Goal: Task Accomplishment & Management: Manage account settings

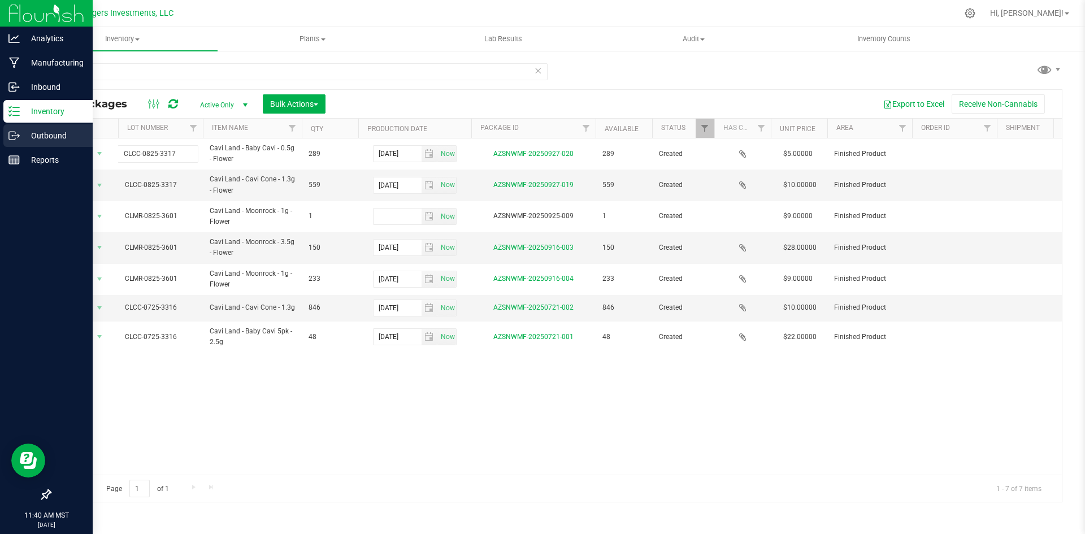
click at [51, 136] on p "Outbound" at bounding box center [54, 136] width 68 height 14
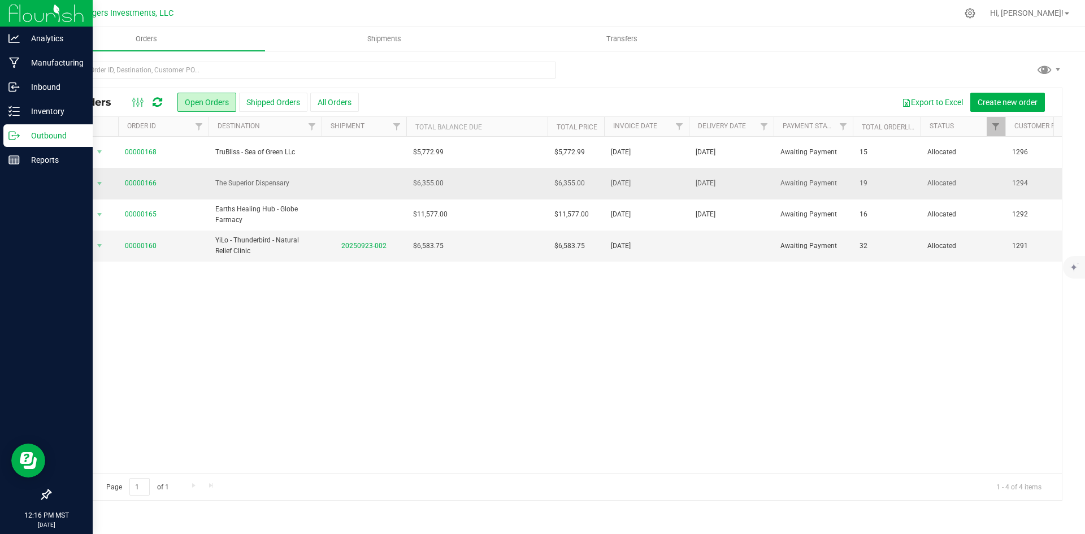
click at [479, 183] on td "$6,355.00" at bounding box center [476, 183] width 141 height 31
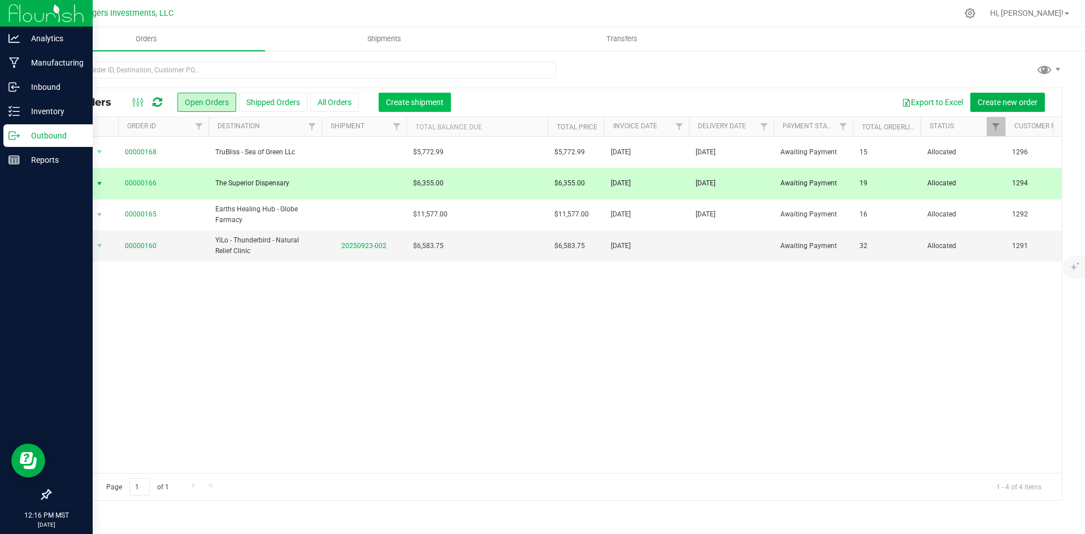
click at [413, 103] on span "Create shipment" at bounding box center [415, 102] width 58 height 9
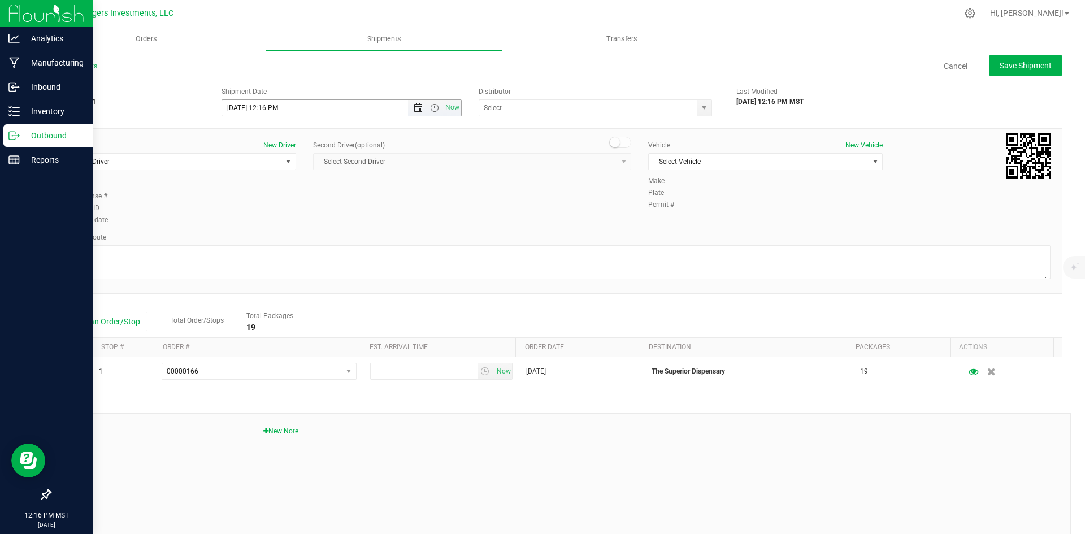
click at [414, 107] on span "Open the date view" at bounding box center [418, 107] width 9 height 9
click at [329, 126] on span "Next" at bounding box center [331, 128] width 9 height 9
click at [298, 170] on link "2" at bounding box center [296, 171] width 16 height 18
type input "10/2/2025 12:16 PM"
click at [548, 106] on input "text" at bounding box center [584, 108] width 211 height 16
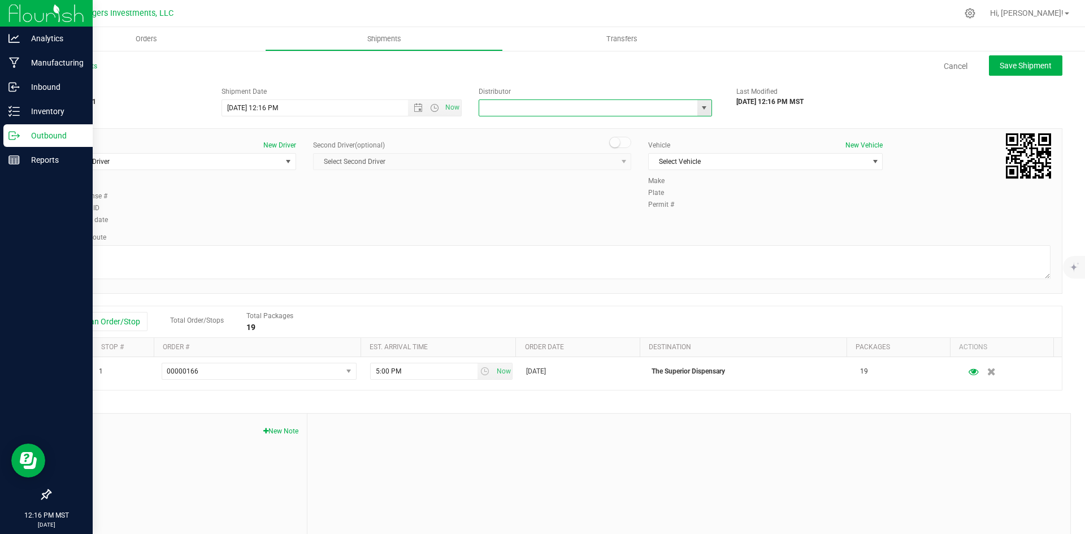
click at [704, 109] on span "select" at bounding box center [705, 108] width 14 height 16
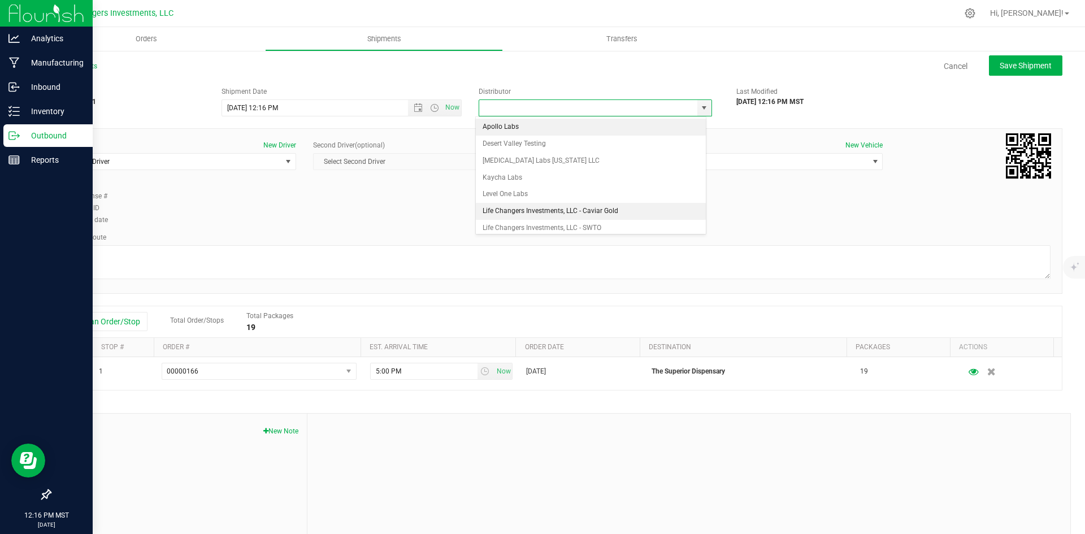
click at [619, 212] on li "Life Changers Investments, LLC - Caviar Gold" at bounding box center [591, 211] width 230 height 17
type input "Life Changers Investments, LLC - Caviar Gold"
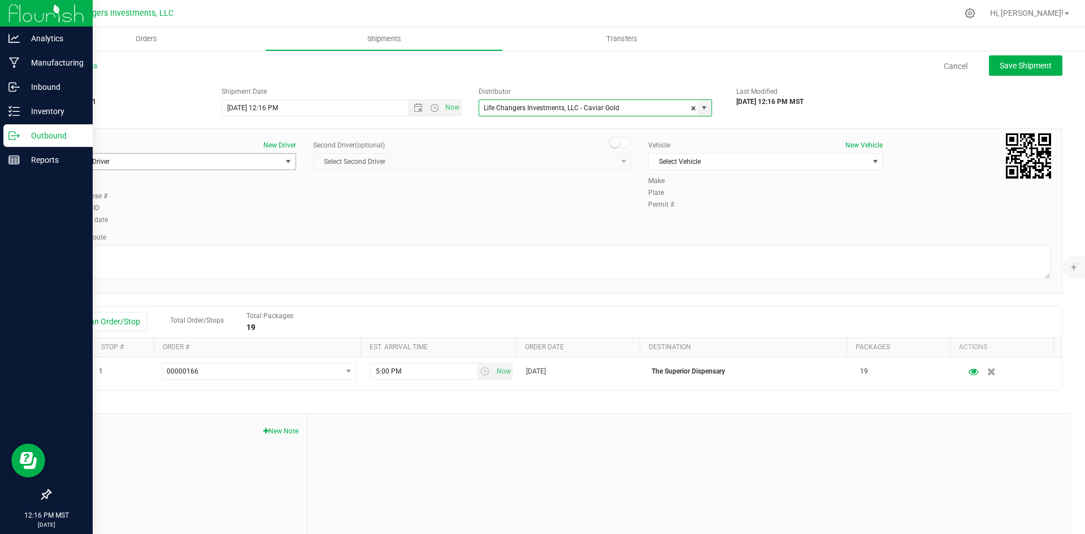
click at [284, 163] on span "select" at bounding box center [288, 161] width 9 height 9
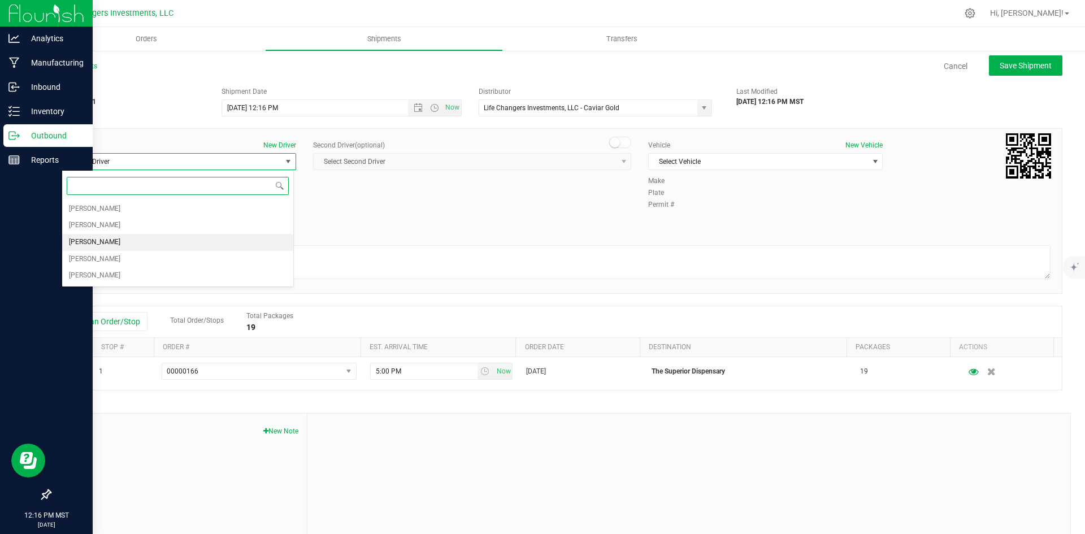
click at [164, 248] on li "[PERSON_NAME]" at bounding box center [177, 242] width 231 height 17
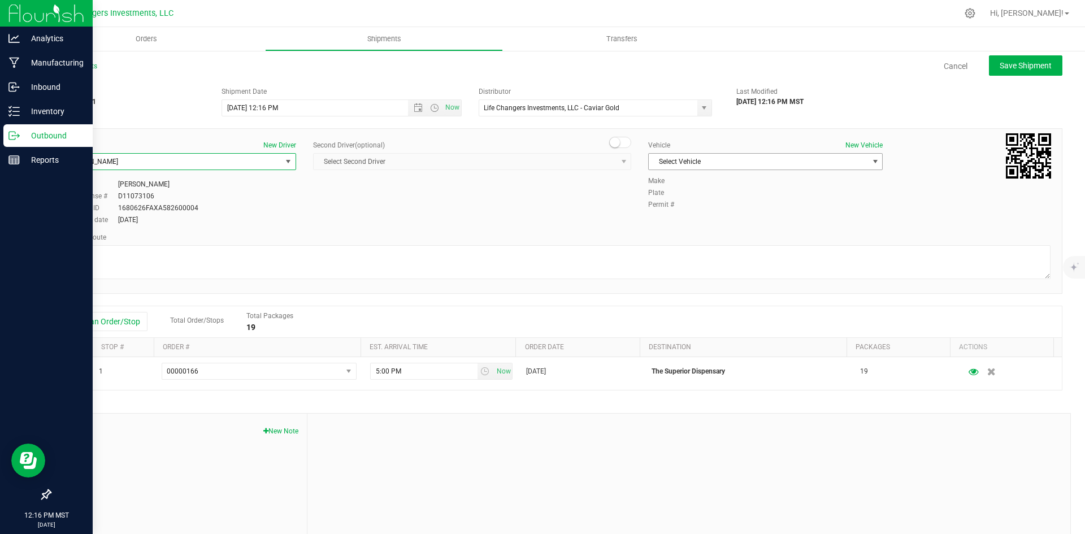
click at [871, 161] on span "select" at bounding box center [875, 161] width 9 height 9
click at [833, 214] on li "Life Changers - Toyota" at bounding box center [760, 214] width 231 height 17
click at [963, 208] on div "Permit # 1" at bounding box center [849, 205] width 403 height 10
click at [1019, 64] on span "Save Shipment" at bounding box center [1026, 65] width 52 height 9
type input "10/2/2025 7:16 PM"
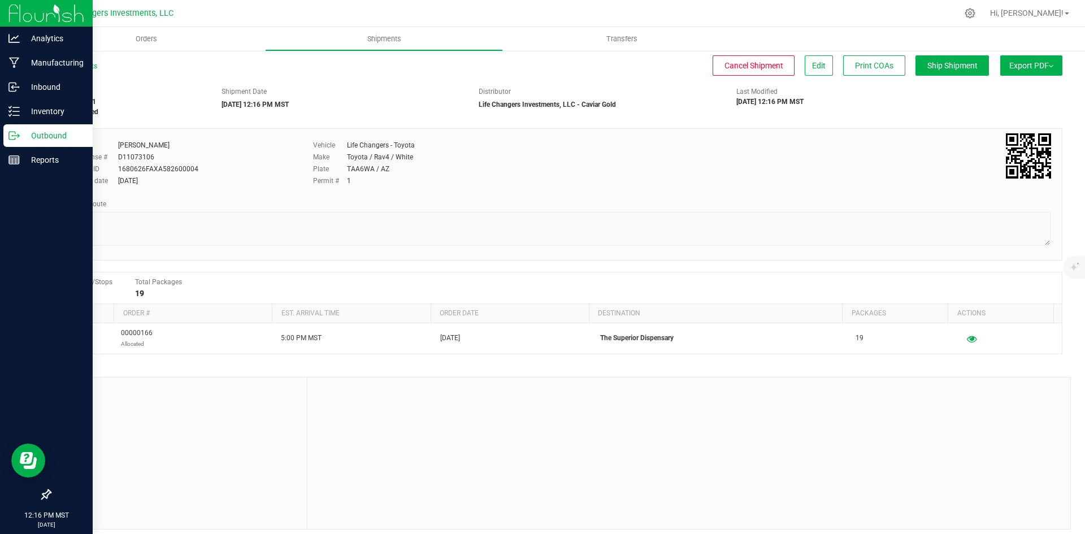
click at [1027, 65] on span "Export PDF" at bounding box center [1032, 65] width 44 height 9
click at [1029, 90] on span "Manifest by Package ID" at bounding box center [1015, 91] width 72 height 8
click at [148, 41] on span "Orders" at bounding box center [146, 39] width 52 height 10
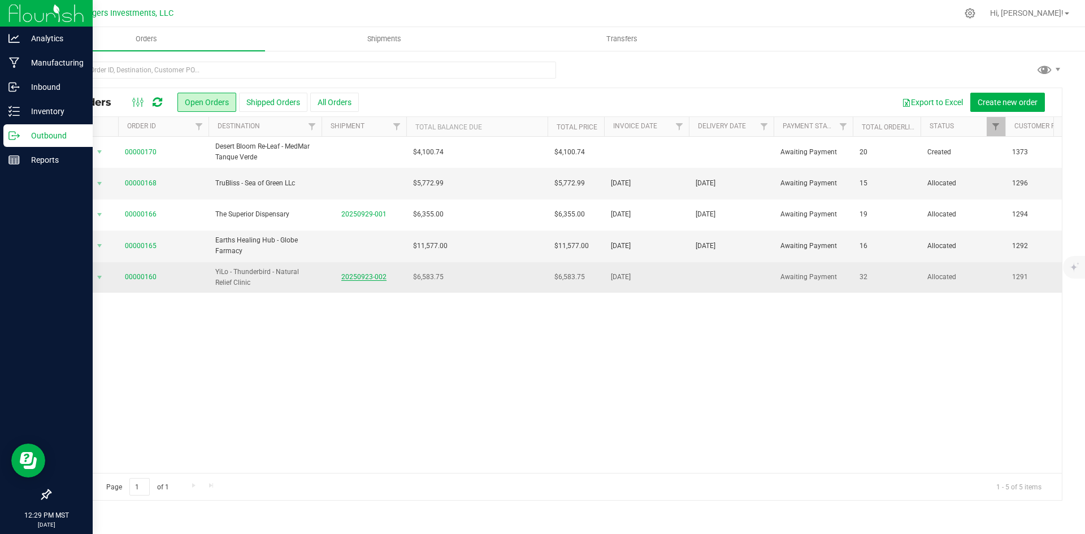
click at [366, 276] on link "20250923-002" at bounding box center [363, 277] width 45 height 8
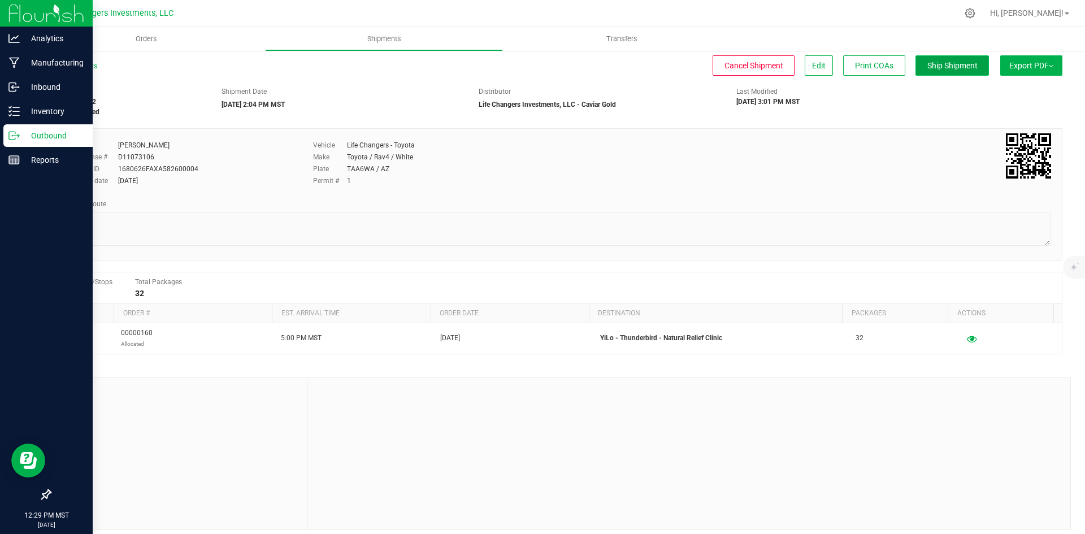
click at [940, 64] on span "Ship Shipment" at bounding box center [953, 65] width 50 height 9
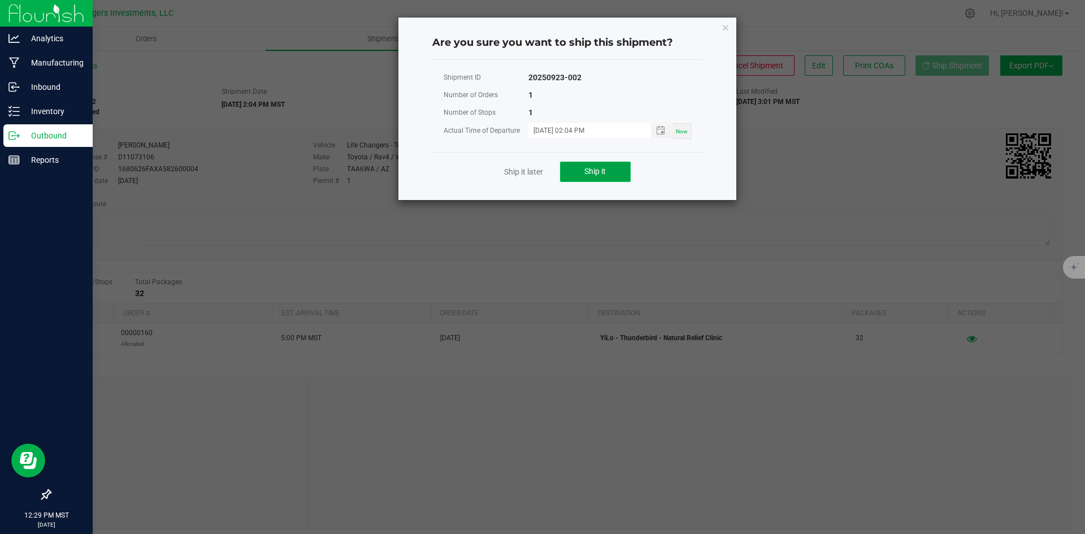
click at [585, 173] on span "Ship it" at bounding box center [595, 171] width 21 height 9
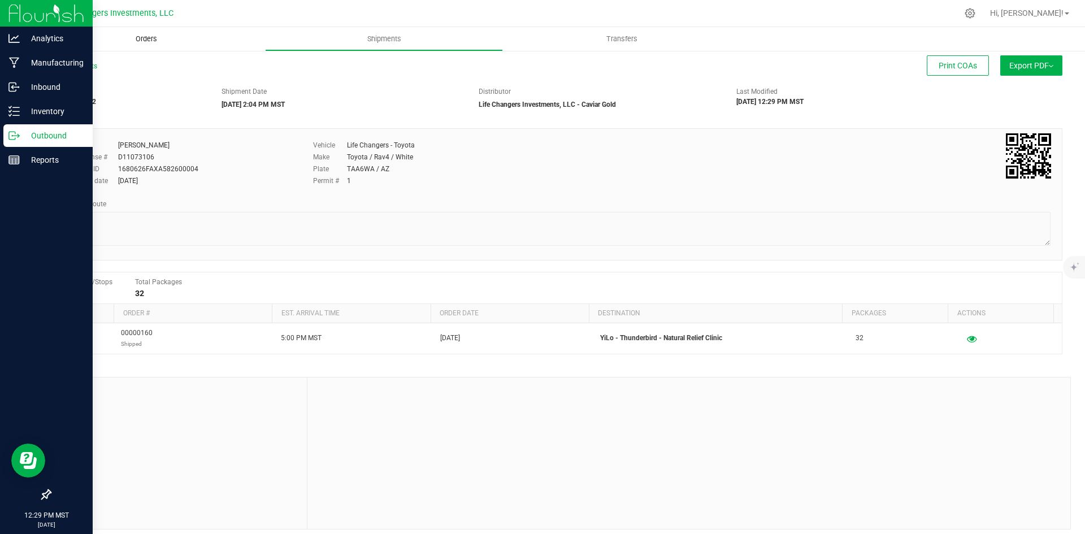
click at [148, 36] on span "Orders" at bounding box center [146, 39] width 52 height 10
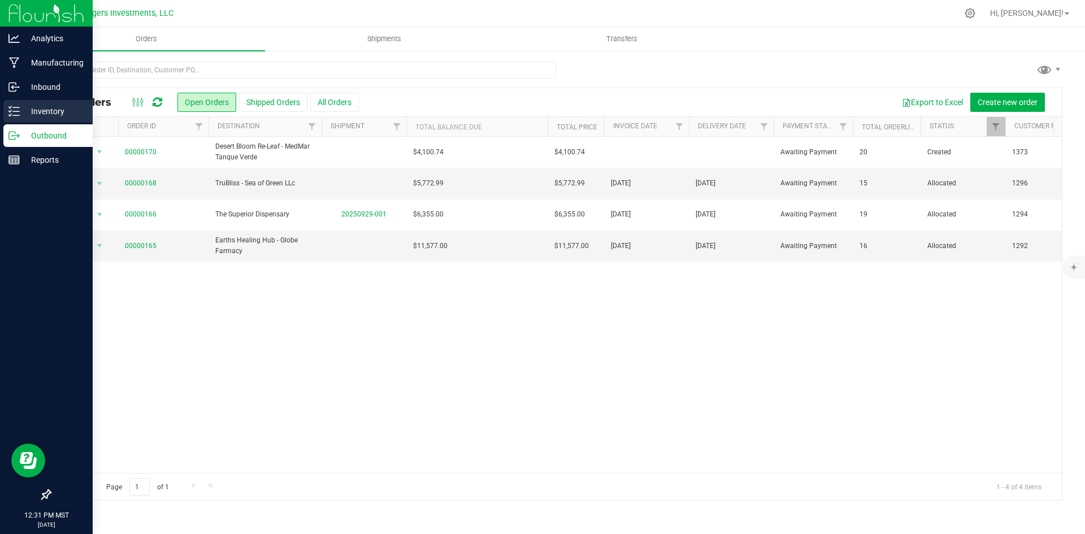
click at [54, 109] on p "Inventory" at bounding box center [54, 112] width 68 height 14
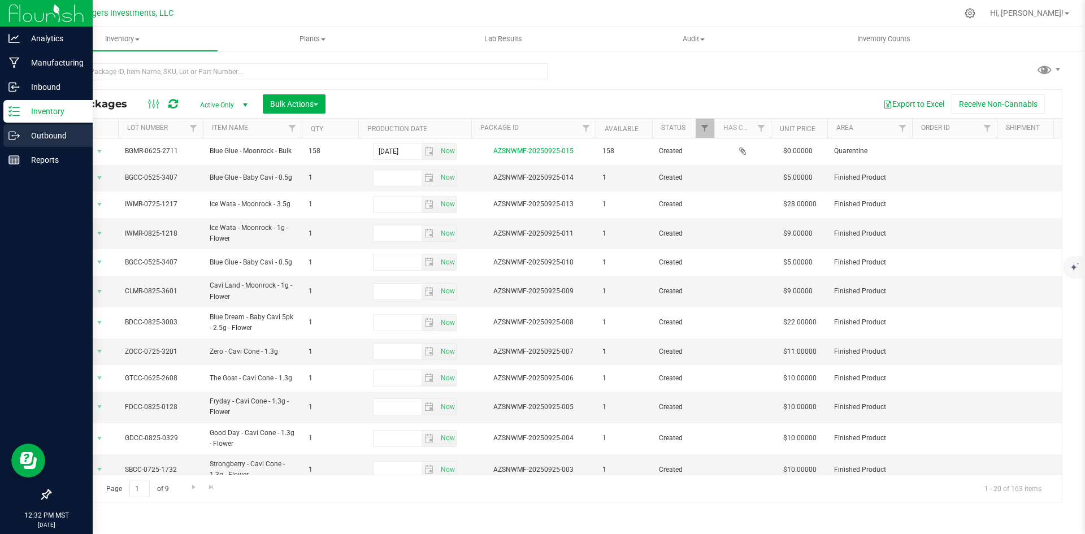
click at [47, 132] on p "Outbound" at bounding box center [54, 136] width 68 height 14
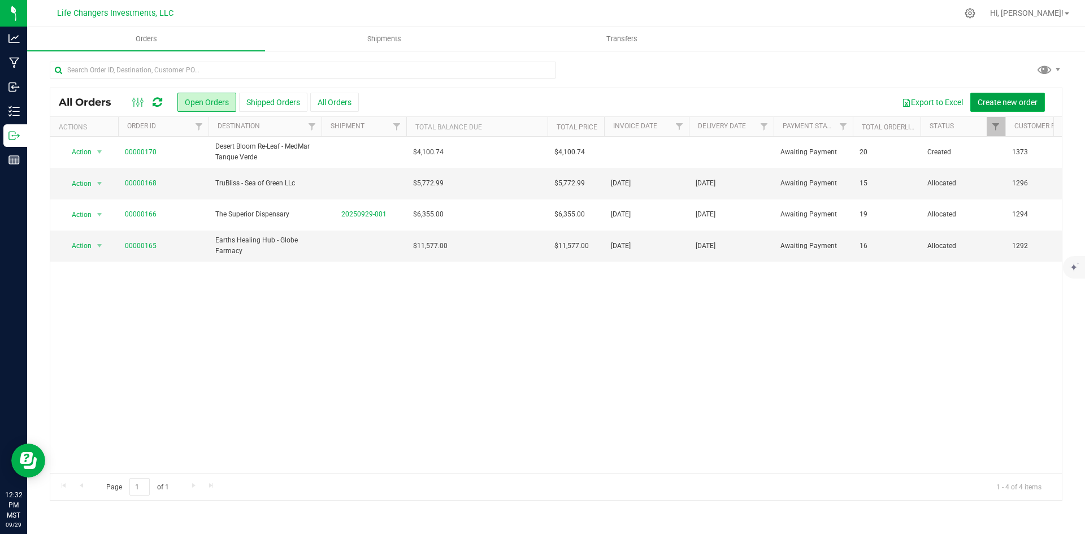
click at [1007, 103] on span "Create new order" at bounding box center [1008, 102] width 60 height 9
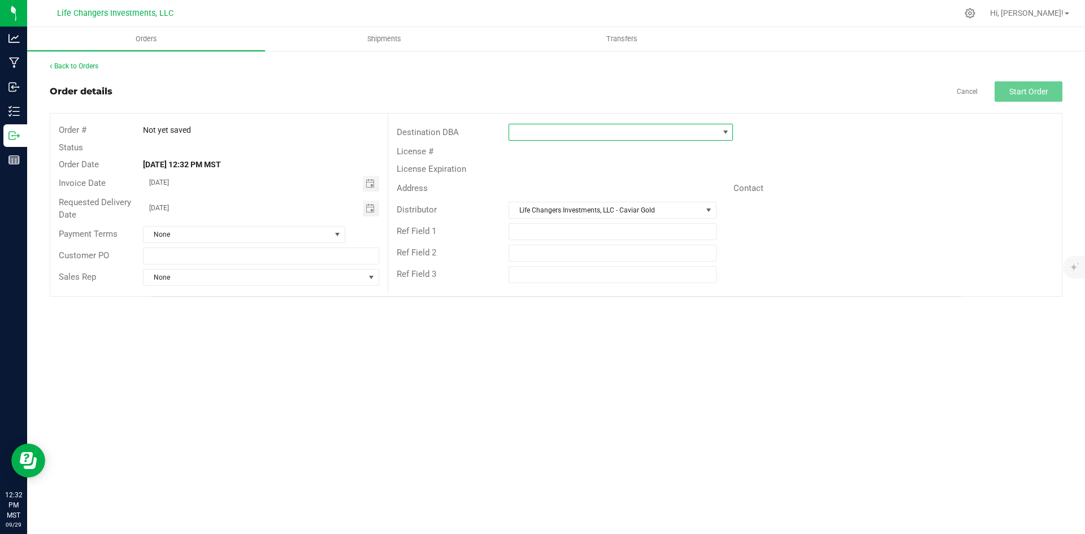
click at [648, 127] on span at bounding box center [613, 132] width 209 height 16
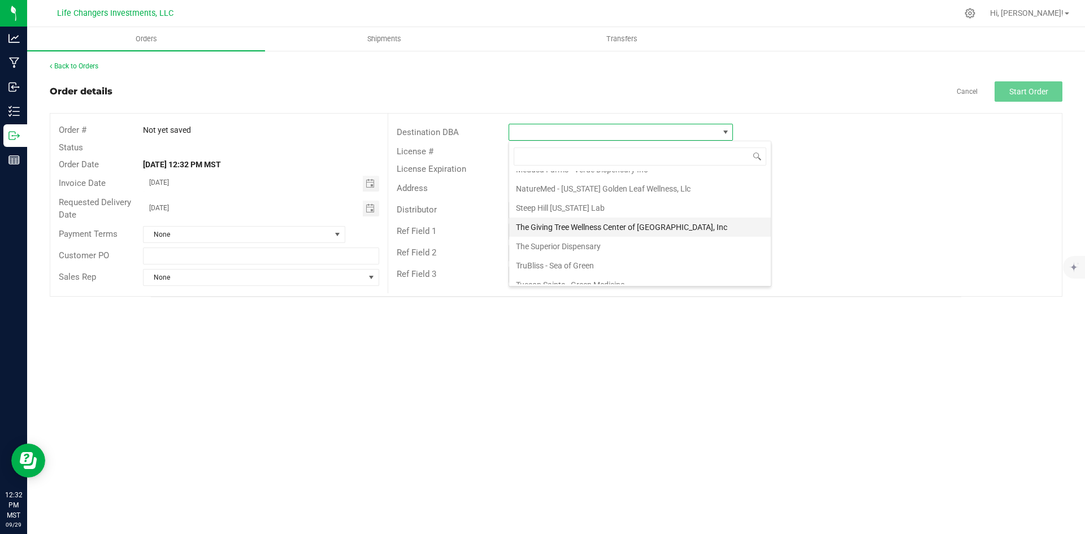
scroll to position [452, 0]
click at [570, 226] on li "Steep Hill [US_STATE] Lab" at bounding box center [640, 228] width 262 height 19
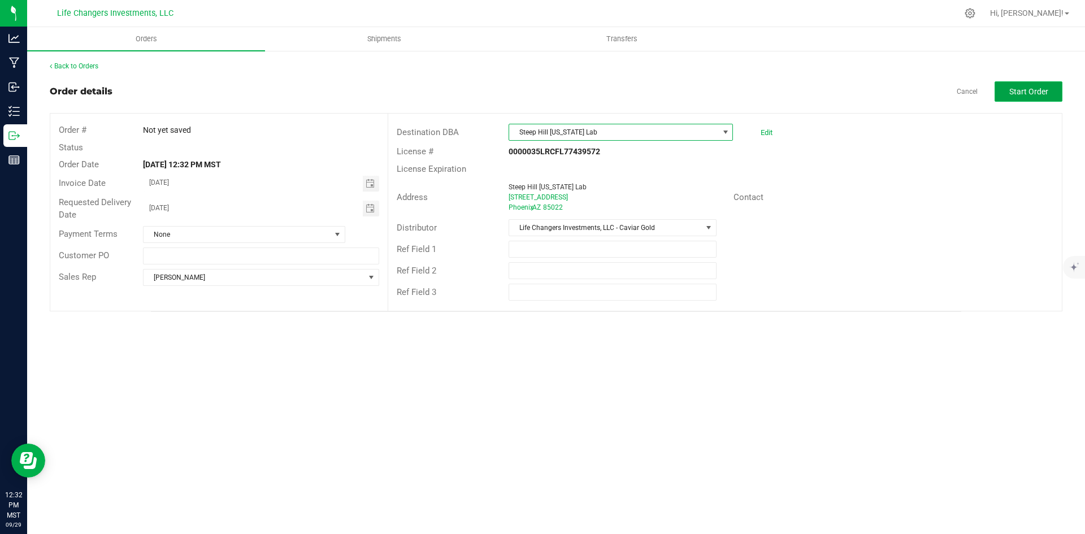
click at [1023, 87] on span "Start Order" at bounding box center [1029, 91] width 39 height 9
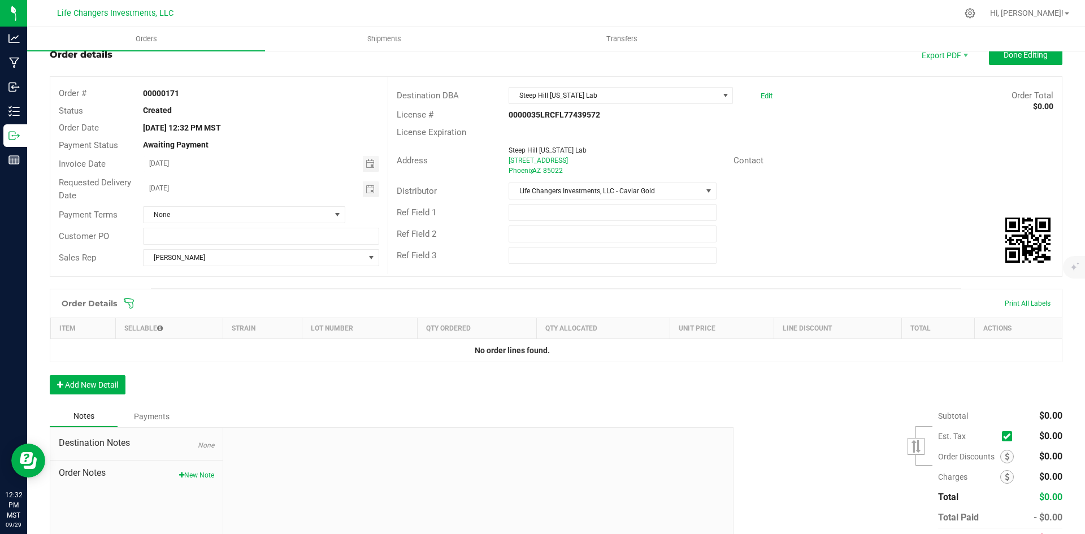
scroll to position [94, 0]
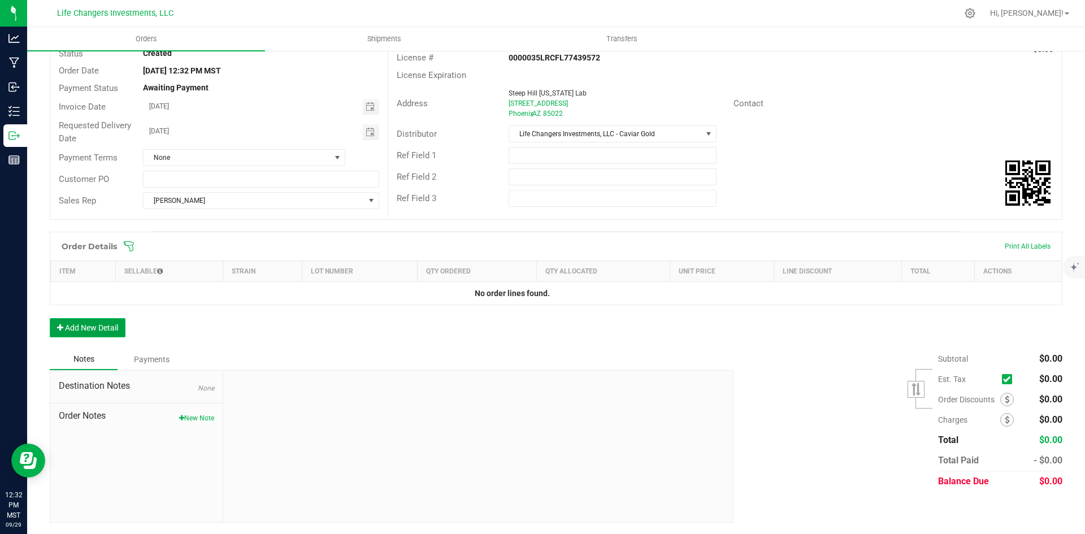
click at [100, 328] on button "Add New Detail" at bounding box center [88, 327] width 76 height 19
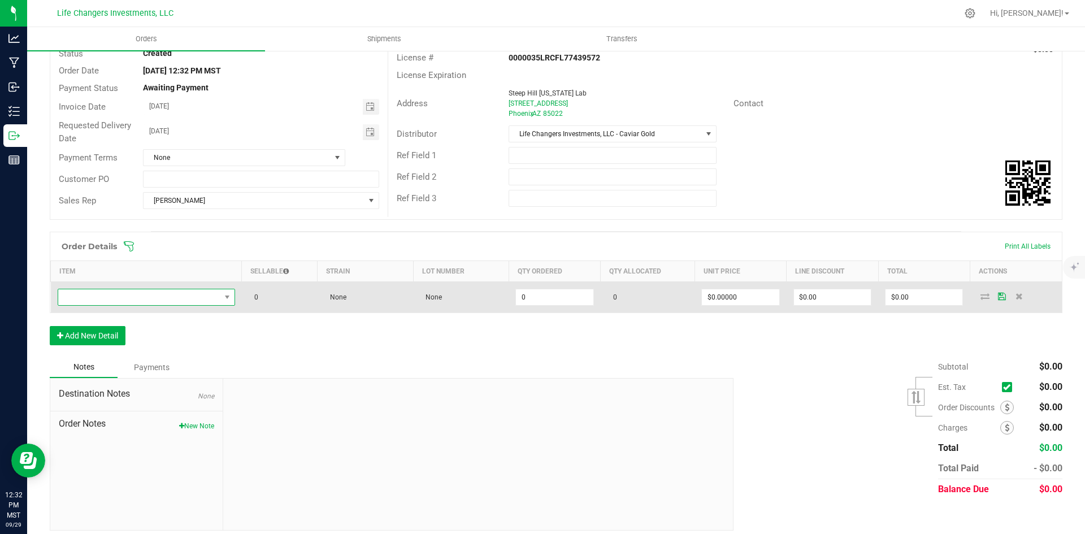
click at [120, 299] on span "NO DATA FOUND" at bounding box center [139, 297] width 162 height 16
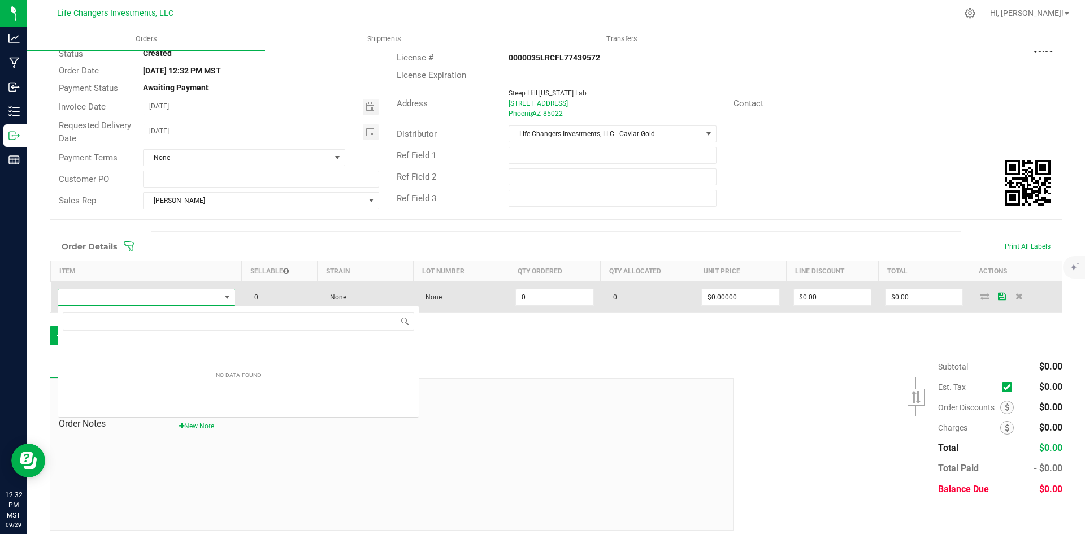
scroll to position [17, 176]
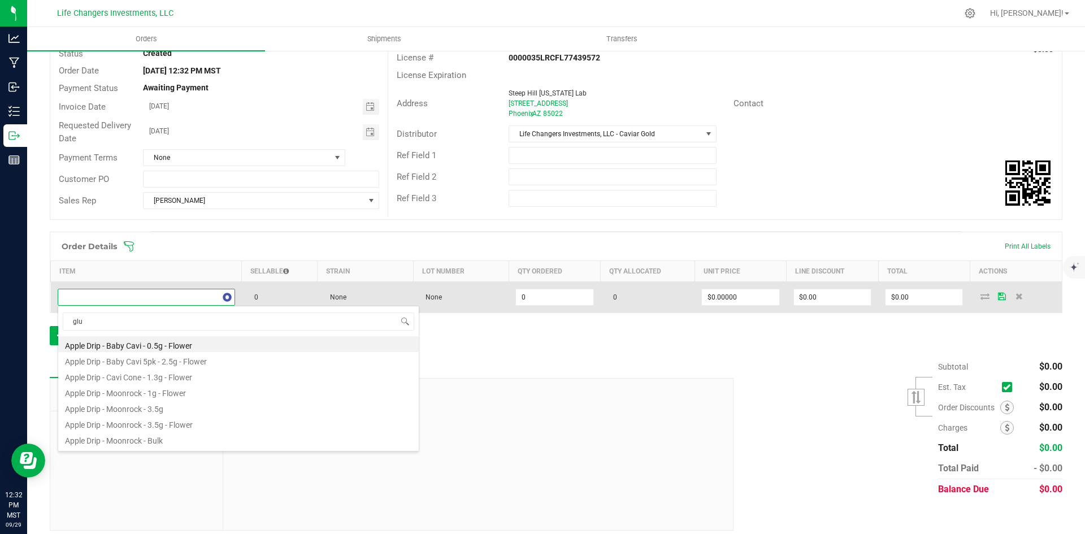
type input "glue"
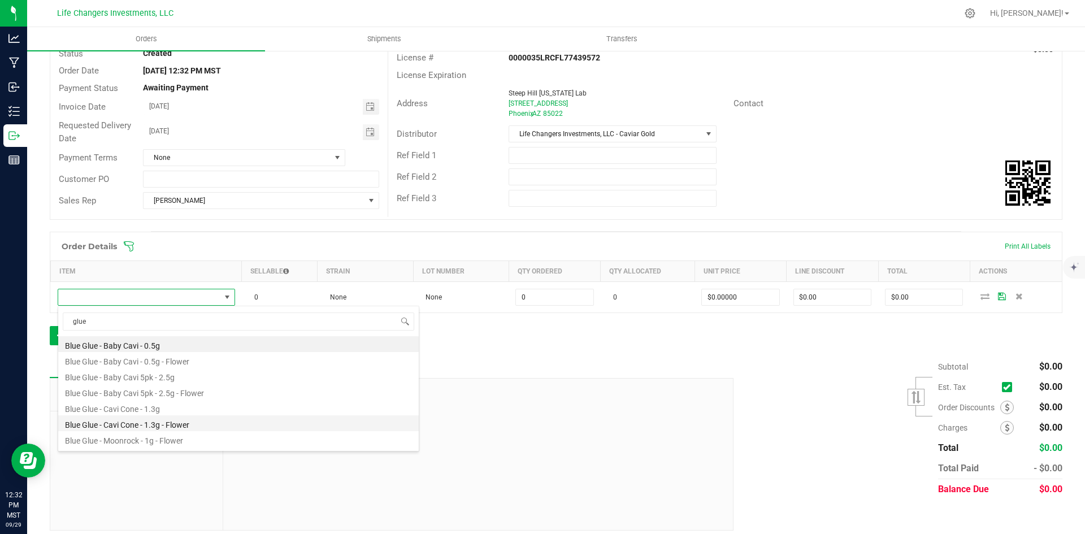
scroll to position [57, 0]
click at [134, 429] on li "Blue Glue - Moonrock - Bulk" at bounding box center [238, 430] width 361 height 16
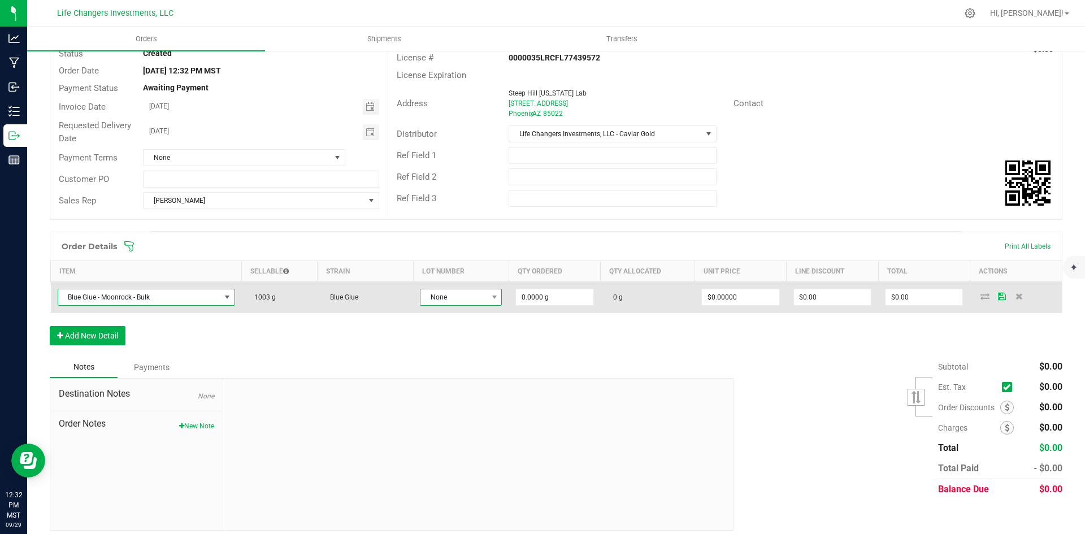
click at [469, 300] on span "None" at bounding box center [454, 297] width 67 height 16
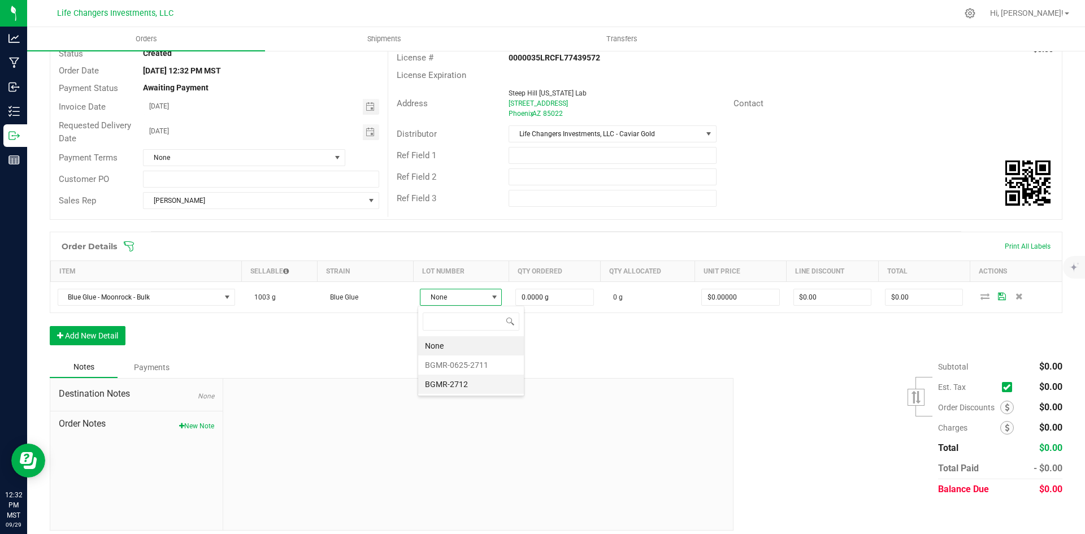
click at [480, 387] on li "BGMR-2712" at bounding box center [471, 384] width 106 height 19
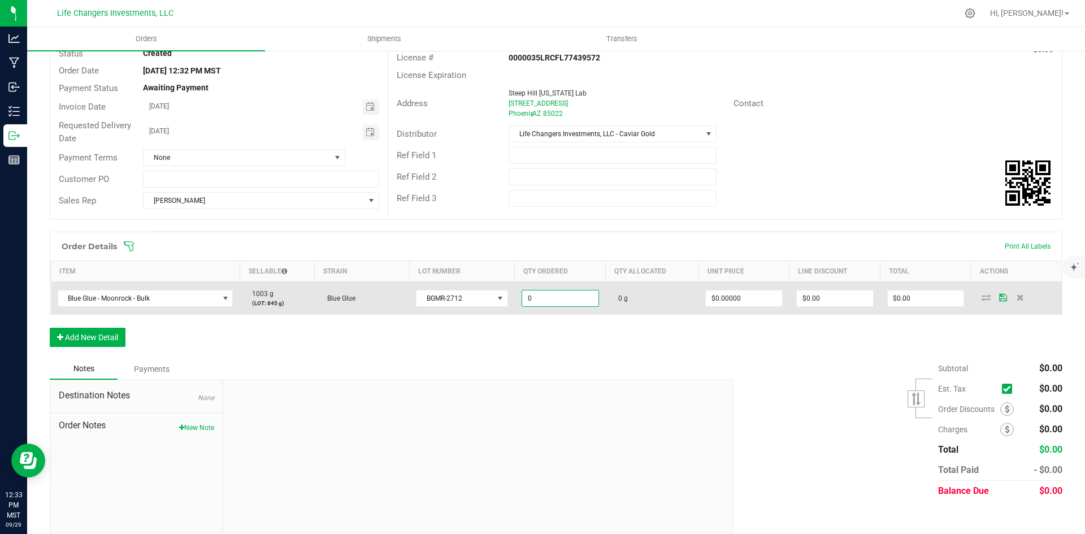
click at [582, 298] on input "0" at bounding box center [560, 299] width 76 height 16
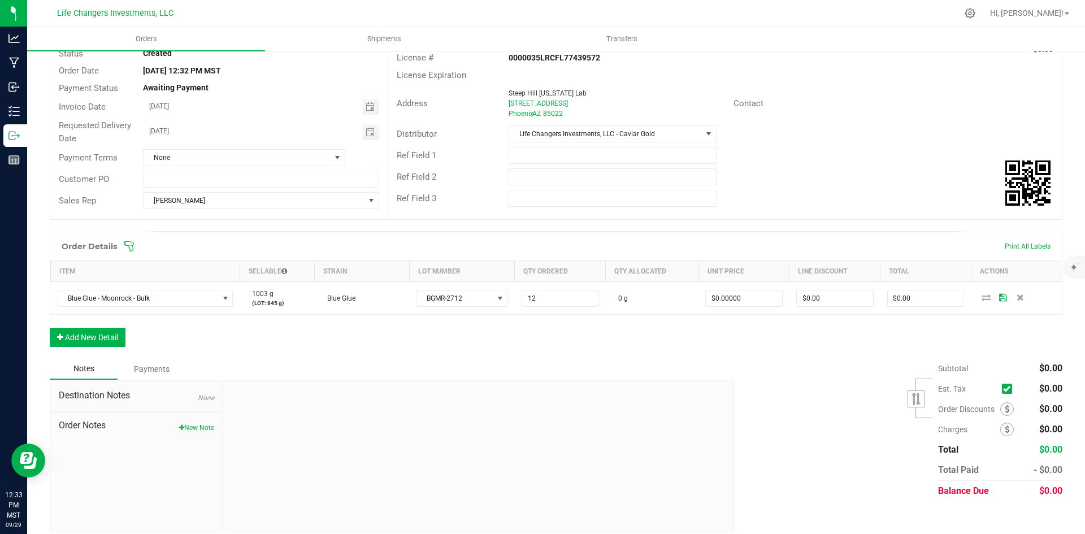
type input "12.0000 g"
click at [633, 348] on div "Order Details Print All Labels Item Sellable Strain Lot Number Qty Ordered Qty …" at bounding box center [556, 295] width 1013 height 127
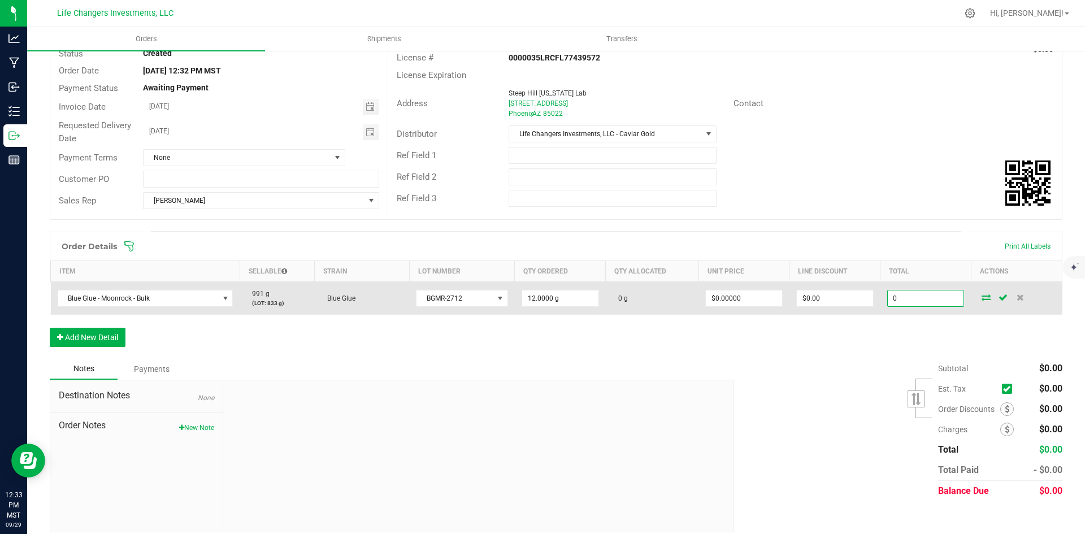
click at [912, 301] on input "0" at bounding box center [926, 299] width 76 height 16
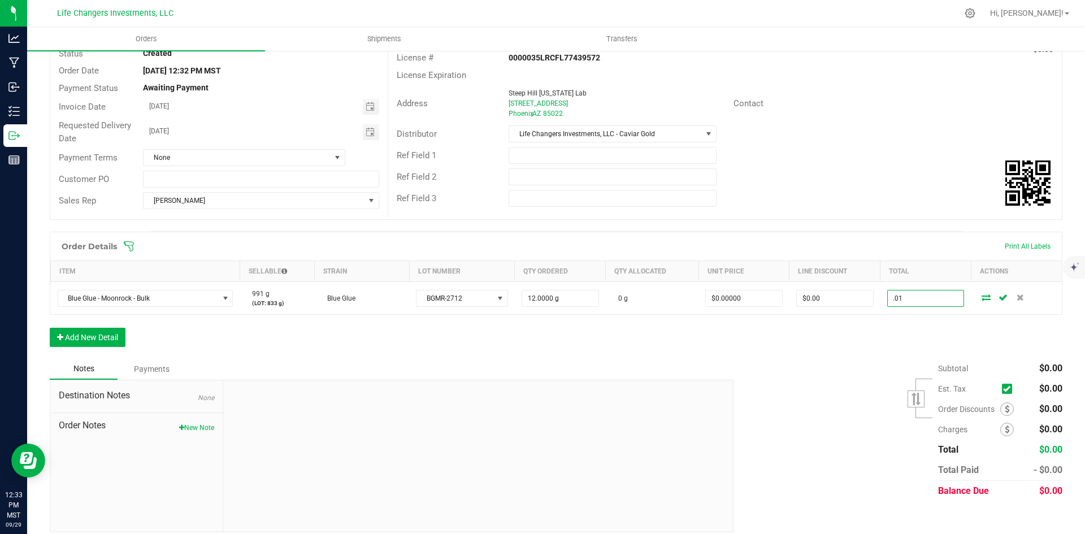
type input ".01"
type input "$0.00083"
type input "$0.01"
click at [886, 334] on div "Order Details Print All Labels Item Sellable Strain Lot Number Qty Ordered Qty …" at bounding box center [556, 295] width 1013 height 127
click at [96, 335] on button "Add New Detail" at bounding box center [88, 337] width 76 height 19
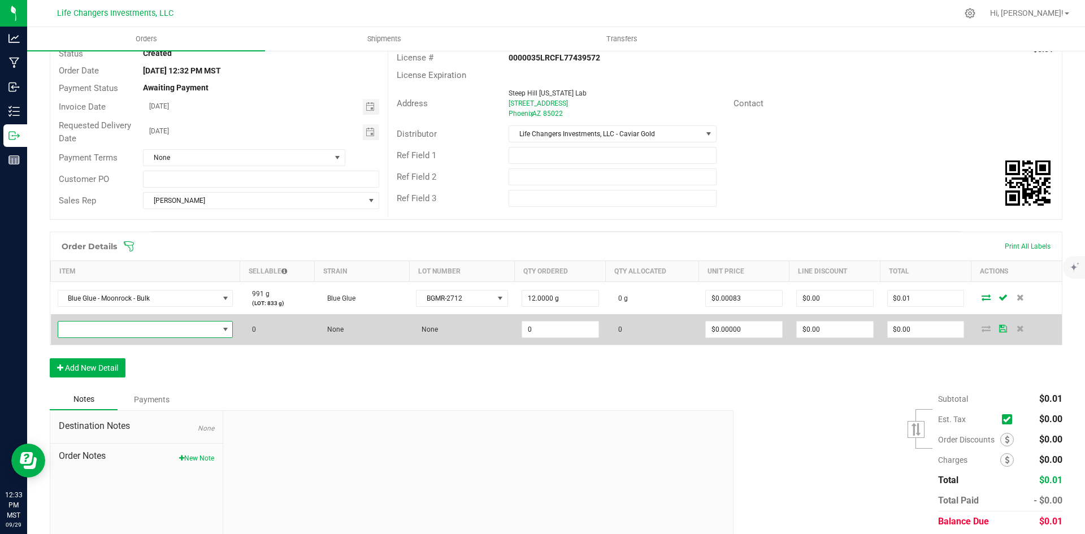
click at [218, 330] on span "NO DATA FOUND" at bounding box center [225, 330] width 14 height 16
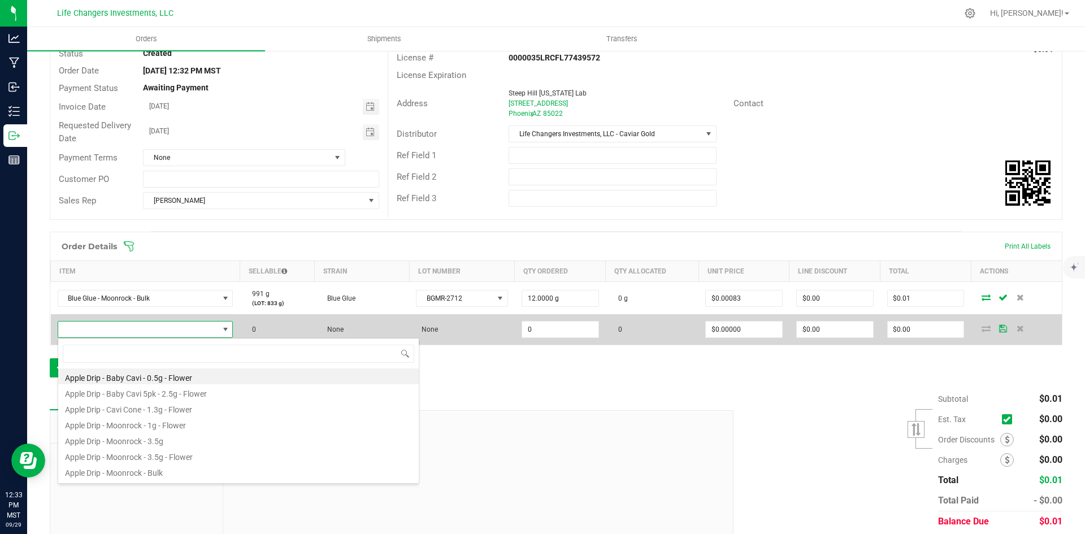
scroll to position [17, 172]
type input "gang"
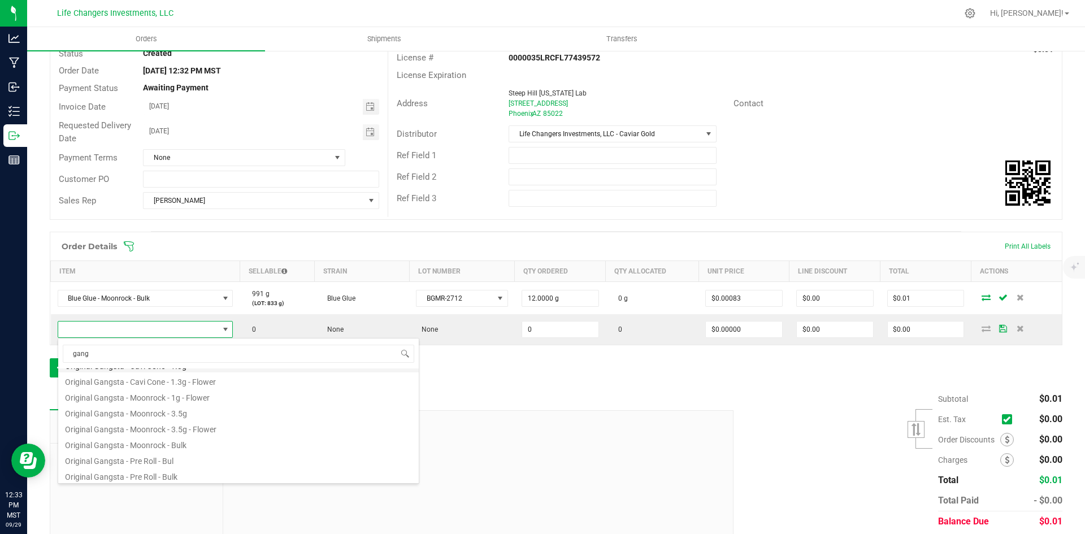
scroll to position [77, 0]
click at [184, 440] on li "Original Gangsta - Moonrock - Bulk" at bounding box center [238, 442] width 361 height 16
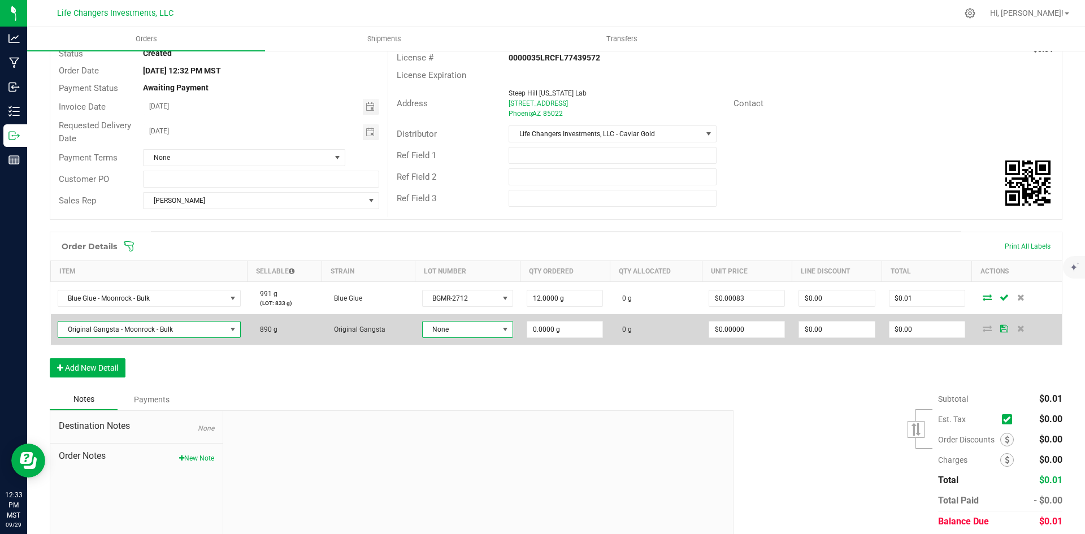
click at [504, 328] on span at bounding box center [505, 329] width 9 height 9
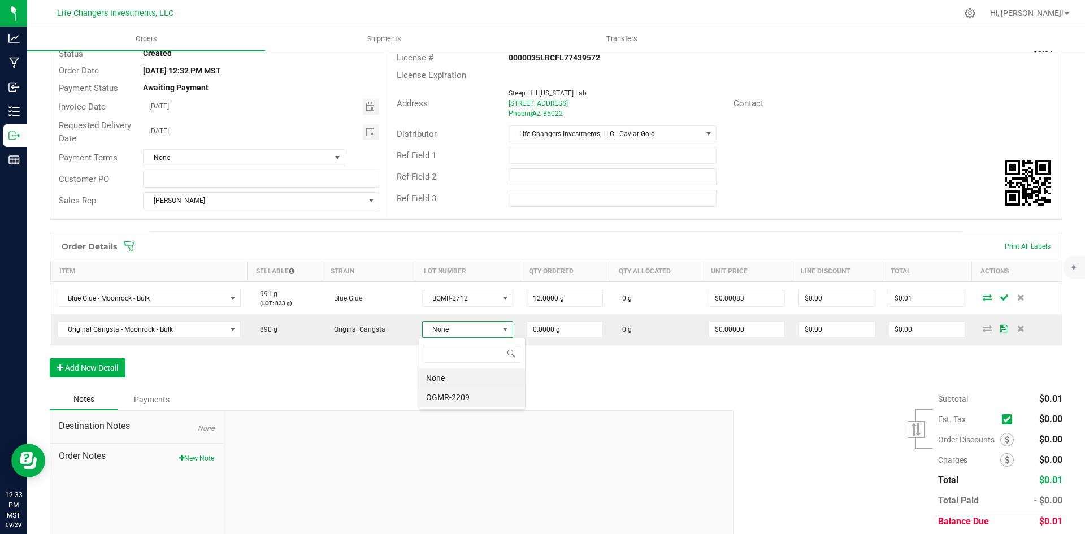
click at [475, 397] on li "OGMR-2209" at bounding box center [472, 397] width 106 height 19
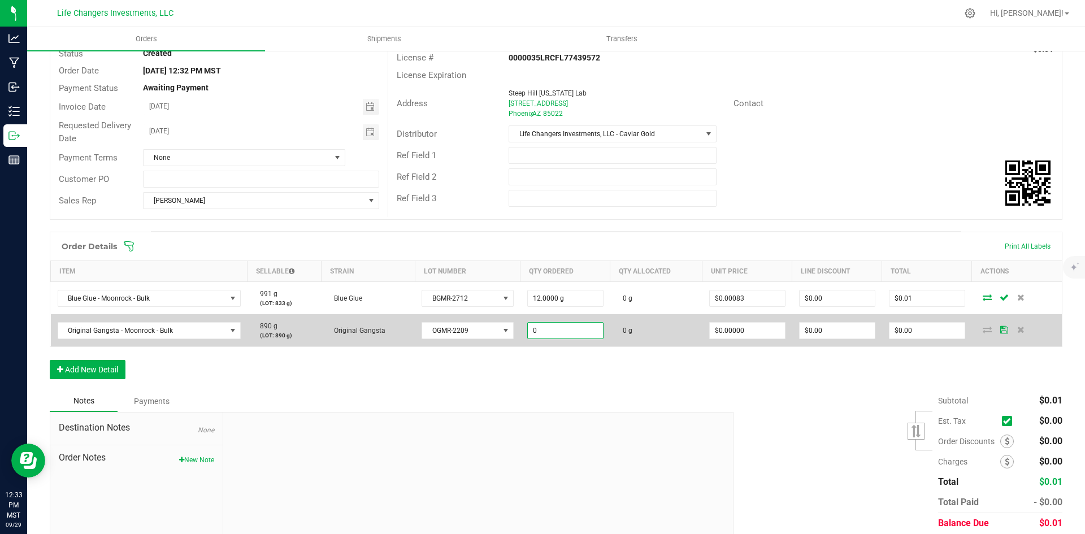
click at [575, 332] on input "0" at bounding box center [565, 331] width 75 height 16
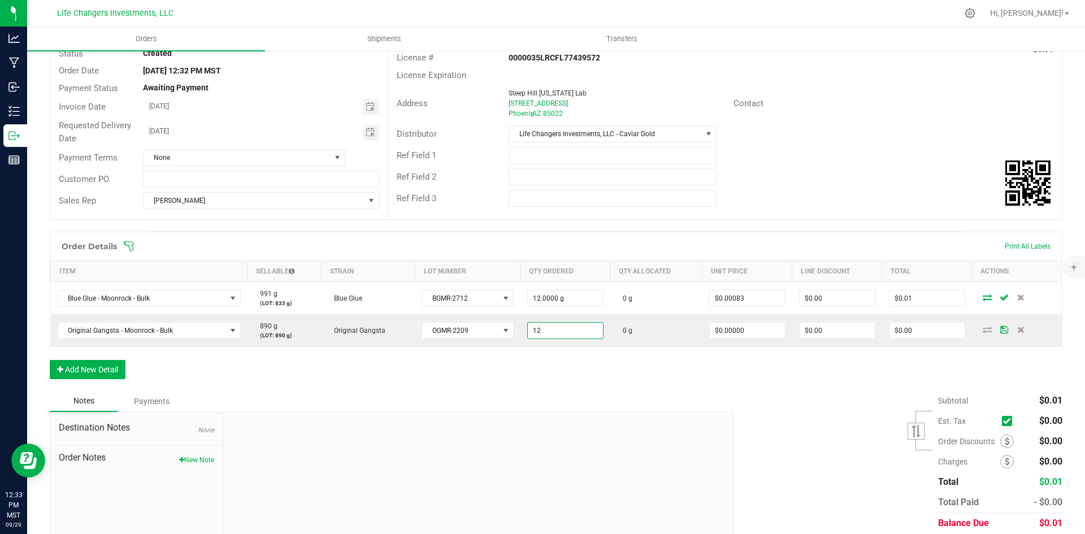
type input "12.0000 g"
click at [580, 373] on div "Order Details Print All Labels Item Sellable Strain Lot Number Qty Ordered Qty …" at bounding box center [556, 311] width 1013 height 159
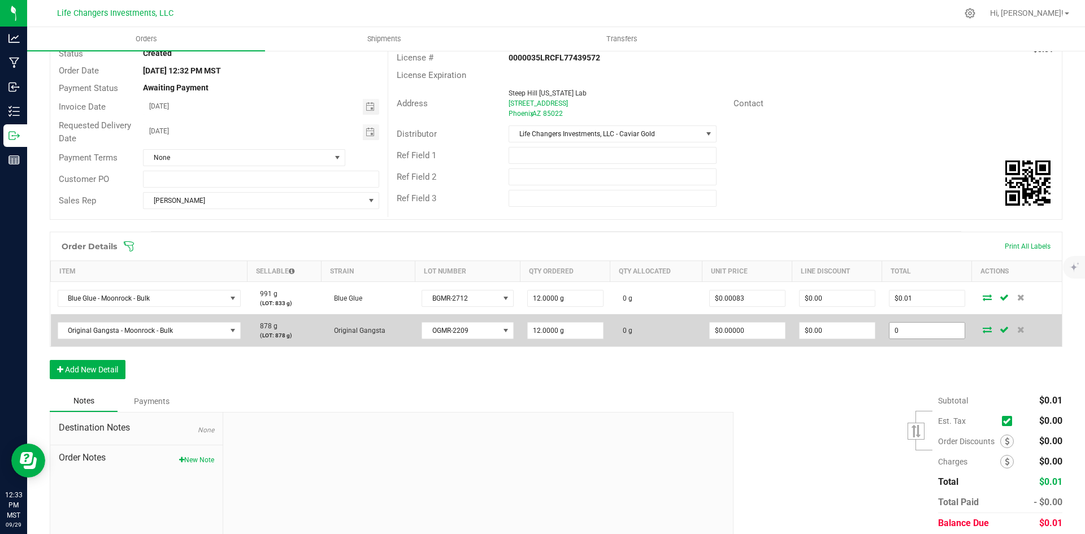
click at [913, 331] on input "0" at bounding box center [927, 331] width 75 height 16
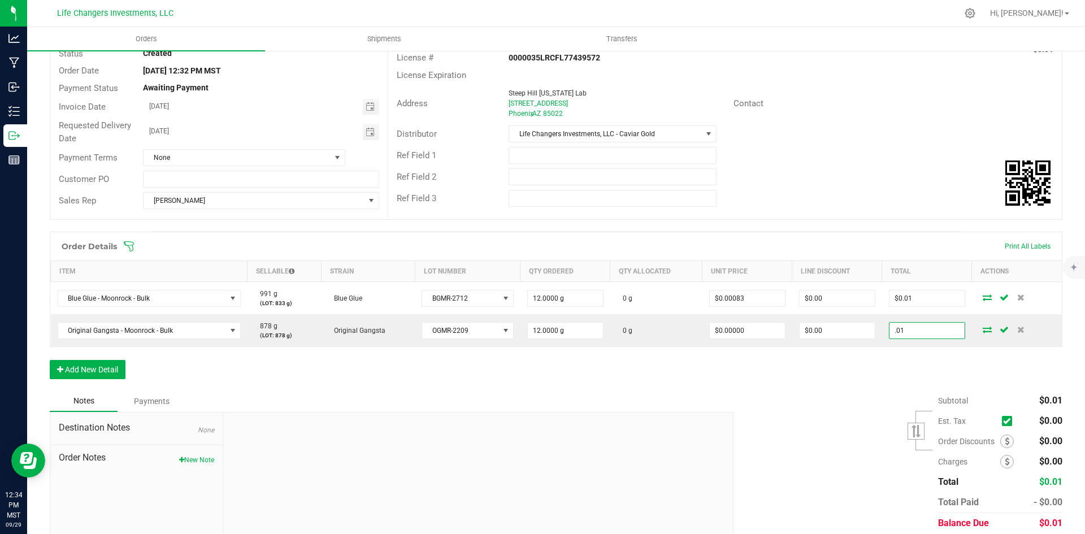
type input ".01"
type input "$0.00083"
type input "$0.01"
click at [855, 400] on div "Subtotal $0.01 Est. Tax" at bounding box center [894, 462] width 338 height 143
click at [110, 371] on button "Add New Detail" at bounding box center [88, 369] width 76 height 19
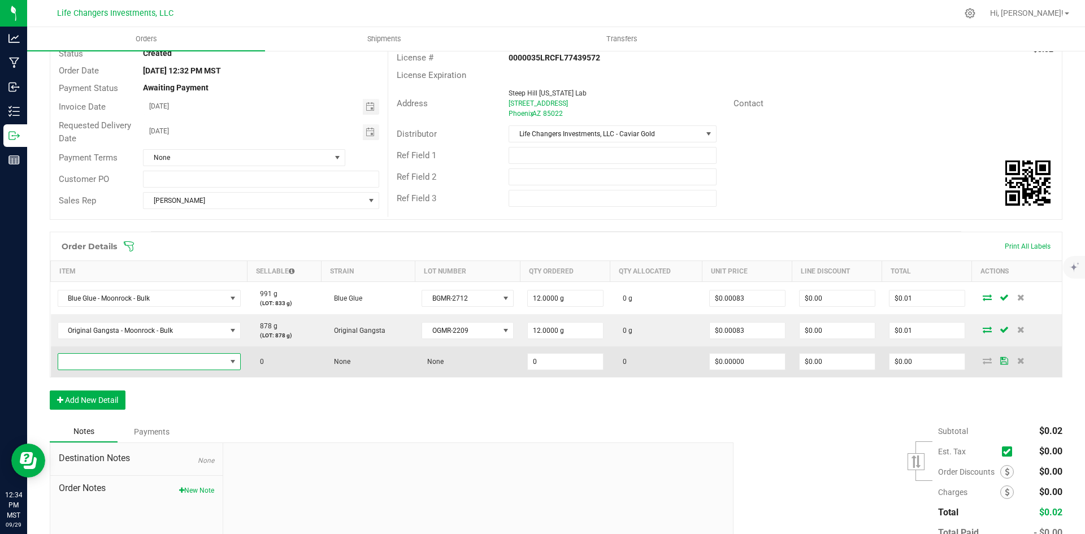
click at [190, 366] on span "NO DATA FOUND" at bounding box center [142, 362] width 168 height 16
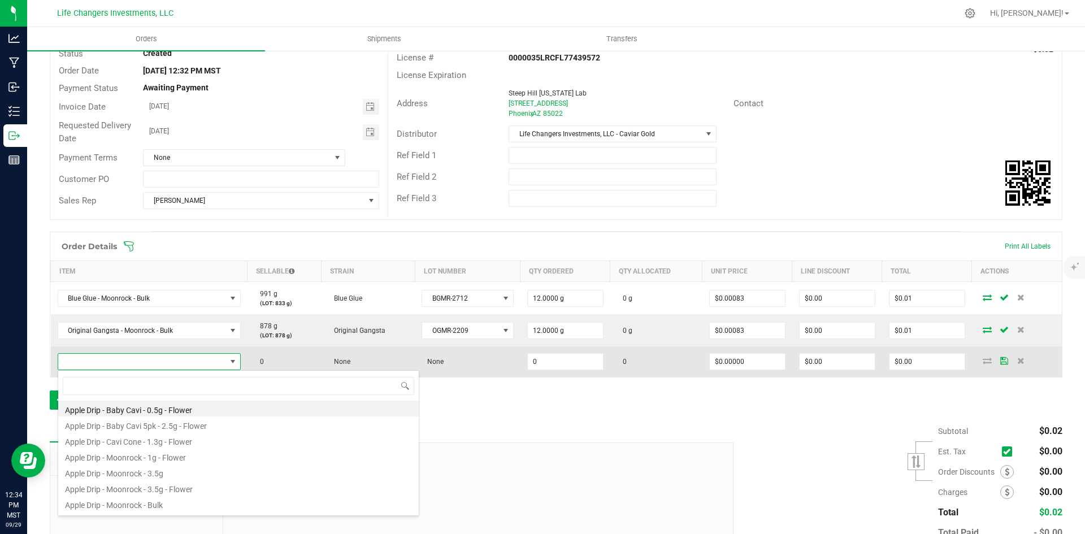
scroll to position [17, 179]
type input "light"
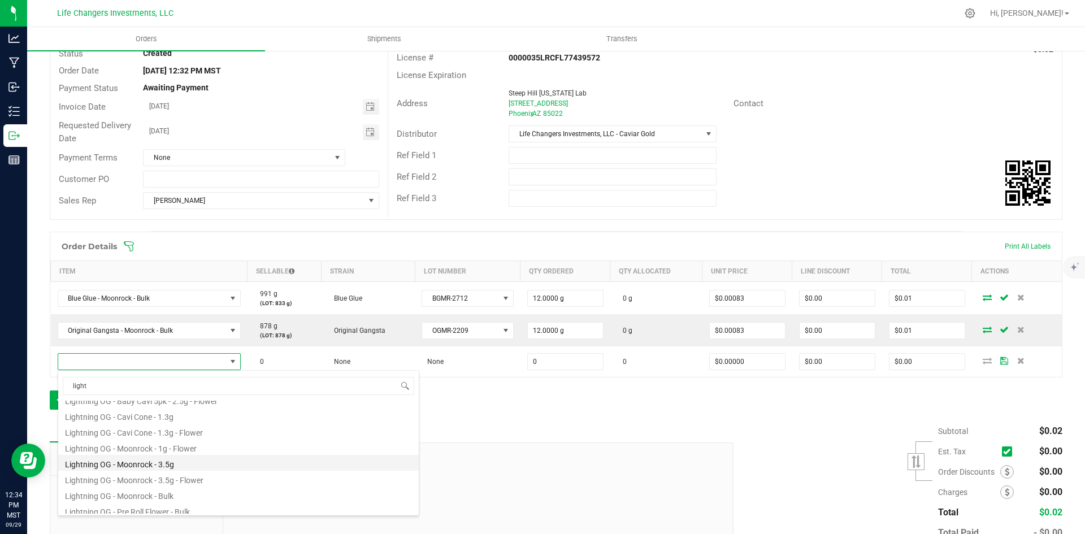
scroll to position [61, 0]
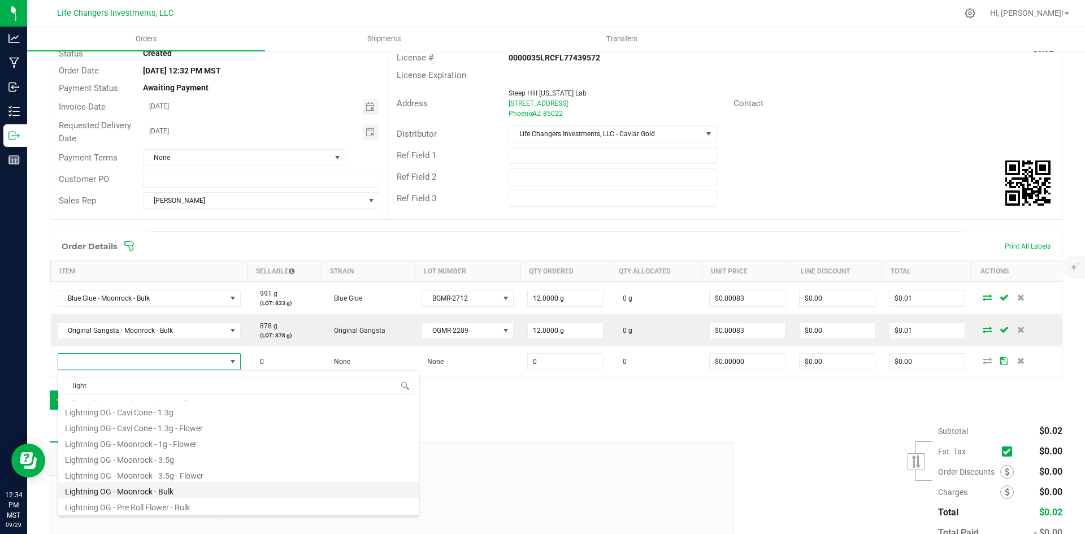
click at [188, 491] on li "Lightning OG - Moonrock - Bulk" at bounding box center [238, 490] width 361 height 16
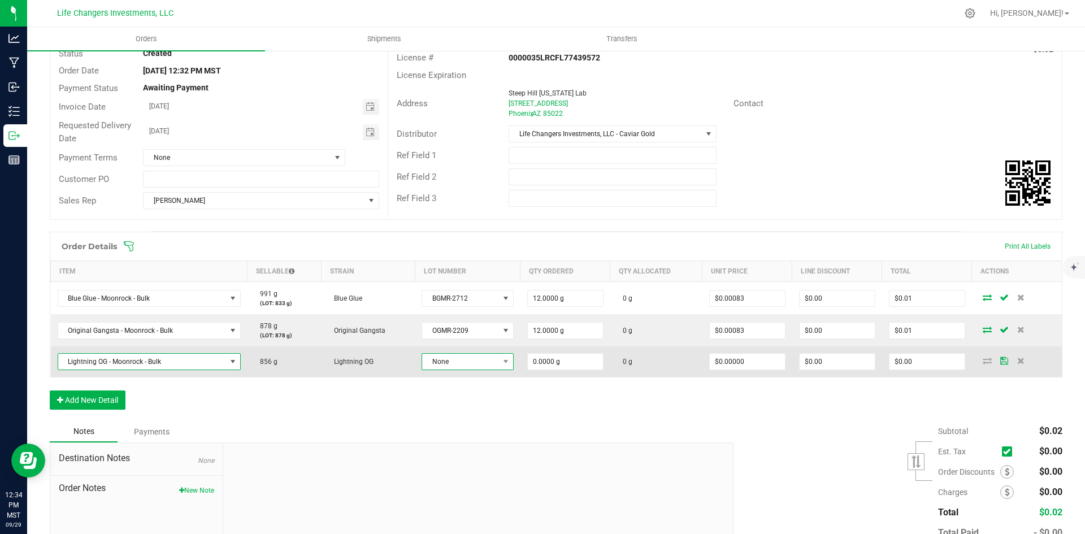
click at [474, 361] on span "None" at bounding box center [460, 362] width 76 height 16
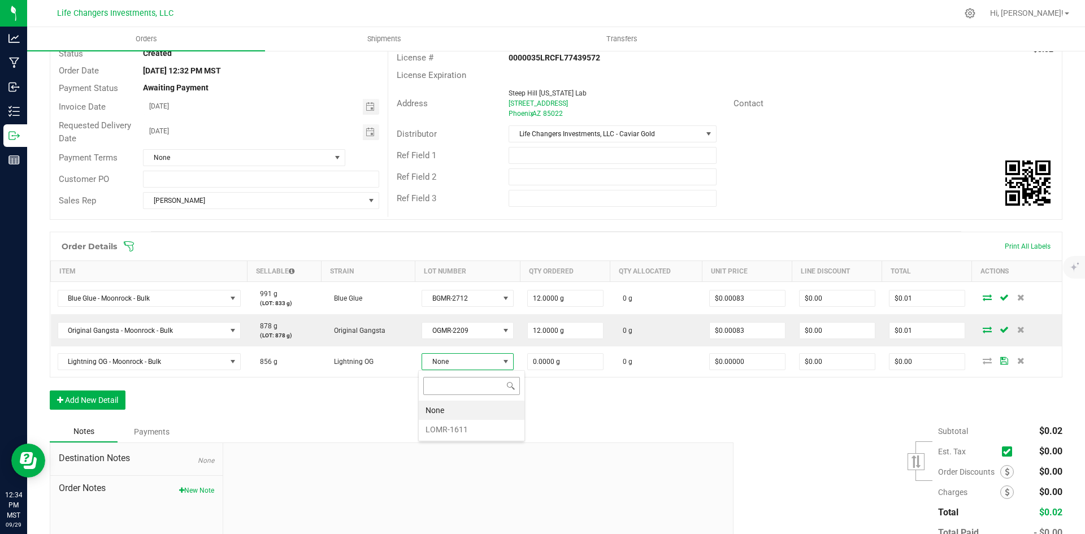
scroll to position [17, 92]
click at [481, 432] on li "LOMR-1611" at bounding box center [472, 429] width 106 height 19
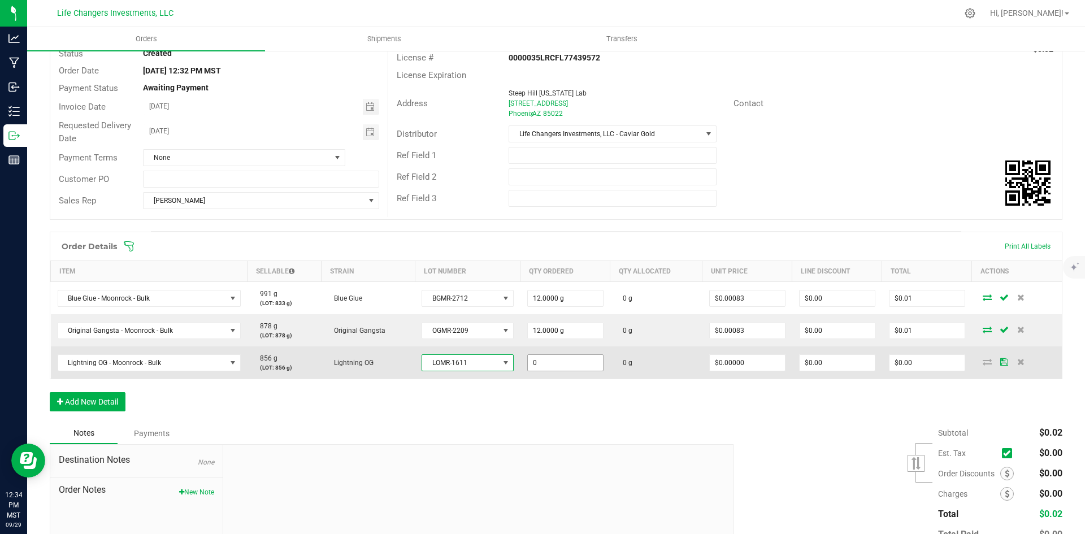
click at [563, 364] on input "0" at bounding box center [565, 363] width 75 height 16
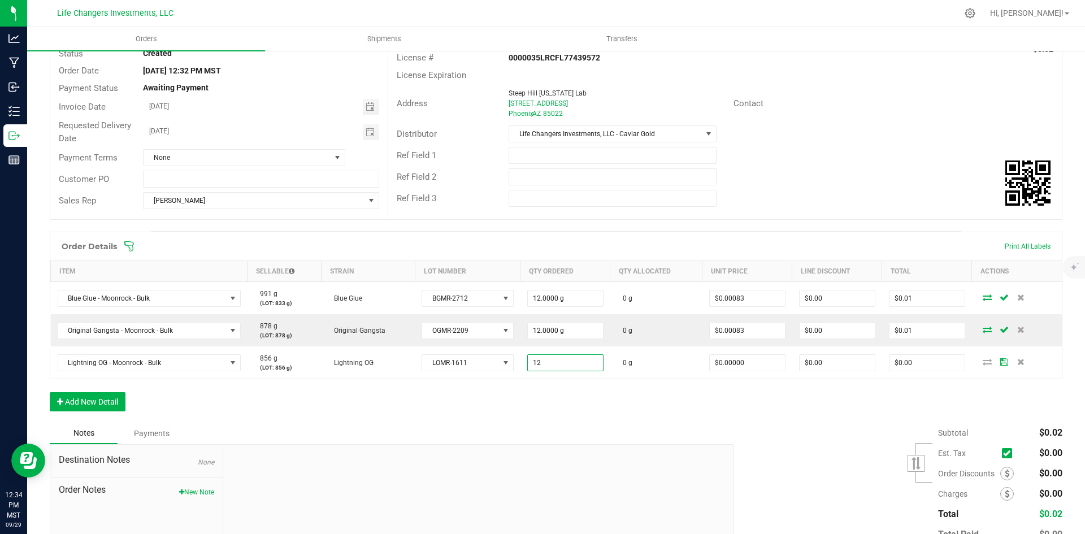
type input "12.0000 g"
click at [619, 410] on div "Order Details Print All Labels Item Sellable Strain Lot Number Qty Ordered Qty …" at bounding box center [556, 327] width 1013 height 191
click at [102, 399] on button "Add New Detail" at bounding box center [88, 401] width 76 height 19
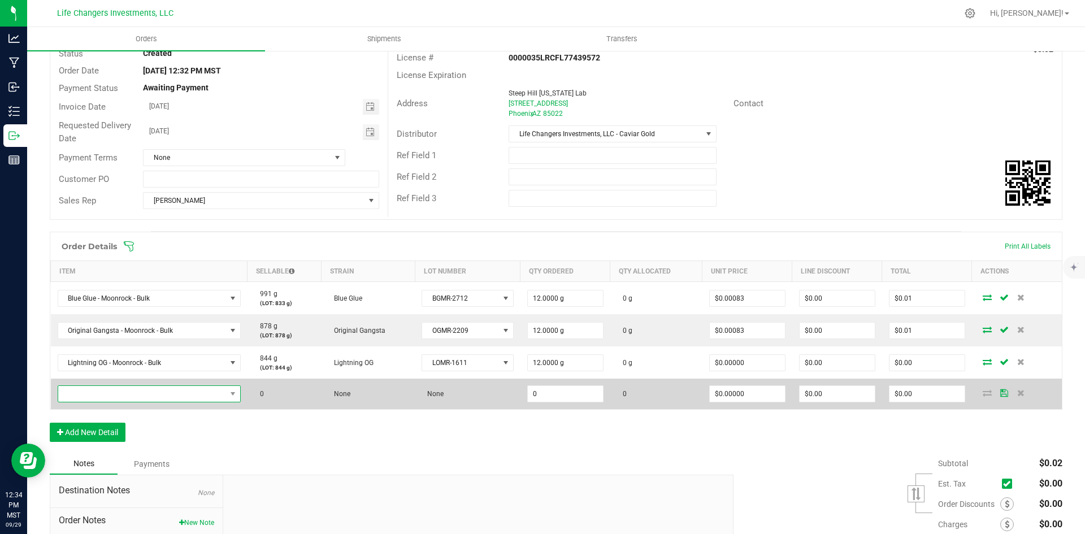
click at [119, 395] on span "NO DATA FOUND" at bounding box center [142, 394] width 168 height 16
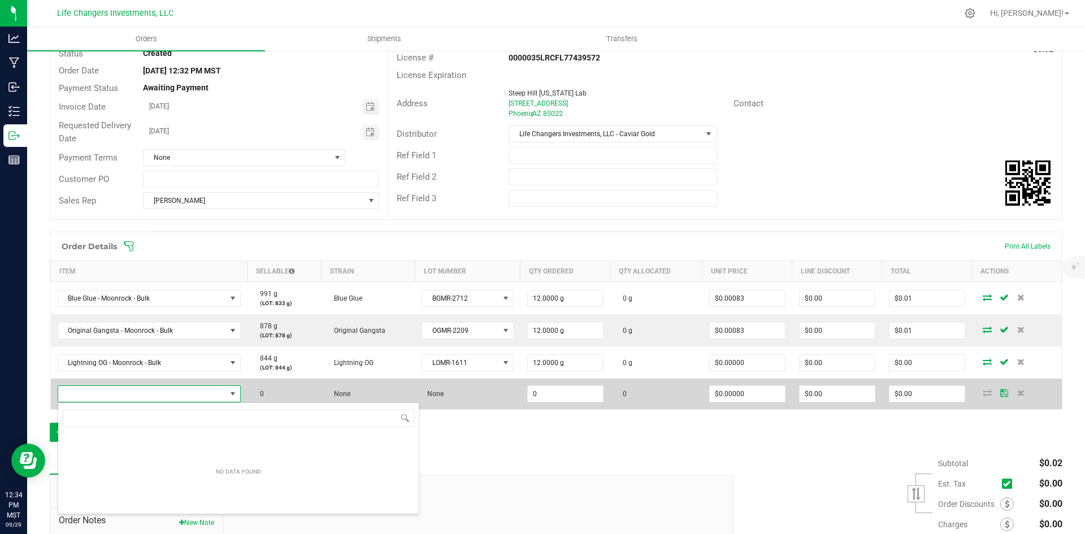
scroll to position [17, 179]
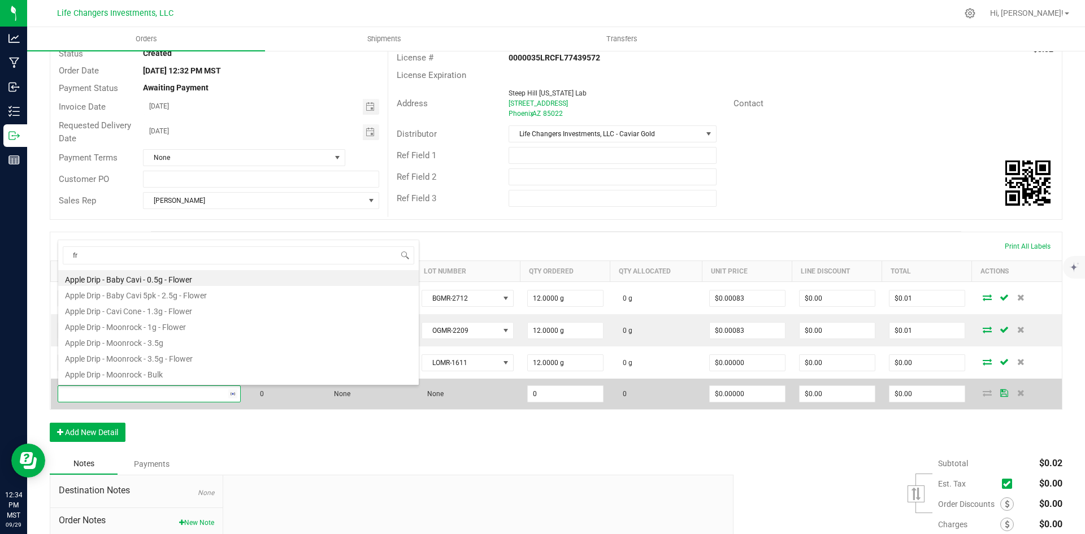
type input "fry"
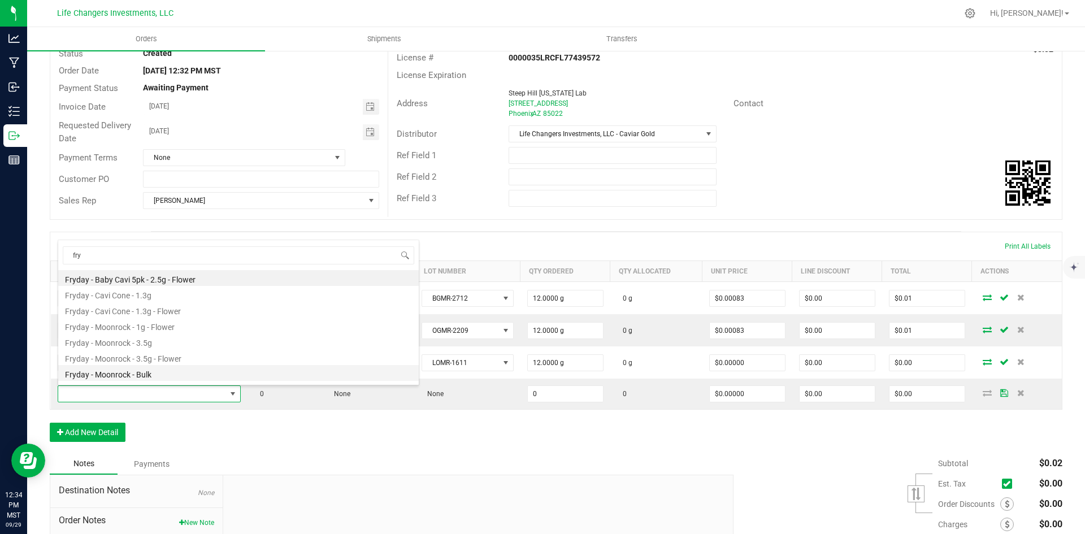
click at [148, 374] on li "Fryday - Moonrock - Bulk" at bounding box center [238, 373] width 361 height 16
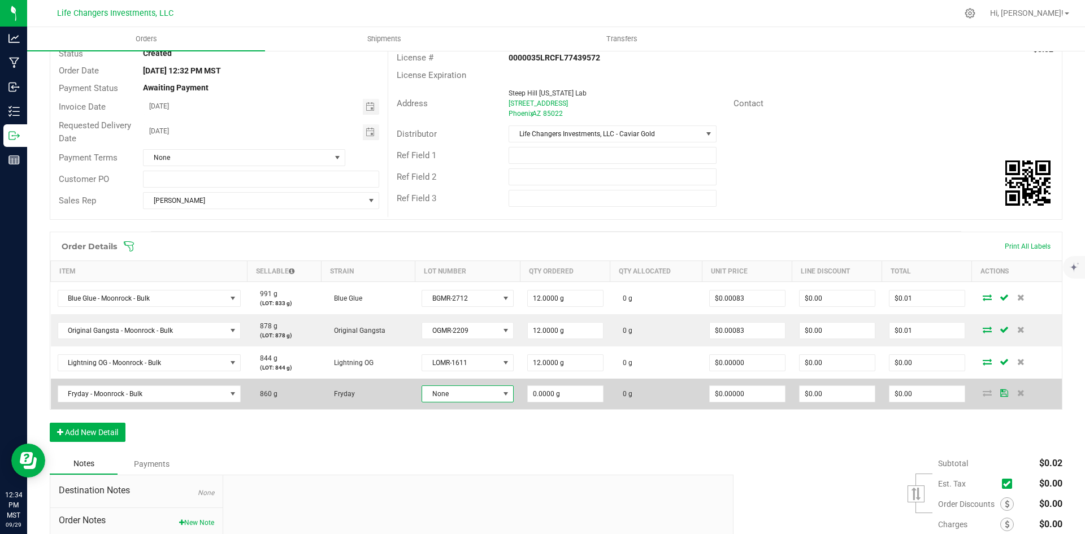
click at [481, 393] on span "None" at bounding box center [460, 394] width 76 height 16
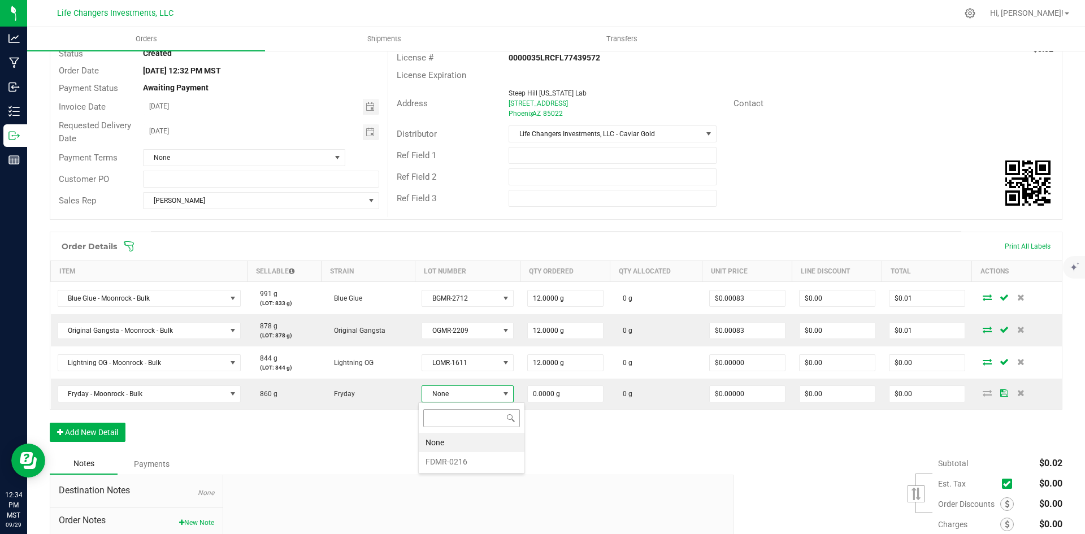
scroll to position [17, 92]
click at [477, 465] on li "FDMR-0216" at bounding box center [472, 461] width 106 height 19
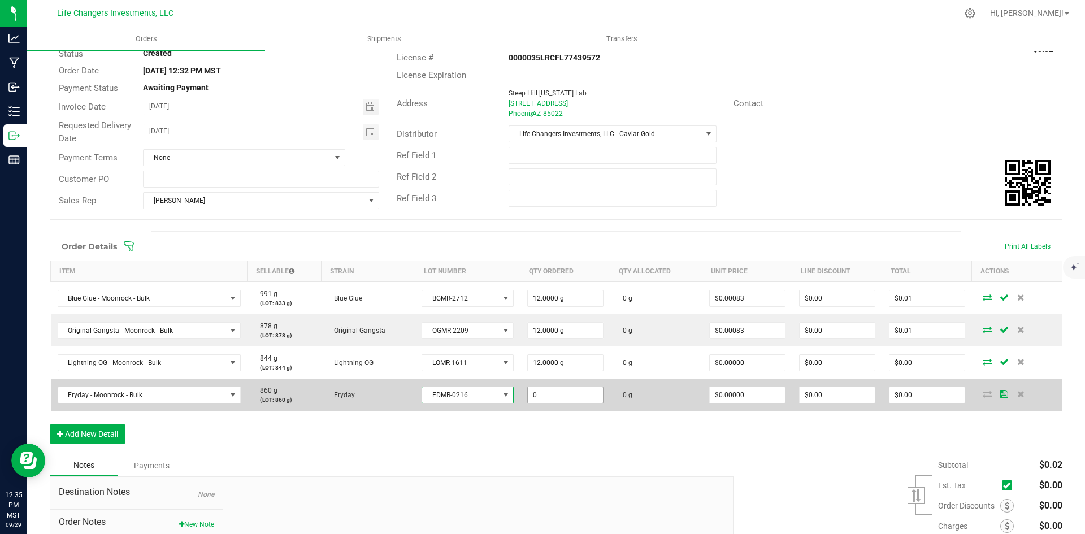
click at [563, 390] on input "0" at bounding box center [565, 395] width 75 height 16
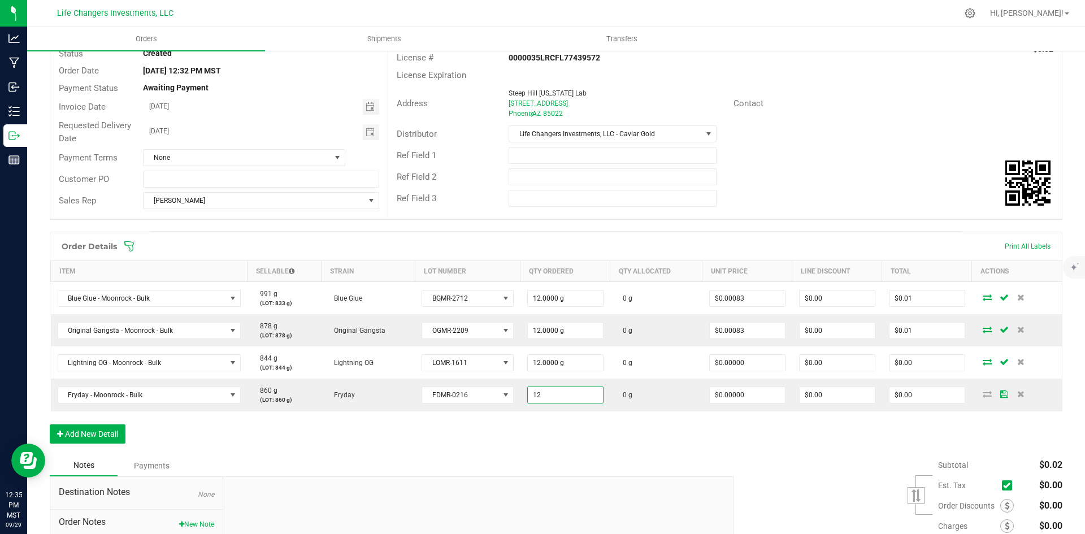
type input "12.0000 g"
click at [608, 439] on div "Order Details Print All Labels Item Sellable Strain Lot Number Qty Ordered Qty …" at bounding box center [556, 343] width 1013 height 223
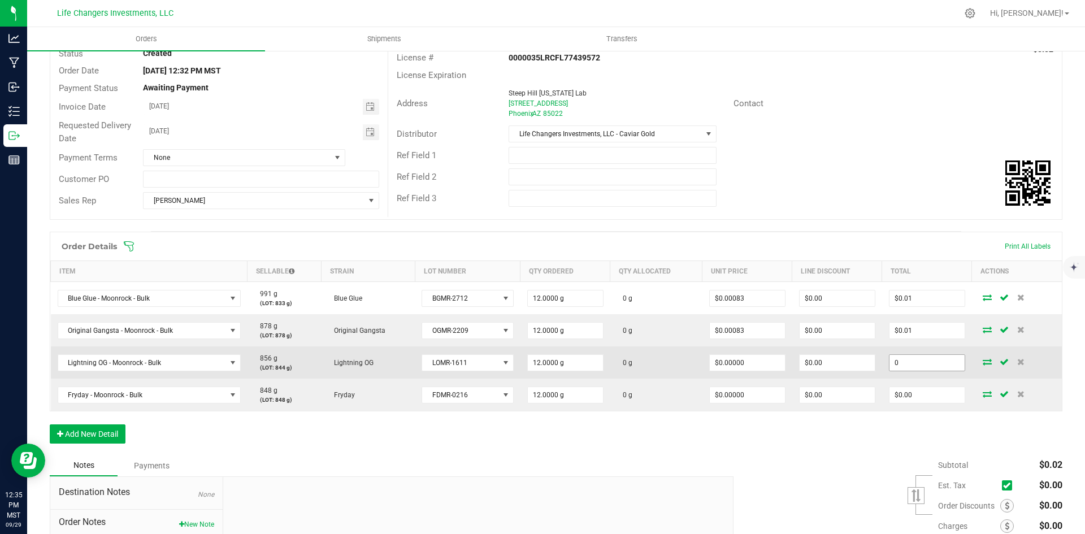
click at [916, 361] on input "0" at bounding box center [927, 363] width 75 height 16
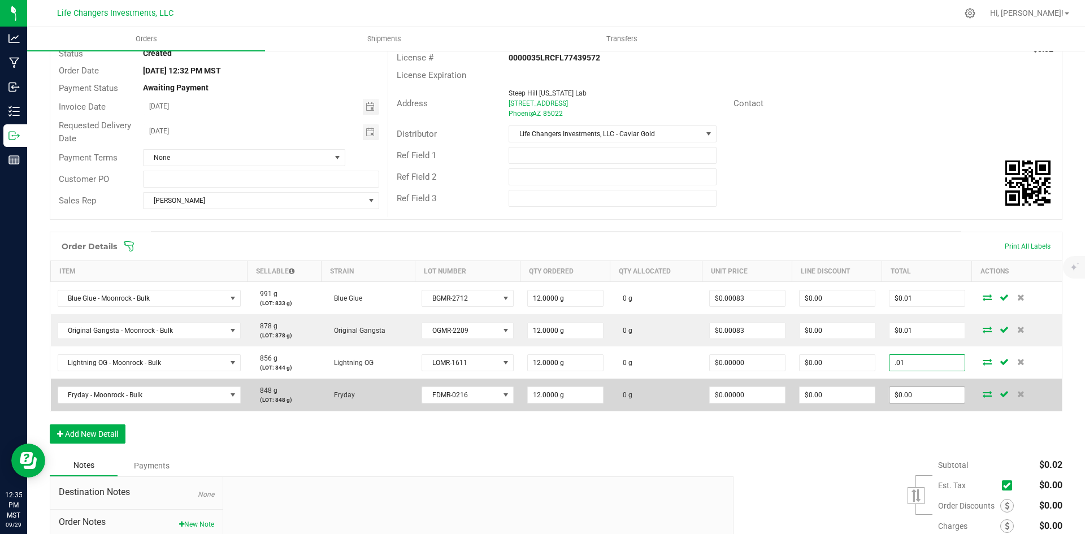
type input ".01"
type input "$0.00083"
type input "$0.01"
click at [917, 390] on input "0" at bounding box center [927, 395] width 75 height 16
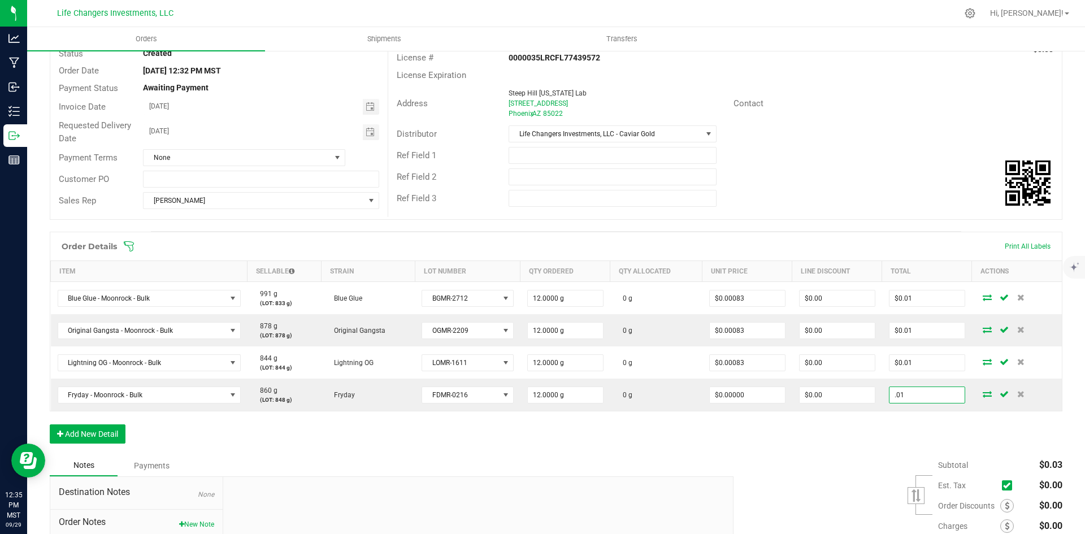
type input ".01"
type input "$0.00083"
type input "$0.01"
click at [862, 435] on div "Order Details Print All Labels Item Sellable Strain Lot Number Qty Ordered Qty …" at bounding box center [556, 343] width 1013 height 223
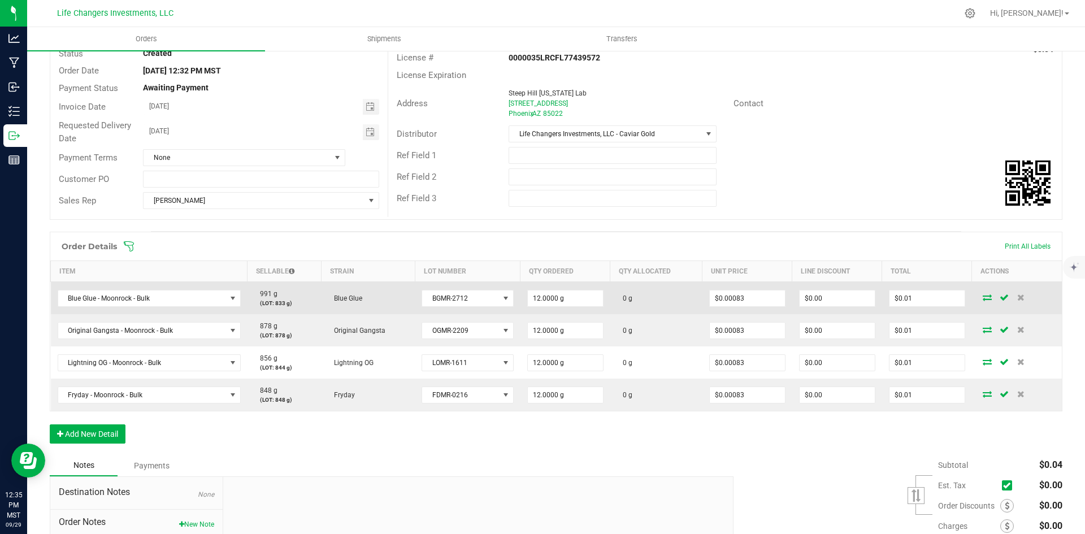
click at [984, 299] on icon at bounding box center [987, 297] width 9 height 7
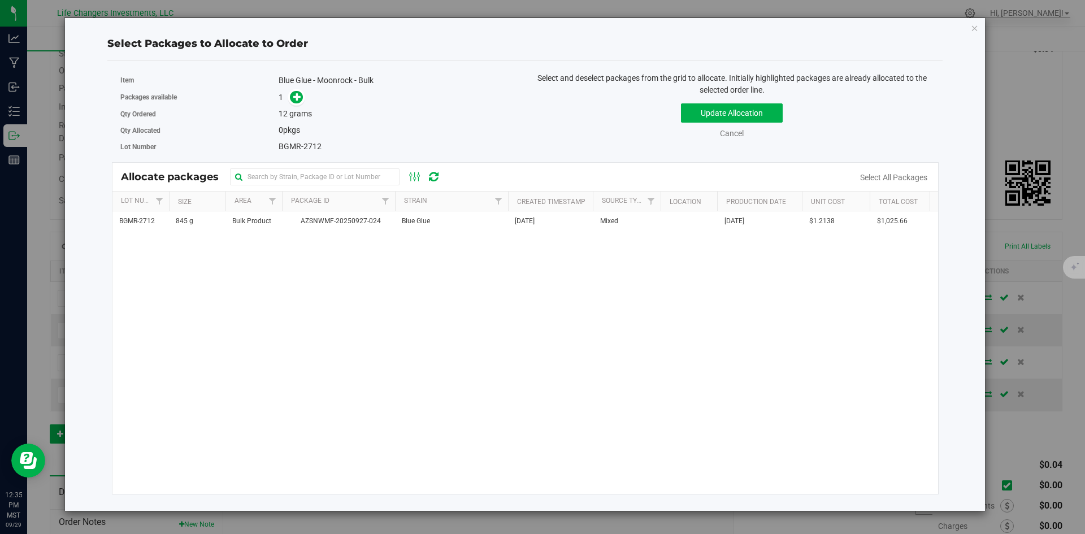
drag, startPoint x: 301, startPoint y: 226, endPoint x: 292, endPoint y: 165, distance: 62.2
click at [301, 226] on span "AZSNWMF-20250927-024" at bounding box center [339, 221] width 100 height 11
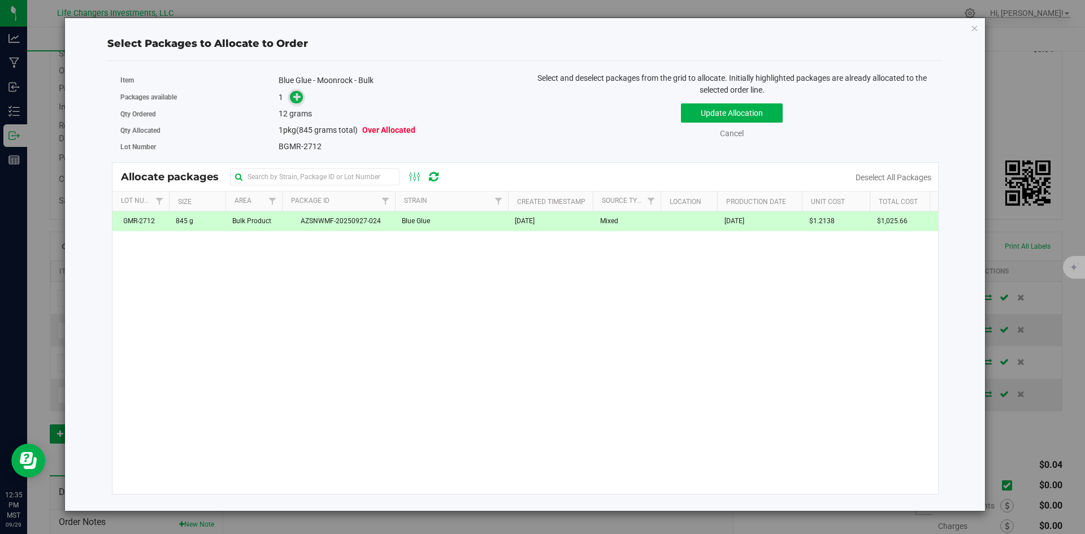
click at [294, 96] on icon at bounding box center [297, 96] width 8 height 8
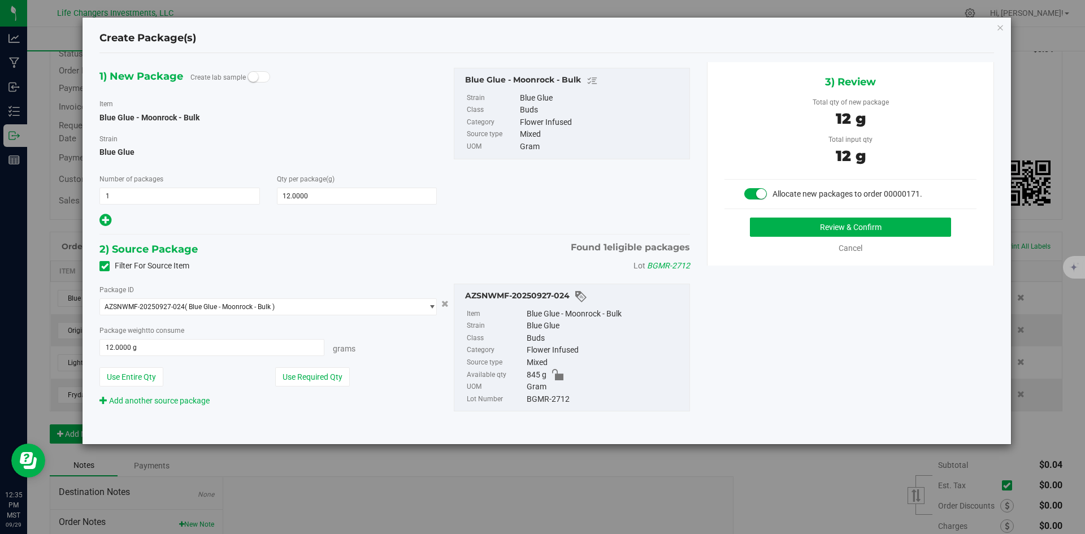
click at [252, 77] on small at bounding box center [253, 77] width 10 height 10
click at [303, 377] on button "Use Required Qty" at bounding box center [312, 376] width 75 height 19
click at [849, 229] on button "Review & Confirm" at bounding box center [850, 227] width 201 height 19
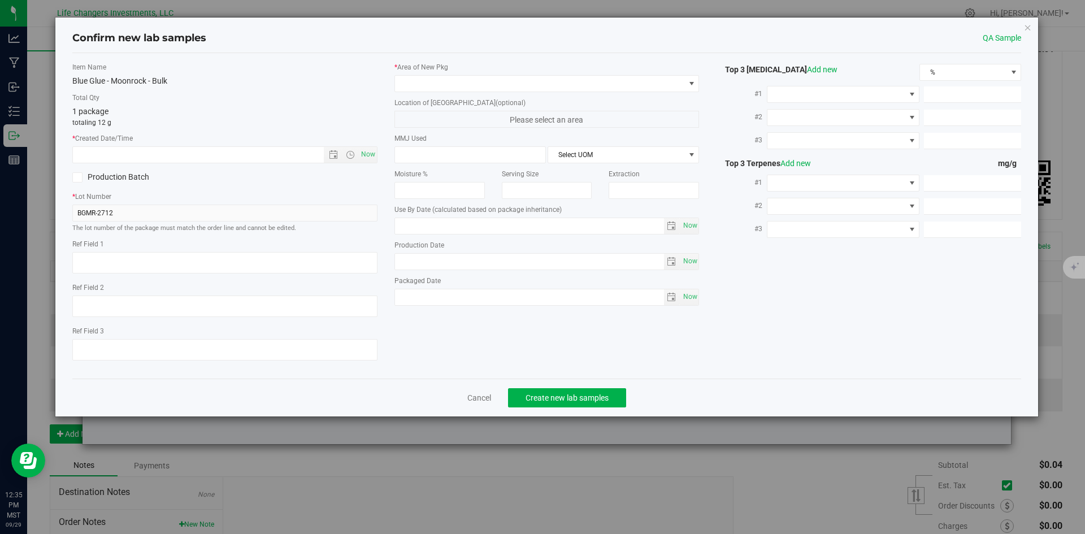
type input "2026-09-25"
type input "[DATE]"
click at [332, 154] on span "Open the date view" at bounding box center [333, 154] width 9 height 9
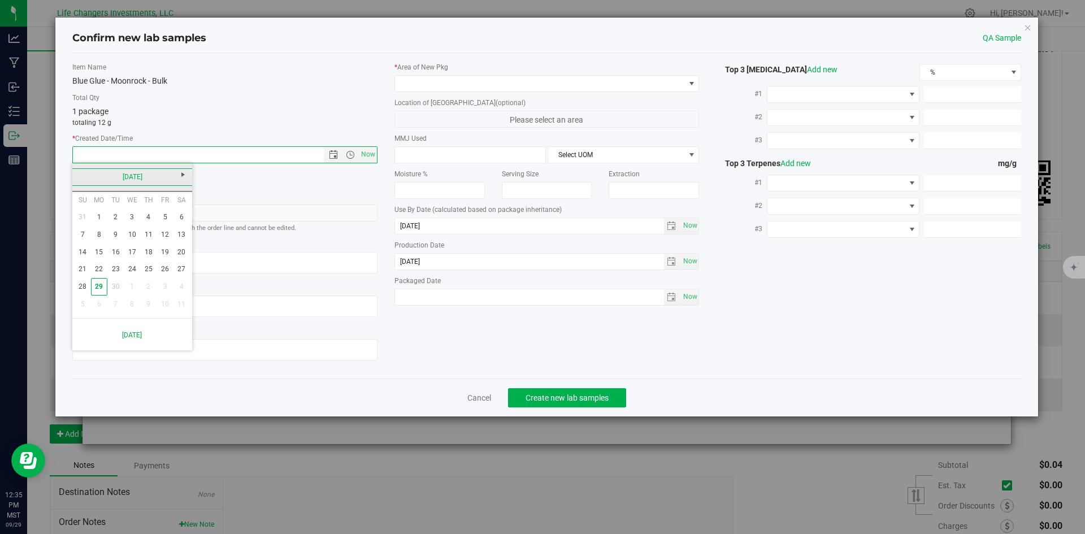
click at [79, 178] on link "[DATE]" at bounding box center [133, 177] width 122 height 18
click at [87, 269] on link "Sep" at bounding box center [89, 271] width 29 height 29
click at [149, 265] on link "25" at bounding box center [148, 270] width 16 height 18
type input "9/25/2025 12:35 PM"
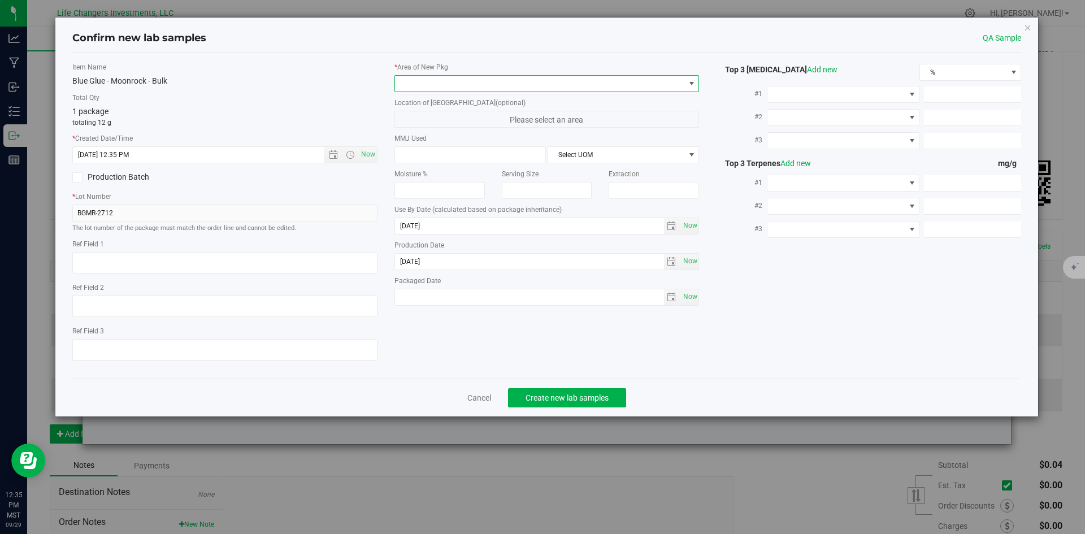
click at [477, 82] on span at bounding box center [540, 84] width 290 height 16
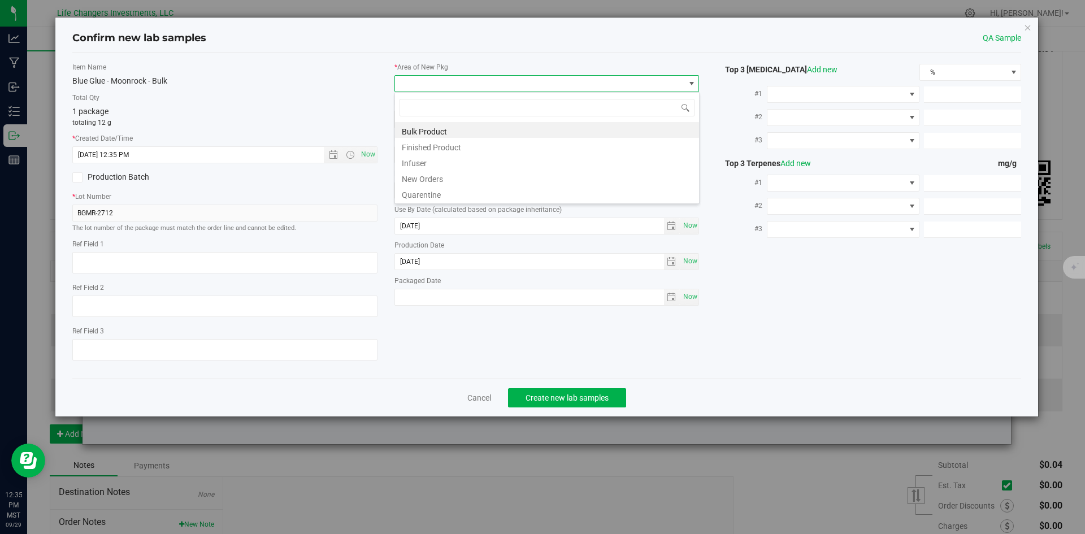
scroll to position [17, 305]
click at [457, 178] on li "New Orders" at bounding box center [547, 178] width 304 height 16
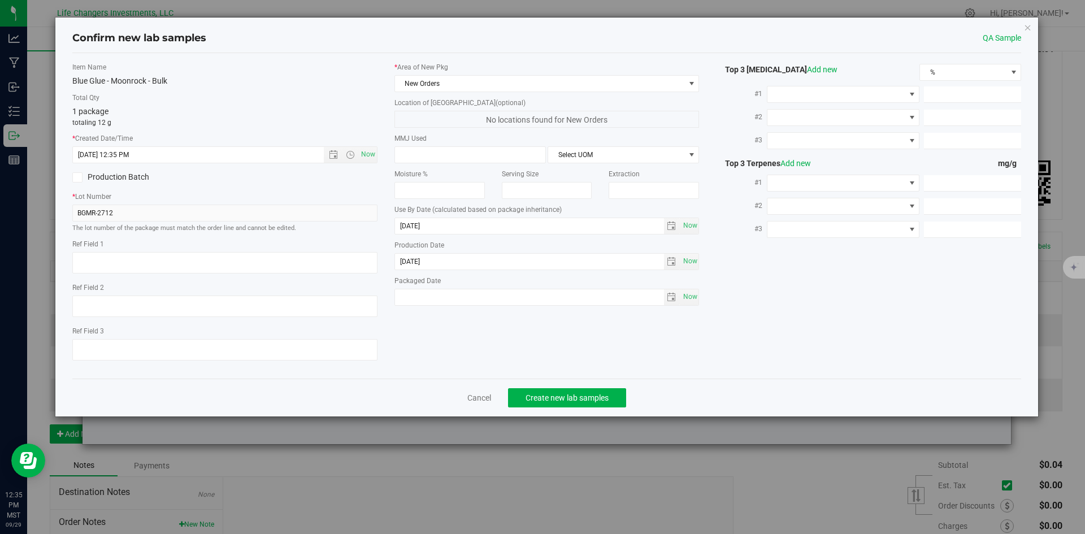
click at [758, 295] on div "Item Name Blue Glue - Moonrock - Bulk Total Qty 1 package totaling 12 g * Creat…" at bounding box center [547, 216] width 967 height 308
click at [691, 299] on span "Now" at bounding box center [690, 297] width 19 height 16
type input "[DATE]"
click at [569, 396] on span "Create new lab samples" at bounding box center [567, 397] width 83 height 9
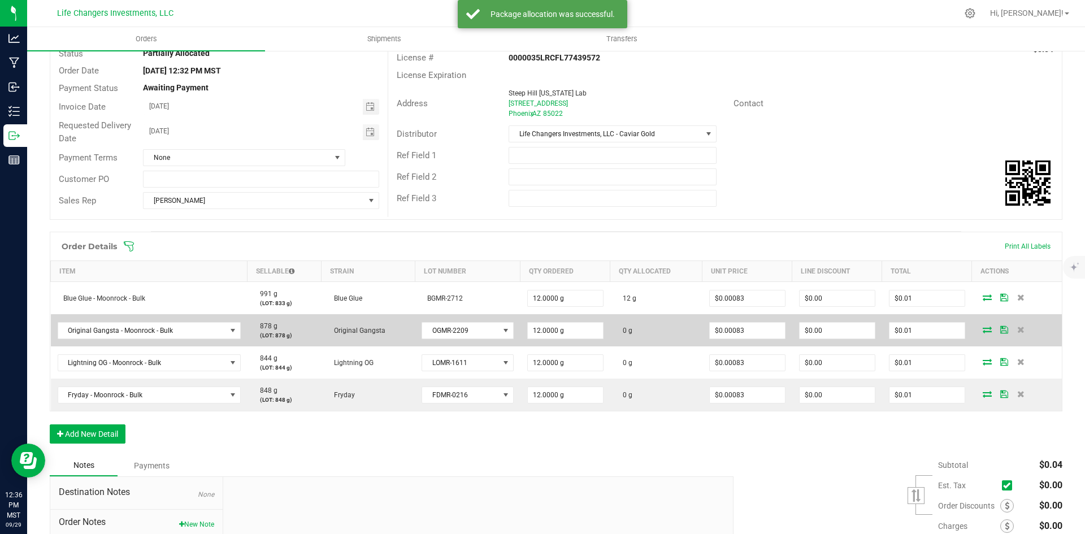
click at [983, 330] on icon at bounding box center [987, 329] width 9 height 7
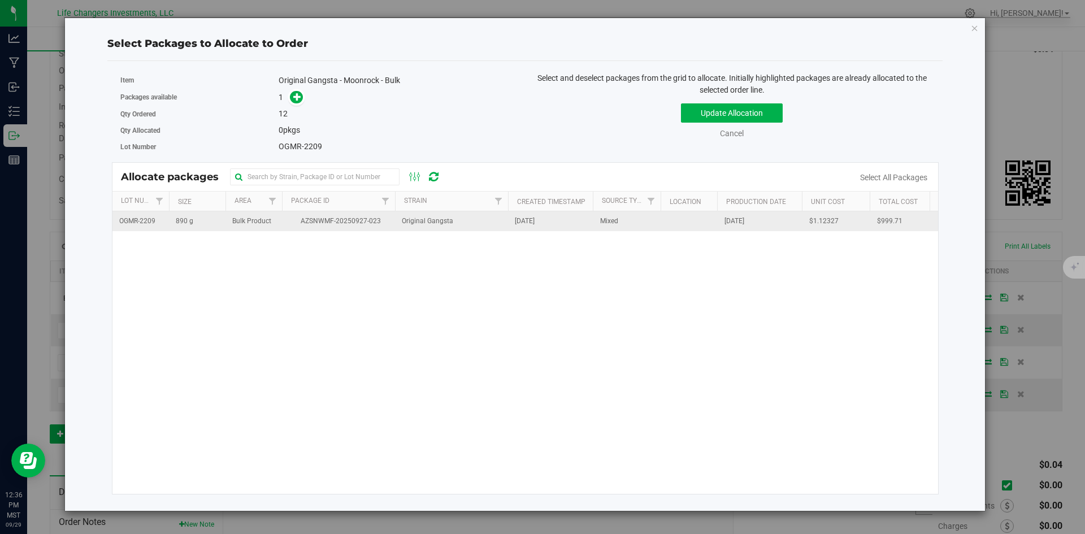
click at [331, 222] on span "AZSNWMF-20250927-023" at bounding box center [339, 221] width 100 height 11
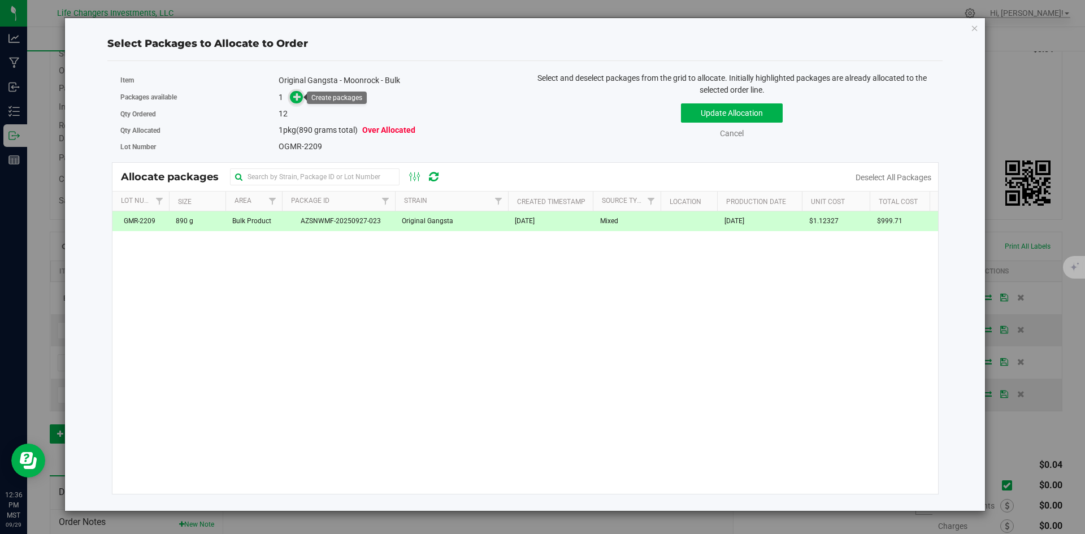
click at [295, 99] on icon at bounding box center [297, 96] width 8 height 8
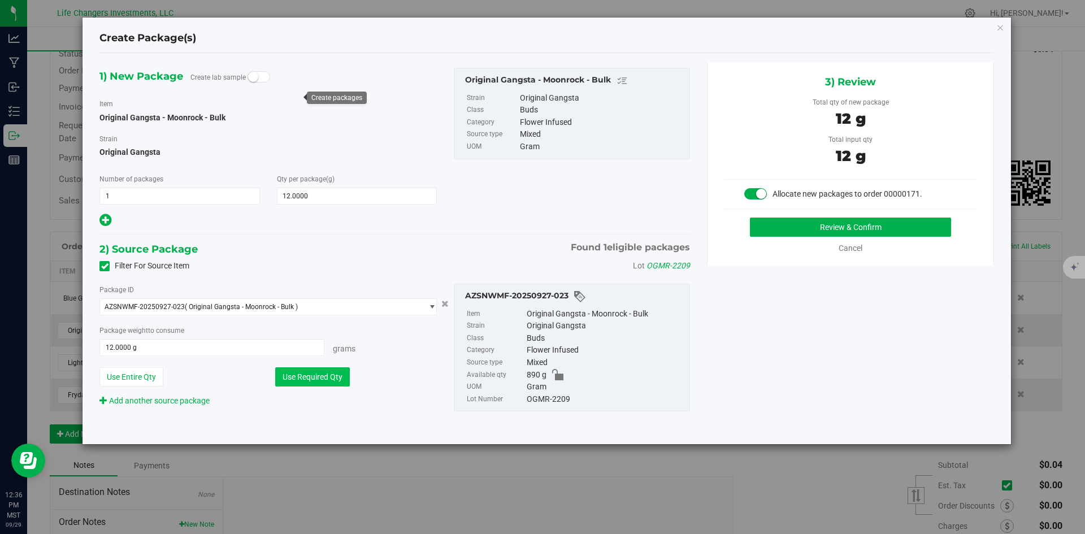
click at [321, 373] on button "Use Required Qty" at bounding box center [312, 376] width 75 height 19
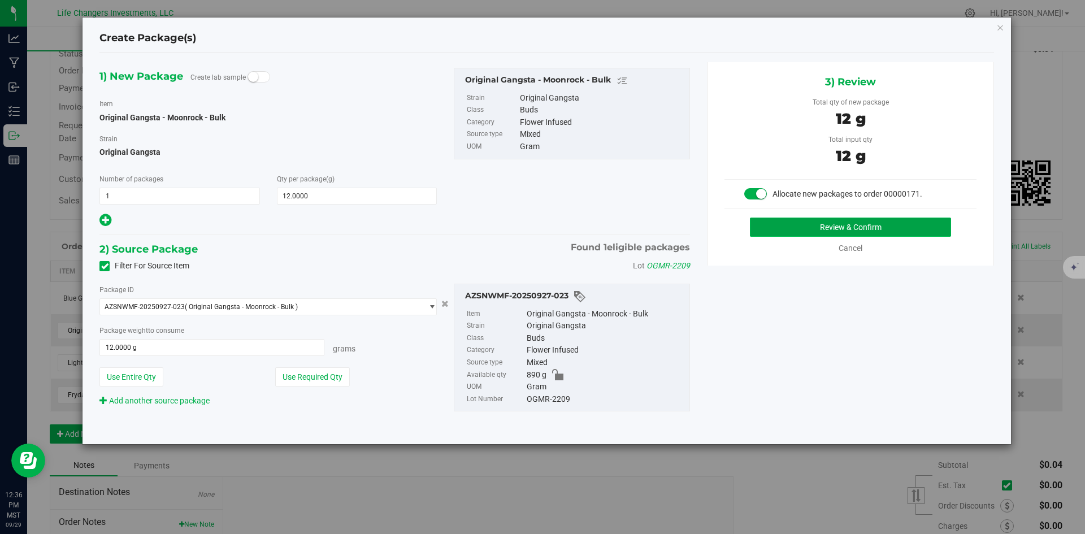
click at [881, 228] on button "Review & Confirm" at bounding box center [850, 227] width 201 height 19
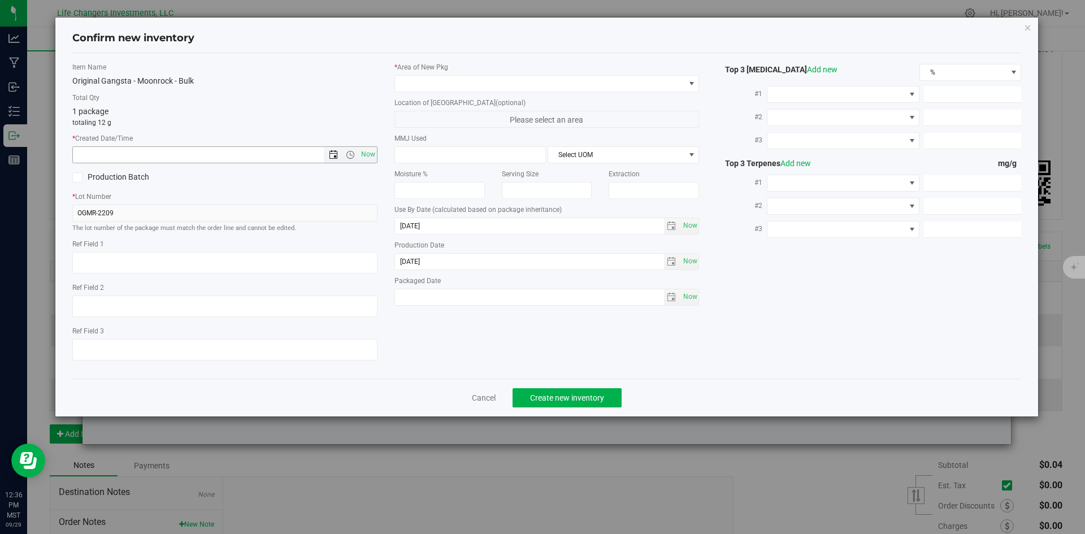
click at [338, 152] on span "Open the date view" at bounding box center [333, 154] width 9 height 9
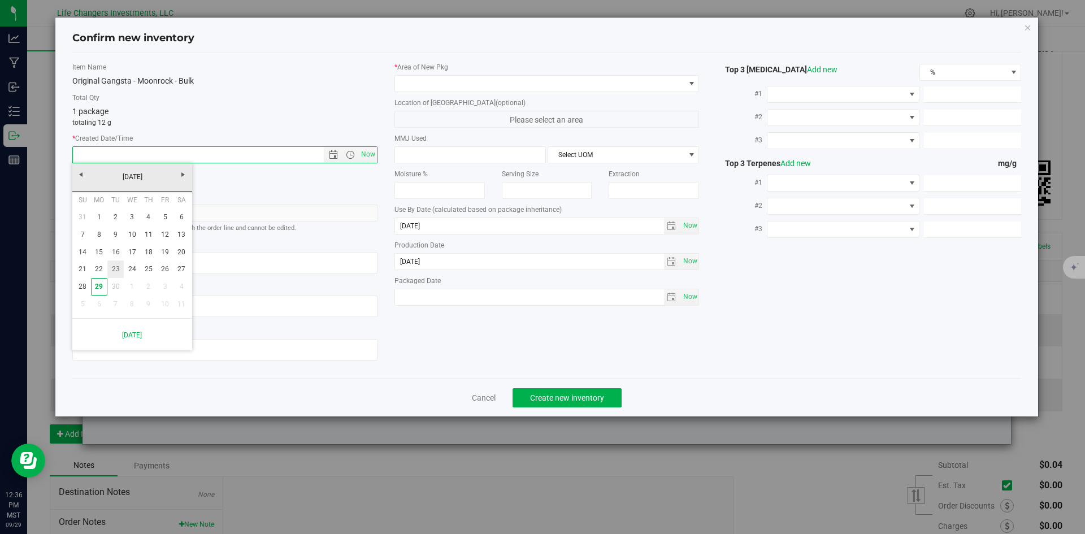
click at [120, 271] on link "23" at bounding box center [115, 270] width 16 height 18
type input "9/23/2025 12:36 PM"
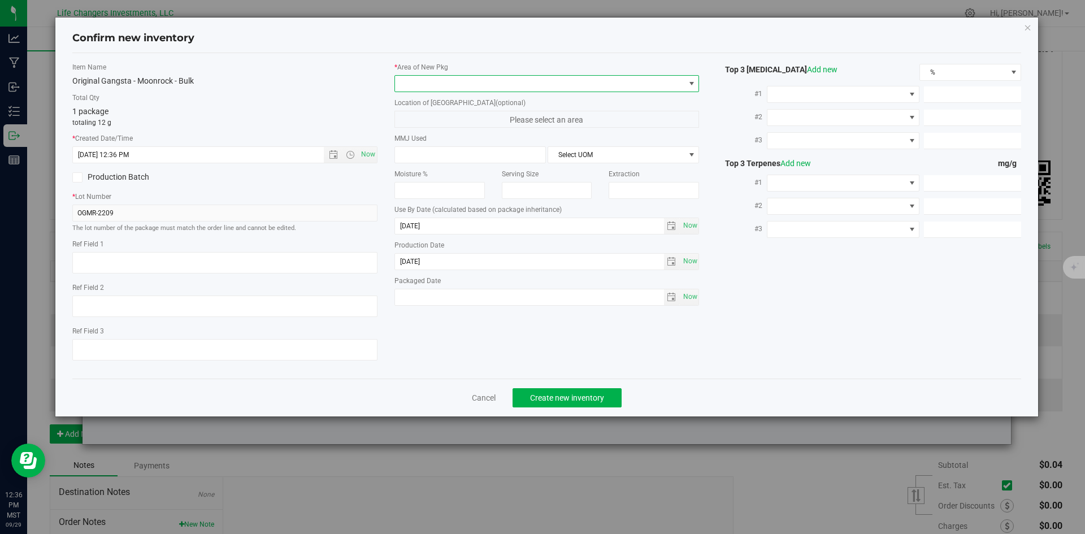
click at [468, 83] on span at bounding box center [540, 84] width 290 height 16
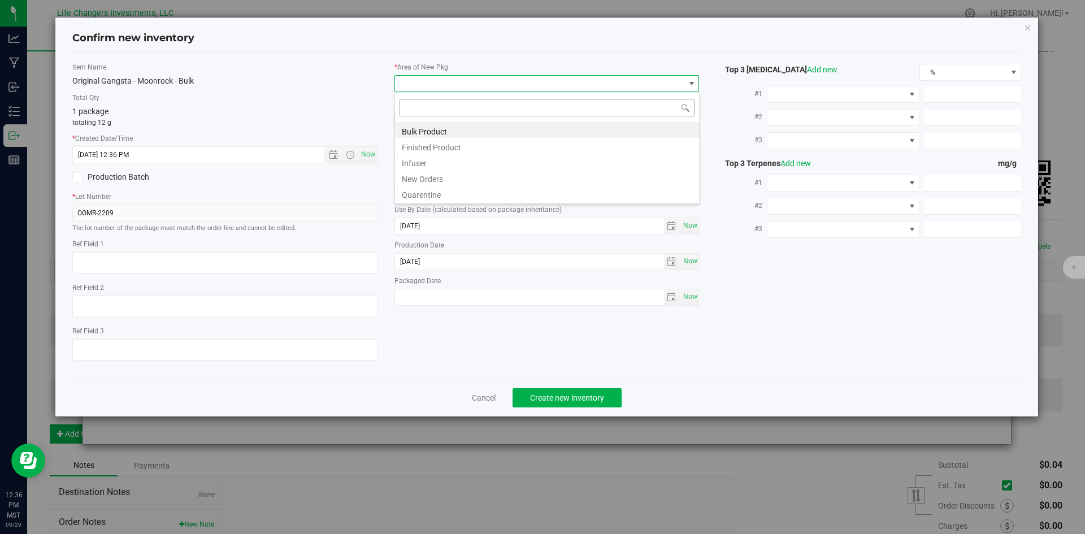
scroll to position [17, 305]
click at [451, 176] on li "New Orders" at bounding box center [547, 178] width 304 height 16
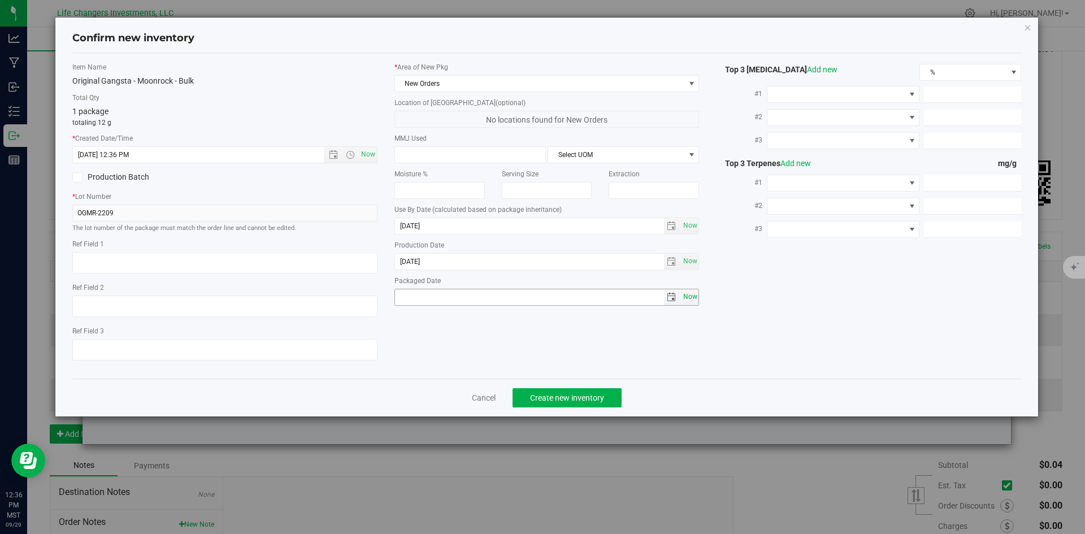
click at [694, 295] on span "Now" at bounding box center [690, 297] width 19 height 16
type input "[DATE]"
click at [548, 397] on span "Create new inventory" at bounding box center [567, 397] width 74 height 9
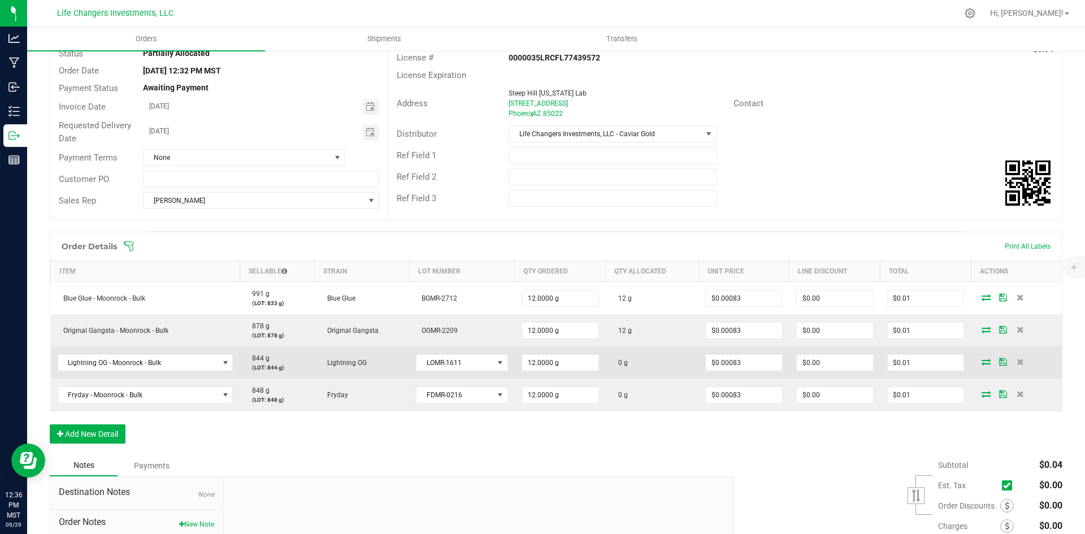
click at [982, 361] on icon at bounding box center [986, 361] width 9 height 7
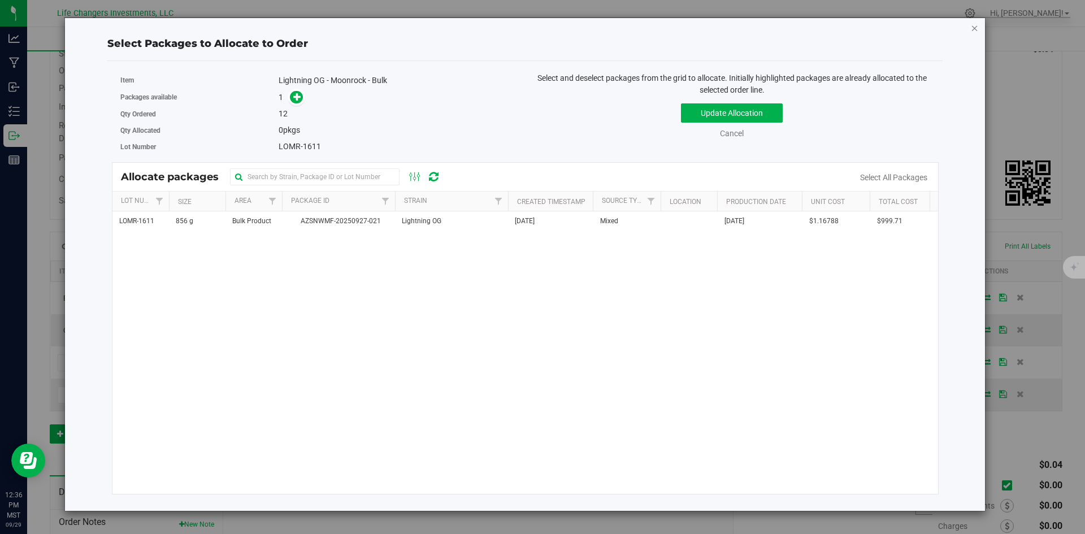
click at [978, 28] on icon "button" at bounding box center [975, 28] width 8 height 14
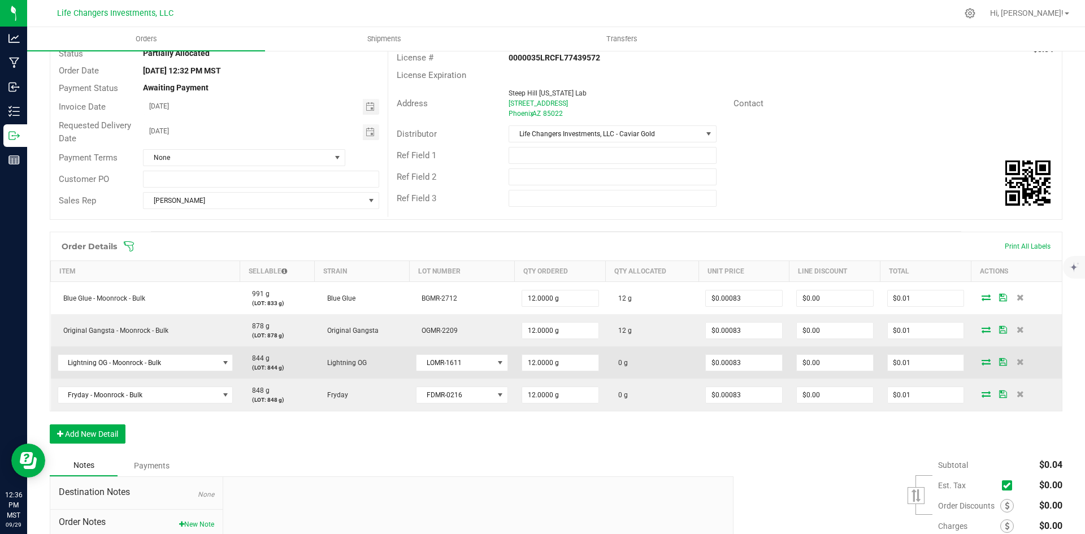
click at [982, 364] on icon at bounding box center [986, 361] width 9 height 7
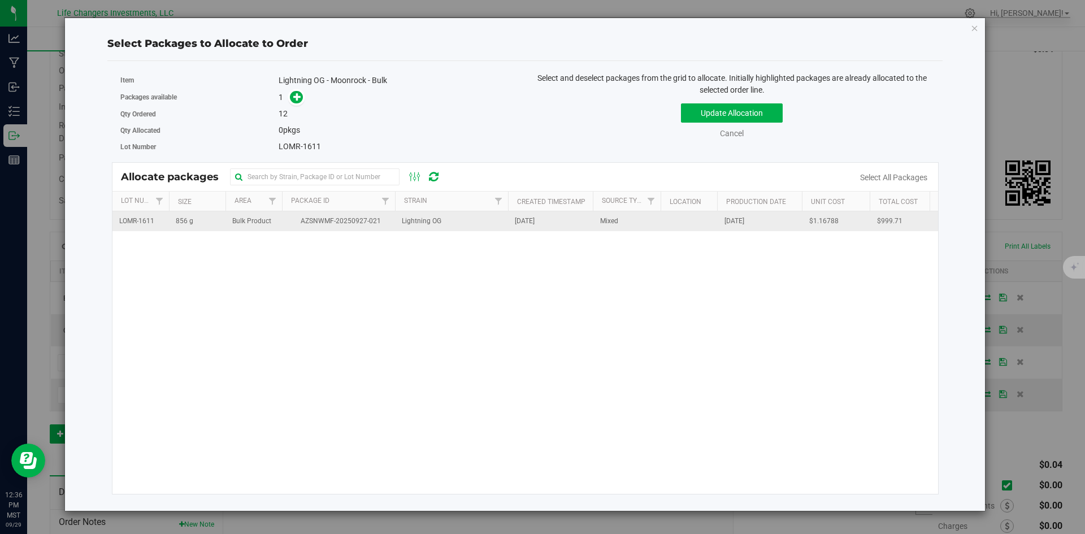
click at [318, 224] on span "AZSNWMF-20250927-021" at bounding box center [339, 221] width 100 height 11
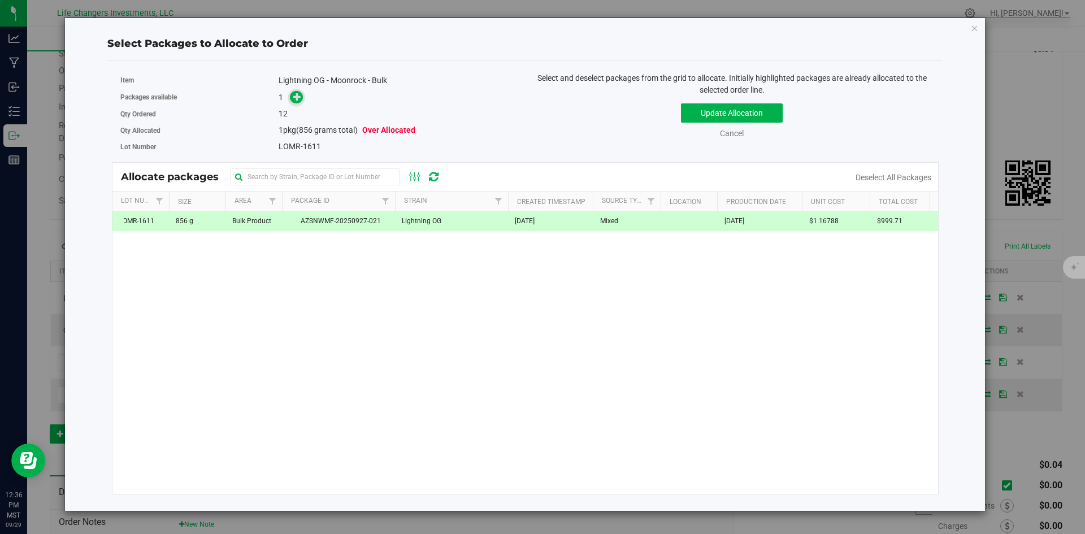
click at [297, 95] on icon at bounding box center [297, 97] width 8 height 8
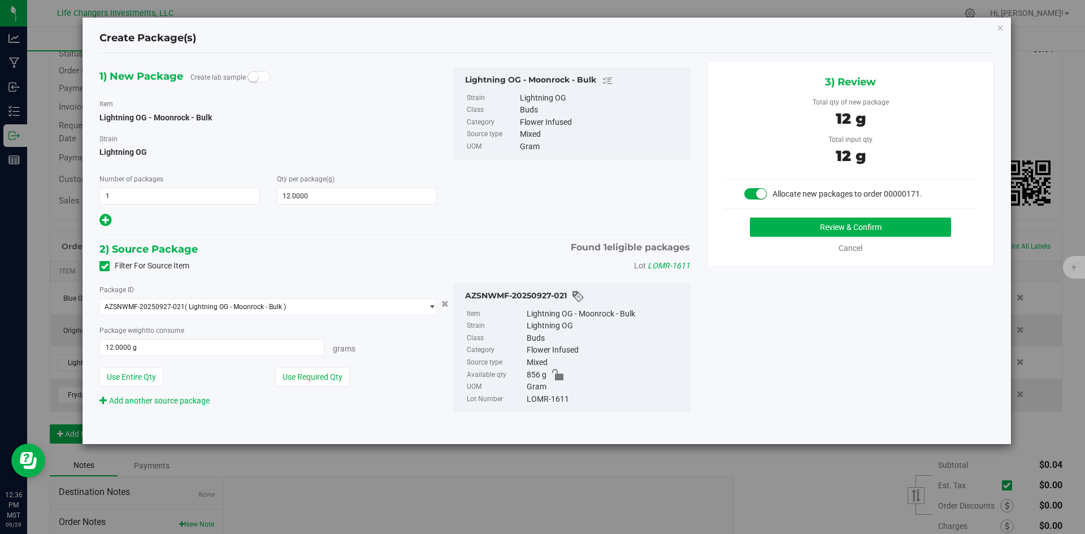
click at [253, 72] on small at bounding box center [253, 77] width 10 height 10
click at [307, 380] on button "Use Required Qty" at bounding box center [312, 376] width 75 height 19
click at [856, 230] on button "Review & Confirm" at bounding box center [850, 227] width 201 height 19
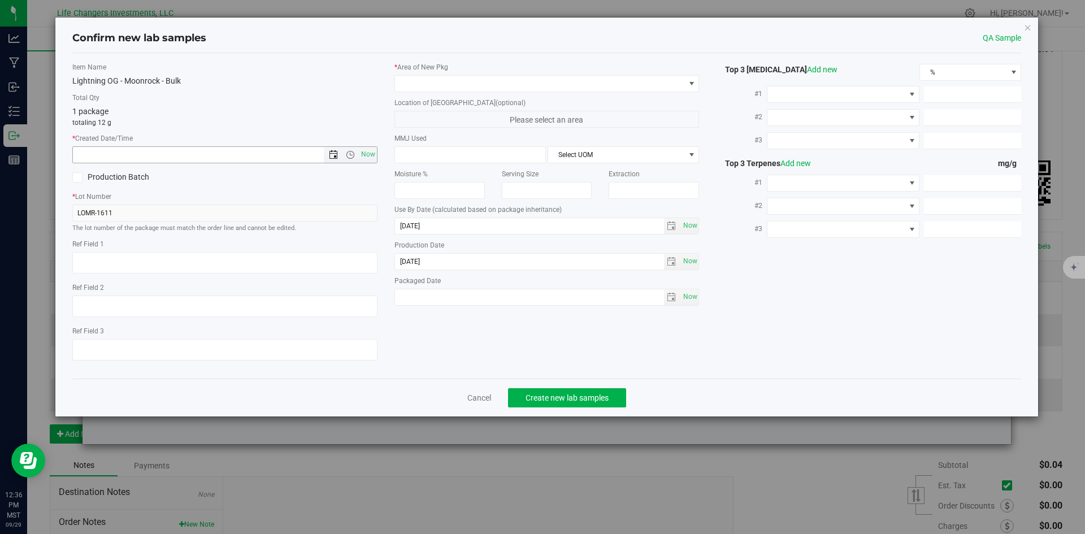
click at [335, 155] on span "Open the date view" at bounding box center [333, 154] width 9 height 9
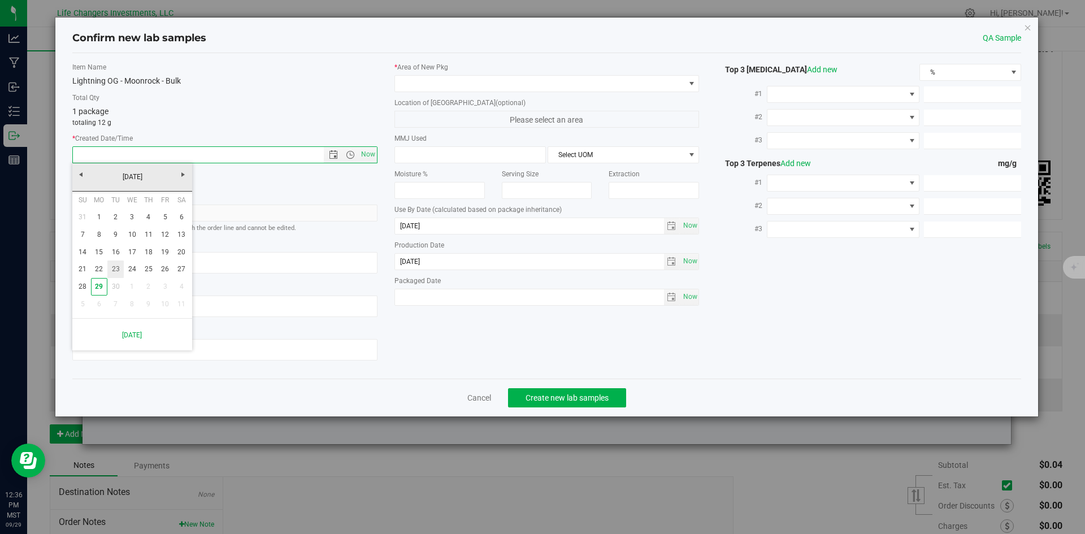
click at [111, 271] on link "23" at bounding box center [115, 270] width 16 height 18
type input "9/23/2025 12:36 PM"
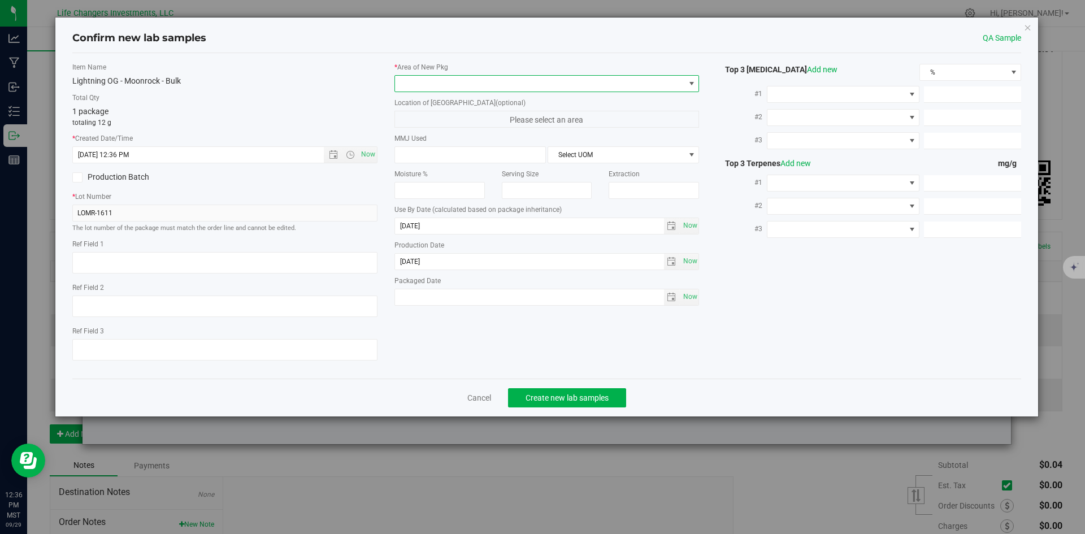
click at [493, 78] on span at bounding box center [540, 84] width 290 height 16
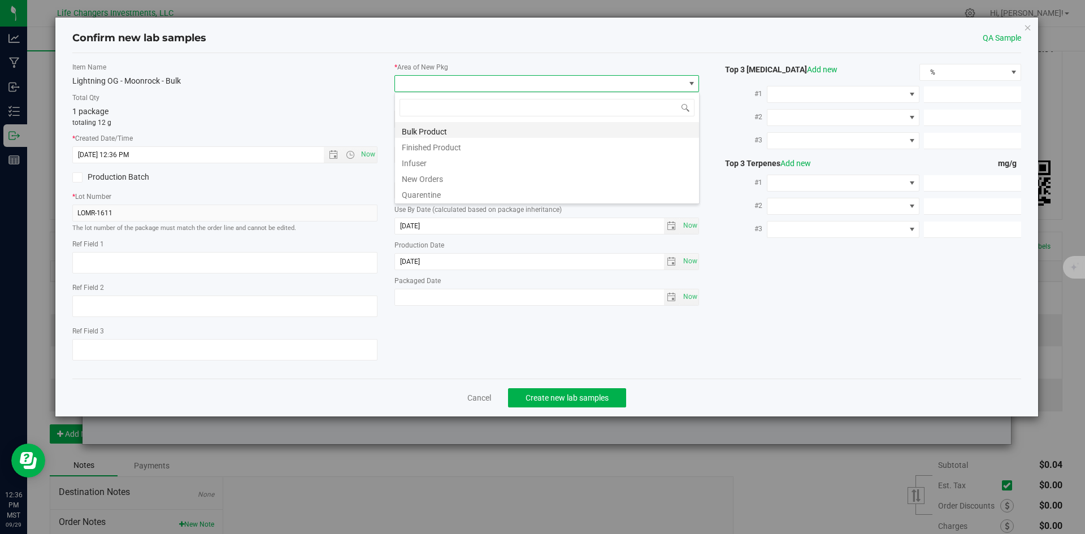
scroll to position [17, 305]
click at [465, 178] on li "New Orders" at bounding box center [547, 178] width 304 height 16
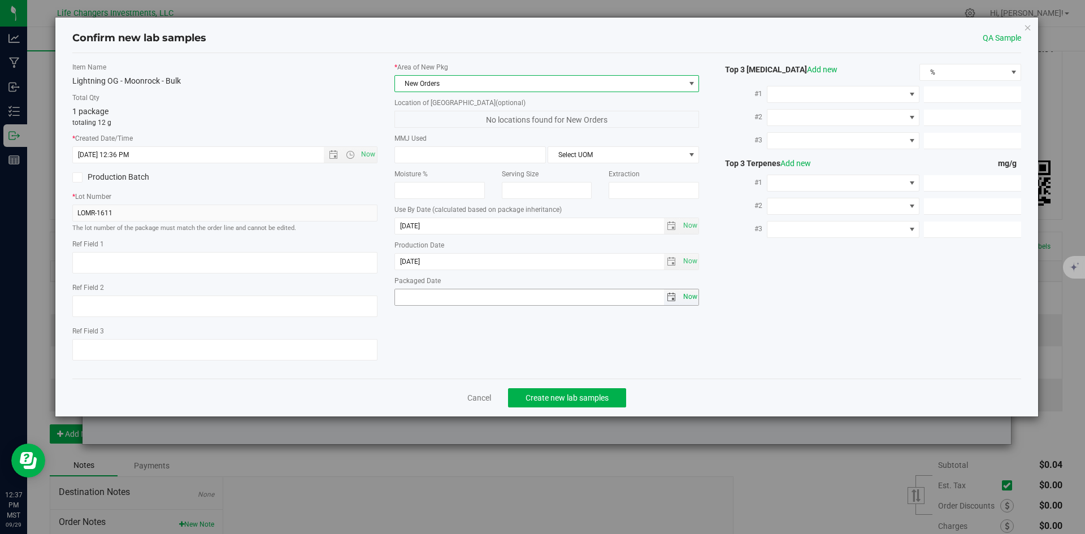
click at [693, 293] on span "Now" at bounding box center [690, 297] width 19 height 16
type input "[DATE]"
click at [576, 396] on span "Create new lab samples" at bounding box center [567, 397] width 83 height 9
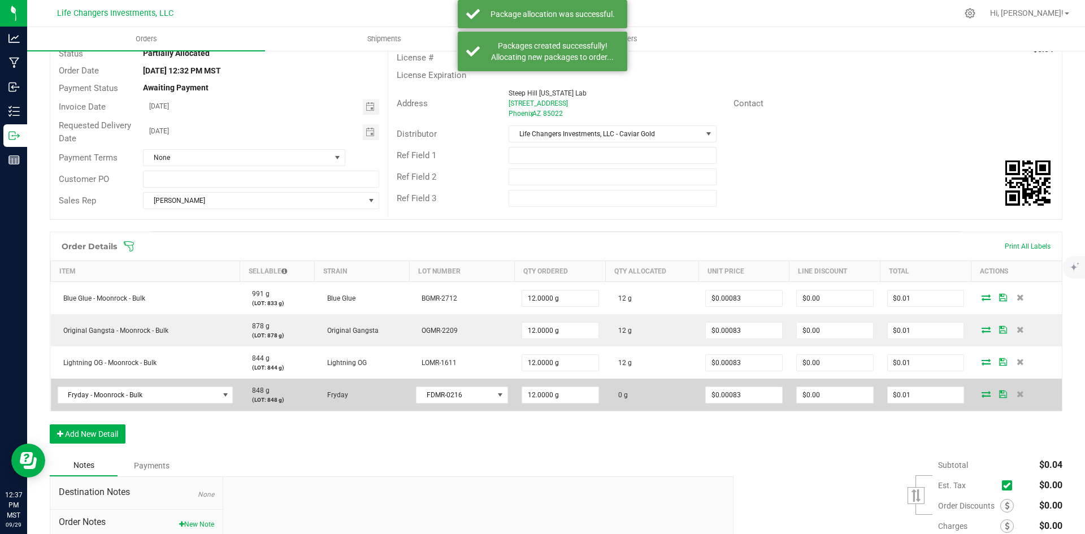
click at [982, 396] on icon at bounding box center [986, 394] width 9 height 7
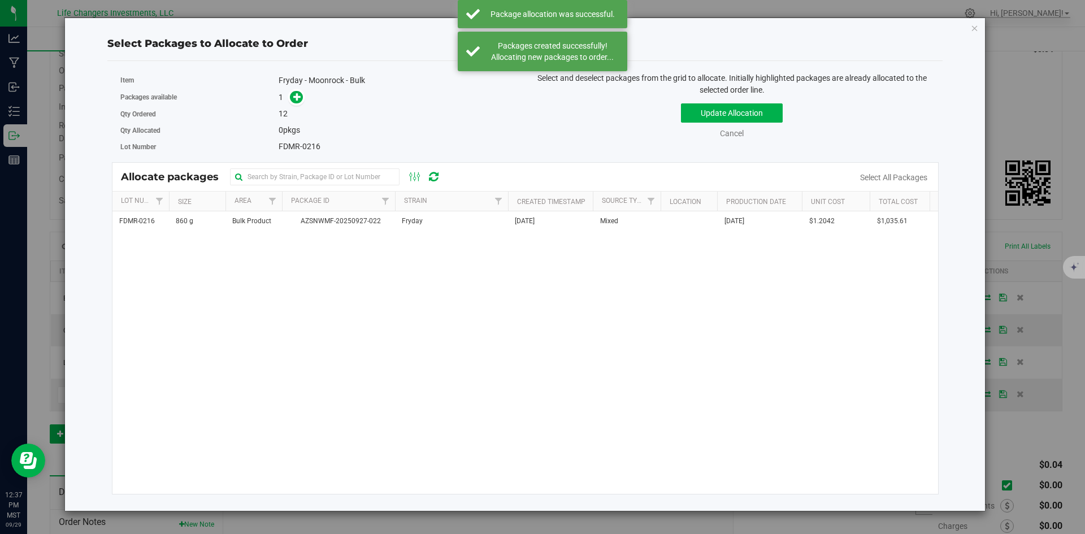
drag, startPoint x: 357, startPoint y: 222, endPoint x: 349, endPoint y: 199, distance: 24.2
click at [357, 222] on span "AZSNWMF-20250927-022" at bounding box center [339, 221] width 100 height 11
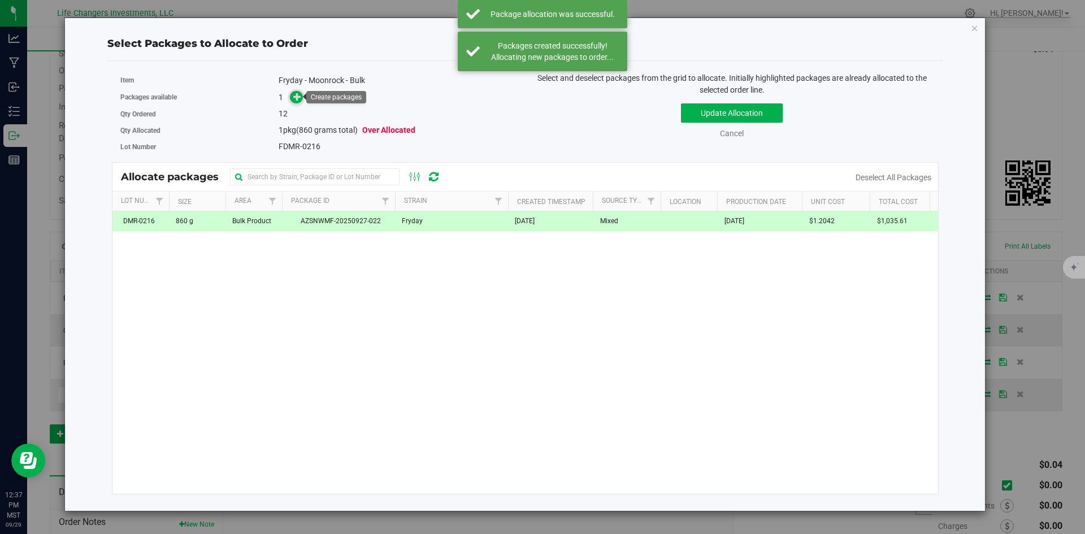
click at [296, 97] on icon at bounding box center [297, 96] width 8 height 8
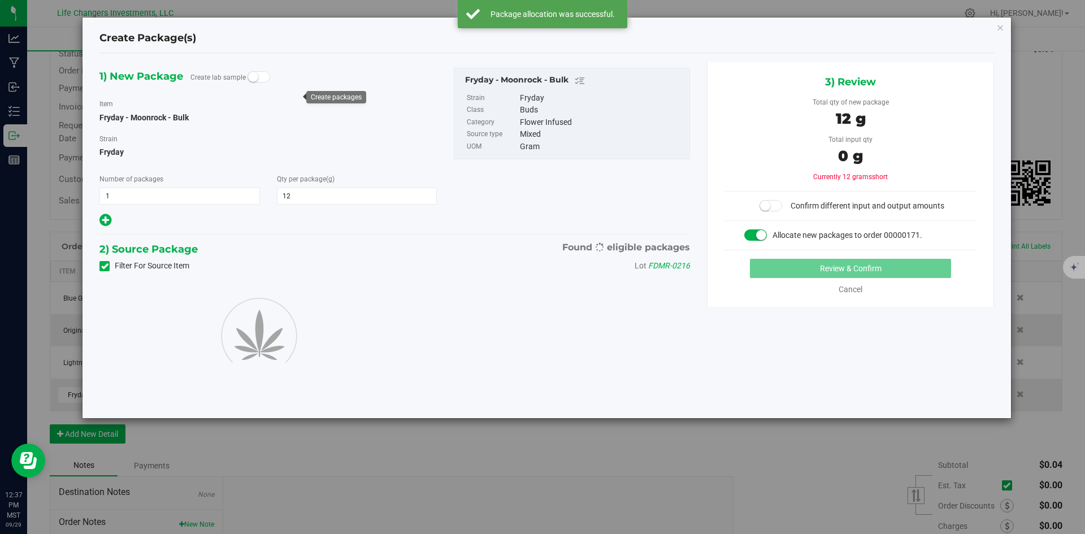
type input "12.0000"
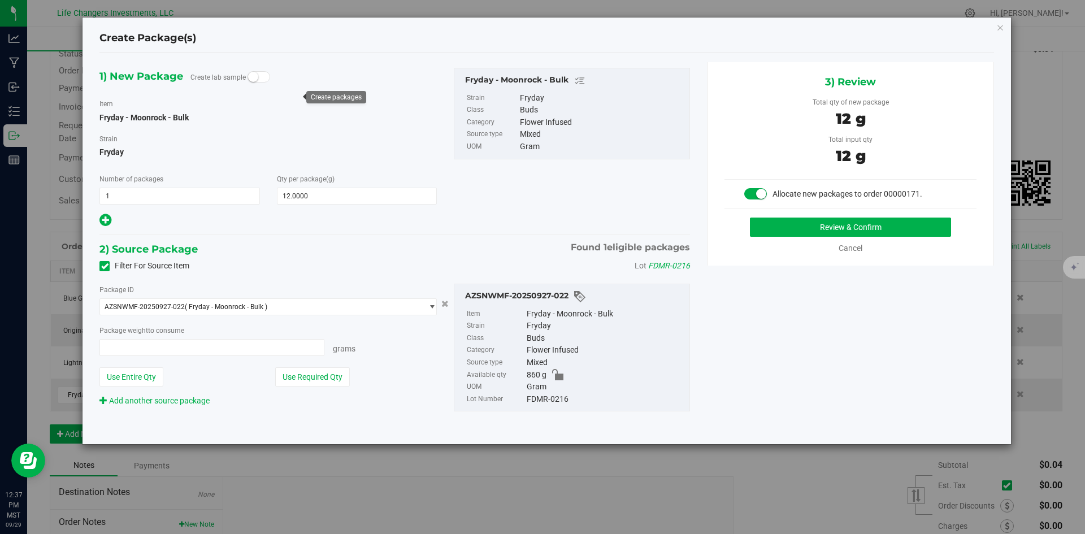
type input "12.0000 g"
click at [332, 379] on button "Use Required Qty" at bounding box center [312, 376] width 75 height 19
click at [829, 218] on button "Review & Confirm" at bounding box center [850, 227] width 201 height 19
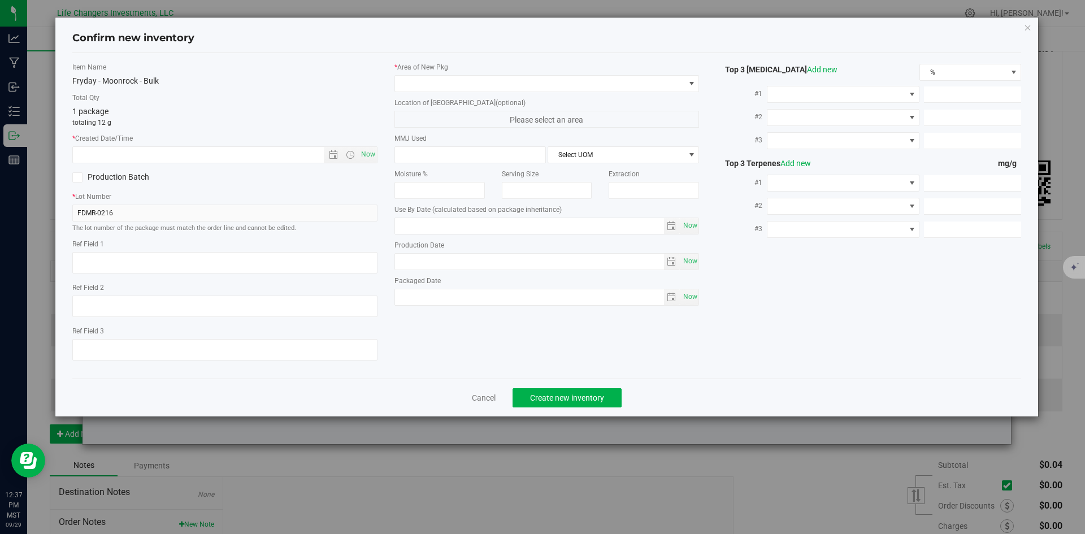
type input "2026-09-25"
type input "[DATE]"
click at [474, 396] on link "Cancel" at bounding box center [484, 397] width 24 height 11
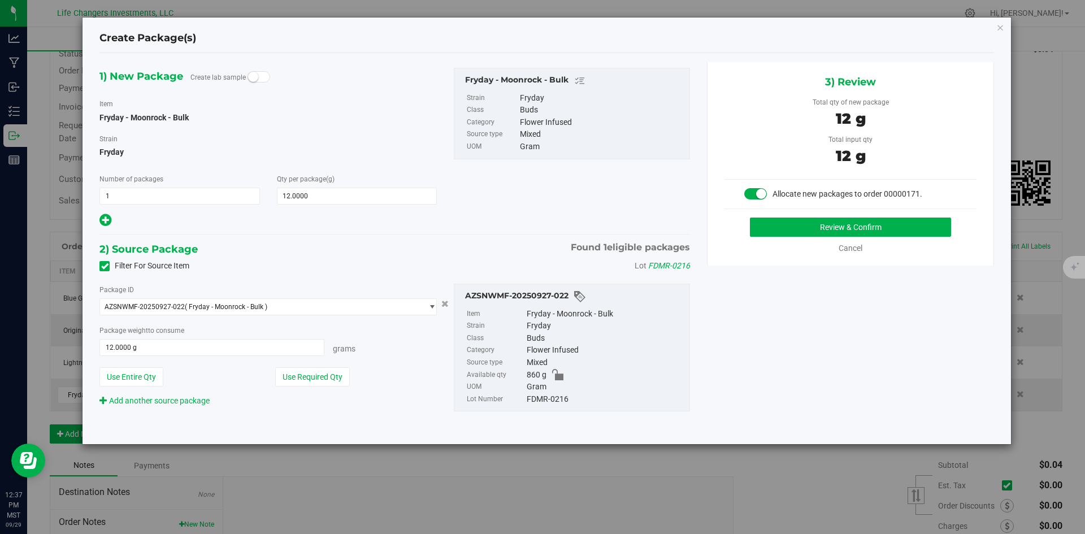
click at [254, 78] on small at bounding box center [253, 77] width 10 height 10
click at [323, 376] on button "Use Required Qty" at bounding box center [312, 376] width 75 height 19
click at [824, 226] on button "Review & Confirm" at bounding box center [850, 227] width 201 height 19
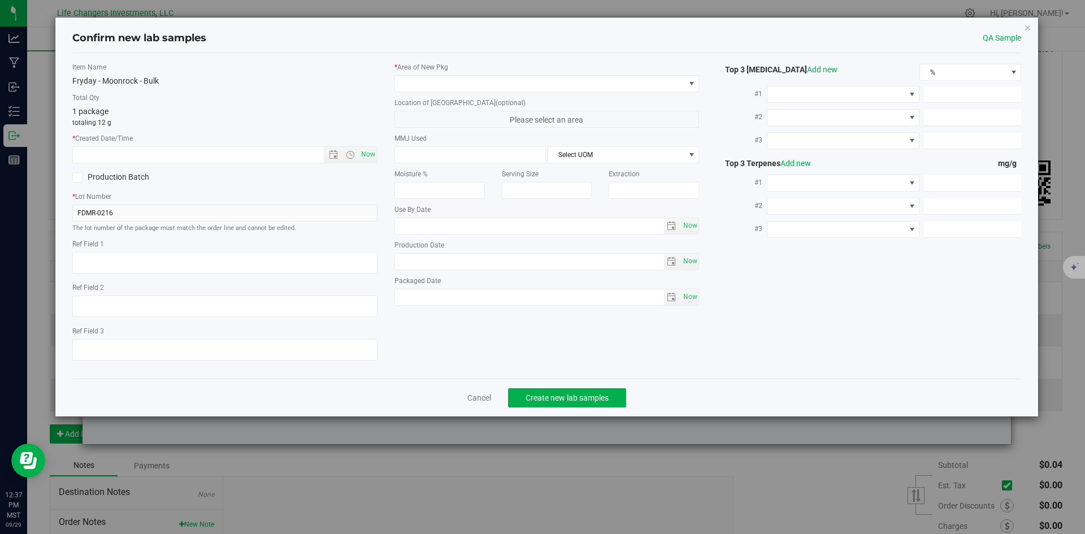
type input "2026-09-25"
type input "[DATE]"
click at [335, 157] on span "Open the date view" at bounding box center [333, 154] width 9 height 9
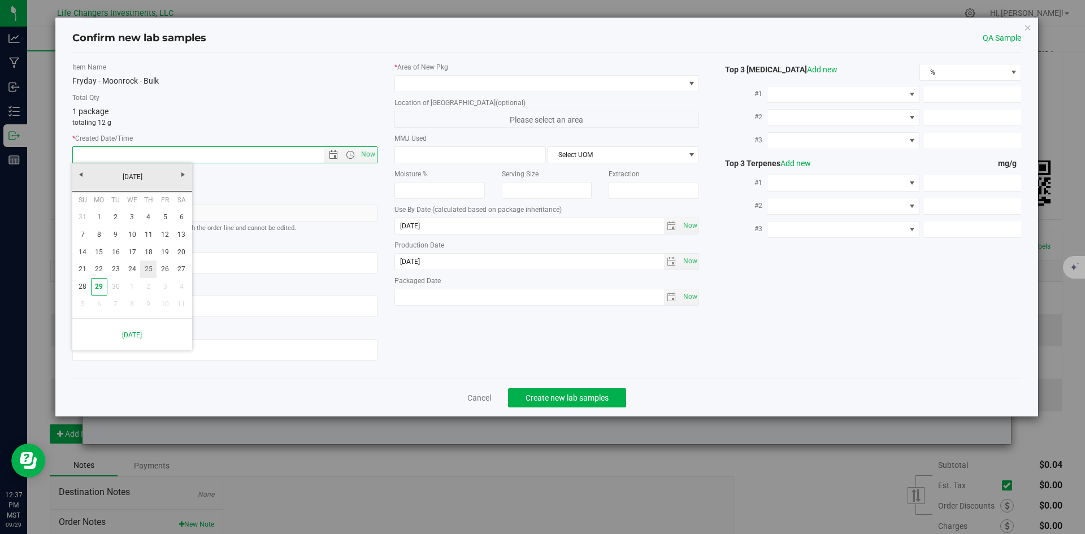
click at [152, 265] on link "25" at bounding box center [148, 270] width 16 height 18
type input "9/25/2025 12:37 PM"
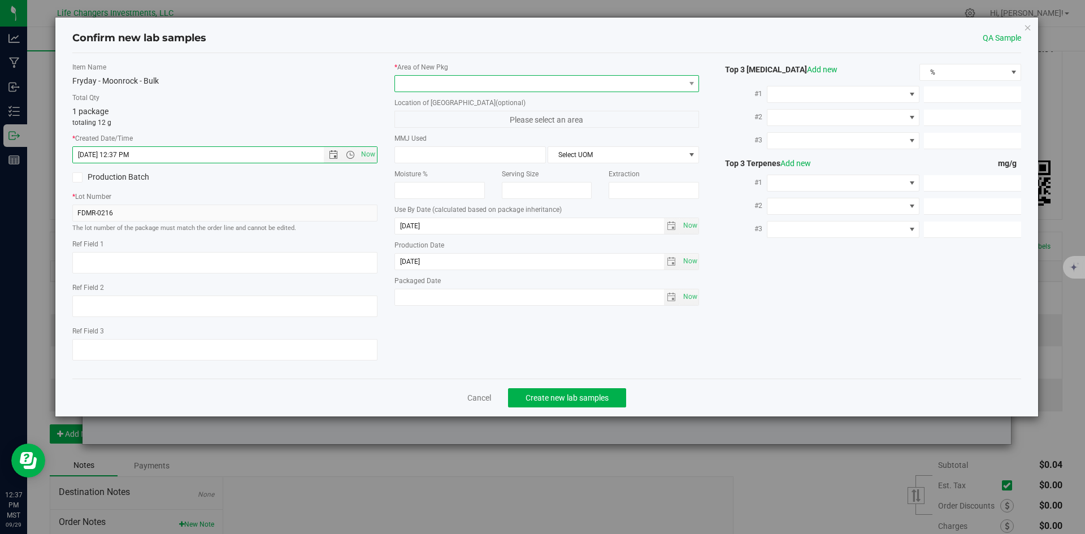
click at [503, 84] on span at bounding box center [540, 84] width 290 height 16
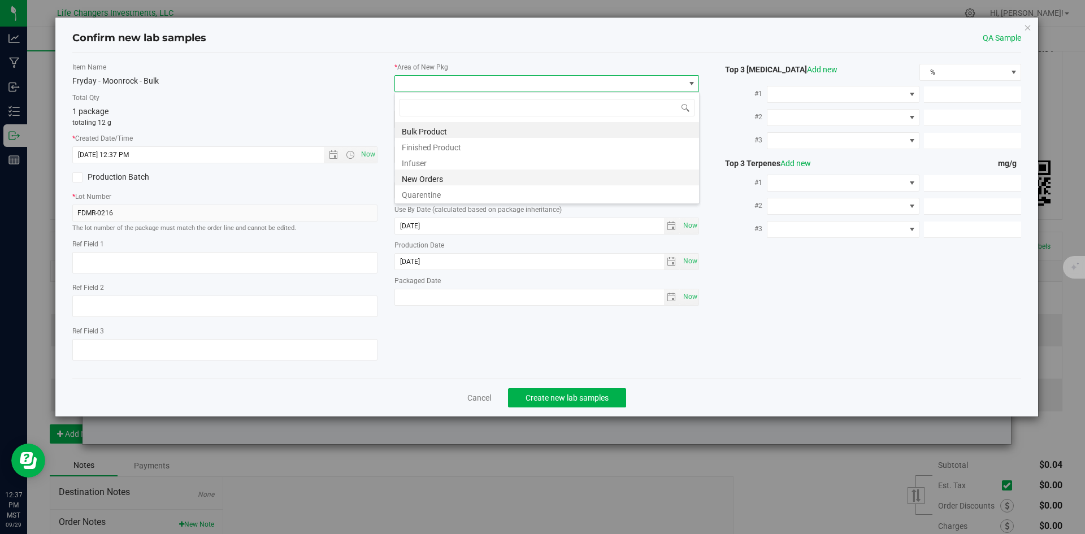
scroll to position [17, 305]
click at [455, 180] on li "New Orders" at bounding box center [547, 178] width 304 height 16
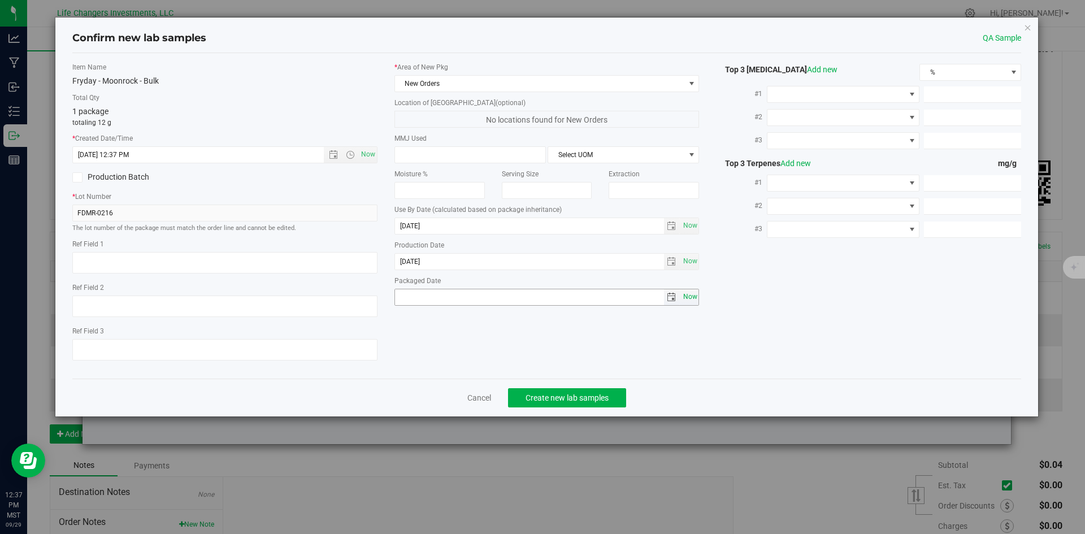
click at [695, 297] on span "Now" at bounding box center [690, 297] width 19 height 16
type input "[DATE]"
click at [585, 392] on button "Create new lab samples" at bounding box center [567, 397] width 118 height 19
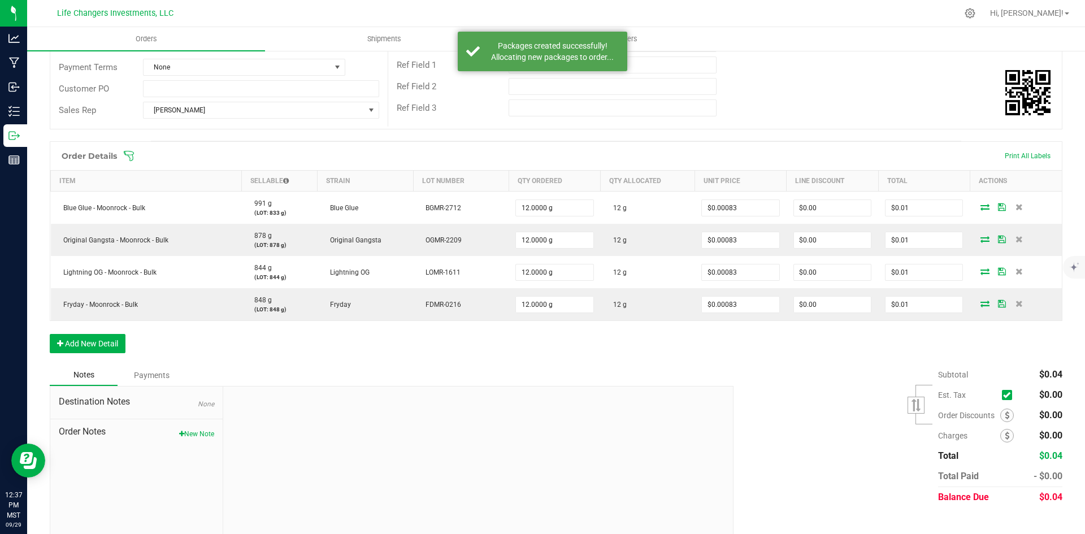
scroll to position [200, 0]
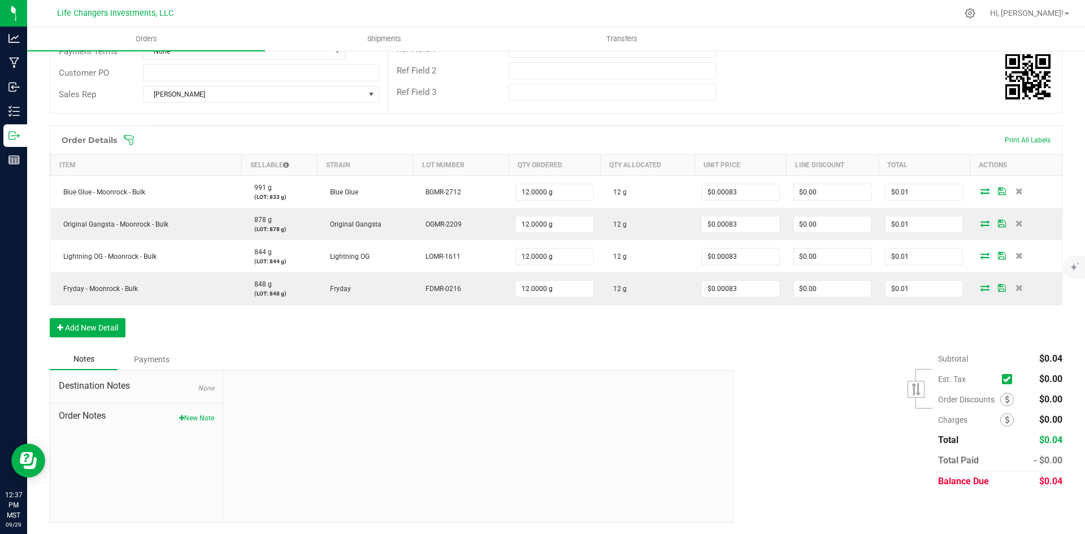
click at [831, 441] on div "Subtotal $0.04 Est. Tax" at bounding box center [894, 420] width 338 height 143
click at [158, 358] on div "Payments" at bounding box center [152, 359] width 68 height 20
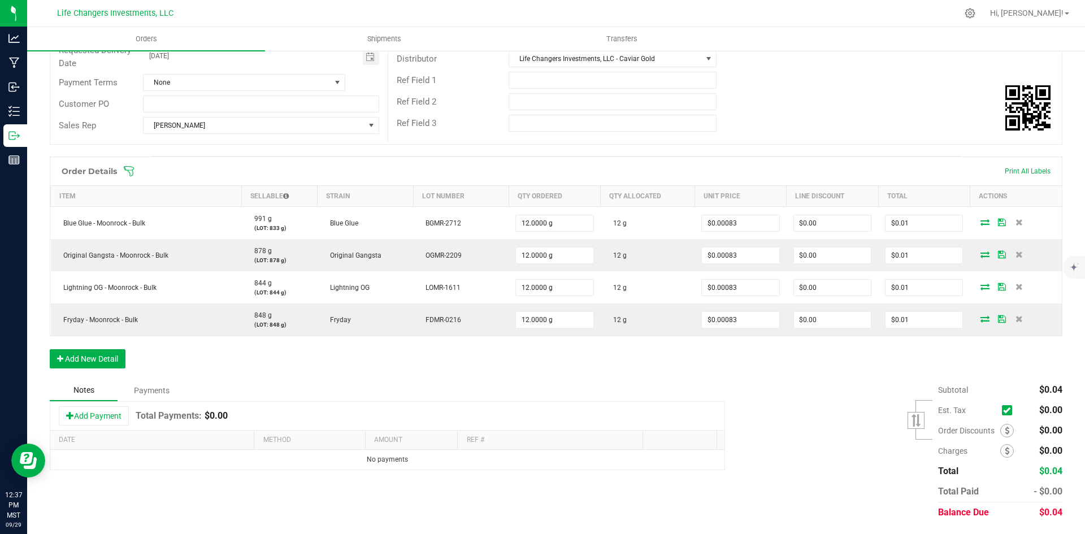
scroll to position [169, 0]
click at [104, 416] on button "Add Payment" at bounding box center [94, 415] width 70 height 19
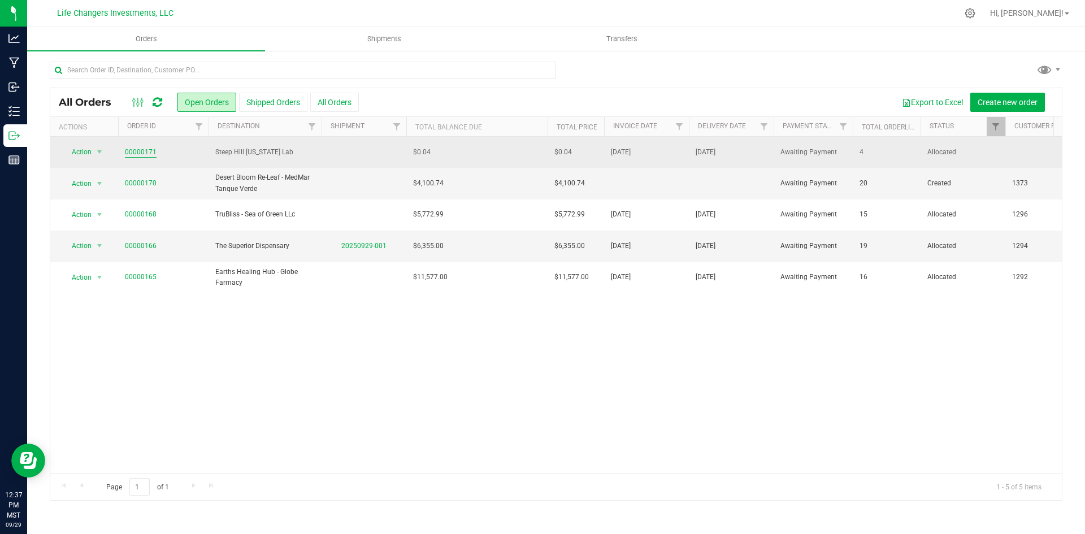
click at [131, 152] on link "00000171" at bounding box center [141, 152] width 32 height 11
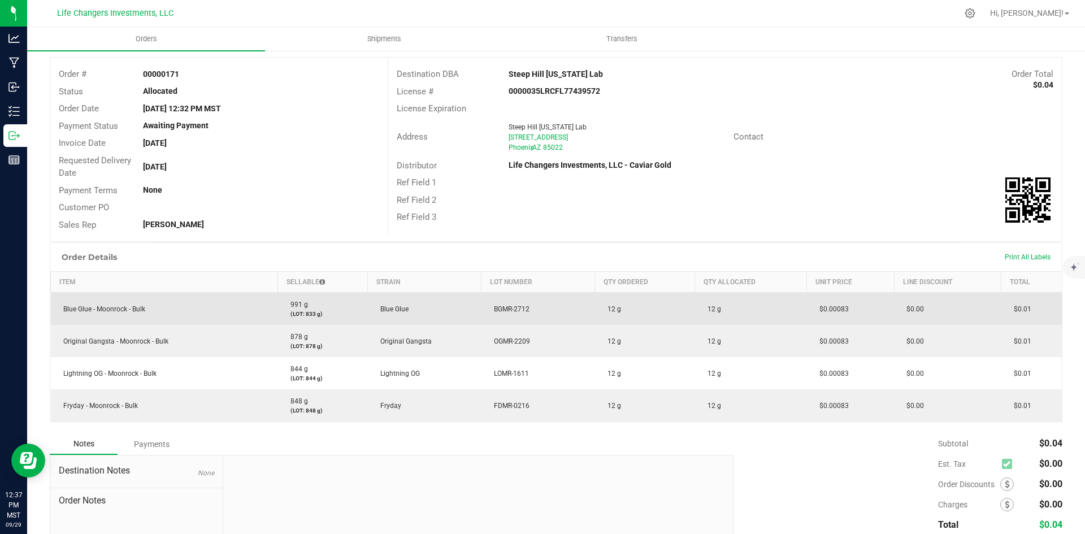
scroll to position [141, 0]
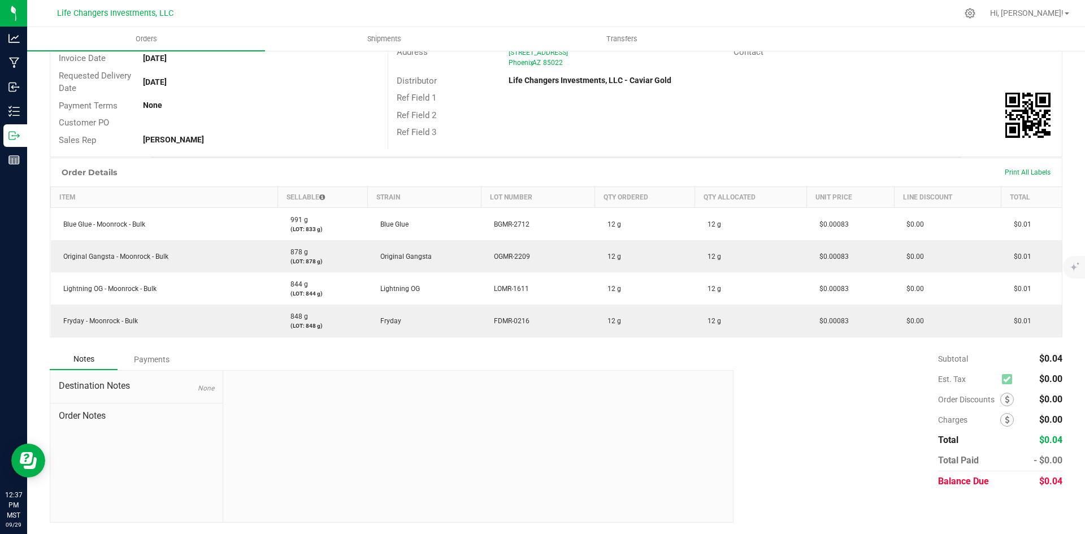
click at [155, 360] on div "Payments" at bounding box center [152, 359] width 68 height 20
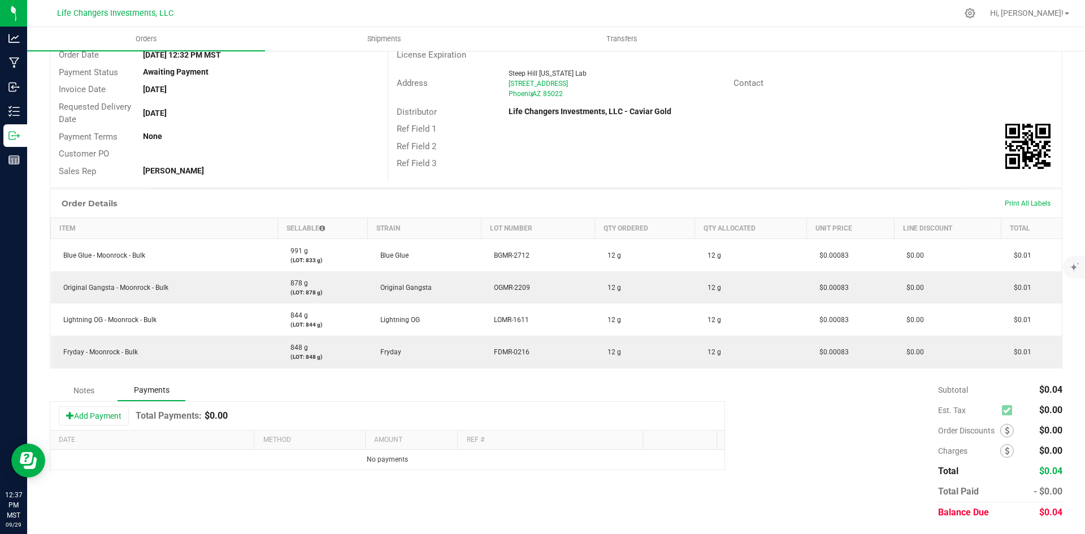
scroll to position [110, 0]
click at [107, 411] on button "Add Payment" at bounding box center [94, 415] width 70 height 19
click at [229, 461] on span "Now" at bounding box center [235, 463] width 12 height 6
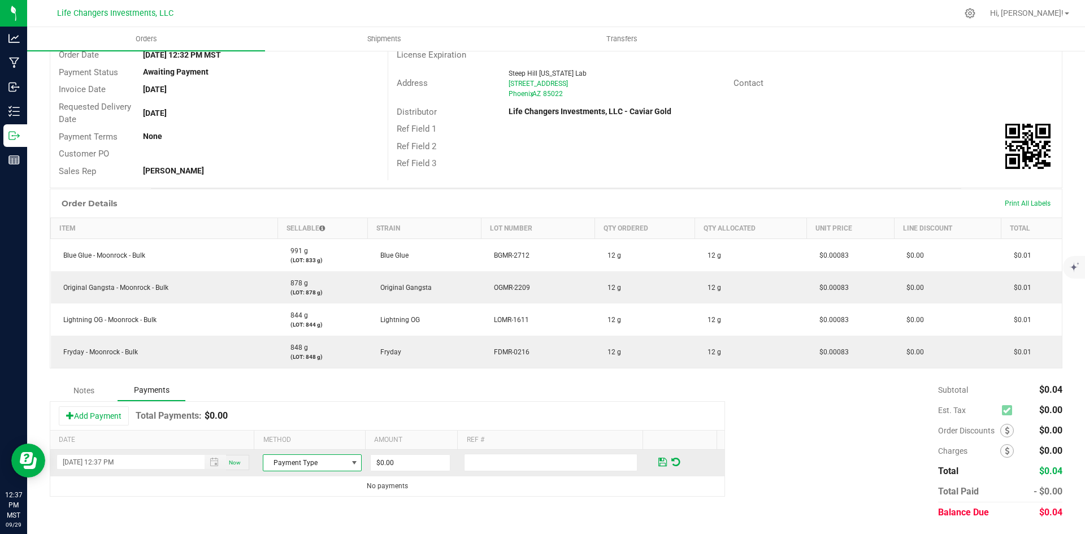
click at [350, 462] on span at bounding box center [354, 463] width 9 height 9
click at [296, 395] on li "Cash" at bounding box center [308, 396] width 96 height 16
click at [419, 464] on input "0" at bounding box center [410, 463] width 79 height 16
type input "$0.04"
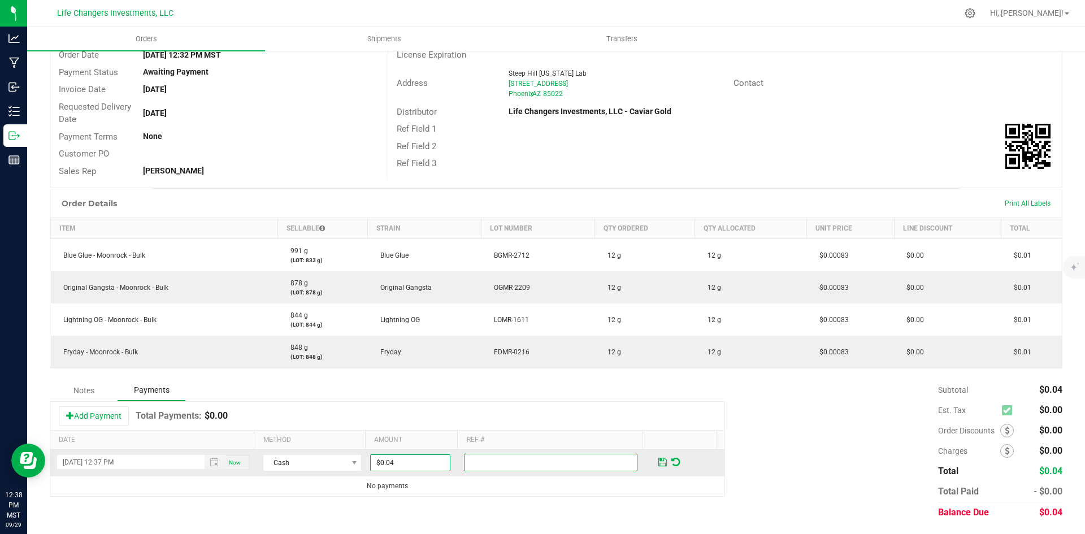
click at [465, 461] on input "text" at bounding box center [551, 463] width 174 height 18
type input "Lab"
click at [659, 463] on span at bounding box center [663, 462] width 8 height 10
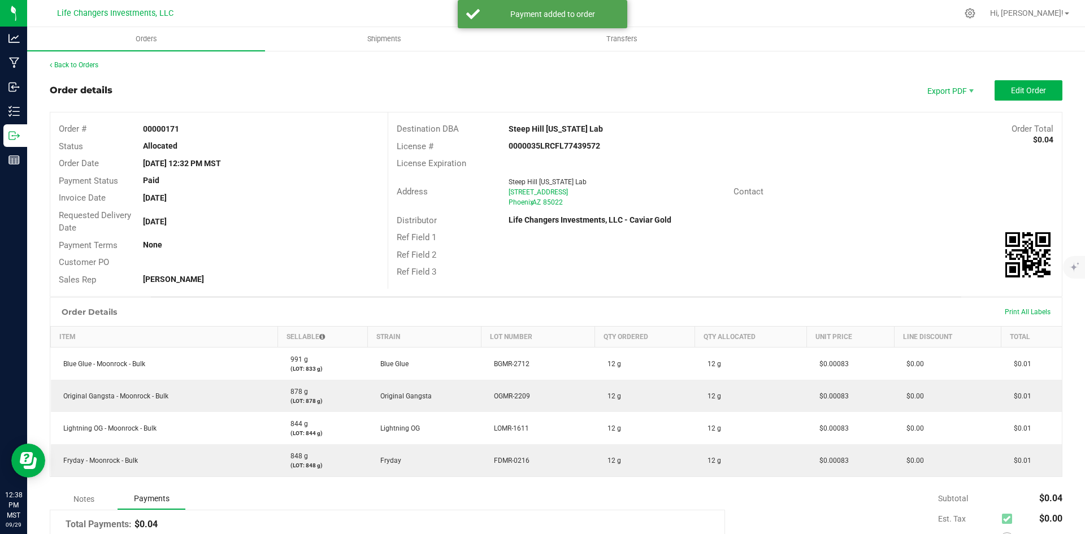
scroll to position [0, 0]
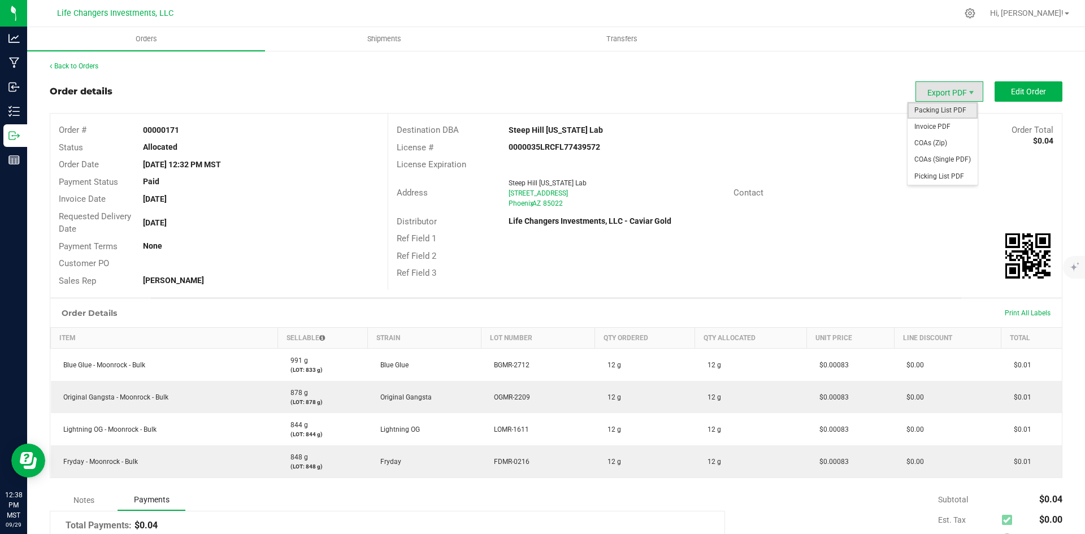
click at [937, 112] on span "Packing List PDF" at bounding box center [943, 110] width 70 height 16
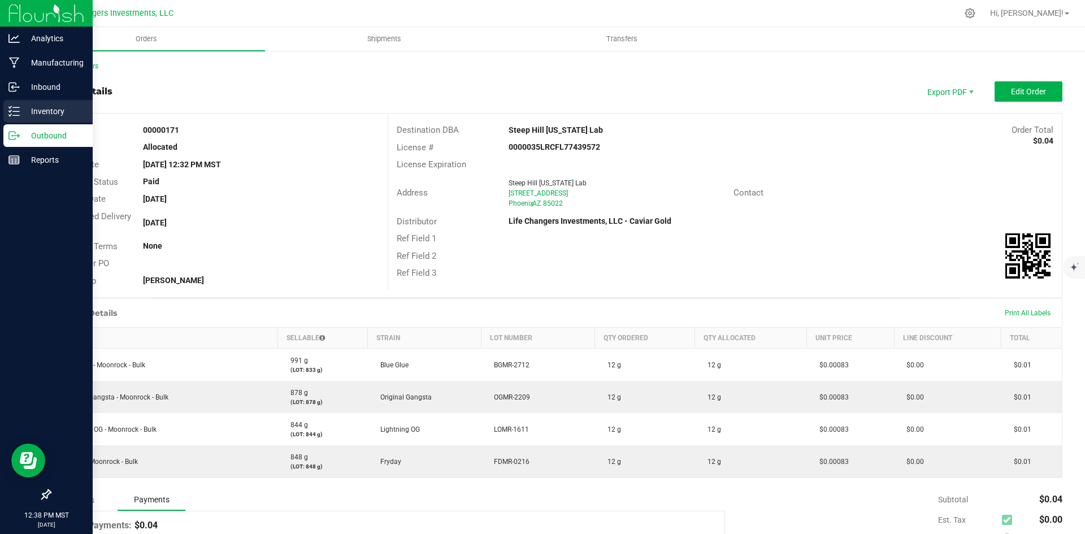
click at [46, 109] on p "Inventory" at bounding box center [54, 112] width 68 height 14
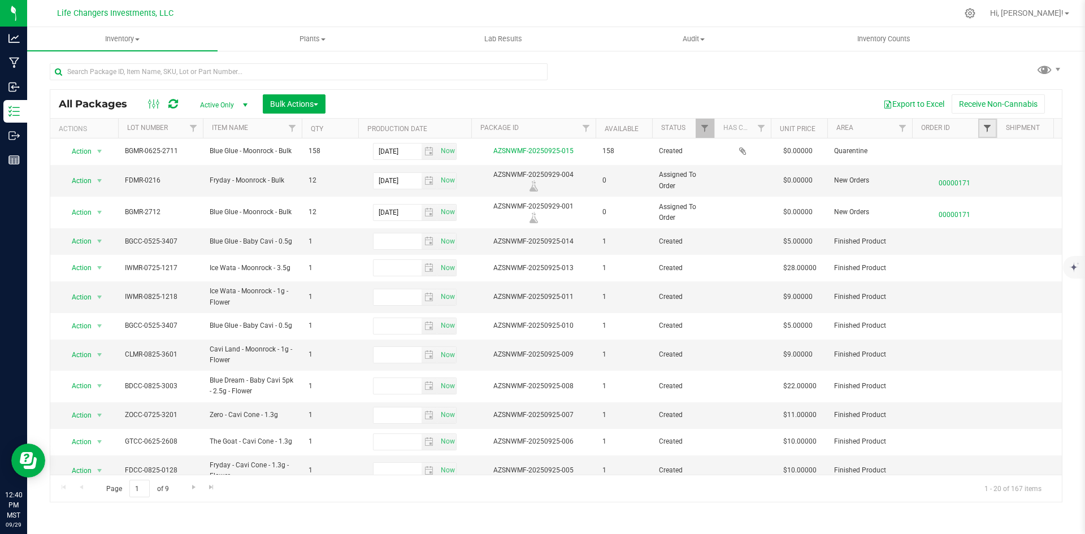
click at [985, 131] on span "Filter" at bounding box center [987, 128] width 9 height 9
type input "171"
click at [989, 219] on button "Filter" at bounding box center [989, 222] width 54 height 25
click at [987, 129] on span "Filter" at bounding box center [987, 128] width 9 height 9
click at [994, 223] on button "Filter" at bounding box center [989, 222] width 54 height 25
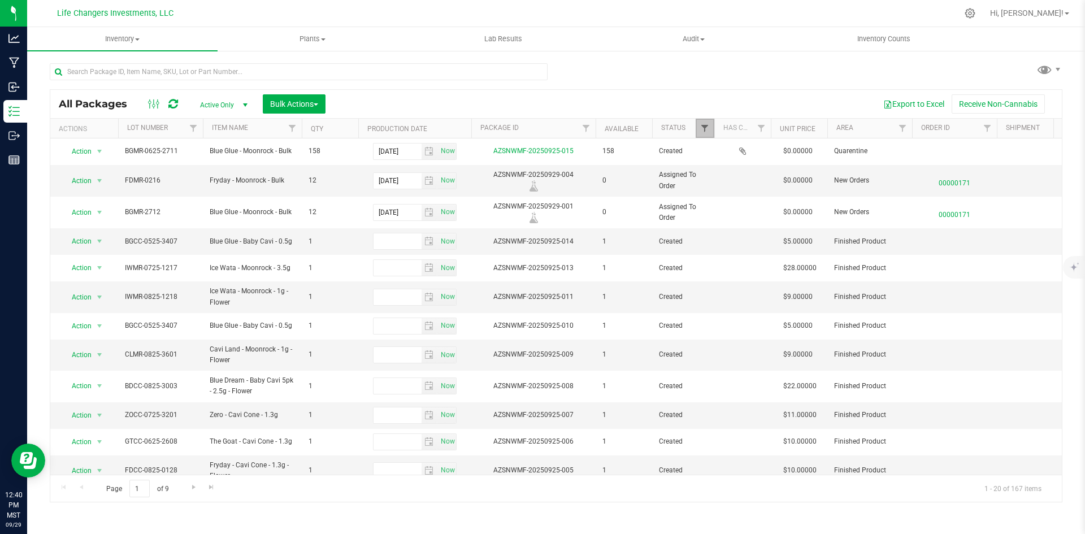
click at [704, 131] on span "Filter" at bounding box center [704, 128] width 9 height 9
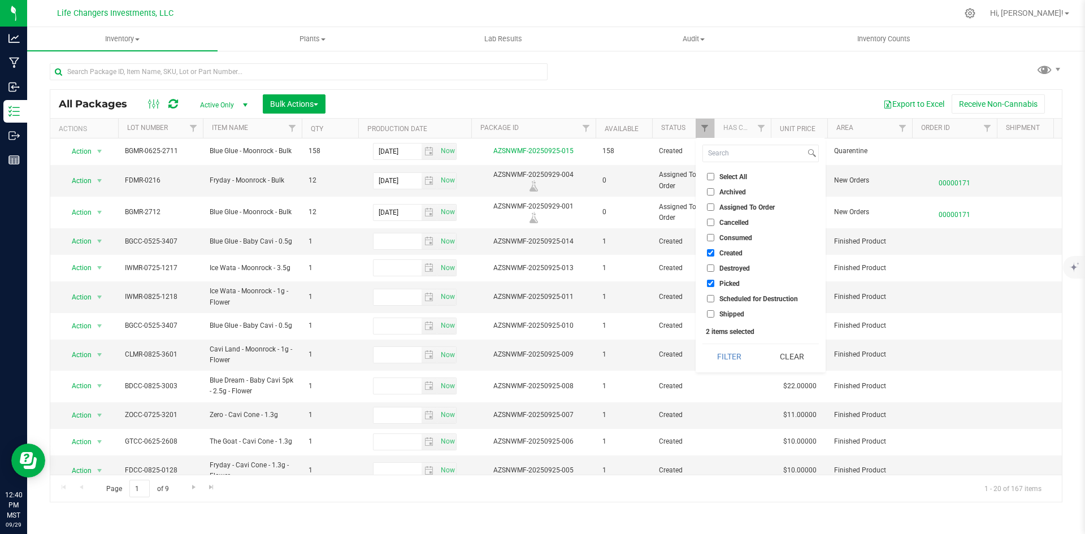
click at [713, 253] on input "Created" at bounding box center [710, 252] width 7 height 7
checkbox input "false"
click at [711, 283] on input "Picked" at bounding box center [710, 283] width 7 height 7
checkbox input "false"
click at [734, 354] on button "Filter" at bounding box center [730, 356] width 54 height 25
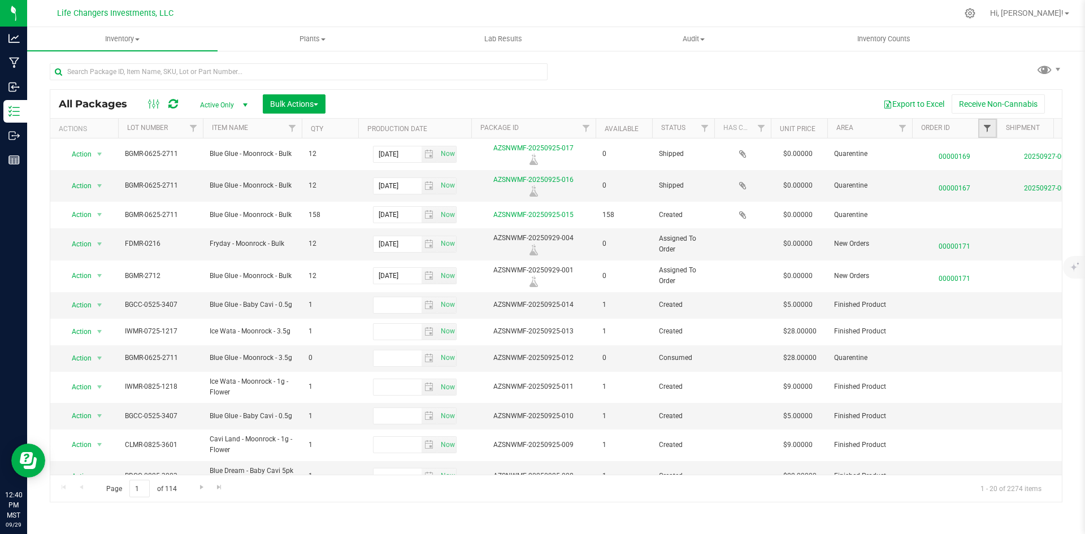
click at [985, 129] on span "Filter" at bounding box center [987, 128] width 9 height 9
click at [970, 181] on input "00000171" at bounding box center [970, 179] width 7 height 7
checkbox input "true"
click at [983, 214] on button "Filter" at bounding box center [989, 222] width 54 height 25
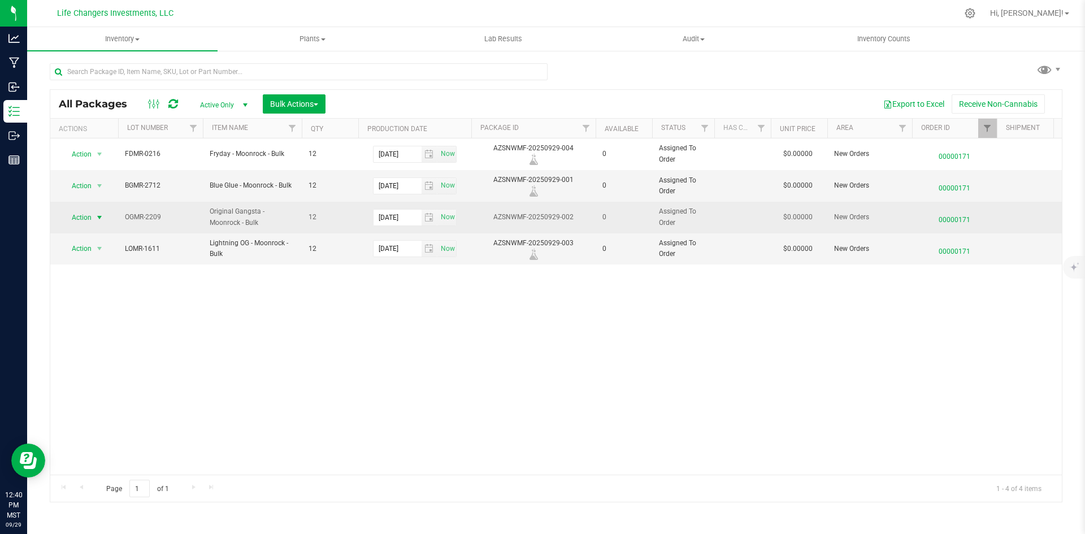
click at [79, 214] on span "Action" at bounding box center [77, 218] width 31 height 16
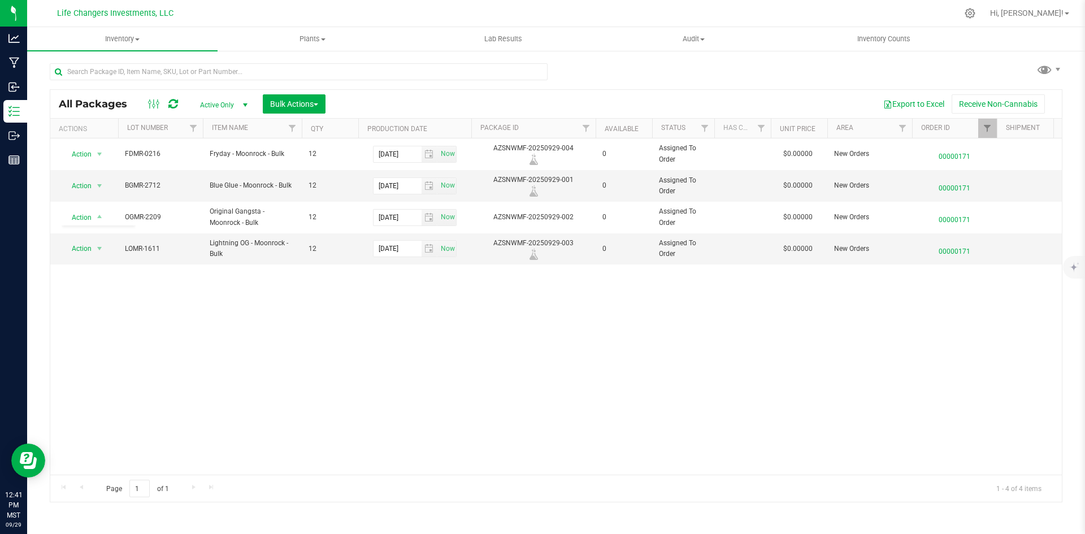
click at [726, 313] on div "Action Action Edit attributes Global inventory Locate package Package audit log…" at bounding box center [556, 307] width 1012 height 336
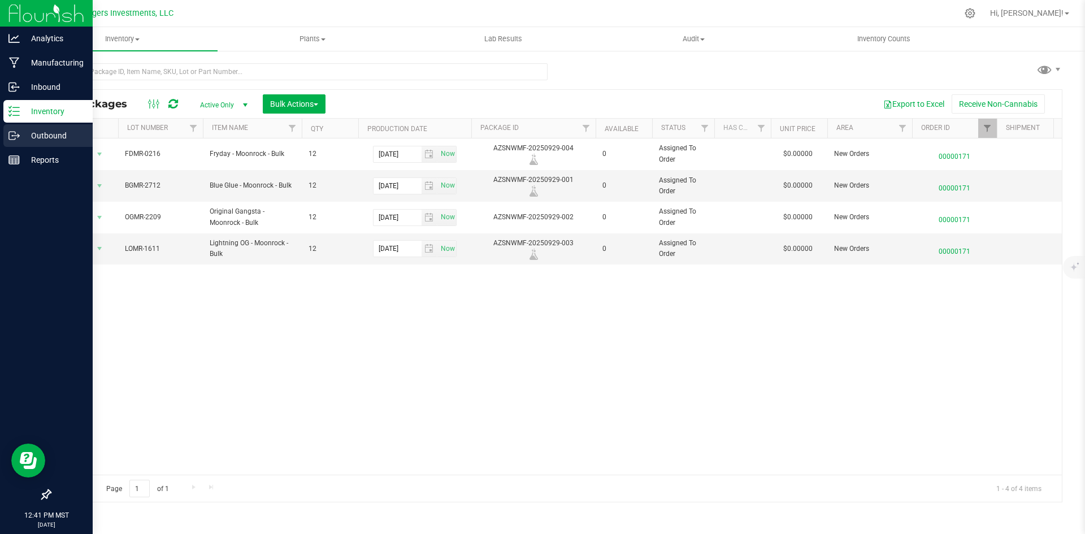
click at [57, 133] on p "Outbound" at bounding box center [54, 136] width 68 height 14
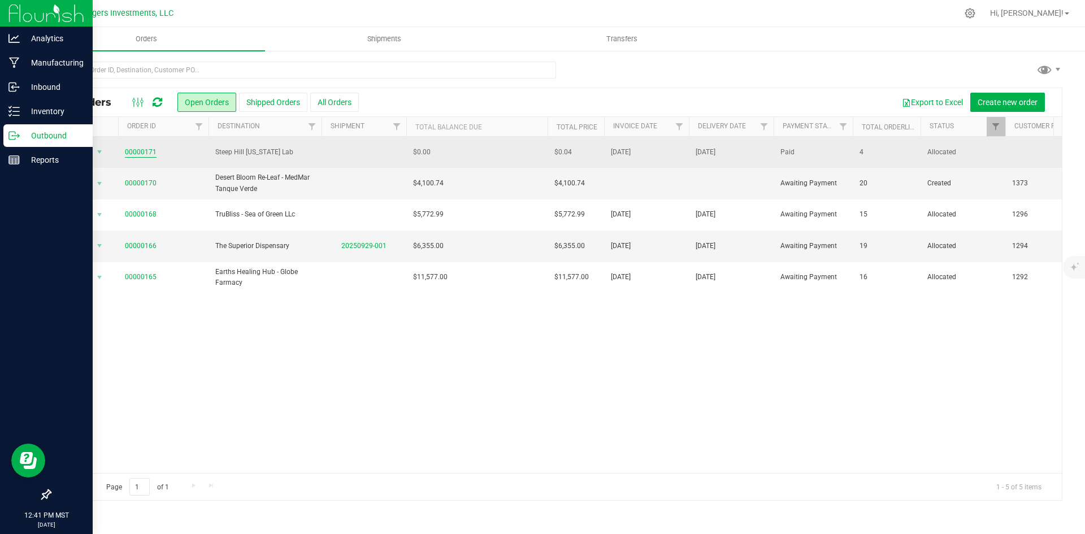
click at [150, 150] on link "00000171" at bounding box center [141, 152] width 32 height 11
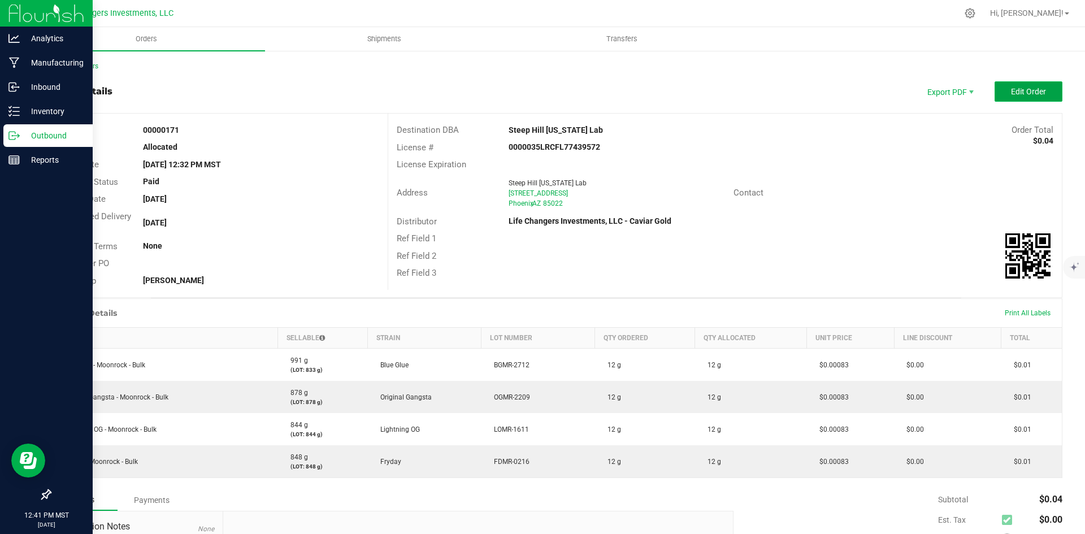
click at [1017, 97] on button "Edit Order" at bounding box center [1029, 91] width 68 height 20
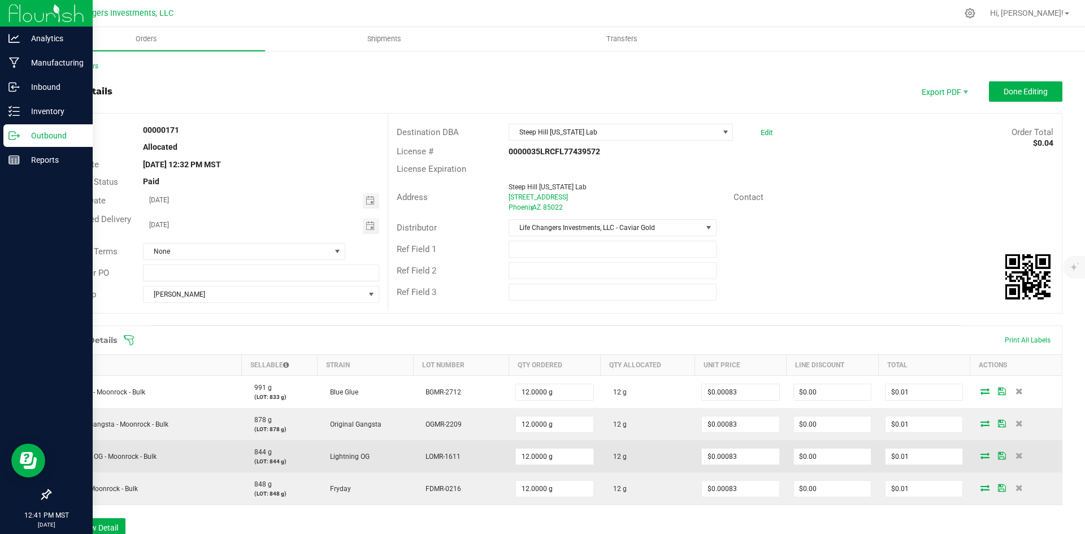
click at [982, 456] on icon at bounding box center [985, 455] width 9 height 7
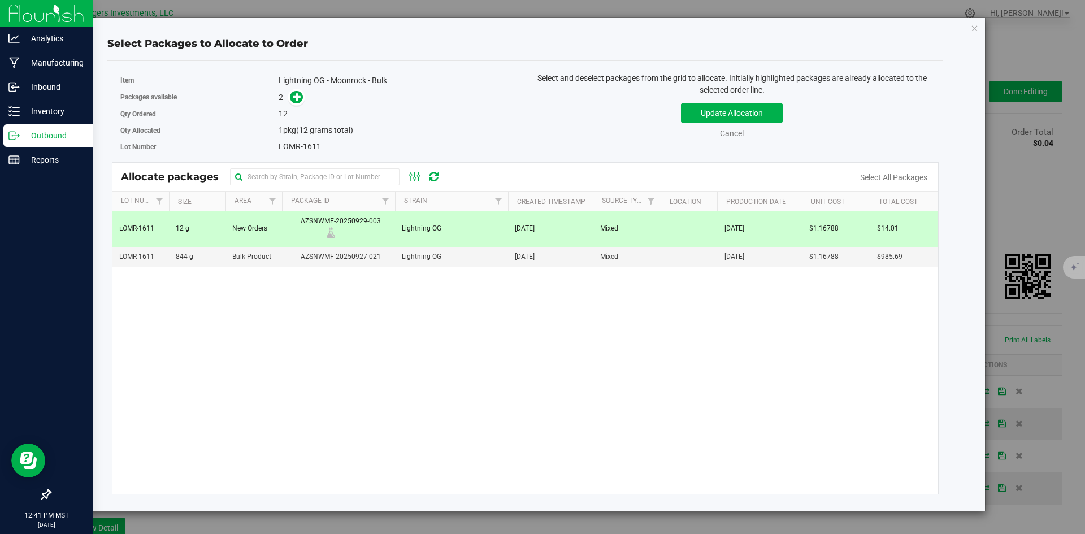
click at [295, 235] on span "AZSNWMF-20250929-003" at bounding box center [339, 228] width 100 height 25
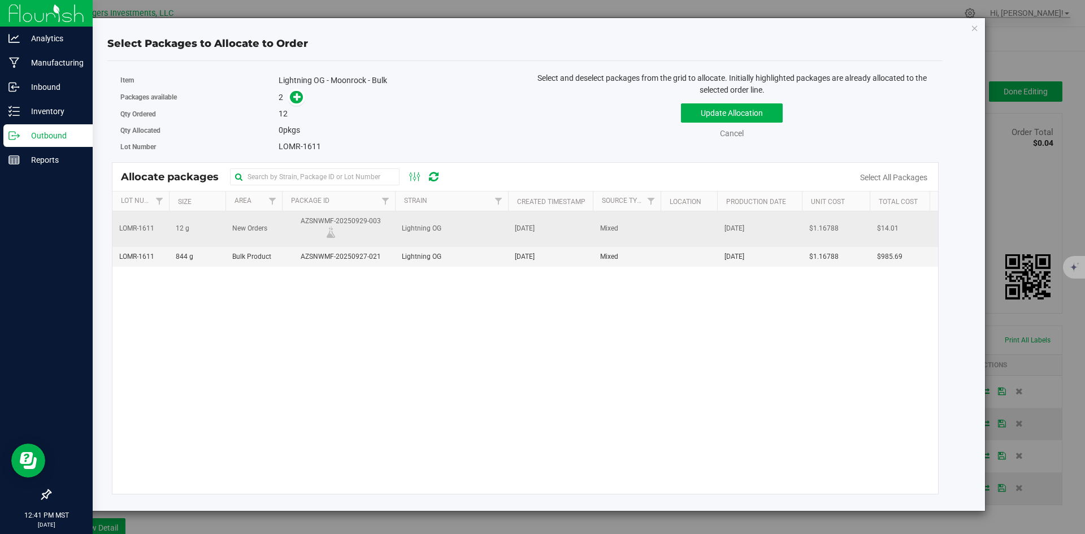
click at [295, 235] on span "AZSNWMF-20250929-003" at bounding box center [339, 228] width 100 height 25
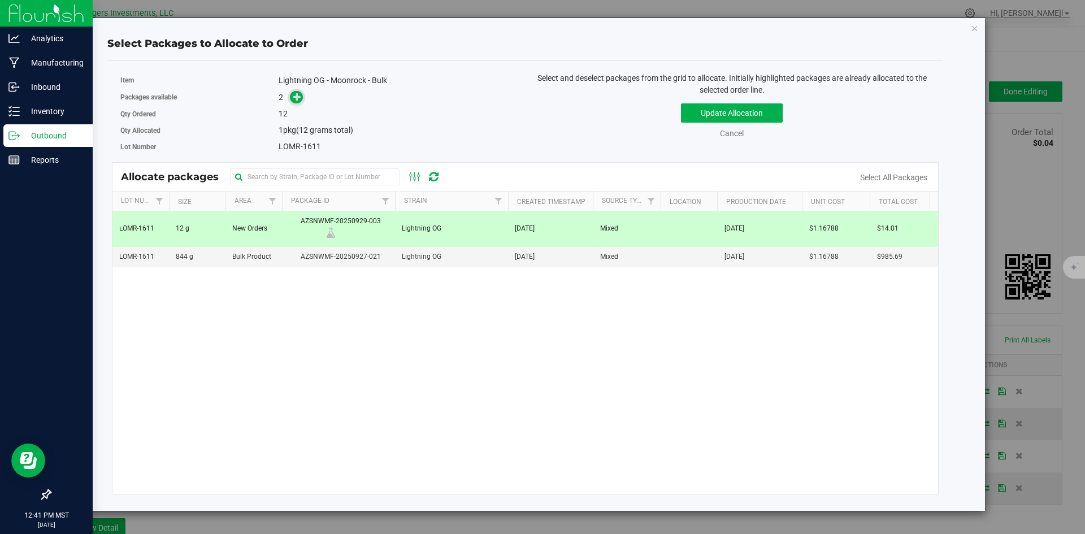
click at [296, 91] on div "2" at bounding box center [398, 97] width 238 height 13
click at [296, 100] on icon at bounding box center [297, 97] width 8 height 8
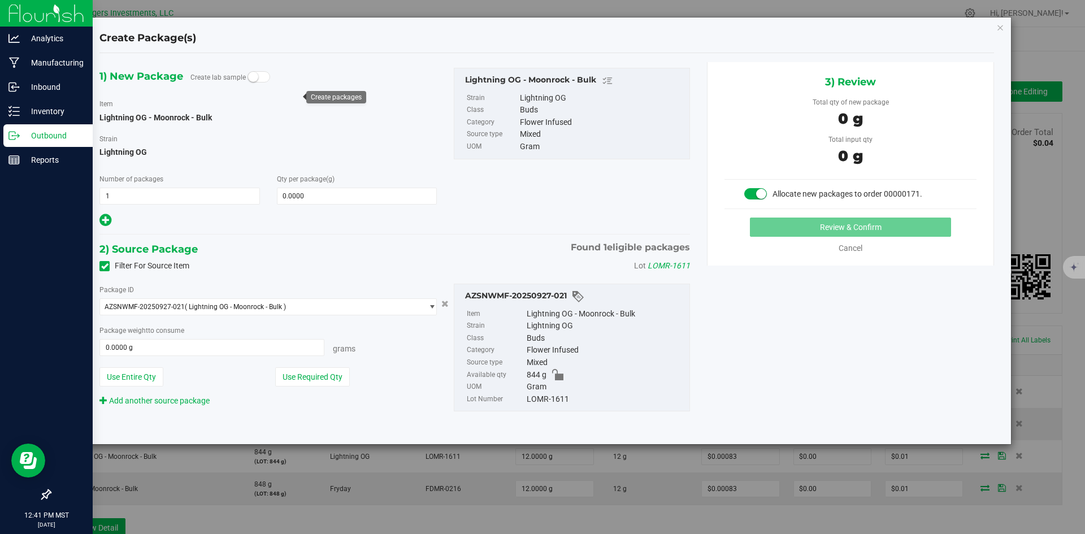
click at [251, 75] on small at bounding box center [253, 77] width 10 height 10
click at [854, 245] on link "Cancel" at bounding box center [851, 248] width 24 height 9
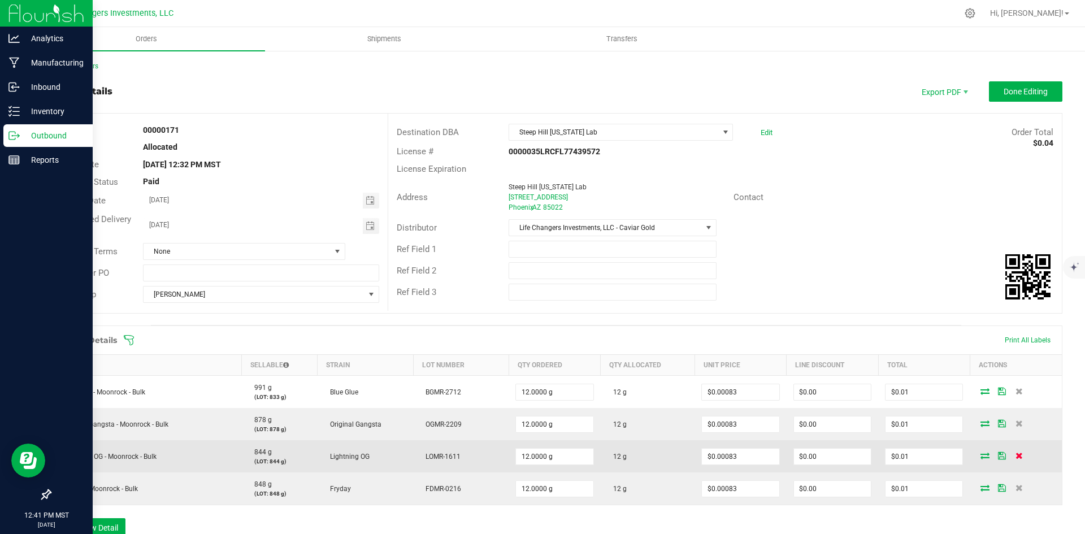
click at [1016, 456] on icon at bounding box center [1019, 455] width 7 height 7
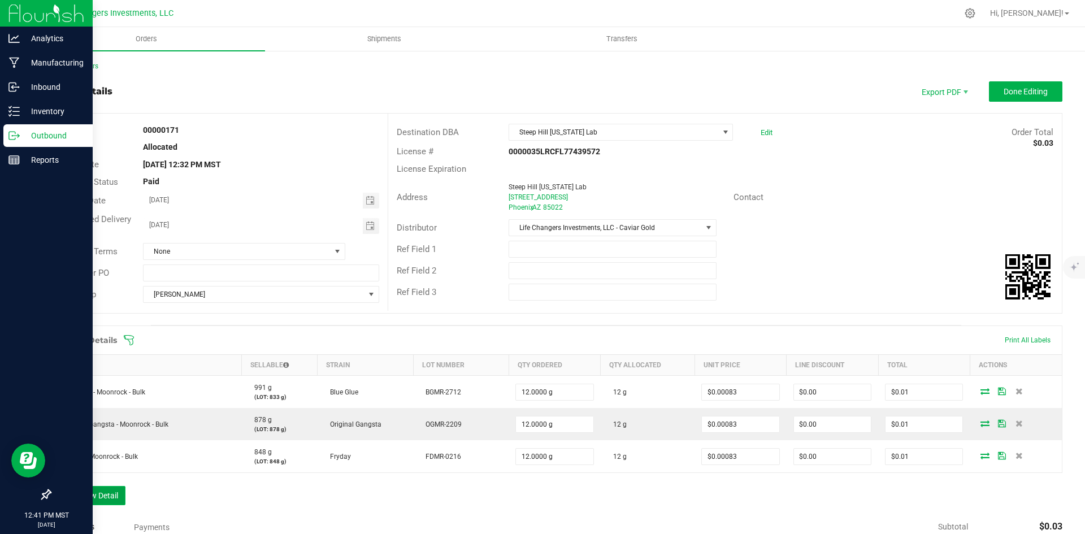
click at [100, 500] on button "Add New Detail" at bounding box center [88, 495] width 76 height 19
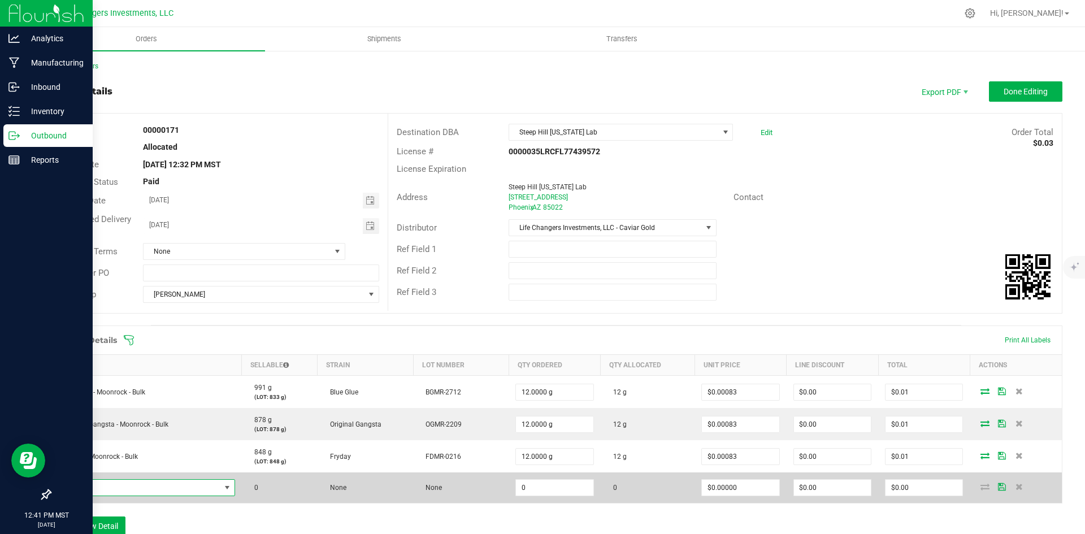
click at [133, 483] on span "NO DATA FOUND" at bounding box center [139, 488] width 162 height 16
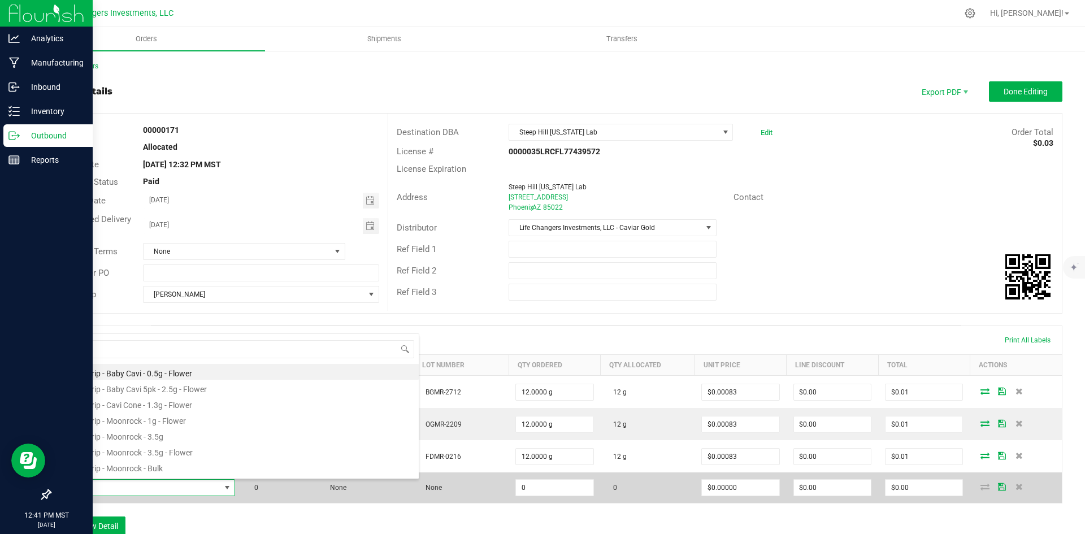
scroll to position [17, 175]
type input "light"
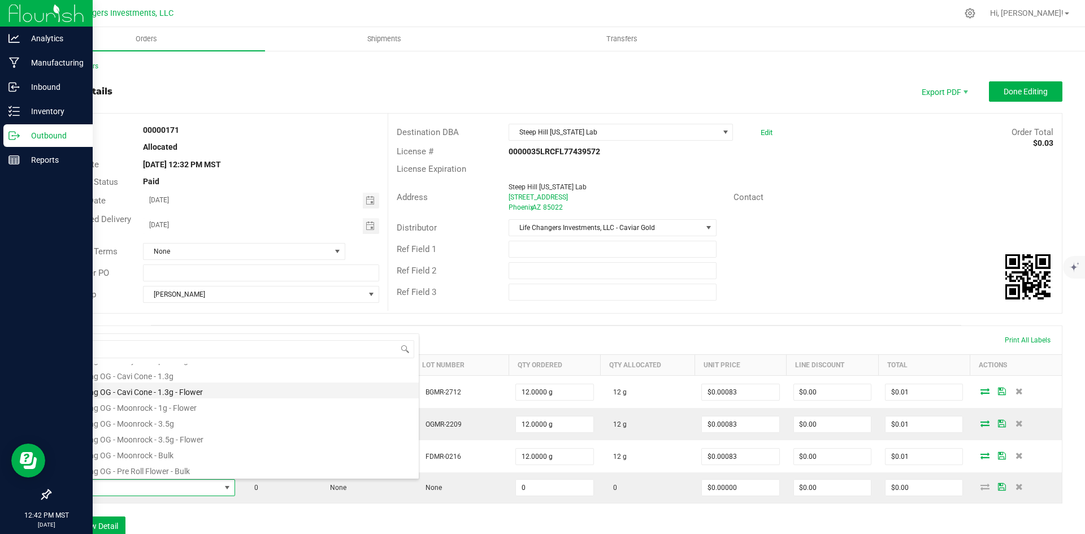
scroll to position [61, 0]
click at [177, 453] on li "Lightning OG - Moonrock - Bulk" at bounding box center [238, 454] width 361 height 16
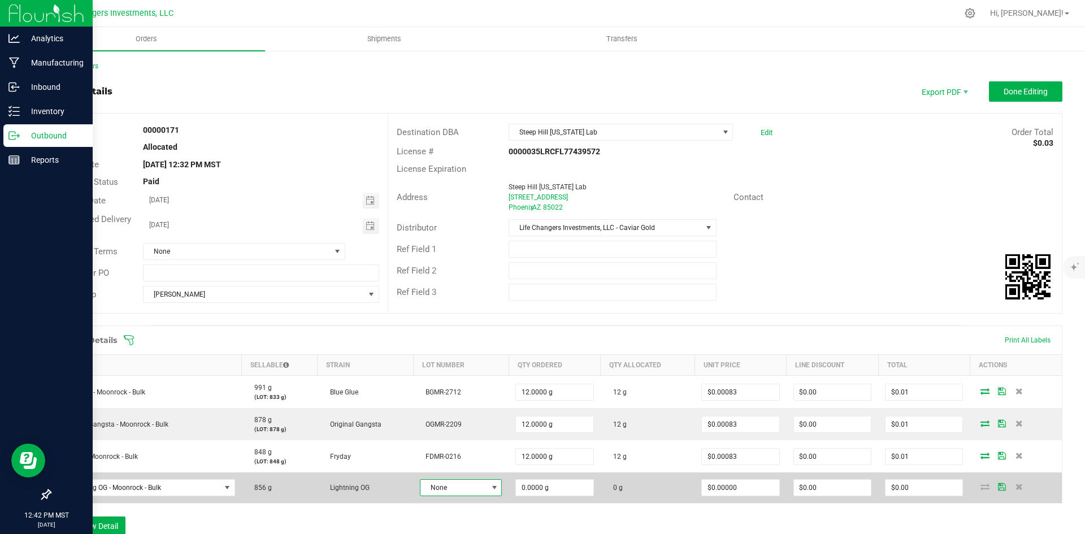
click at [461, 488] on span "None" at bounding box center [454, 488] width 67 height 16
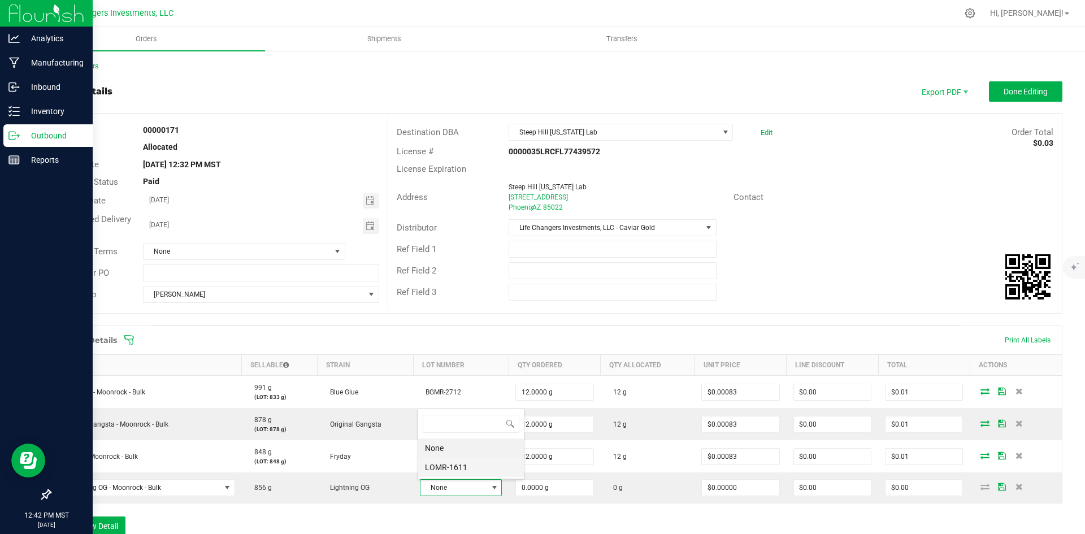
click at [460, 464] on li "LOMR-1611" at bounding box center [471, 467] width 106 height 19
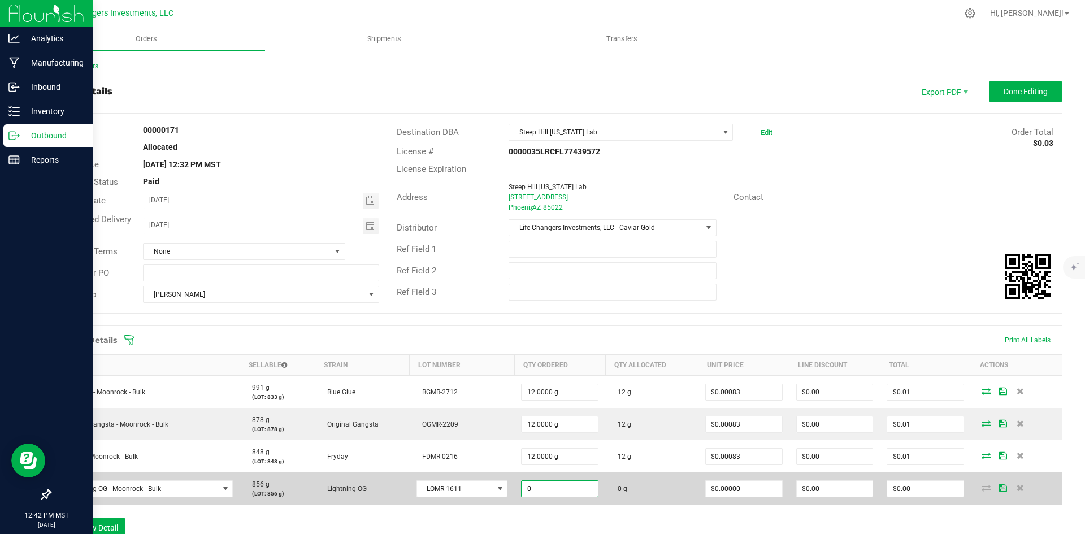
click at [559, 489] on input "0" at bounding box center [560, 489] width 76 height 16
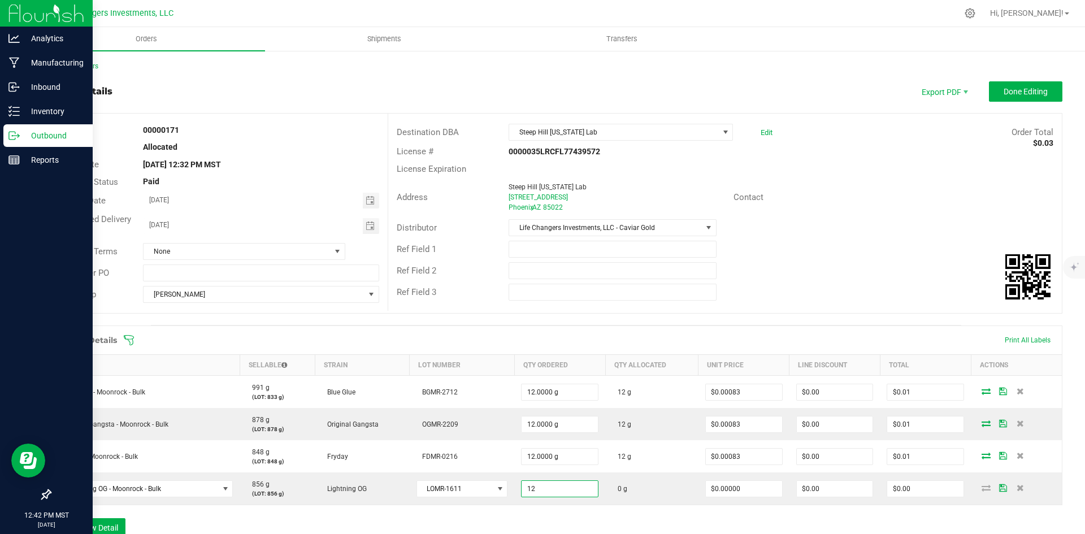
type input "12.0000 g"
click at [749, 514] on div "Order Details Print All Labels Item Sellable Strain Lot Number Qty Ordered Qty …" at bounding box center [556, 437] width 1013 height 223
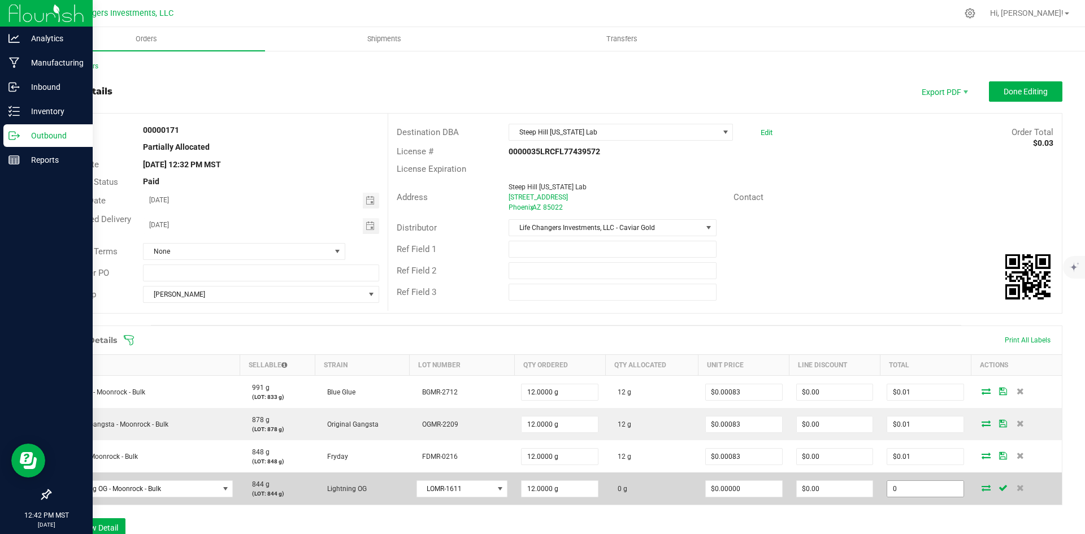
click at [923, 489] on input "0" at bounding box center [926, 489] width 76 height 16
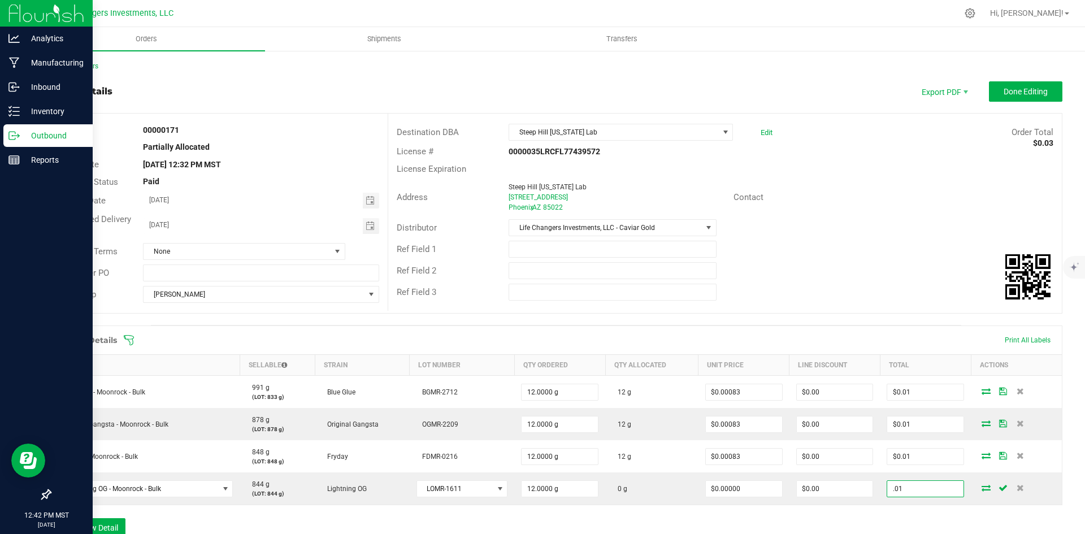
type input ".01"
type input "$0.00083"
type input "$0.01"
click at [938, 508] on div "Order Details Print All Labels Item Sellable Strain Lot Number Qty Ordered Qty …" at bounding box center [556, 437] width 1013 height 223
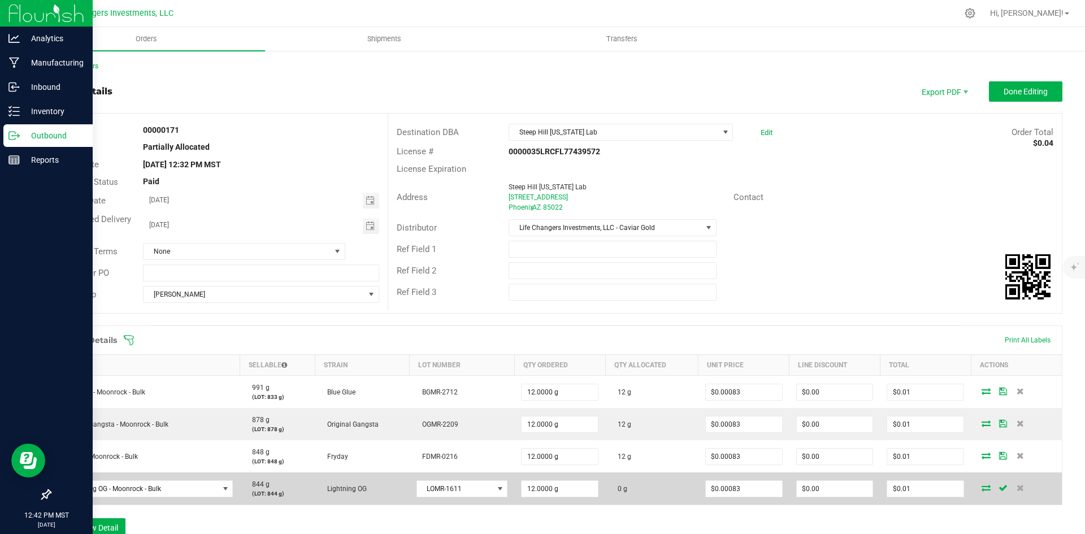
click at [982, 487] on icon at bounding box center [986, 488] width 9 height 7
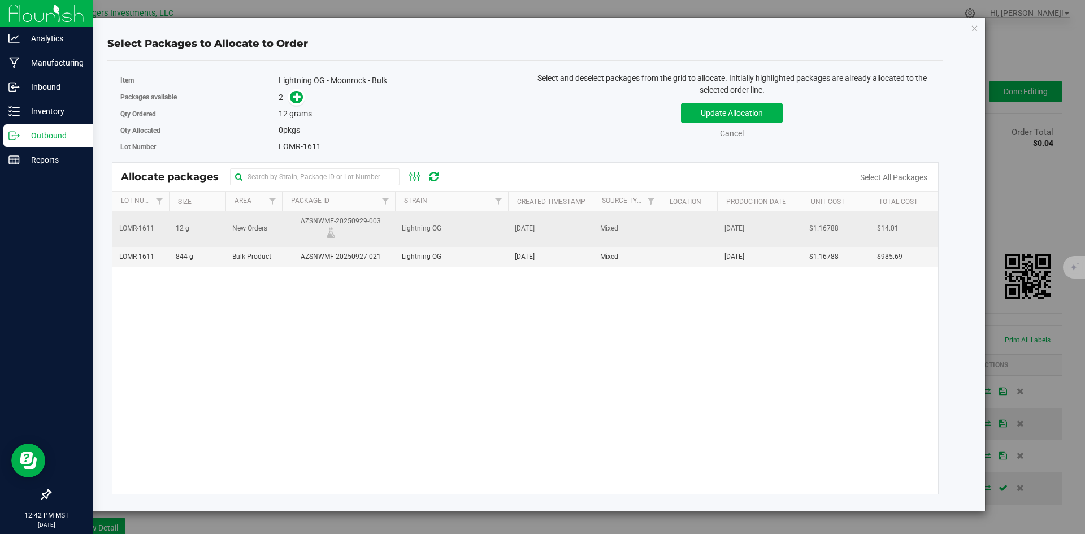
click at [272, 227] on td "New Orders" at bounding box center [254, 228] width 57 height 35
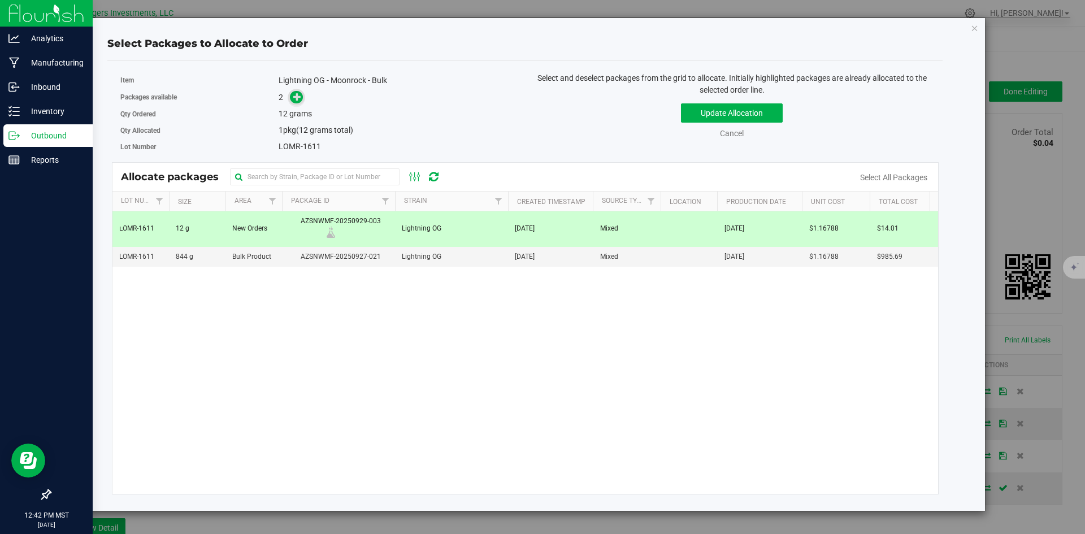
click at [297, 102] on span at bounding box center [296, 97] width 13 height 13
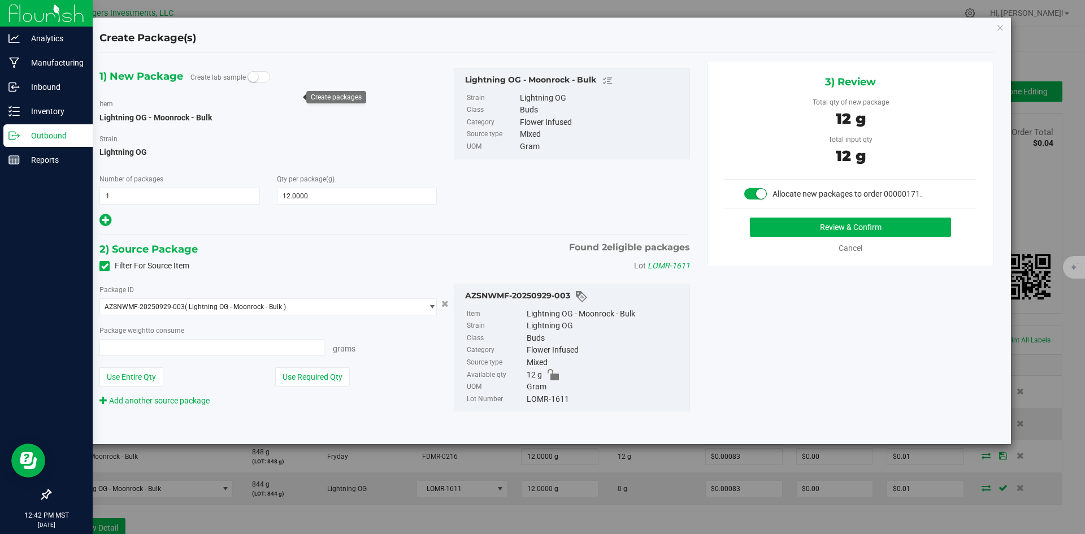
type input "12.0000 g"
click at [249, 73] on small at bounding box center [253, 77] width 10 height 10
click at [317, 375] on button "Use Required Qty" at bounding box center [312, 376] width 75 height 19
click at [766, 235] on button "Review & Confirm" at bounding box center [850, 227] width 201 height 19
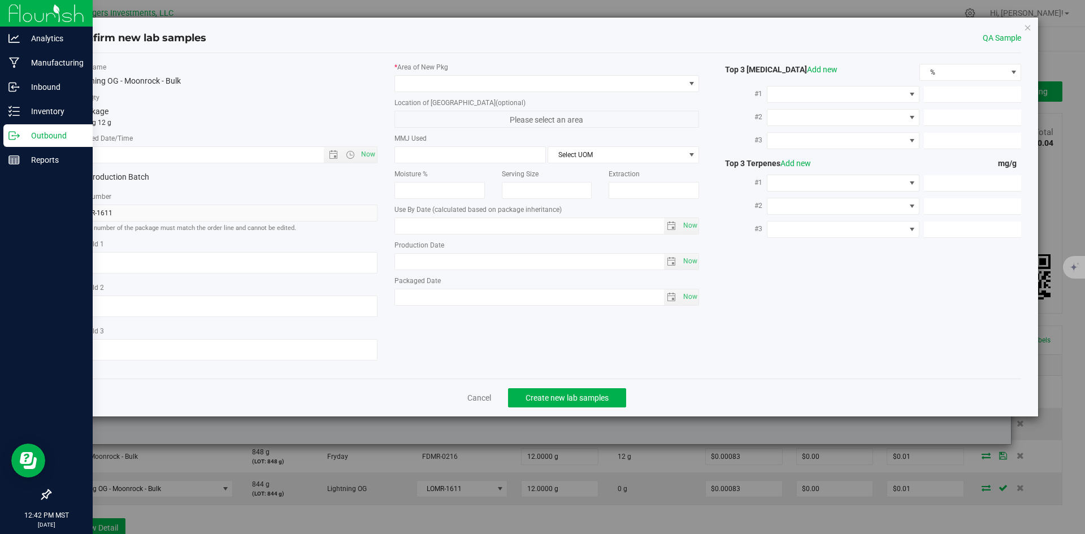
type input "2026-09-23"
type input "2025-09-23"
click at [334, 155] on span "Open the date view" at bounding box center [333, 154] width 9 height 9
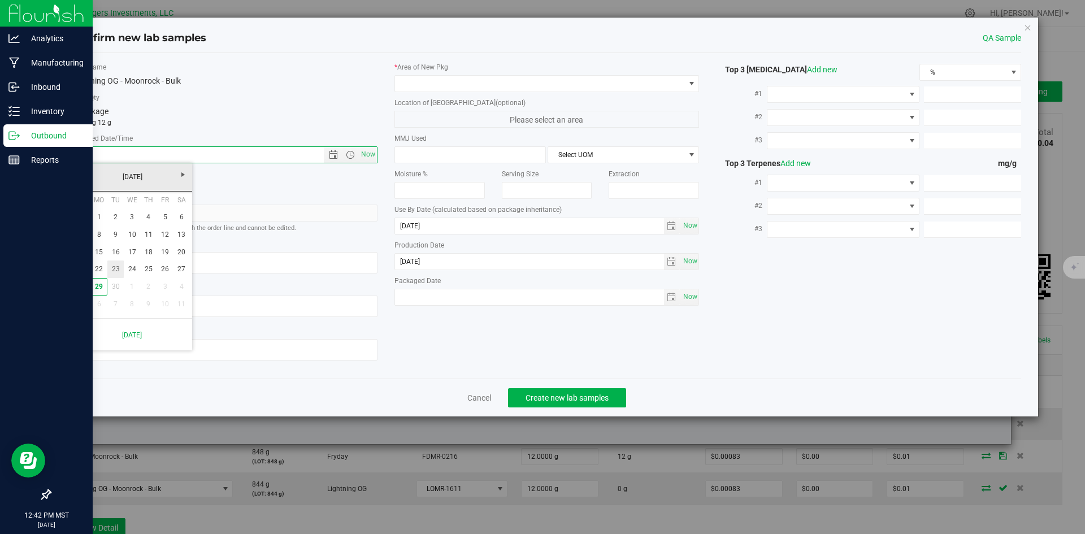
click at [119, 271] on link "23" at bounding box center [115, 270] width 16 height 18
type input "9/23/2025 12:42 PM"
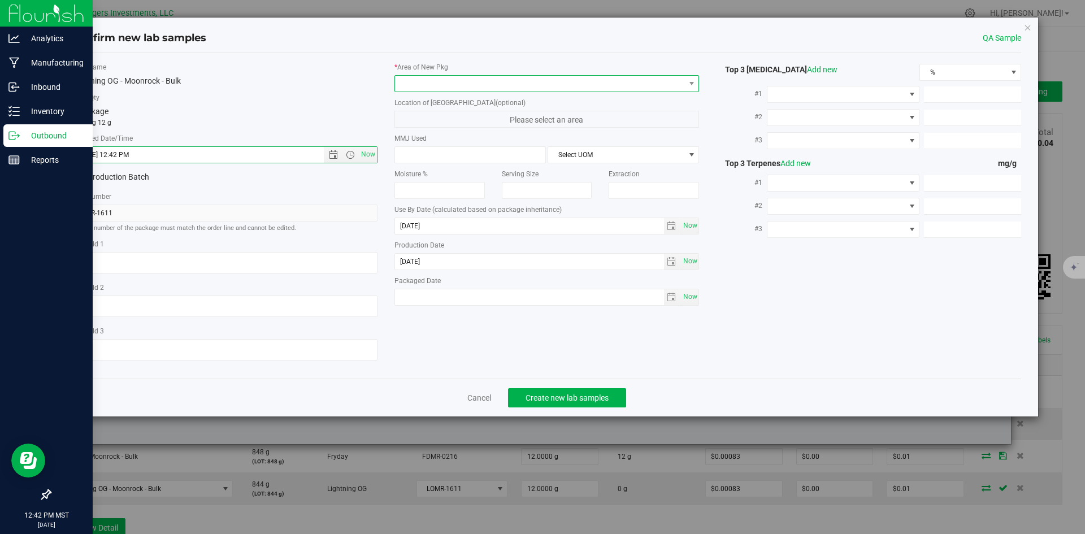
click at [468, 84] on span at bounding box center [540, 84] width 290 height 16
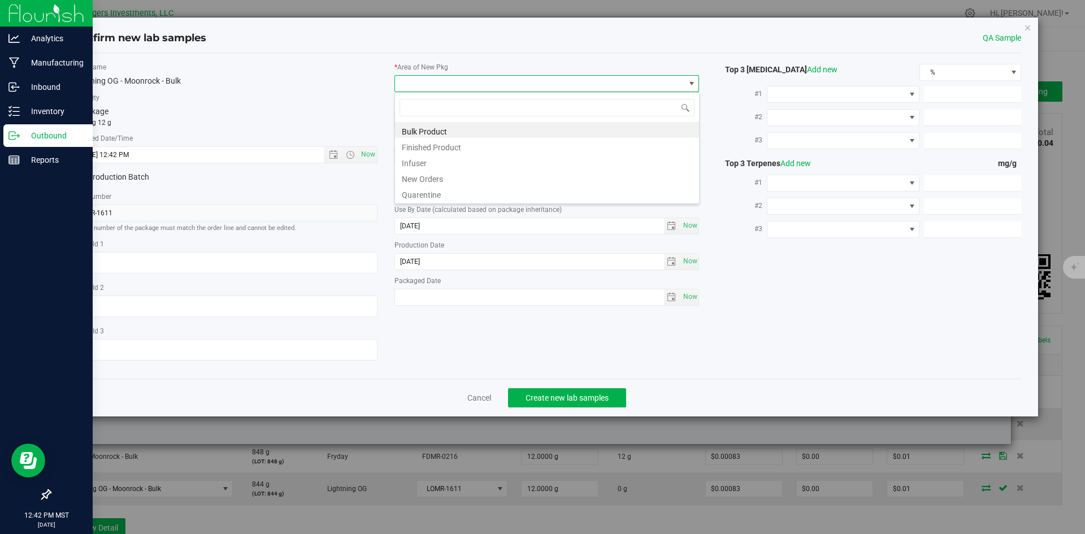
scroll to position [17, 305]
click at [426, 172] on li "New Orders" at bounding box center [547, 178] width 304 height 16
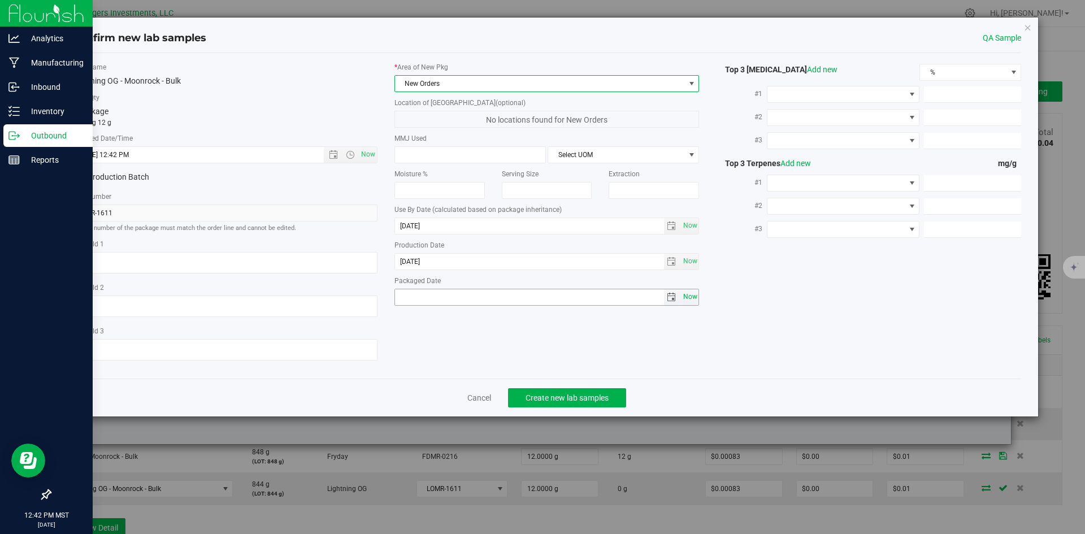
click at [689, 296] on span "Now" at bounding box center [690, 297] width 19 height 16
type input "[DATE]"
click at [581, 393] on span "Create new lab samples" at bounding box center [567, 397] width 83 height 9
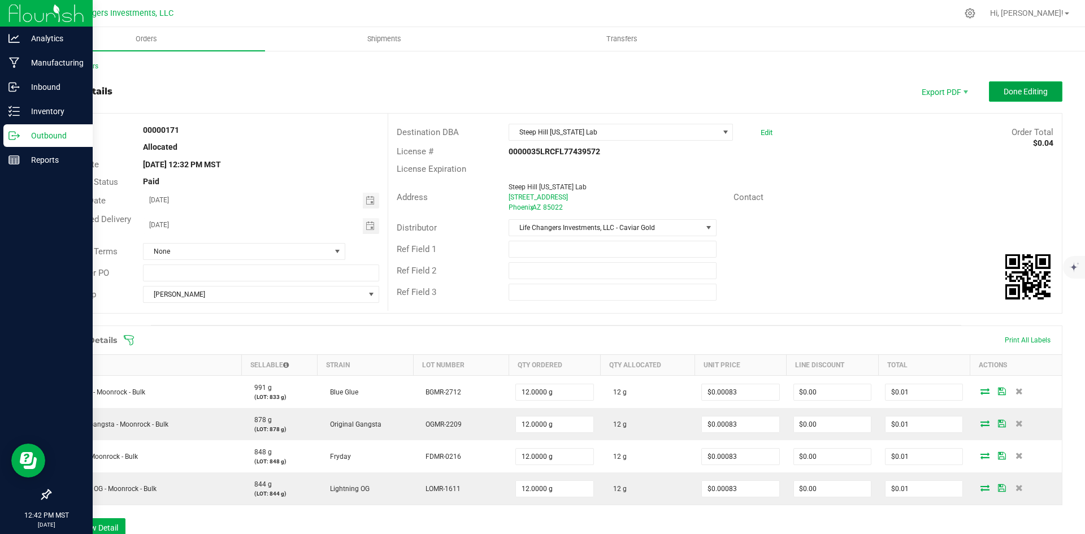
click at [1009, 90] on span "Done Editing" at bounding box center [1026, 91] width 44 height 9
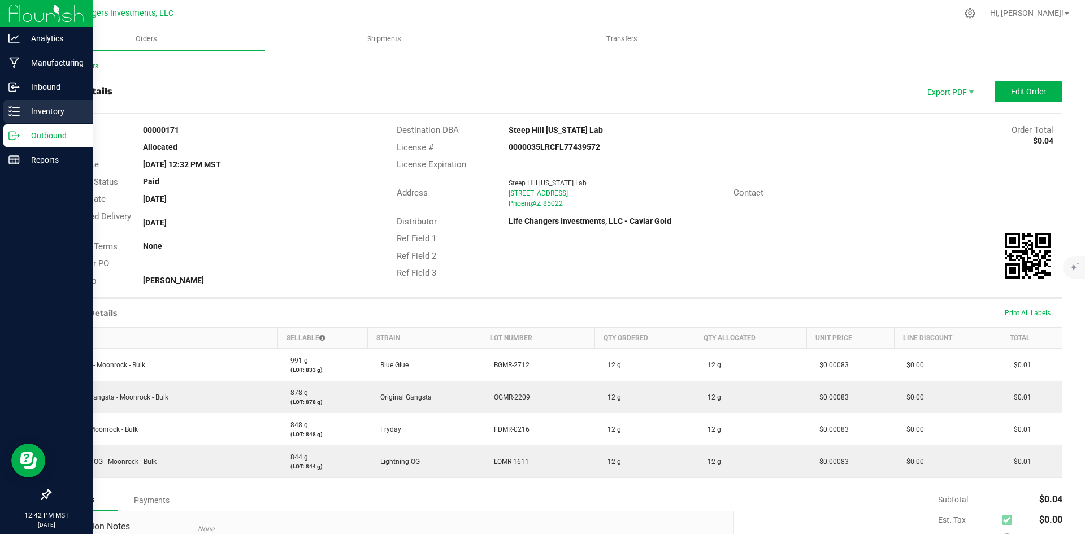
click at [60, 107] on p "Inventory" at bounding box center [54, 112] width 68 height 14
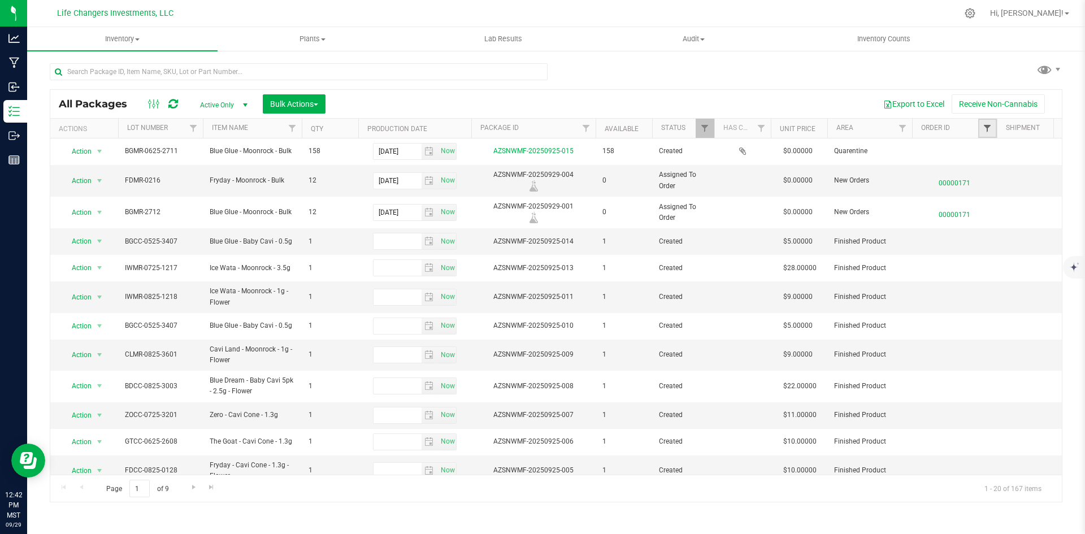
click at [989, 130] on span "Filter" at bounding box center [987, 128] width 9 height 9
type input "171"
click at [970, 181] on input "00000171" at bounding box center [970, 179] width 7 height 7
checkbox input "true"
click at [1004, 218] on button "Filter" at bounding box center [989, 222] width 54 height 25
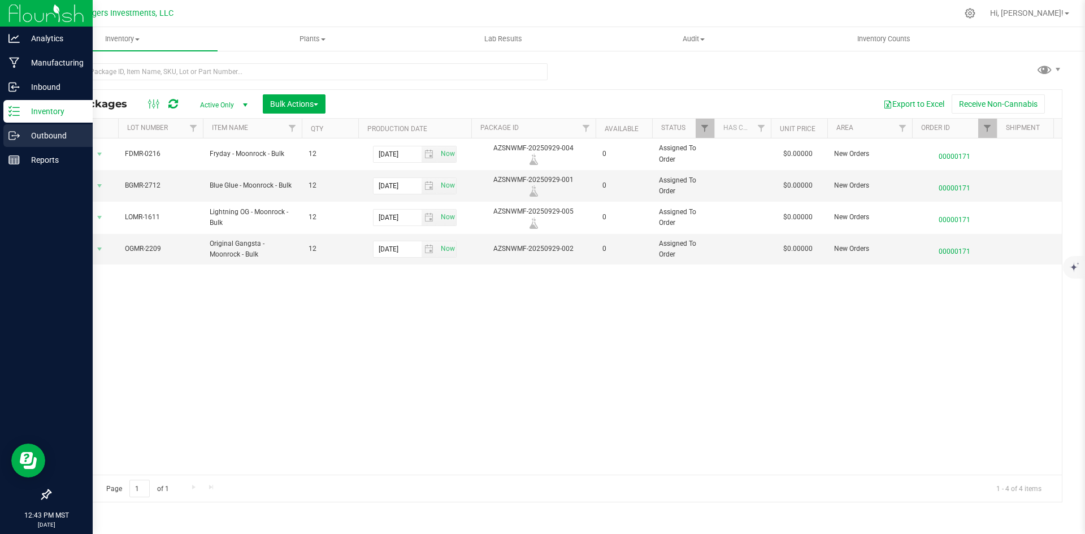
click at [54, 136] on p "Outbound" at bounding box center [54, 136] width 68 height 14
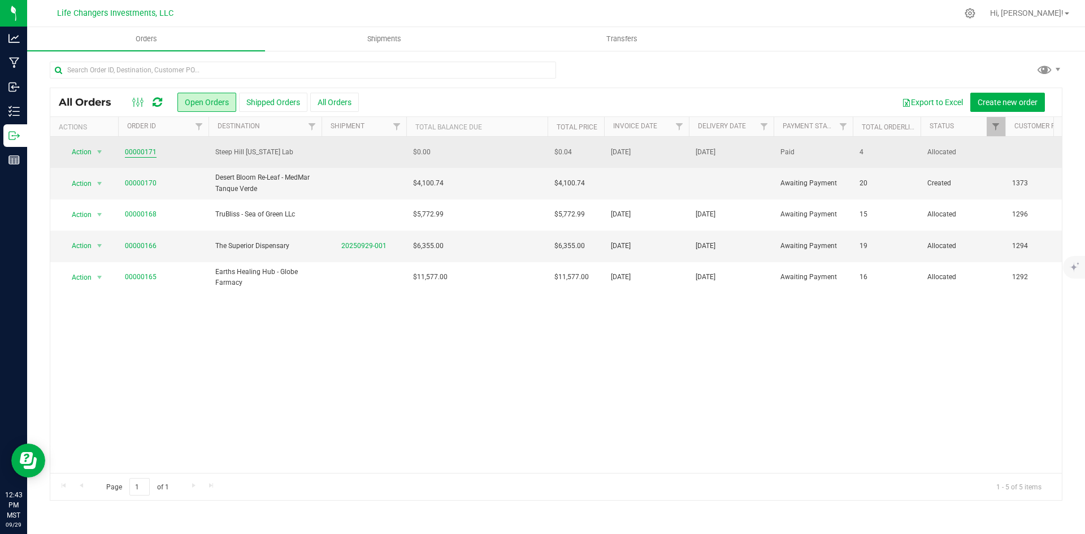
click at [142, 154] on link "00000171" at bounding box center [141, 152] width 32 height 11
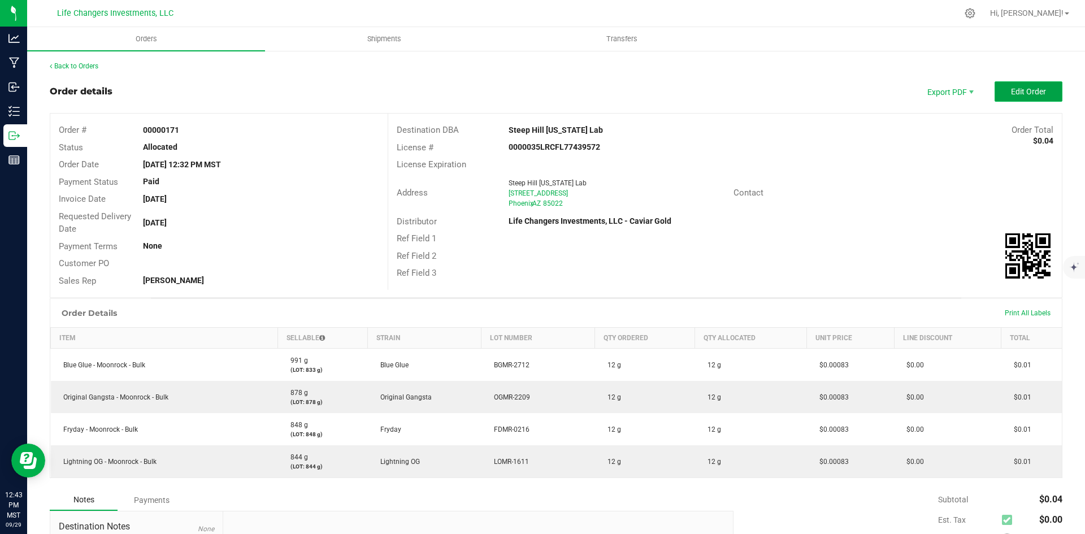
click at [1011, 89] on span "Edit Order" at bounding box center [1028, 91] width 35 height 9
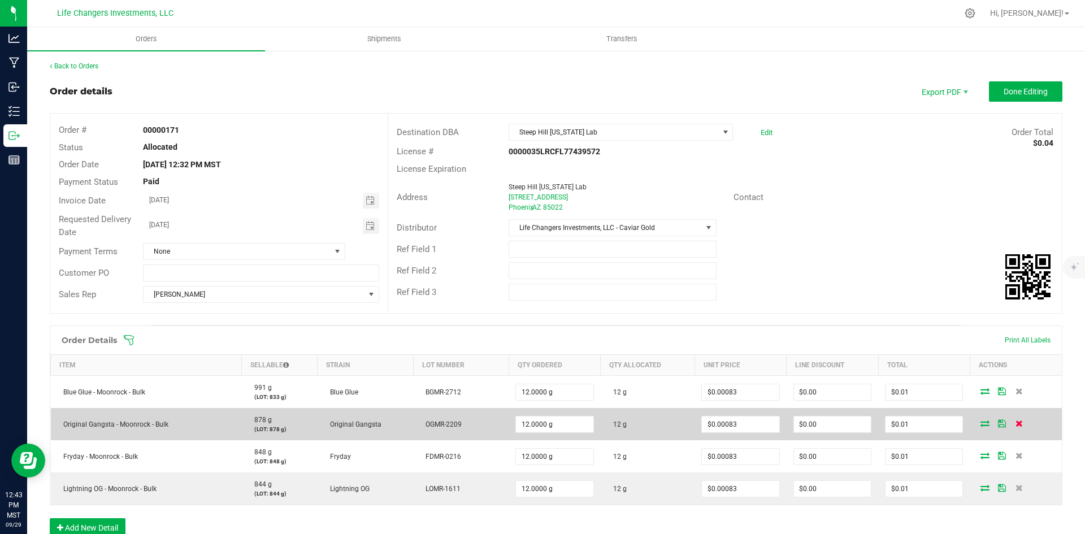
click at [1016, 423] on icon at bounding box center [1019, 423] width 7 height 7
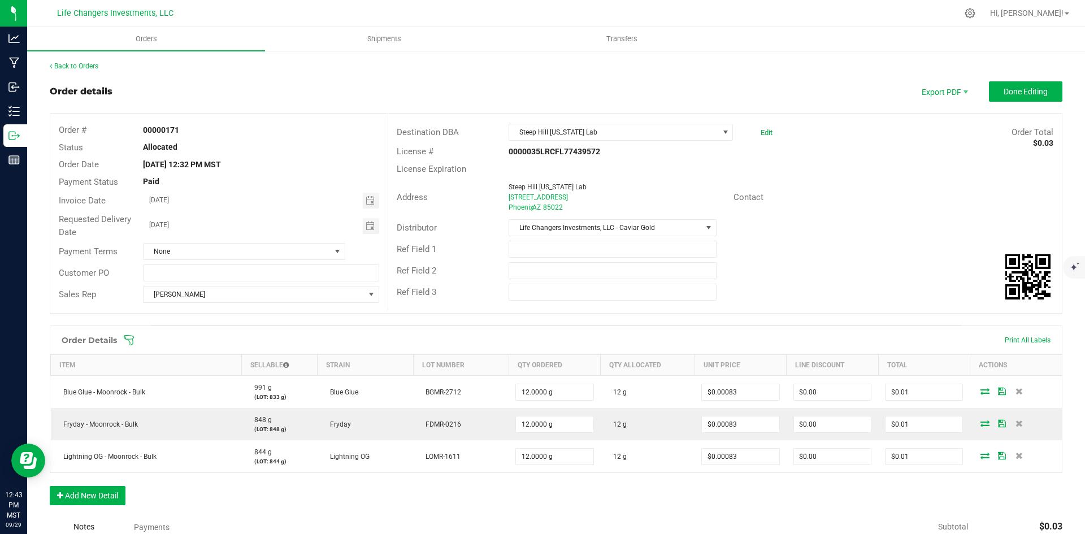
click at [336, 506] on div "Order Details Print All Labels Item Sellable Strain Lot Number Qty Ordered Qty …" at bounding box center [556, 421] width 1013 height 191
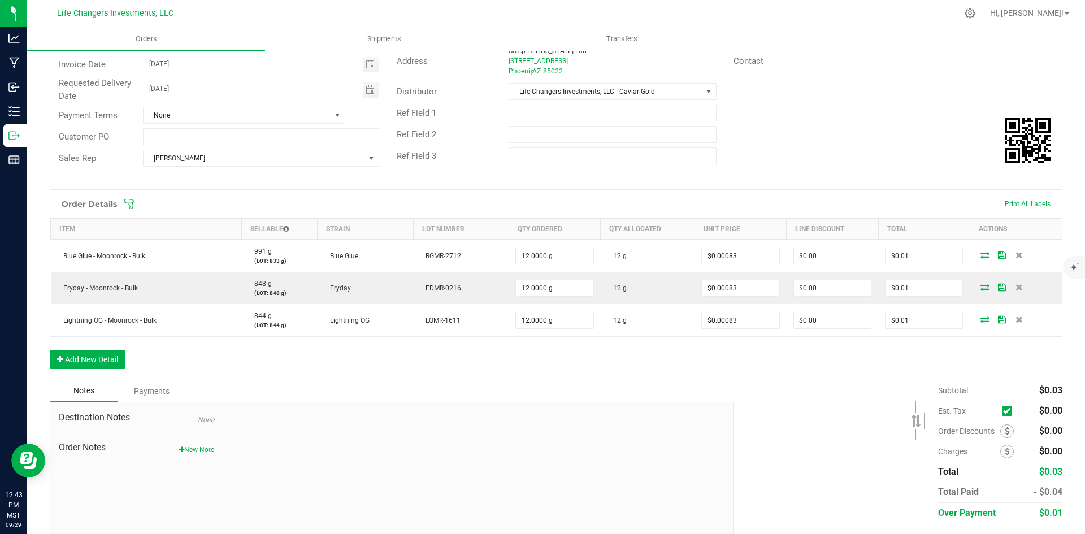
scroll to position [168, 0]
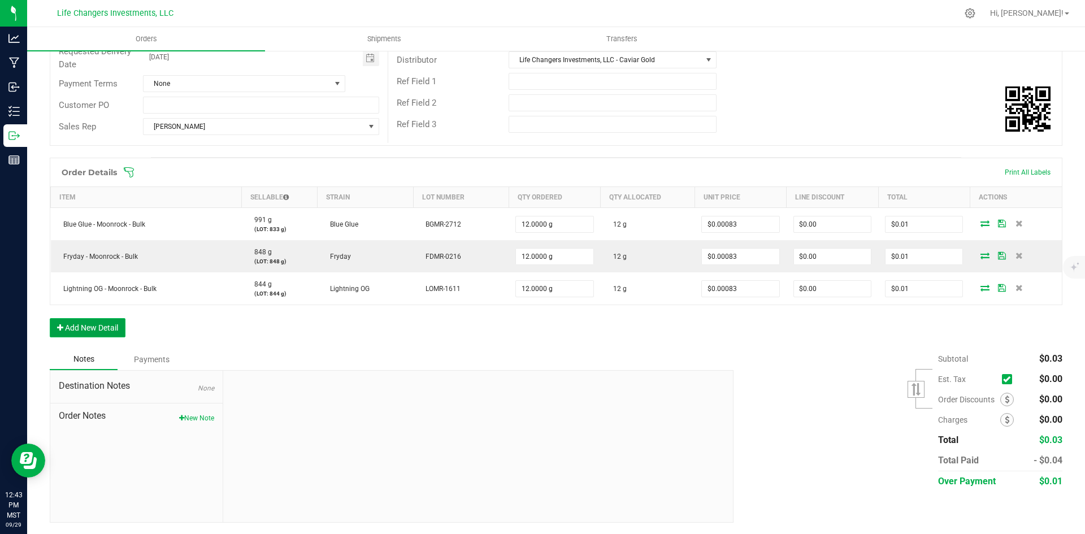
click at [102, 327] on button "Add New Detail" at bounding box center [88, 327] width 76 height 19
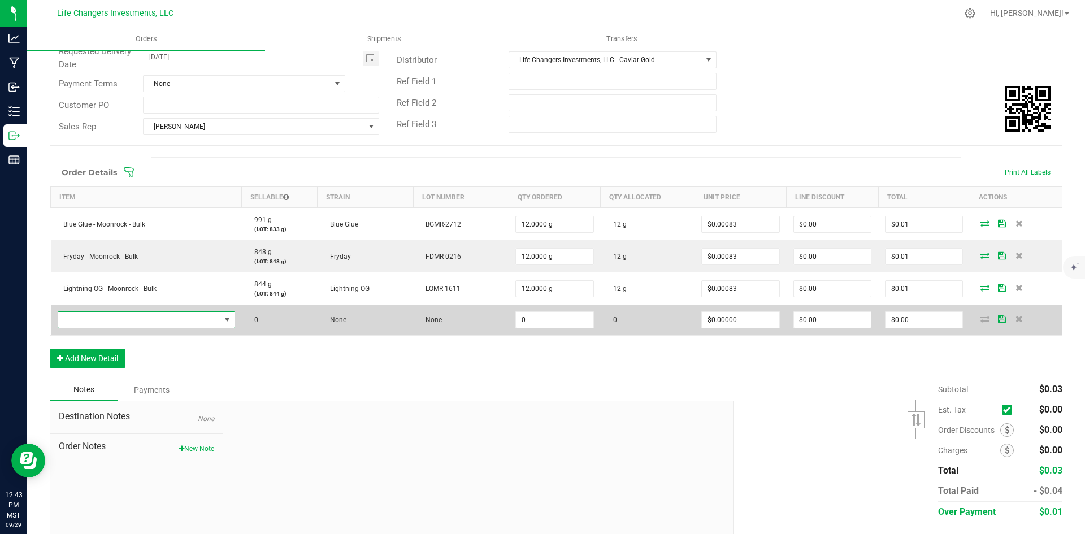
click at [133, 315] on span "NO DATA FOUND" at bounding box center [139, 320] width 162 height 16
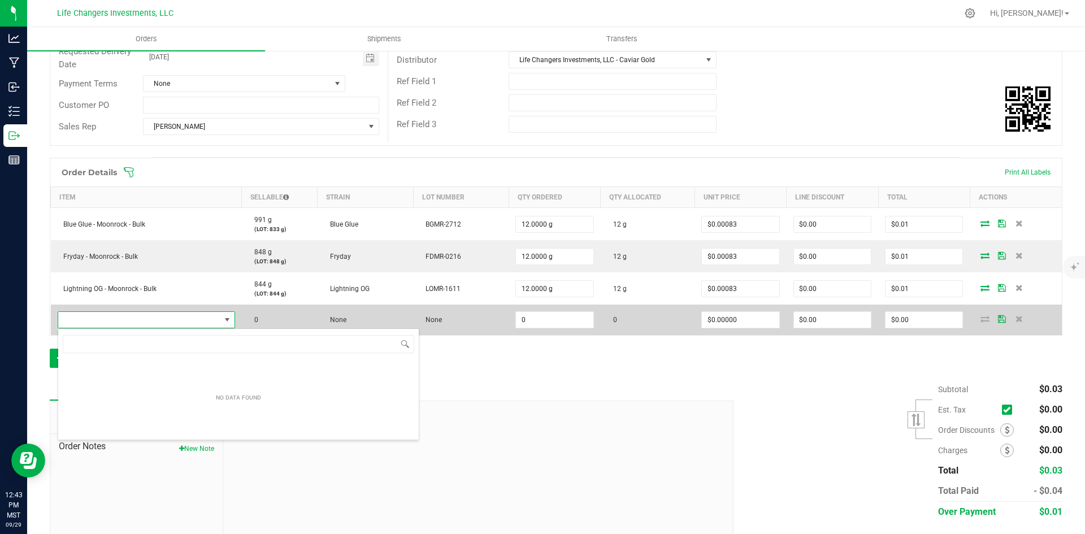
scroll to position [17, 175]
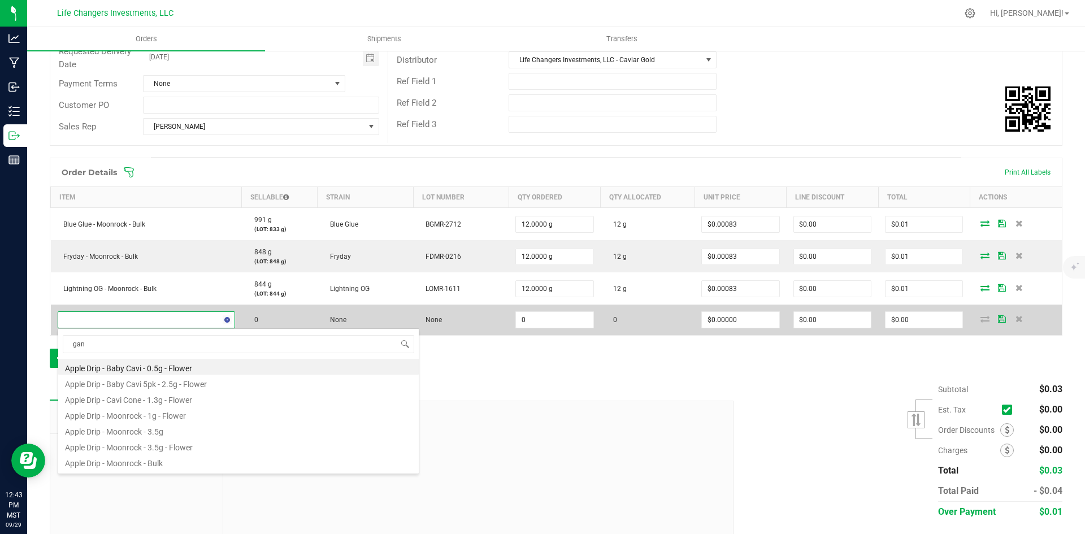
type input "gang"
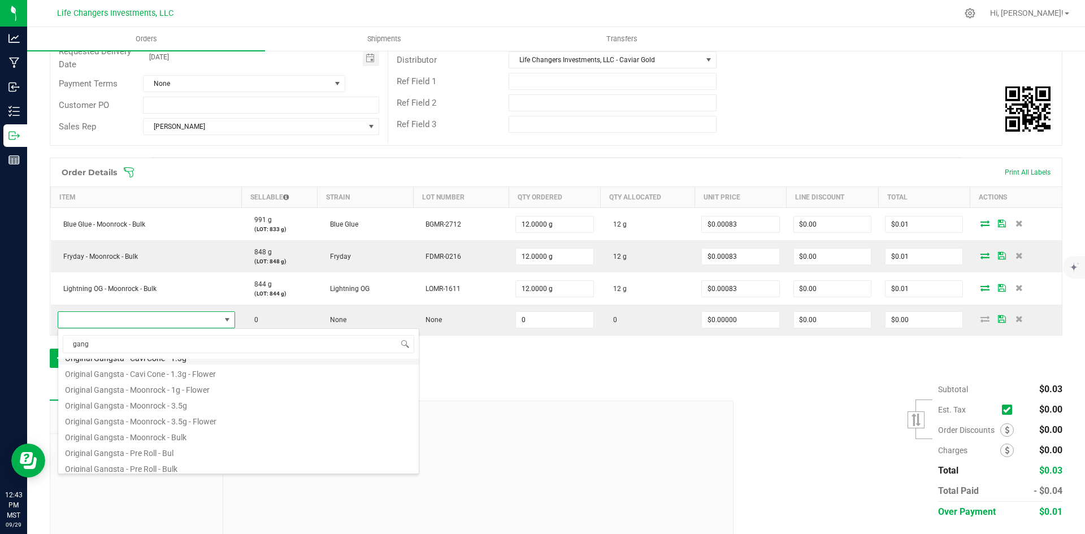
scroll to position [77, 0]
click at [187, 431] on li "Original Gangsta - Moonrock - Bulk" at bounding box center [238, 433] width 361 height 16
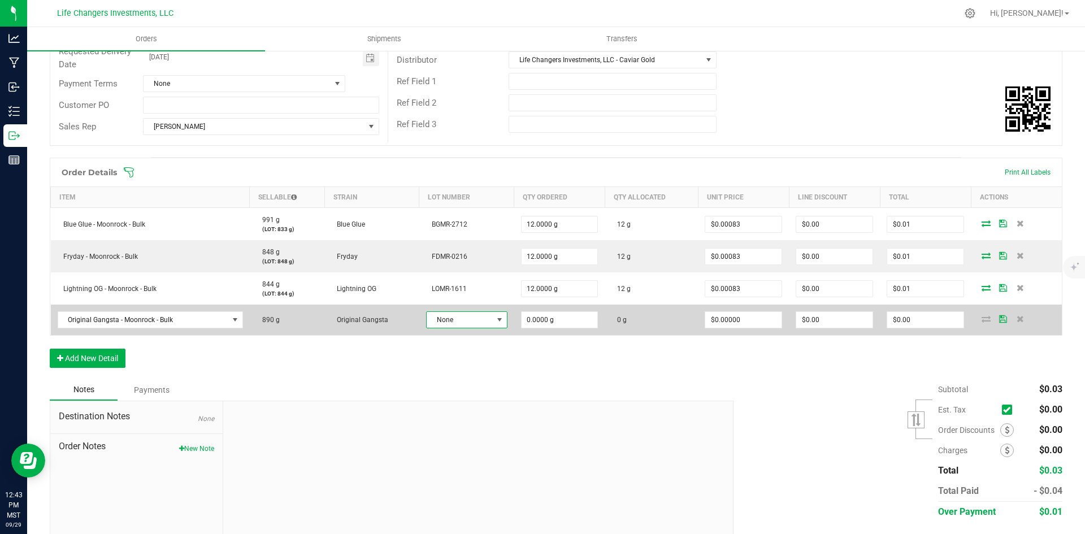
click at [455, 319] on span "None" at bounding box center [460, 320] width 66 height 16
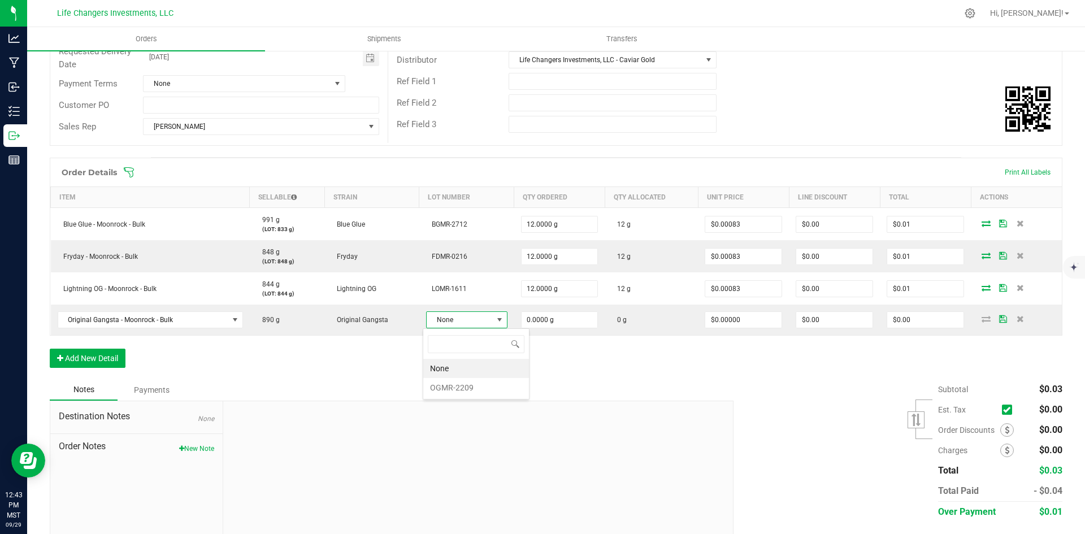
scroll to position [17, 80]
click at [465, 392] on li "OGMR-2209" at bounding box center [476, 387] width 106 height 19
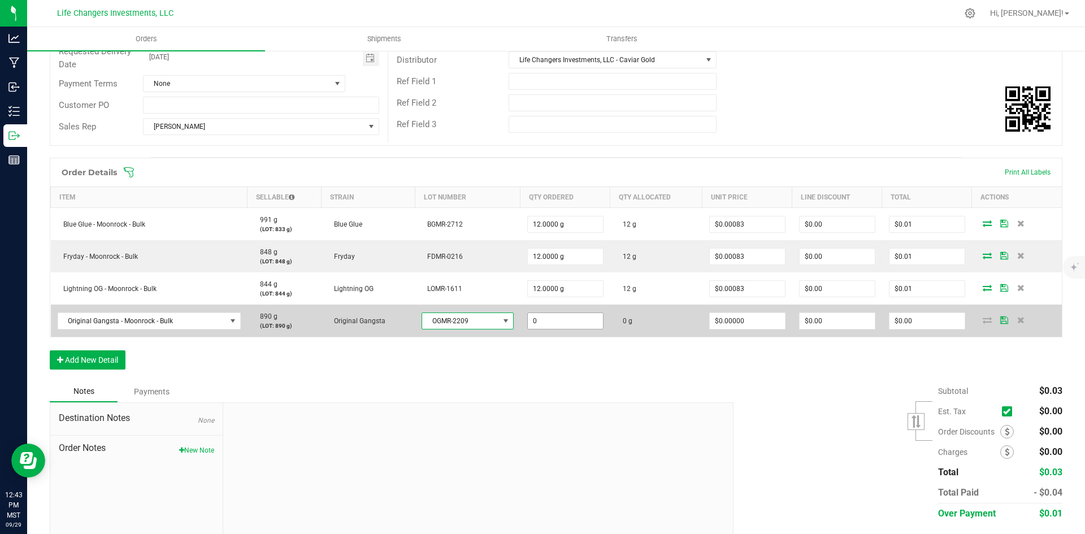
click at [579, 322] on input "0" at bounding box center [565, 321] width 75 height 16
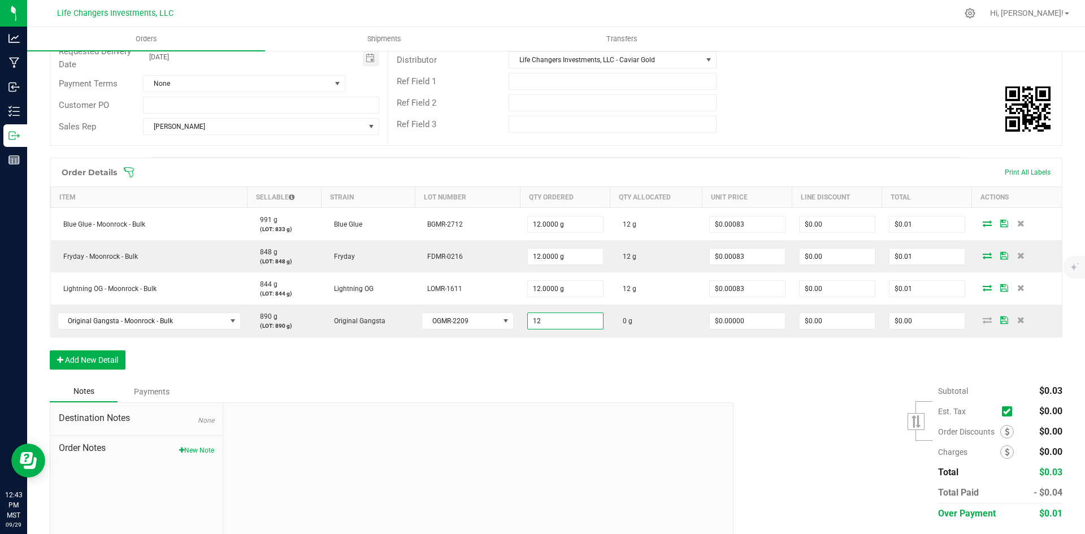
type input "12.0000 g"
click at [767, 383] on div "Subtotal $0.03 Est. Tax" at bounding box center [894, 452] width 338 height 143
click at [916, 320] on input "0" at bounding box center [927, 321] width 75 height 16
type input ".01"
type input "$0.00083"
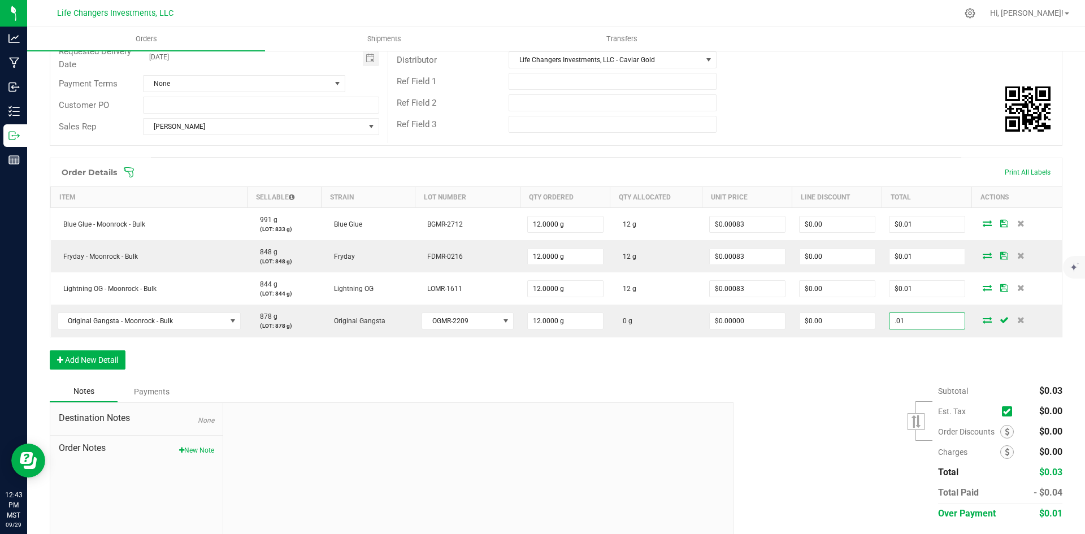
type input "$0.01"
click at [874, 371] on div "Order Details Print All Labels Item Sellable Strain Lot Number Qty Ordered Qty …" at bounding box center [556, 269] width 1013 height 223
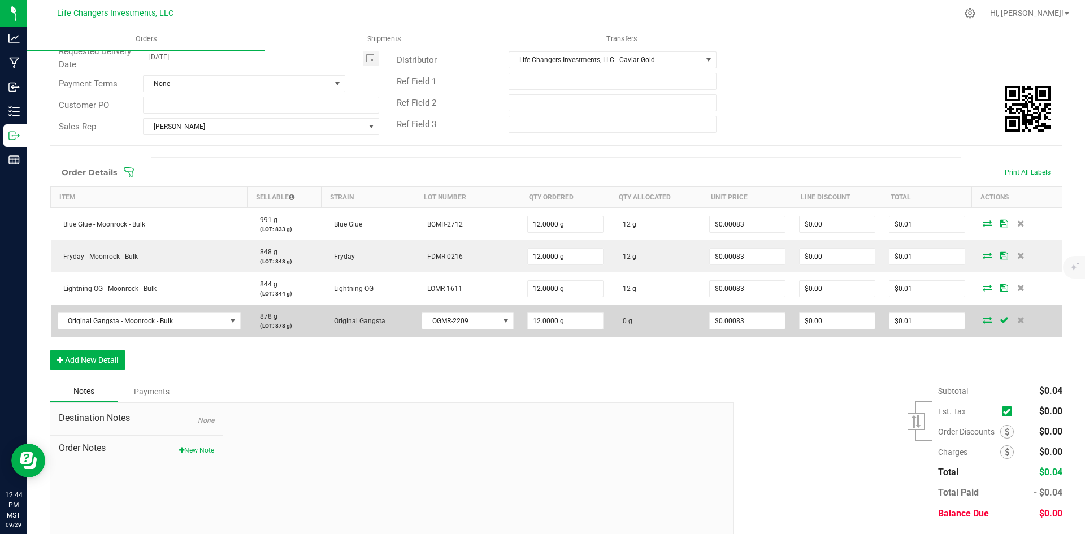
click at [983, 322] on icon at bounding box center [987, 320] width 9 height 7
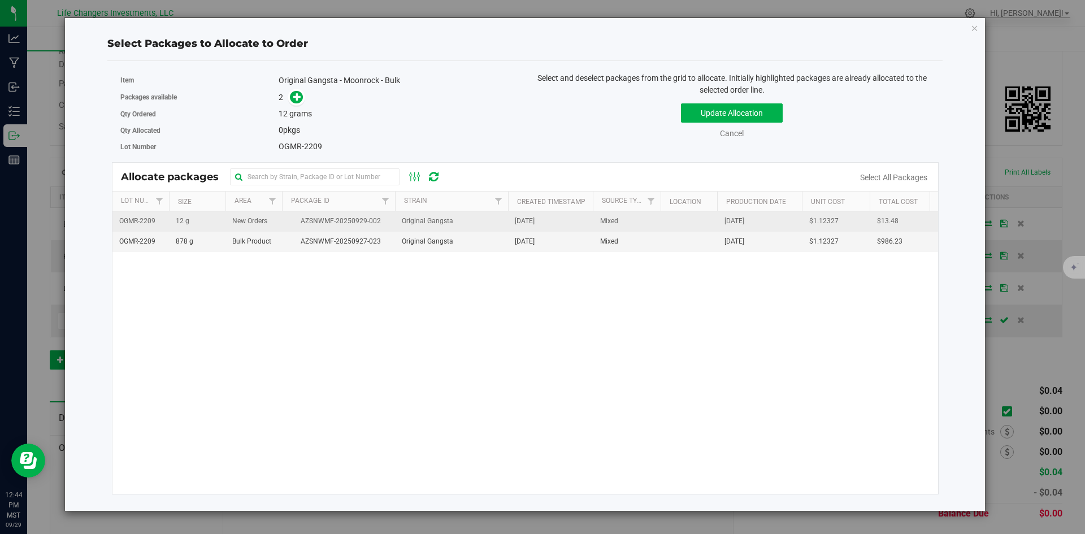
click at [277, 223] on td "New Orders" at bounding box center [254, 221] width 57 height 20
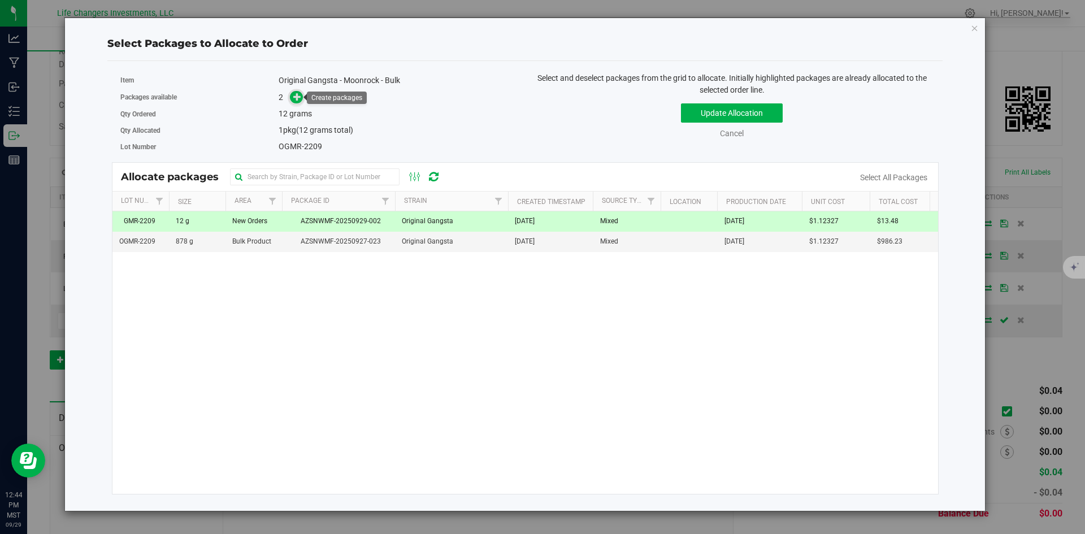
click at [292, 96] on span at bounding box center [296, 97] width 13 height 13
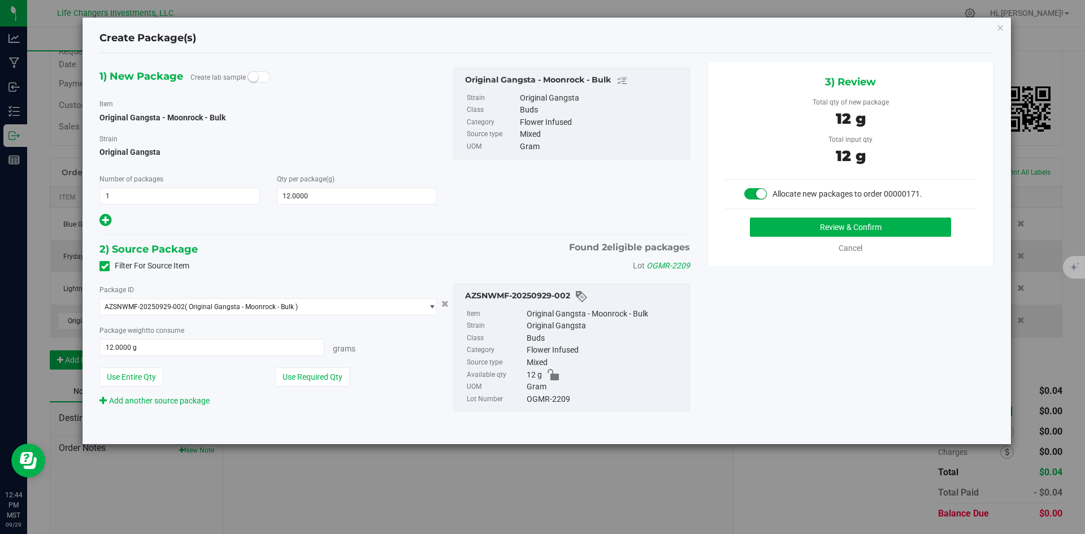
click at [253, 77] on small at bounding box center [253, 77] width 10 height 10
click at [321, 378] on button "Use Required Qty" at bounding box center [312, 376] width 75 height 19
click at [895, 229] on button "Review & Confirm" at bounding box center [850, 227] width 201 height 19
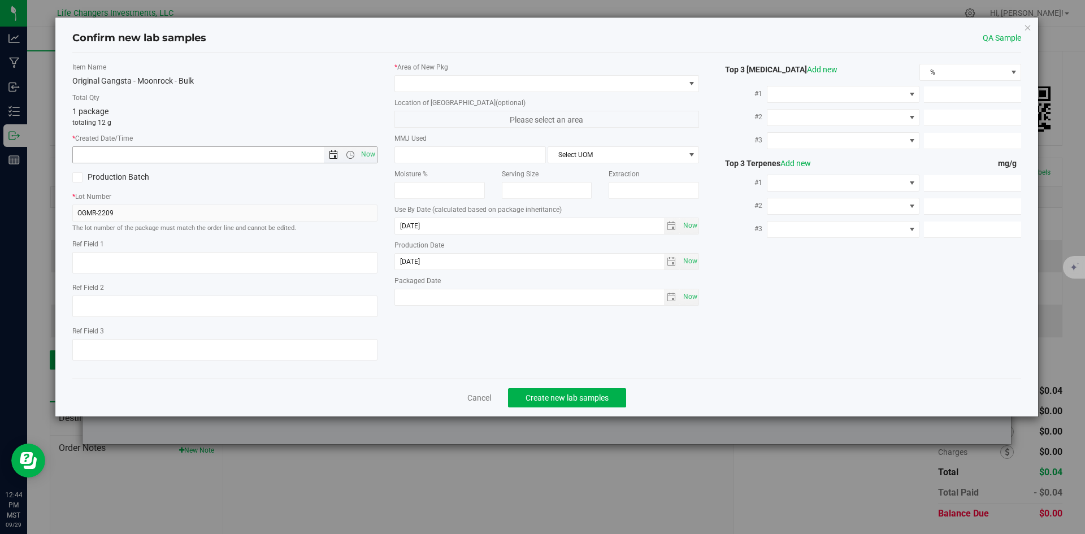
click at [332, 154] on span "Open the date view" at bounding box center [333, 154] width 9 height 9
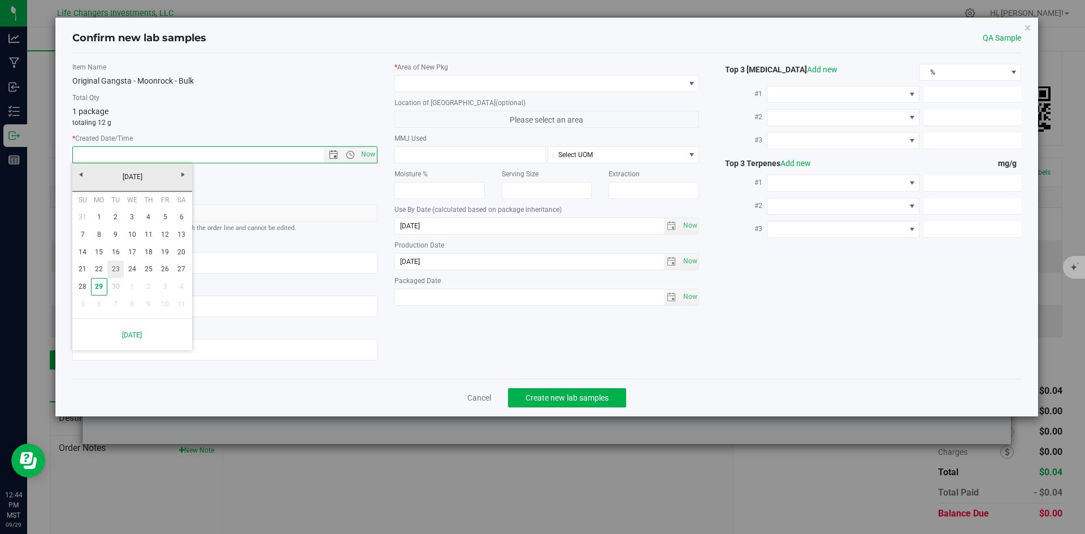
click at [119, 269] on link "23" at bounding box center [115, 270] width 16 height 18
type input "9/23/2025 12:44 PM"
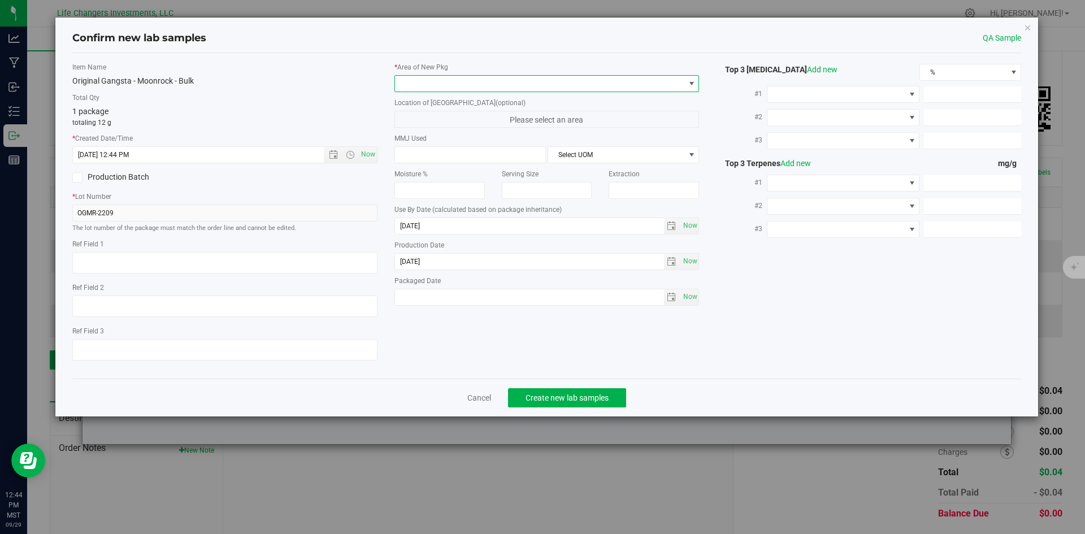
click at [489, 82] on span at bounding box center [540, 84] width 290 height 16
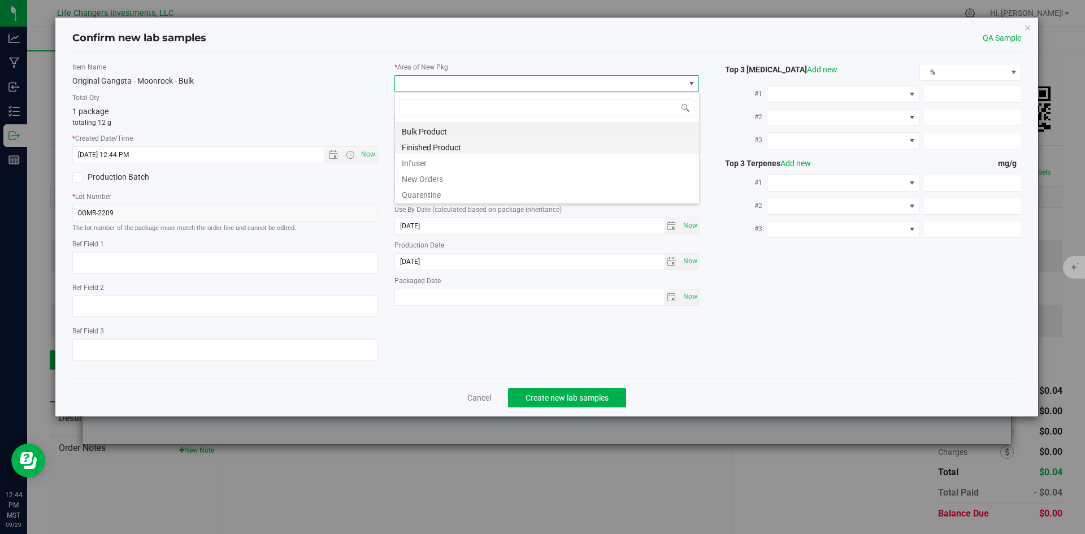
scroll to position [17, 305]
click at [441, 181] on li "New Orders" at bounding box center [547, 178] width 304 height 16
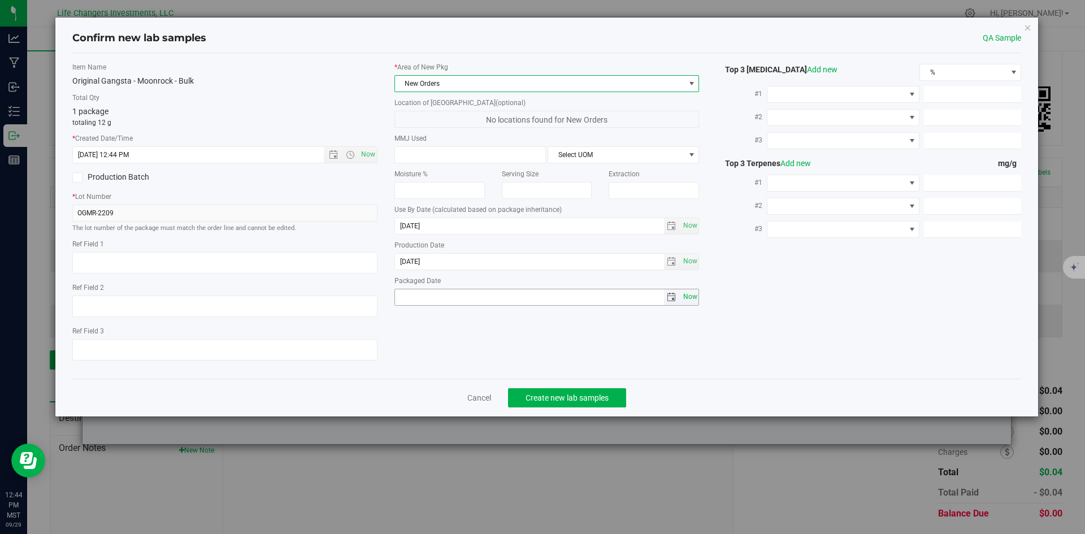
click at [692, 299] on span "Now" at bounding box center [690, 297] width 19 height 16
type input "[DATE]"
click at [545, 397] on span "Create new lab samples" at bounding box center [567, 397] width 83 height 9
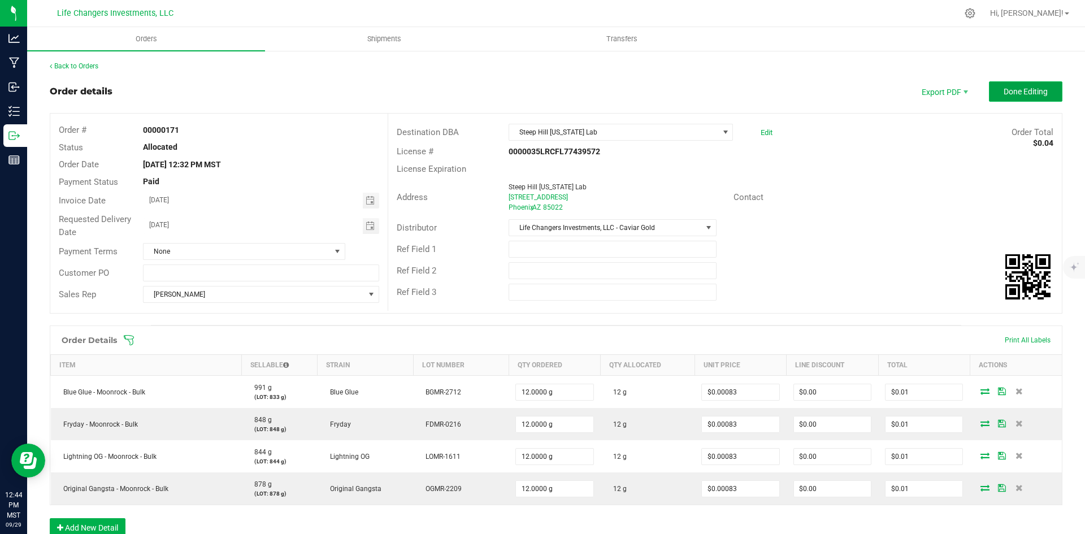
click at [1021, 88] on span "Done Editing" at bounding box center [1026, 91] width 44 height 9
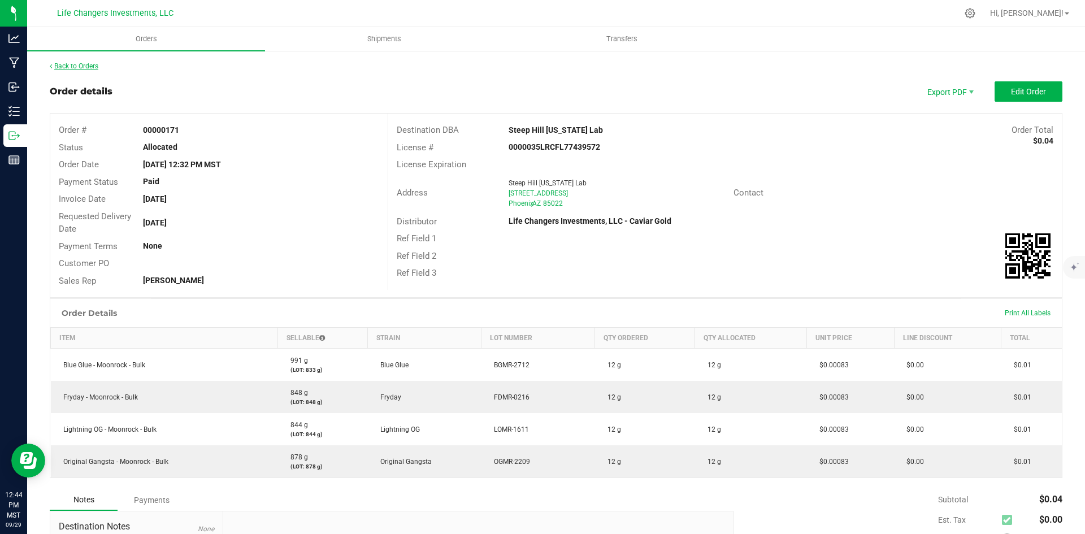
click at [71, 65] on link "Back to Orders" at bounding box center [74, 66] width 49 height 8
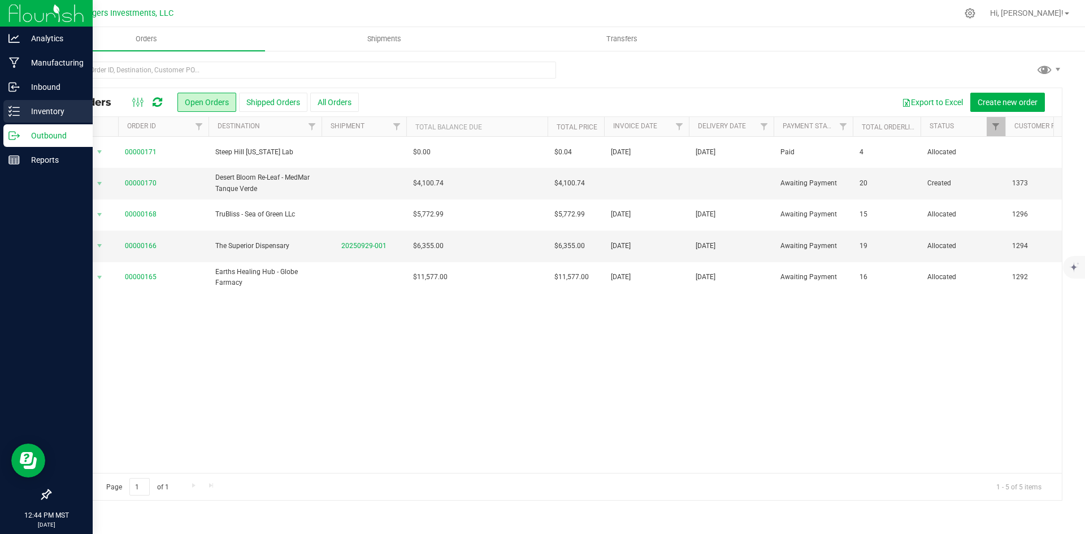
click at [53, 106] on p "Inventory" at bounding box center [54, 112] width 68 height 14
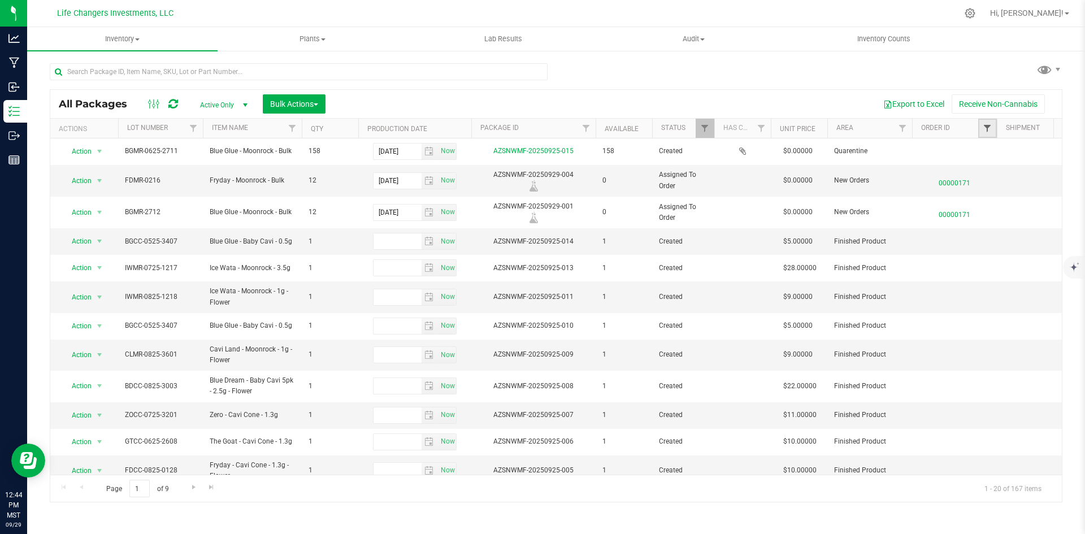
click at [985, 133] on span "Filter" at bounding box center [987, 128] width 9 height 9
type input "171"
click at [970, 181] on input "00000171" at bounding box center [970, 179] width 7 height 7
checkbox input "true"
click at [981, 219] on button "Filter" at bounding box center [989, 222] width 54 height 25
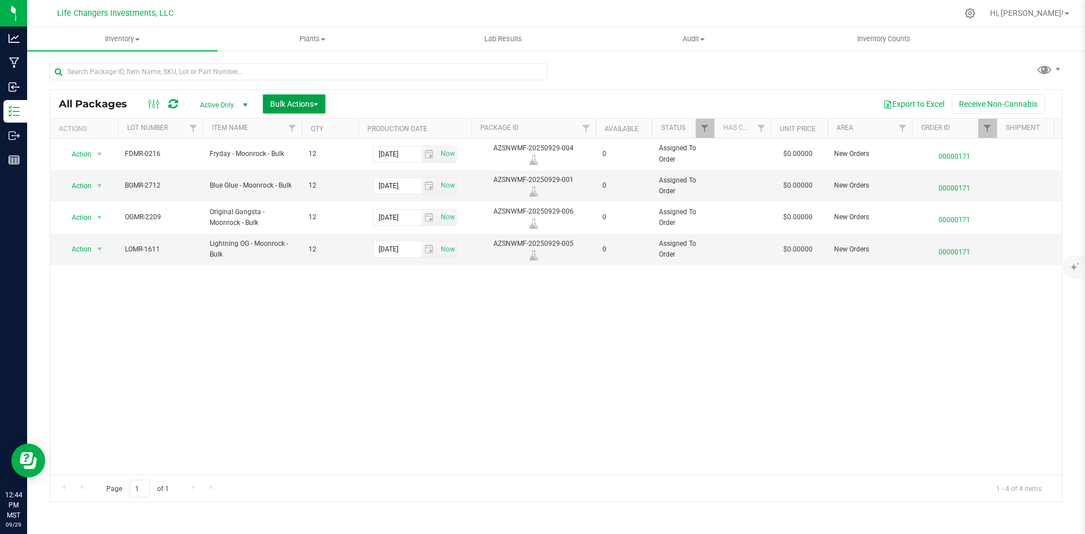
click at [276, 101] on span "Bulk Actions" at bounding box center [294, 104] width 48 height 9
click at [312, 231] on span "Print package labels" at bounding box center [304, 233] width 68 height 9
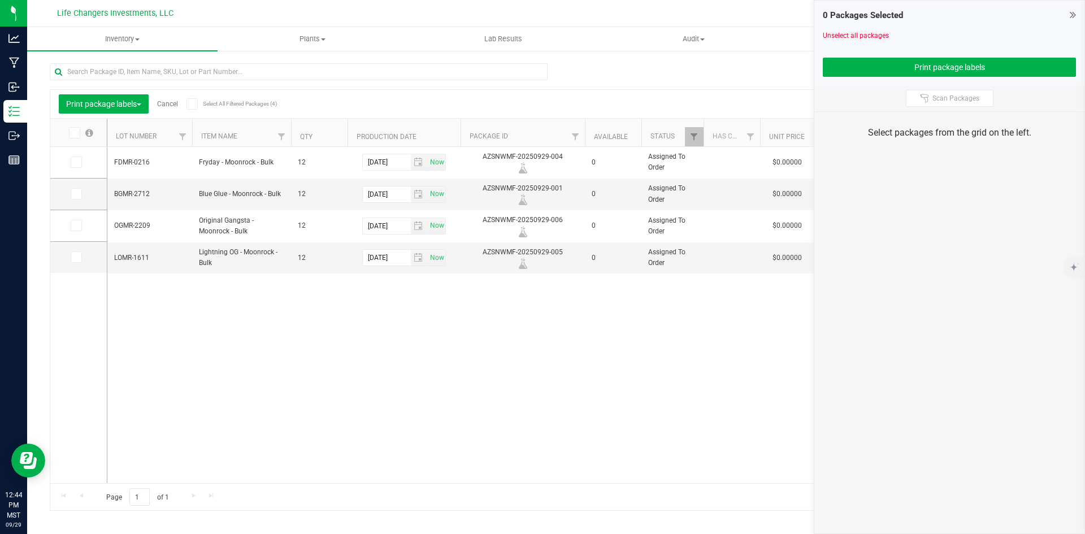
click at [71, 133] on icon at bounding box center [73, 133] width 7 height 0
click at [0, 0] on input "checkbox" at bounding box center [0, 0] width 0 height 0
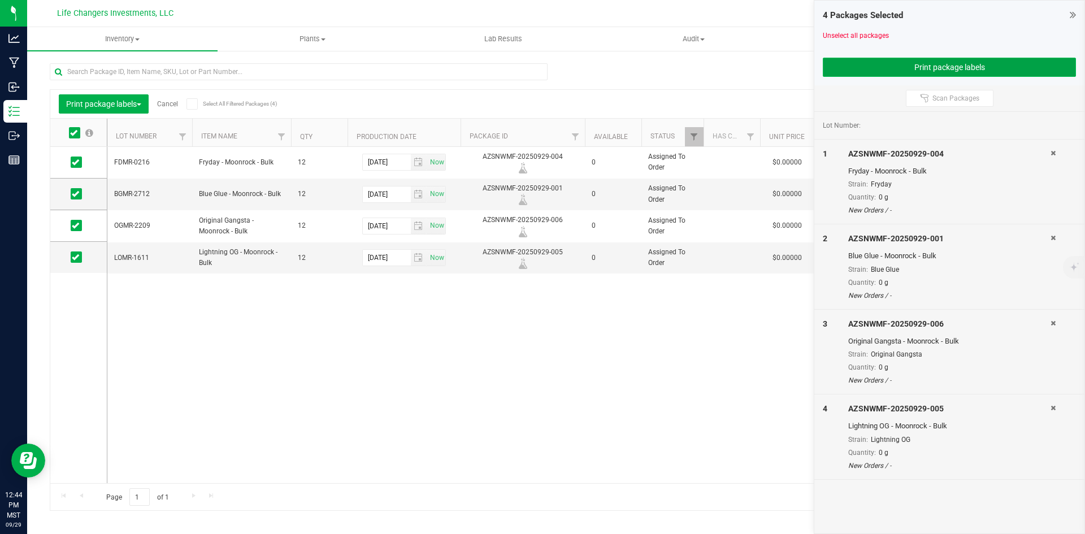
click at [938, 62] on button "Print package labels" at bounding box center [949, 67] width 253 height 19
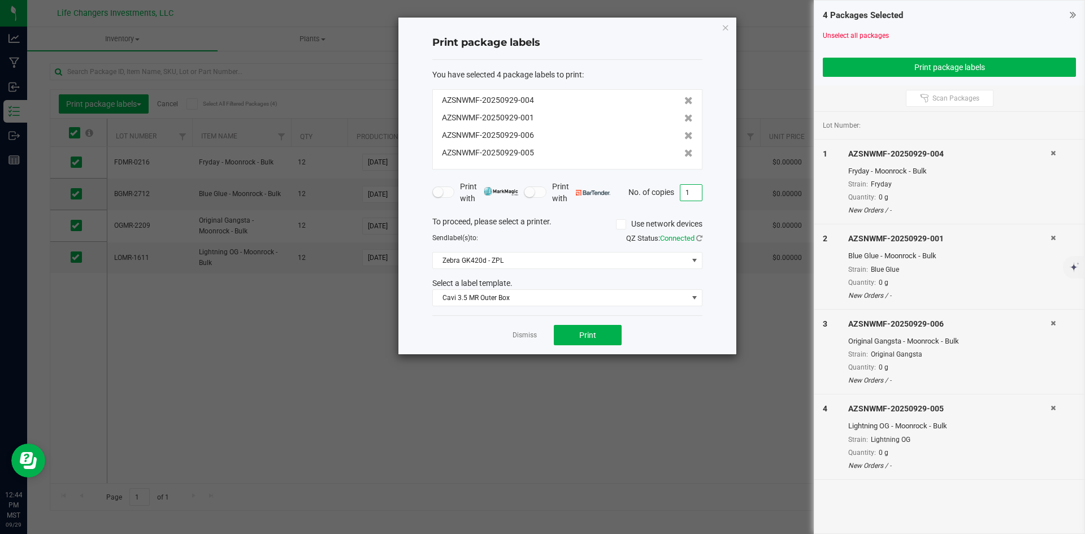
click at [697, 193] on input "1" at bounding box center [691, 193] width 21 height 16
type input "3"
click at [552, 296] on span "Cavi 3.5 MR Outer Box" at bounding box center [560, 298] width 255 height 16
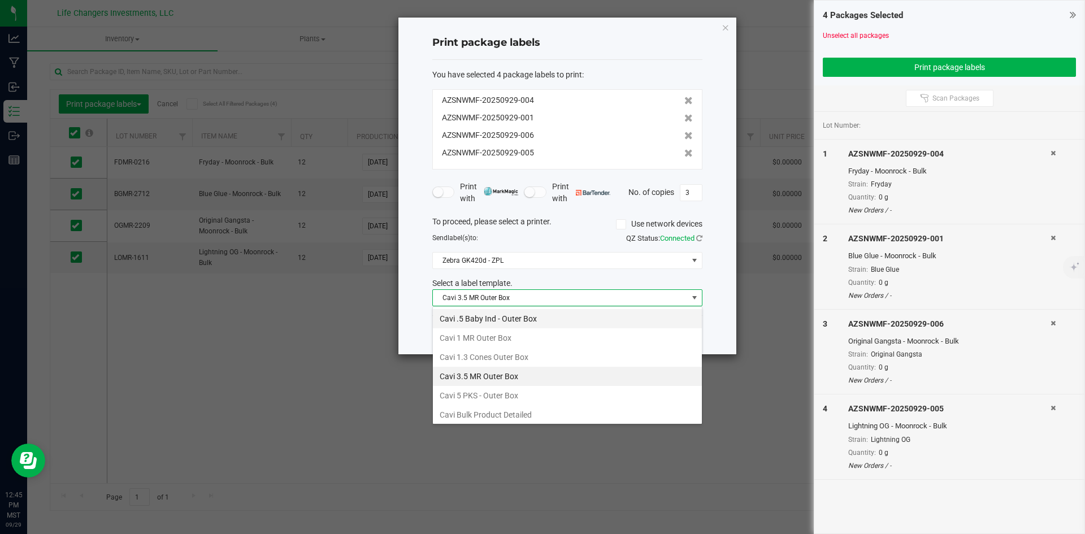
scroll to position [17, 270]
click at [540, 407] on li "Cavi Bulk Product Detailed" at bounding box center [567, 414] width 269 height 19
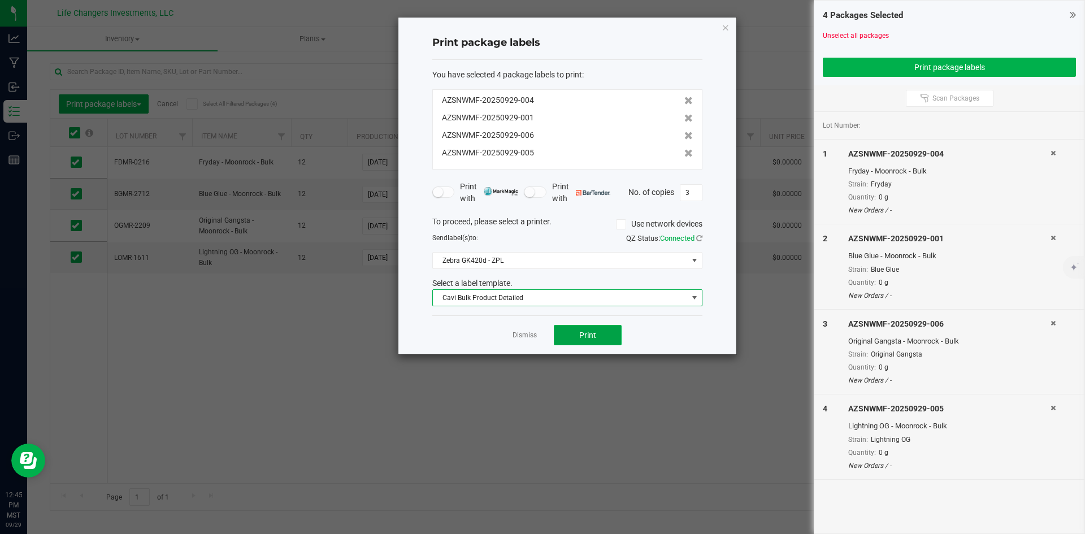
click at [585, 335] on span "Print" at bounding box center [587, 335] width 17 height 9
click at [525, 335] on link "Dismiss" at bounding box center [525, 336] width 24 height 10
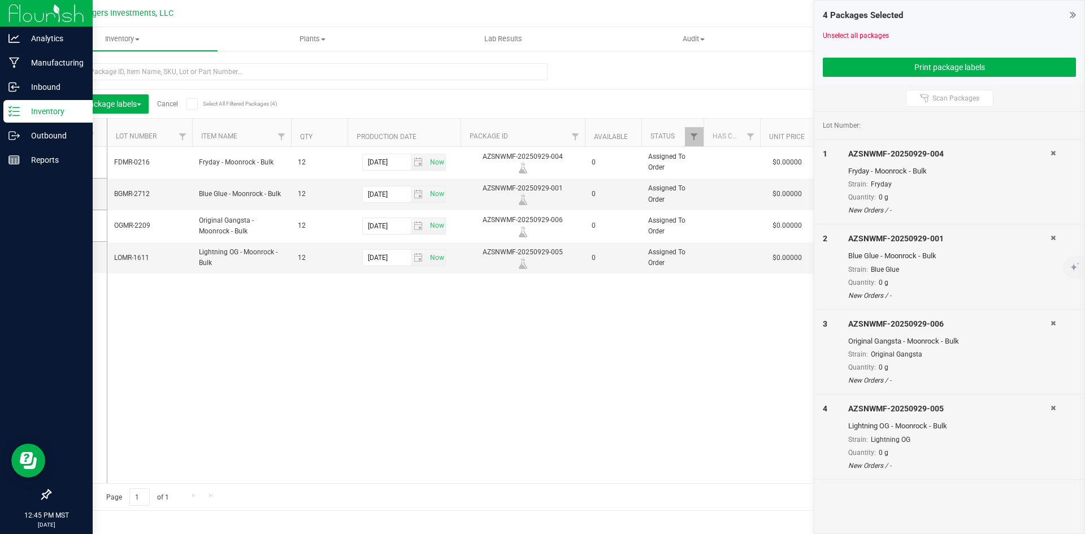
click at [45, 110] on p "Inventory" at bounding box center [54, 112] width 68 height 14
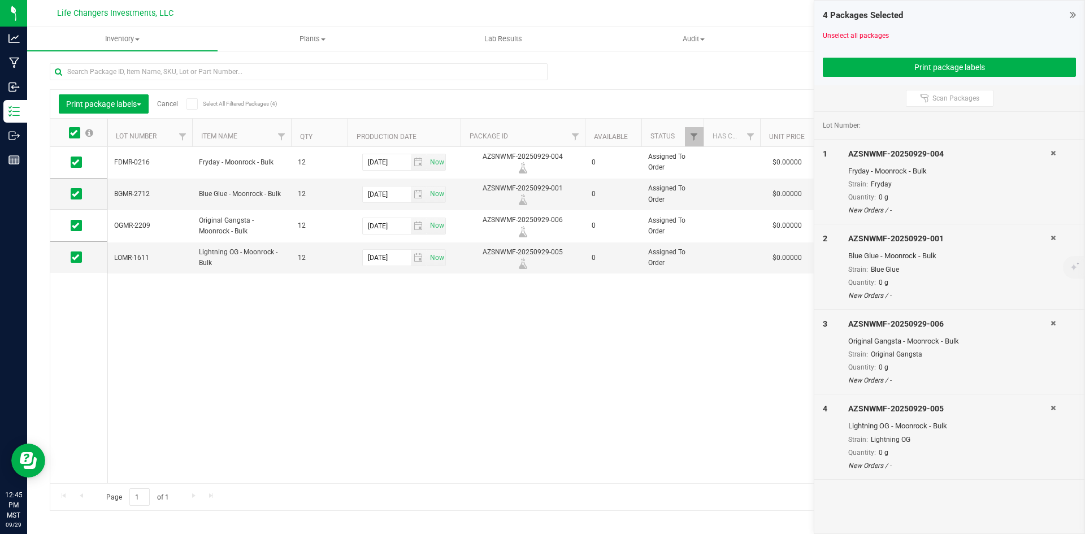
click at [169, 103] on link "Cancel" at bounding box center [167, 104] width 21 height 8
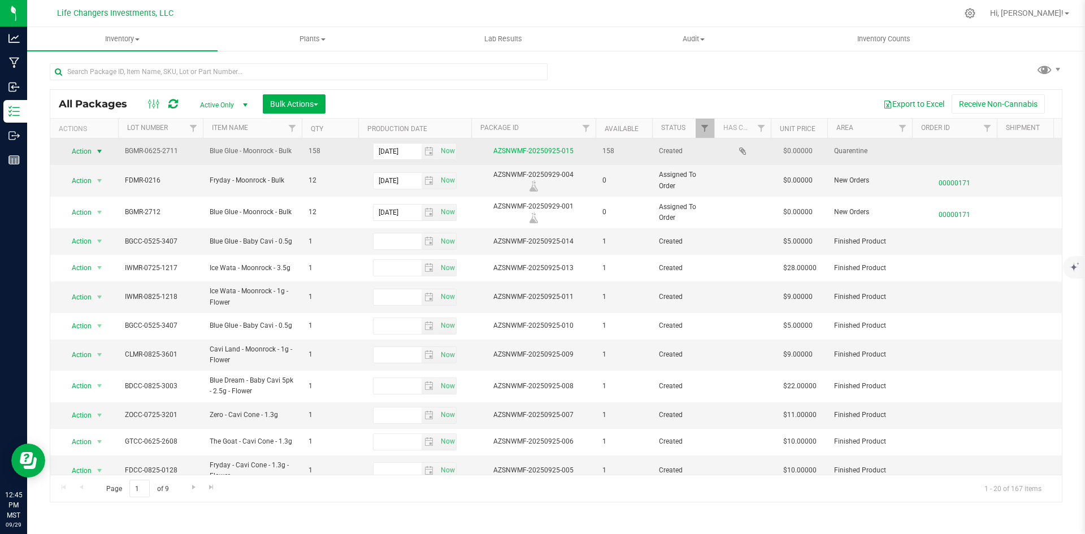
click at [81, 151] on span "Action" at bounding box center [77, 152] width 31 height 16
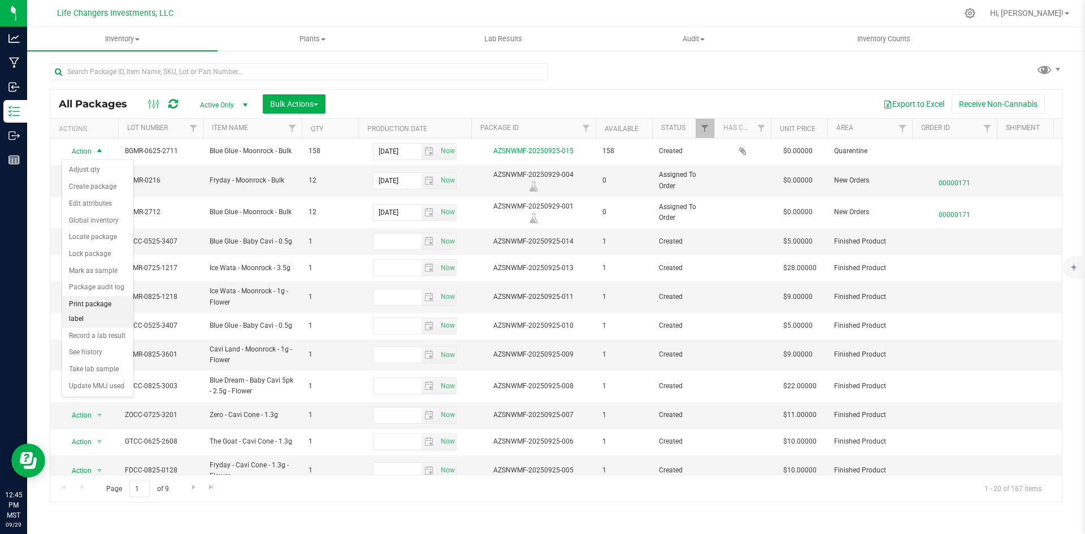
click at [90, 304] on li "Print package label" at bounding box center [97, 311] width 71 height 31
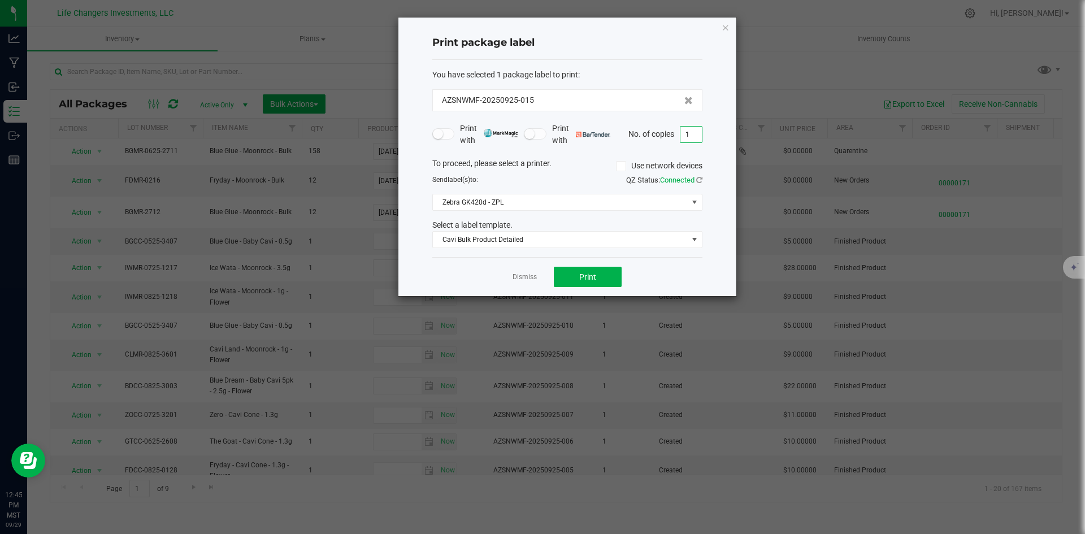
click at [697, 132] on input "1" at bounding box center [691, 135] width 21 height 16
type input "2"
click at [606, 275] on button "Print" at bounding box center [588, 277] width 68 height 20
click at [531, 277] on link "Dismiss" at bounding box center [525, 278] width 24 height 10
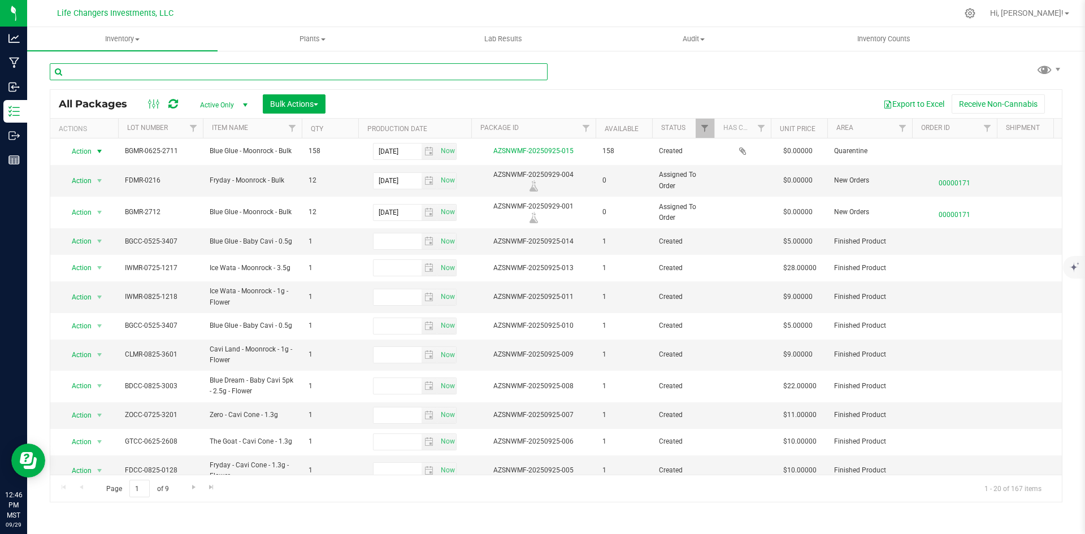
click at [129, 71] on input "text" at bounding box center [299, 71] width 498 height 17
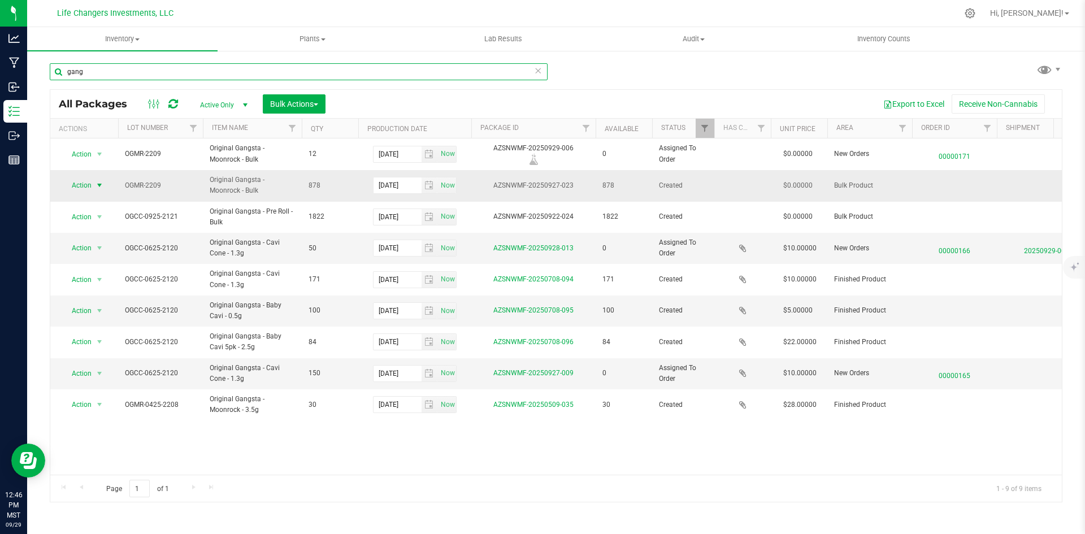
type input "gang"
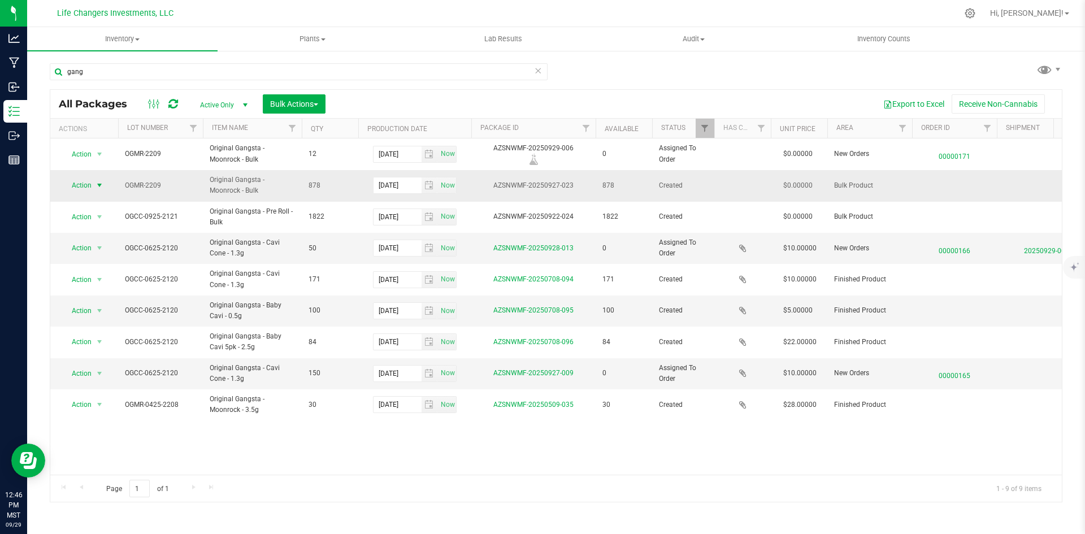
click at [83, 184] on span "Action" at bounding box center [77, 186] width 31 height 16
click at [91, 340] on li "Print package label" at bounding box center [97, 346] width 71 height 31
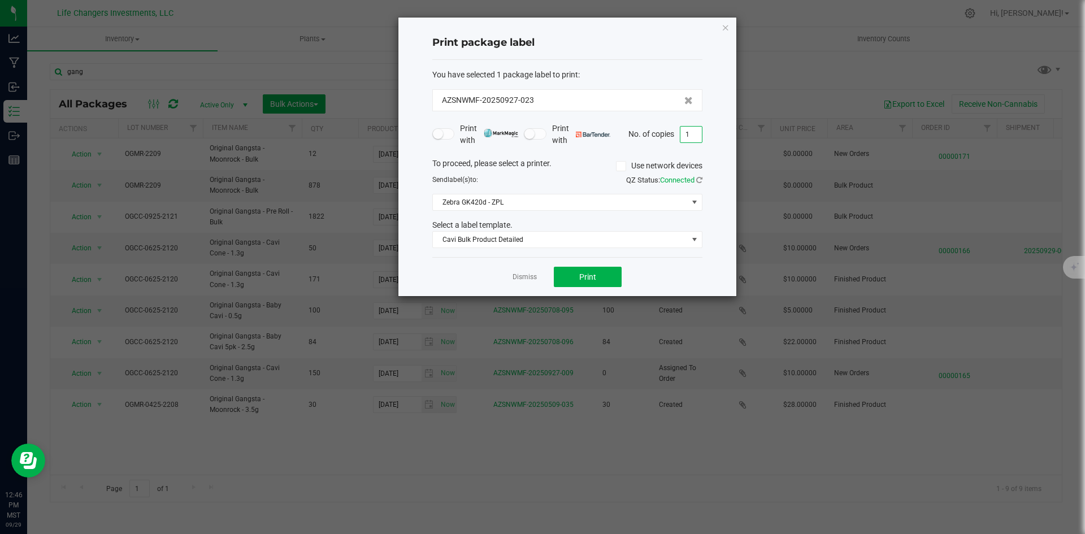
click at [688, 134] on input "1" at bounding box center [691, 135] width 21 height 16
type input "2"
click at [592, 284] on button "Print" at bounding box center [588, 277] width 68 height 20
click at [529, 278] on link "Dismiss" at bounding box center [525, 278] width 24 height 10
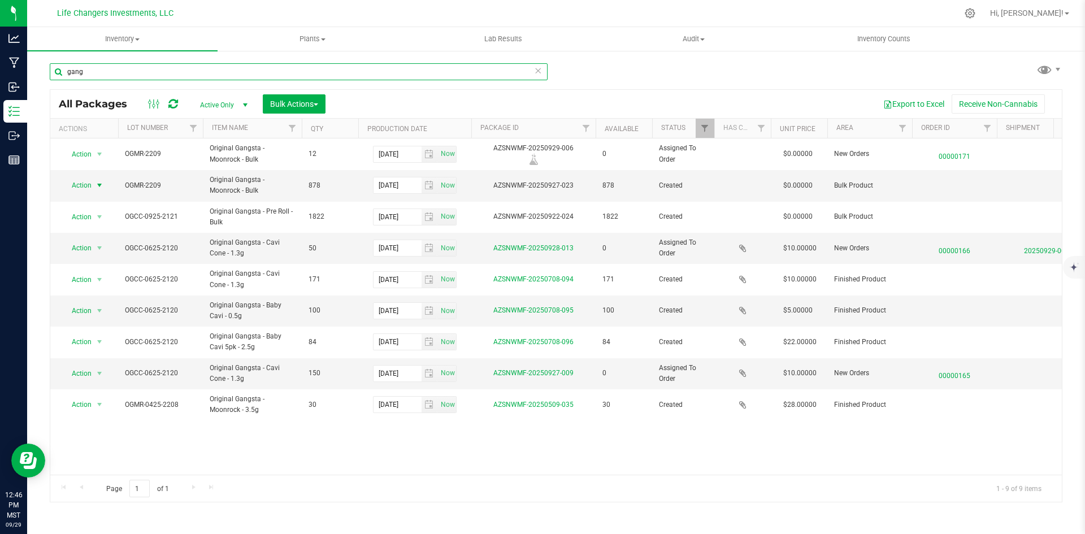
click at [139, 73] on input "gang" at bounding box center [299, 71] width 498 height 17
type input "ligh"
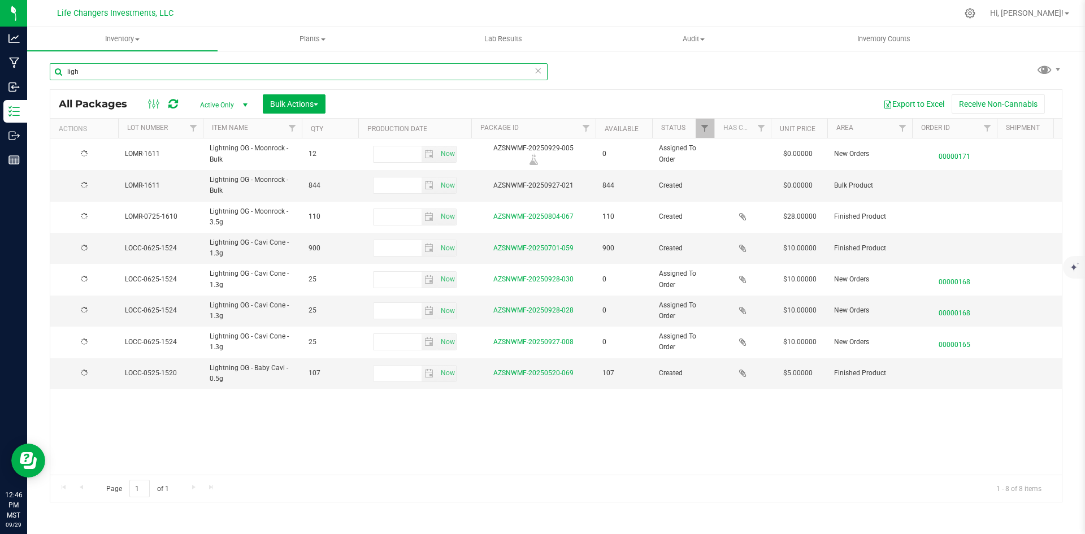
type input "2025-09-23"
type input "[DATE]"
type input "2025-06-02"
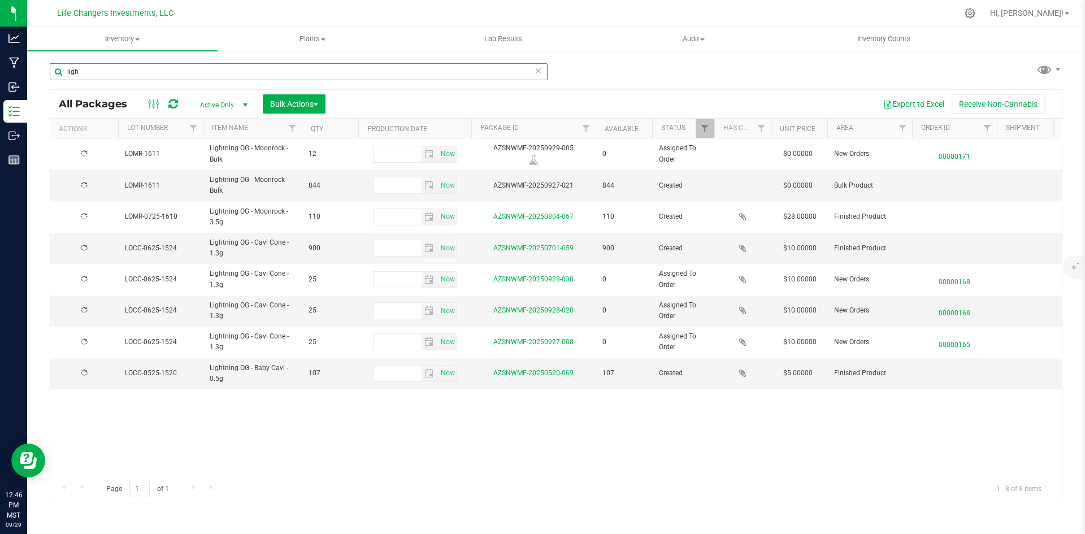
type input "2025-06-02"
type input "[DATE]"
type input "ligh"
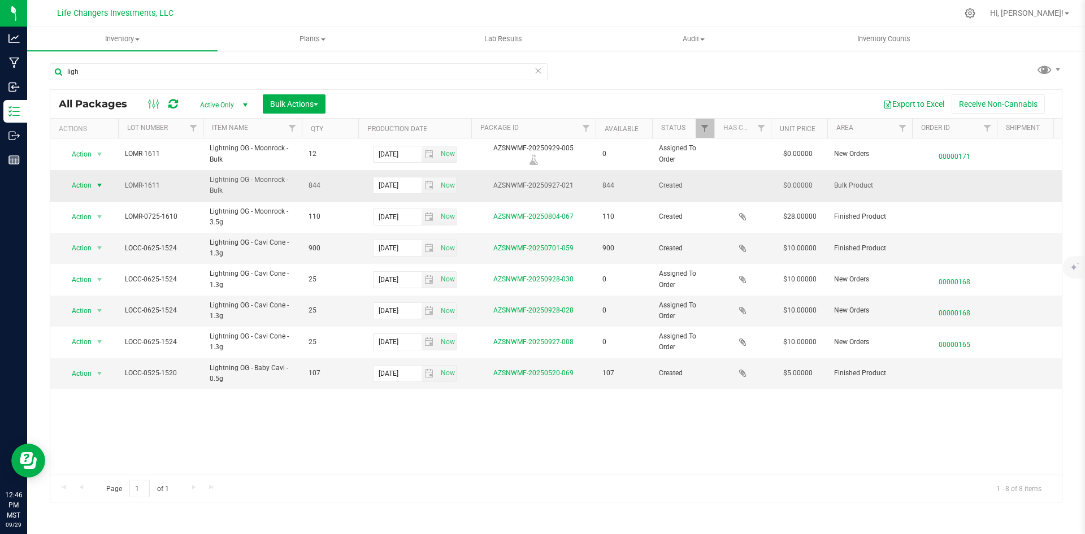
click at [75, 185] on span "Action" at bounding box center [77, 186] width 31 height 16
click at [100, 338] on li "Print package label" at bounding box center [97, 346] width 71 height 31
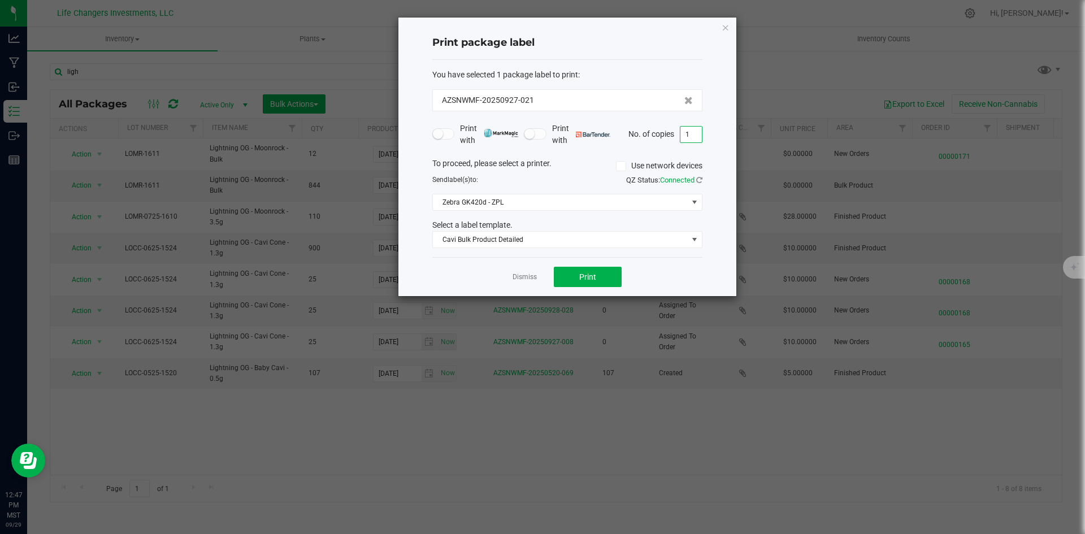
click at [695, 133] on input "1" at bounding box center [691, 135] width 21 height 16
type input "2"
click at [579, 273] on span "Print" at bounding box center [587, 277] width 17 height 9
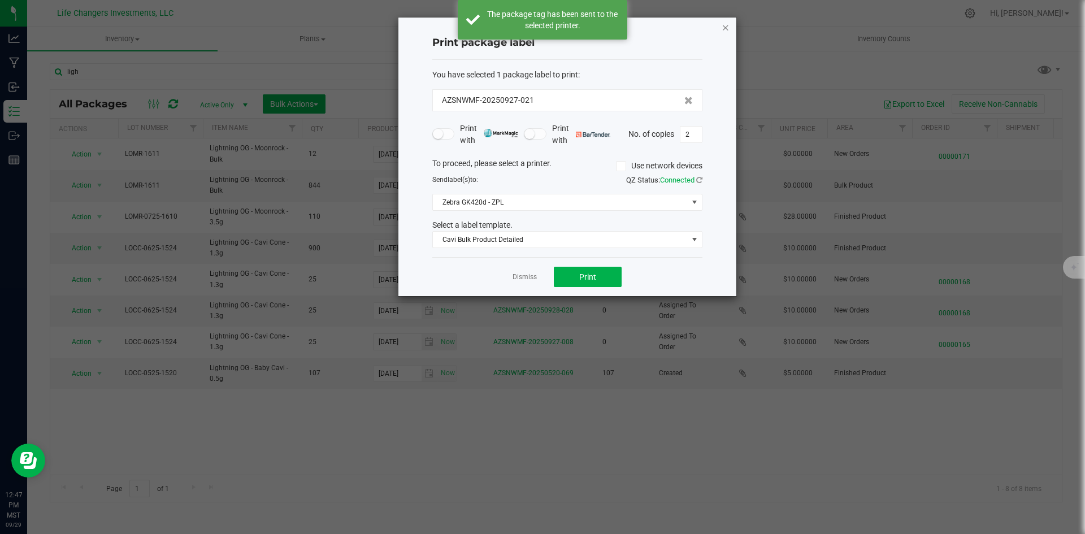
click at [725, 28] on icon "button" at bounding box center [726, 27] width 8 height 14
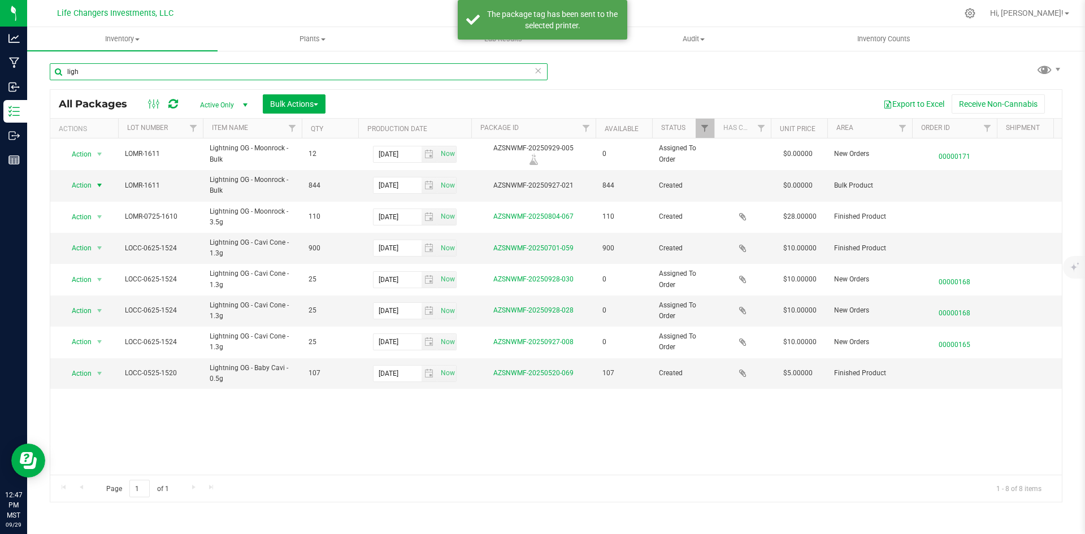
click at [182, 75] on input "ligh" at bounding box center [299, 71] width 498 height 17
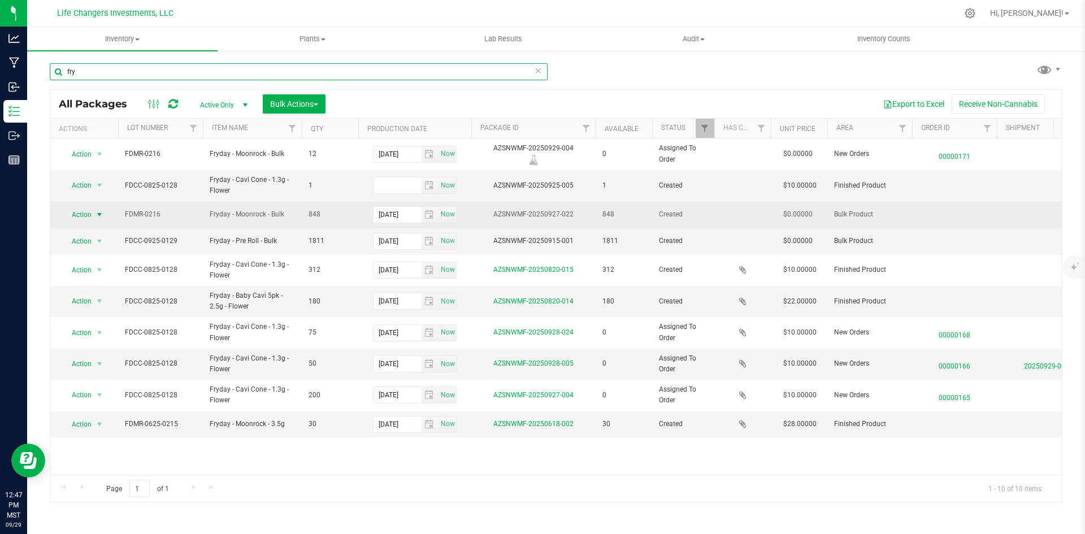
type input "fry"
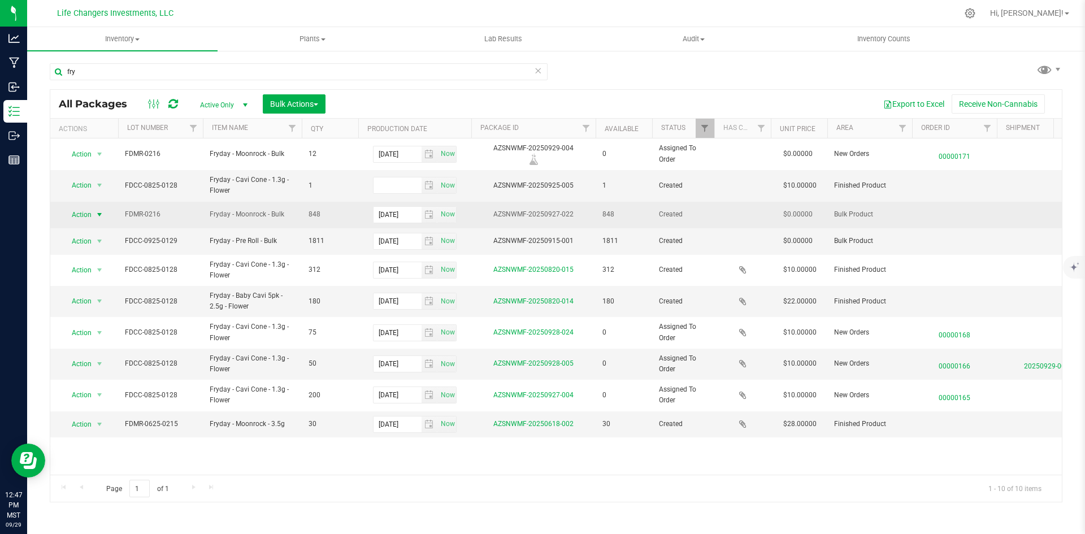
click at [78, 214] on span "Action" at bounding box center [77, 215] width 31 height 16
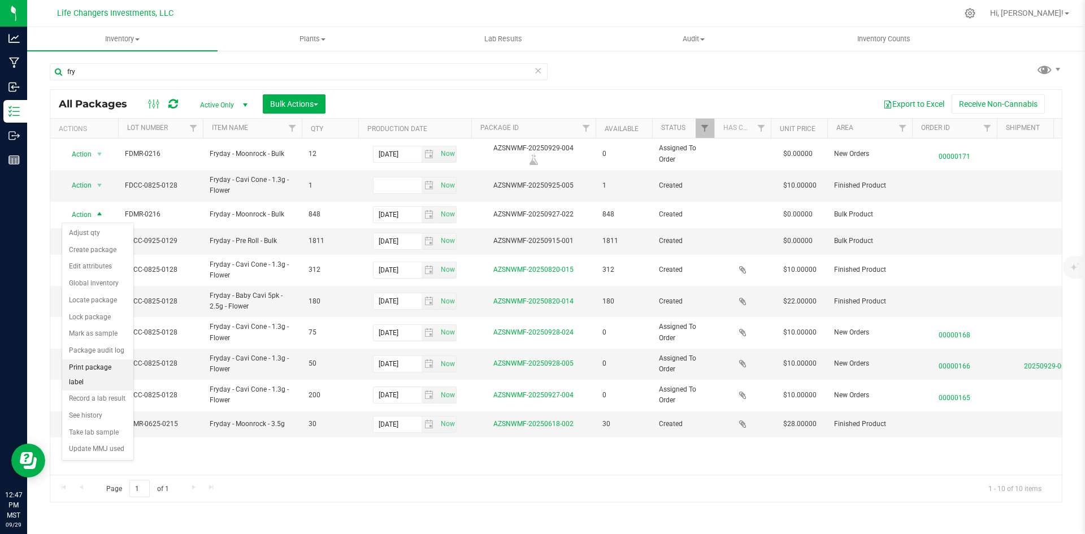
click at [96, 370] on li "Print package label" at bounding box center [97, 375] width 71 height 31
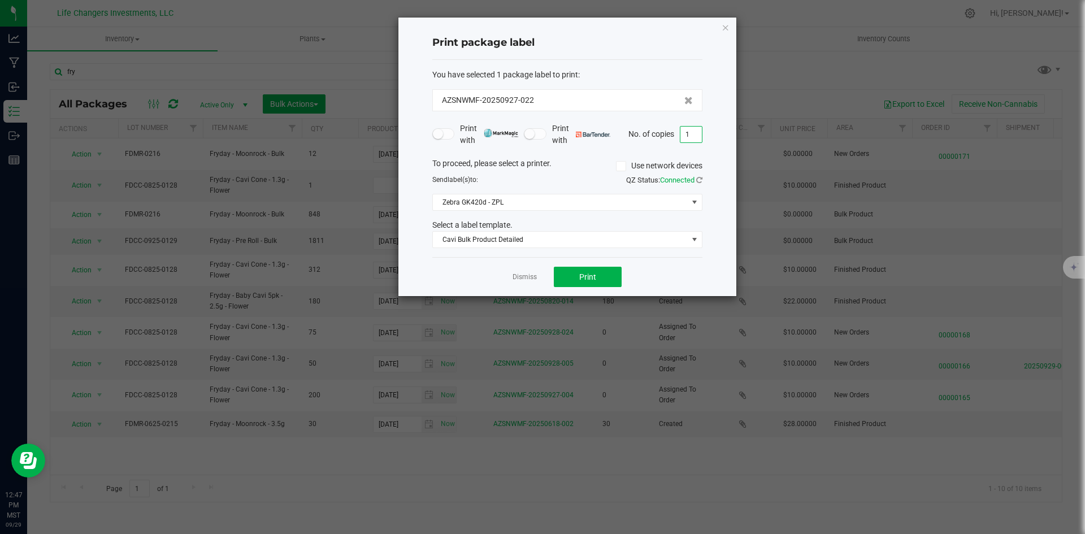
click at [697, 136] on input "1" at bounding box center [691, 135] width 21 height 16
type input "2"
click at [582, 280] on span "Print" at bounding box center [587, 277] width 17 height 9
click at [529, 279] on link "Dismiss" at bounding box center [525, 278] width 24 height 10
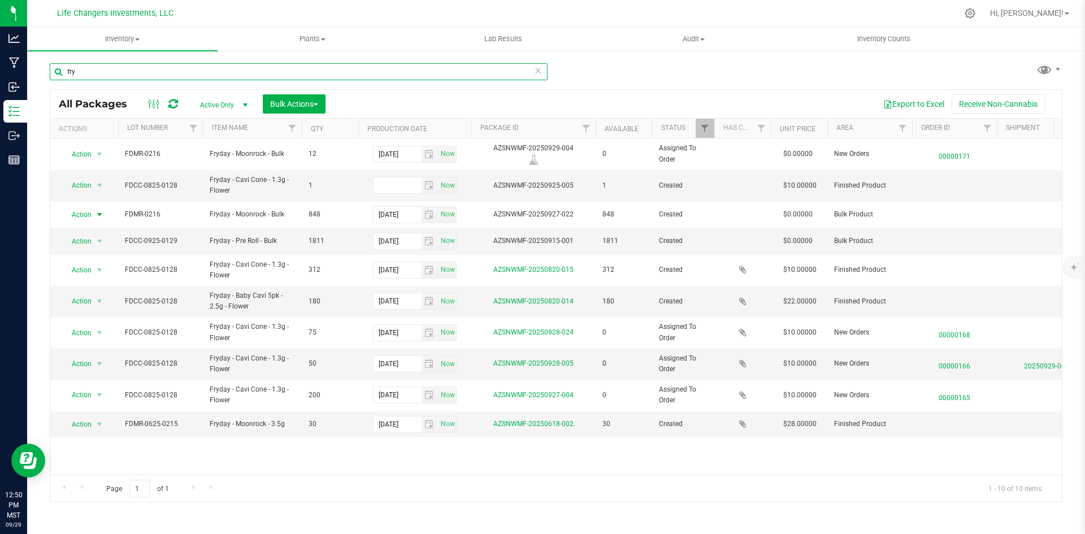
click at [106, 68] on input "fry" at bounding box center [299, 71] width 498 height 17
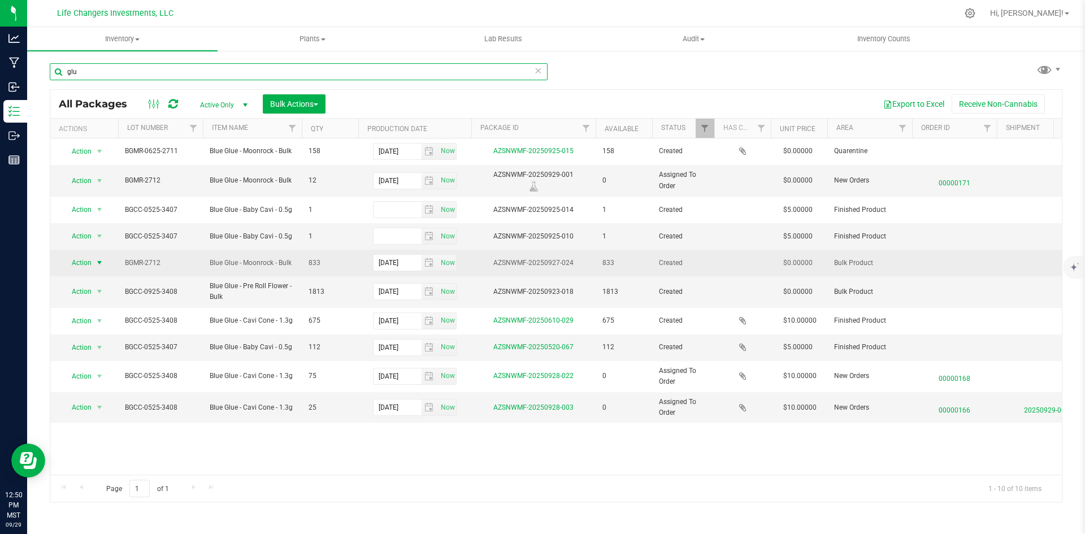
type input "glu"
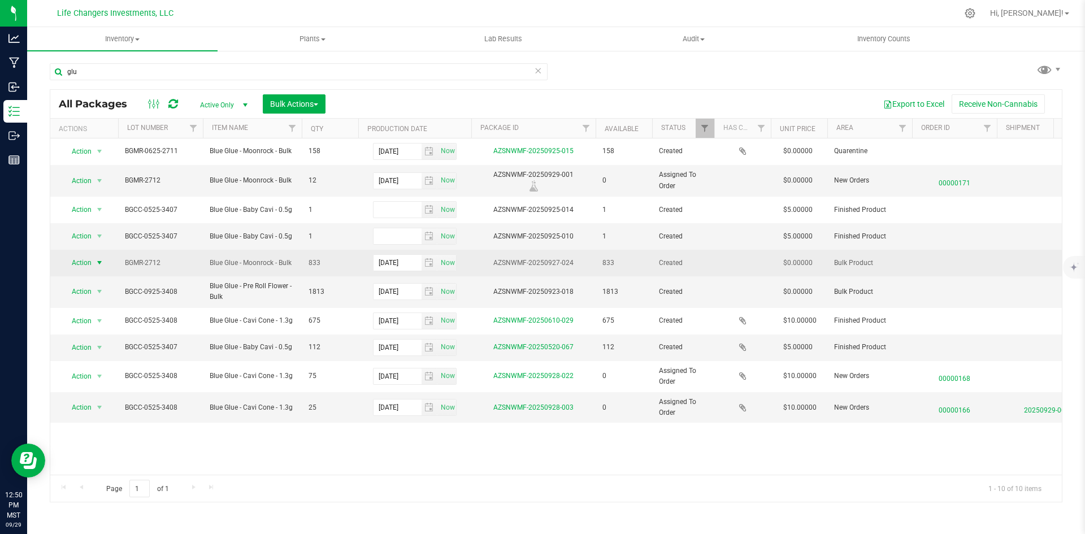
click at [83, 262] on span "Action" at bounding box center [77, 263] width 31 height 16
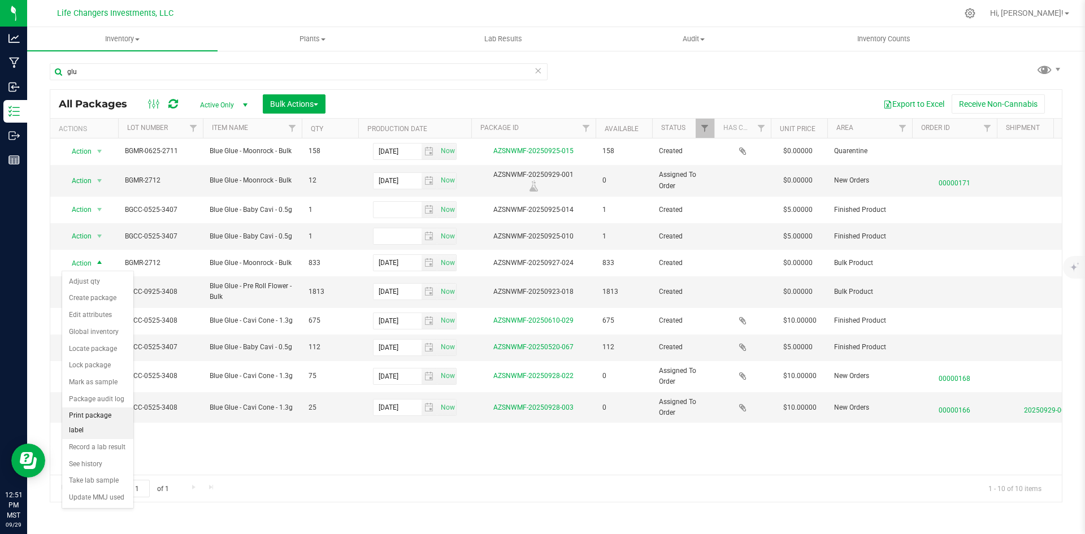
click at [88, 418] on li "Print package label" at bounding box center [97, 423] width 71 height 31
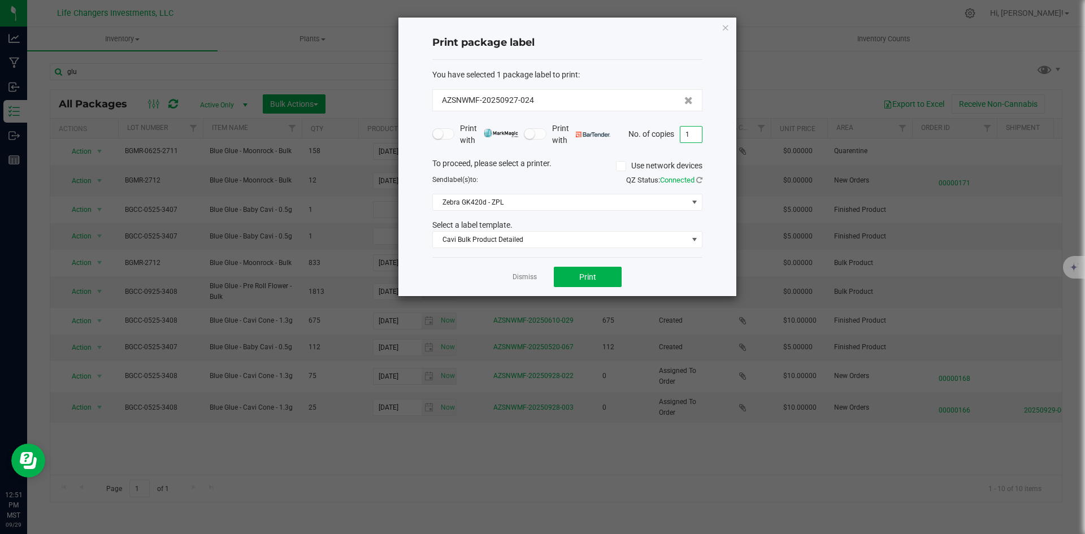
click at [694, 134] on input "1" at bounding box center [691, 135] width 21 height 16
type input "2"
click at [590, 280] on span "Print" at bounding box center [587, 277] width 17 height 9
click at [727, 27] on icon "button" at bounding box center [726, 27] width 8 height 14
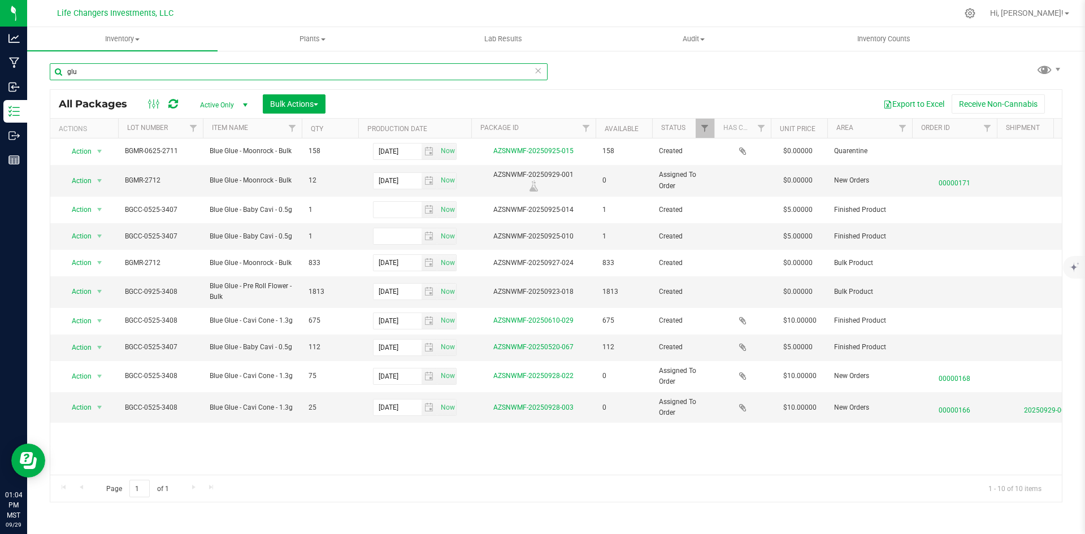
click at [115, 76] on input "glu" at bounding box center [299, 71] width 498 height 17
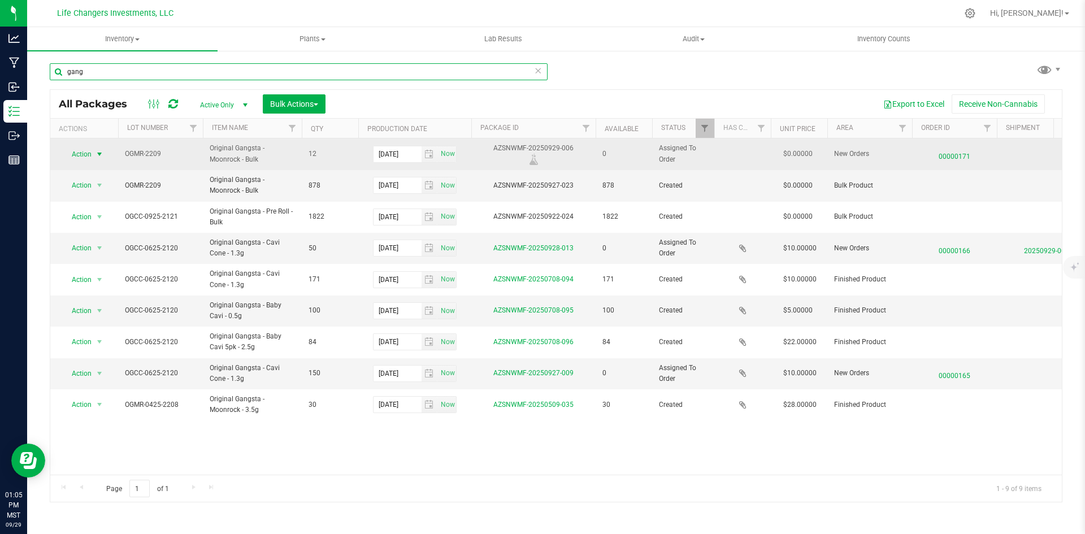
type input "gang"
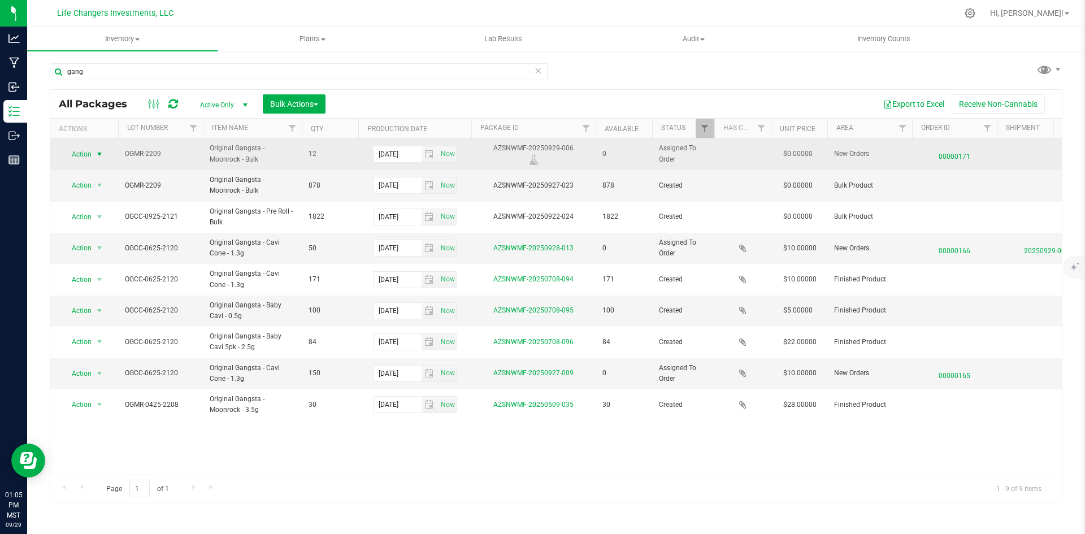
click at [73, 154] on span "Action" at bounding box center [77, 154] width 31 height 16
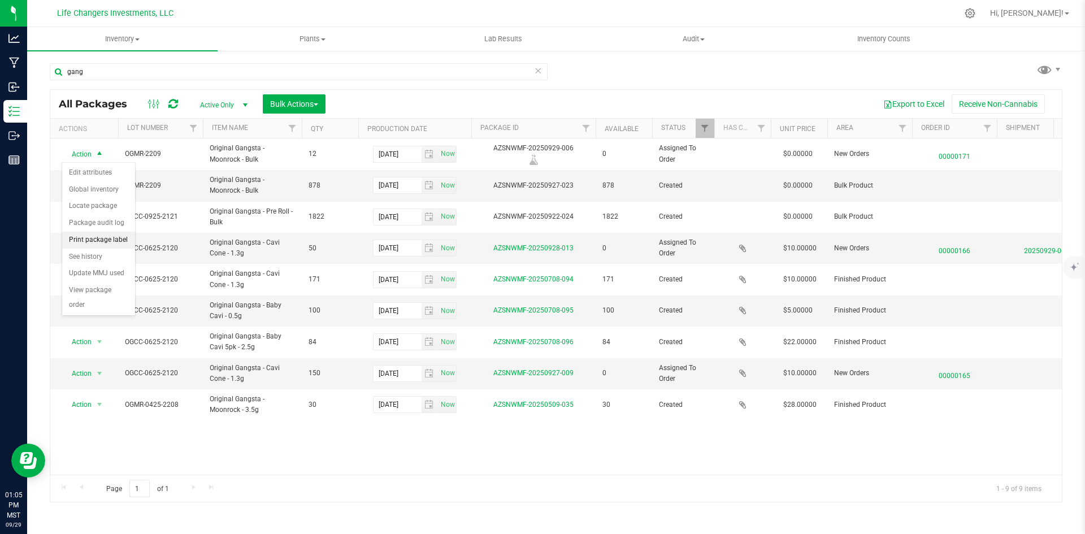
click at [105, 239] on li "Print package label" at bounding box center [98, 240] width 73 height 17
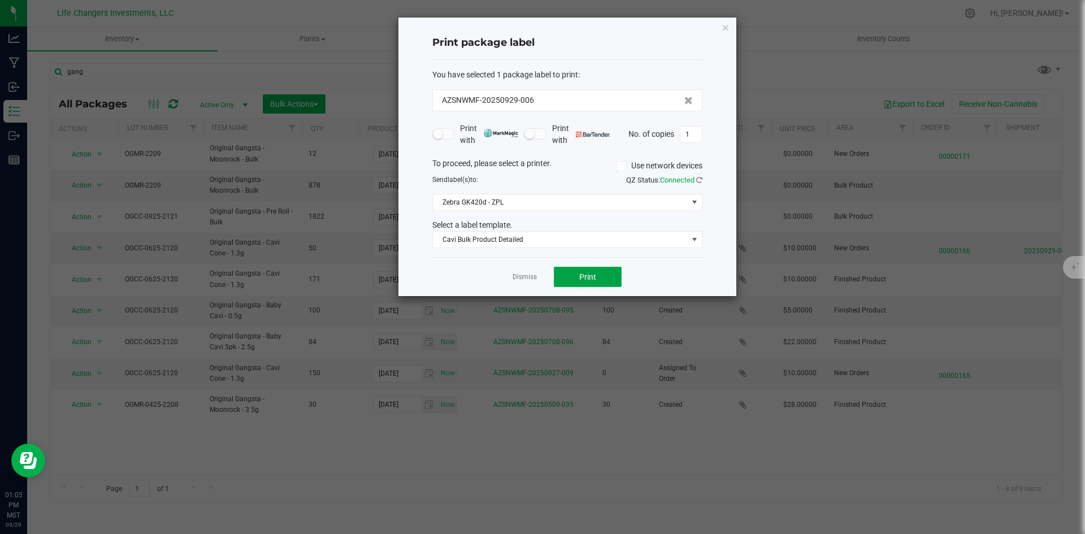
click at [576, 275] on button "Print" at bounding box center [588, 277] width 68 height 20
click at [725, 28] on icon "button" at bounding box center [726, 27] width 8 height 14
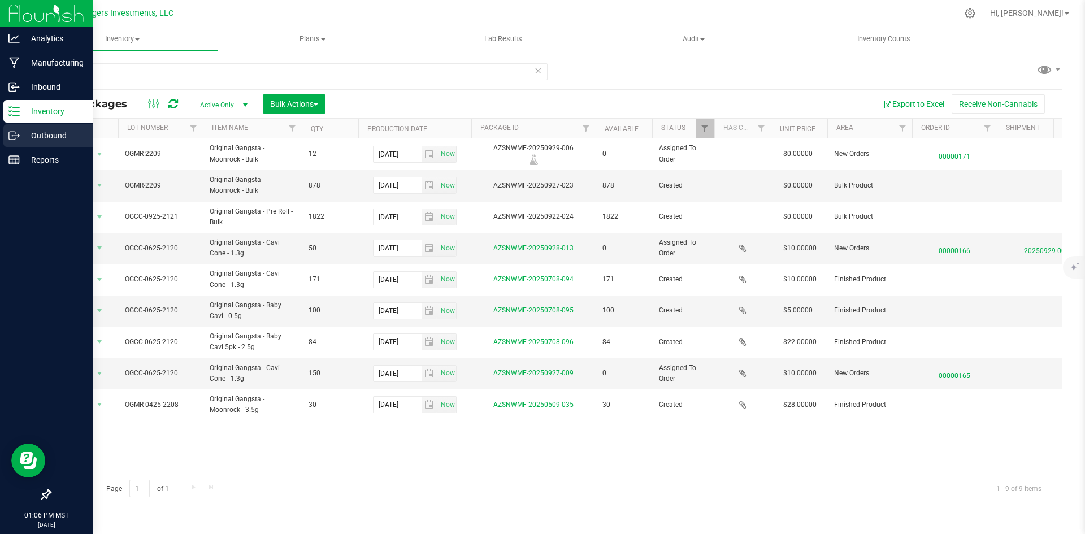
click at [46, 135] on p "Outbound" at bounding box center [54, 136] width 68 height 14
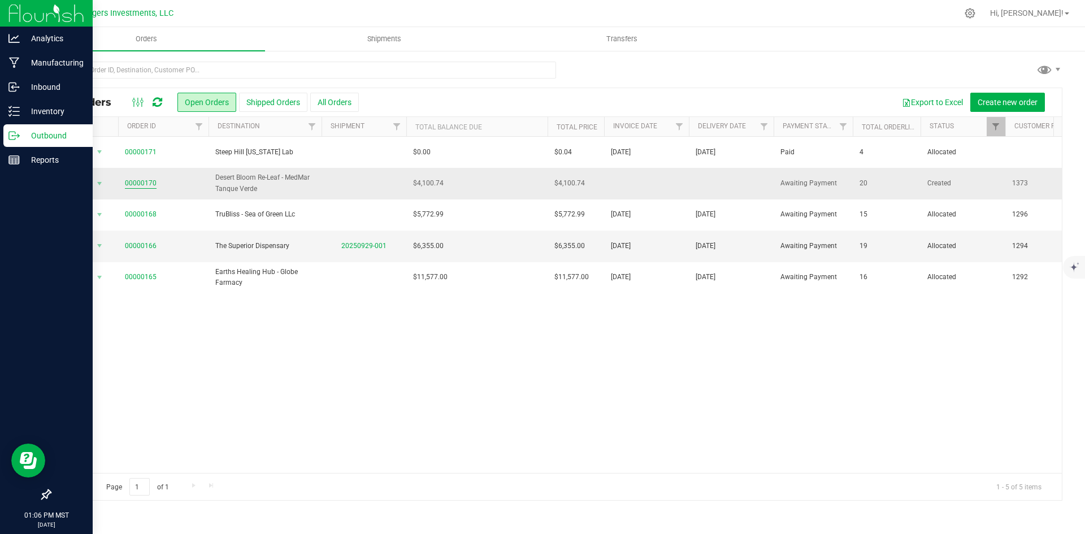
click at [147, 181] on link "00000170" at bounding box center [141, 183] width 32 height 11
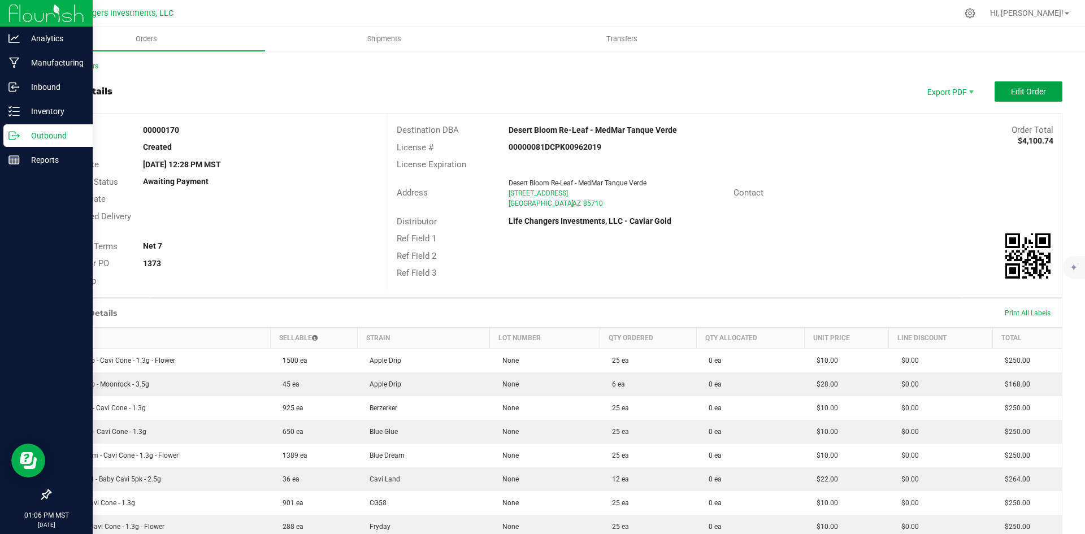
click at [1011, 93] on span "Edit Order" at bounding box center [1028, 91] width 35 height 9
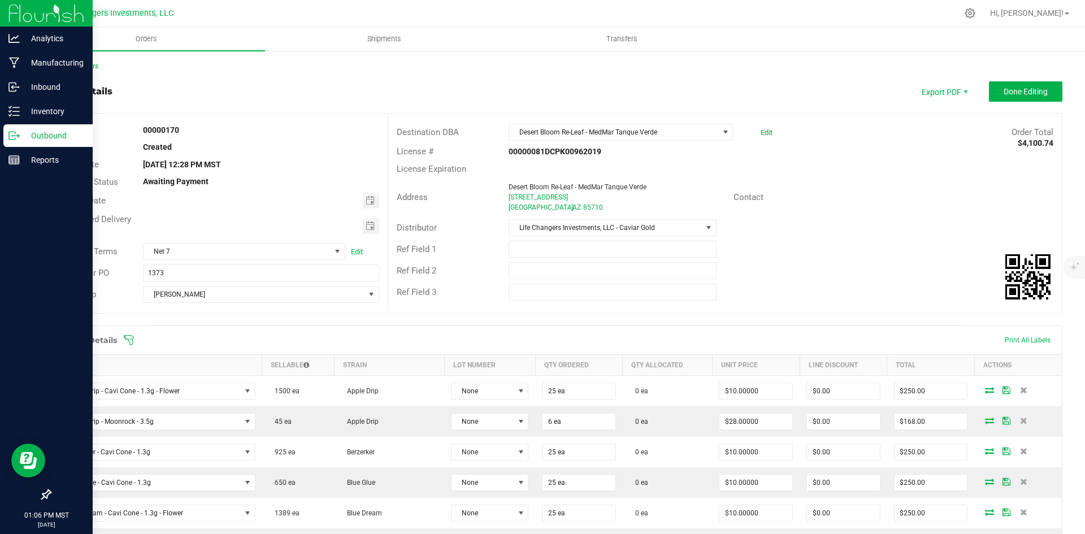
click at [1064, 260] on div at bounding box center [1074, 267] width 23 height 23
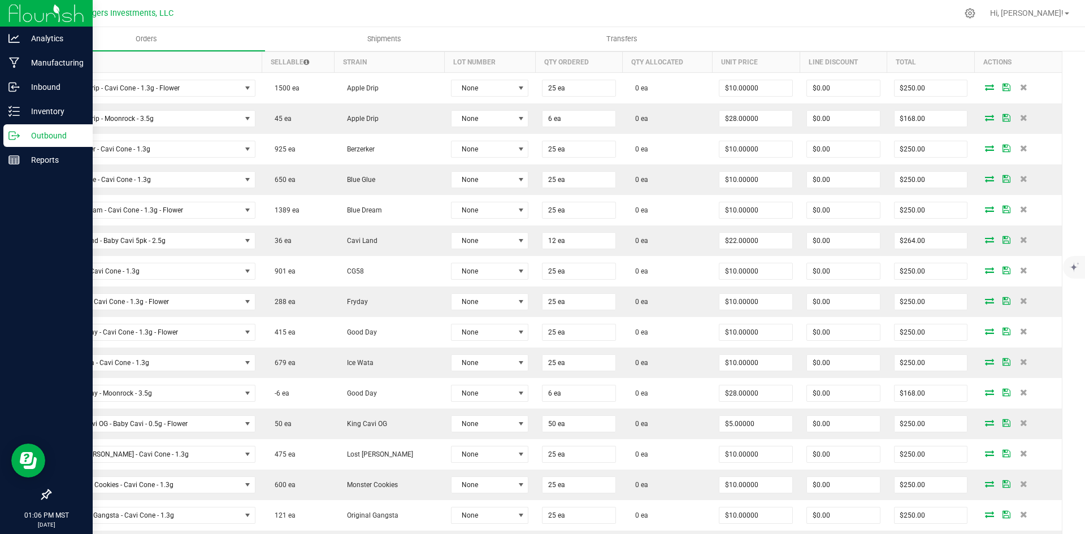
scroll to position [283, 0]
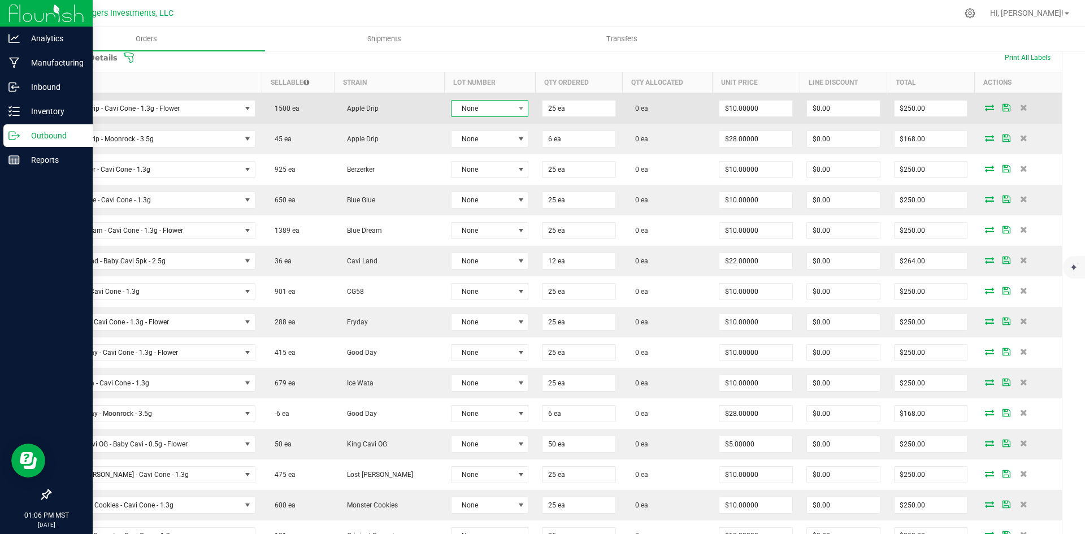
click at [478, 110] on span "None" at bounding box center [483, 109] width 62 height 16
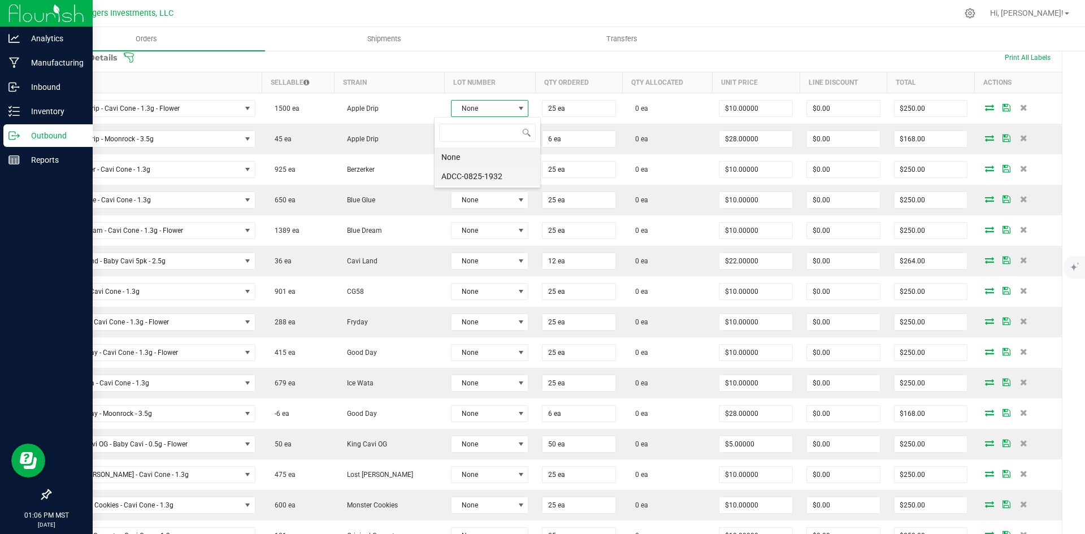
click at [473, 174] on li "ADCC-0825-1932" at bounding box center [488, 176] width 106 height 19
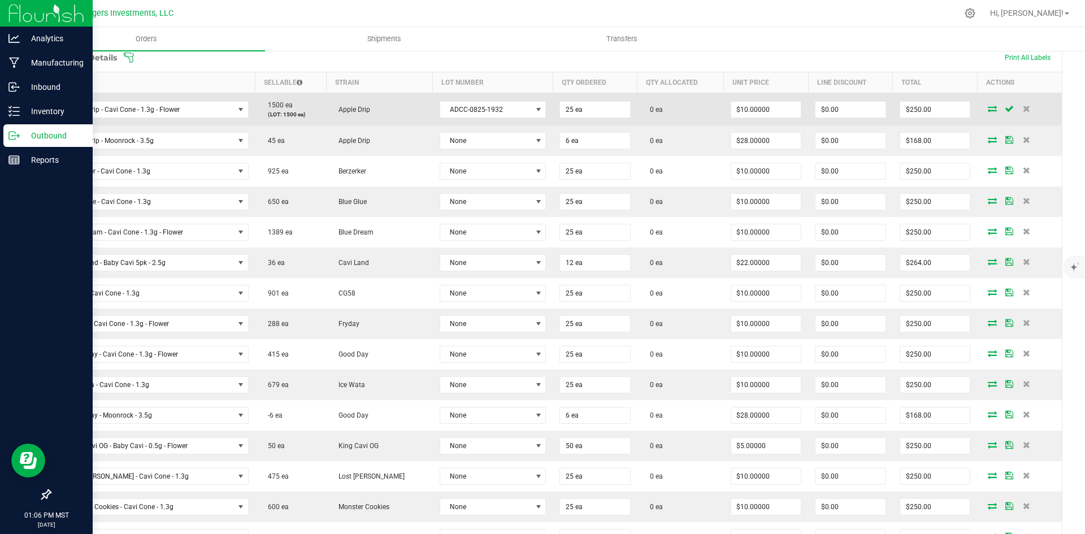
click at [988, 111] on icon at bounding box center [992, 108] width 9 height 7
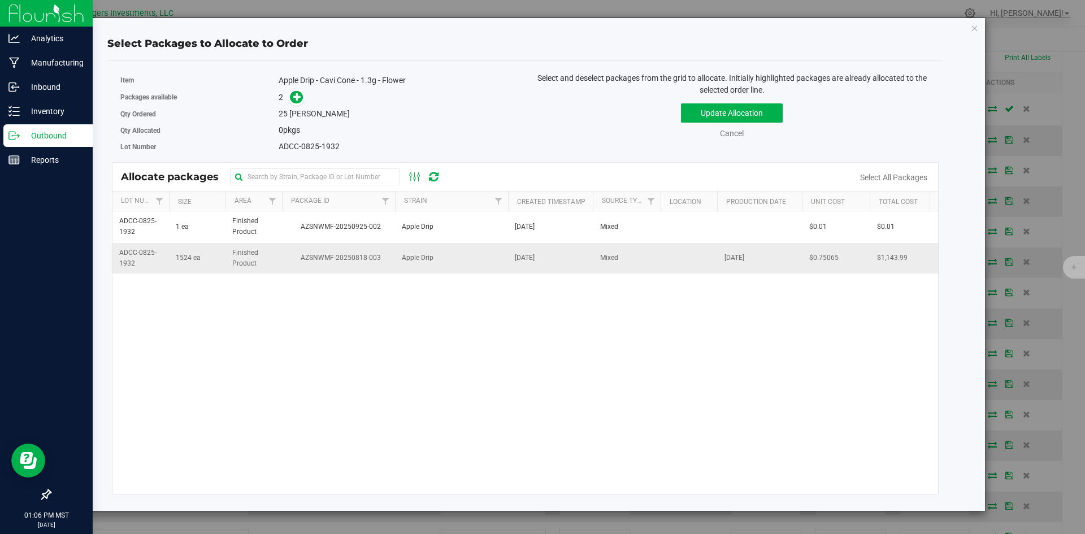
click at [421, 263] on span "Apple Drip" at bounding box center [418, 258] width 32 height 11
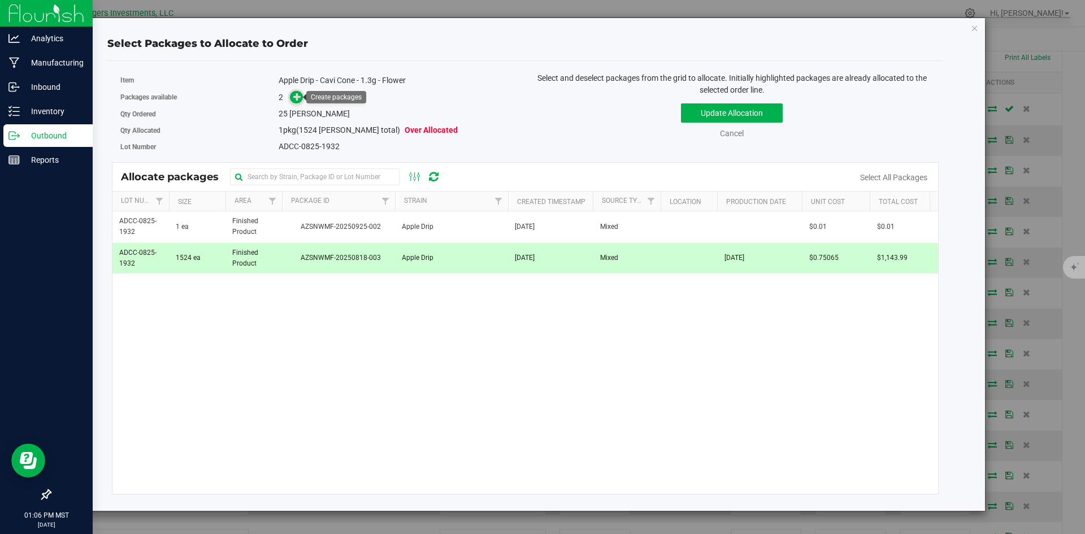
click at [294, 100] on icon at bounding box center [297, 97] width 8 height 8
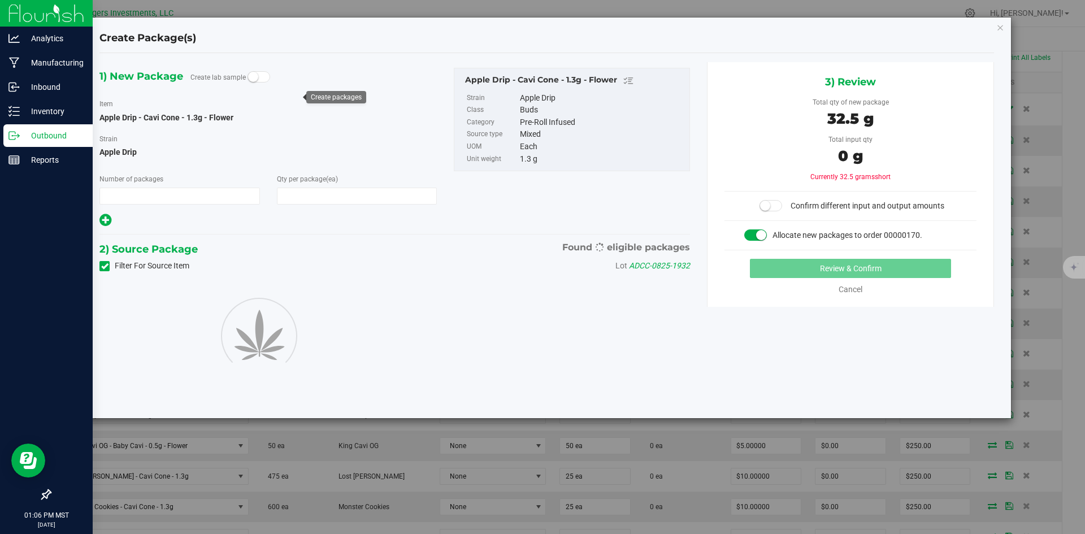
type input "1"
type input "25"
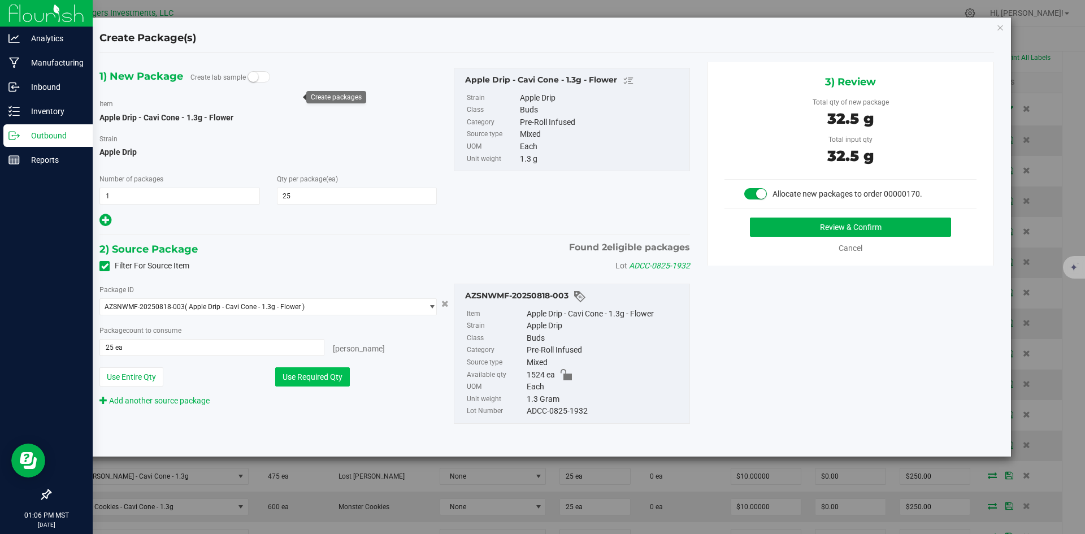
click at [299, 375] on button "Use Required Qty" at bounding box center [312, 376] width 75 height 19
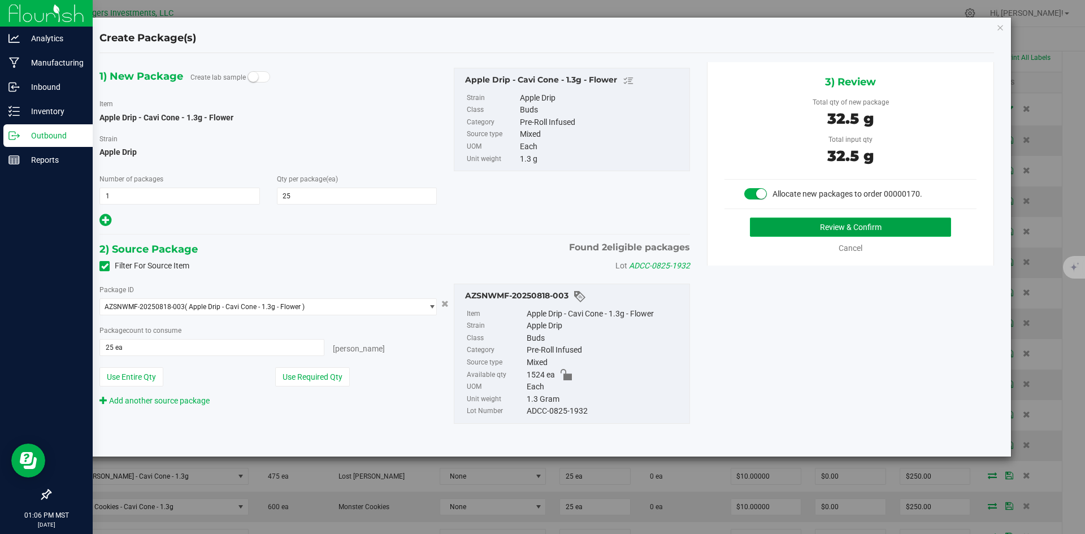
click at [834, 228] on button "Review & Confirm" at bounding box center [850, 227] width 201 height 19
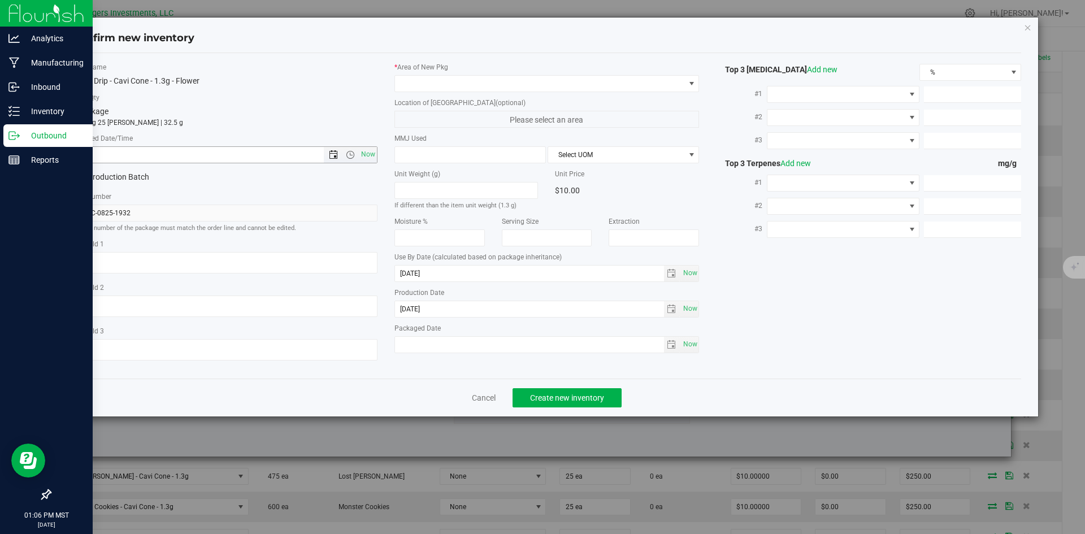
click at [335, 153] on span "Open the date view" at bounding box center [333, 154] width 9 height 9
click at [77, 176] on link "[DATE]" at bounding box center [133, 177] width 122 height 18
click at [143, 243] on link "[DATE]" at bounding box center [146, 239] width 29 height 29
click at [148, 289] on link "31" at bounding box center [148, 287] width 16 height 18
type input "7/31/2025 1:06 PM"
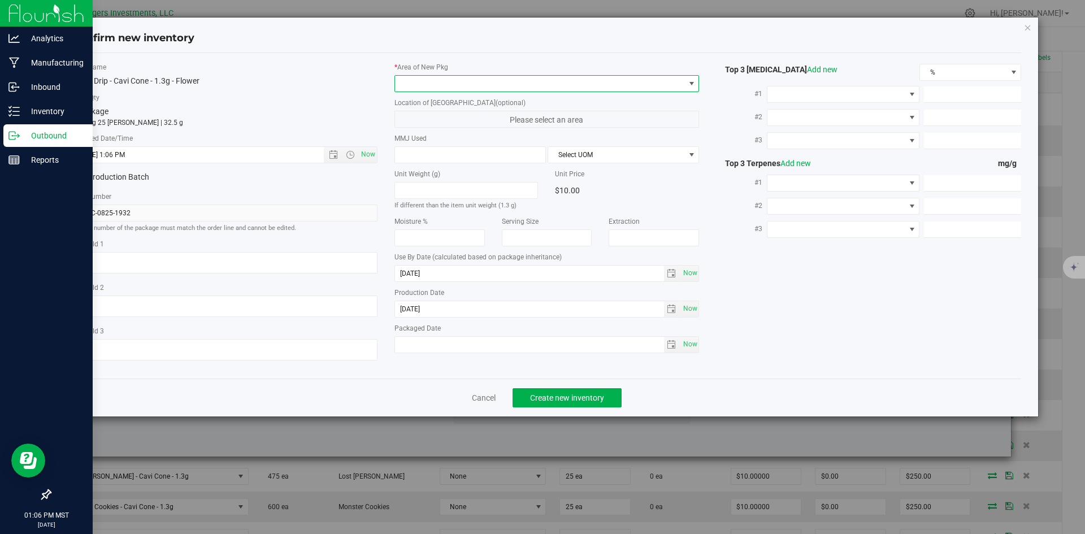
click at [463, 88] on span at bounding box center [540, 84] width 290 height 16
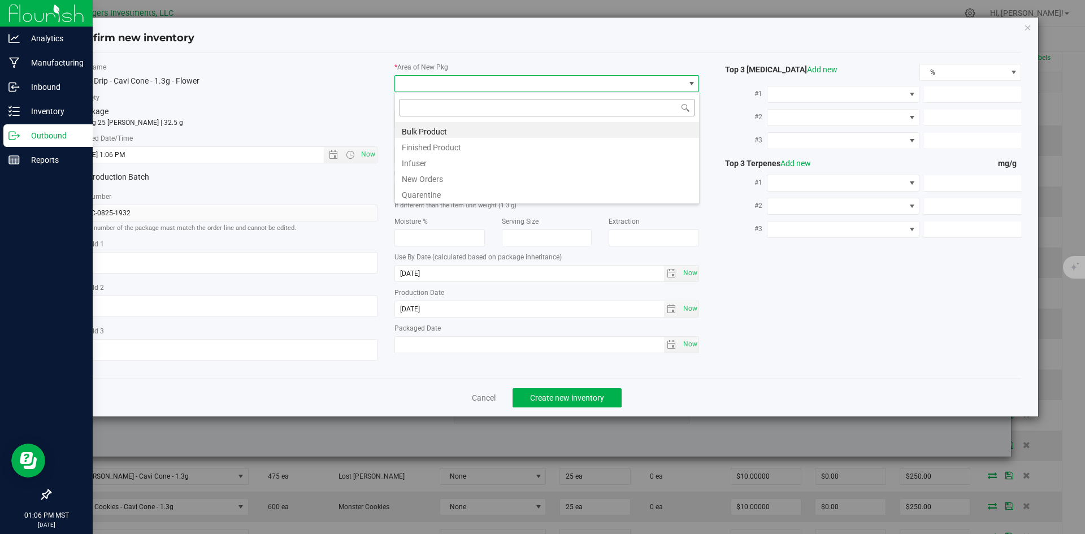
scroll to position [17, 305]
click at [434, 177] on li "New Orders" at bounding box center [547, 178] width 304 height 16
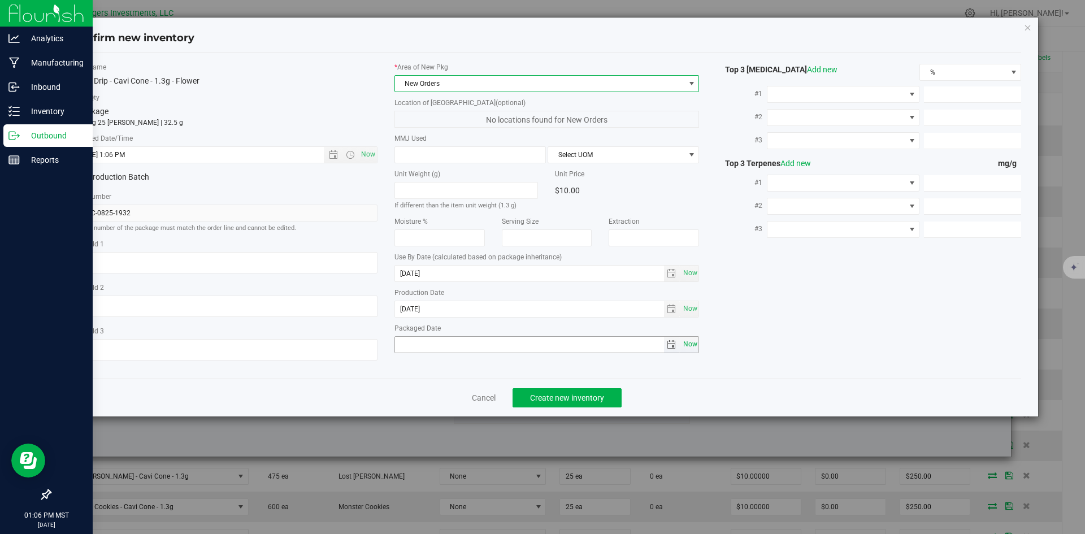
click at [694, 343] on span "Now" at bounding box center [690, 344] width 19 height 16
type input "[DATE]"
click at [584, 395] on span "Create new inventory" at bounding box center [567, 397] width 74 height 9
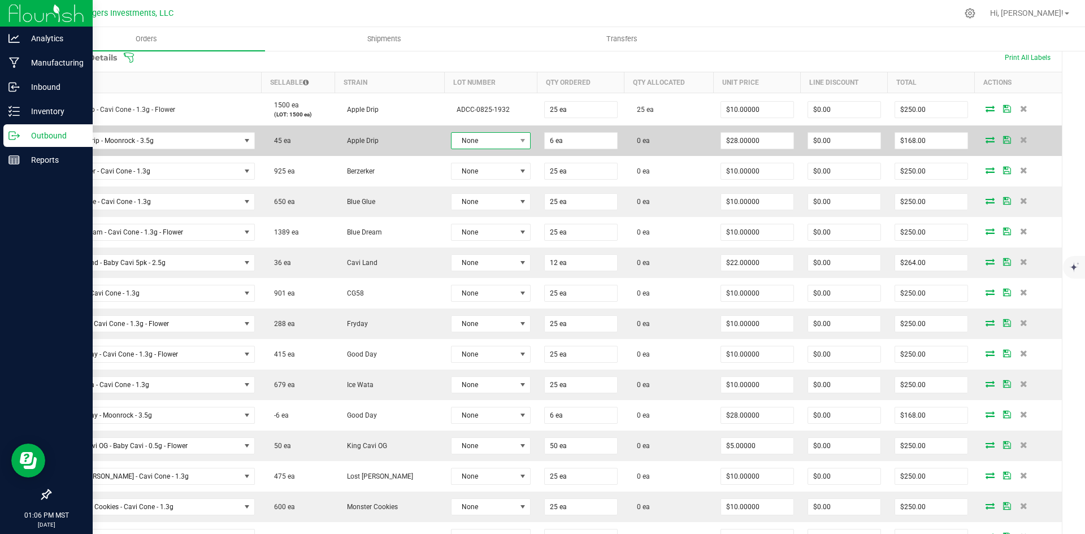
click at [474, 135] on span "None" at bounding box center [484, 141] width 64 height 16
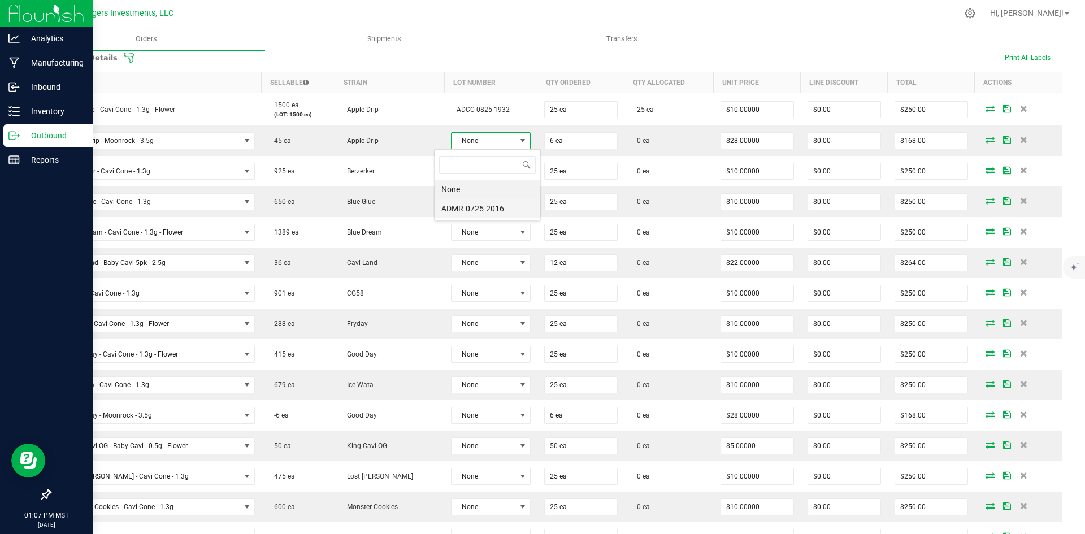
click at [480, 208] on li "ADMR-0725-2016" at bounding box center [488, 208] width 106 height 19
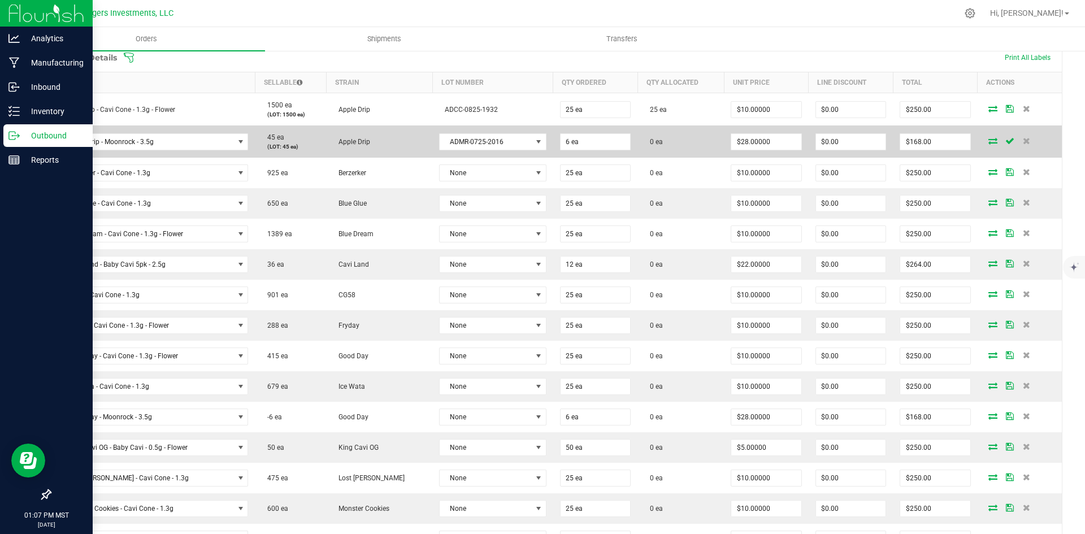
click at [989, 142] on icon at bounding box center [993, 140] width 9 height 7
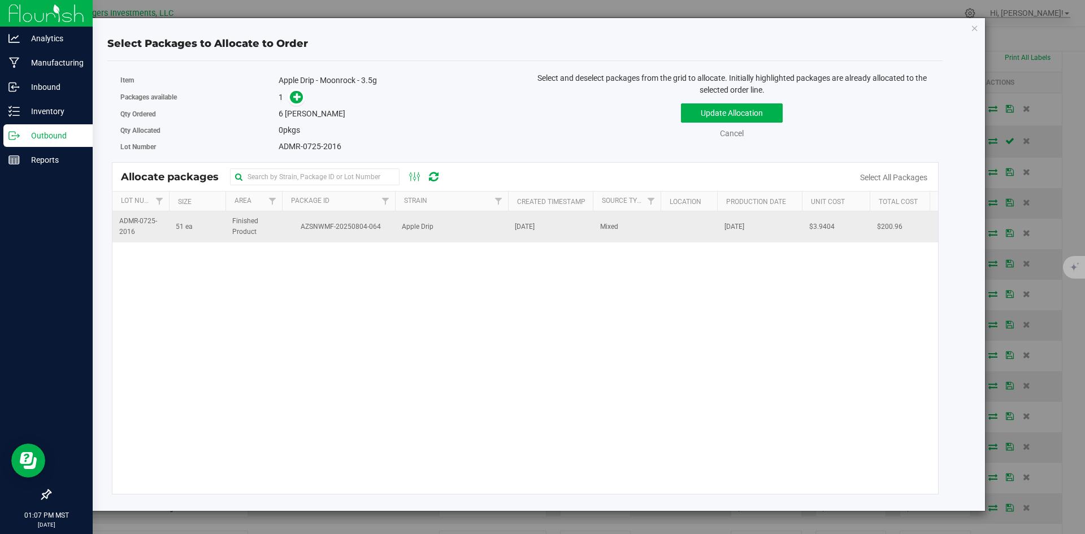
click at [416, 237] on td "Apple Drip" at bounding box center [451, 226] width 113 height 31
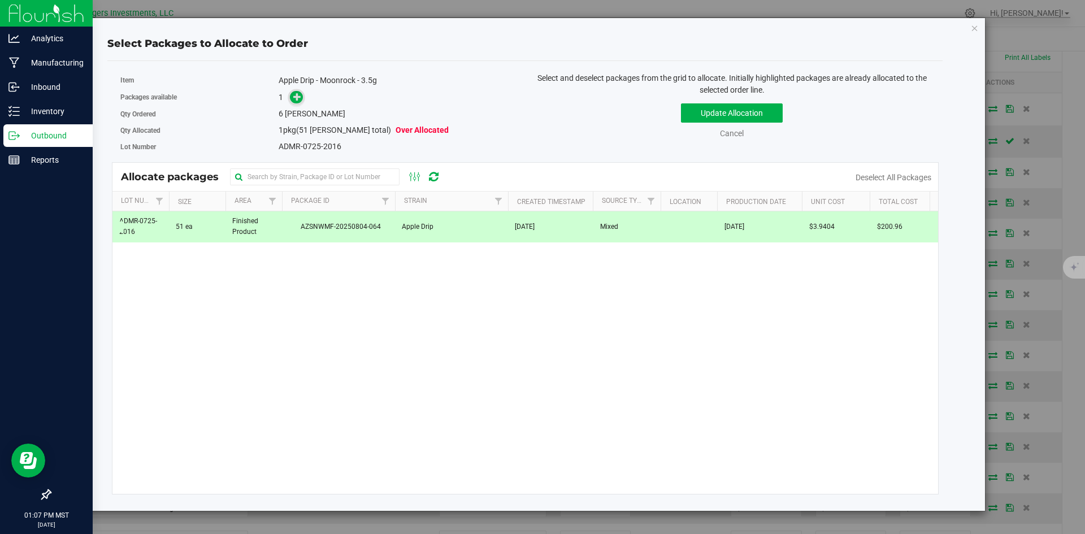
click at [302, 96] on span at bounding box center [296, 97] width 13 height 13
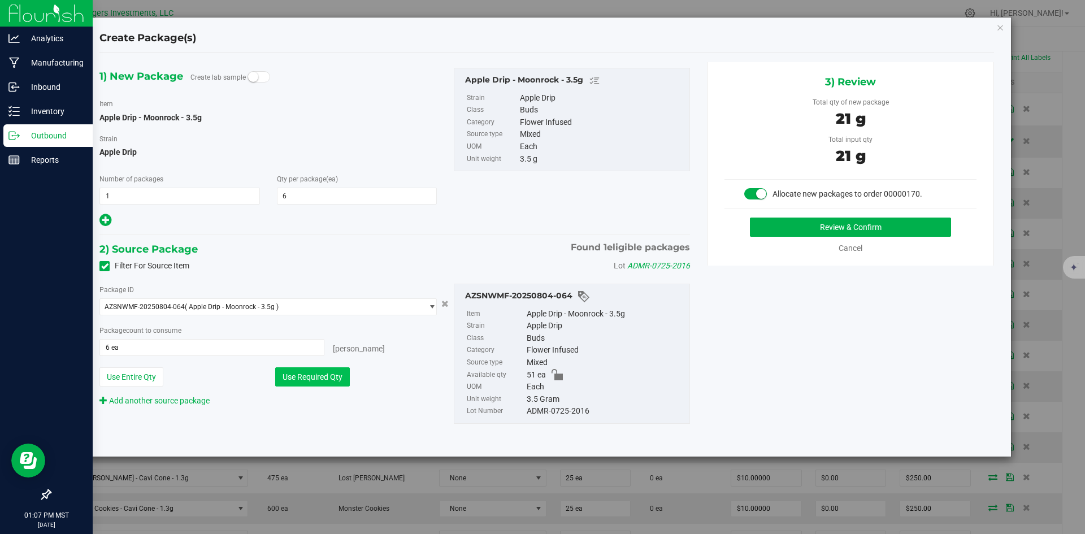
click at [301, 378] on button "Use Required Qty" at bounding box center [312, 376] width 75 height 19
click at [815, 227] on button "Review & Confirm" at bounding box center [850, 227] width 201 height 19
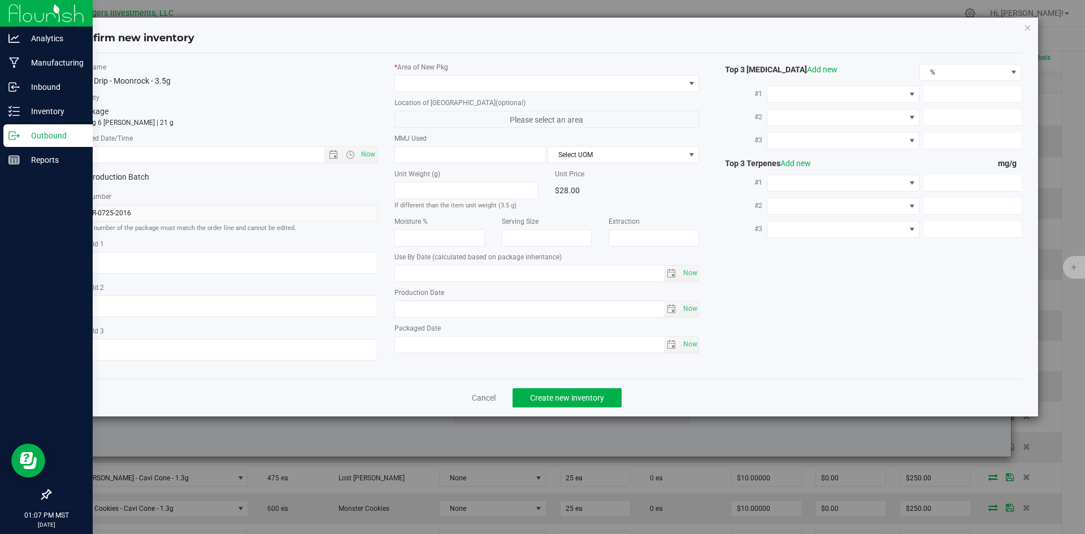
type input "2026-07-23"
type input "2025-07-23"
click at [331, 152] on span "Open the date view" at bounding box center [333, 154] width 9 height 9
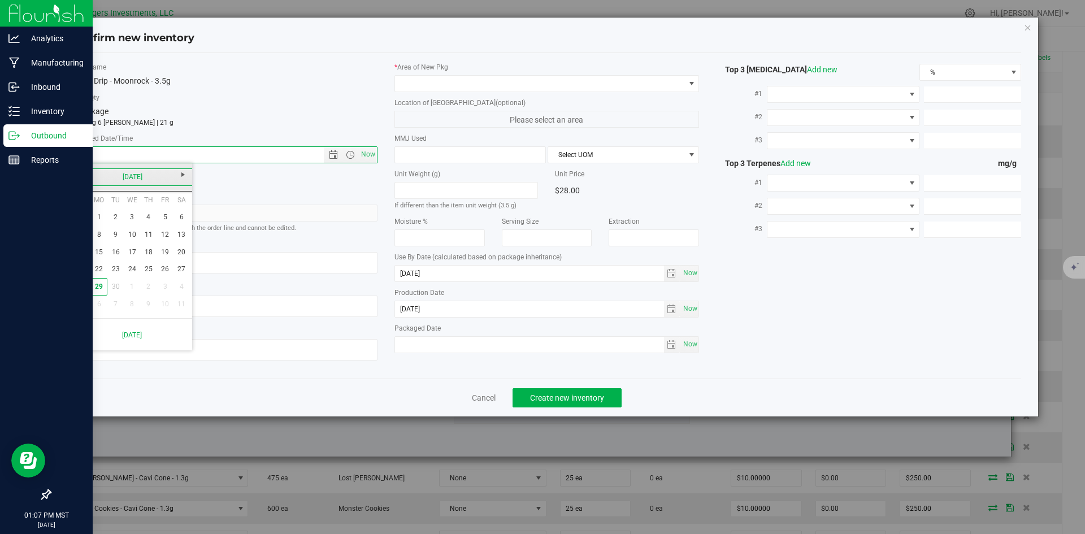
click at [75, 179] on link "[DATE]" at bounding box center [133, 177] width 122 height 18
click at [152, 237] on link "[DATE]" at bounding box center [146, 239] width 29 height 29
click at [134, 270] on link "23" at bounding box center [132, 270] width 16 height 18
type input "7/23/2025 1:07 PM"
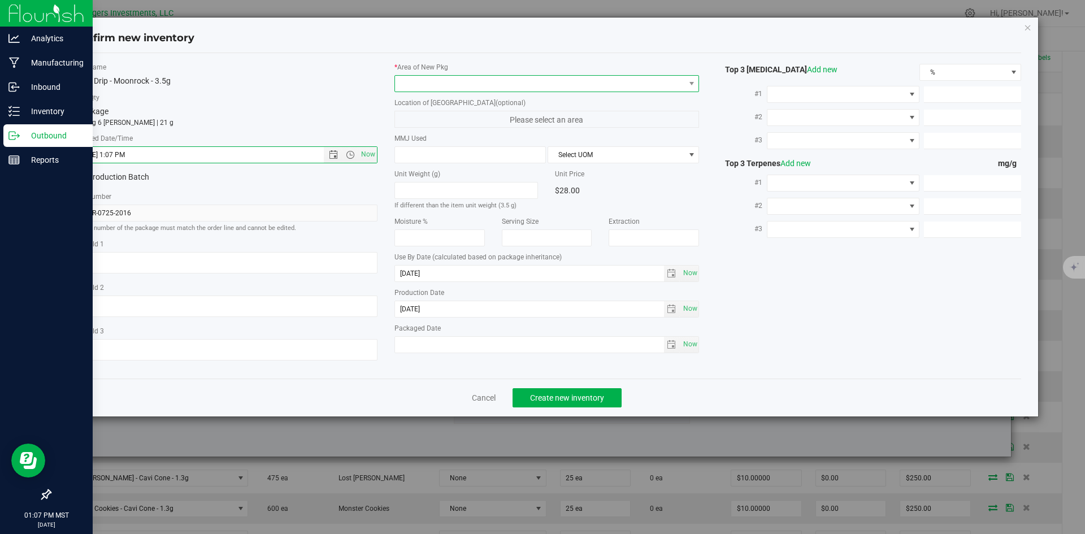
click at [453, 77] on span at bounding box center [540, 84] width 290 height 16
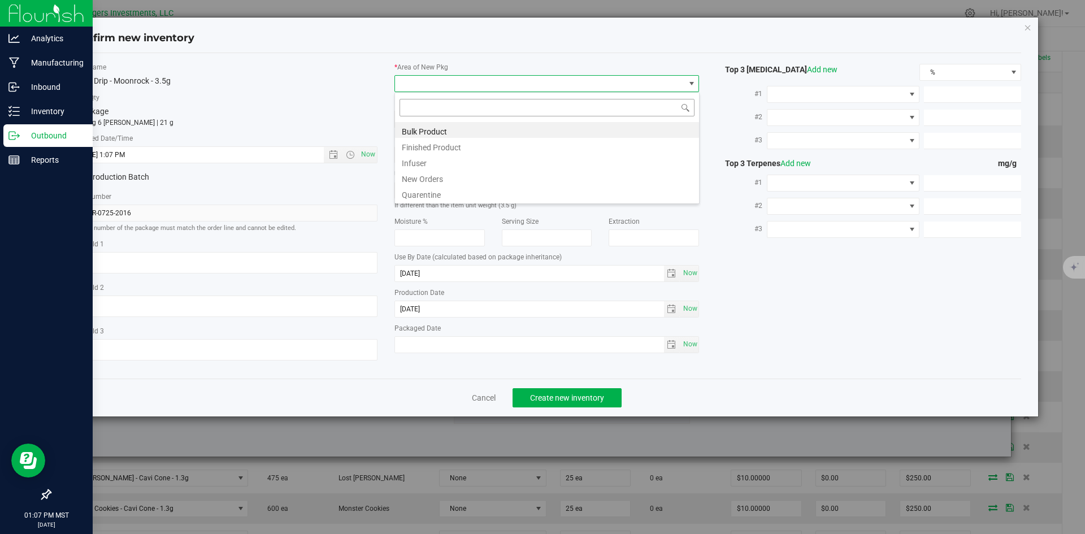
scroll to position [17, 305]
click at [435, 176] on li "New Orders" at bounding box center [547, 178] width 304 height 16
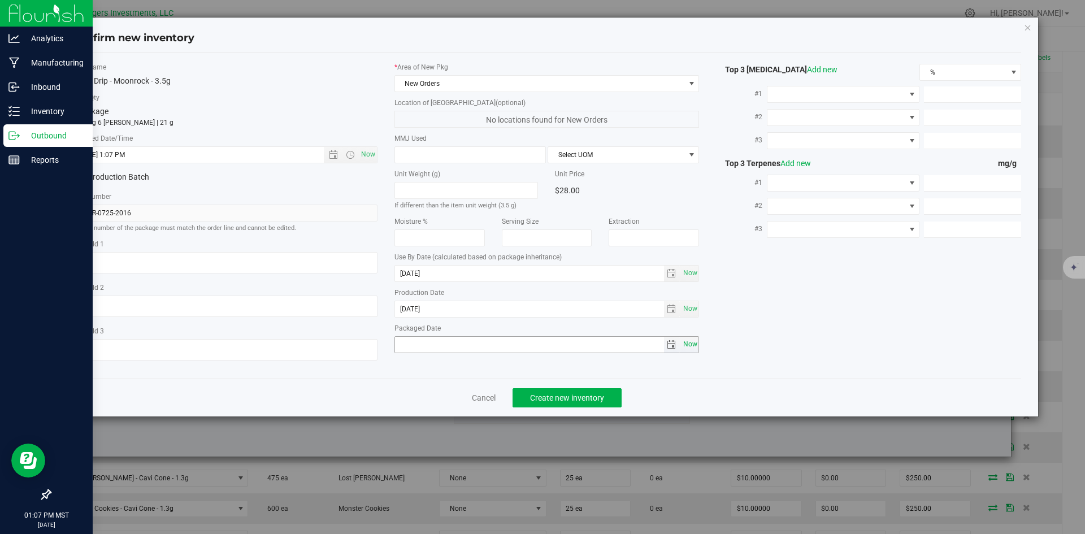
click at [689, 344] on span "Now" at bounding box center [690, 344] width 19 height 16
type input "[DATE]"
click at [553, 400] on span "Create new inventory" at bounding box center [567, 397] width 74 height 9
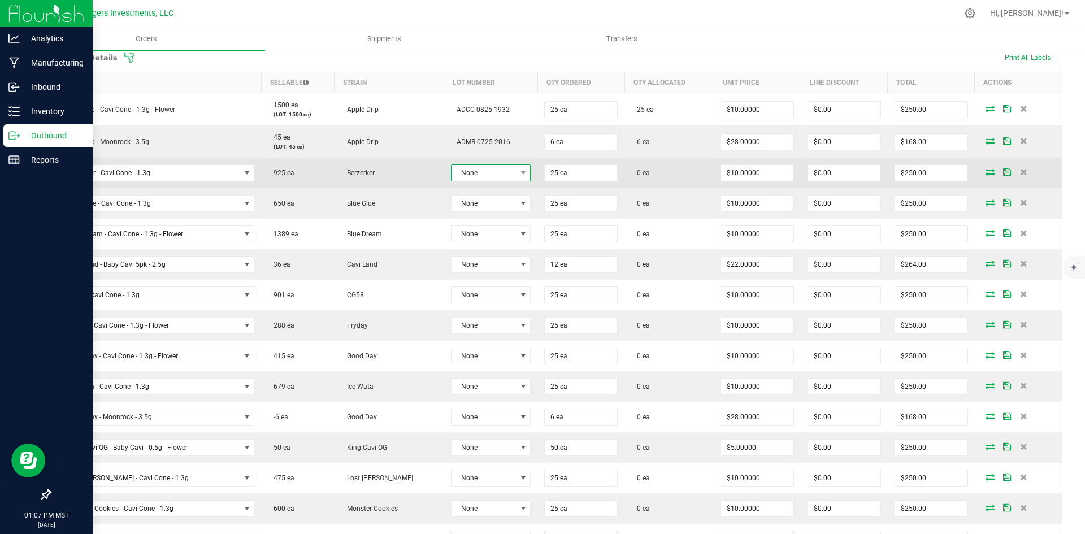
click at [483, 169] on span "None" at bounding box center [484, 173] width 65 height 16
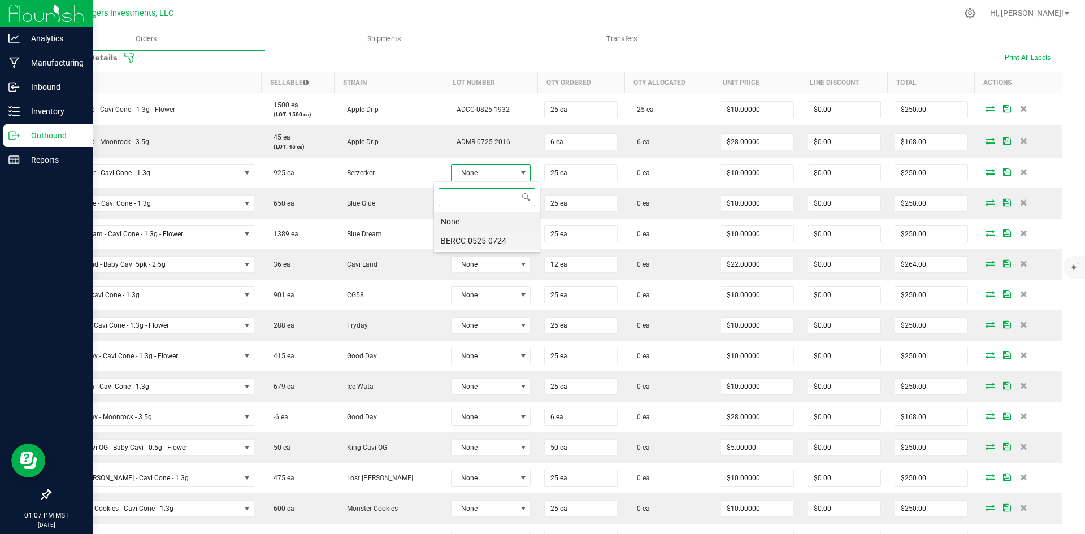
click at [482, 243] on li "BERCC-0525-0724" at bounding box center [487, 240] width 106 height 19
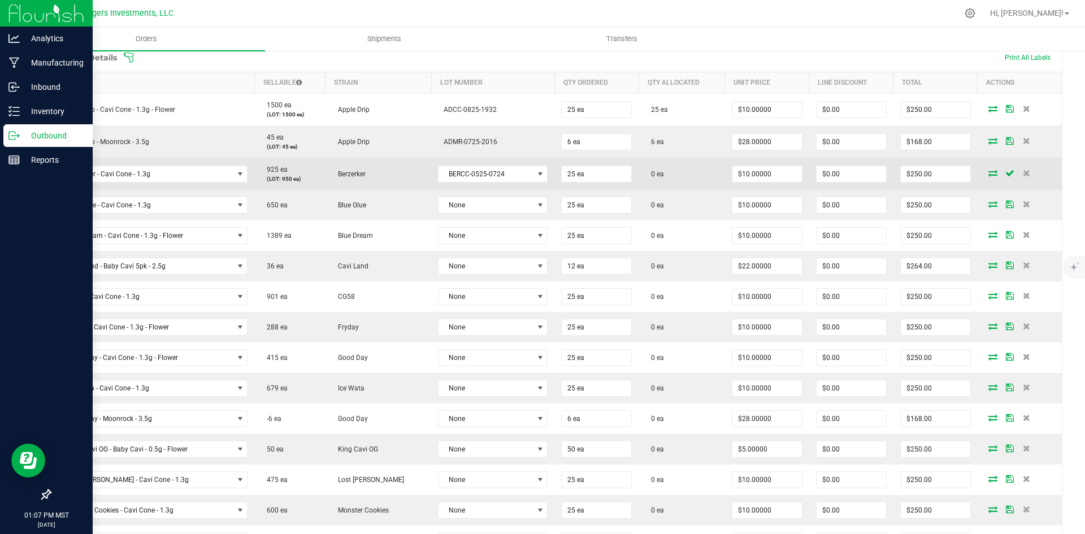
click at [989, 173] on icon at bounding box center [993, 173] width 9 height 7
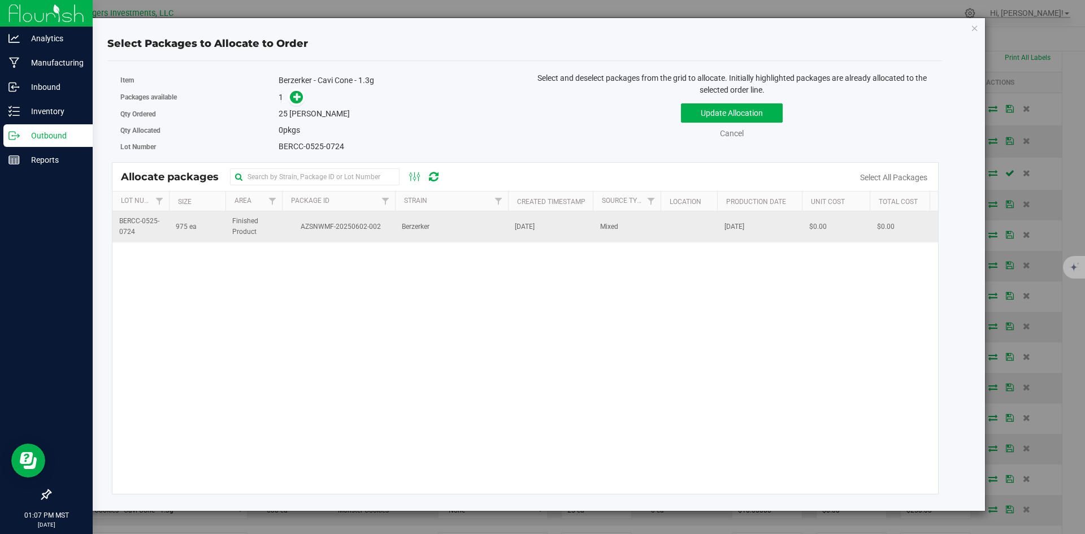
click at [329, 230] on span "AZSNWMF-20250602-002" at bounding box center [339, 227] width 100 height 11
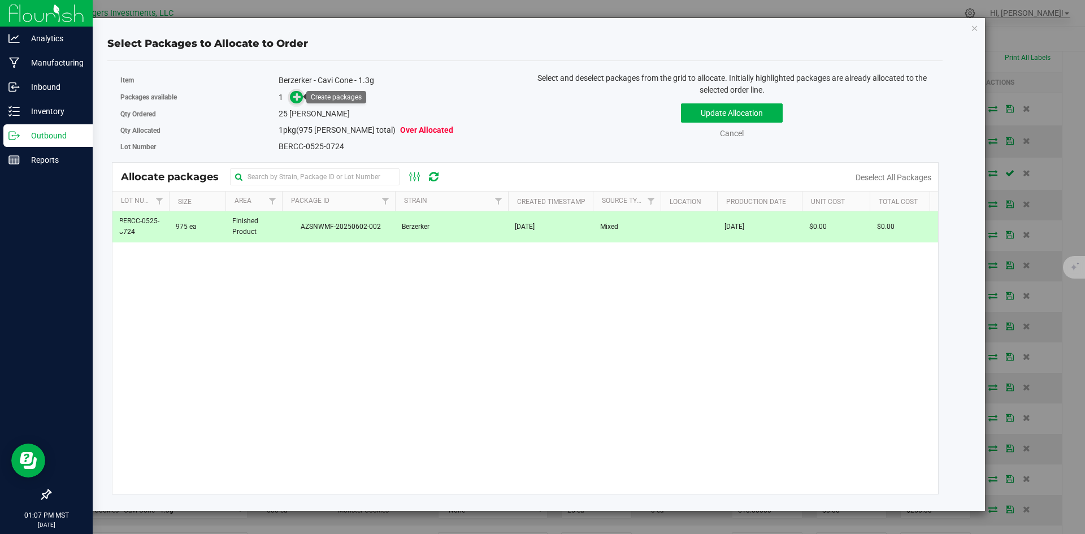
click at [291, 96] on span at bounding box center [296, 97] width 13 height 13
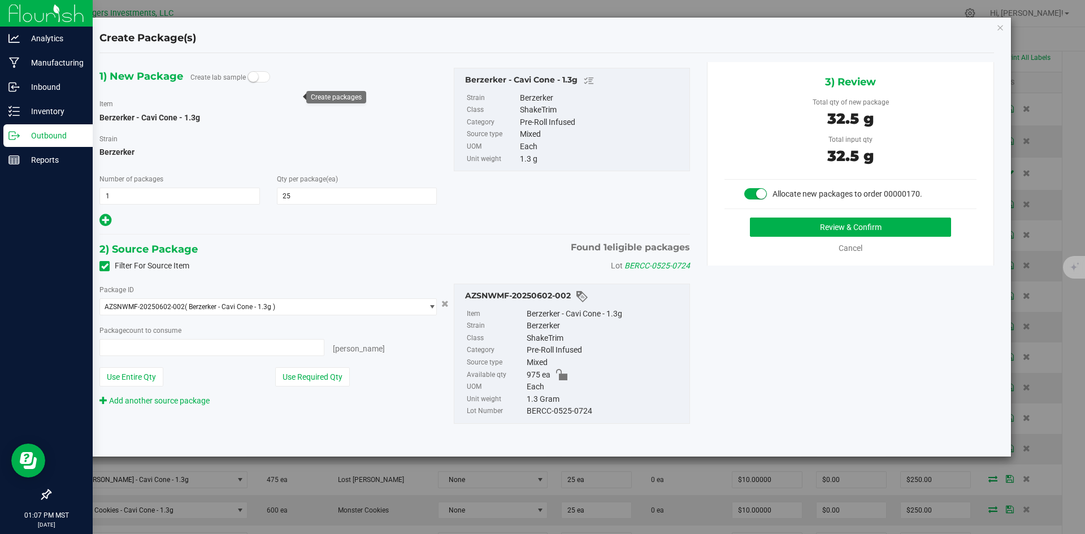
type input "25 ea"
click at [328, 375] on button "Use Required Qty" at bounding box center [312, 376] width 75 height 19
click at [794, 230] on button "Review & Confirm" at bounding box center [850, 227] width 201 height 19
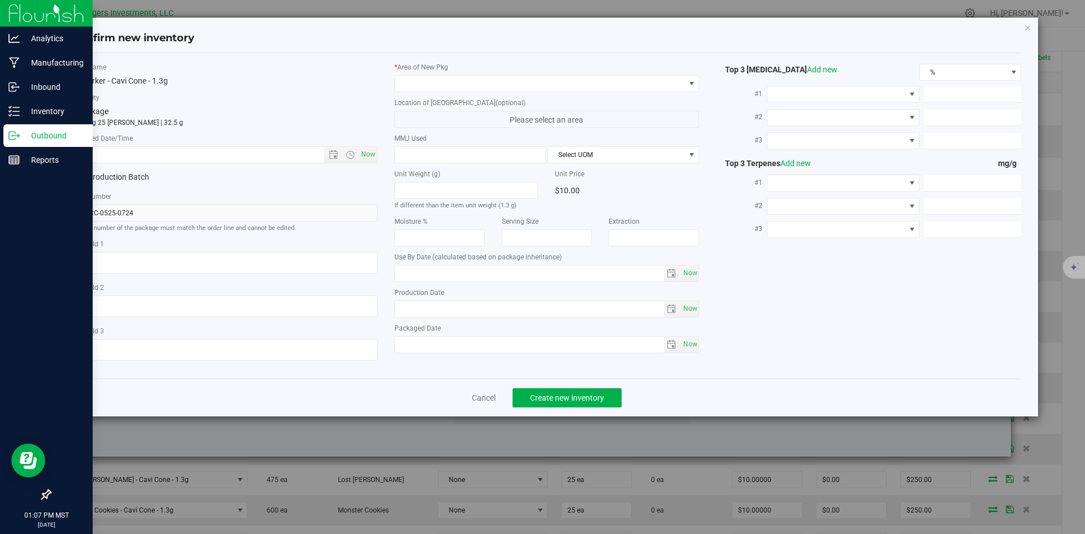
type input "[DATE]"
click at [331, 157] on span "Open the date view" at bounding box center [333, 154] width 9 height 9
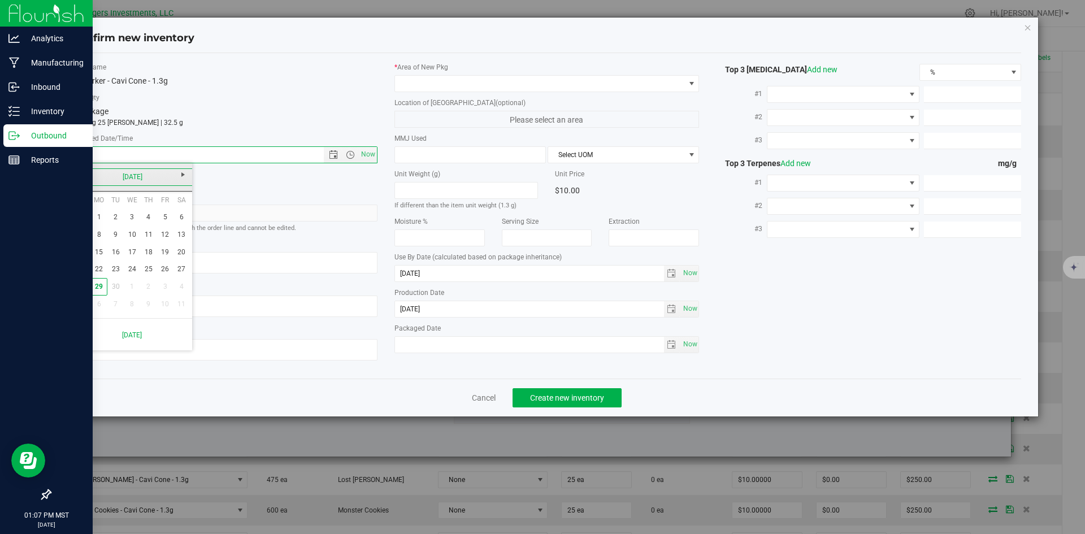
click at [83, 176] on link "[DATE]" at bounding box center [133, 177] width 122 height 18
click at [82, 239] on link "May" at bounding box center [89, 239] width 29 height 29
click at [127, 257] on link "14" at bounding box center [132, 253] width 16 height 18
type input "5/14/2025 1:07 PM"
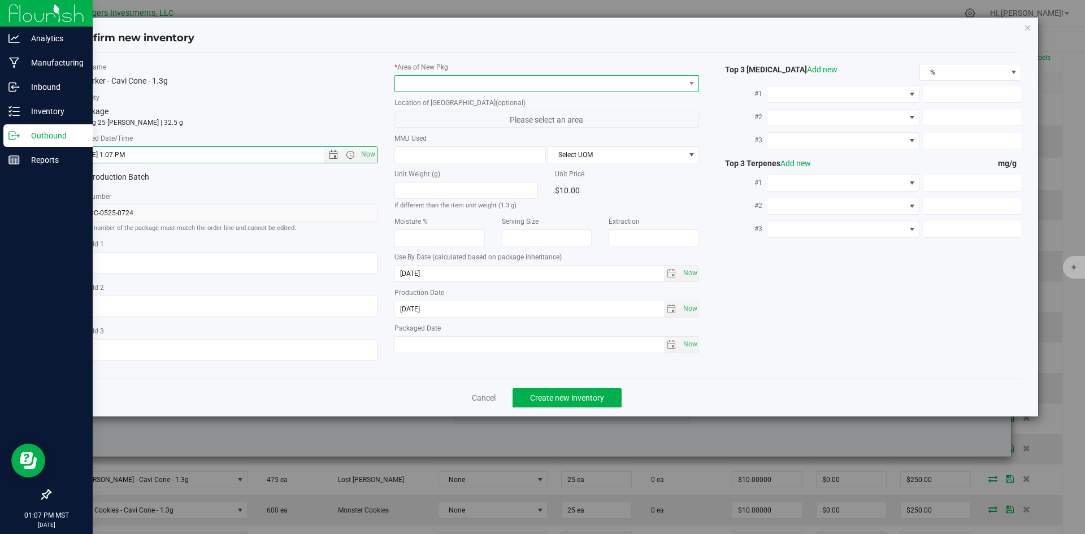
click at [460, 84] on span at bounding box center [540, 84] width 290 height 16
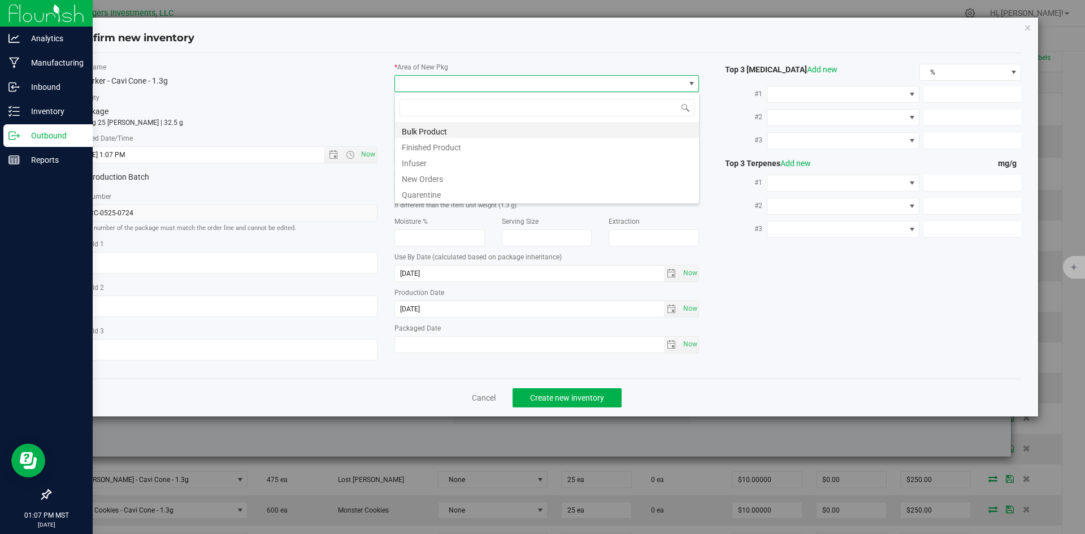
scroll to position [17, 305]
click at [428, 146] on li "Finished Product" at bounding box center [547, 146] width 304 height 16
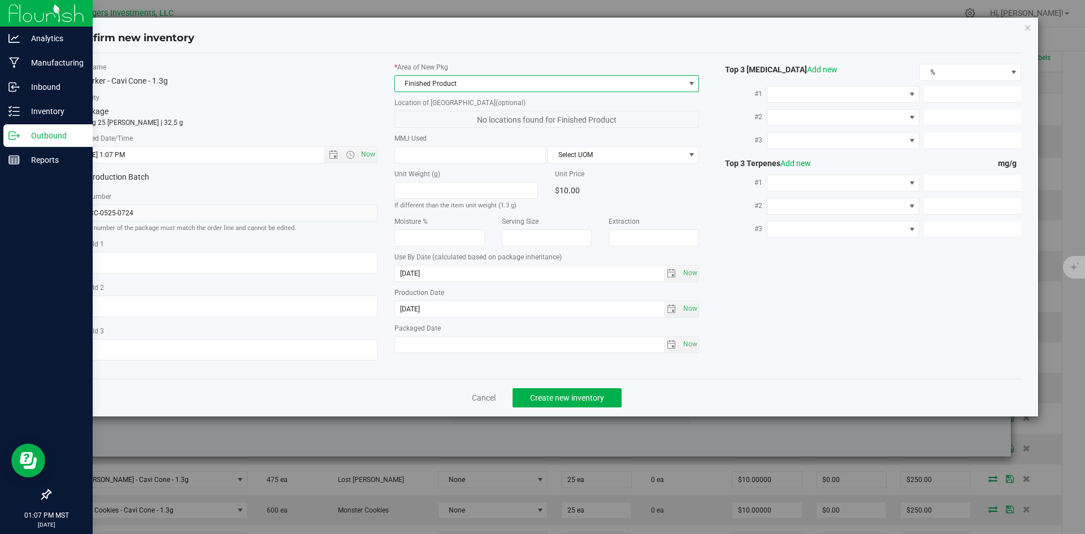
click at [477, 83] on span "Finished Product" at bounding box center [540, 84] width 290 height 16
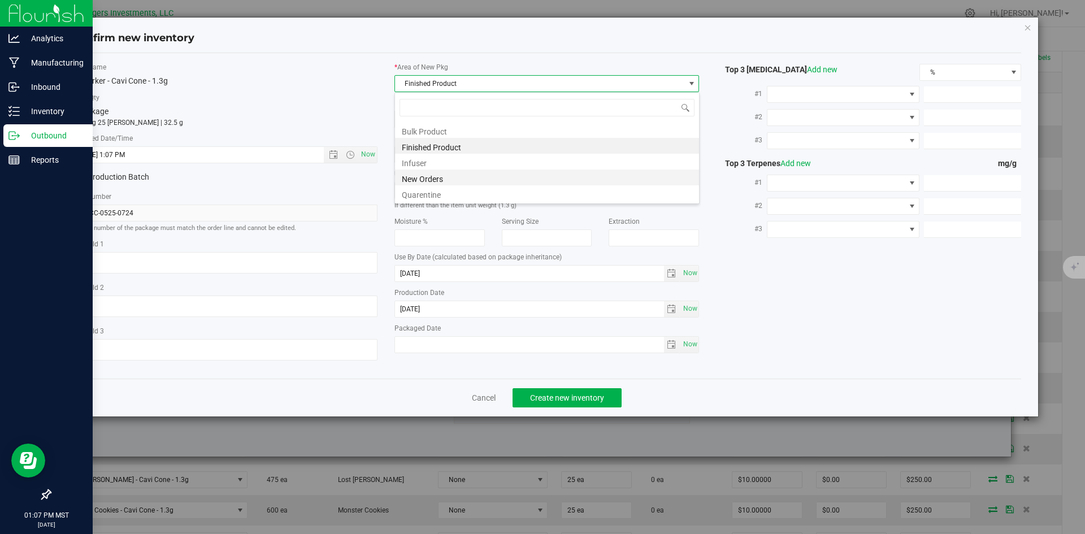
click at [442, 179] on li "New Orders" at bounding box center [547, 178] width 304 height 16
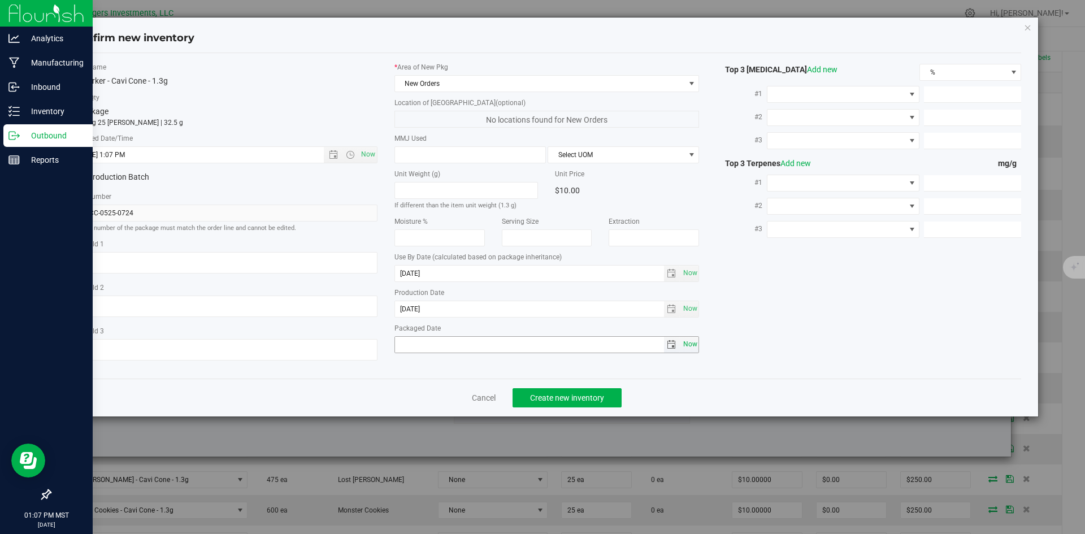
click at [686, 341] on span "Now" at bounding box center [690, 344] width 19 height 16
type input "[DATE]"
click at [588, 397] on span "Create new inventory" at bounding box center [567, 397] width 74 height 9
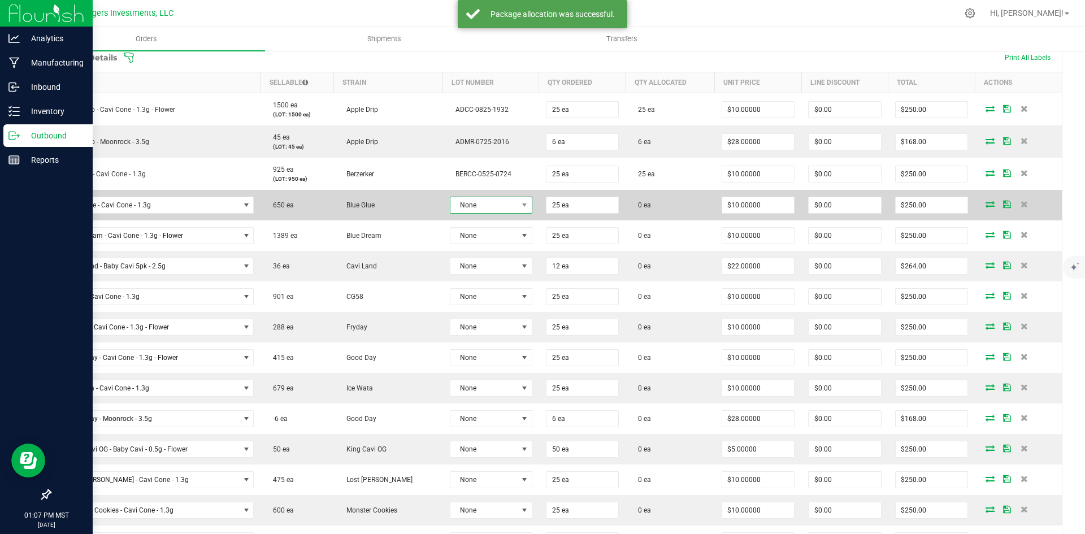
click at [470, 209] on span "None" at bounding box center [484, 205] width 67 height 16
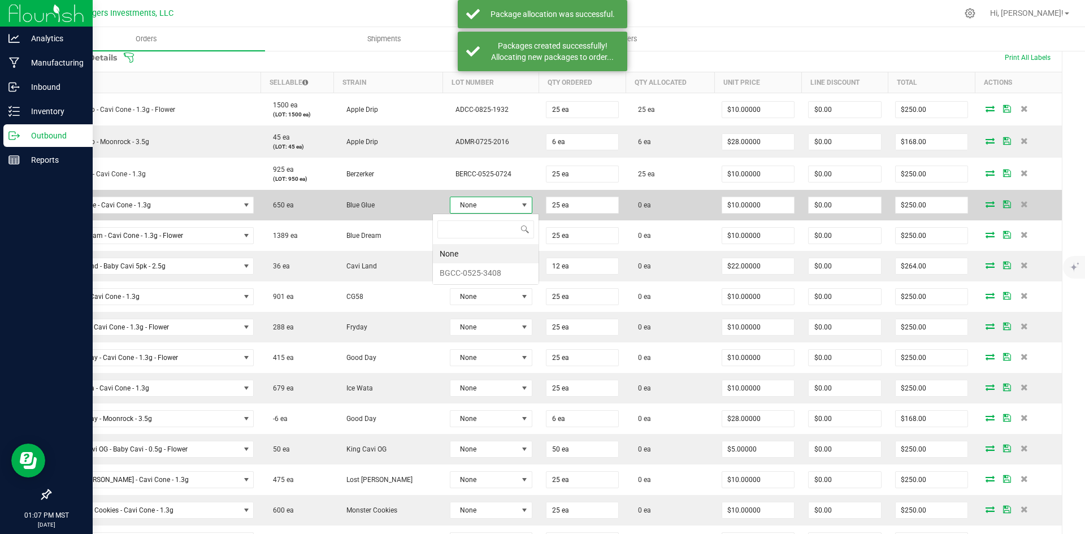
scroll to position [17, 84]
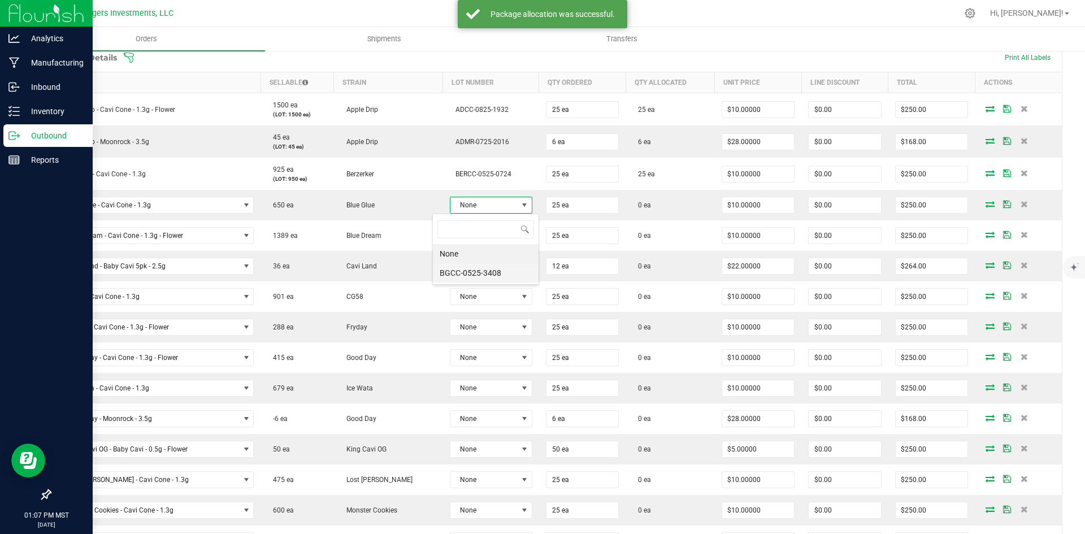
click at [475, 269] on li "BGCC-0525-3408" at bounding box center [486, 272] width 106 height 19
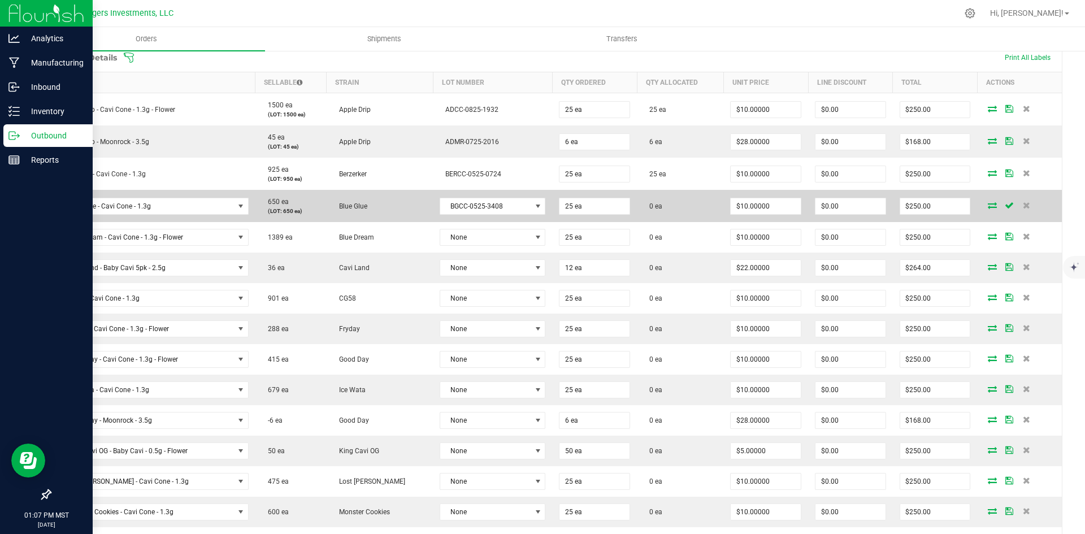
click at [988, 206] on icon at bounding box center [992, 205] width 9 height 7
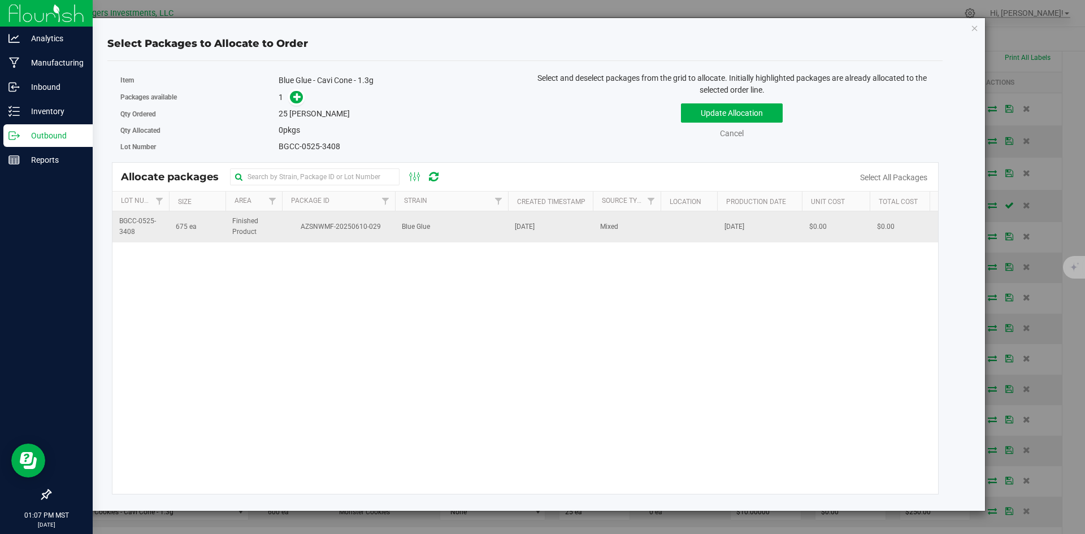
click at [354, 224] on span "AZSNWMF-20250610-029" at bounding box center [339, 227] width 100 height 11
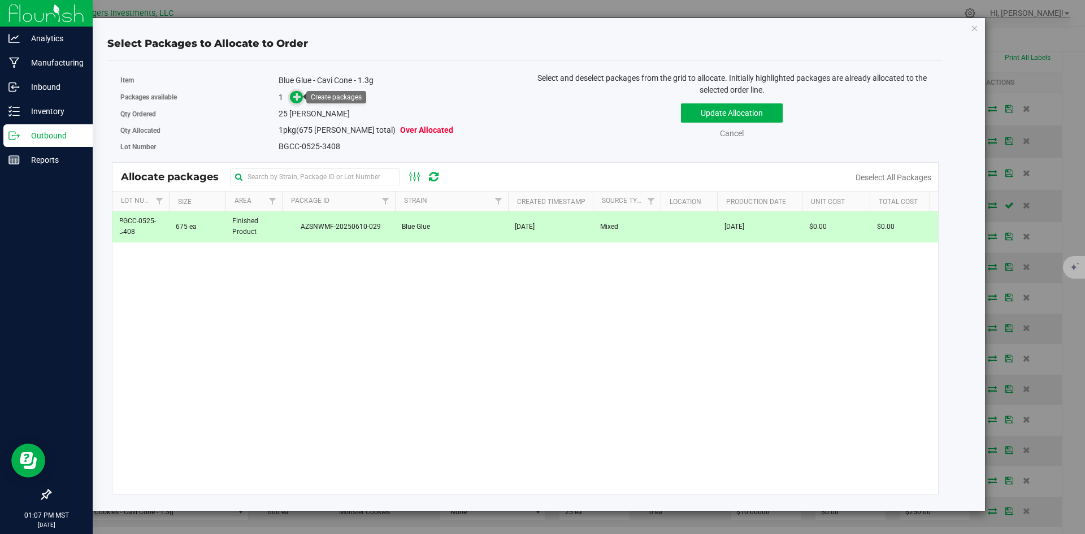
click at [299, 98] on icon at bounding box center [297, 97] width 8 height 8
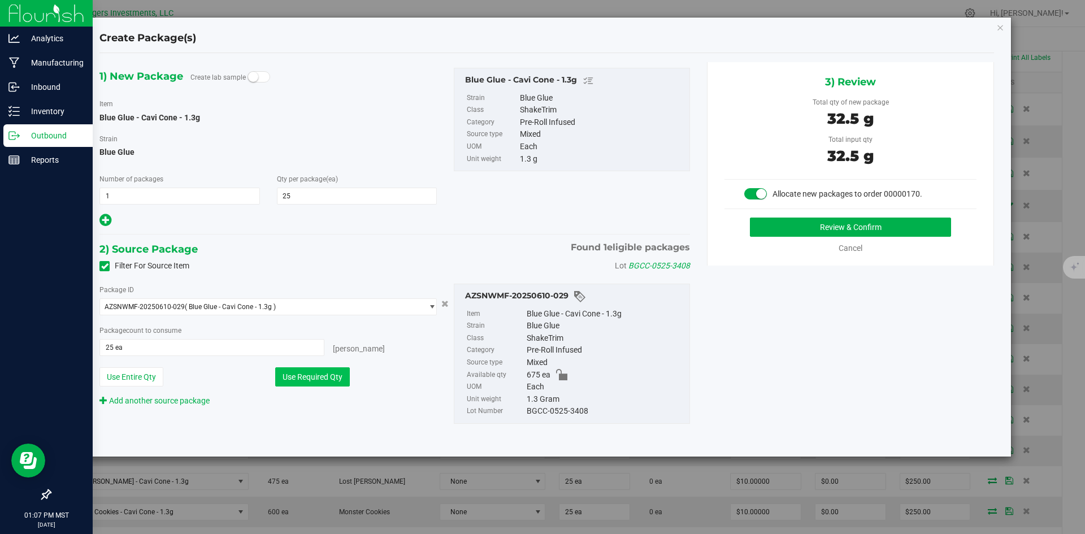
click at [308, 379] on button "Use Required Qty" at bounding box center [312, 376] width 75 height 19
click at [831, 227] on button "Review & Confirm" at bounding box center [850, 227] width 201 height 19
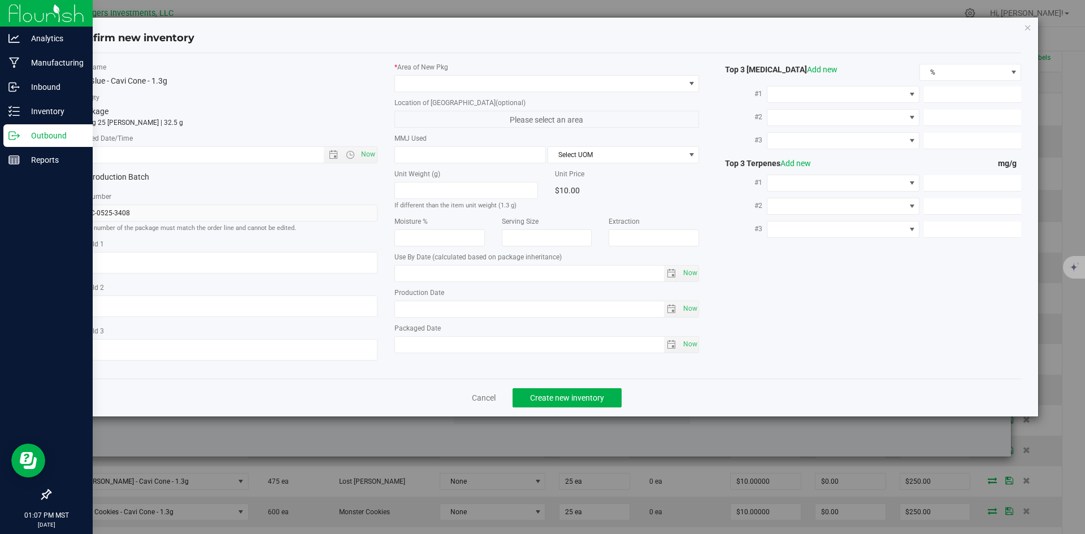
type input "2026-05-19"
type input "2025-05-19"
click at [332, 155] on span "Open the date view" at bounding box center [333, 154] width 9 height 9
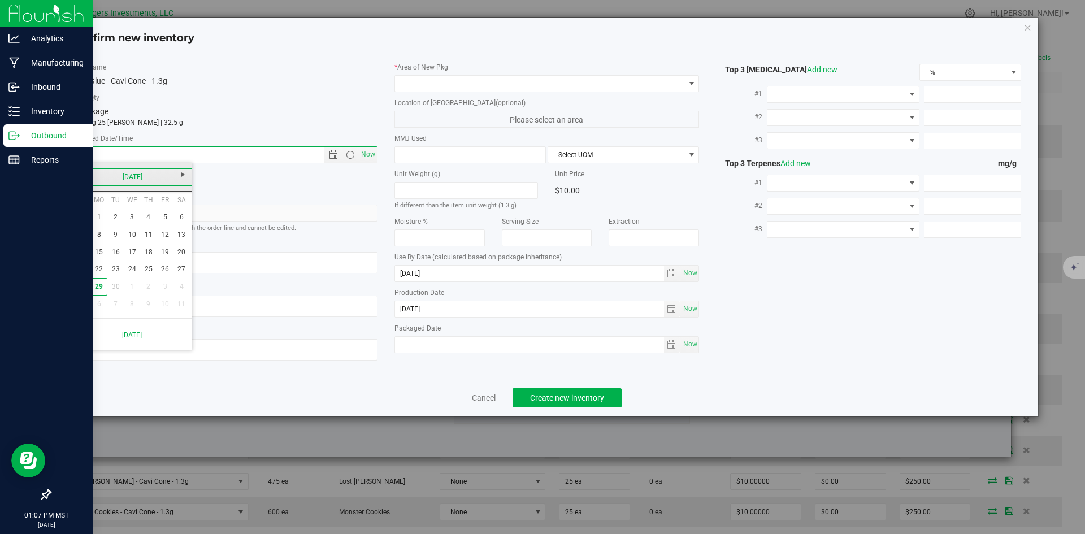
click at [85, 176] on link "[DATE]" at bounding box center [133, 177] width 122 height 18
click at [86, 240] on link "May" at bounding box center [89, 239] width 29 height 29
click at [103, 268] on link "19" at bounding box center [99, 270] width 16 height 18
type input "5/19/2025 1:08 PM"
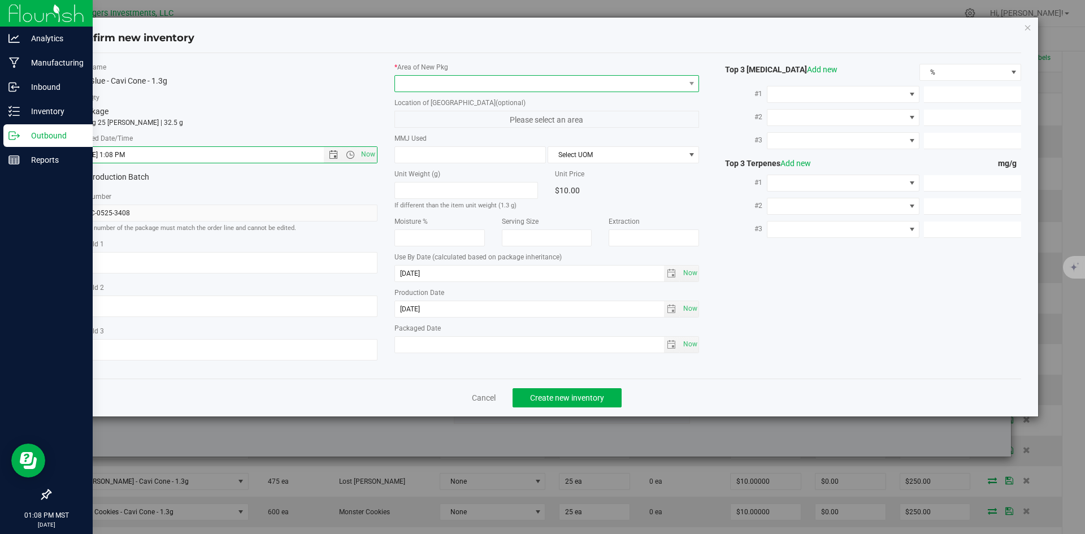
click at [488, 80] on span at bounding box center [540, 84] width 290 height 16
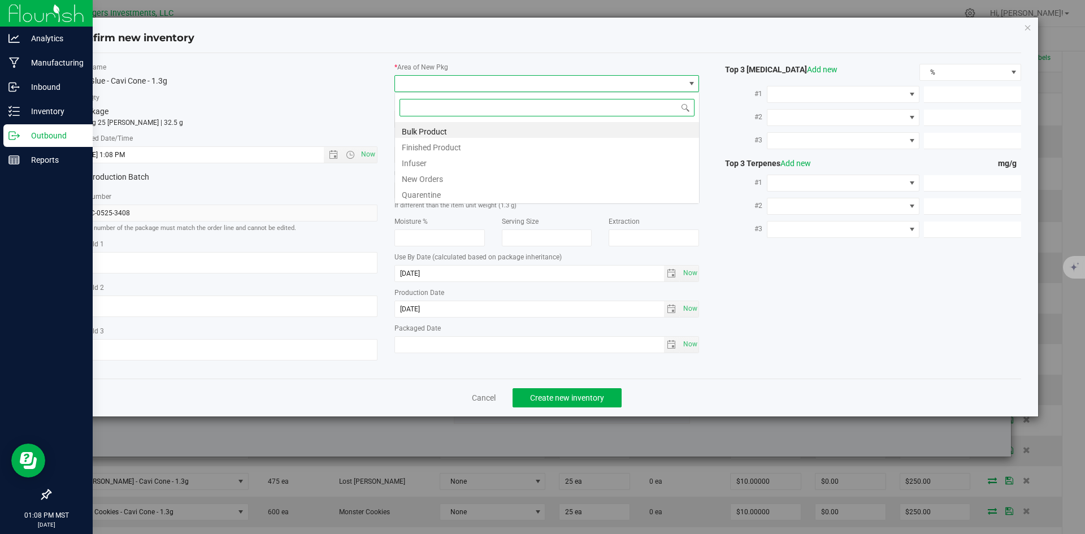
scroll to position [17, 305]
click at [442, 175] on li "New Orders" at bounding box center [547, 178] width 304 height 16
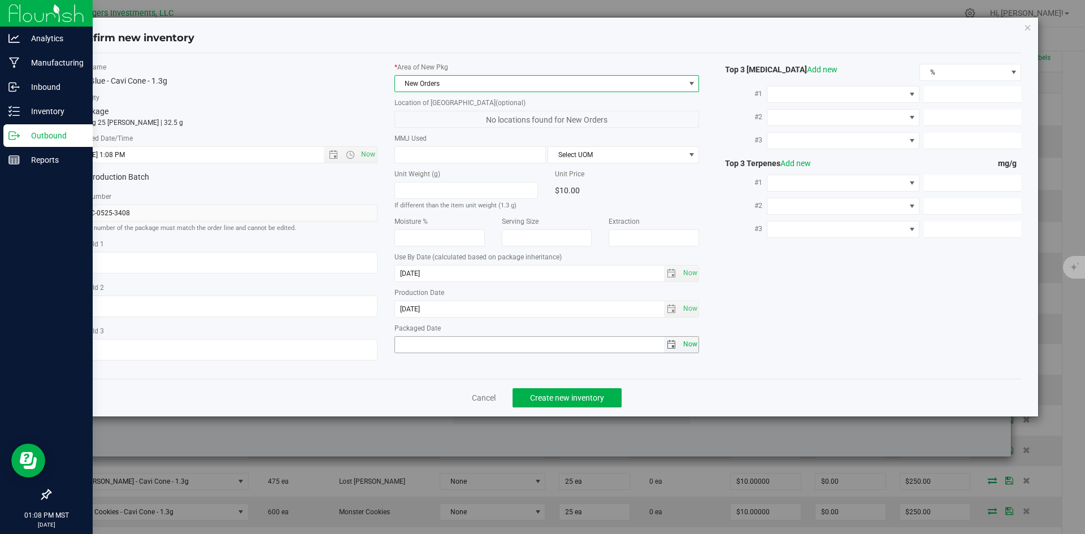
click at [692, 345] on span "Now" at bounding box center [690, 344] width 19 height 16
type input "[DATE]"
click at [565, 401] on span "Create new inventory" at bounding box center [567, 397] width 74 height 9
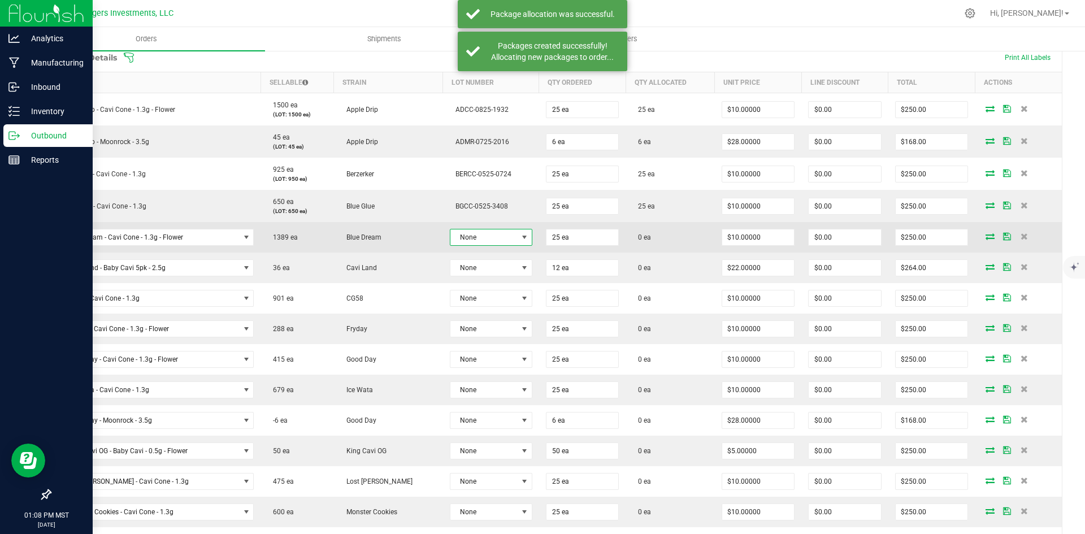
click at [471, 239] on span "None" at bounding box center [484, 238] width 67 height 16
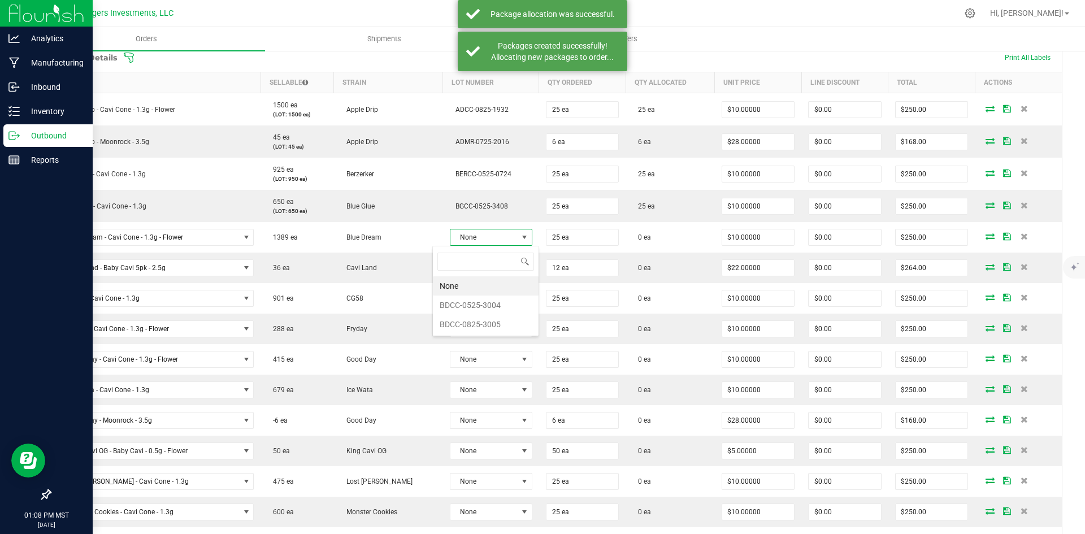
scroll to position [17, 84]
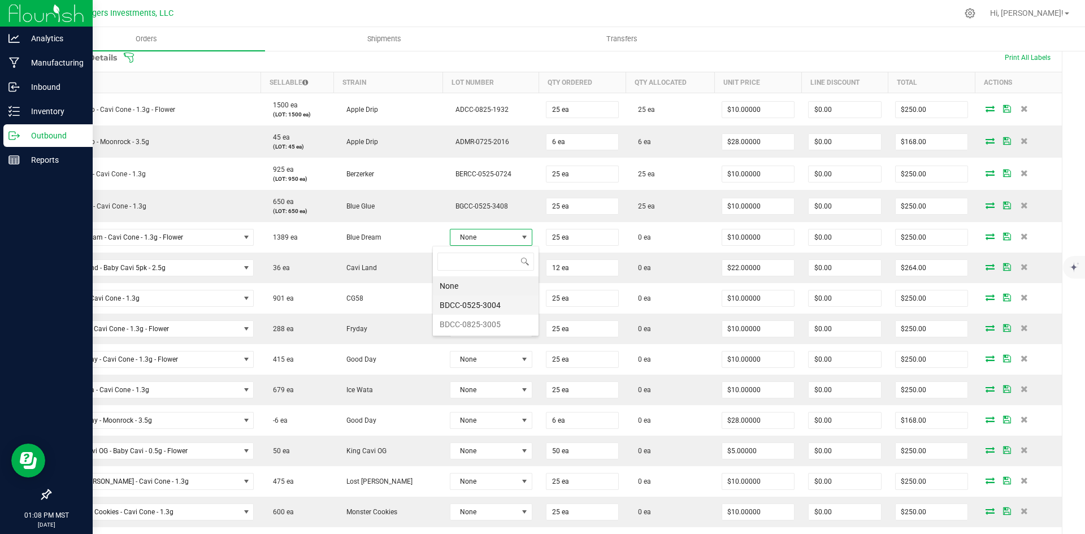
click at [475, 304] on li "BDCC-0525-3004" at bounding box center [486, 305] width 106 height 19
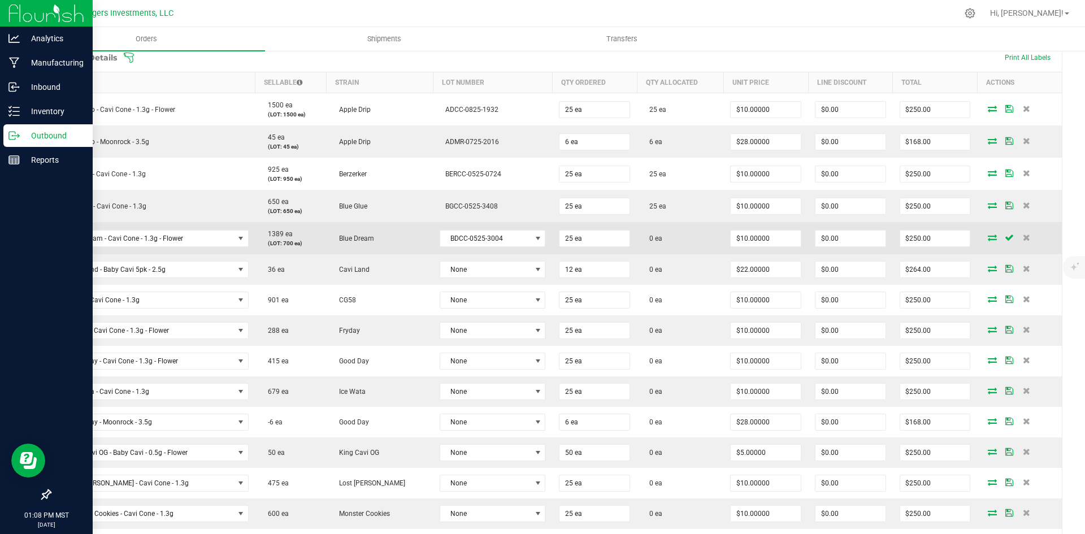
click at [988, 235] on icon at bounding box center [992, 237] width 9 height 7
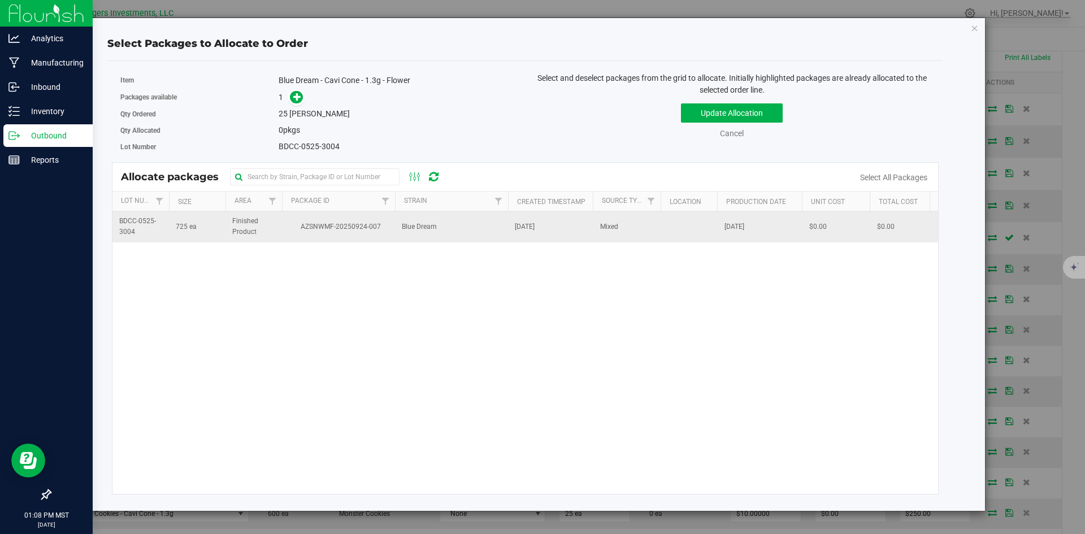
click at [391, 236] on td "AZSNWMF-20250924-007" at bounding box center [338, 226] width 113 height 31
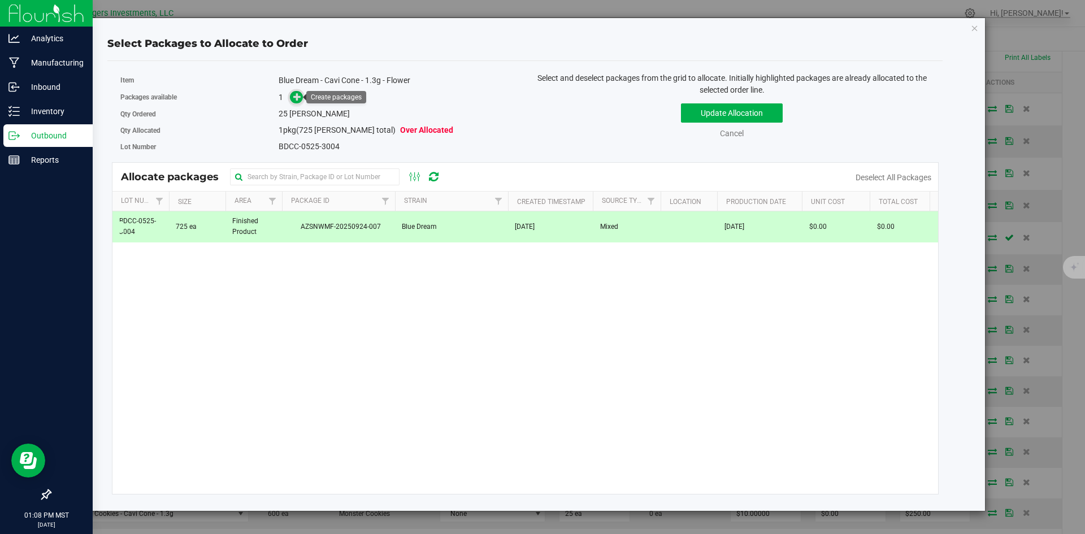
click at [297, 96] on icon at bounding box center [297, 97] width 8 height 8
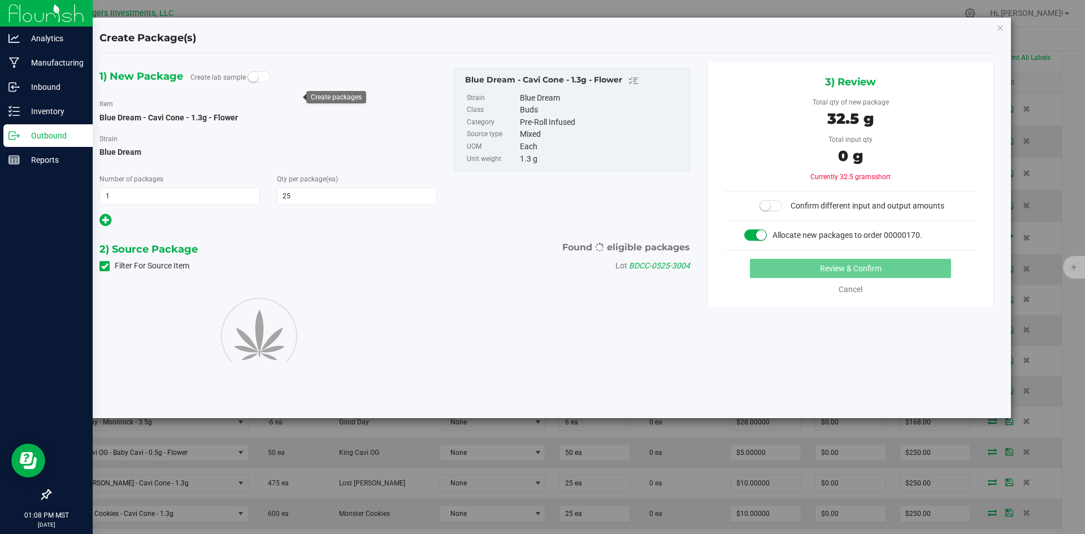
type input "25"
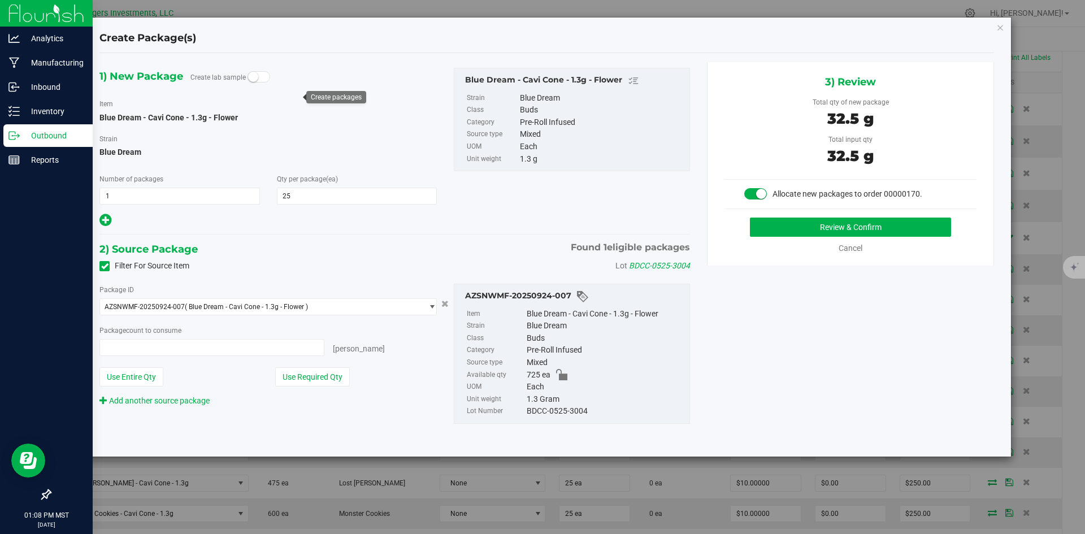
type input "25 ea"
click at [334, 382] on button "Use Required Qty" at bounding box center [312, 376] width 75 height 19
click at [820, 227] on button "Review & Confirm" at bounding box center [850, 227] width 201 height 19
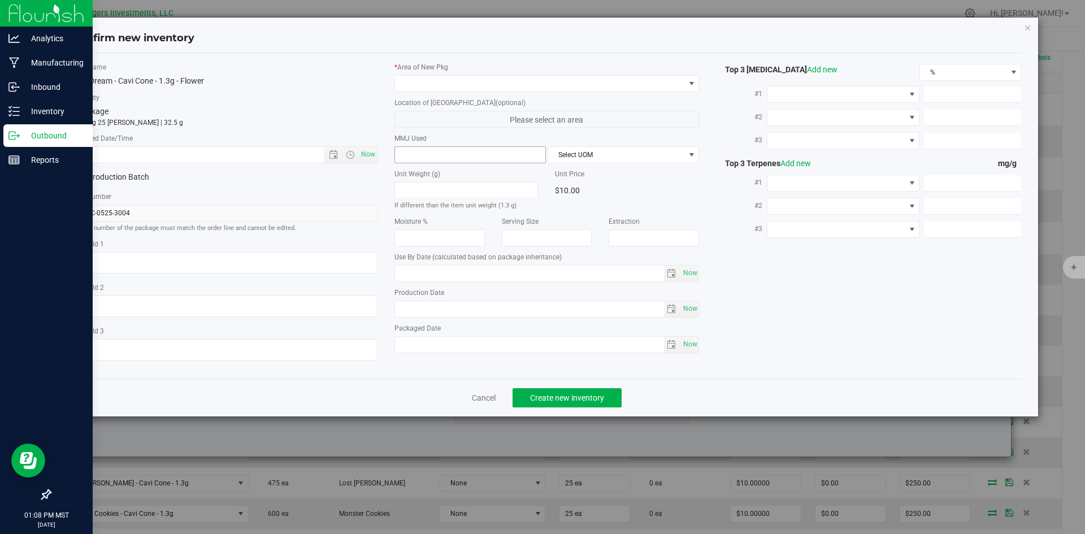
type input "2026-05-15"
type input "[DATE]"
click at [332, 155] on span "Open the date view" at bounding box center [333, 154] width 9 height 9
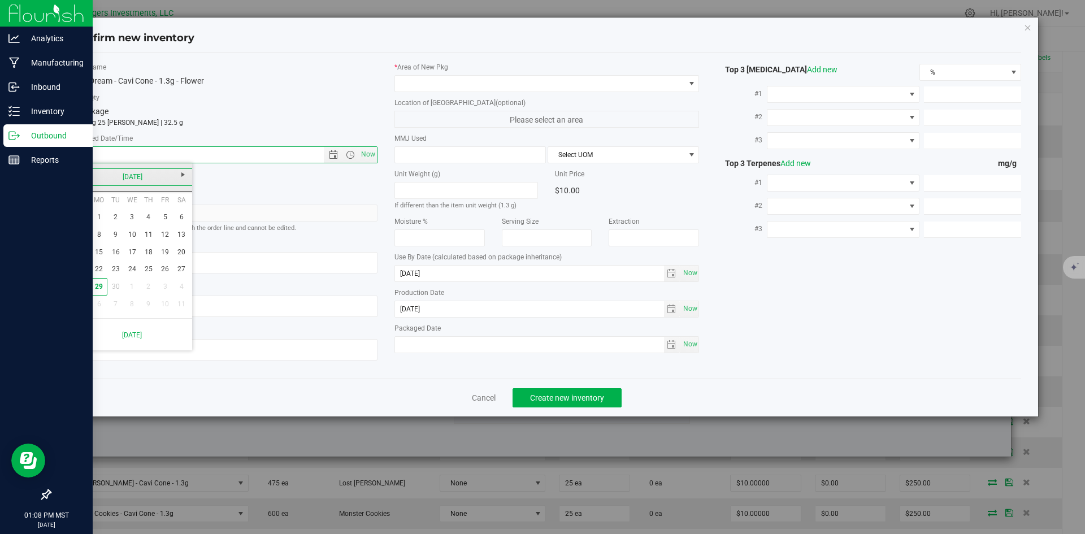
click at [78, 175] on link "[DATE]" at bounding box center [133, 177] width 122 height 18
click at [83, 240] on link "May" at bounding box center [89, 239] width 29 height 29
click at [153, 253] on link "15" at bounding box center [148, 253] width 16 height 18
type input "5/15/2025 1:08 PM"
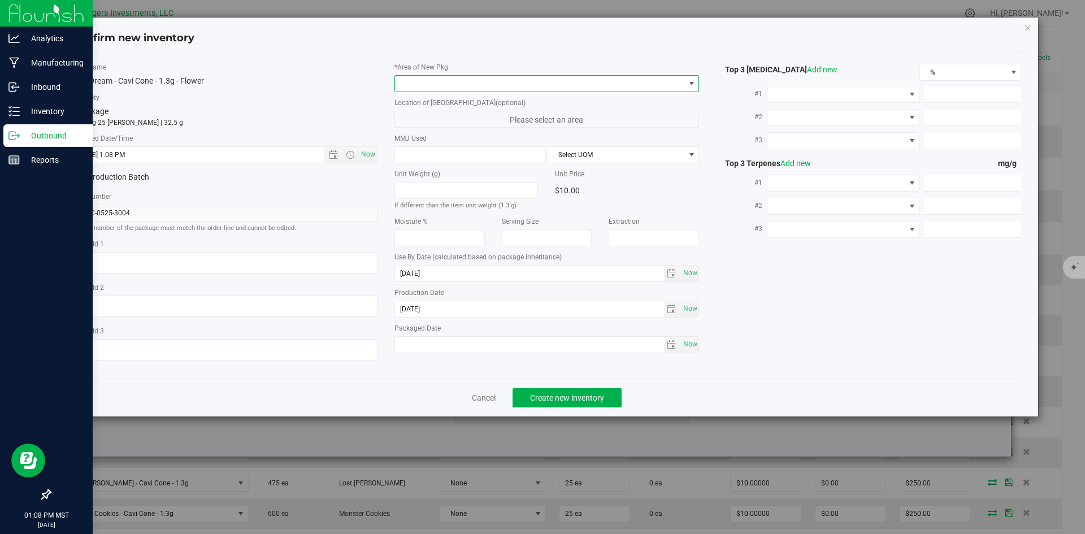
click at [469, 87] on span at bounding box center [540, 84] width 290 height 16
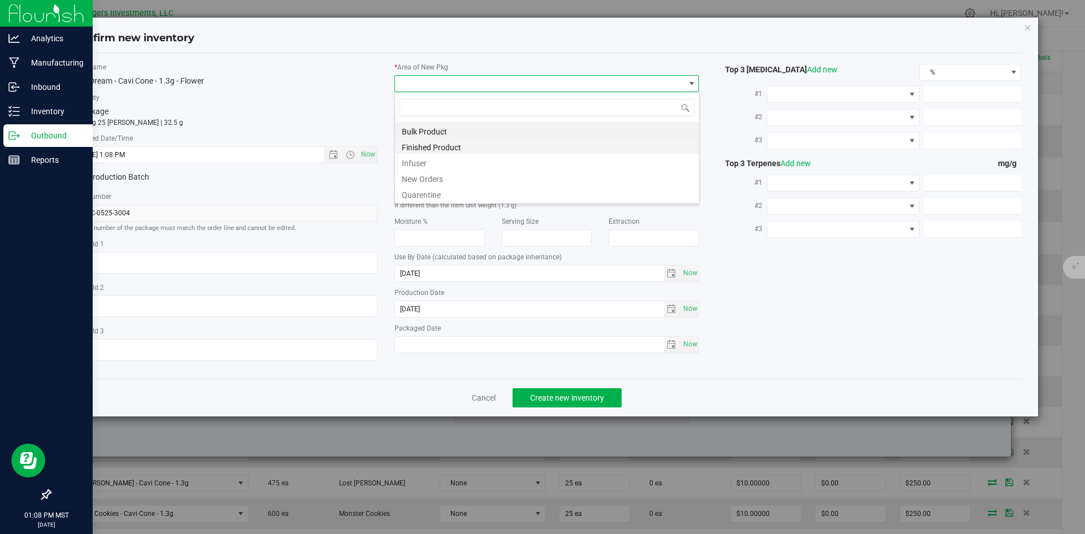
scroll to position [17, 305]
click at [442, 181] on li "New Orders" at bounding box center [547, 178] width 304 height 16
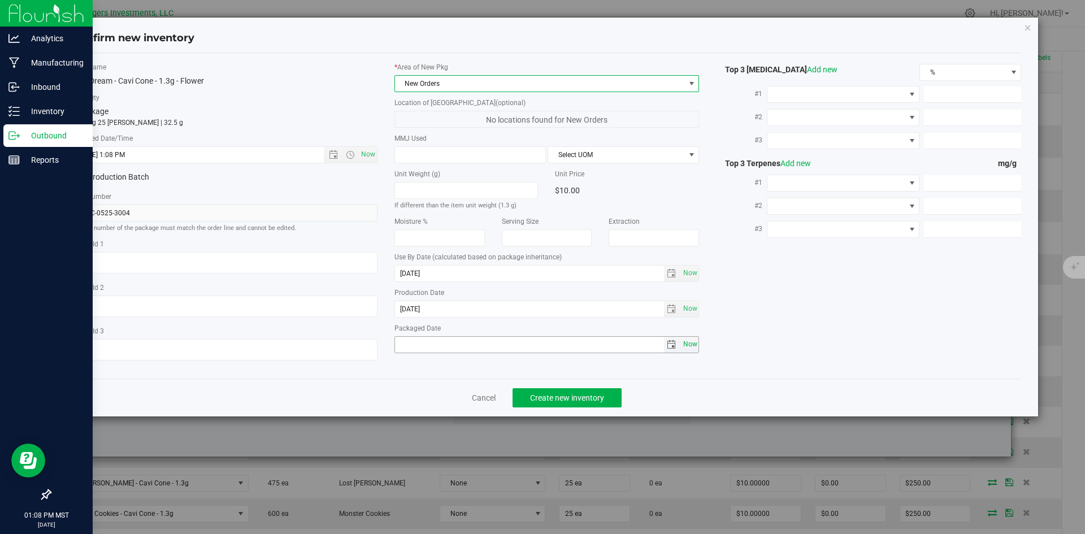
click at [687, 344] on span "Now" at bounding box center [690, 344] width 19 height 16
type input "[DATE]"
click at [550, 400] on span "Create new inventory" at bounding box center [567, 397] width 74 height 9
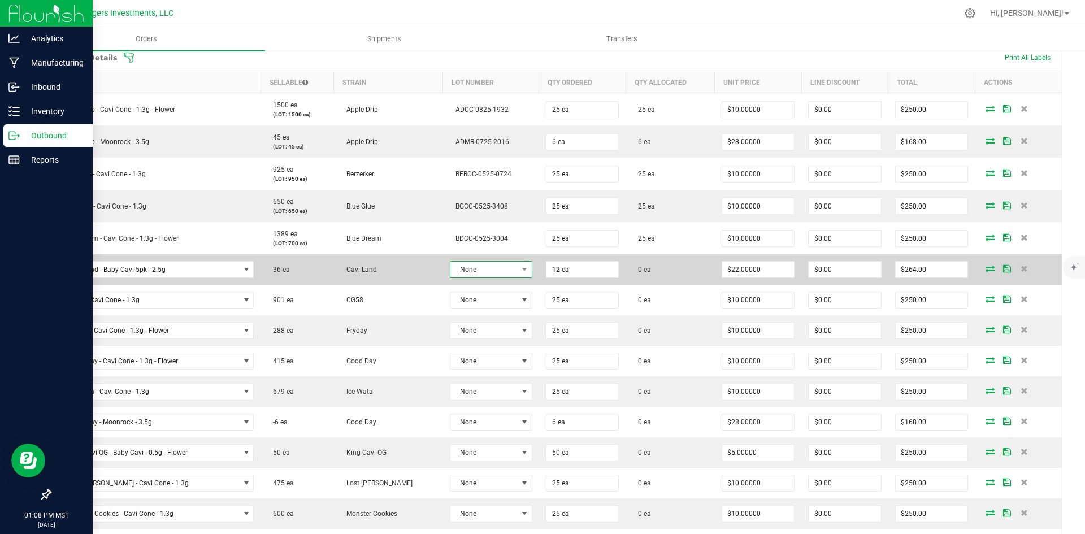
click at [460, 274] on span "None" at bounding box center [484, 270] width 67 height 16
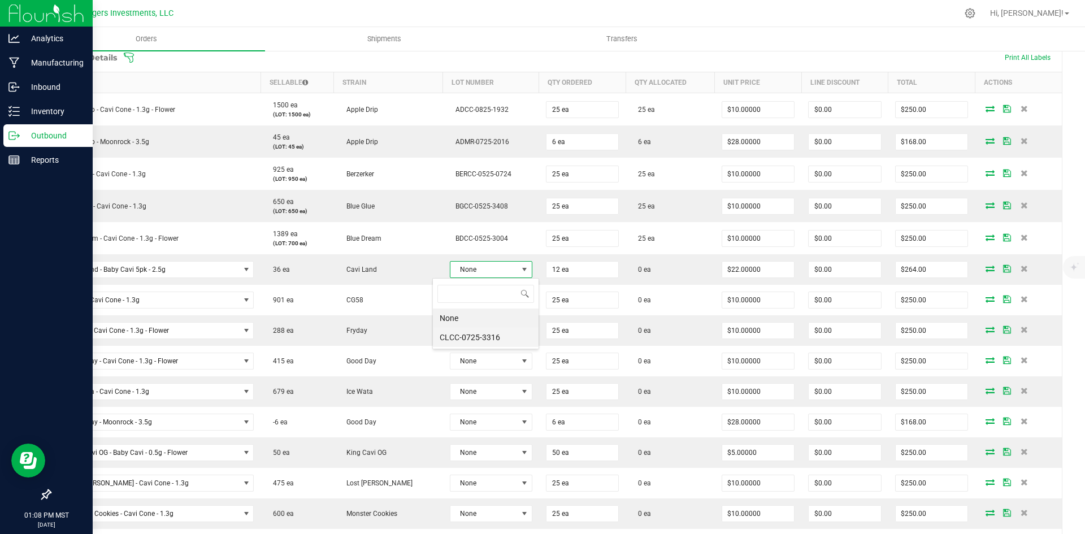
click at [468, 338] on li "CLCC-0725-3316" at bounding box center [486, 337] width 106 height 19
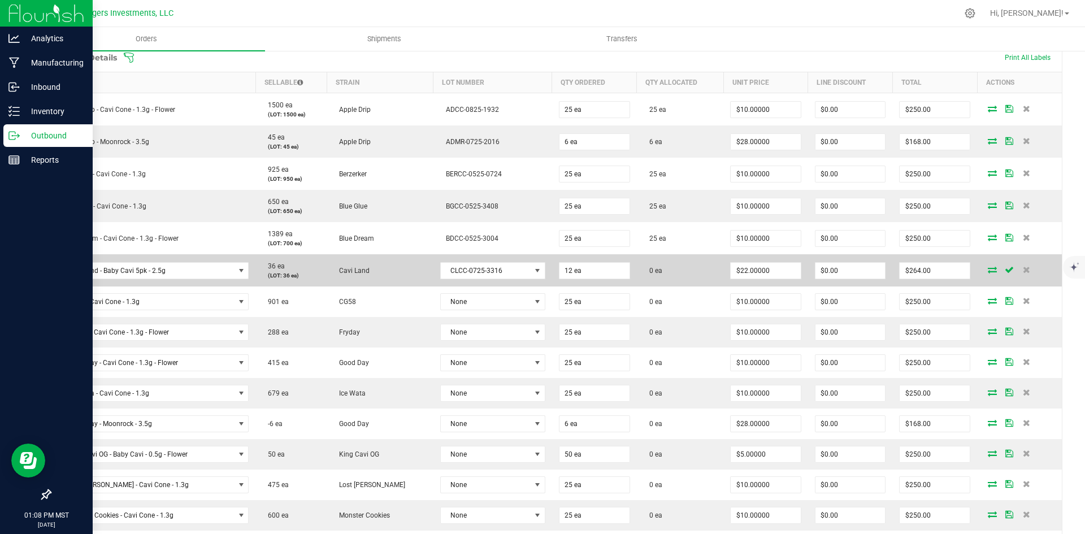
click at [988, 269] on icon at bounding box center [992, 269] width 9 height 7
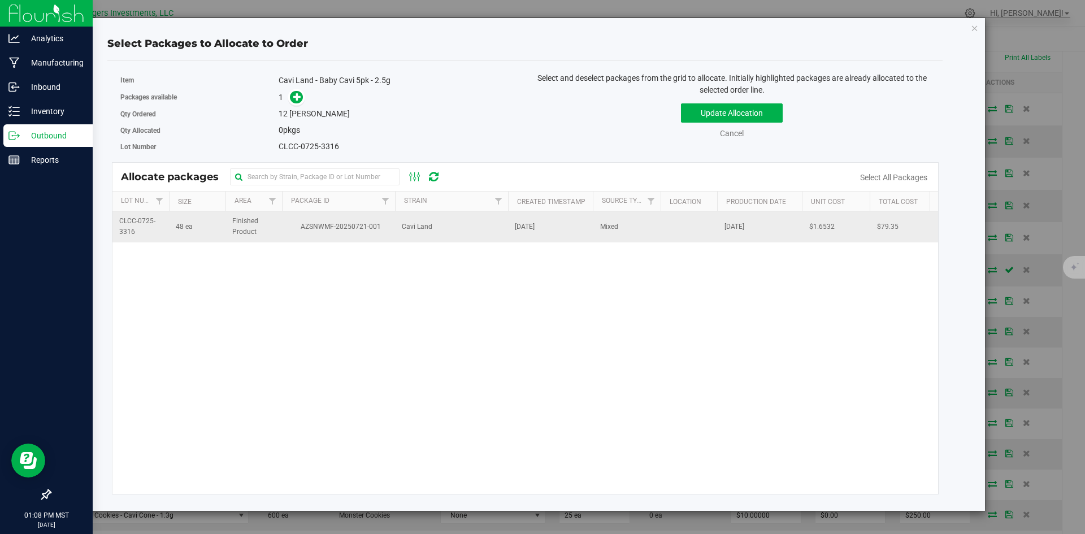
click at [308, 222] on span "AZSNWMF-20250721-001" at bounding box center [339, 227] width 100 height 11
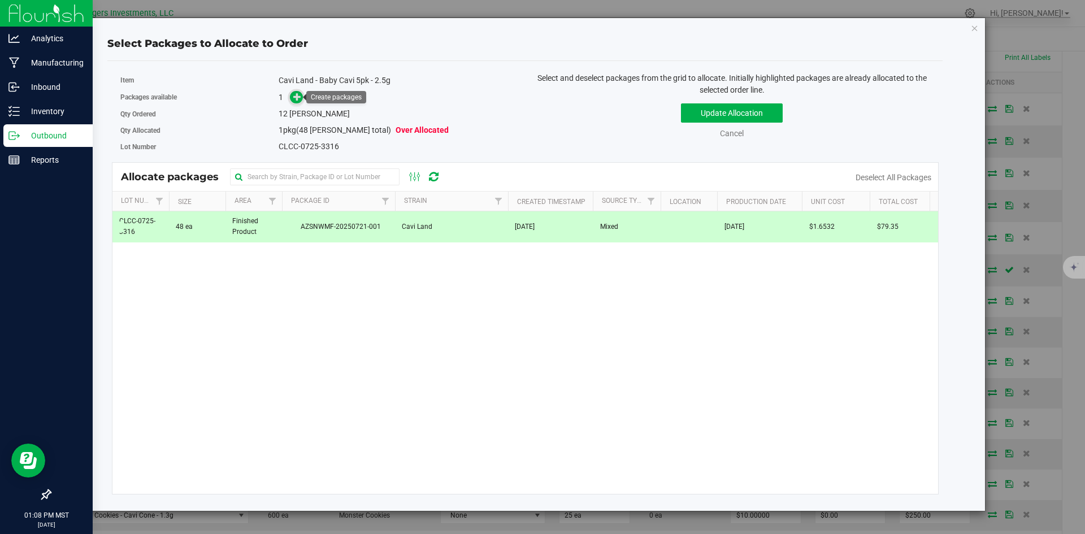
click at [293, 101] on span at bounding box center [296, 97] width 13 height 13
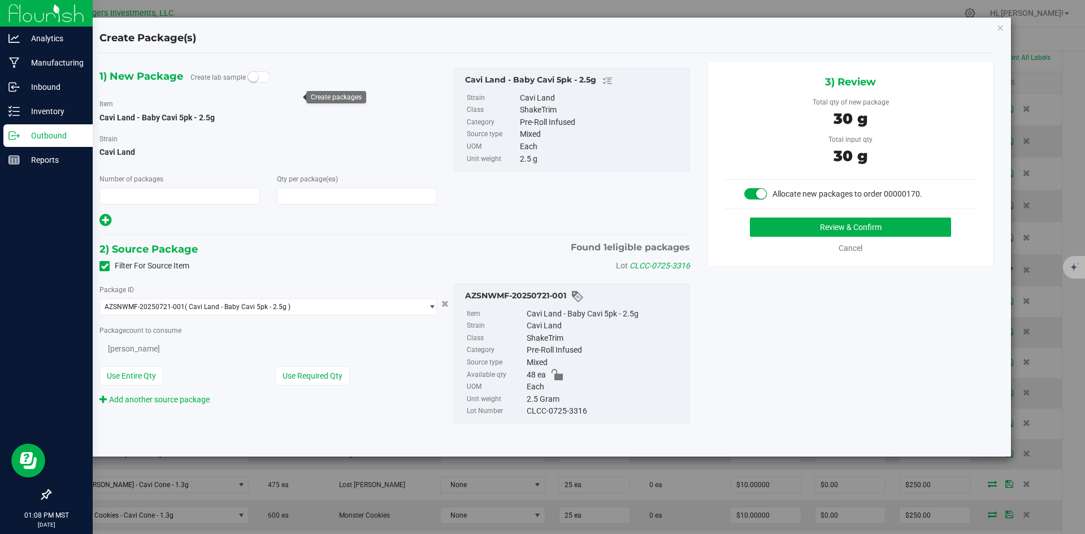
type input "1"
type input "12"
click at [306, 375] on button "Use Required Qty" at bounding box center [312, 376] width 75 height 19
click at [813, 229] on button "Review & Confirm" at bounding box center [850, 227] width 201 height 19
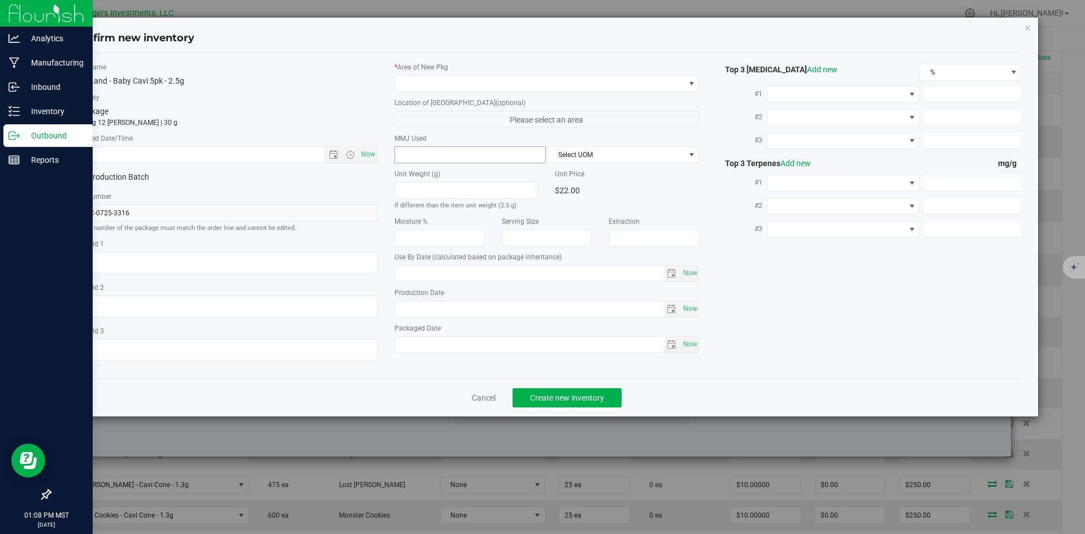
type input "2026-07-07"
type input "[DATE]"
click at [331, 152] on span "Open the date view" at bounding box center [333, 154] width 9 height 9
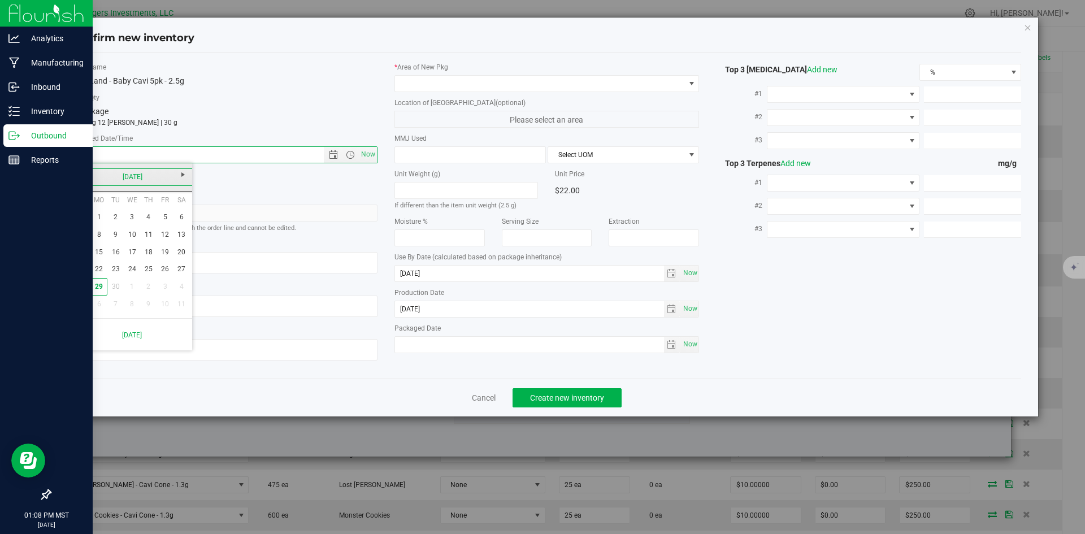
click at [77, 174] on link "[DATE]" at bounding box center [133, 177] width 122 height 18
click at [141, 241] on link "[DATE]" at bounding box center [146, 239] width 29 height 29
click at [103, 233] on link "7" at bounding box center [99, 235] width 16 height 18
type input "7/7/2025 1:08 PM"
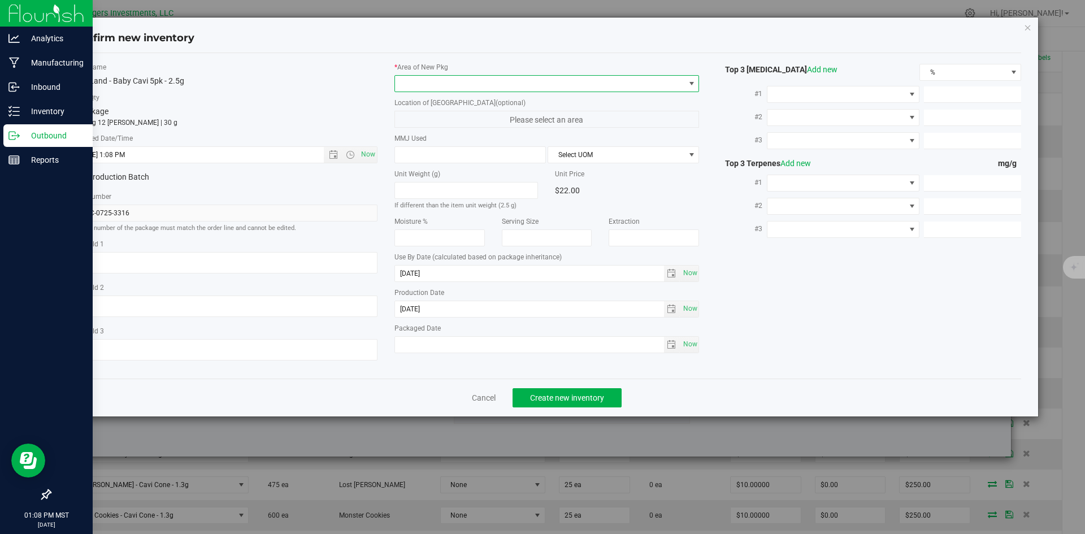
click at [418, 77] on span at bounding box center [540, 84] width 290 height 16
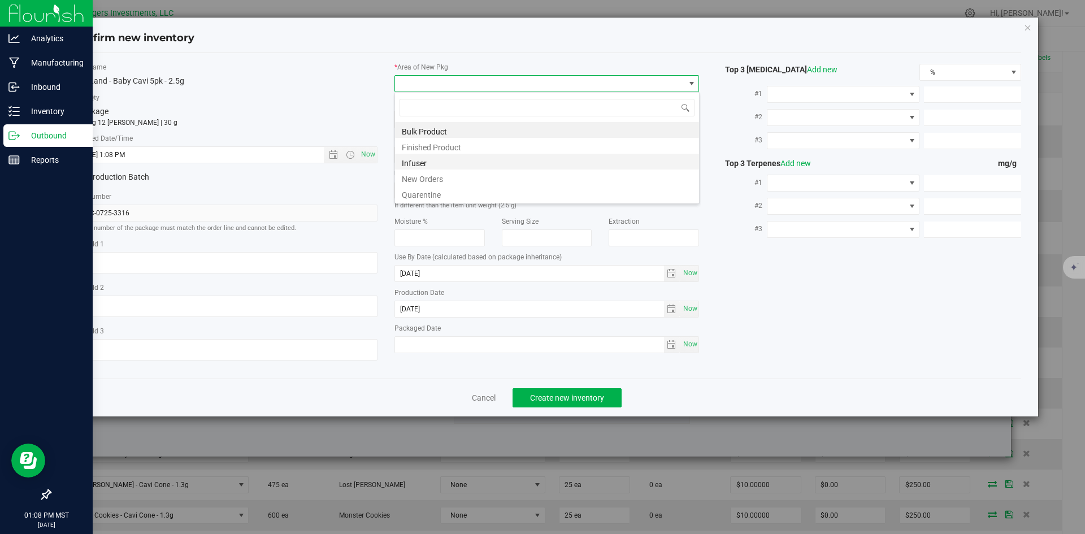
scroll to position [17, 305]
click at [428, 179] on li "New Orders" at bounding box center [547, 178] width 304 height 16
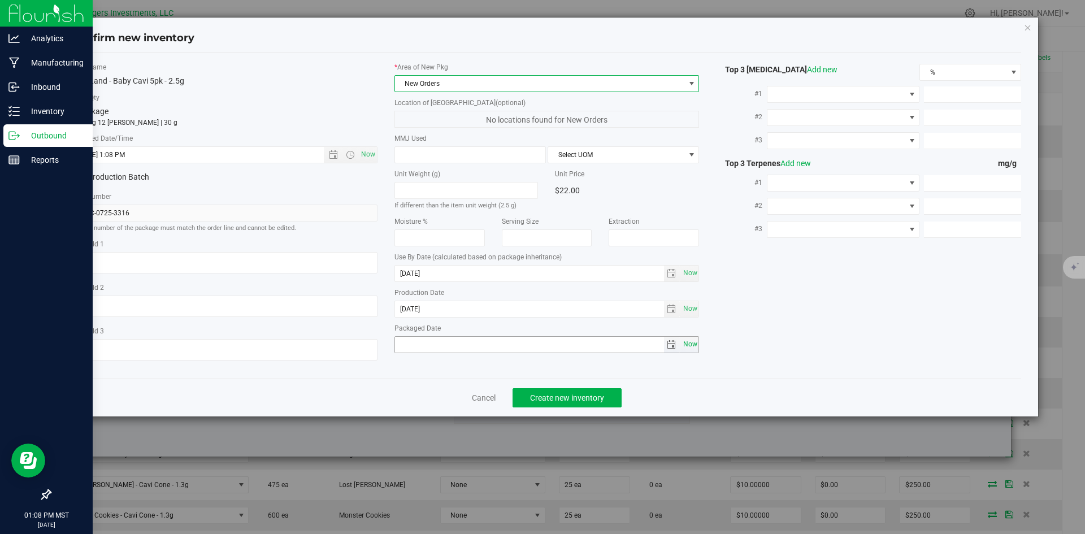
click at [693, 347] on span "Now" at bounding box center [690, 344] width 19 height 16
type input "[DATE]"
click at [598, 397] on span "Create new inventory" at bounding box center [567, 397] width 74 height 9
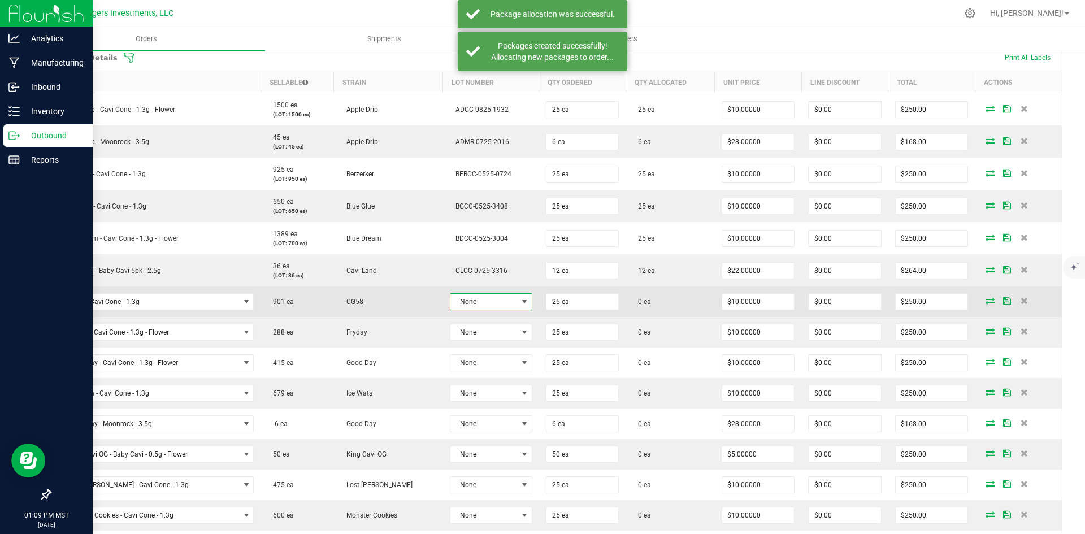
click at [464, 301] on span "None" at bounding box center [484, 302] width 67 height 16
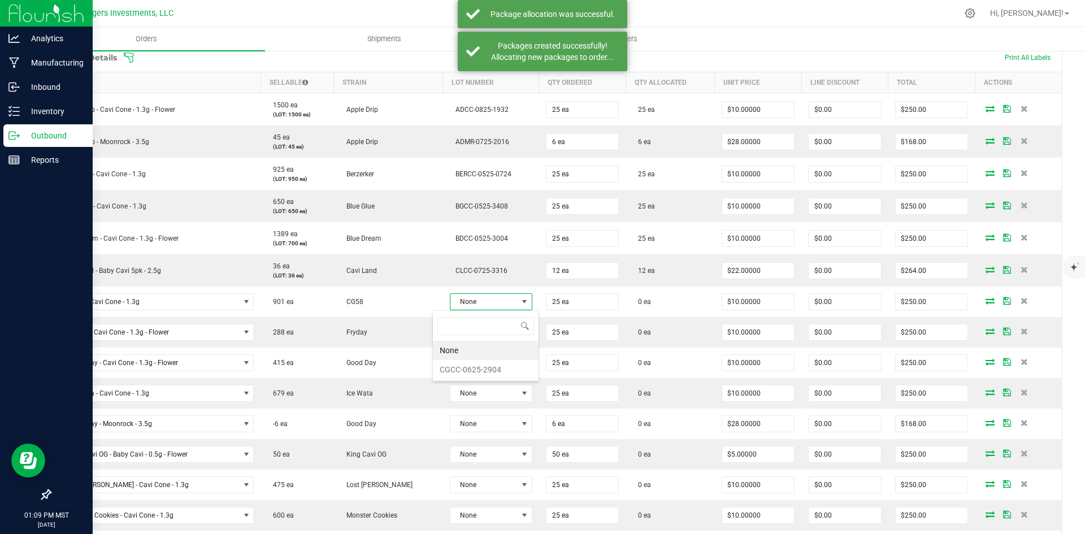
scroll to position [17, 84]
click at [468, 367] on li "CGCC-0625-2904" at bounding box center [486, 369] width 106 height 19
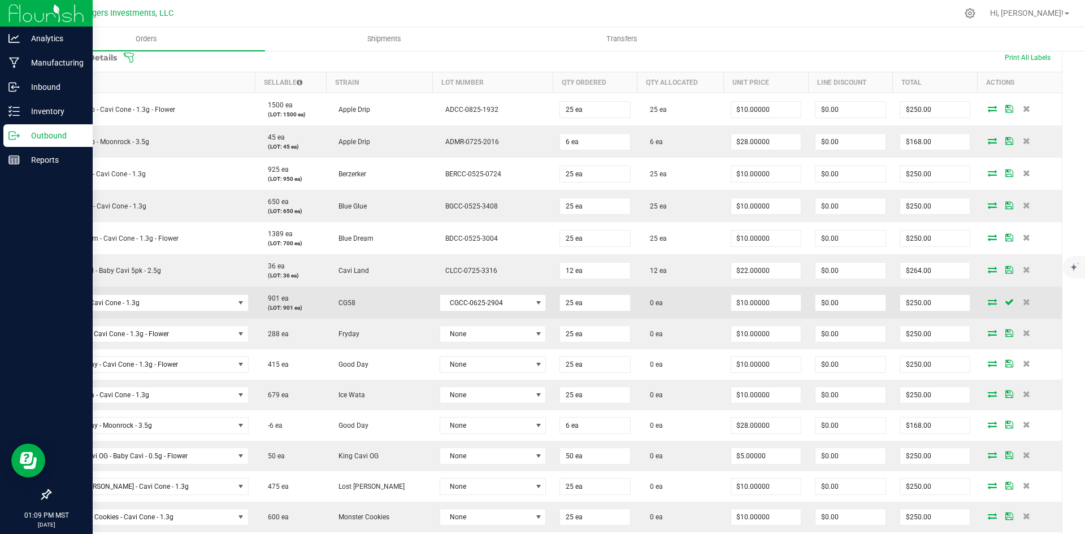
click at [988, 304] on icon at bounding box center [992, 302] width 9 height 7
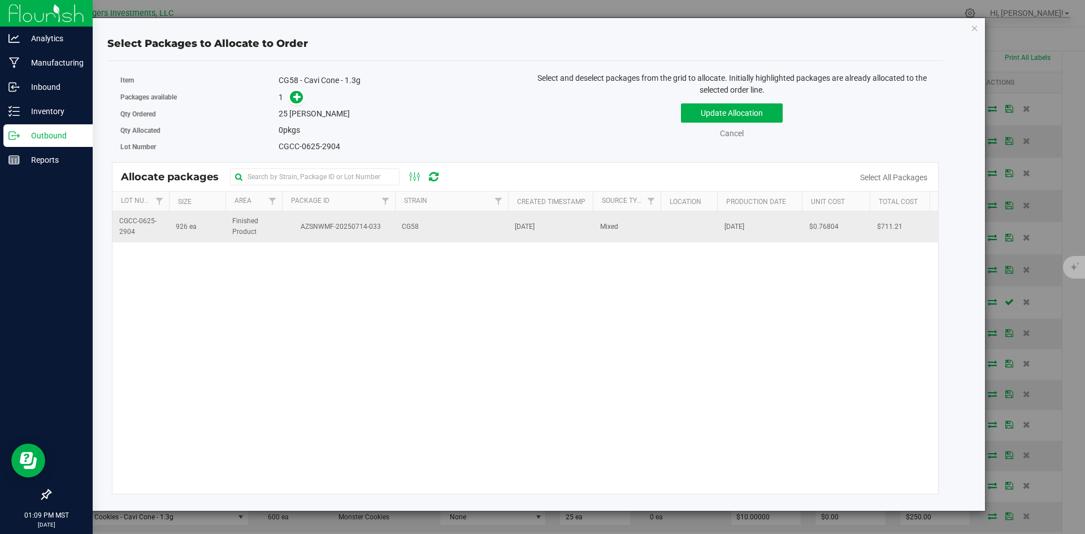
click at [387, 226] on span "AZSNWMF-20250714-033" at bounding box center [339, 227] width 100 height 11
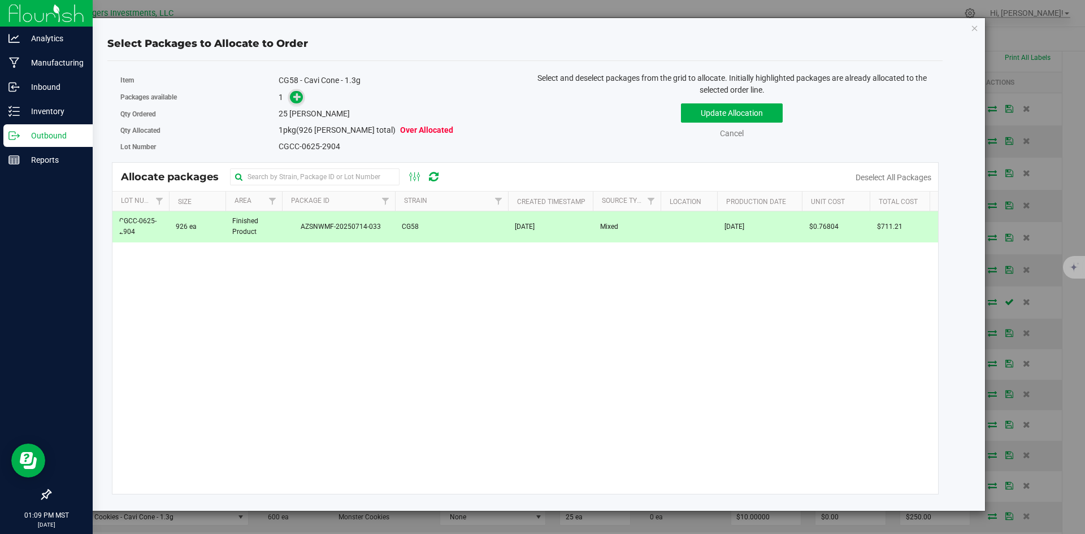
click at [297, 96] on icon at bounding box center [297, 97] width 8 height 8
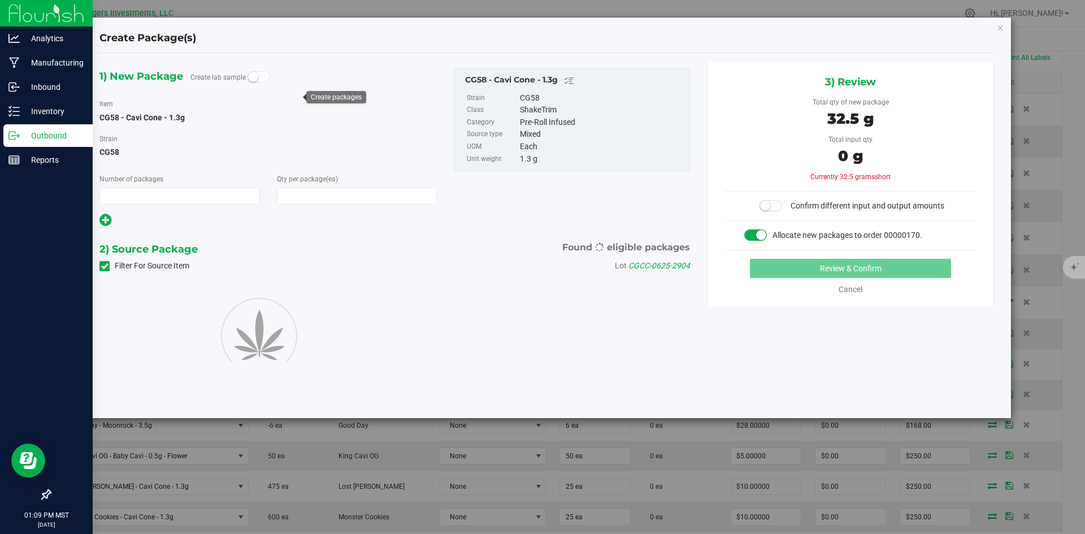
type input "1"
type input "25"
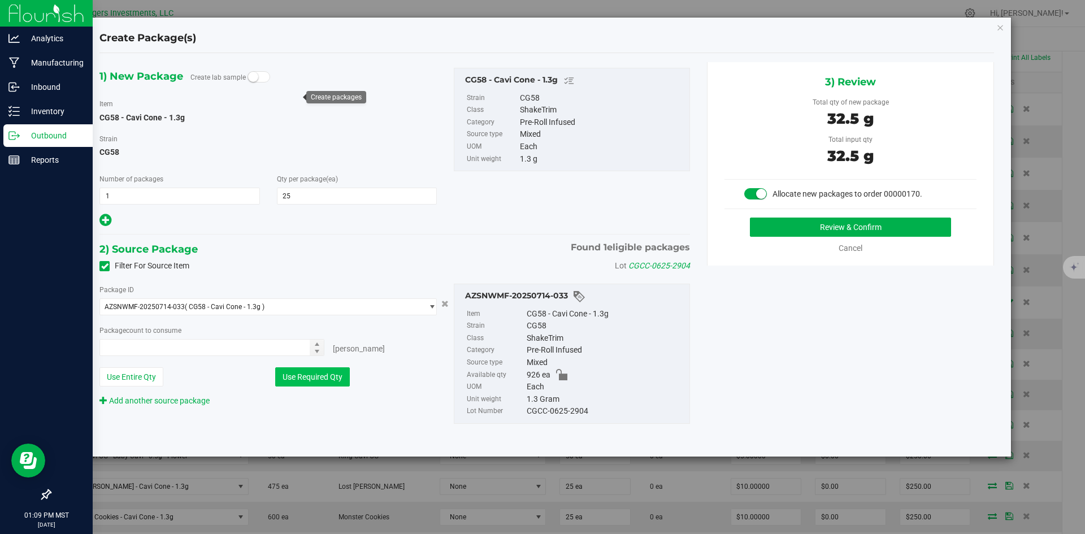
type input "25 ea"
click at [319, 373] on button "Use Required Qty" at bounding box center [312, 376] width 75 height 19
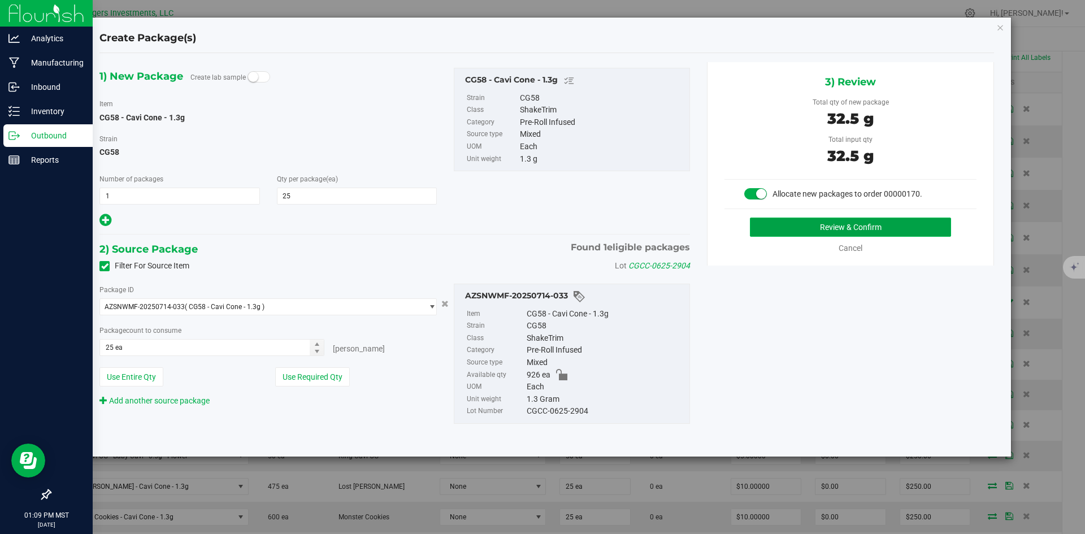
click at [810, 222] on button "Review & Confirm" at bounding box center [850, 227] width 201 height 19
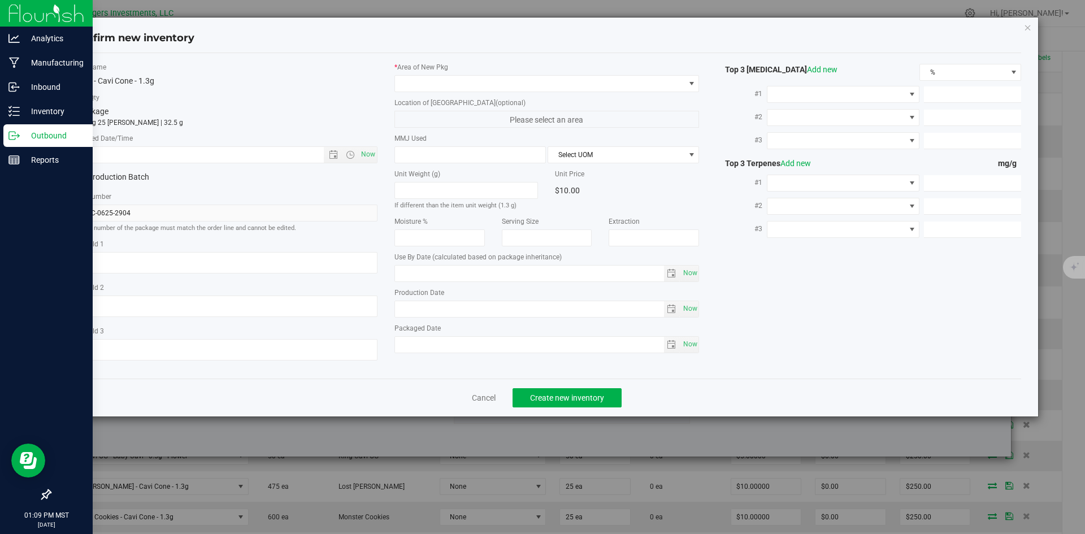
type input "2026-06-27"
type input "2025-06-27"
click at [332, 155] on span "Open the date view" at bounding box center [333, 154] width 9 height 9
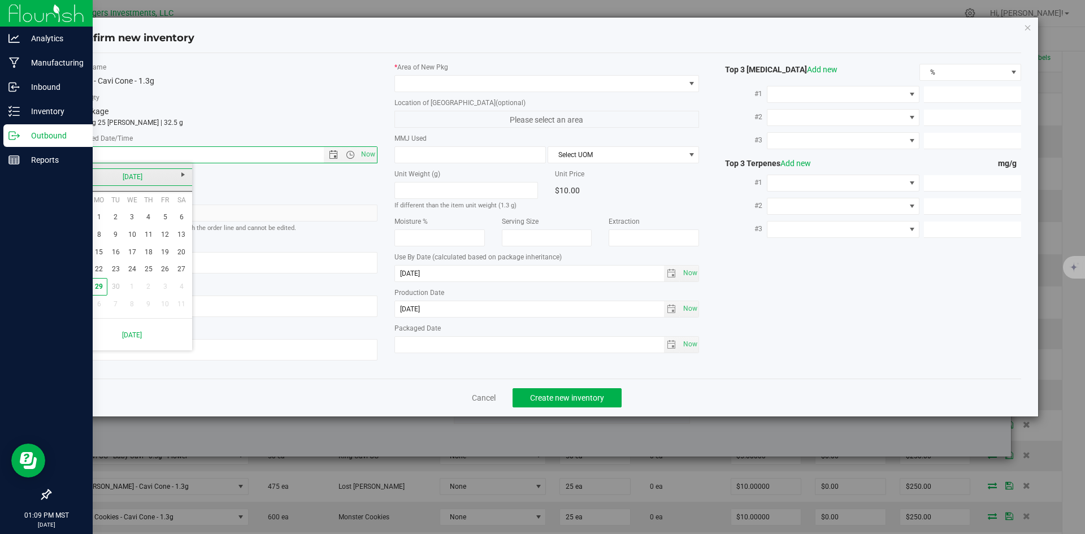
click at [79, 173] on link "[DATE]" at bounding box center [133, 177] width 122 height 18
click at [119, 243] on link "Jun" at bounding box center [117, 239] width 29 height 29
click at [161, 269] on link "27" at bounding box center [165, 270] width 16 height 18
type input "6/27/2025 1:09 PM"
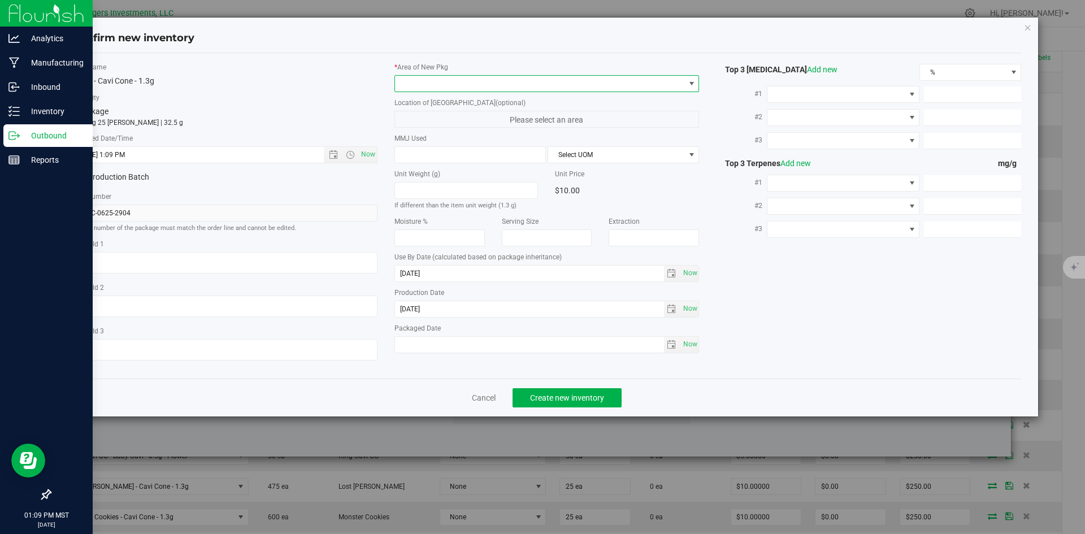
click at [483, 79] on span at bounding box center [540, 84] width 290 height 16
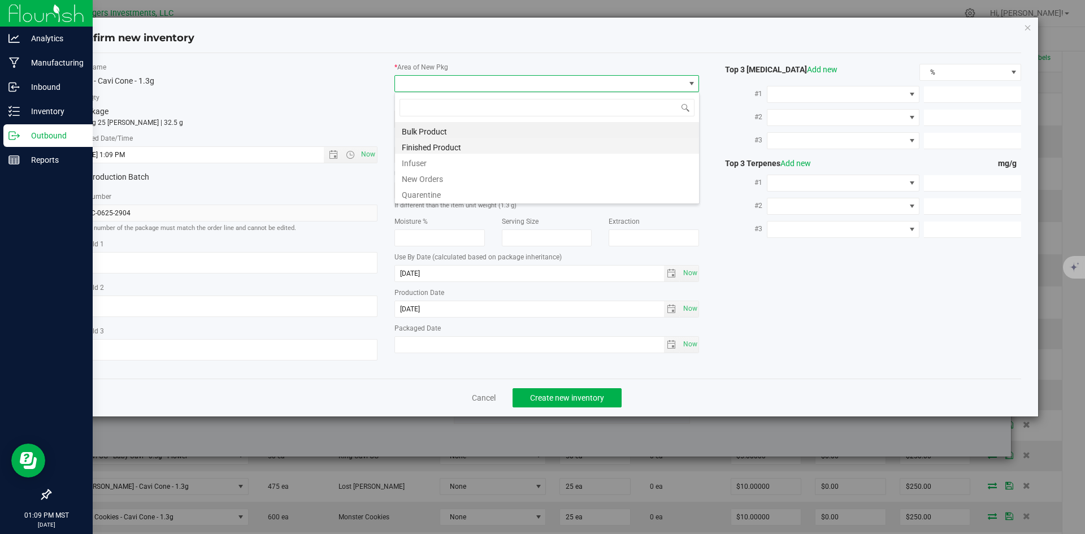
scroll to position [17, 305]
click at [438, 177] on li "New Orders" at bounding box center [547, 178] width 304 height 16
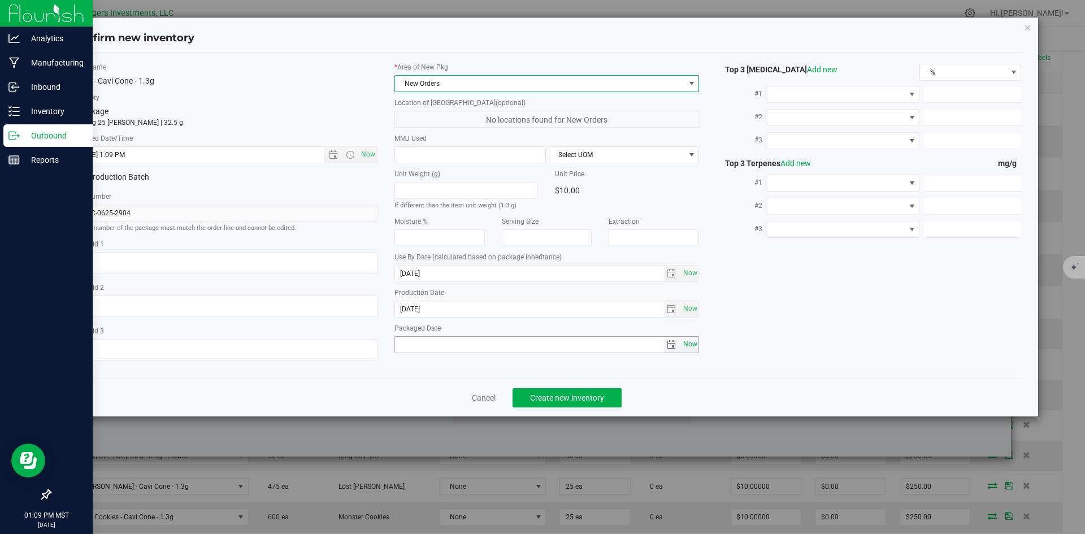
click at [694, 340] on span "Now" at bounding box center [690, 344] width 19 height 16
type input "[DATE]"
click at [572, 393] on span "Create new inventory" at bounding box center [567, 397] width 74 height 9
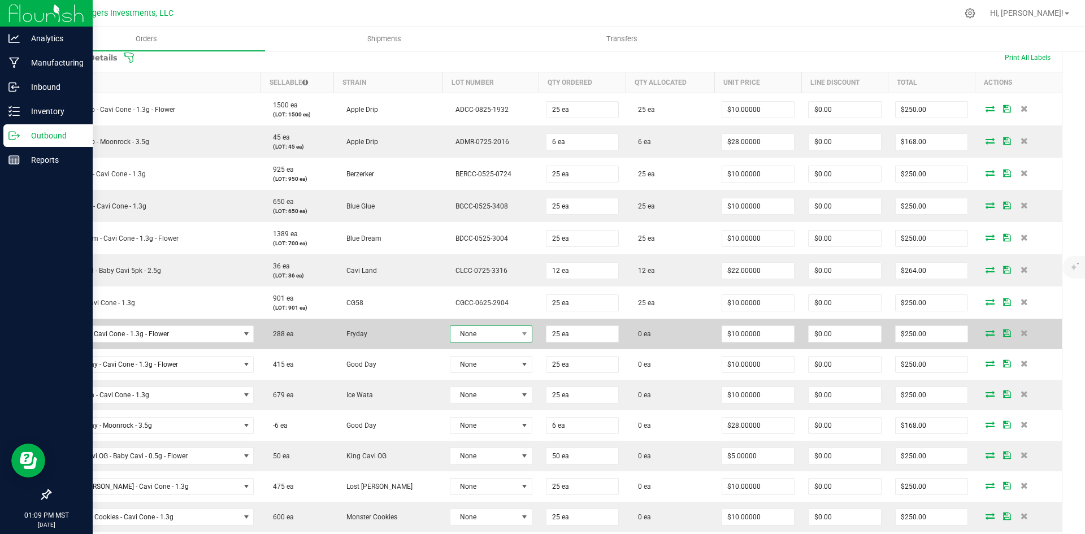
click at [470, 330] on span "None" at bounding box center [484, 334] width 67 height 16
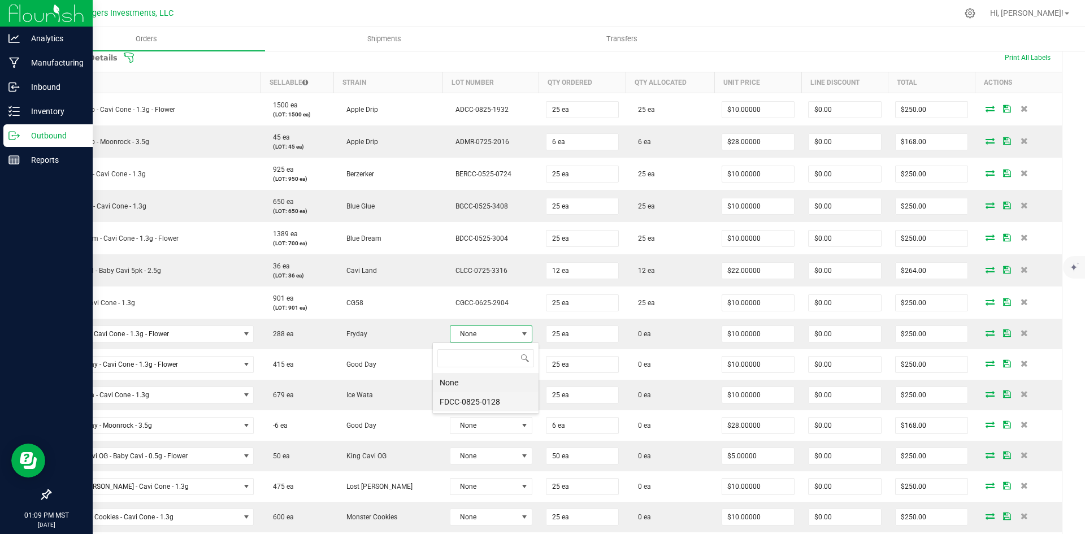
click at [476, 403] on li "FDCC-0825-0128" at bounding box center [486, 401] width 106 height 19
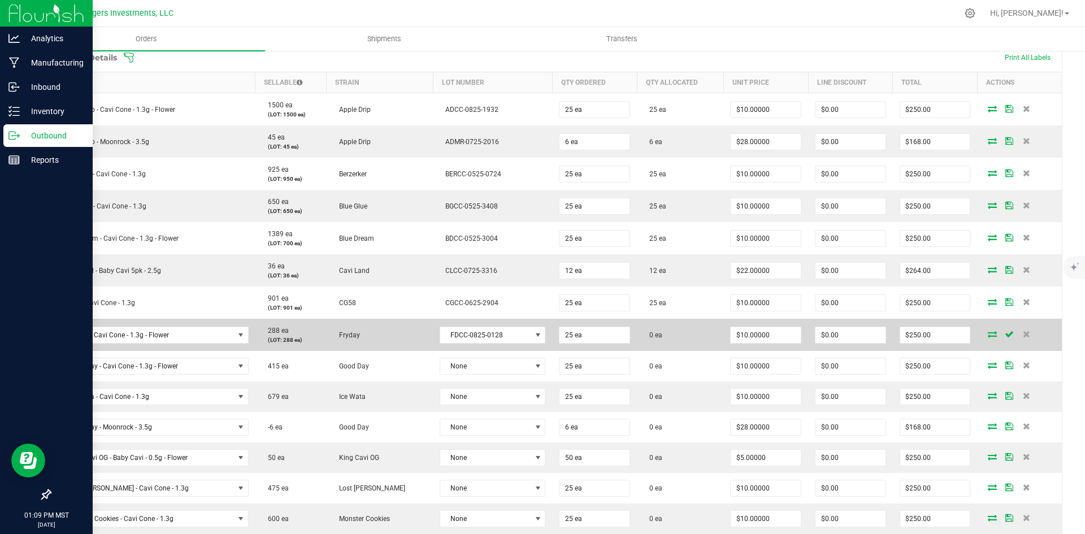
click at [988, 332] on icon at bounding box center [992, 334] width 9 height 7
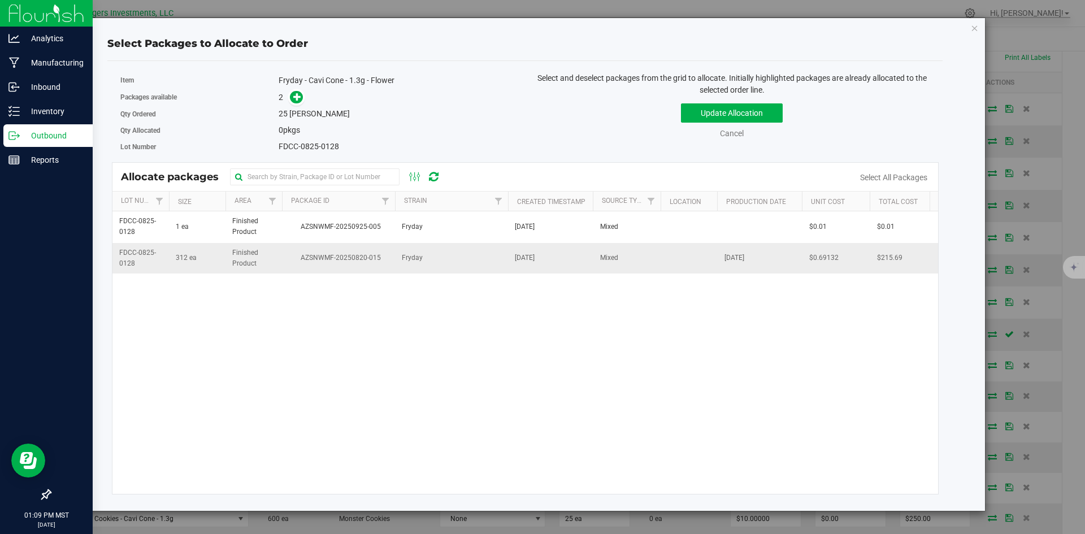
click at [333, 268] on td "AZSNWMF-20250820-015" at bounding box center [338, 258] width 113 height 31
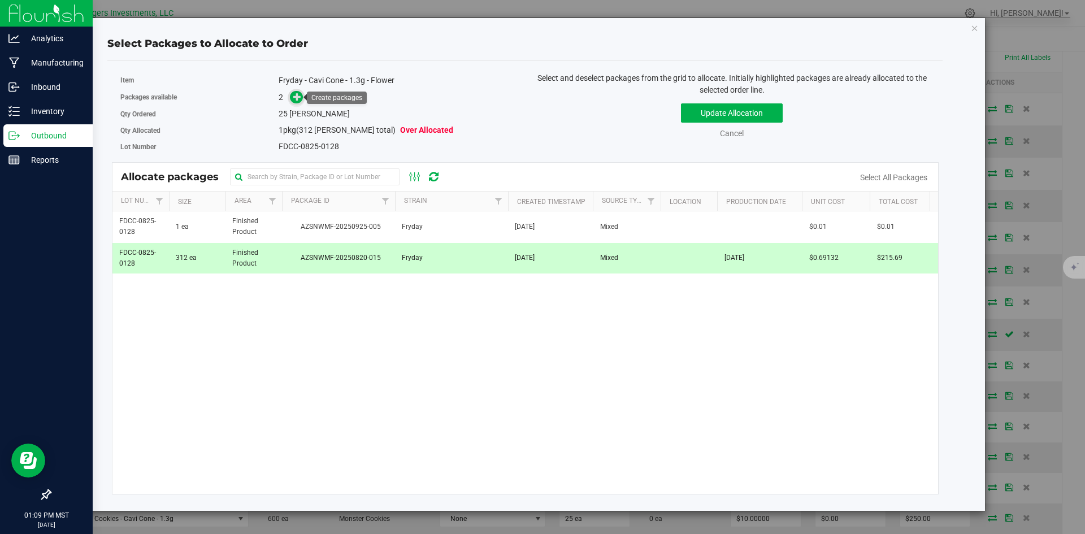
click at [303, 94] on span at bounding box center [296, 97] width 13 height 13
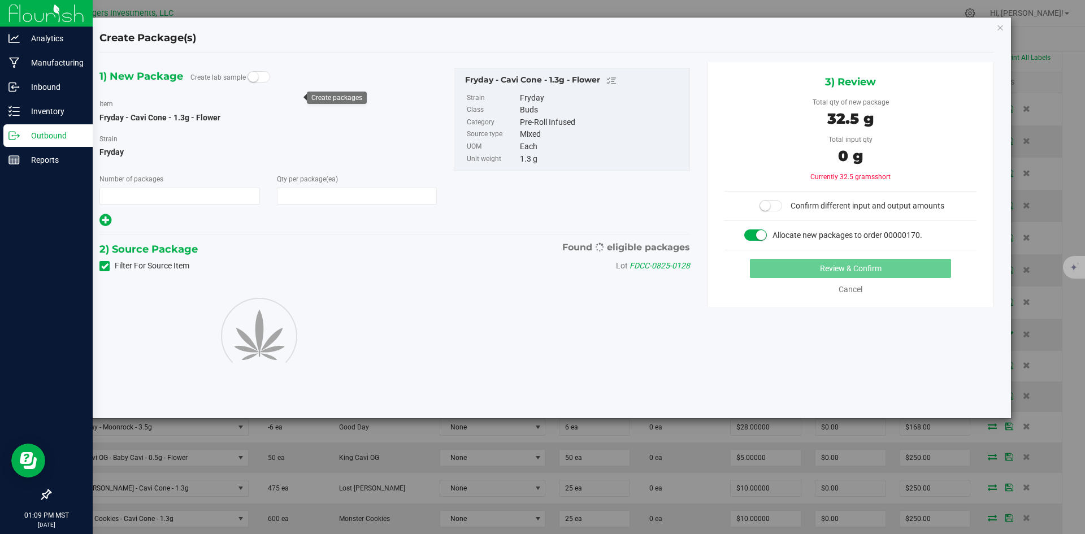
type input "1"
type input "25"
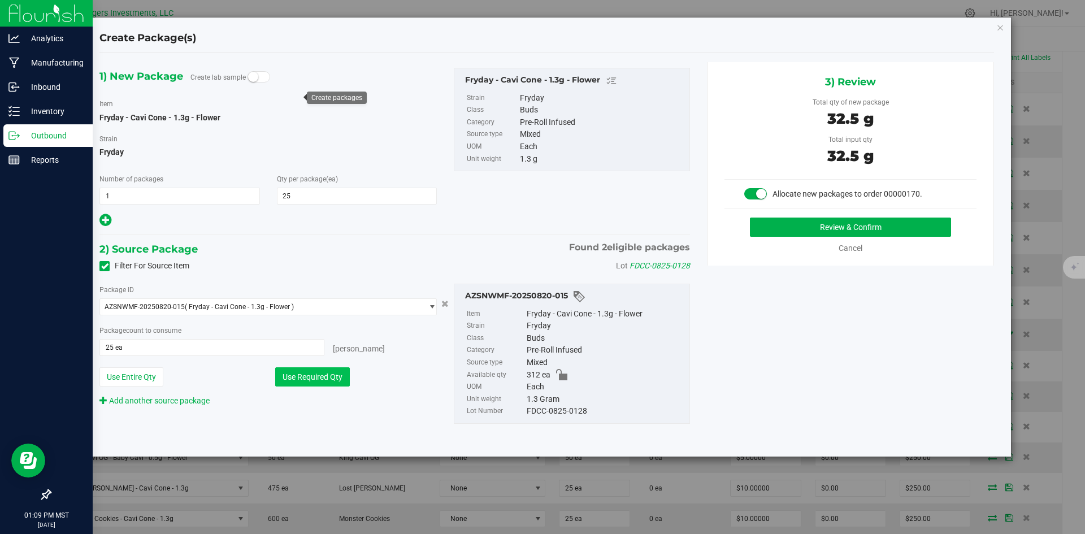
click at [302, 377] on button "Use Required Qty" at bounding box center [312, 376] width 75 height 19
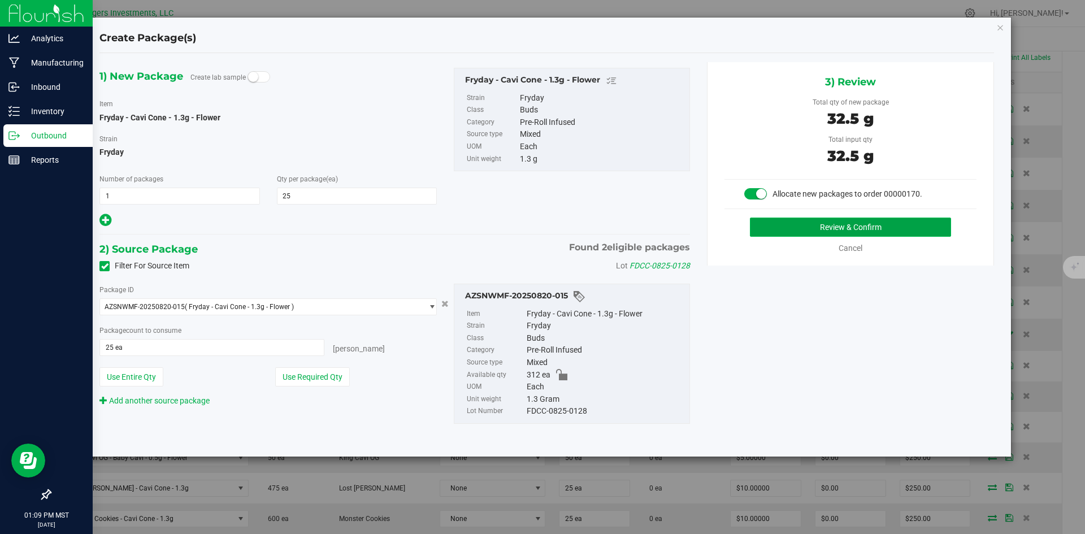
click at [823, 223] on button "Review & Confirm" at bounding box center [850, 227] width 201 height 19
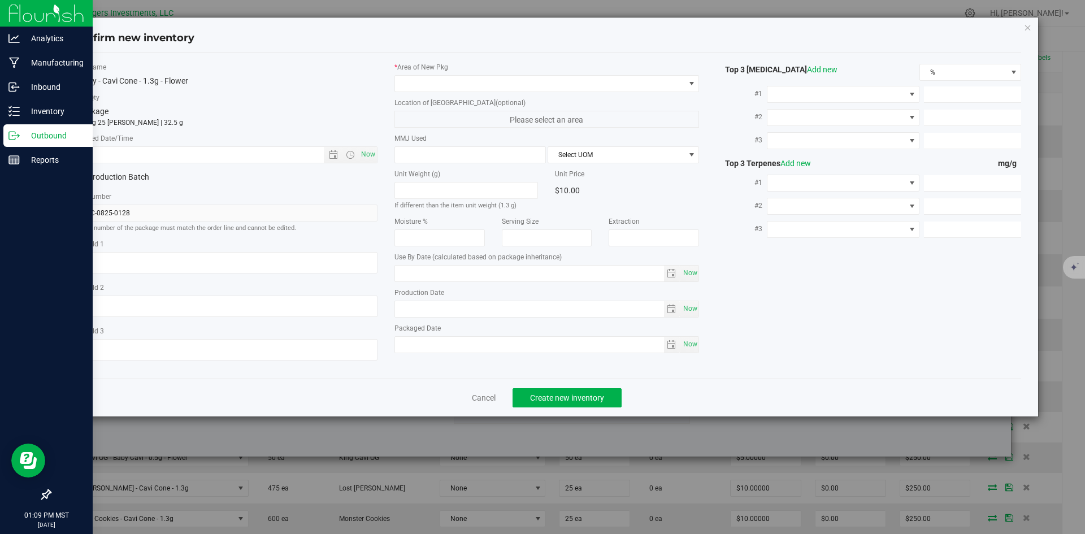
type input "2026-08-05"
type input "2025-08-05"
click at [332, 154] on span "Open the date view" at bounding box center [333, 154] width 9 height 9
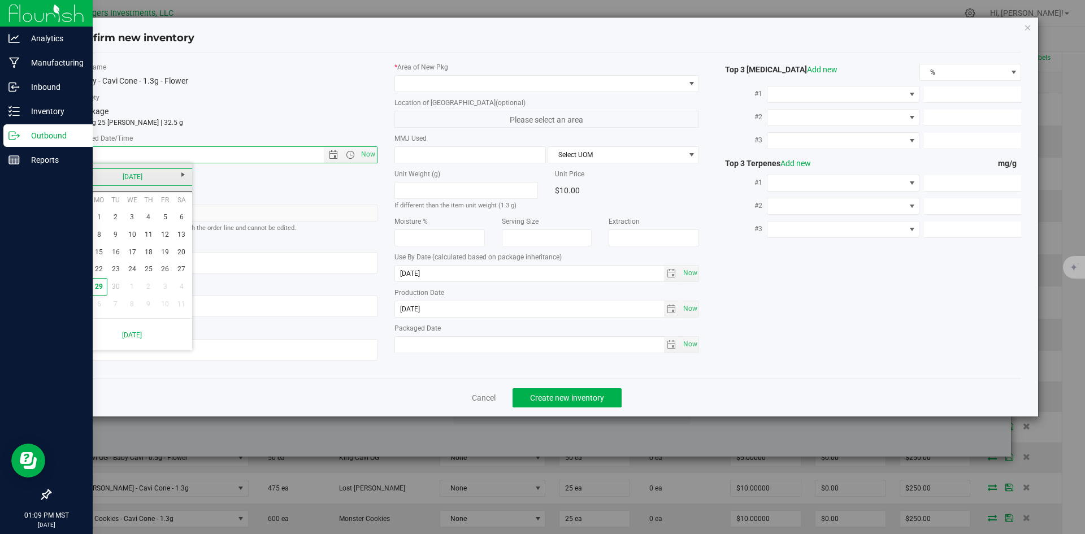
click at [80, 178] on link "[DATE]" at bounding box center [133, 177] width 122 height 18
click at [171, 245] on link "Aug" at bounding box center [175, 239] width 29 height 29
click at [117, 234] on link "5" at bounding box center [115, 235] width 16 height 18
type input "8/5/2025 1:09 PM"
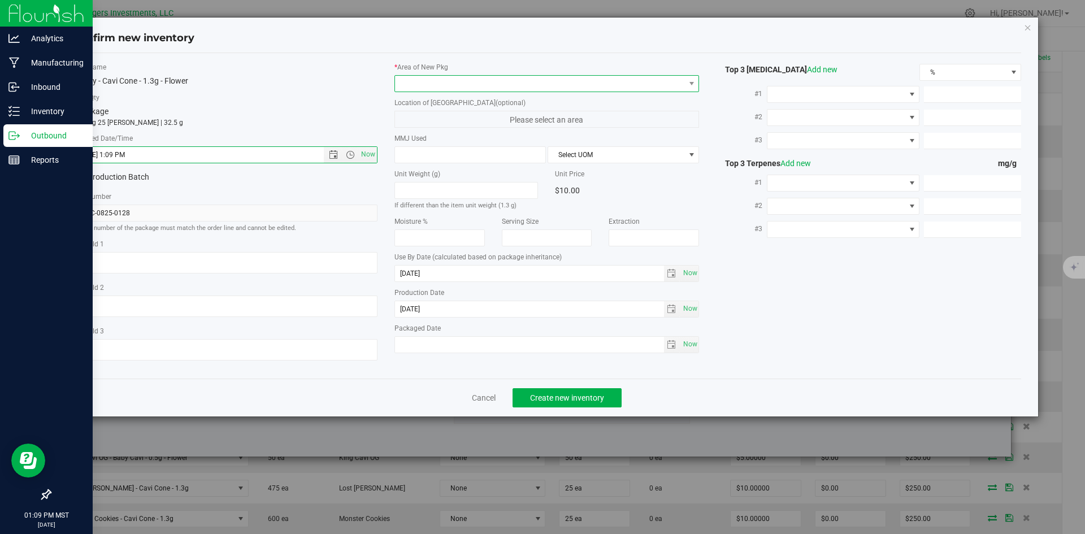
click at [452, 87] on span at bounding box center [540, 84] width 290 height 16
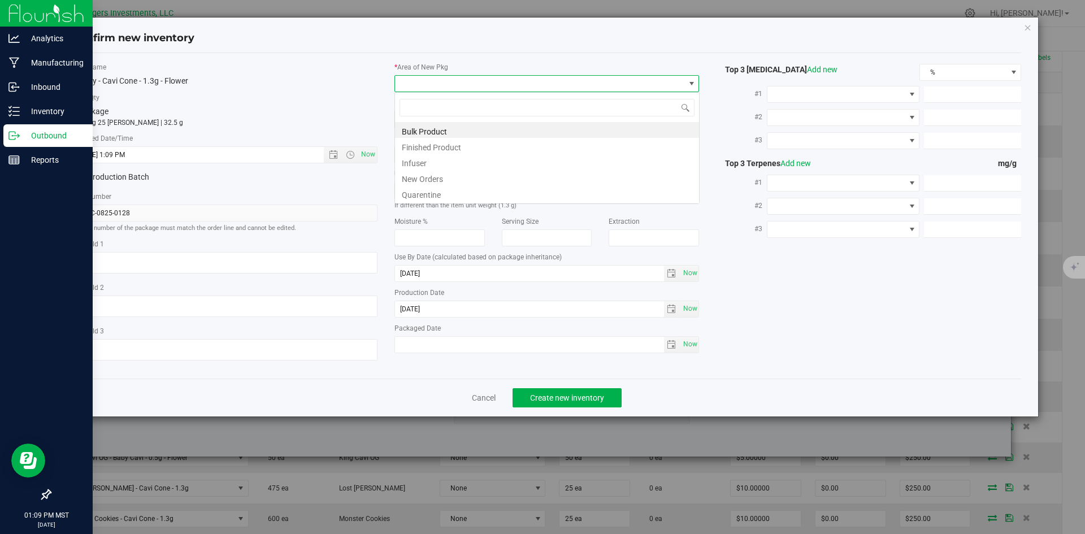
scroll to position [17, 305]
click at [426, 179] on li "New Orders" at bounding box center [547, 178] width 304 height 16
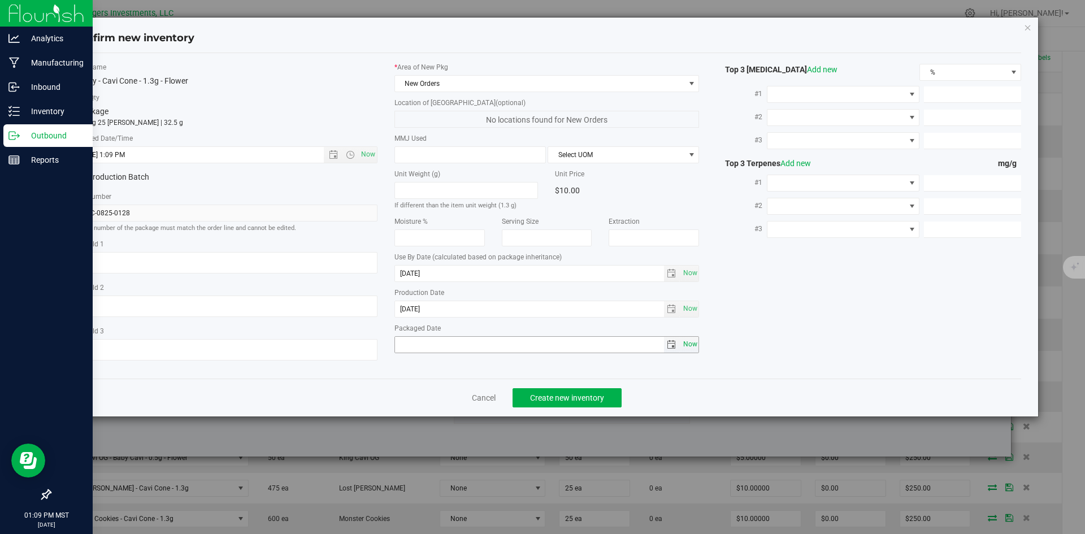
click at [694, 345] on span "Now" at bounding box center [690, 344] width 19 height 16
type input "[DATE]"
click at [589, 396] on span "Create new inventory" at bounding box center [567, 397] width 74 height 9
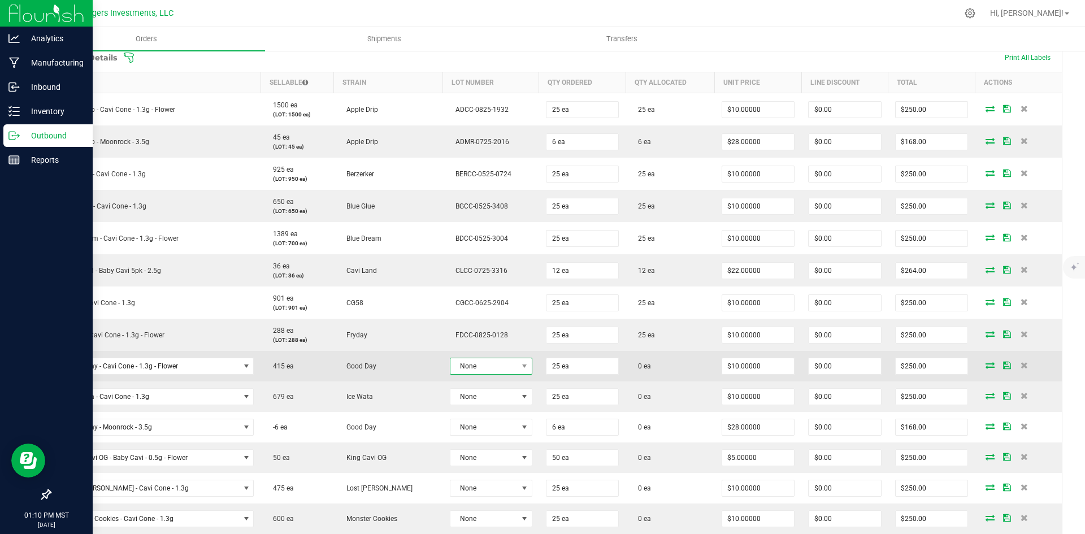
click at [491, 363] on span "None" at bounding box center [484, 366] width 67 height 16
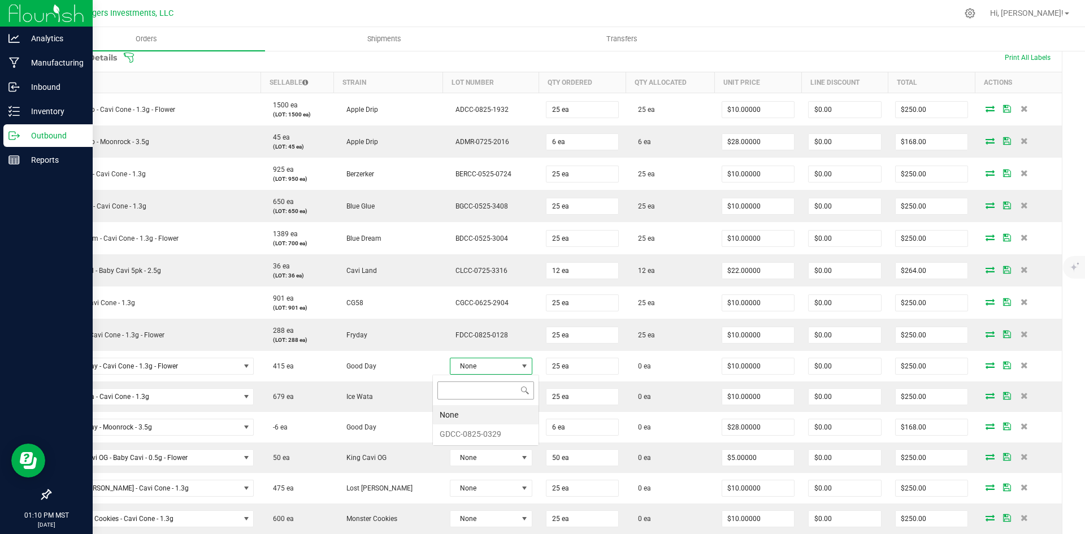
scroll to position [17, 84]
click at [486, 431] on li "GDCC-0825-0329" at bounding box center [486, 434] width 106 height 19
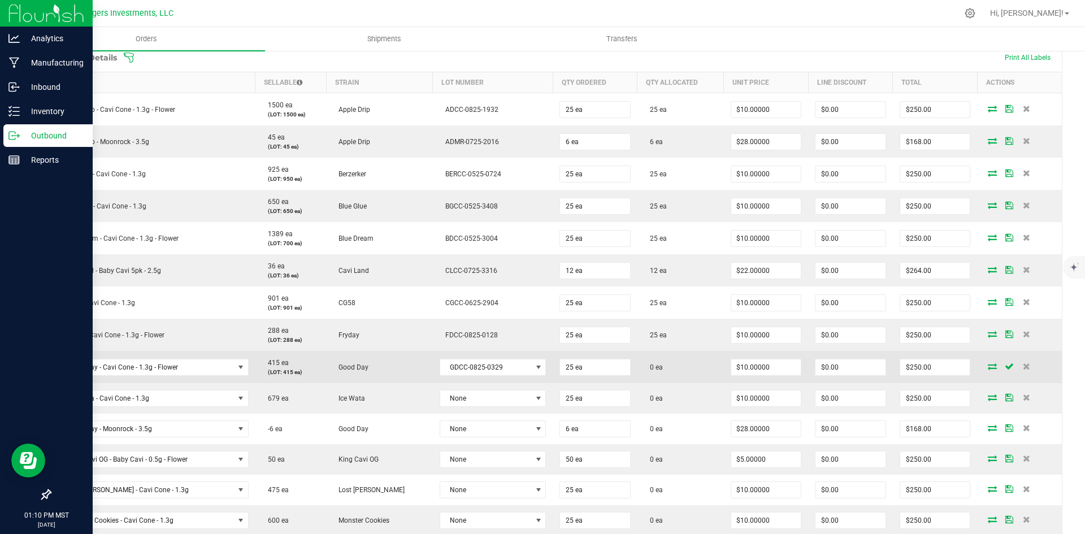
click at [988, 365] on icon at bounding box center [992, 366] width 9 height 7
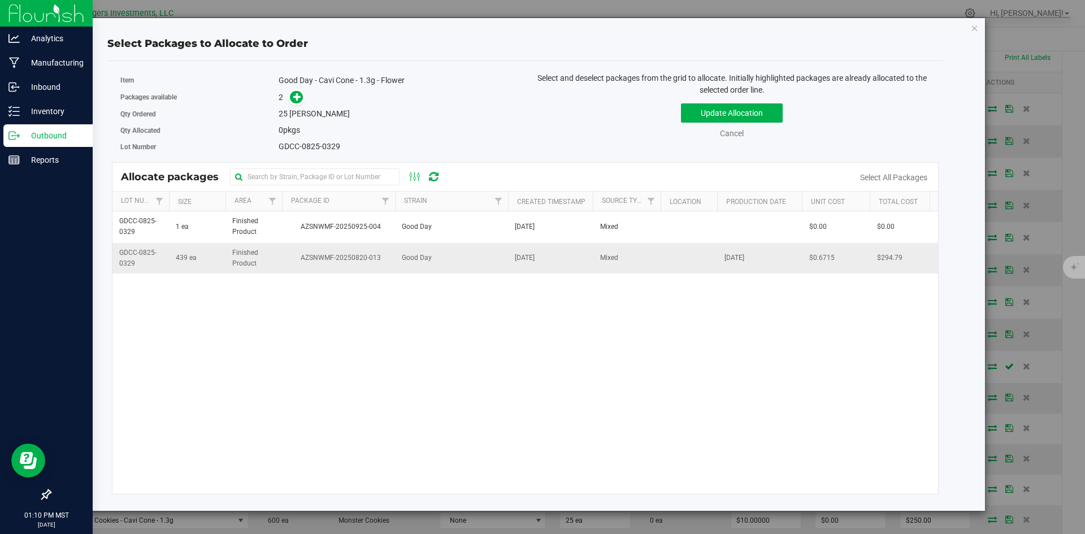
click at [293, 257] on span "AZSNWMF-20250820-013" at bounding box center [339, 258] width 100 height 11
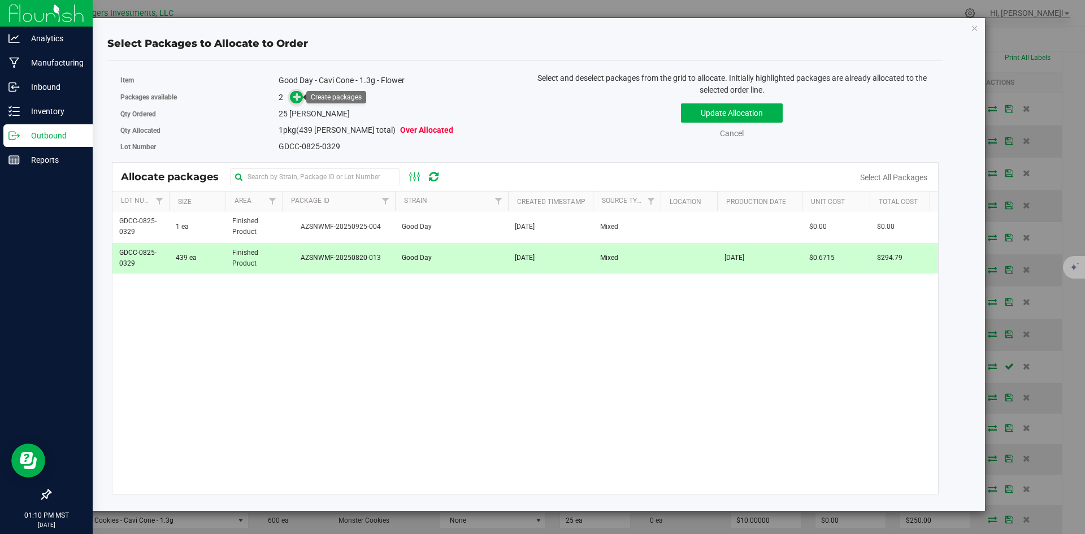
click at [293, 100] on icon at bounding box center [297, 97] width 8 height 8
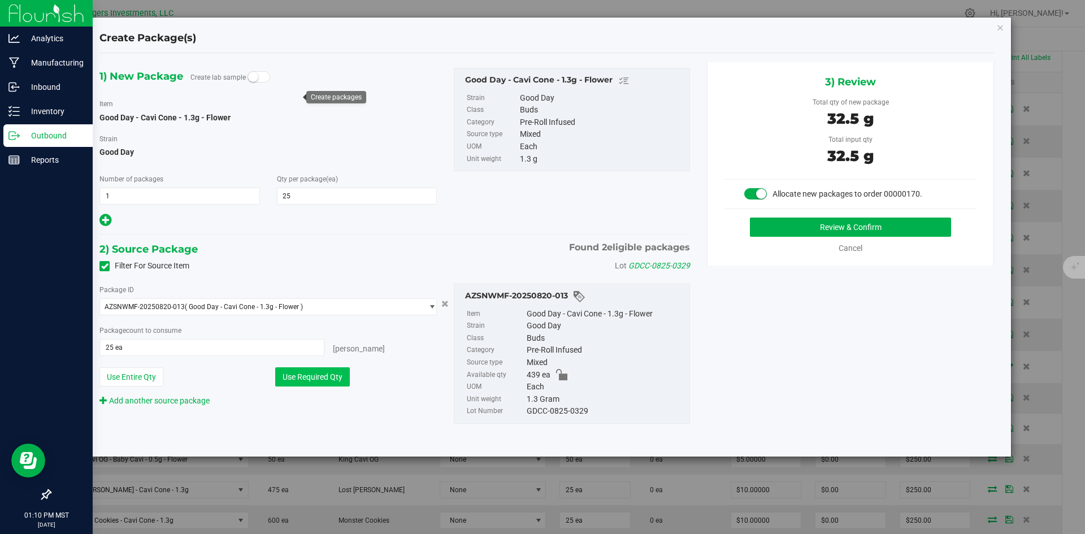
click at [322, 377] on button "Use Required Qty" at bounding box center [312, 376] width 75 height 19
click at [799, 214] on div "3) Review Total qty of new package 32.5 g Total input qty 32.5 g Allocate new p…" at bounding box center [850, 164] width 287 height 204
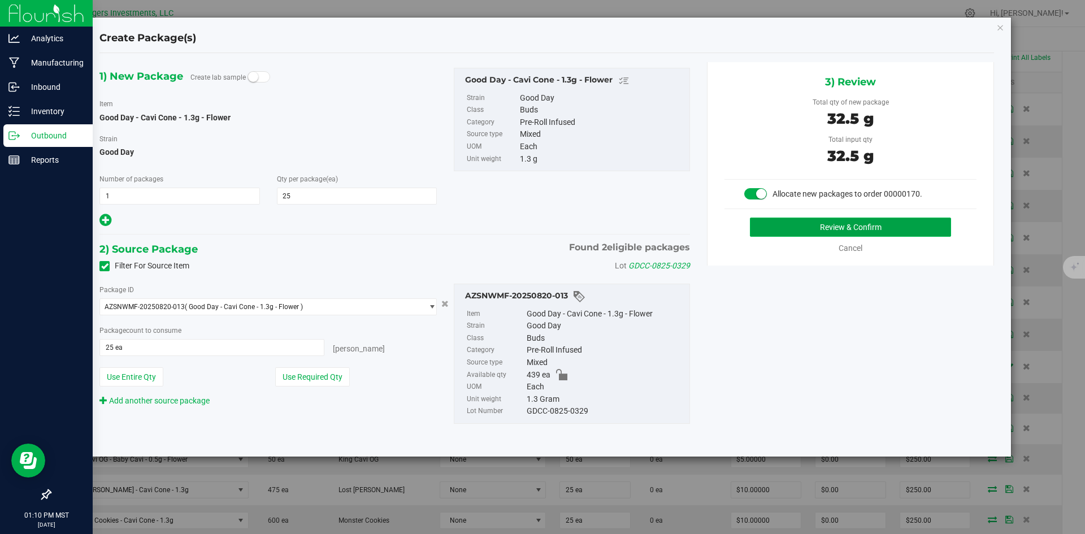
click at [803, 223] on button "Review & Confirm" at bounding box center [850, 227] width 201 height 19
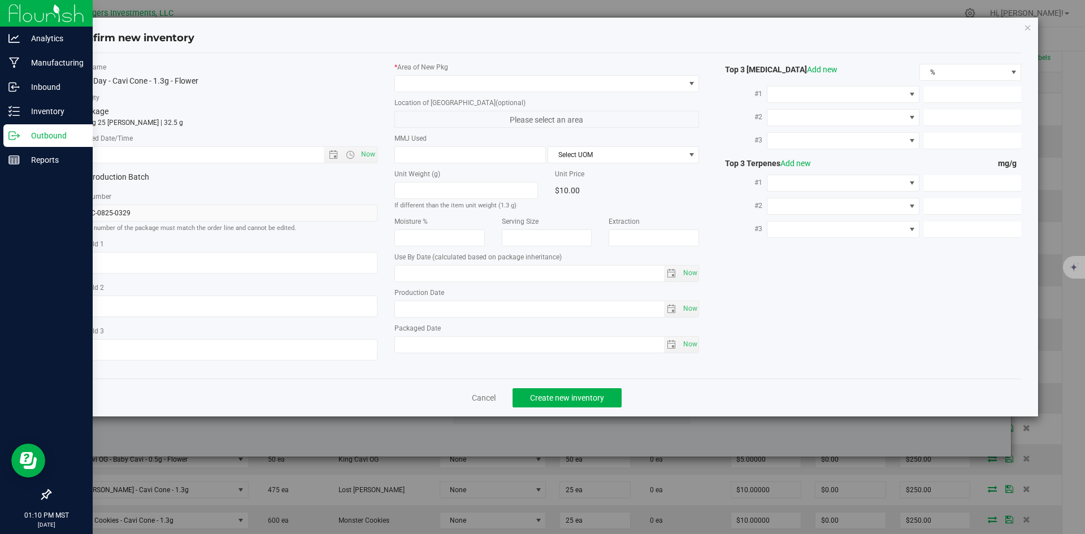
type input "2026-08-05"
type input "2025-08-05"
click at [334, 153] on span "Open the date view" at bounding box center [333, 154] width 9 height 9
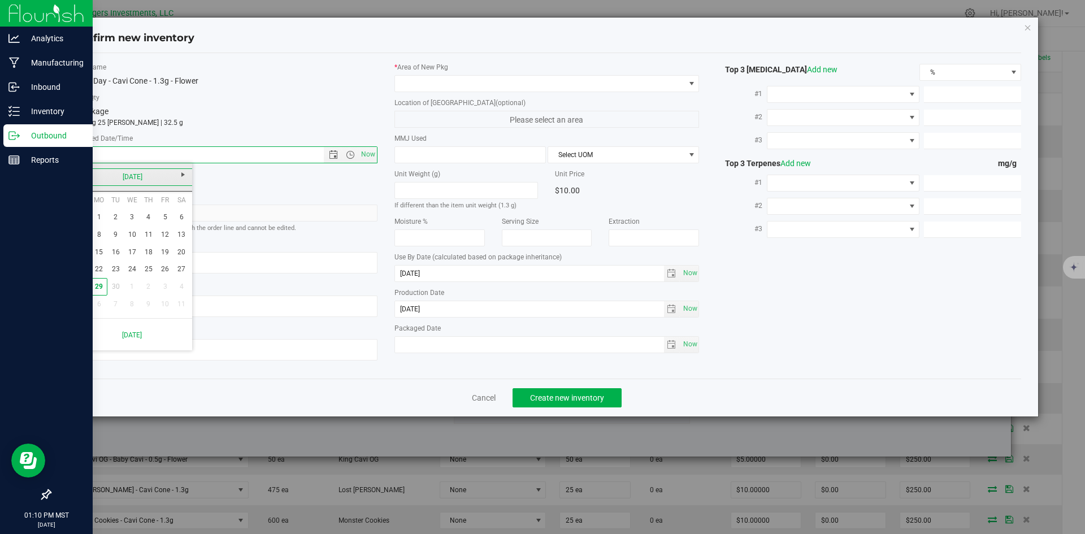
click at [79, 175] on link "[DATE]" at bounding box center [133, 177] width 122 height 18
click at [178, 244] on link "Aug" at bounding box center [175, 239] width 29 height 29
click at [118, 231] on link "5" at bounding box center [115, 235] width 16 height 18
type input "8/5/2025 1:10 PM"
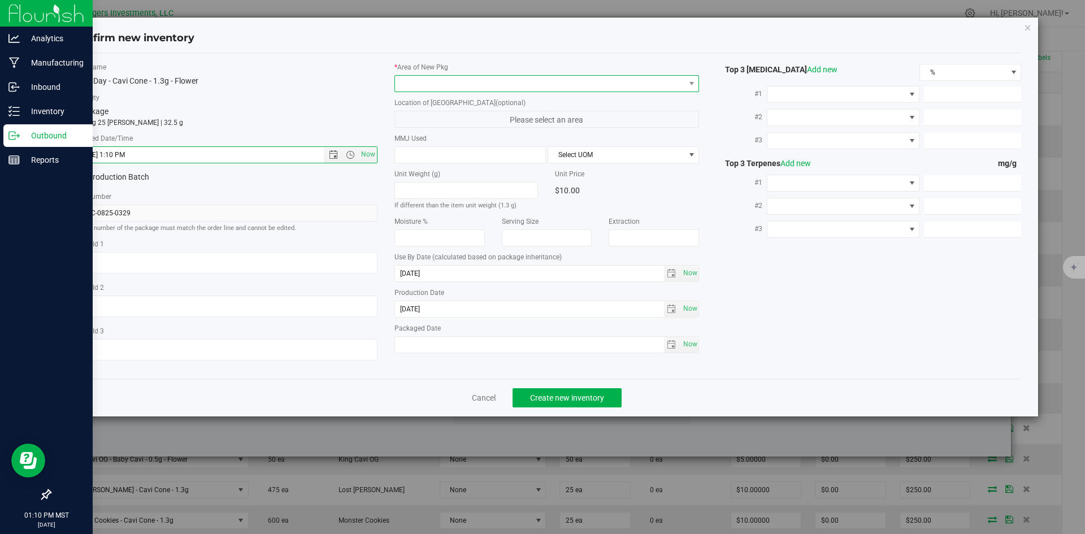
click at [414, 82] on span at bounding box center [540, 84] width 290 height 16
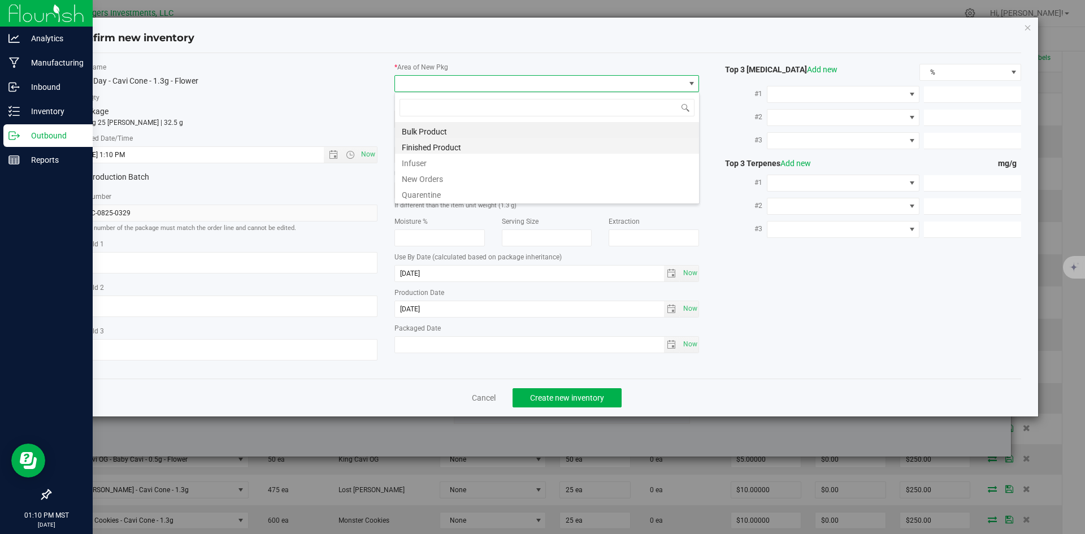
scroll to position [17, 305]
click at [424, 177] on li "New Orders" at bounding box center [547, 178] width 304 height 16
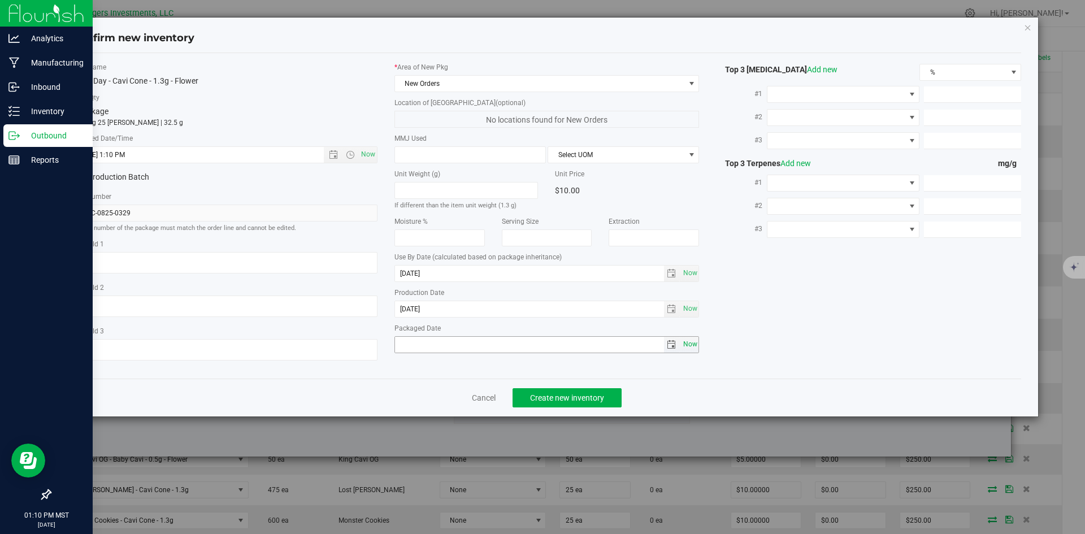
click at [691, 344] on span "Now" at bounding box center [690, 344] width 19 height 16
type input "[DATE]"
click at [580, 400] on span "Create new inventory" at bounding box center [567, 397] width 74 height 9
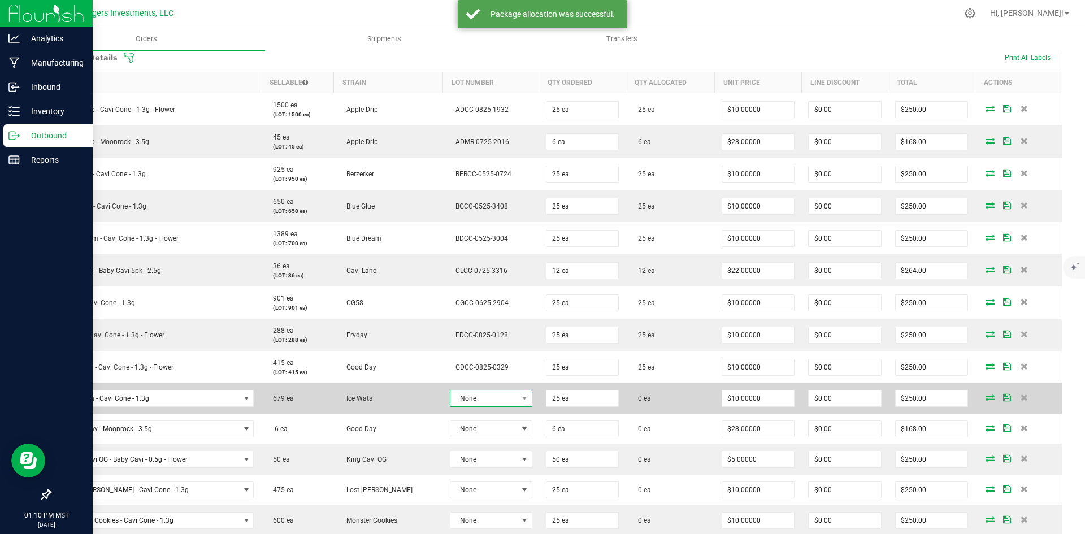
click at [484, 399] on span "None" at bounding box center [484, 399] width 67 height 16
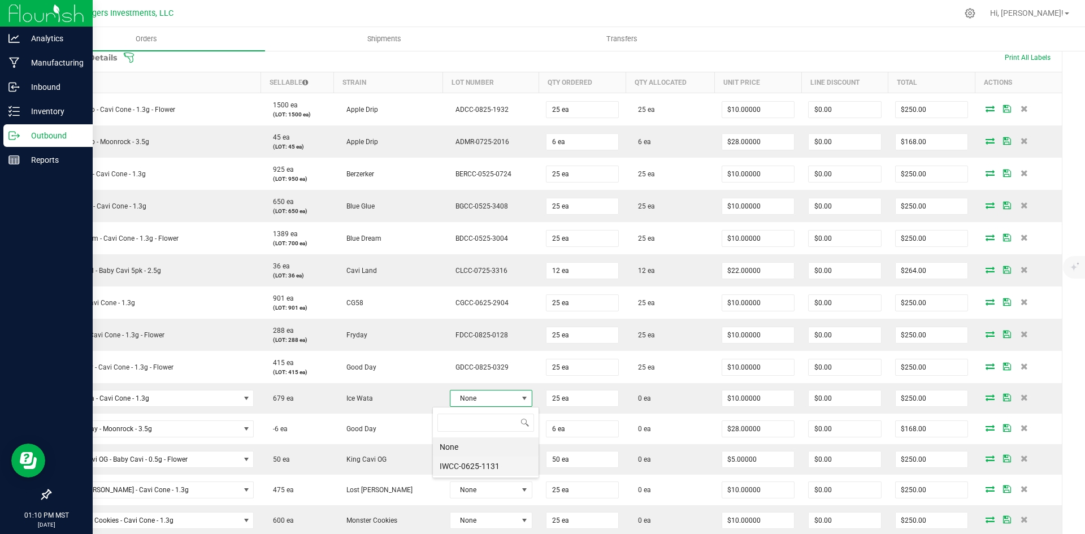
click at [482, 465] on li "IWCC-0625-1131" at bounding box center [486, 466] width 106 height 19
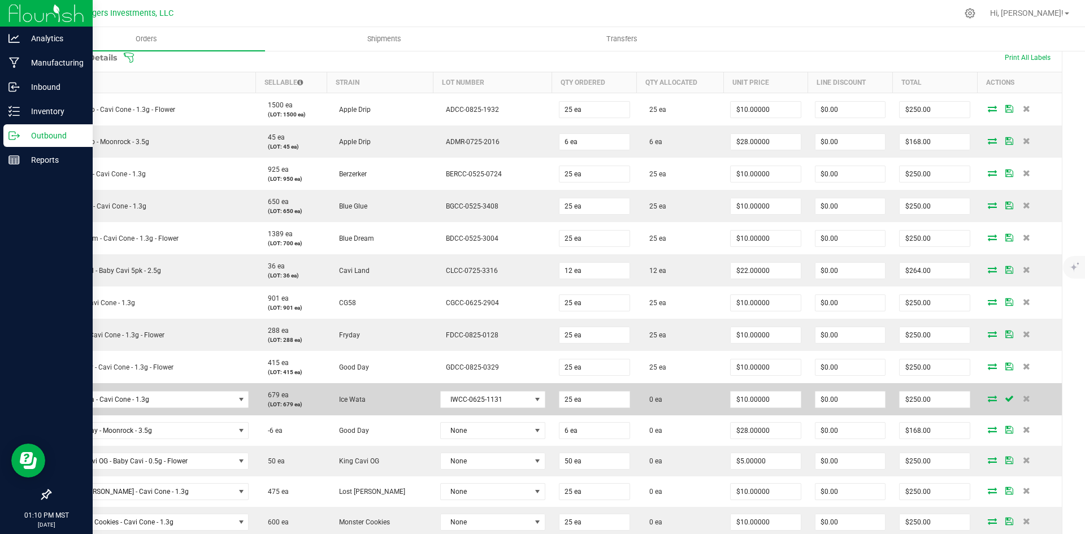
click at [988, 401] on icon at bounding box center [992, 398] width 9 height 7
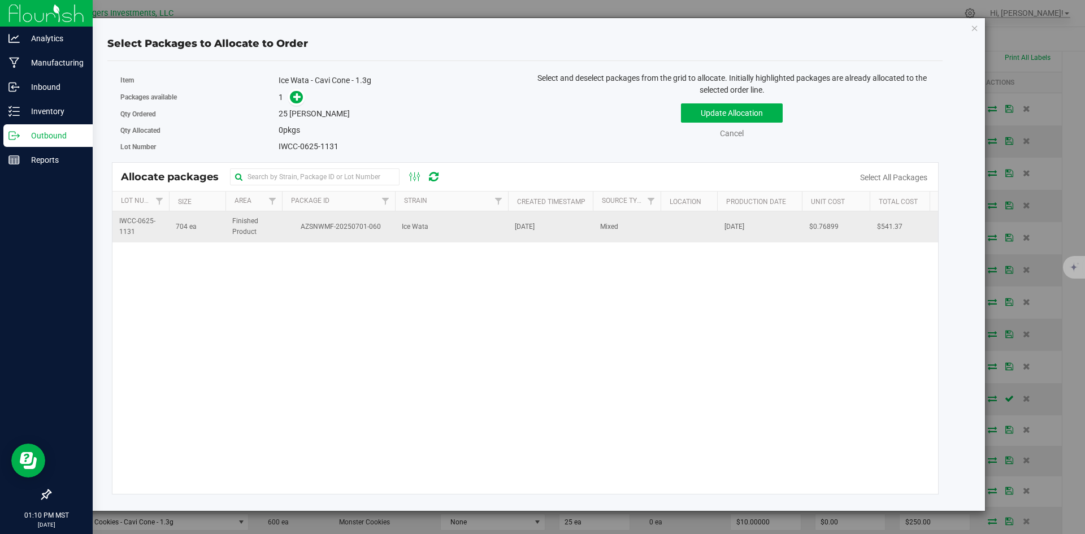
click at [305, 227] on span "AZSNWMF-20250701-060" at bounding box center [339, 227] width 100 height 11
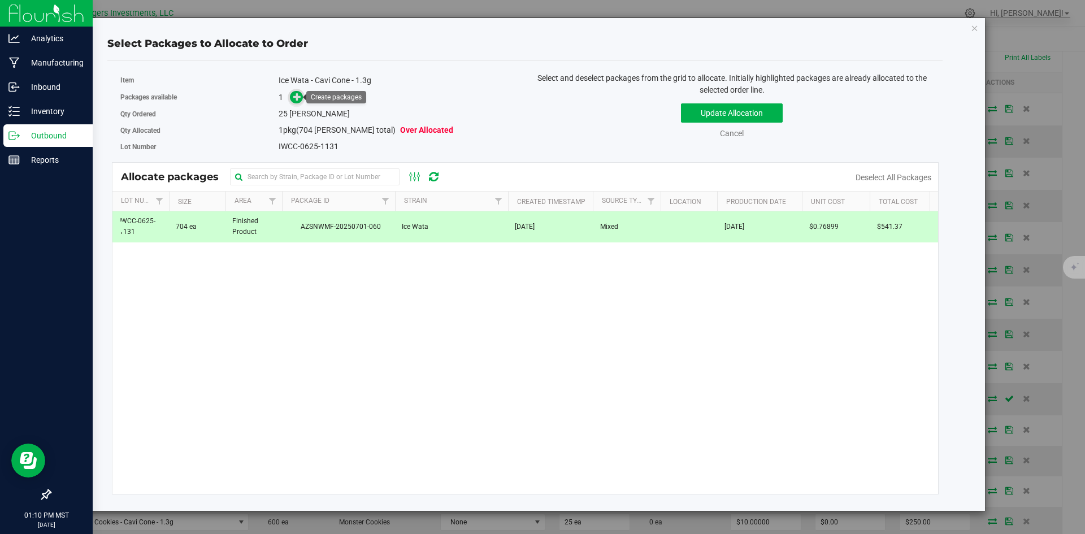
click at [292, 100] on span at bounding box center [296, 97] width 13 height 13
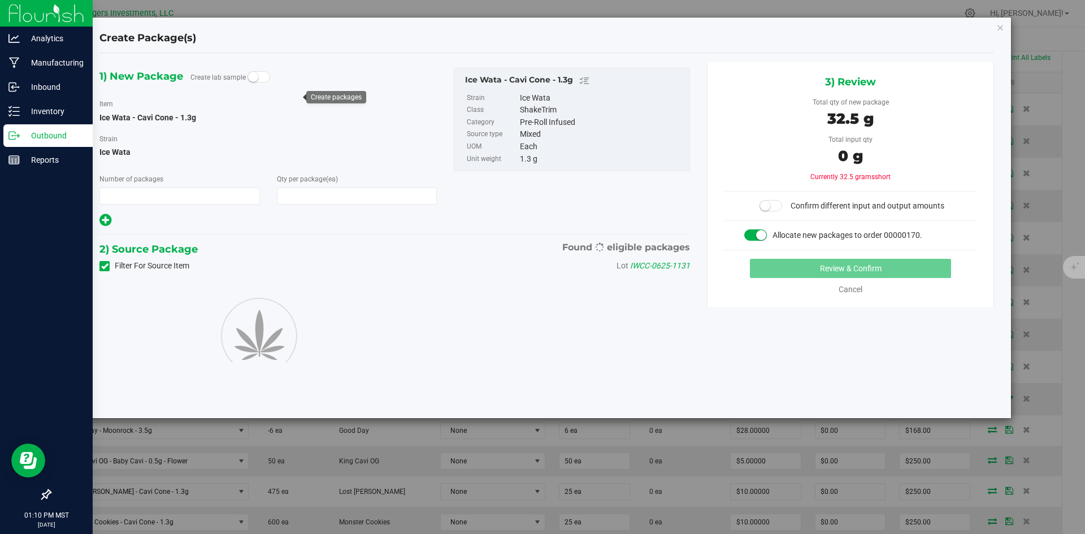
type input "1"
type input "25"
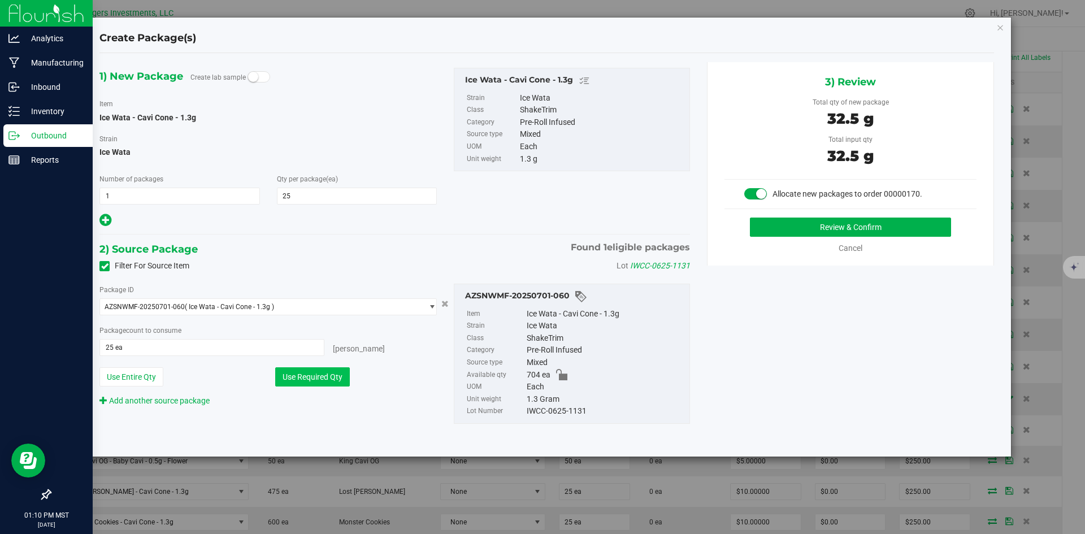
click at [339, 383] on button "Use Required Qty" at bounding box center [312, 376] width 75 height 19
click at [773, 233] on button "Review & Confirm" at bounding box center [850, 227] width 201 height 19
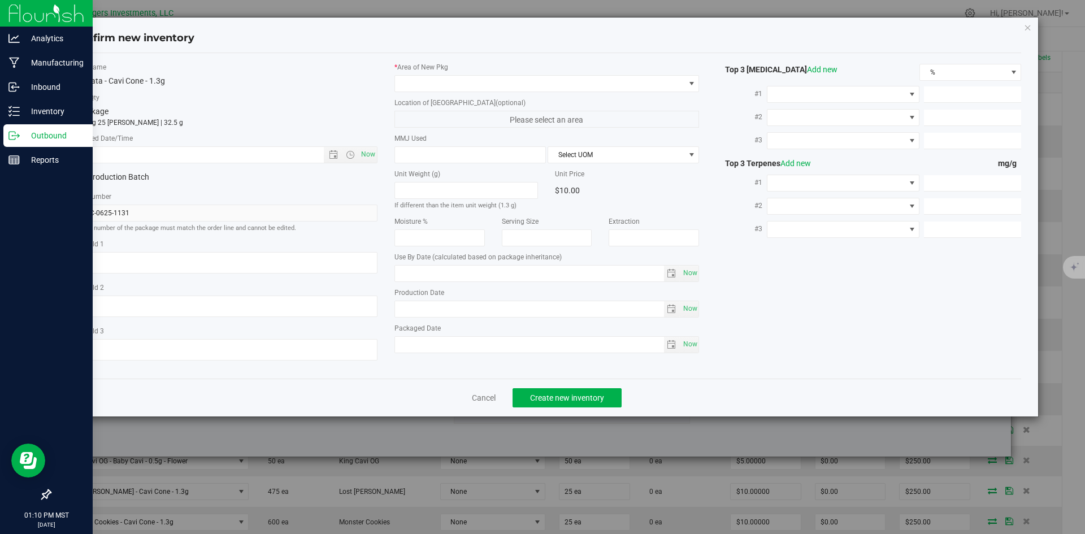
type input "2026-06-19"
type input "2025-06-19"
click at [335, 152] on span "Open the date view" at bounding box center [333, 154] width 9 height 9
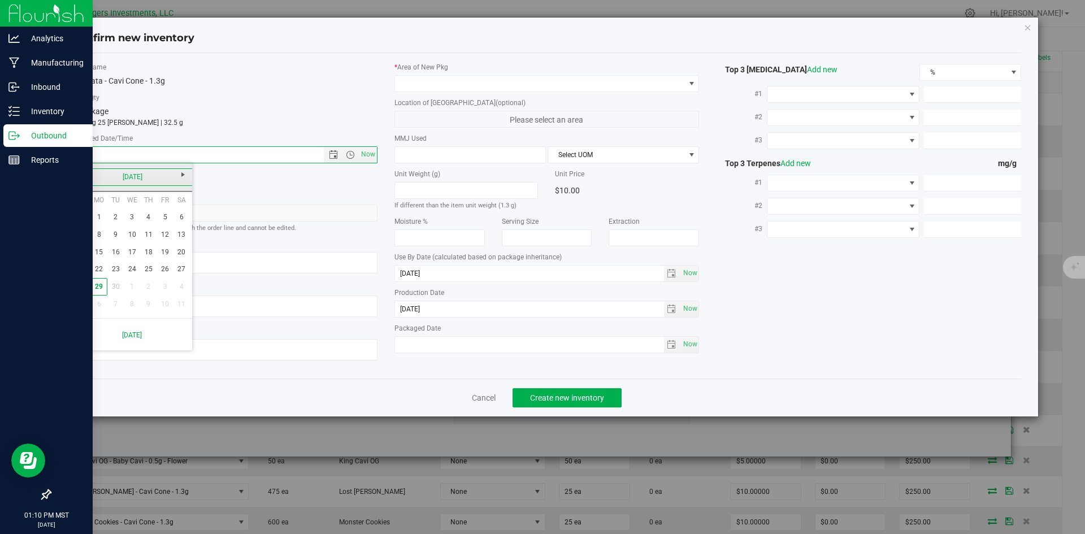
click at [81, 174] on link "[DATE]" at bounding box center [133, 177] width 122 height 18
click at [118, 240] on link "Jun" at bounding box center [117, 239] width 29 height 29
click at [150, 251] on link "19" at bounding box center [148, 253] width 16 height 18
type input "6/19/2025 1:10 PM"
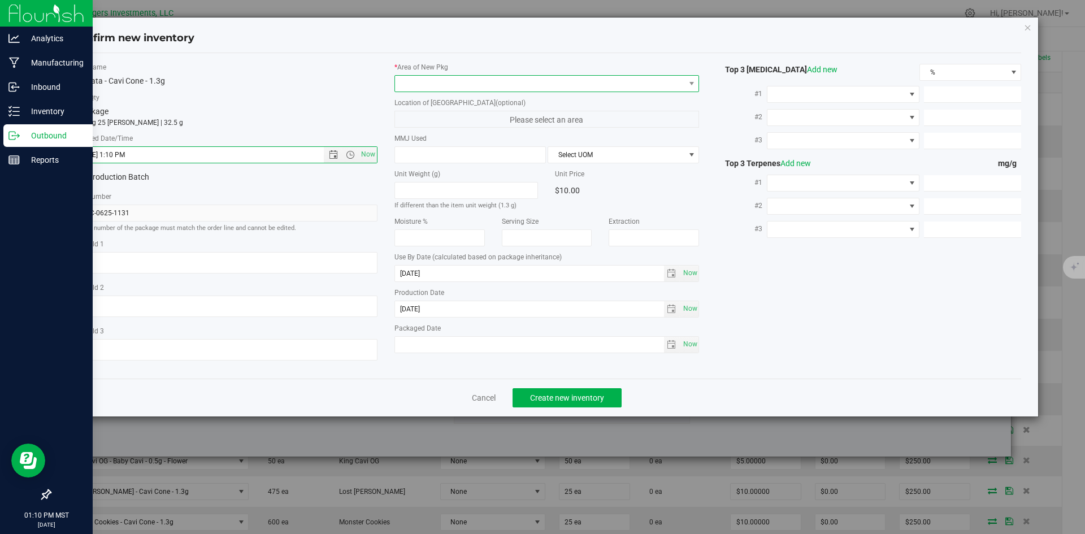
click at [430, 79] on span at bounding box center [540, 84] width 290 height 16
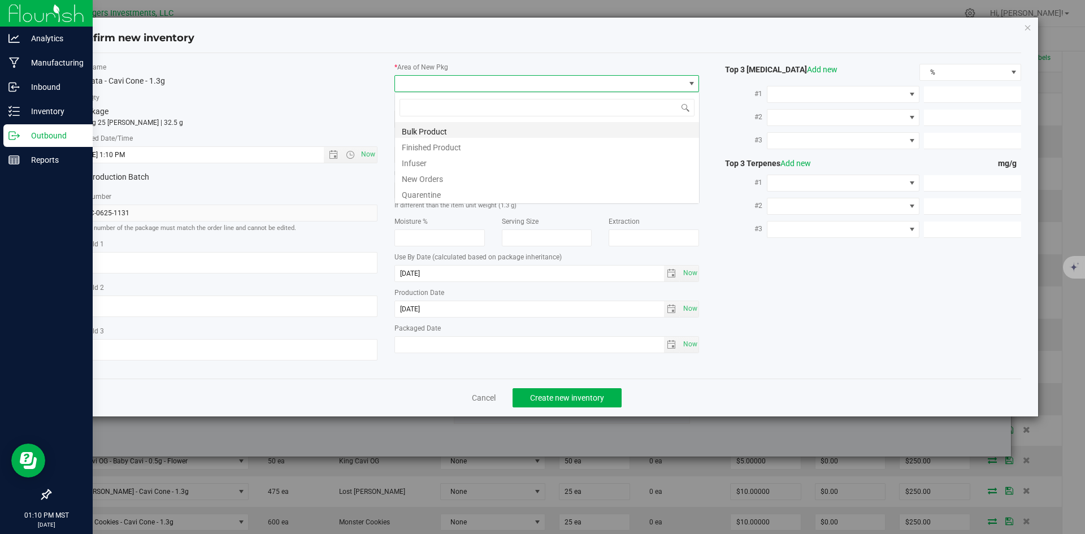
scroll to position [17, 305]
click at [437, 175] on li "New Orders" at bounding box center [547, 178] width 304 height 16
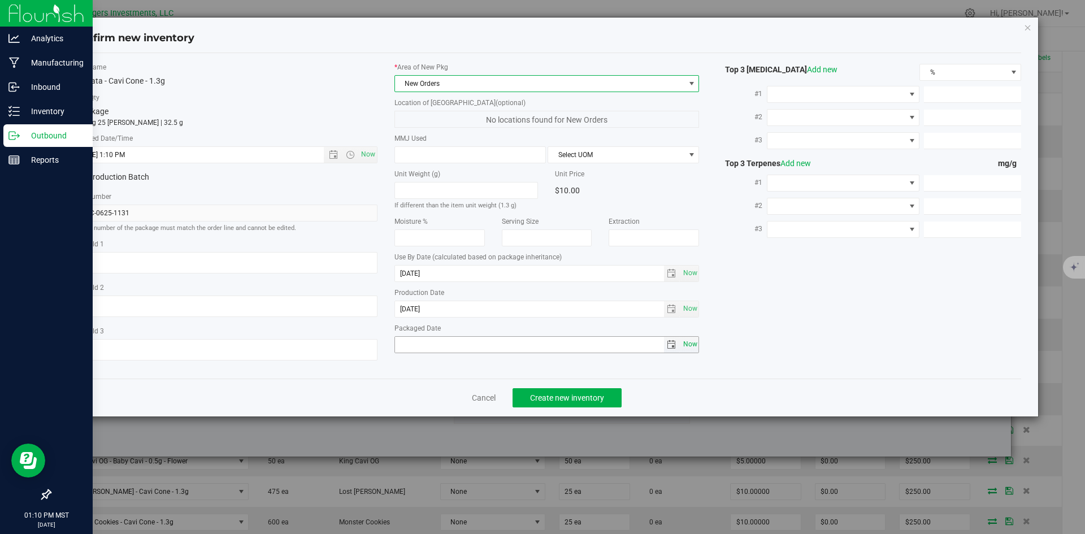
click at [695, 346] on span "Now" at bounding box center [690, 344] width 19 height 16
type input "[DATE]"
click at [594, 395] on span "Create new inventory" at bounding box center [567, 397] width 74 height 9
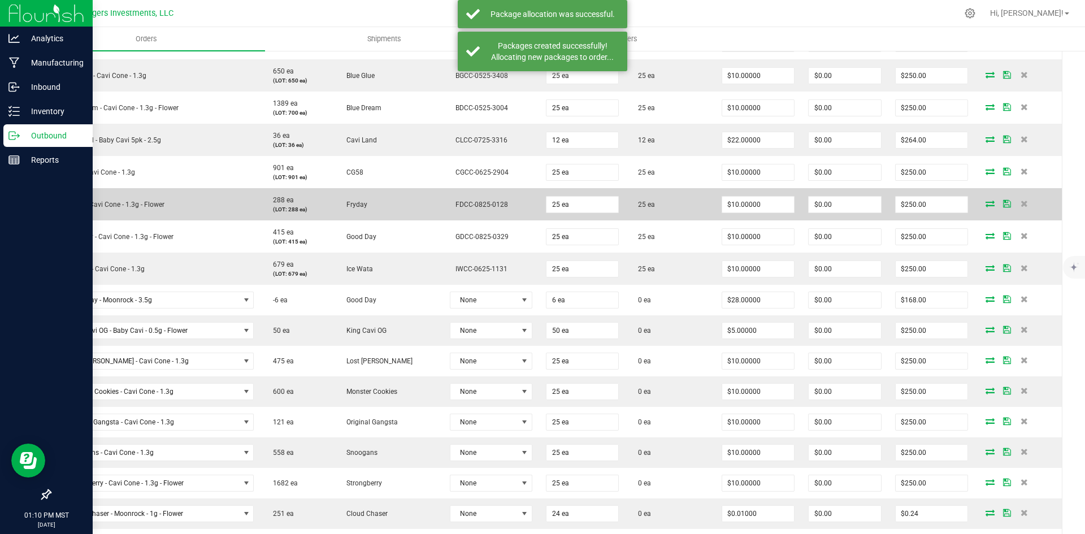
scroll to position [452, 0]
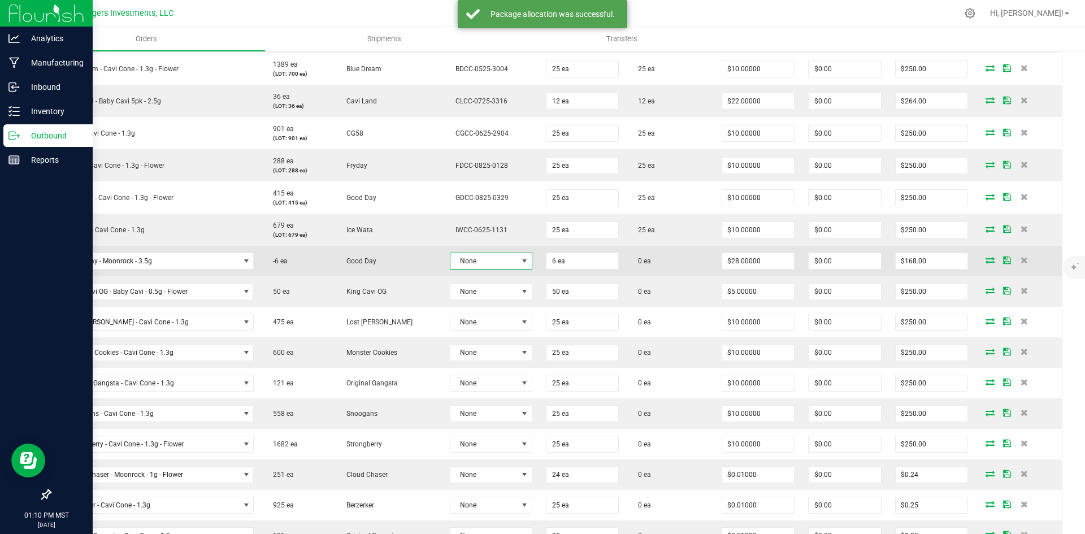
click at [520, 261] on span at bounding box center [524, 261] width 9 height 9
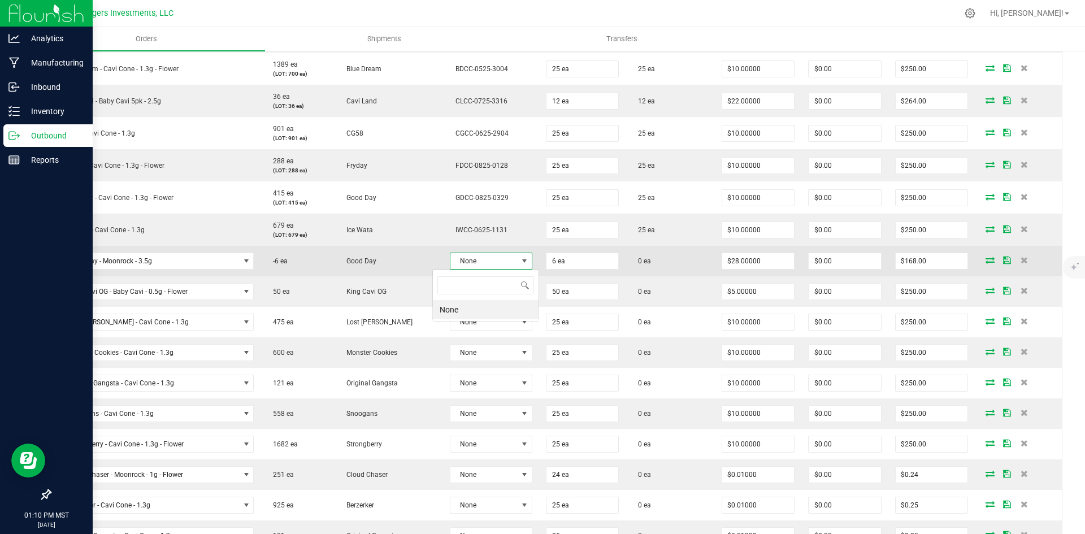
scroll to position [17, 84]
click at [1021, 260] on icon at bounding box center [1024, 260] width 7 height 7
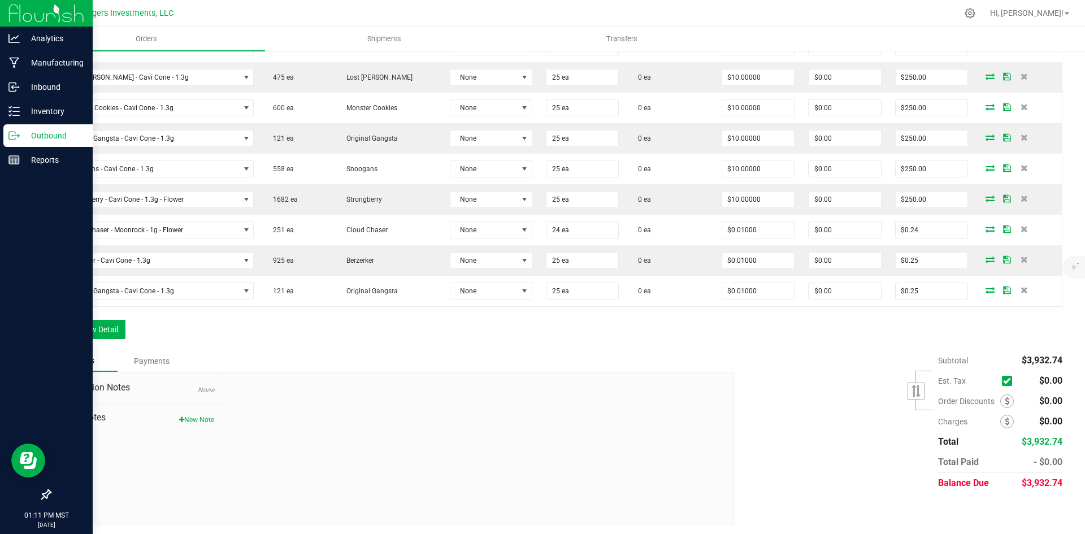
scroll to position [668, 0]
click at [96, 330] on button "Add New Detail" at bounding box center [88, 327] width 76 height 19
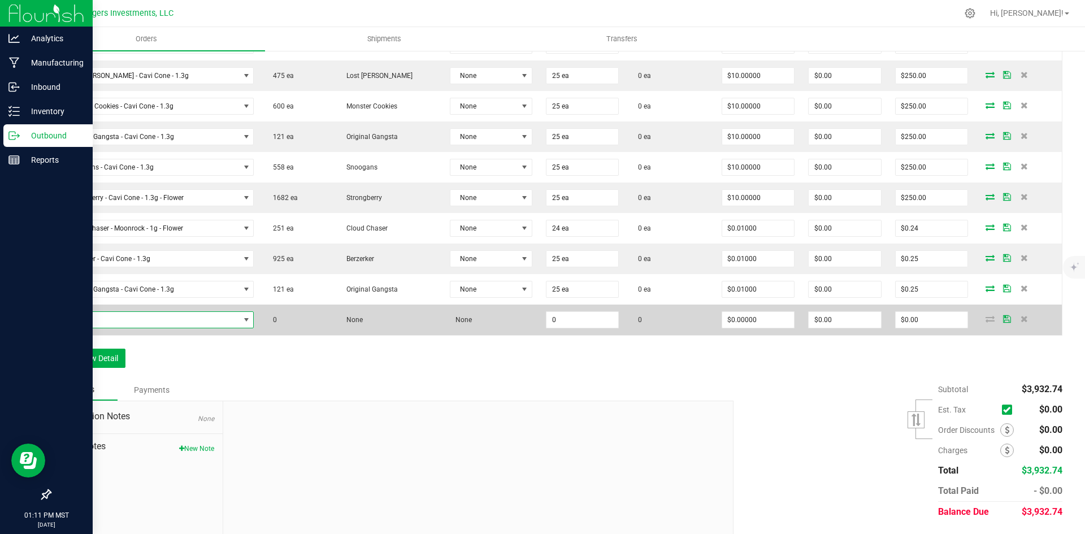
click at [152, 322] on span "NO DATA FOUND" at bounding box center [148, 320] width 181 height 16
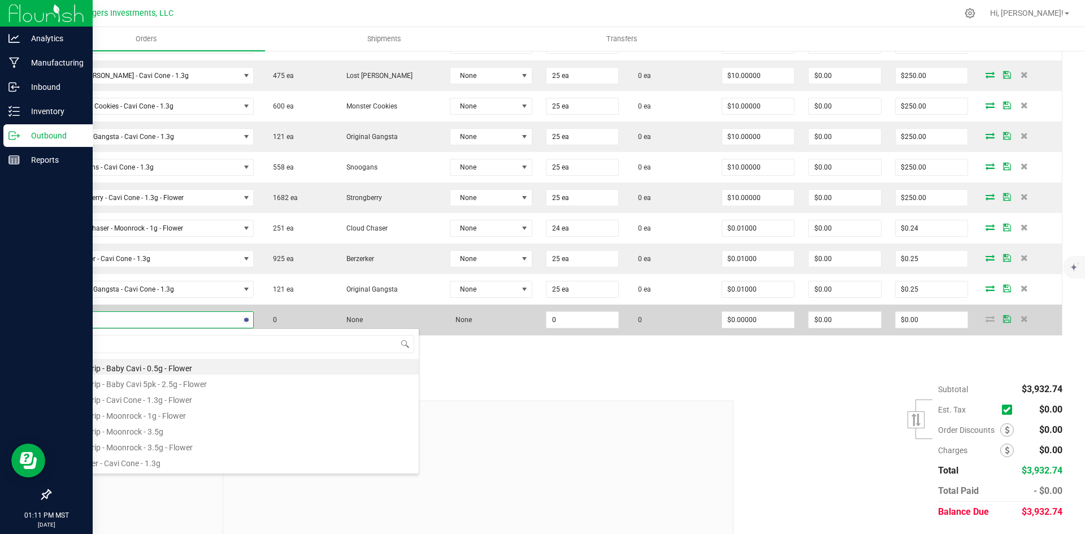
type input "good"
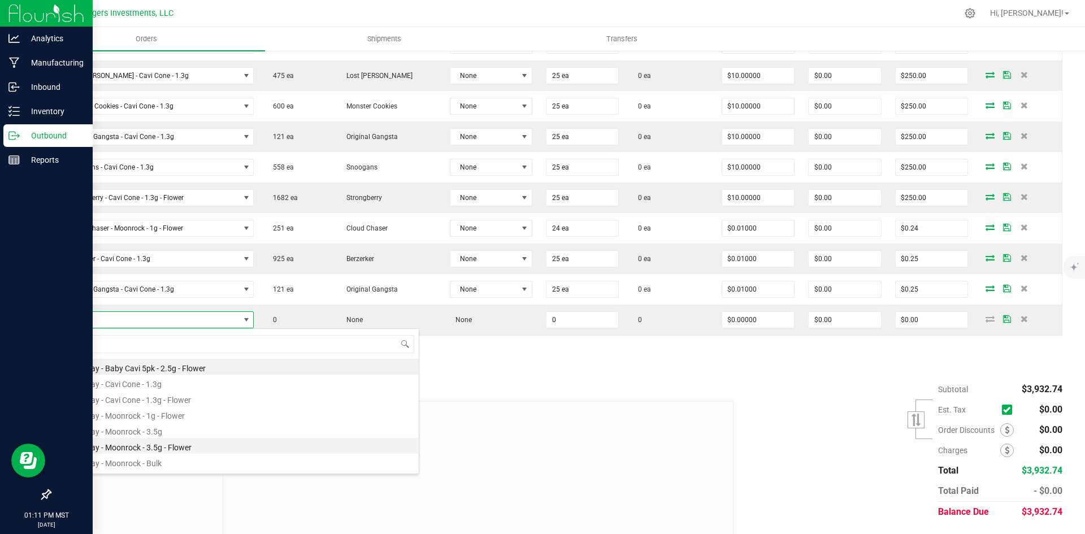
click at [189, 445] on li "Good Day - Moonrock - 3.5g - Flower" at bounding box center [238, 446] width 361 height 16
type input "0 ea"
type input "$28.00000"
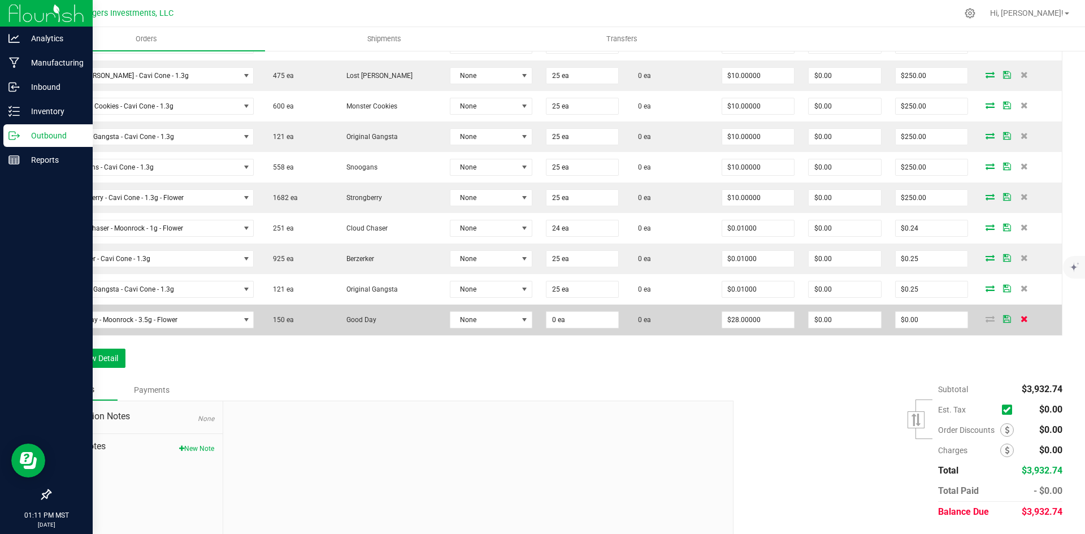
click at [1021, 318] on icon at bounding box center [1024, 318] width 7 height 7
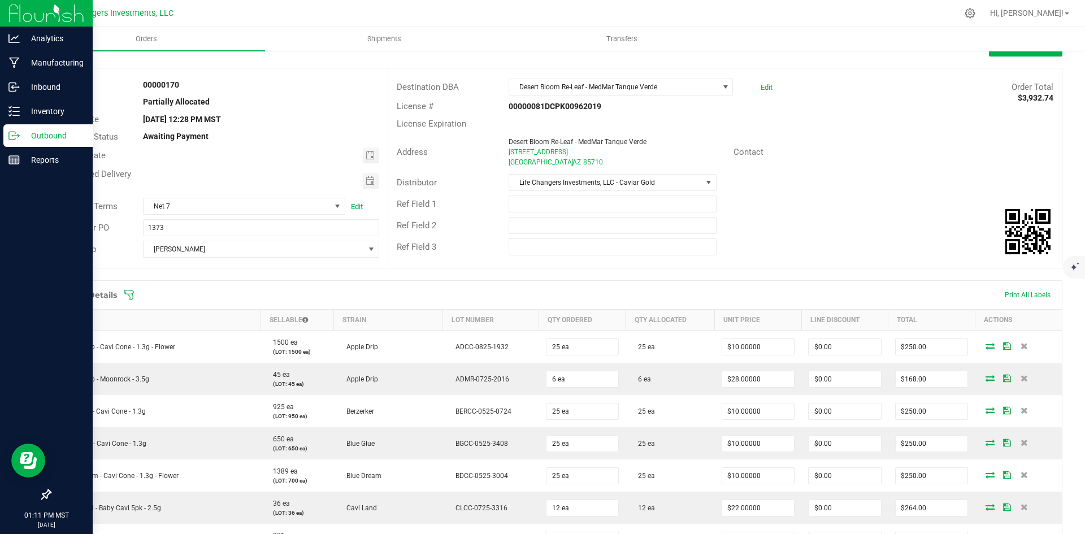
scroll to position [0, 0]
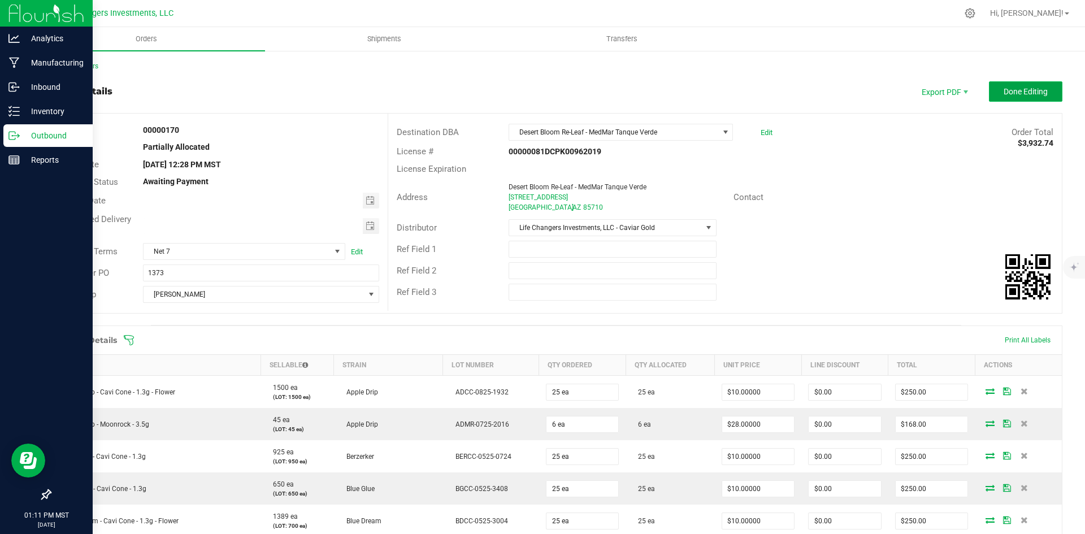
click at [1004, 91] on span "Done Editing" at bounding box center [1026, 91] width 44 height 9
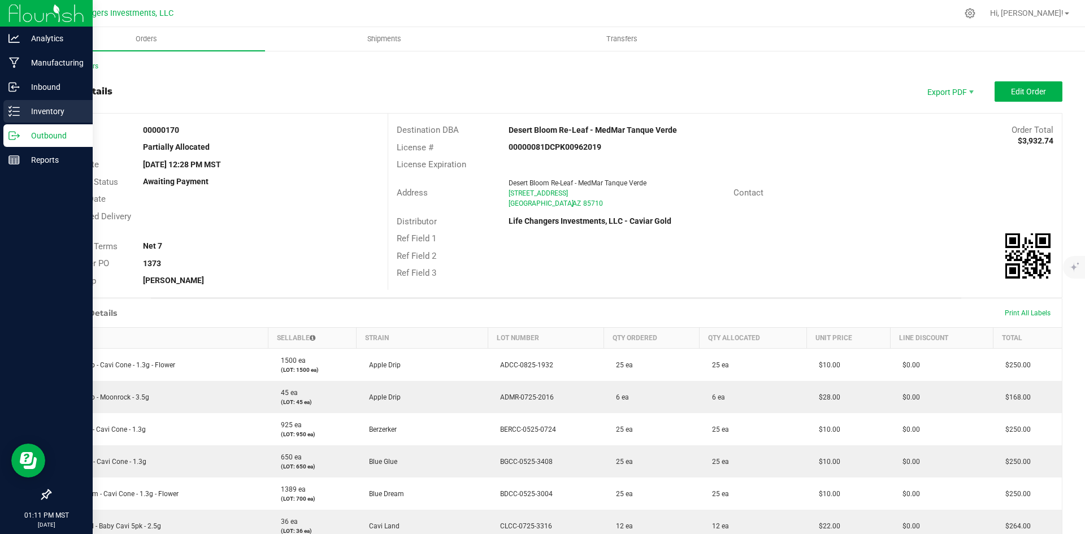
click at [47, 109] on p "Inventory" at bounding box center [54, 112] width 68 height 14
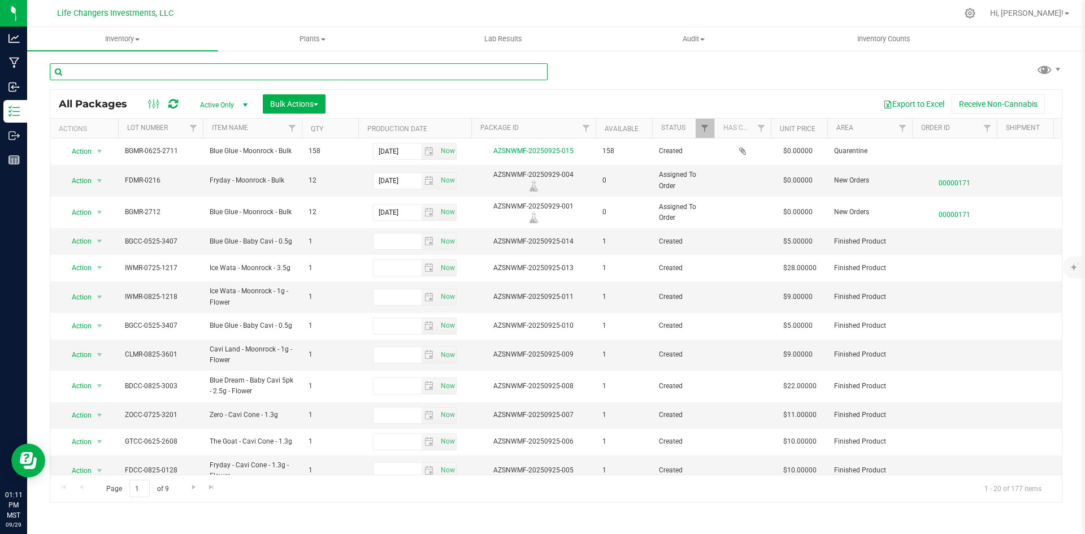
click at [156, 73] on input "text" at bounding box center [299, 71] width 498 height 17
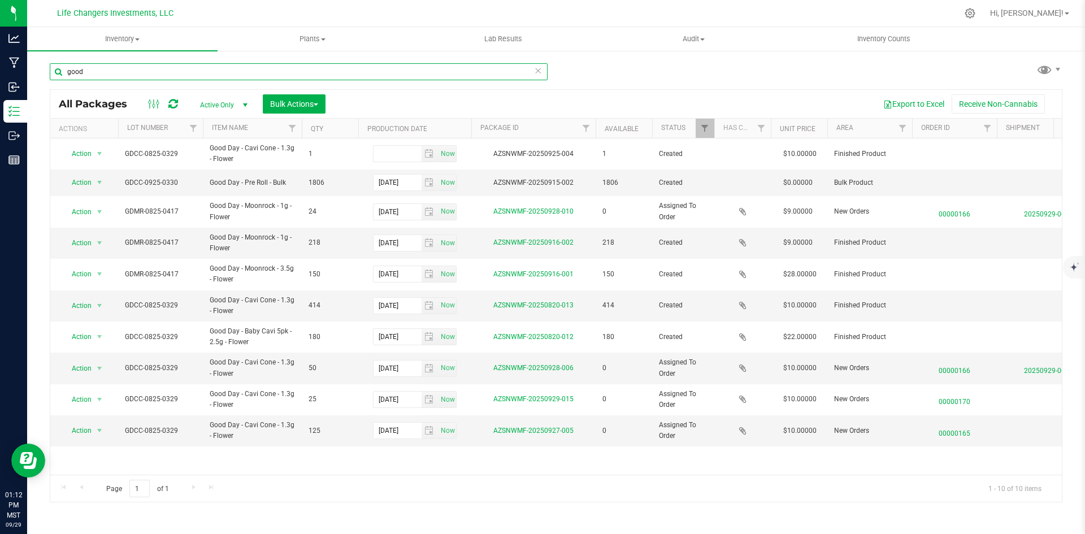
type input "good"
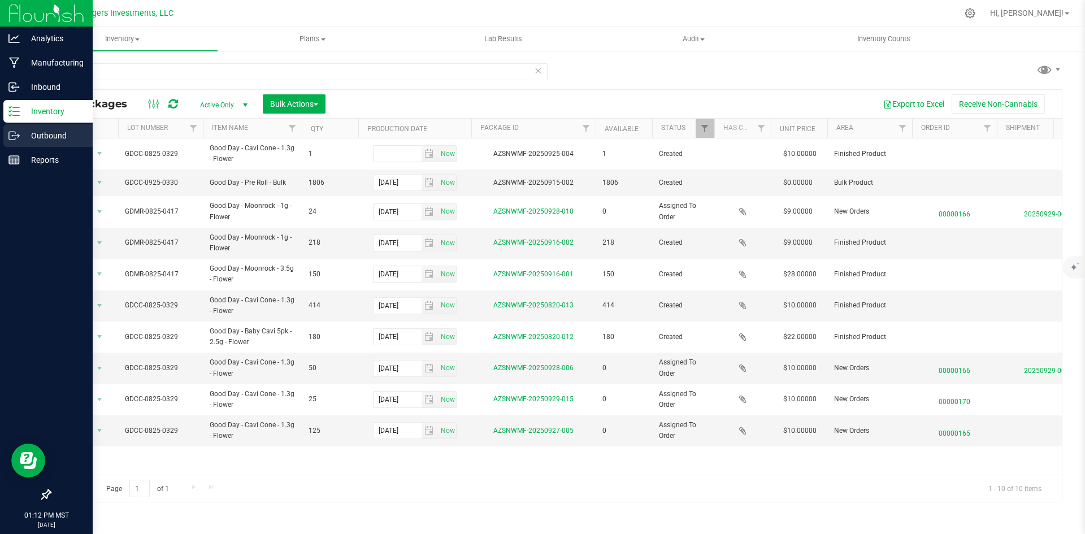
click at [44, 137] on p "Outbound" at bounding box center [54, 136] width 68 height 14
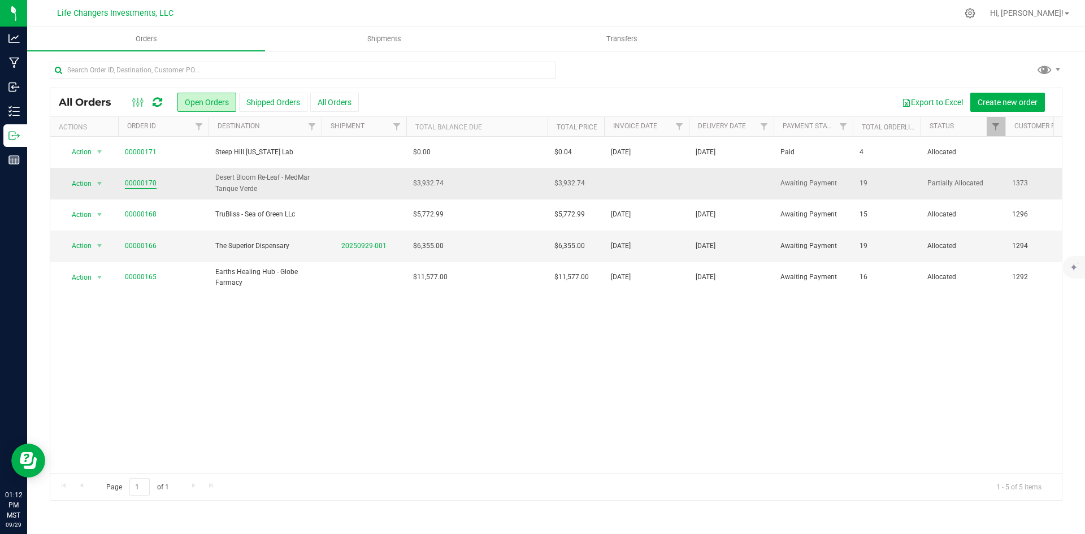
click at [139, 181] on link "00000170" at bounding box center [141, 183] width 32 height 11
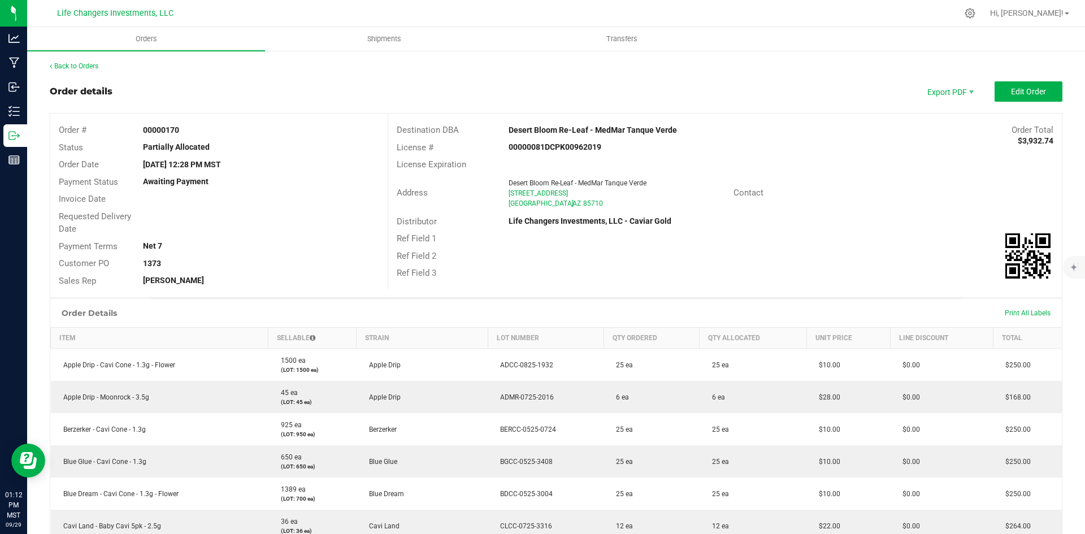
click at [1033, 97] on button "Edit Order" at bounding box center [1029, 91] width 68 height 20
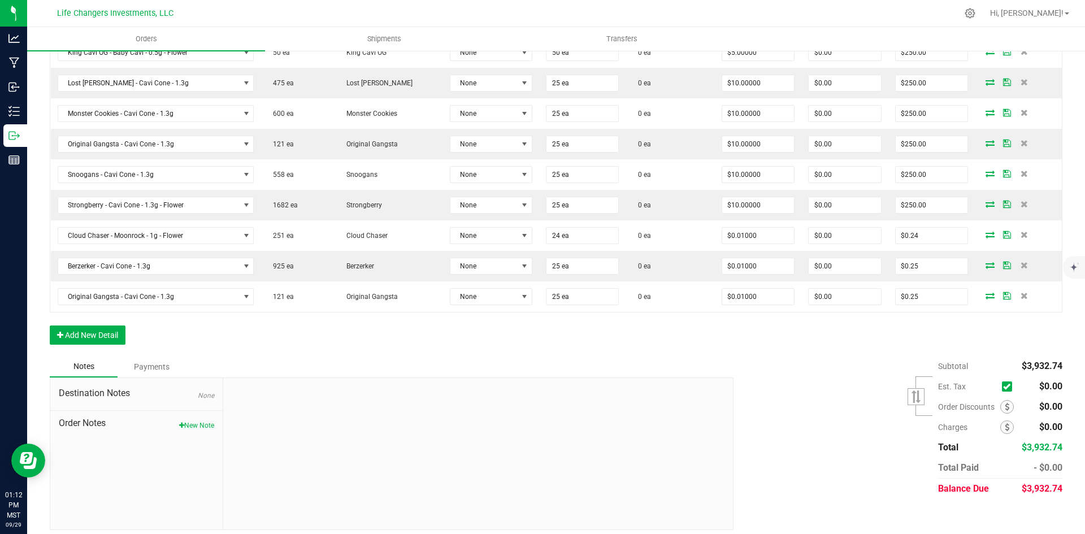
scroll to position [668, 0]
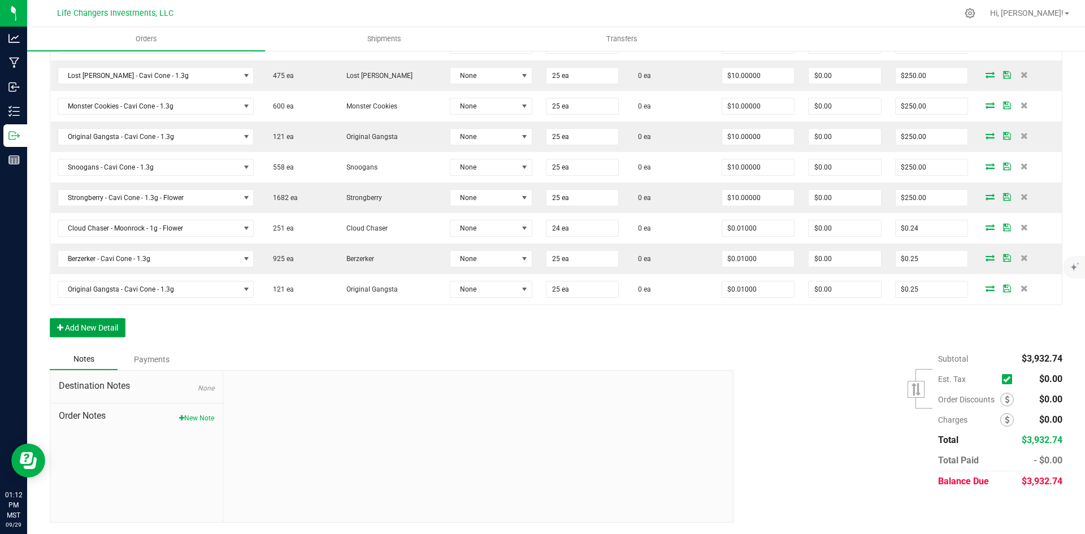
click at [77, 327] on button "Add New Detail" at bounding box center [88, 327] width 76 height 19
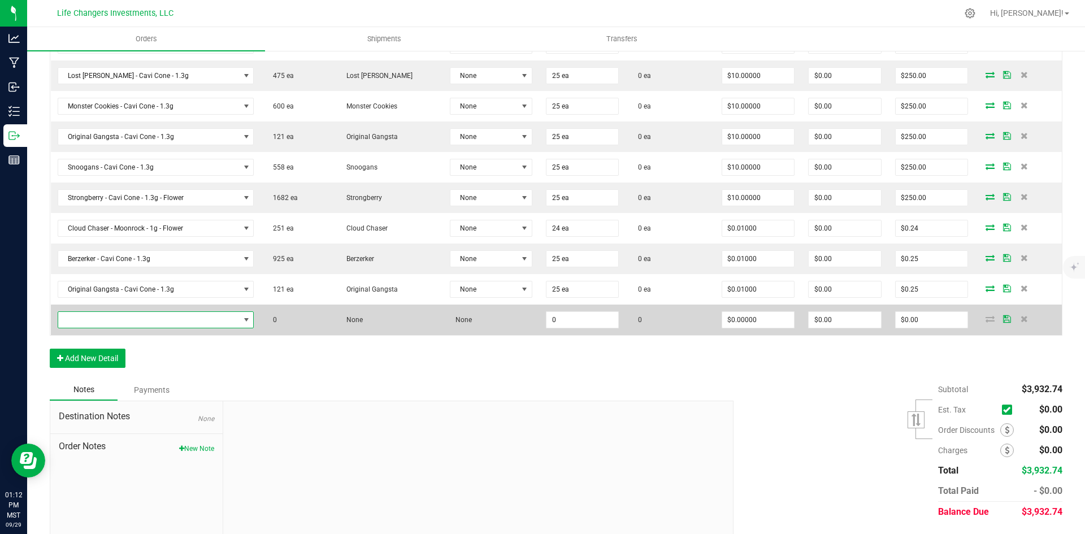
click at [92, 320] on span "NO DATA FOUND" at bounding box center [148, 320] width 181 height 16
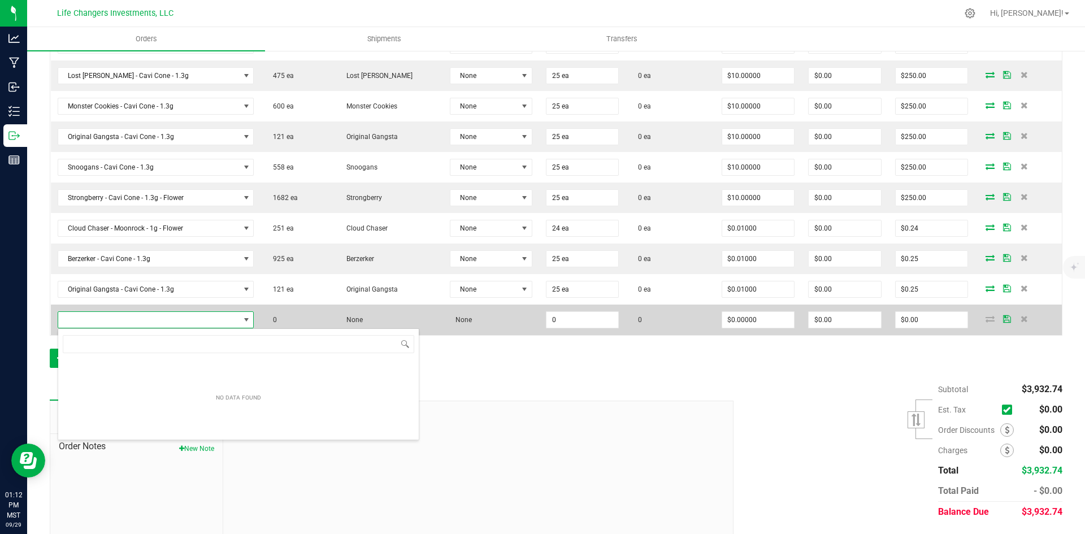
scroll to position [17, 194]
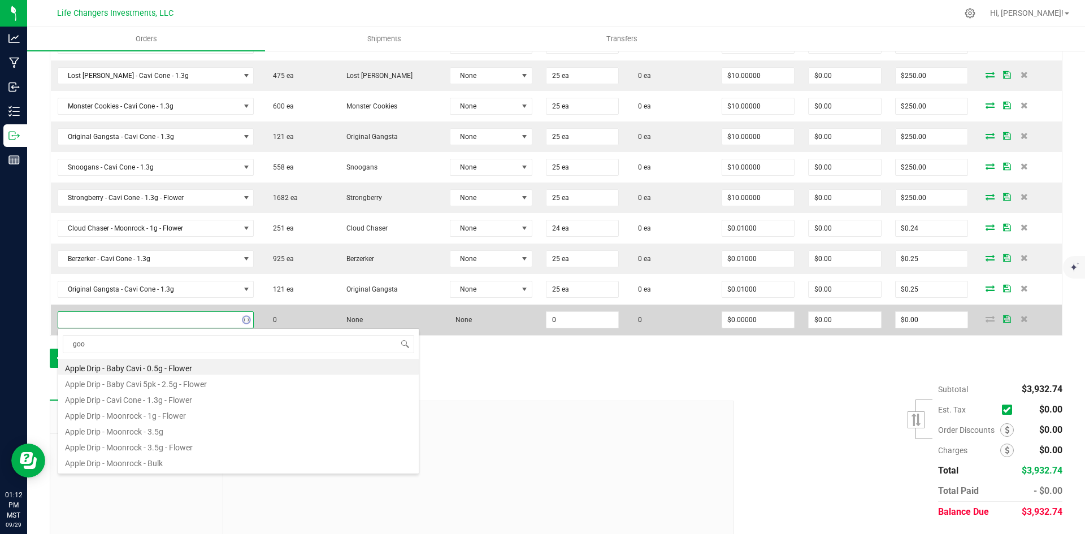
type input "good"
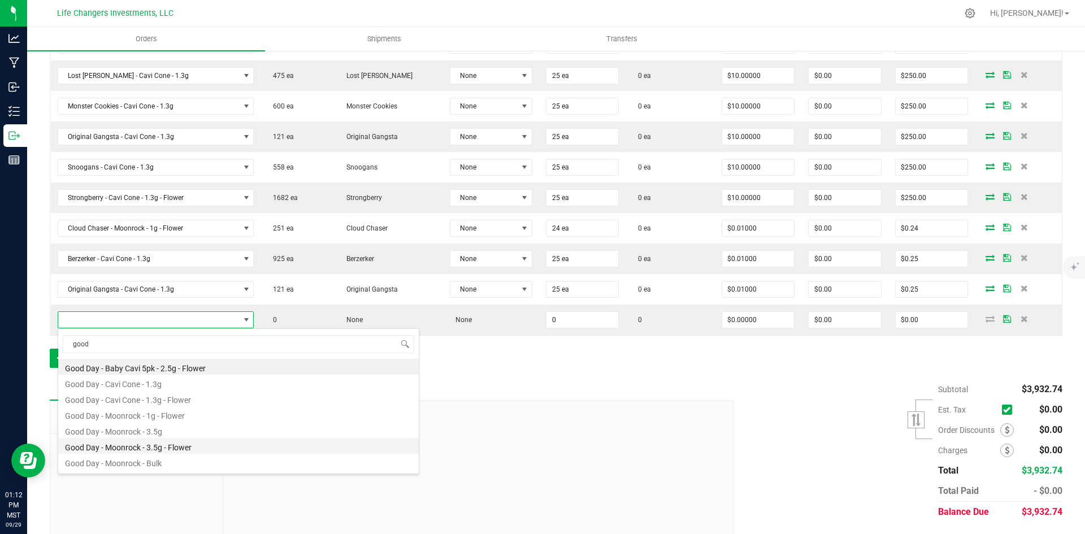
click at [193, 448] on li "Good Day - Moonrock - 3.5g - Flower" at bounding box center [238, 446] width 361 height 16
type input "0 ea"
type input "$28.00000"
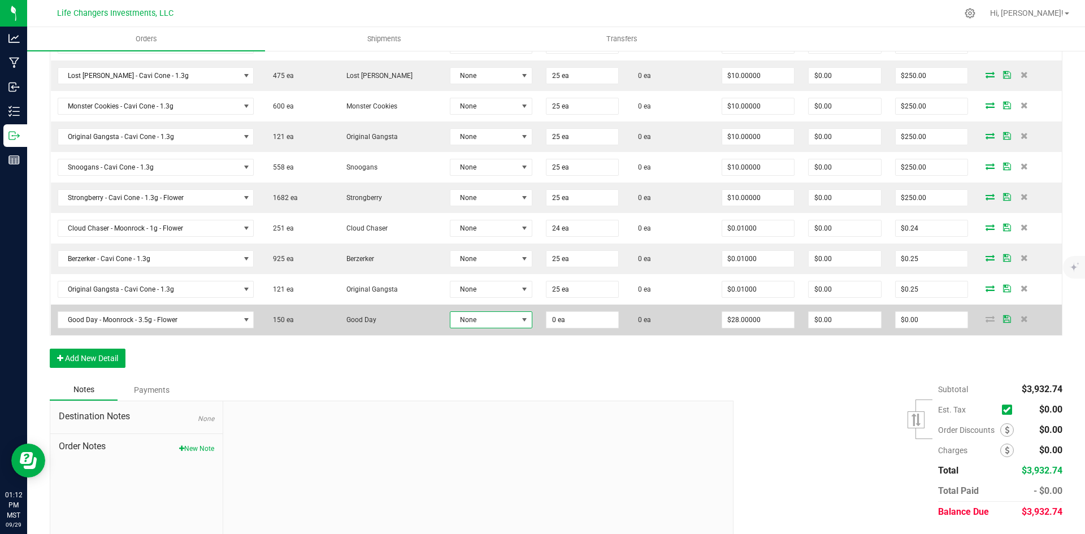
click at [462, 324] on span "None" at bounding box center [484, 320] width 67 height 16
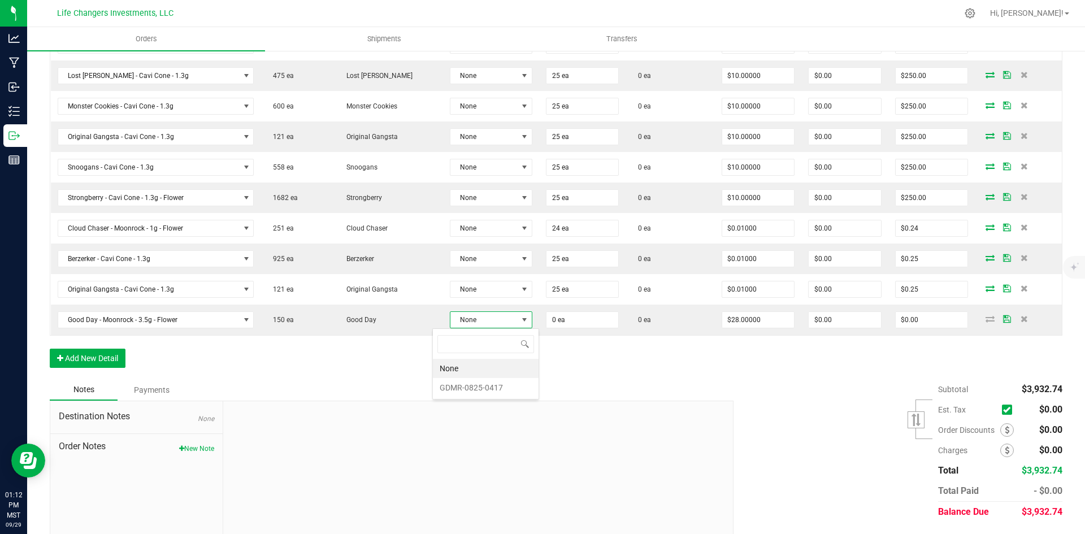
scroll to position [17, 84]
click at [479, 389] on li "GDMR-0825-0417" at bounding box center [486, 387] width 106 height 19
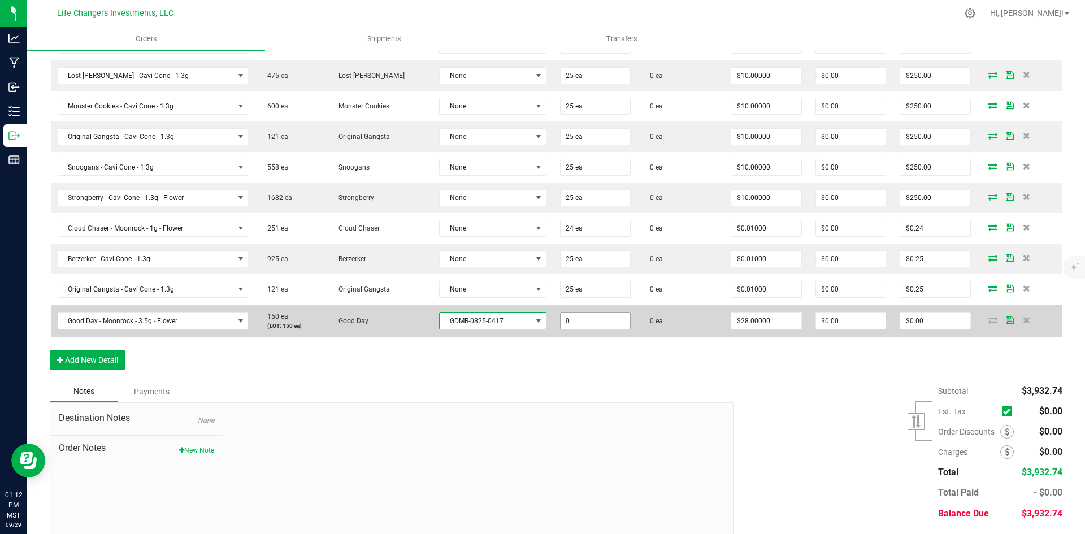
click at [573, 321] on input "0" at bounding box center [596, 321] width 70 height 16
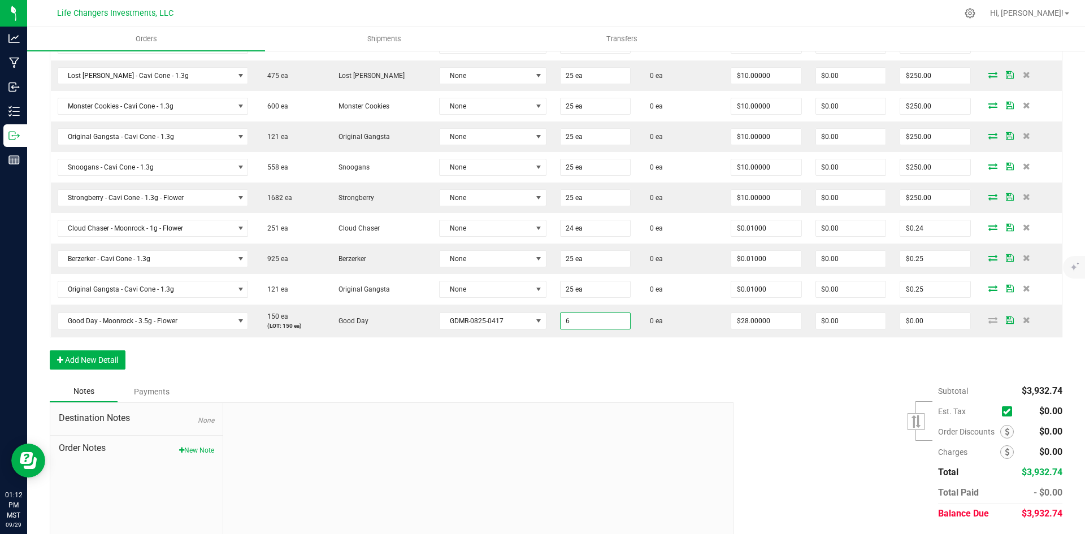
type input "6 ea"
type input "$168.00"
click at [639, 361] on div "Order Details Print All Labels Item Sellable Strain Lot Number Qty Ordered Qty …" at bounding box center [556, 19] width 1013 height 724
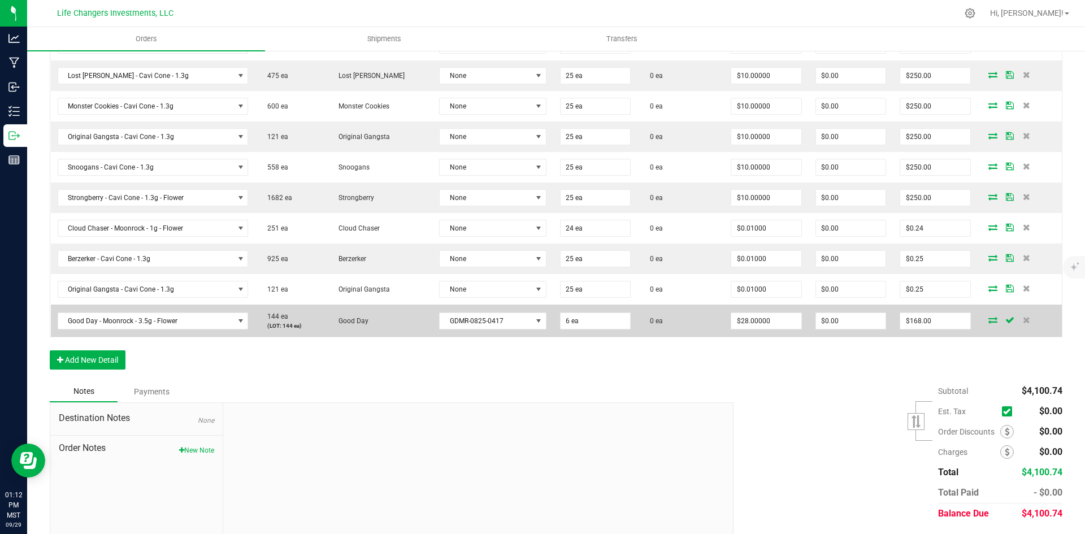
click at [989, 319] on icon at bounding box center [993, 320] width 9 height 7
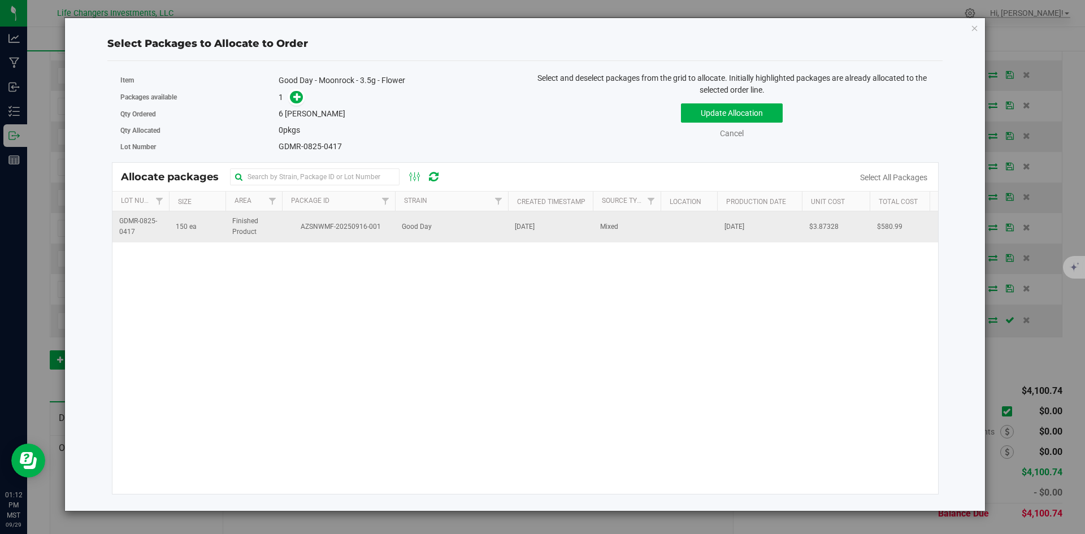
click at [282, 224] on td "AZSNWMF-20250916-001" at bounding box center [338, 226] width 113 height 31
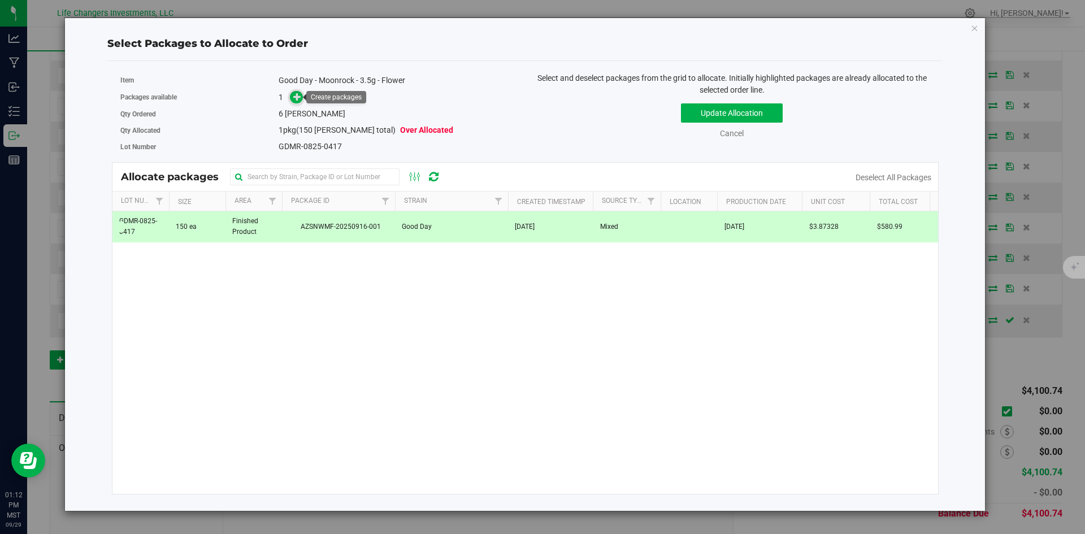
click at [302, 98] on span at bounding box center [296, 97] width 13 height 13
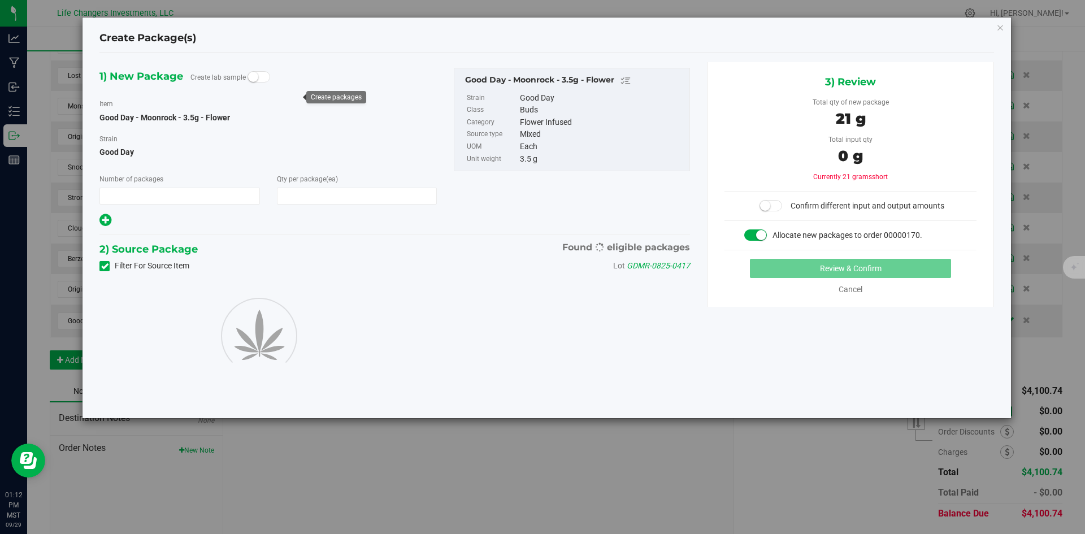
type input "1"
type input "6"
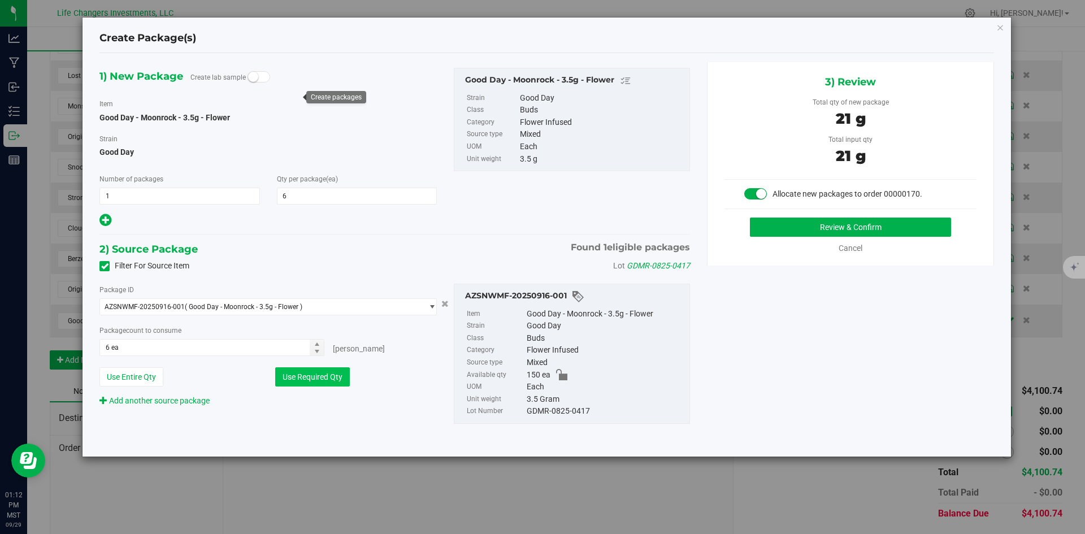
click at [325, 376] on button "Use Required Qty" at bounding box center [312, 376] width 75 height 19
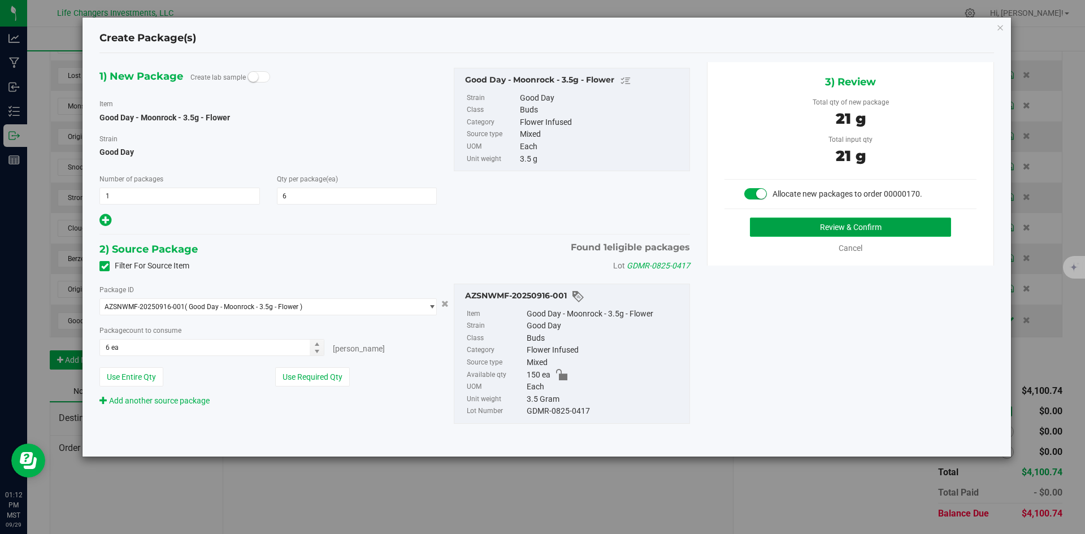
click at [814, 220] on button "Review & Confirm" at bounding box center [850, 227] width 201 height 19
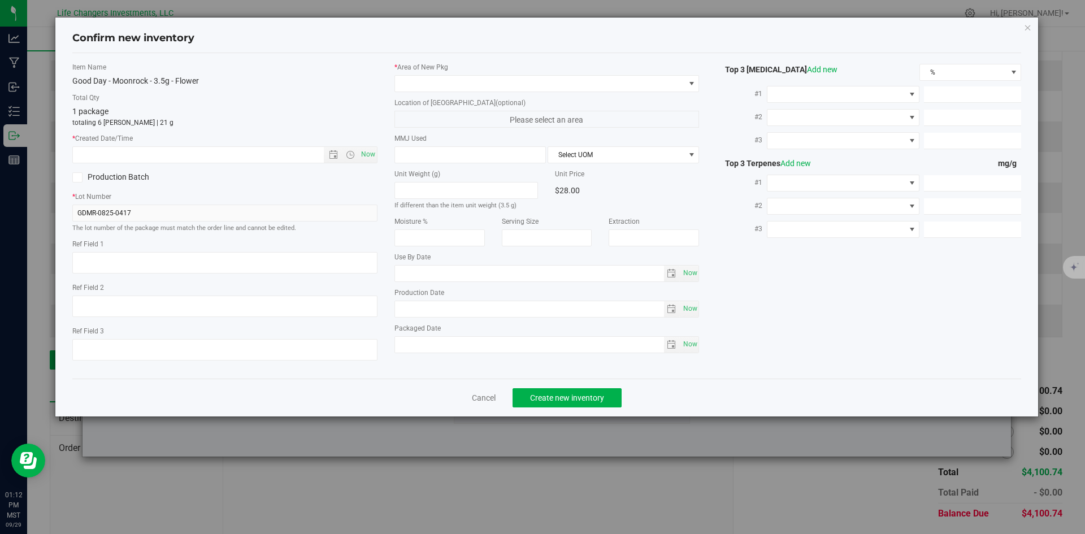
type input "2026-08-26"
type input "2025-08-26"
click at [332, 155] on span "Open the date view" at bounding box center [333, 154] width 9 height 9
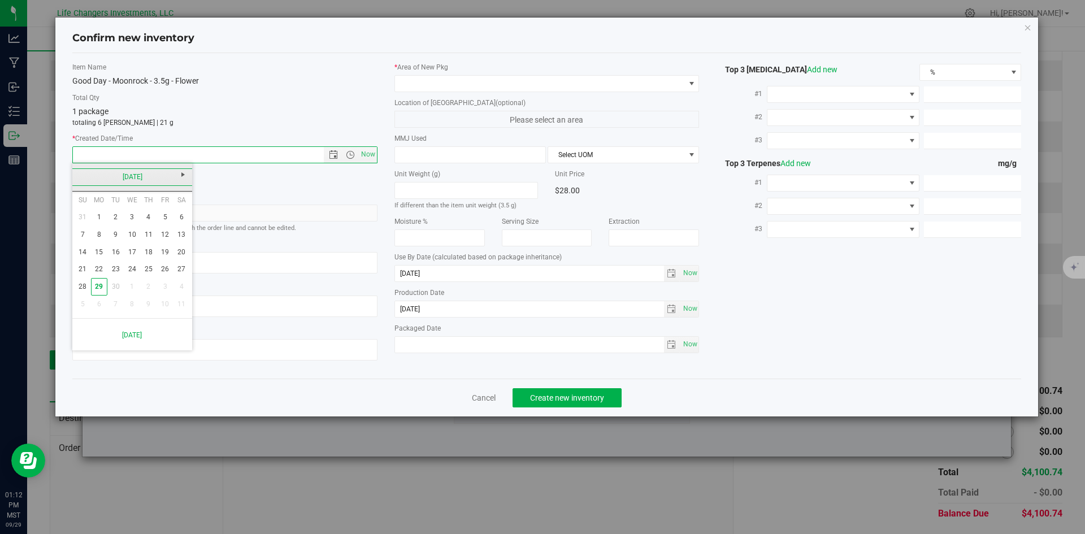
click at [76, 179] on link "[DATE]" at bounding box center [133, 177] width 122 height 18
click at [175, 240] on link "Aug" at bounding box center [175, 239] width 29 height 29
click at [111, 287] on link "26" at bounding box center [115, 287] width 16 height 18
type input "8/26/2025 1:12 PM"
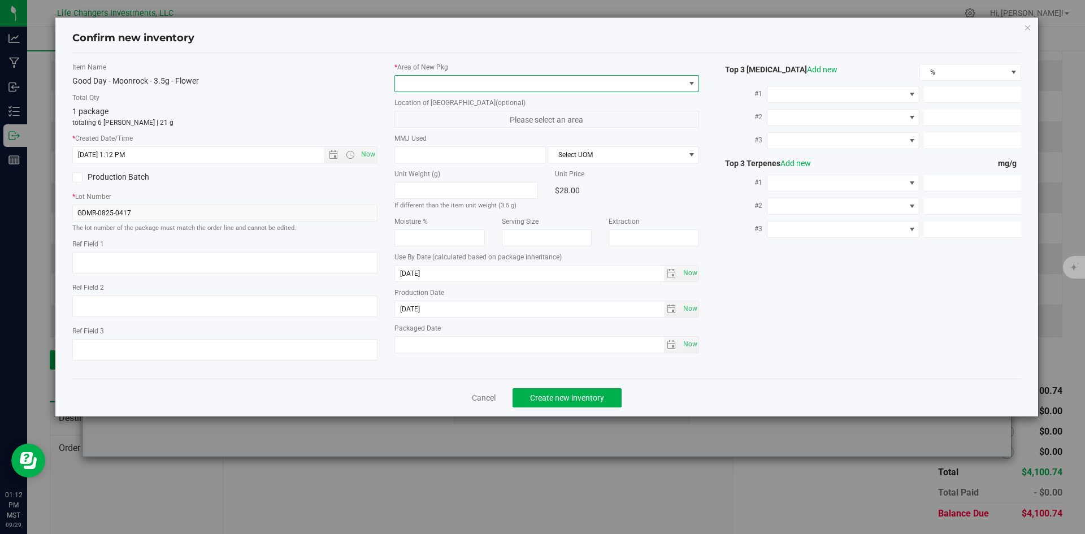
click at [462, 82] on span at bounding box center [540, 84] width 290 height 16
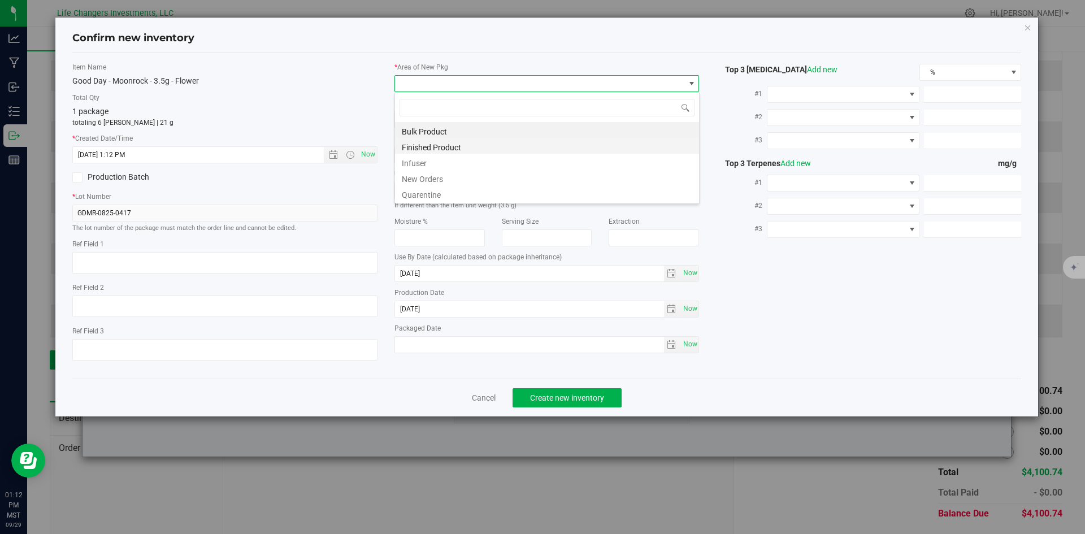
scroll to position [17, 305]
click at [428, 180] on li "New Orders" at bounding box center [547, 178] width 304 height 16
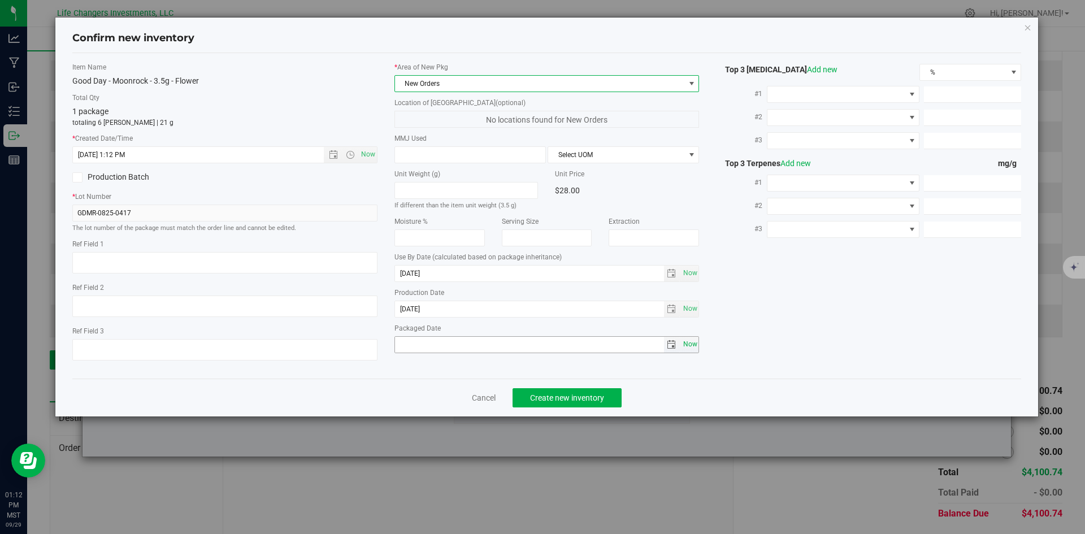
click at [694, 348] on span "Now" at bounding box center [690, 344] width 19 height 16
type input "[DATE]"
click at [561, 400] on span "Create new inventory" at bounding box center [567, 397] width 74 height 9
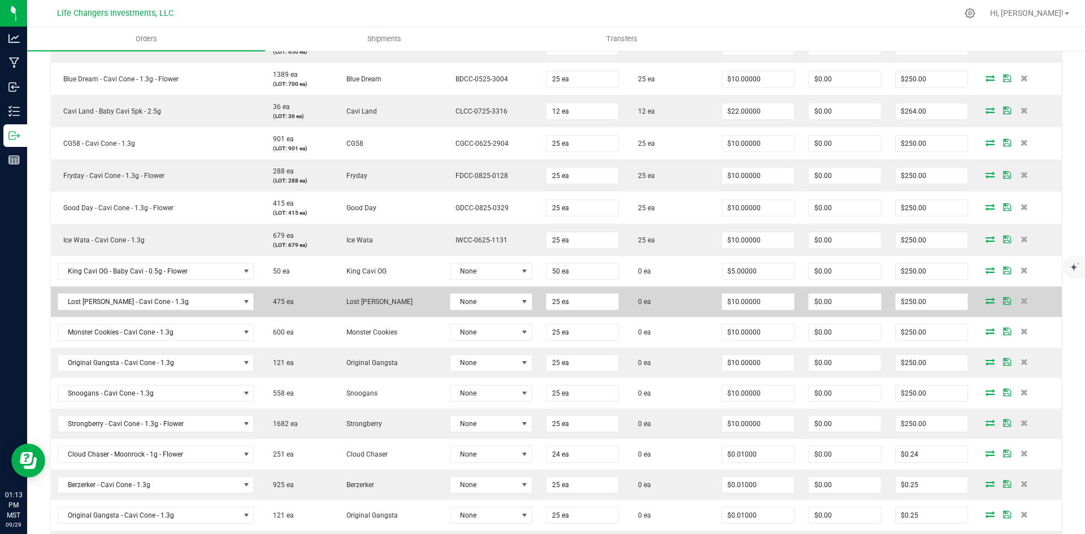
scroll to position [499, 0]
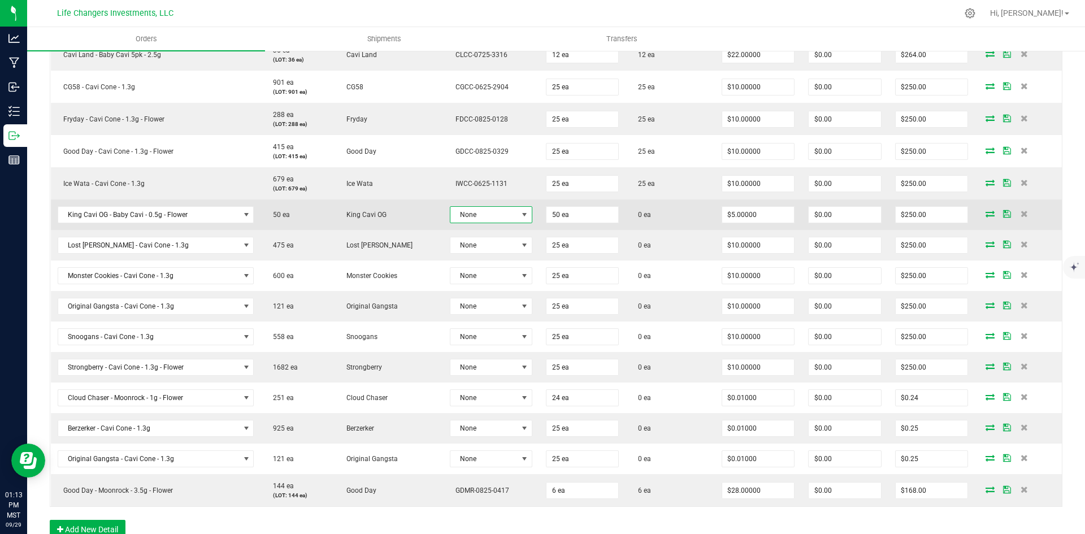
click at [469, 213] on span "None" at bounding box center [484, 215] width 67 height 16
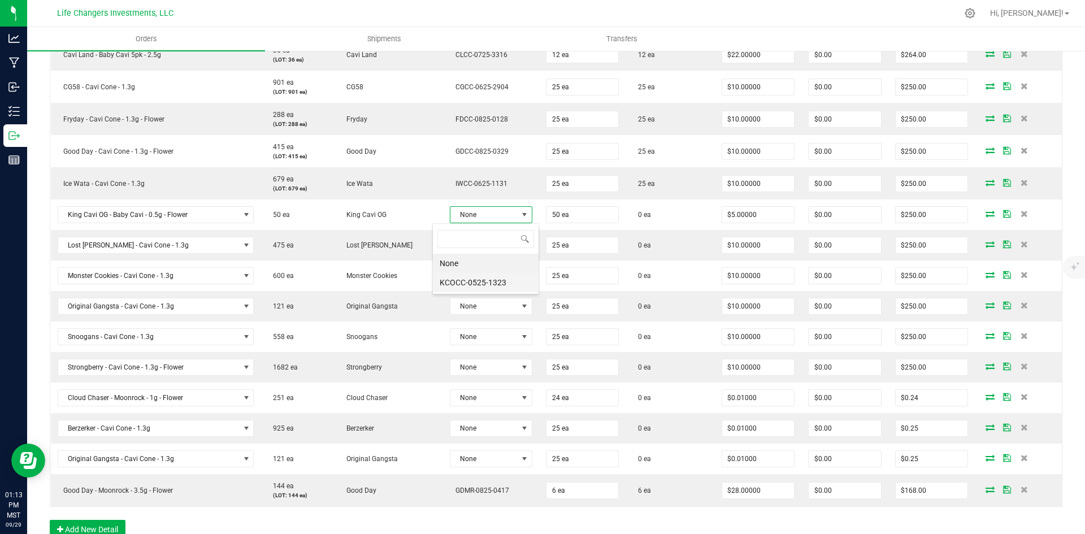
click at [489, 288] on li "KCOCC-0525-1323" at bounding box center [486, 282] width 106 height 19
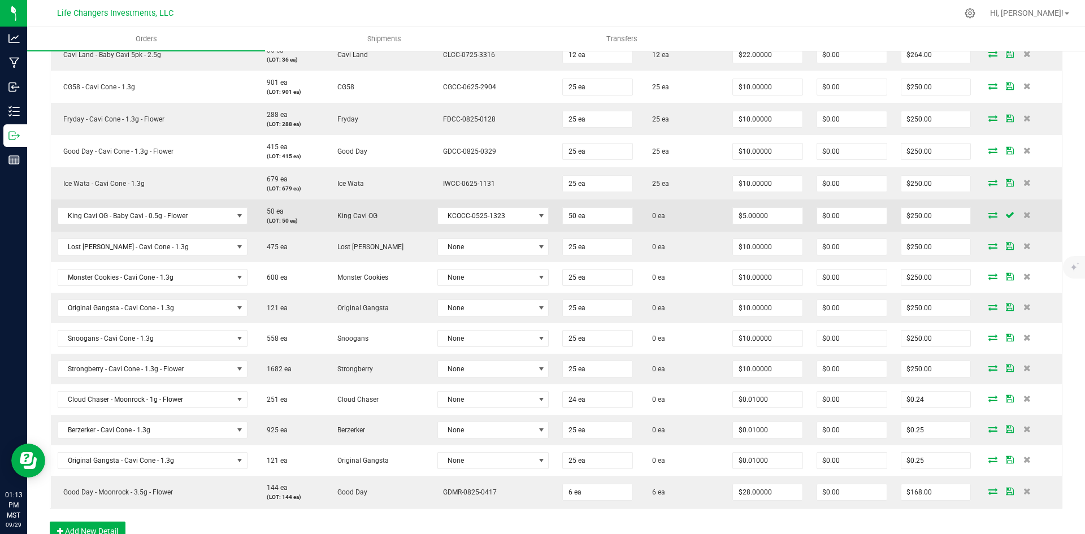
click at [989, 217] on icon at bounding box center [993, 214] width 9 height 7
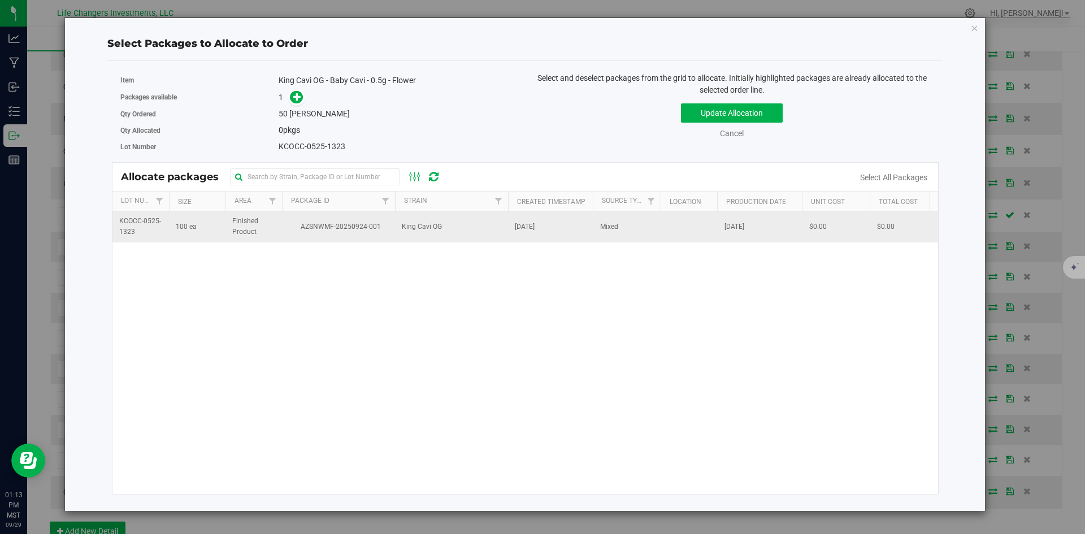
drag, startPoint x: 299, startPoint y: 227, endPoint x: 299, endPoint y: 213, distance: 14.7
click at [299, 227] on span "AZSNWMF-20250924-001" at bounding box center [339, 227] width 100 height 11
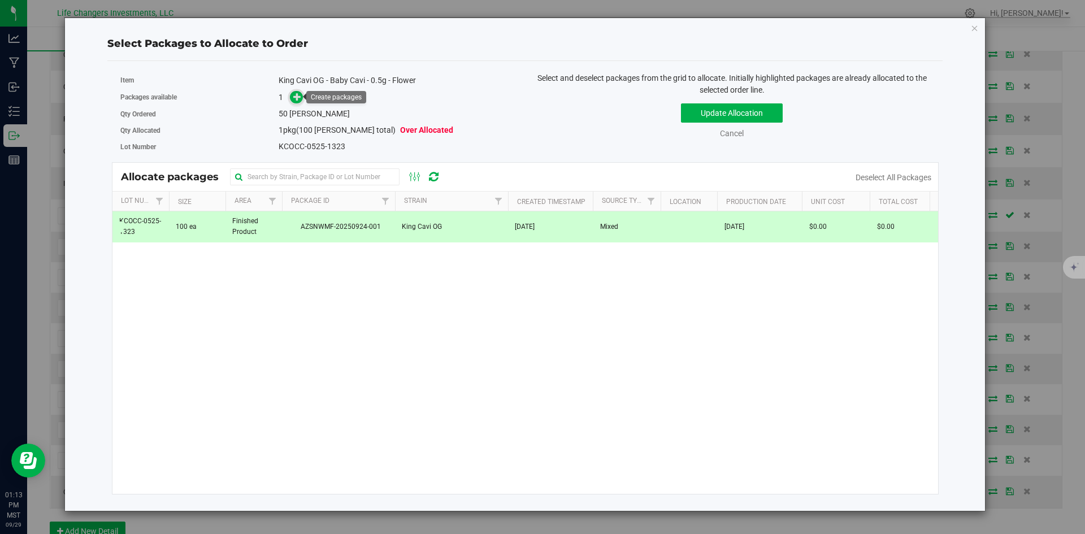
click at [293, 94] on icon at bounding box center [297, 97] width 8 height 8
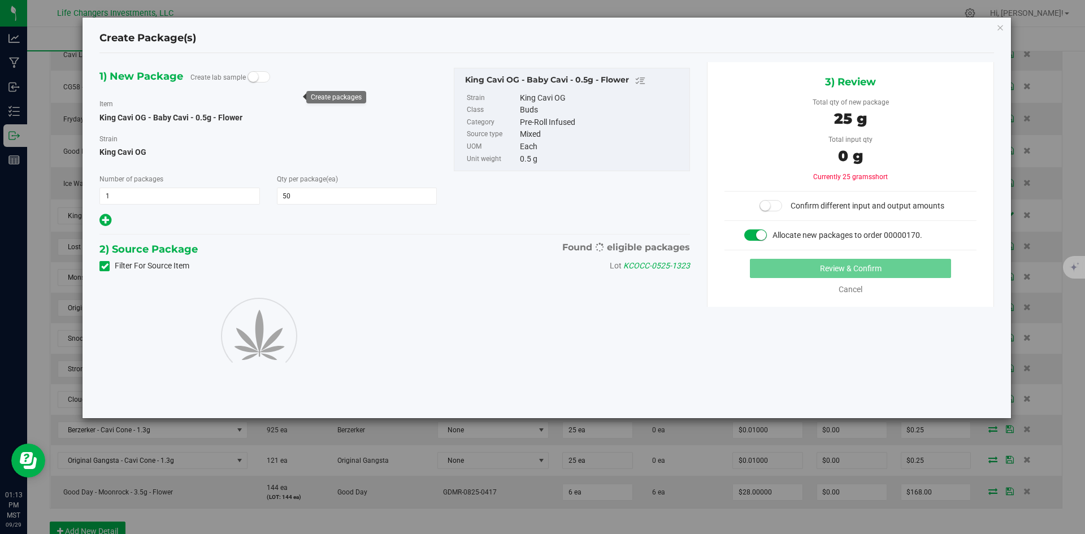
type input "50"
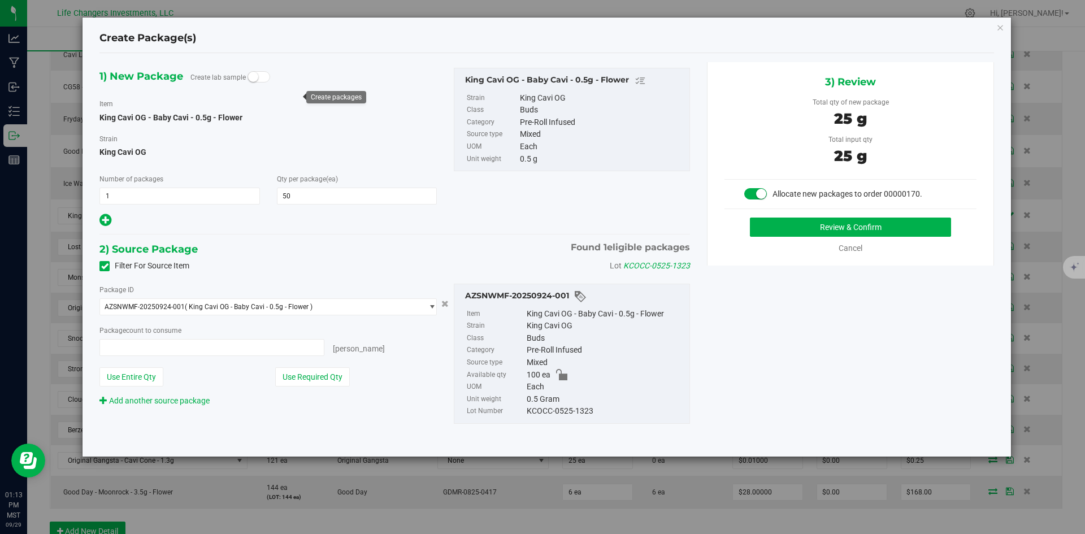
type input "50 ea"
click at [291, 375] on button "Use Required Qty" at bounding box center [312, 376] width 75 height 19
click at [869, 230] on button "Review & Confirm" at bounding box center [850, 227] width 201 height 19
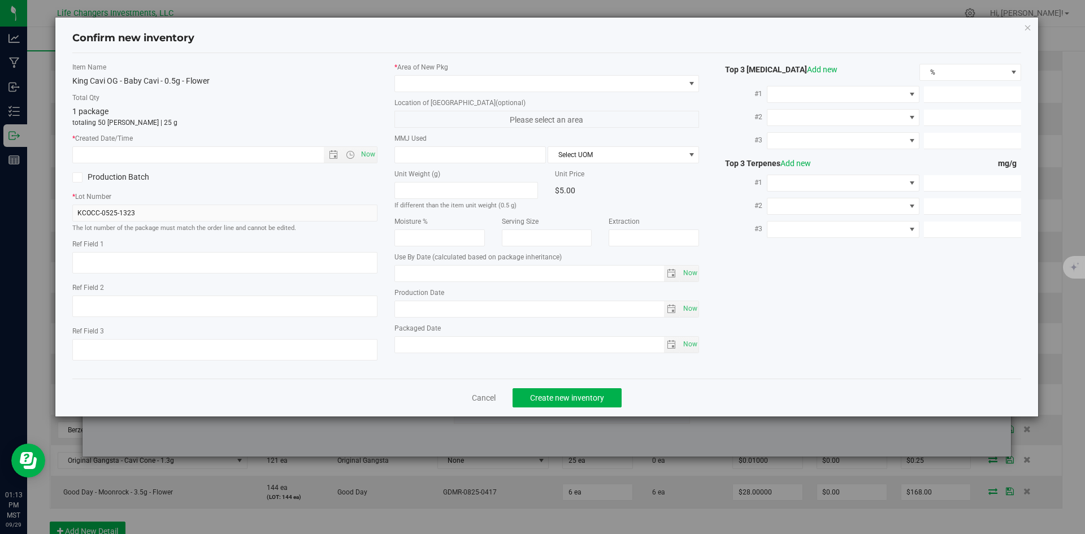
type input "2026-05-01"
type input "[DATE]"
click at [332, 154] on span "Open the date view" at bounding box center [333, 154] width 9 height 9
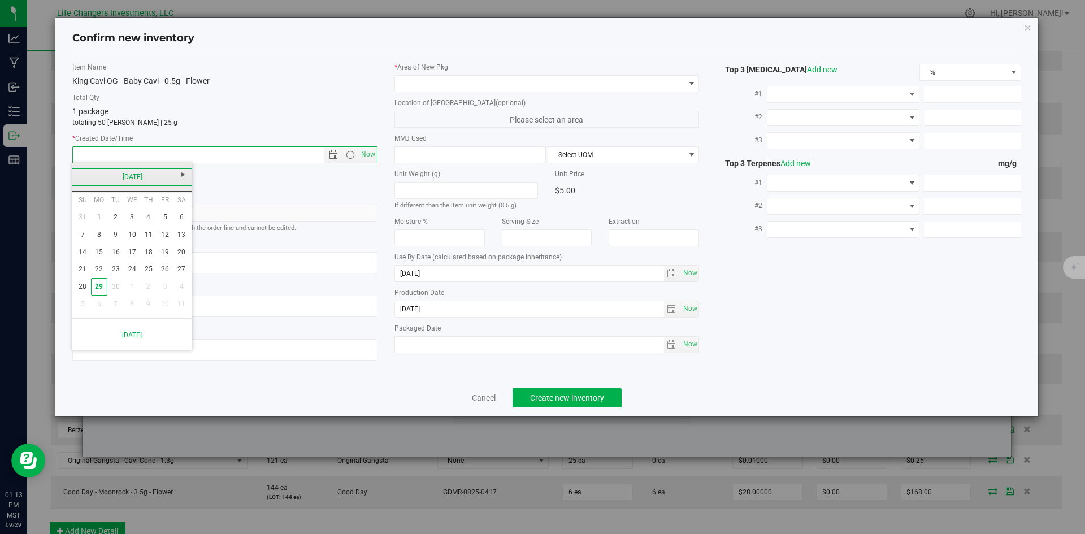
click at [77, 179] on link "[DATE]" at bounding box center [133, 177] width 122 height 18
click at [87, 233] on link "May" at bounding box center [89, 239] width 29 height 29
click at [148, 216] on link "1" at bounding box center [148, 218] width 16 height 18
type input "5/1/2025 1:13 PM"
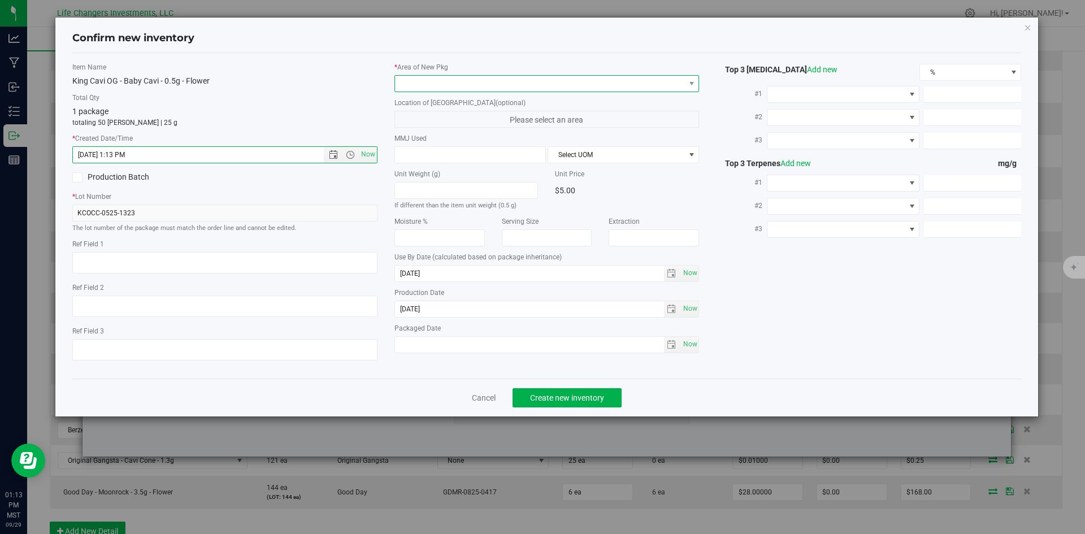
click at [465, 82] on span at bounding box center [540, 84] width 290 height 16
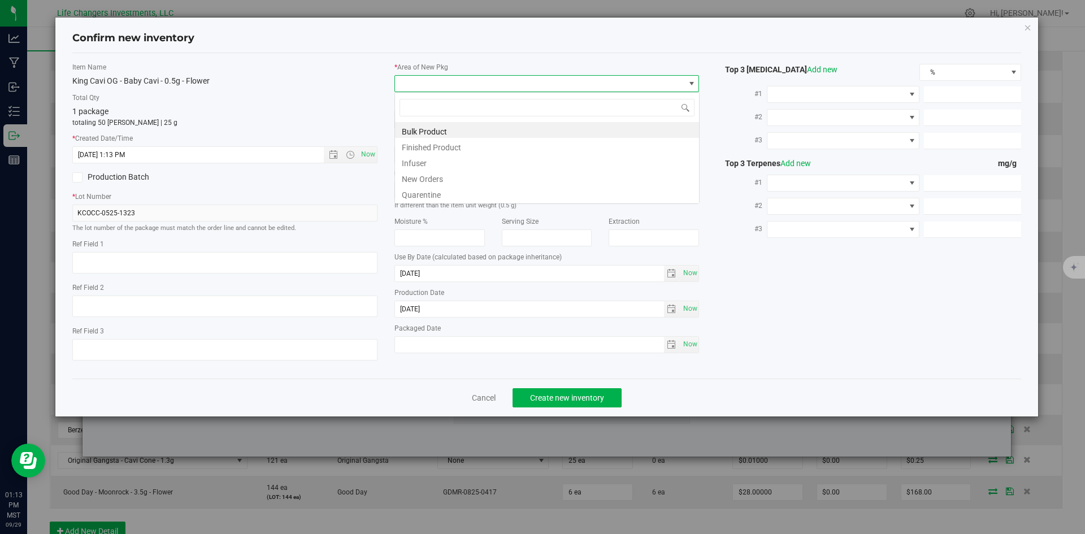
scroll to position [17, 305]
click at [431, 178] on li "New Orders" at bounding box center [547, 178] width 304 height 16
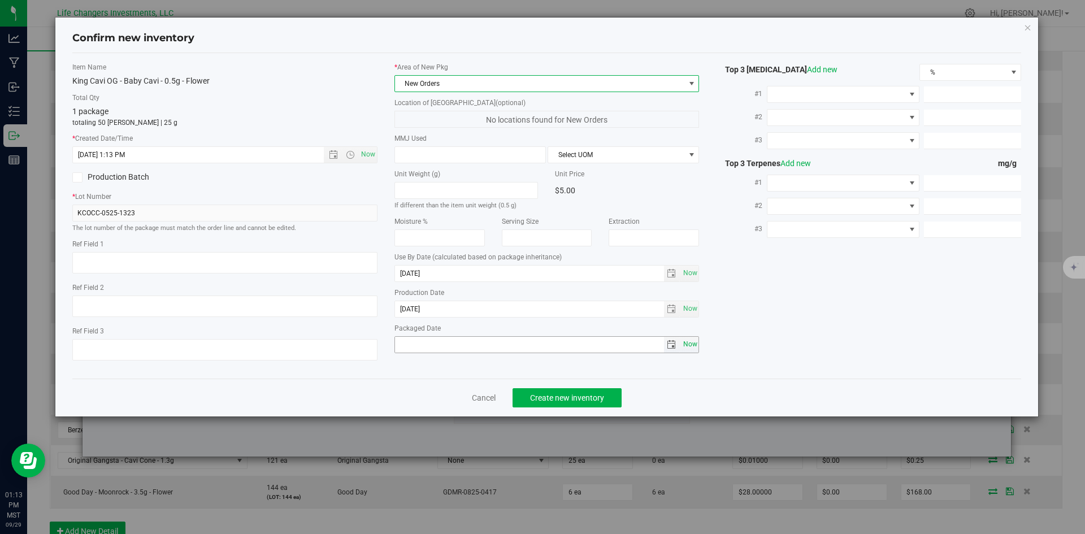
click at [695, 344] on span "Now" at bounding box center [690, 344] width 19 height 16
type input "[DATE]"
click at [534, 396] on span "Create new inventory" at bounding box center [567, 397] width 74 height 9
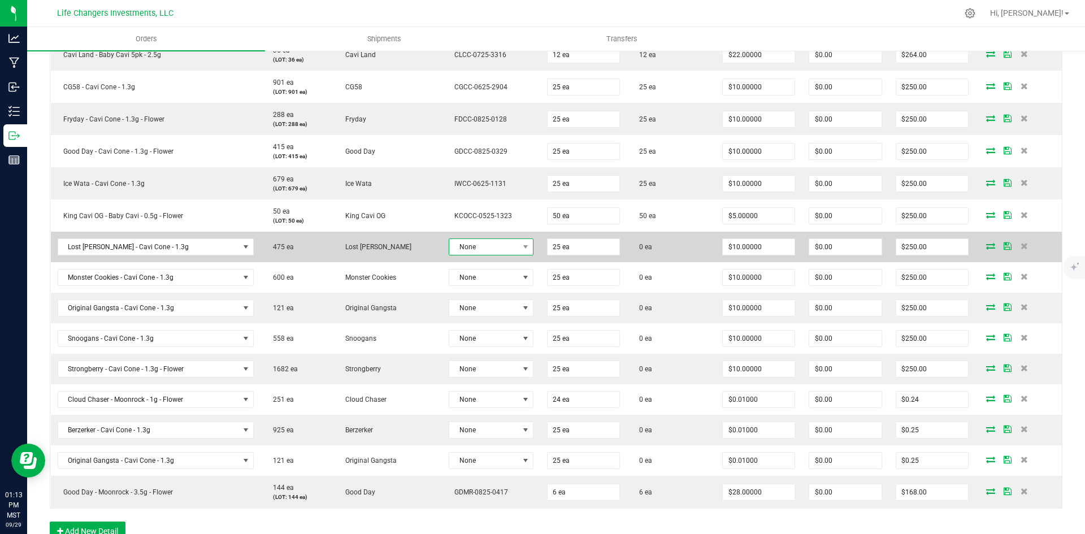
click at [473, 248] on span "None" at bounding box center [484, 247] width 70 height 16
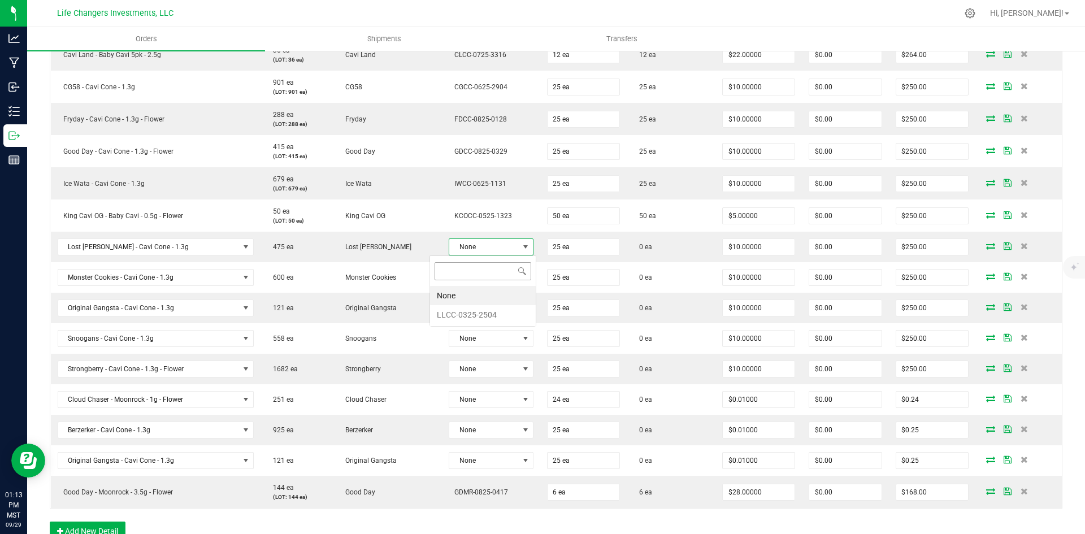
scroll to position [17, 85]
click at [478, 315] on li "LLCC-0325-2504" at bounding box center [483, 314] width 106 height 19
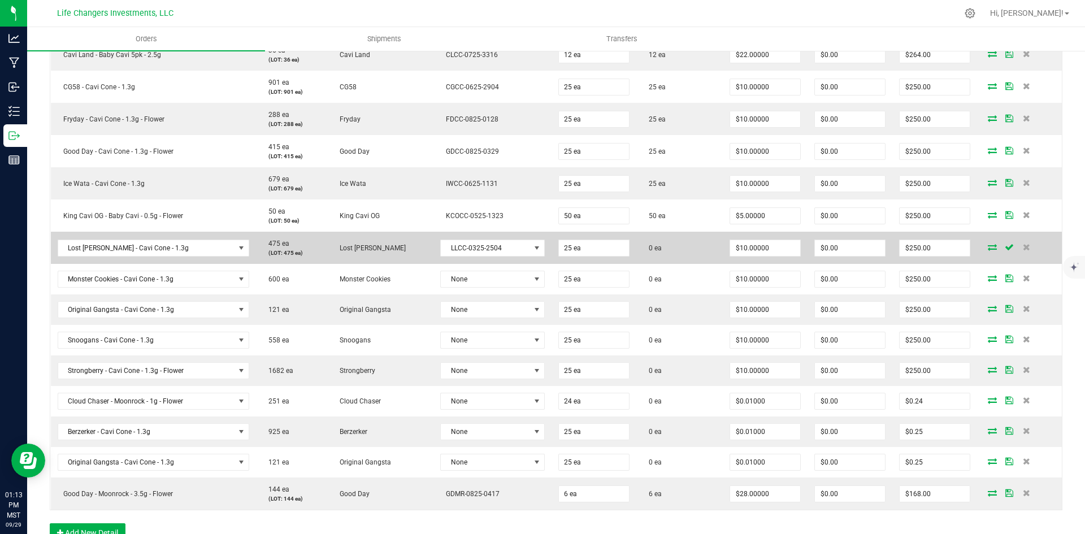
click at [988, 245] on icon at bounding box center [992, 247] width 9 height 7
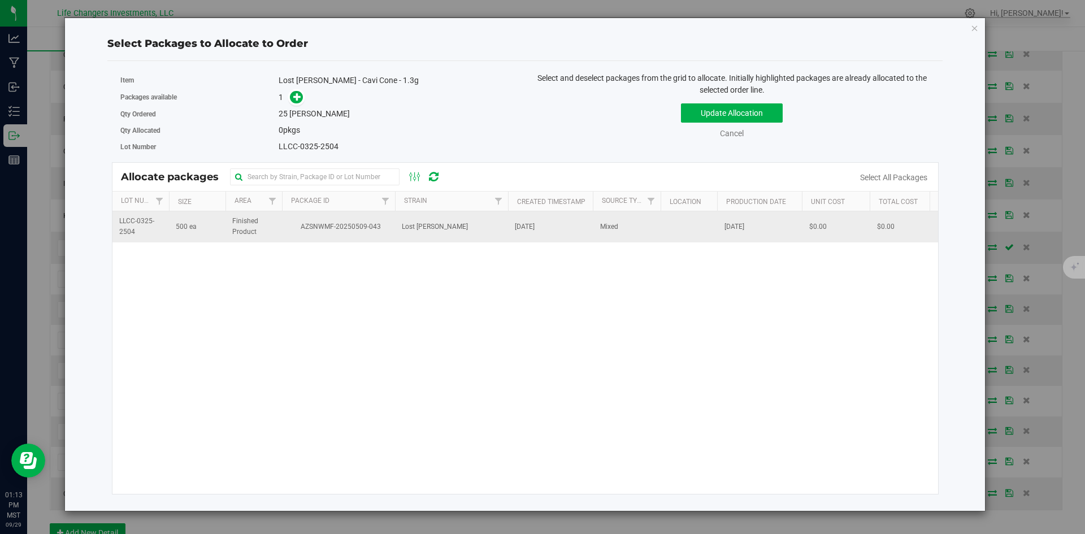
click at [369, 226] on span "AZSNWMF-20250509-043" at bounding box center [339, 227] width 100 height 11
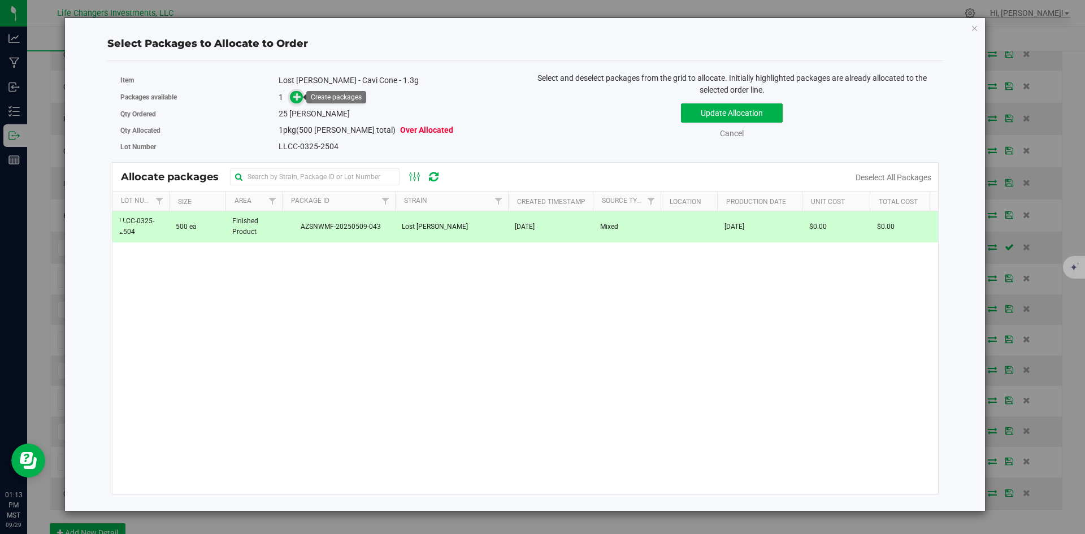
click at [297, 98] on icon at bounding box center [297, 97] width 8 height 8
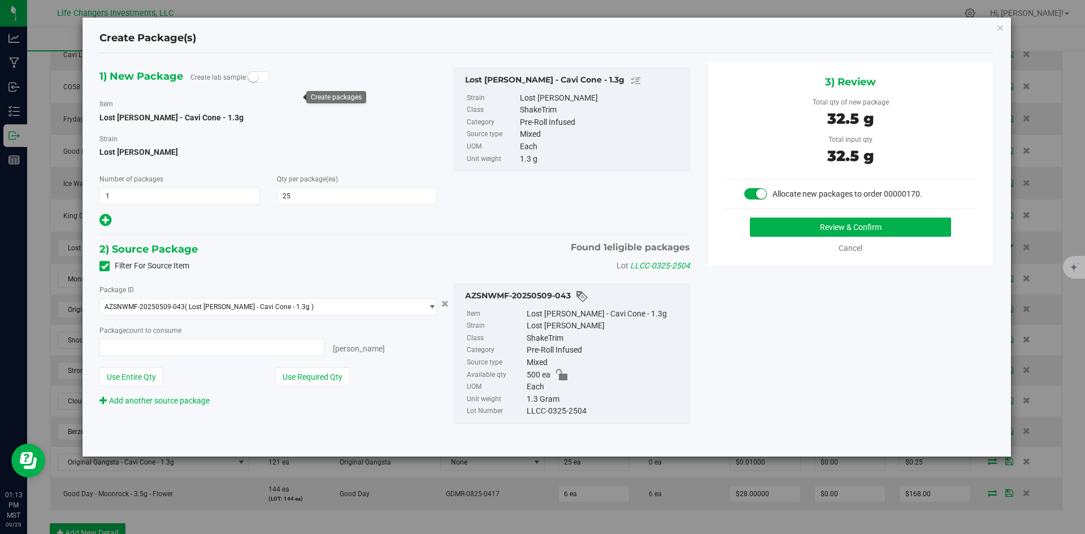
type input "25 ea"
click at [307, 376] on button "Use Required Qty" at bounding box center [312, 376] width 75 height 19
click at [810, 223] on button "Review & Confirm" at bounding box center [850, 227] width 201 height 19
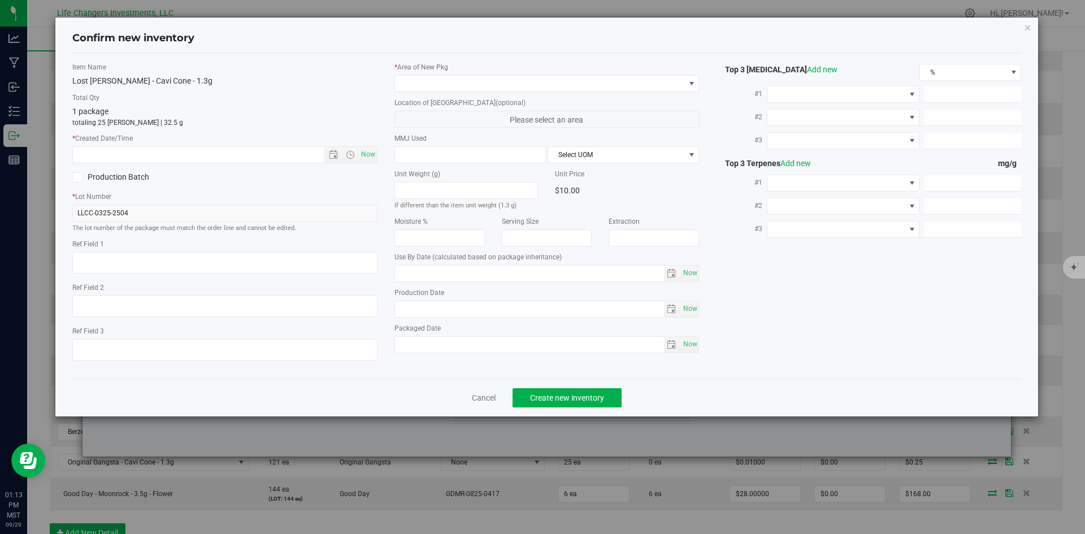
type input "2026-03-24"
type input "2025-03-24"
click at [328, 154] on span "Open the date view" at bounding box center [333, 154] width 19 height 9
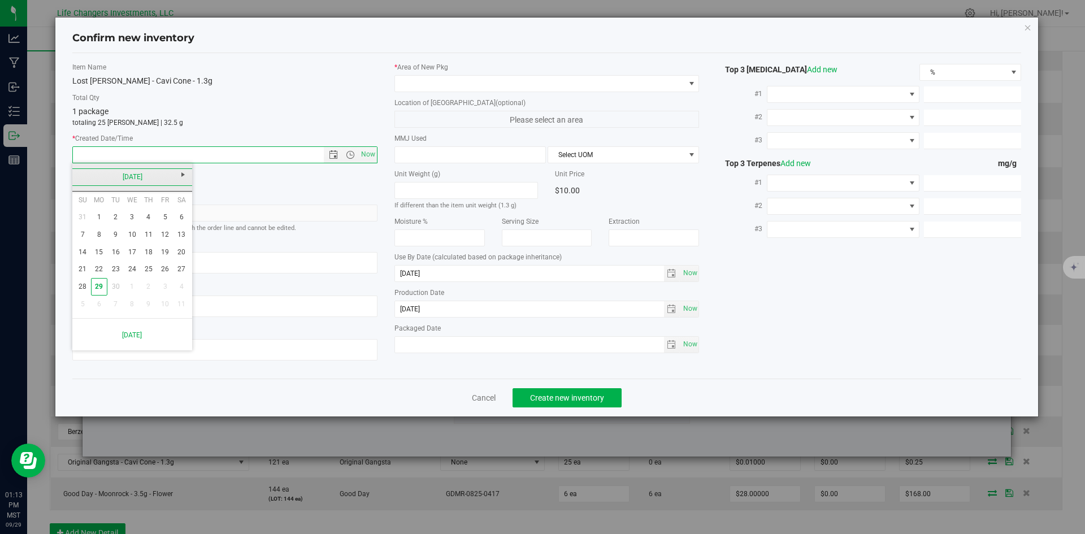
click at [78, 175] on link "[DATE]" at bounding box center [133, 177] width 122 height 18
click at [146, 204] on link "Mar" at bounding box center [146, 207] width 29 height 29
click at [105, 283] on link "24" at bounding box center [99, 287] width 16 height 18
type input "3/24/2025 1:13 PM"
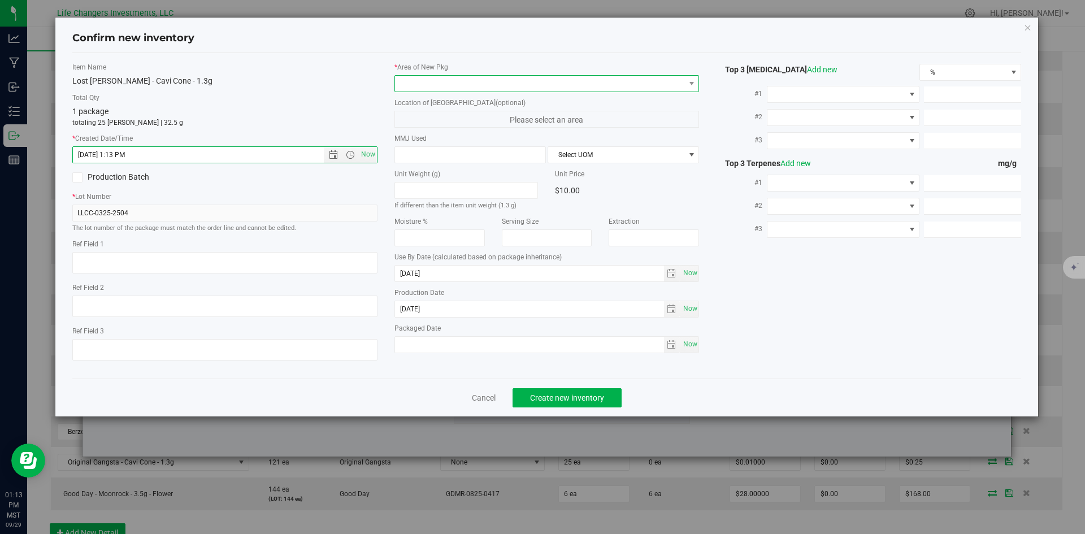
click at [452, 84] on span at bounding box center [540, 84] width 290 height 16
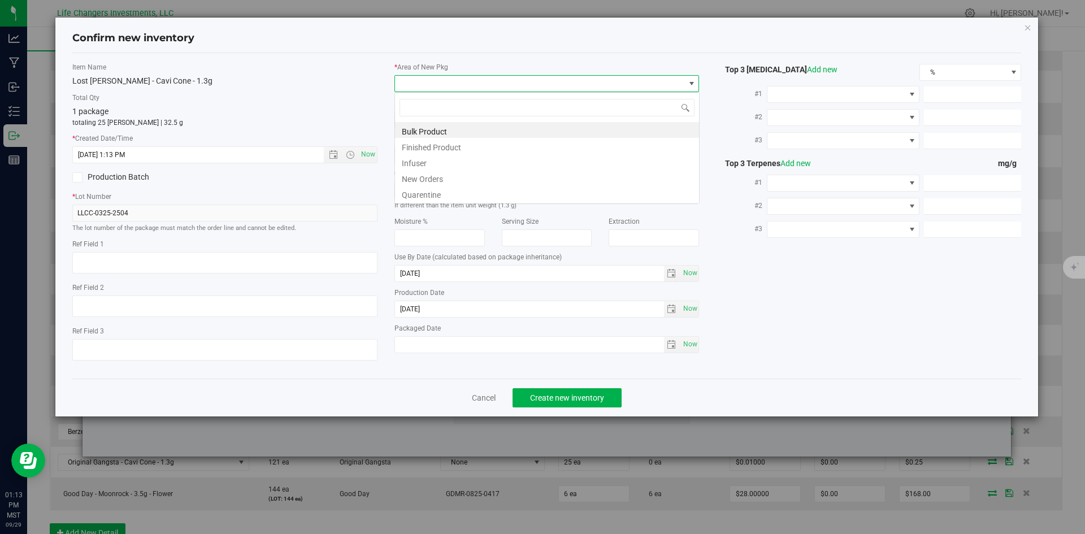
scroll to position [17, 305]
click at [421, 180] on li "New Orders" at bounding box center [547, 178] width 304 height 16
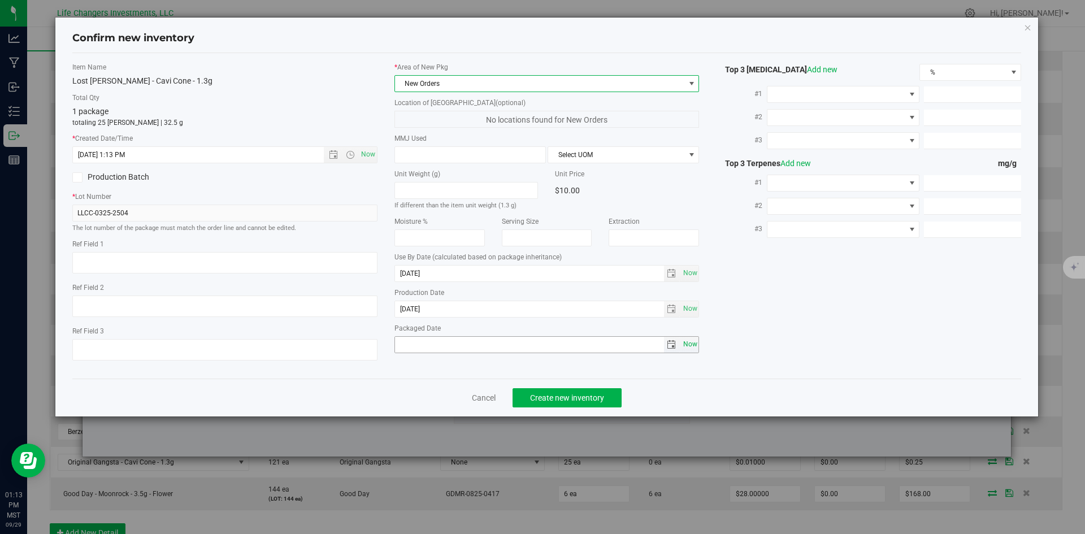
click at [693, 346] on span "Now" at bounding box center [690, 344] width 19 height 16
type input "[DATE]"
click at [579, 395] on span "Create new inventory" at bounding box center [567, 397] width 74 height 9
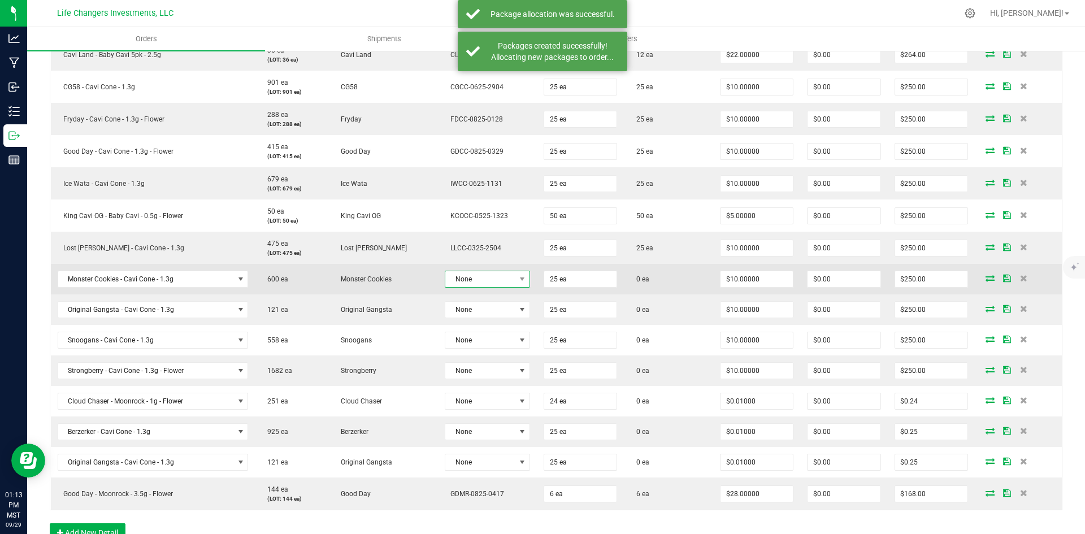
click at [473, 278] on span "None" at bounding box center [481, 279] width 70 height 16
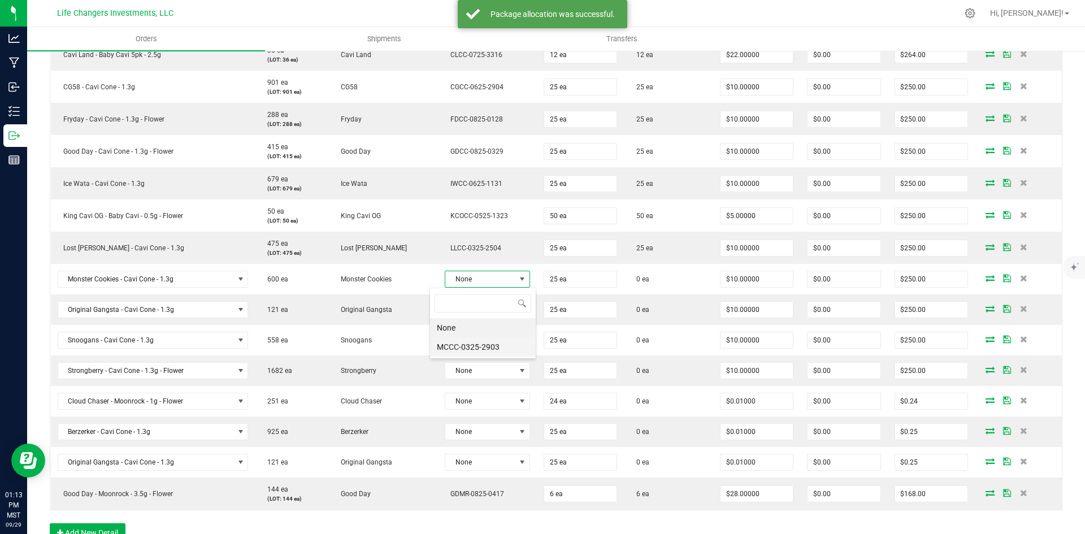
click at [465, 348] on li "MCCC-0325-2903" at bounding box center [483, 347] width 106 height 19
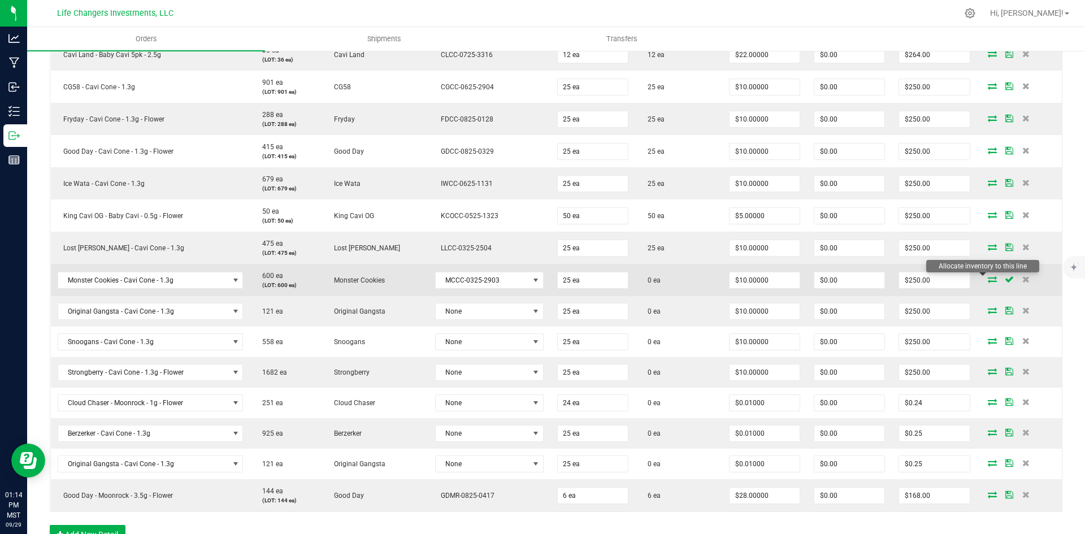
click at [988, 282] on icon at bounding box center [992, 279] width 9 height 7
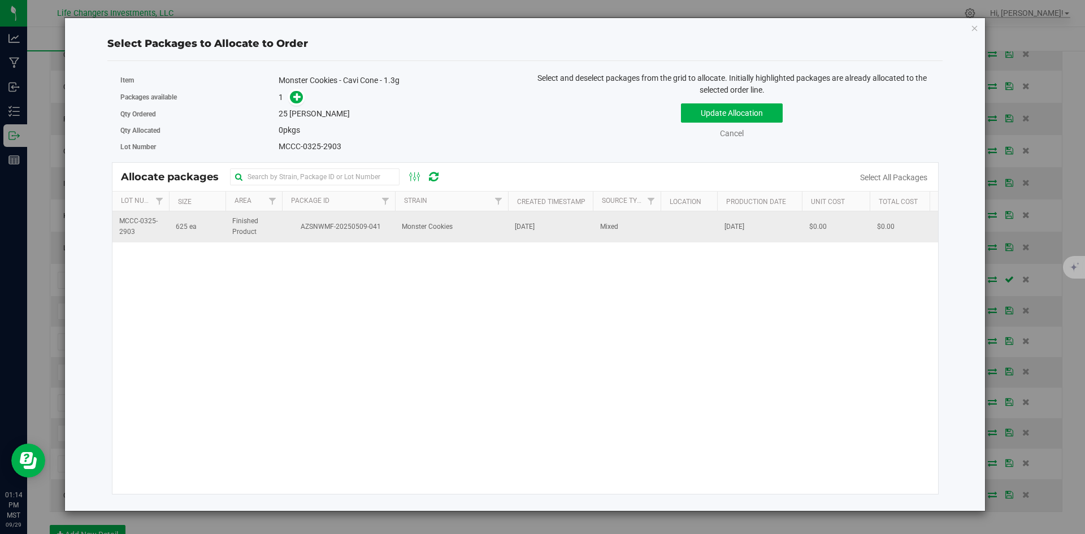
click at [344, 217] on td "AZSNWMF-20250509-041" at bounding box center [338, 226] width 113 height 31
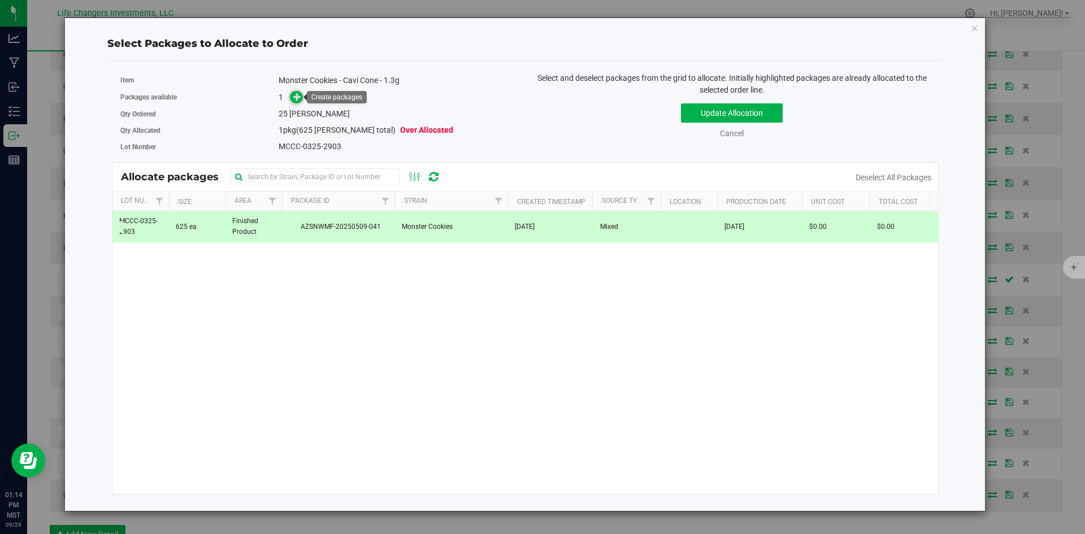
click at [295, 97] on icon at bounding box center [297, 97] width 8 height 8
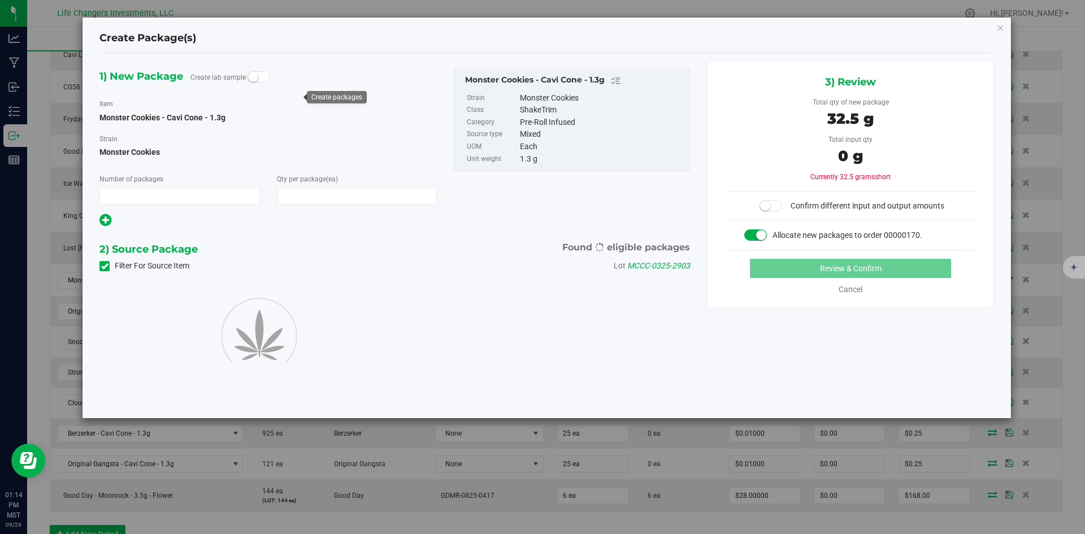
type input "1"
type input "25"
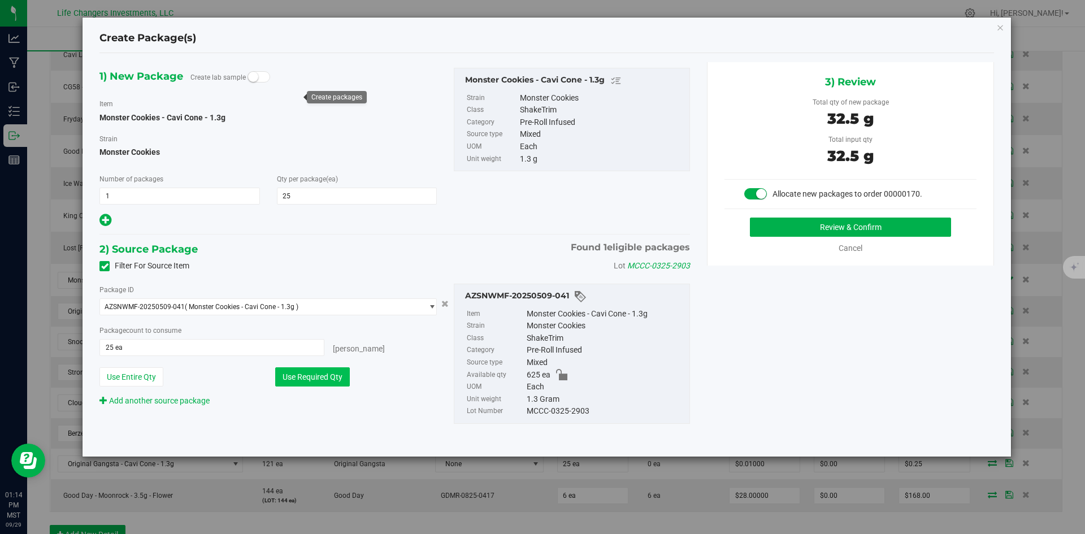
click at [320, 378] on button "Use Required Qty" at bounding box center [312, 376] width 75 height 19
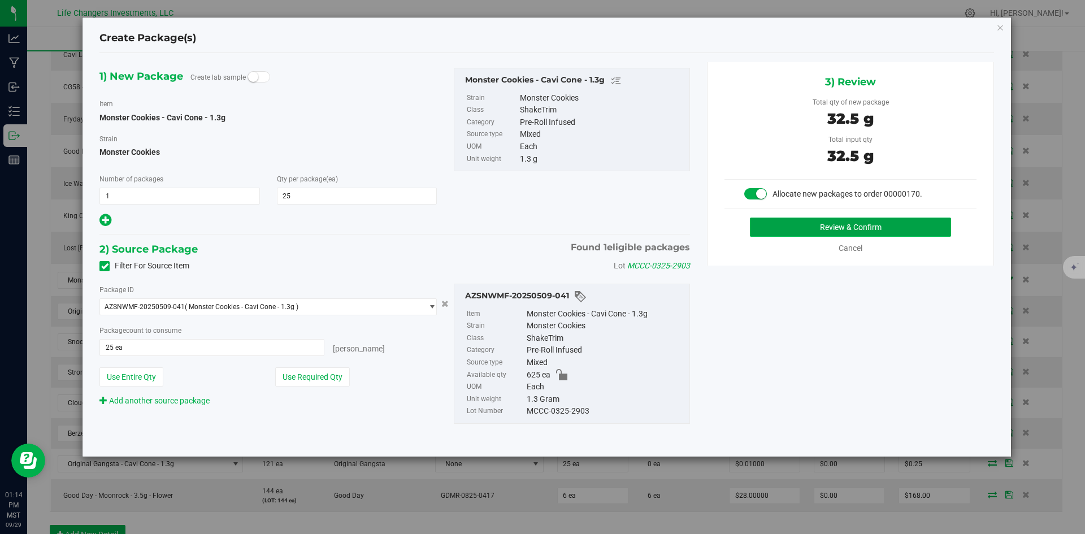
click at [826, 232] on button "Review & Confirm" at bounding box center [850, 227] width 201 height 19
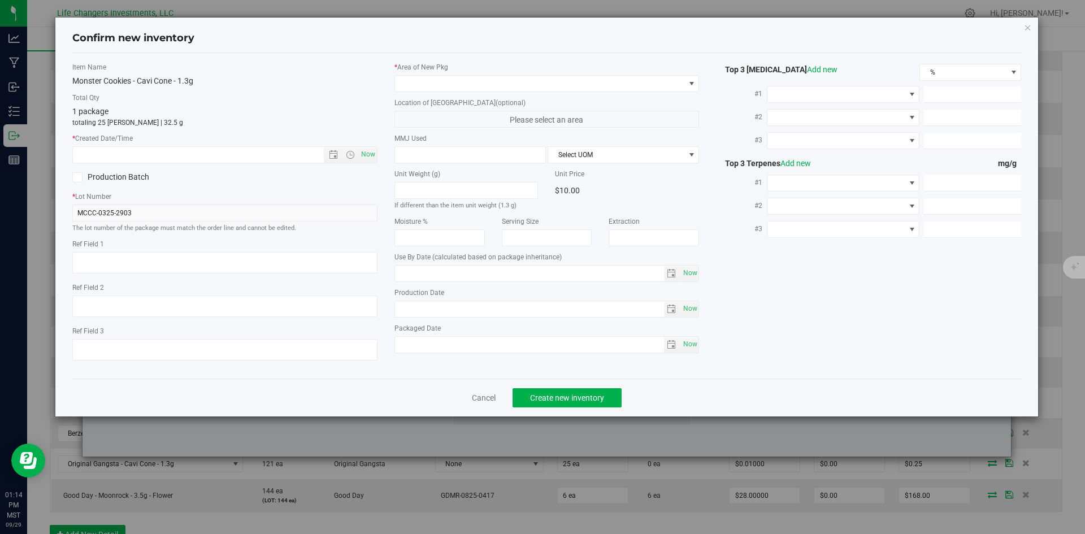
type input "2026-03-20"
type input "2025-03-20"
click at [335, 155] on span "Open the date view" at bounding box center [333, 154] width 9 height 9
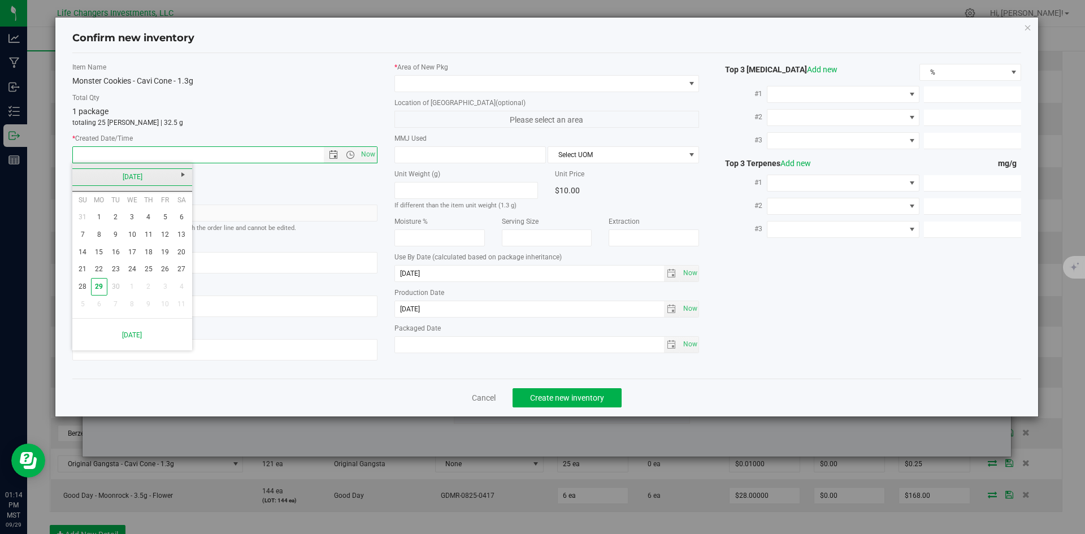
click at [76, 179] on link "[DATE]" at bounding box center [133, 177] width 122 height 18
click at [150, 208] on link "Mar" at bounding box center [146, 207] width 29 height 29
click at [144, 268] on link "20" at bounding box center [148, 270] width 16 height 18
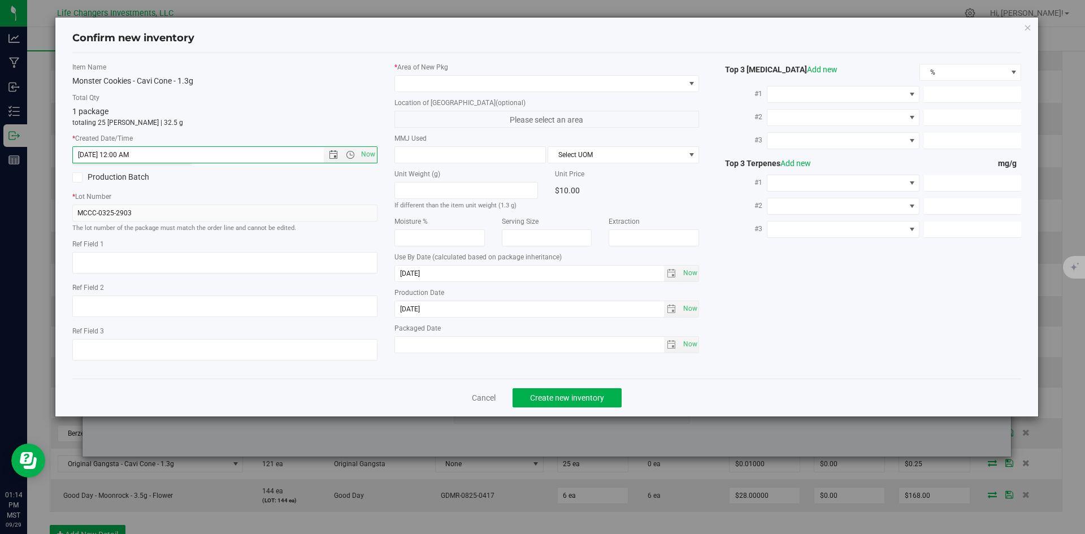
type input "3/20/2025 1:14 PM"
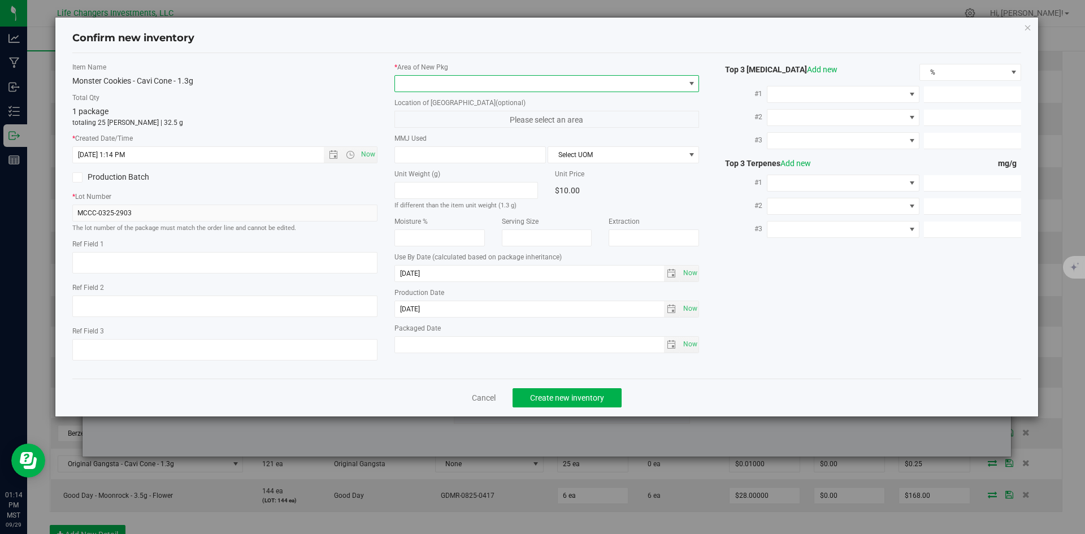
click at [457, 87] on span at bounding box center [540, 84] width 290 height 16
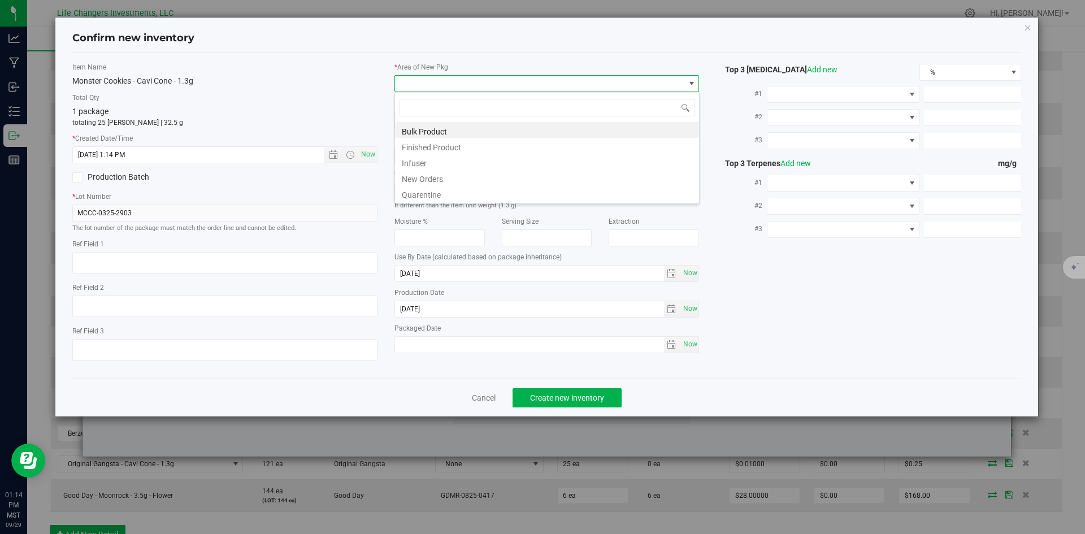
scroll to position [17, 305]
click at [449, 176] on li "New Orders" at bounding box center [547, 178] width 304 height 16
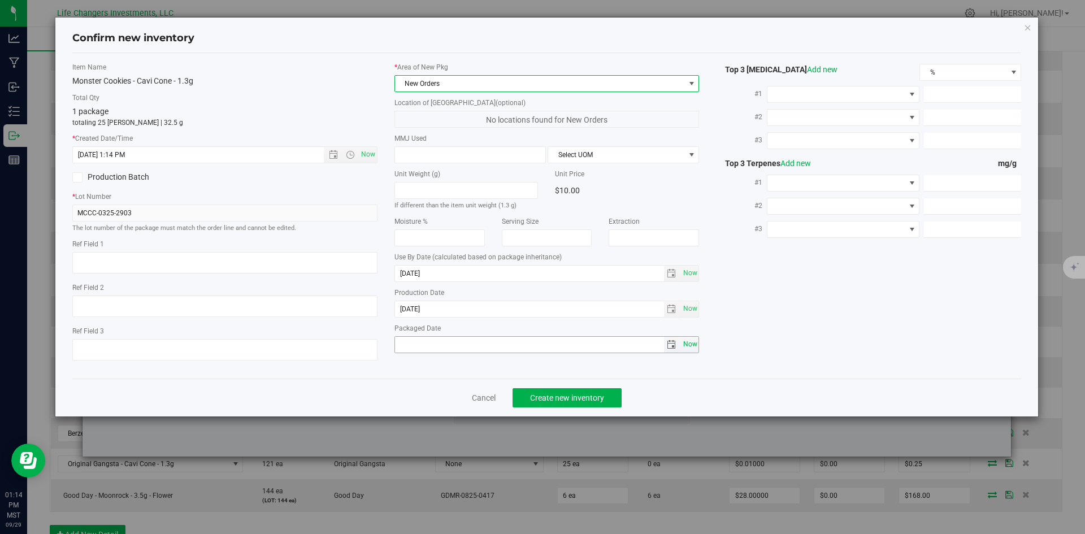
click at [691, 344] on span "Now" at bounding box center [690, 344] width 19 height 16
type input "[DATE]"
click at [574, 396] on span "Create new inventory" at bounding box center [567, 397] width 74 height 9
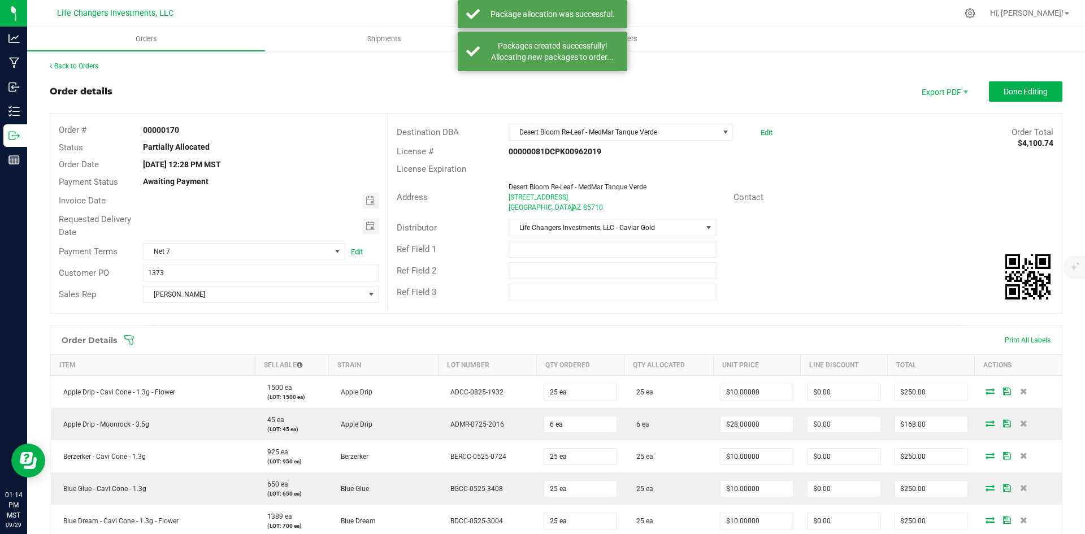
scroll to position [499, 0]
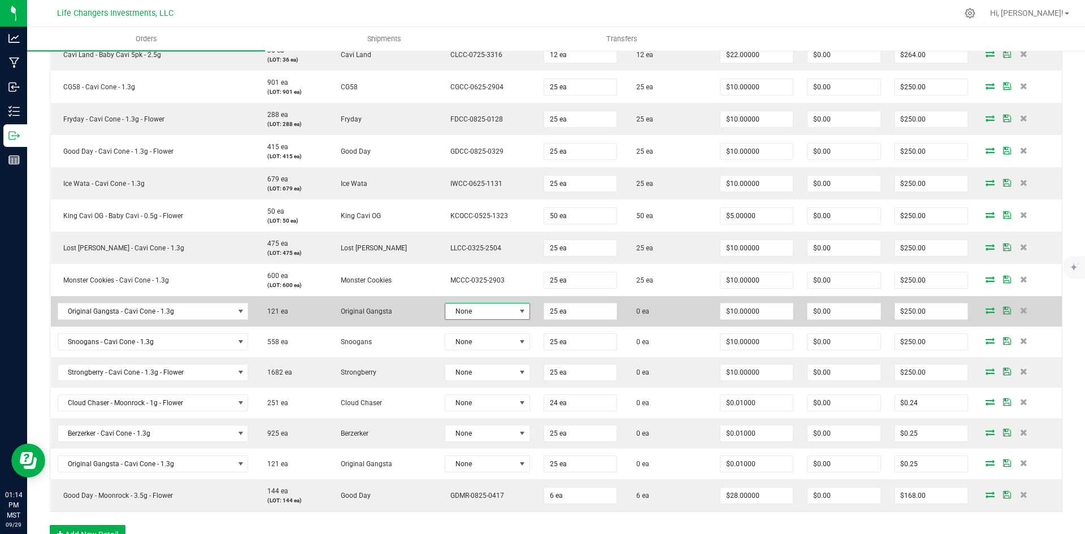
click at [518, 311] on span at bounding box center [522, 311] width 9 height 9
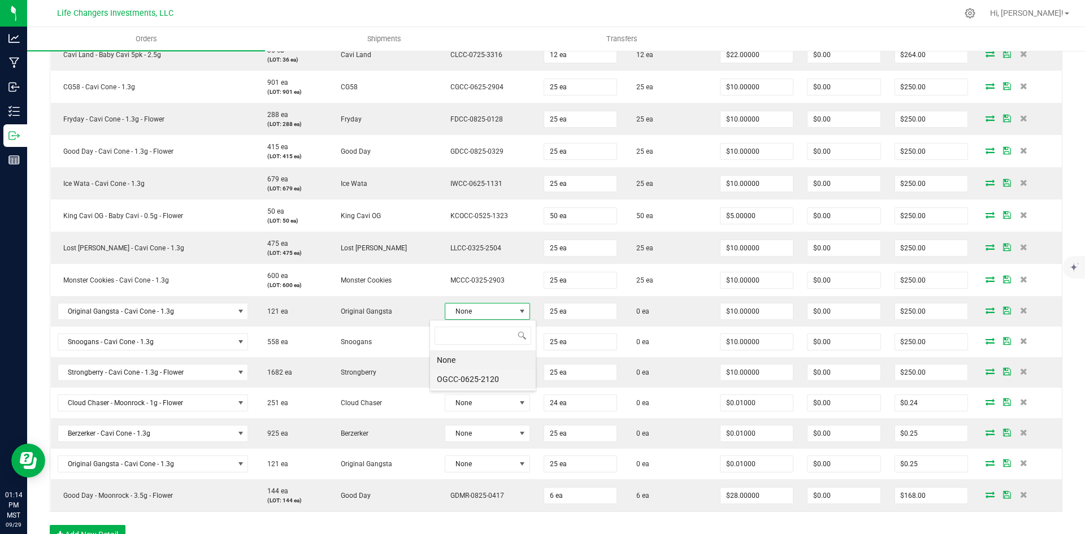
click at [472, 379] on li "OGCC-0625-2120" at bounding box center [483, 379] width 106 height 19
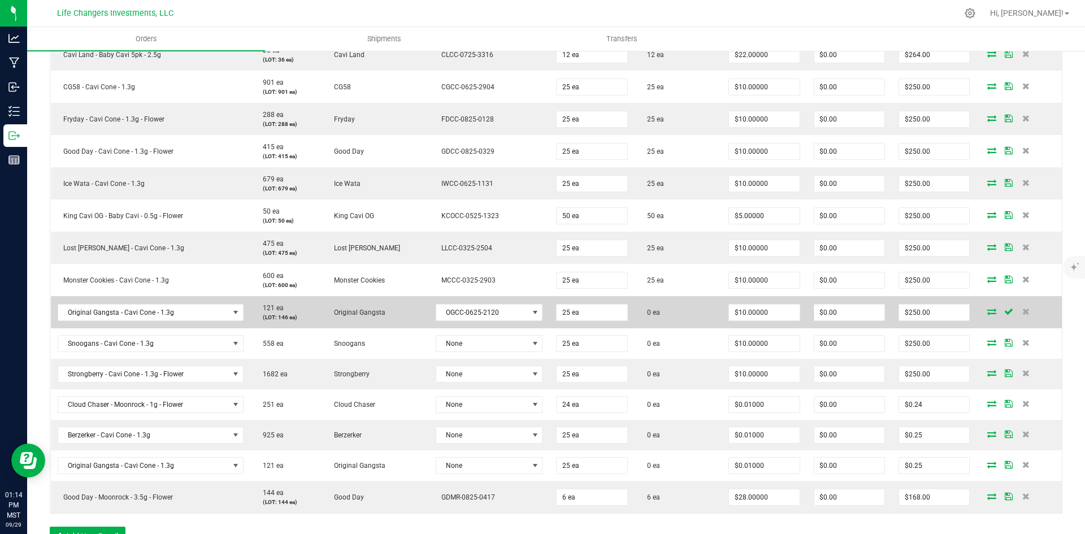
click at [988, 313] on icon at bounding box center [992, 311] width 9 height 7
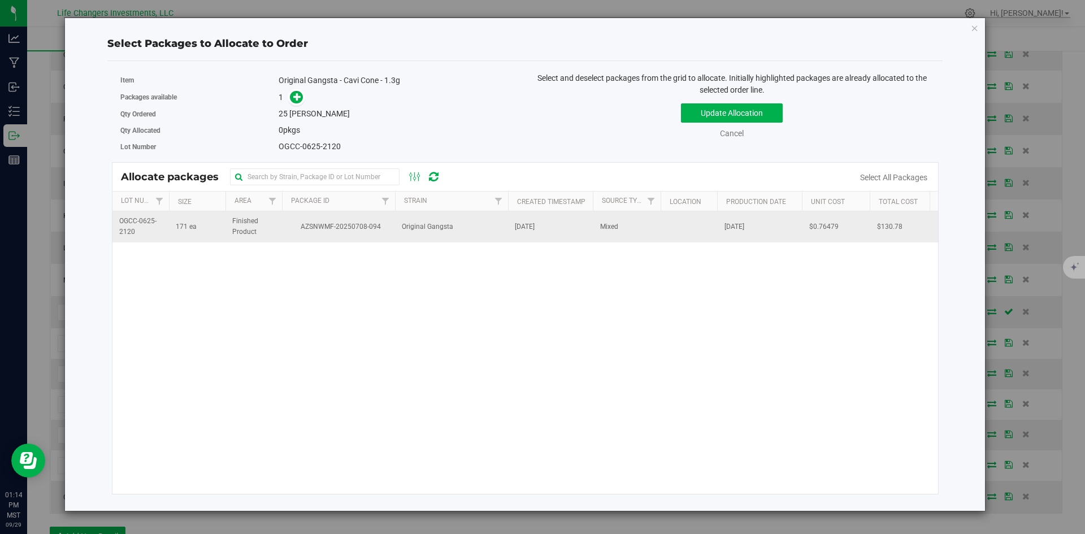
click at [315, 225] on span "AZSNWMF-20250708-094" at bounding box center [339, 227] width 100 height 11
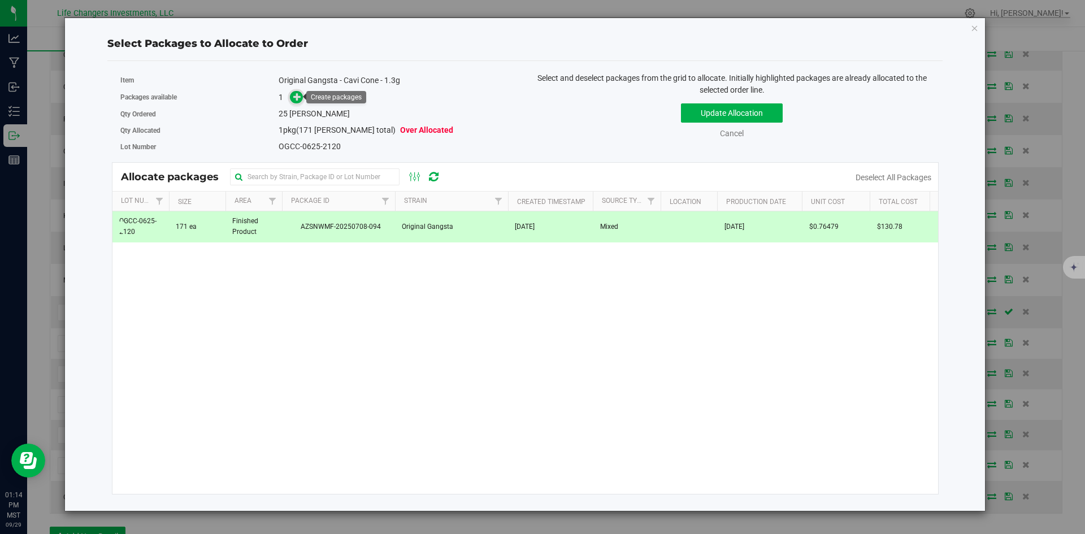
click at [298, 93] on icon at bounding box center [297, 96] width 8 height 8
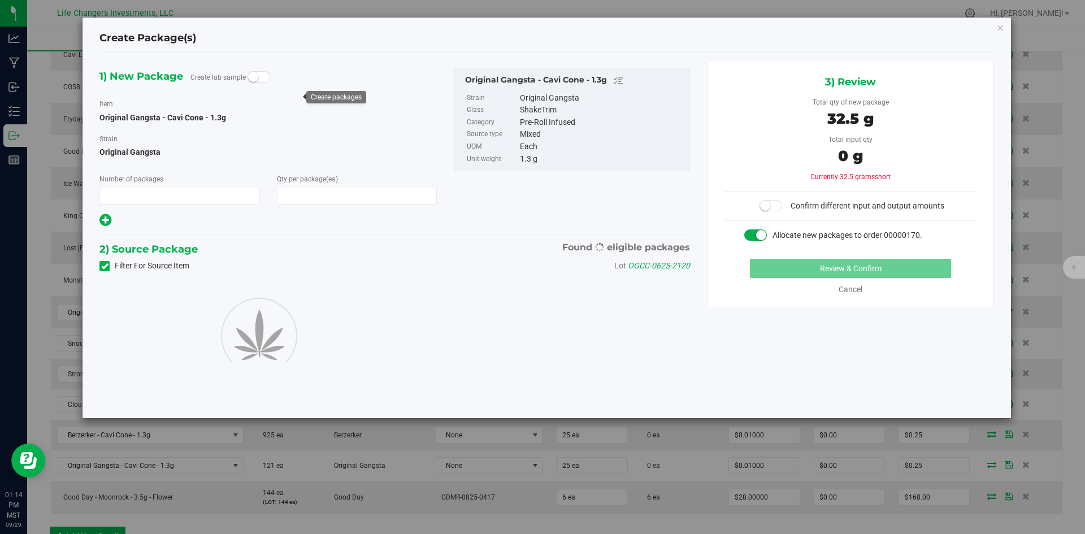
type input "1"
type input "25"
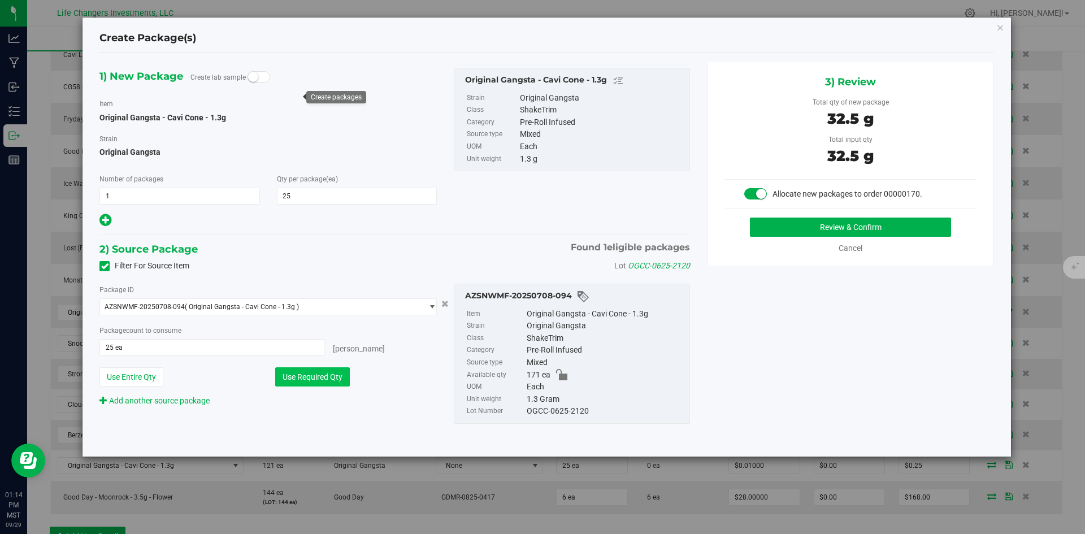
click at [310, 379] on button "Use Required Qty" at bounding box center [312, 376] width 75 height 19
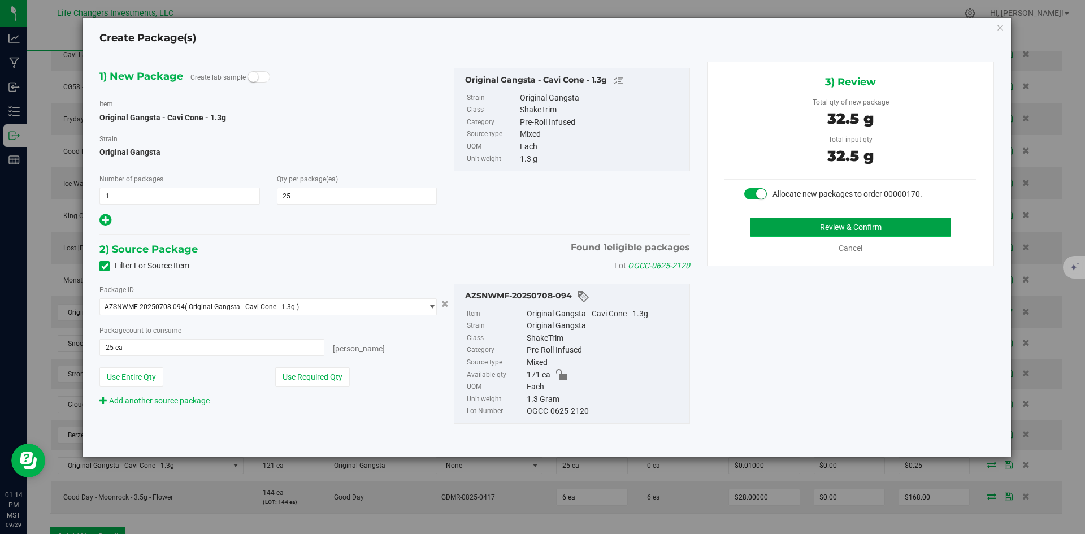
click at [844, 228] on button "Review & Confirm" at bounding box center [850, 227] width 201 height 19
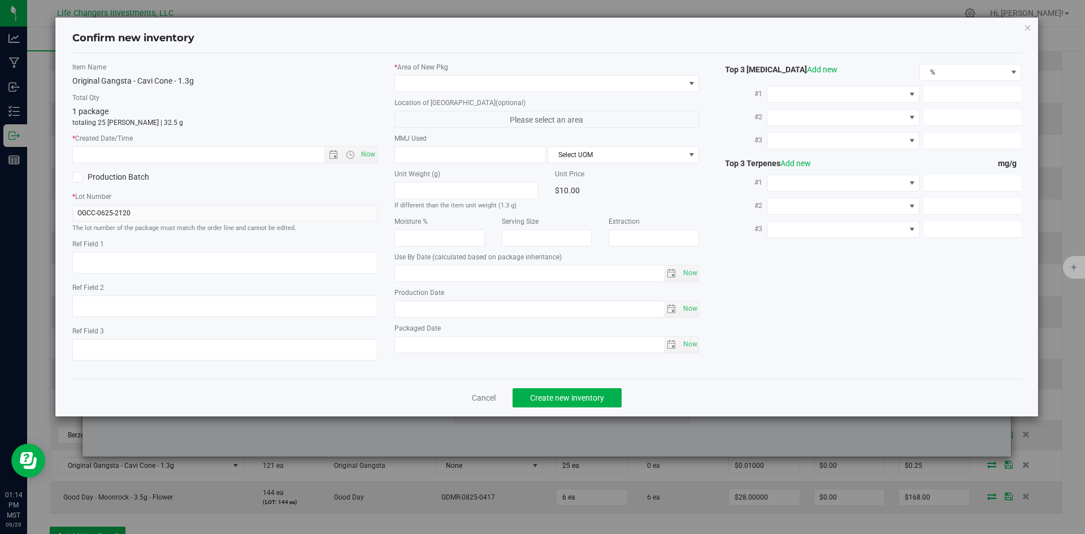
type input "[DATE]"
click at [331, 157] on span "Open the date view" at bounding box center [333, 154] width 9 height 9
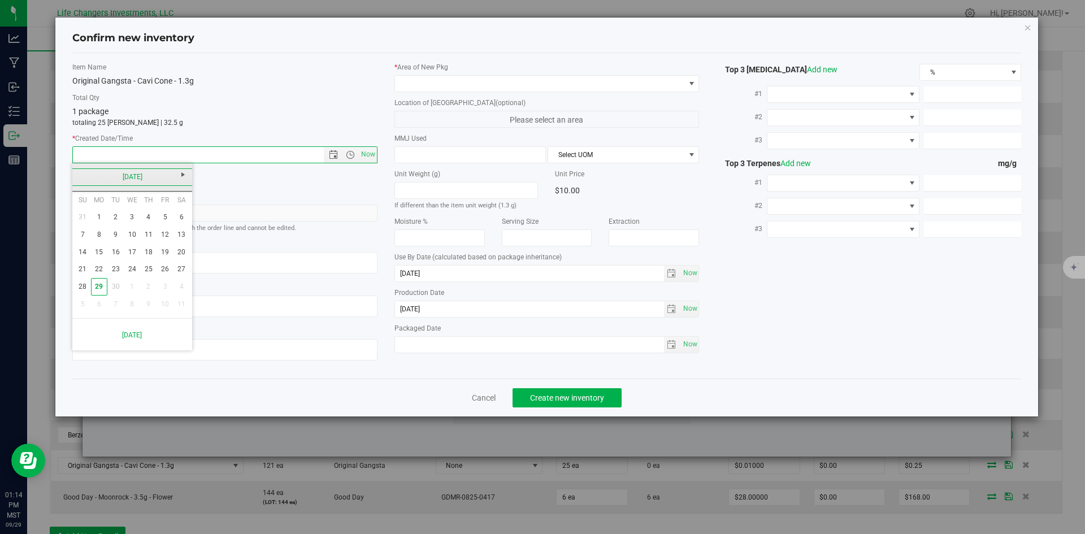
click at [80, 181] on link "[DATE]" at bounding box center [133, 177] width 122 height 18
click at [183, 238] on link "Aug" at bounding box center [175, 239] width 29 height 29
click at [479, 80] on span at bounding box center [540, 84] width 290 height 16
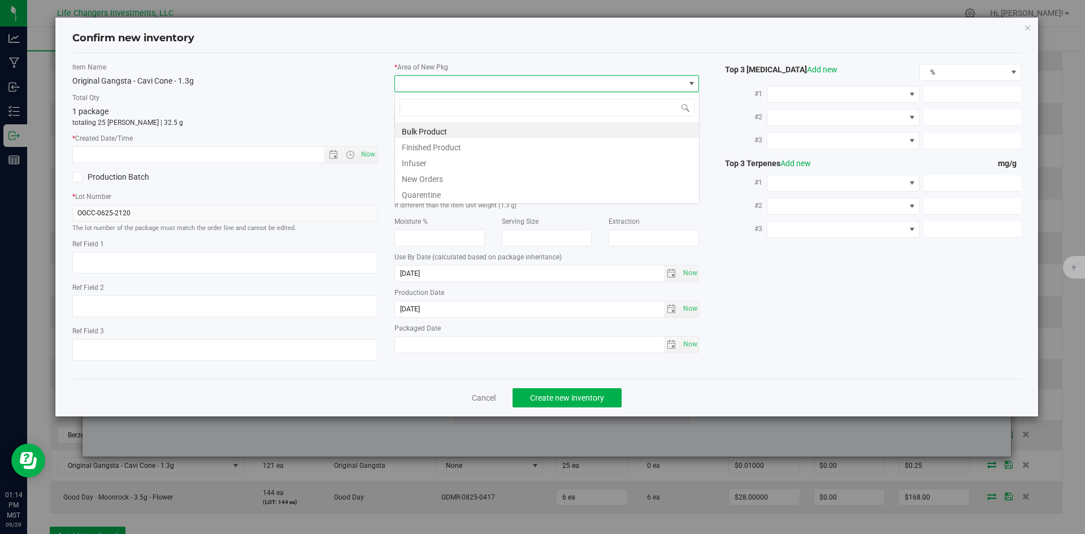
scroll to position [17, 305]
click at [423, 178] on li "New Orders" at bounding box center [547, 178] width 304 height 16
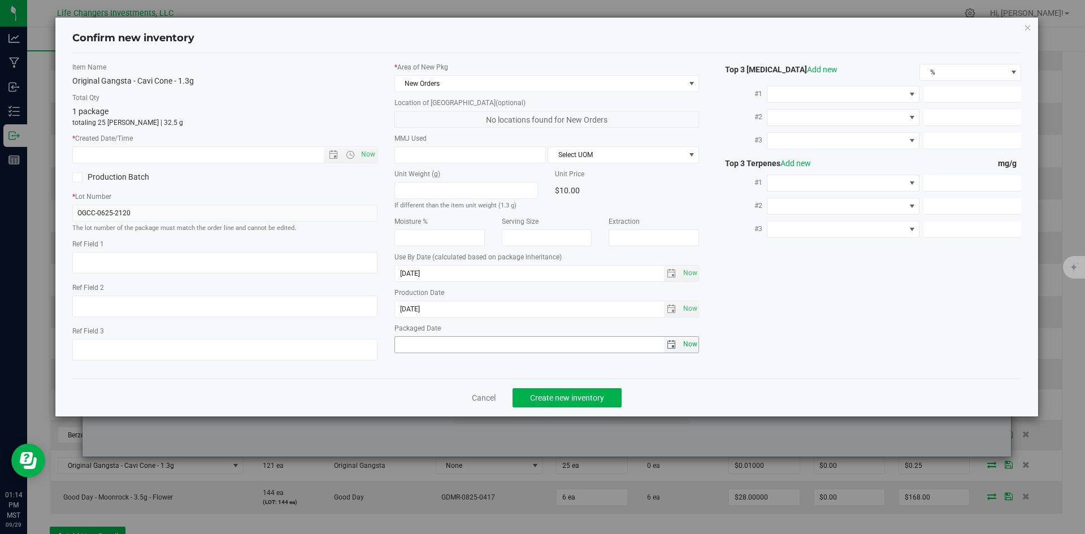
click at [696, 343] on span "Now" at bounding box center [690, 344] width 19 height 16
type input "[DATE]"
click at [554, 391] on button "Create new inventory" at bounding box center [567, 397] width 109 height 19
click at [332, 152] on span "Open the date view" at bounding box center [333, 154] width 9 height 9
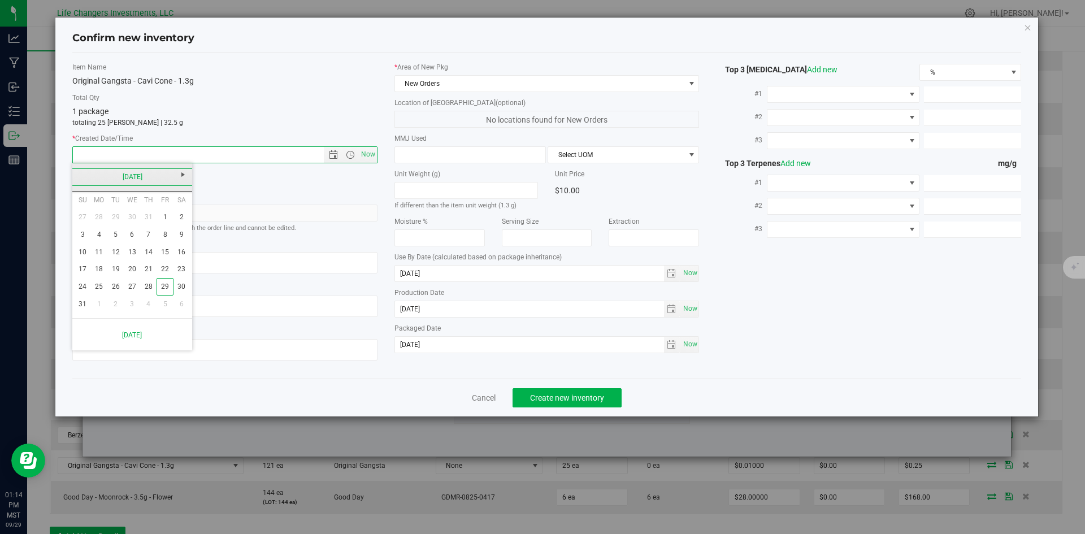
click at [78, 176] on link "[DATE]" at bounding box center [133, 177] width 122 height 18
click at [115, 239] on link "Jun" at bounding box center [117, 239] width 29 height 29
click at [118, 271] on link "24" at bounding box center [115, 270] width 16 height 18
type input "[DATE] 1:15 PM"
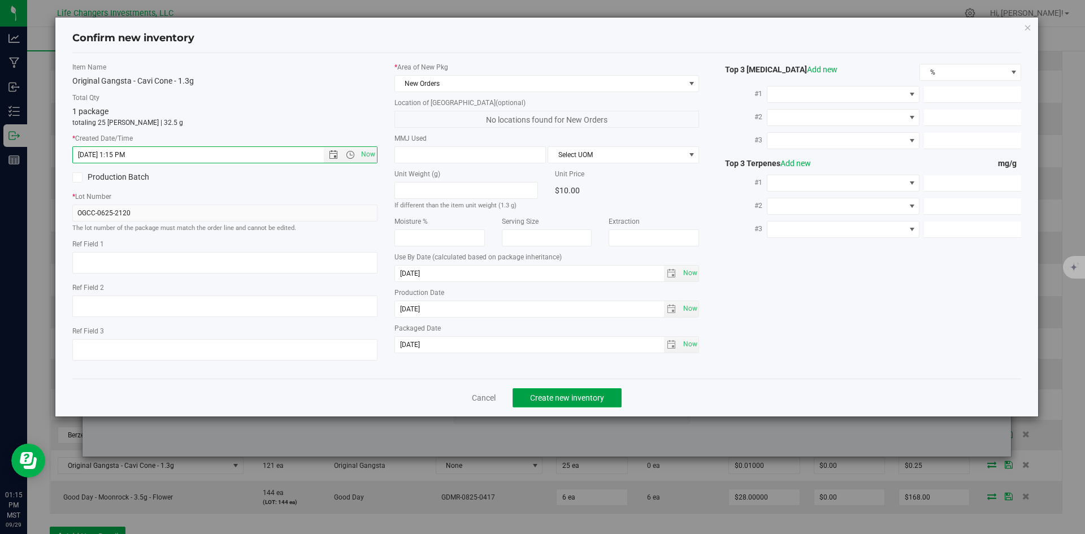
click at [580, 393] on span "Create new inventory" at bounding box center [567, 397] width 74 height 9
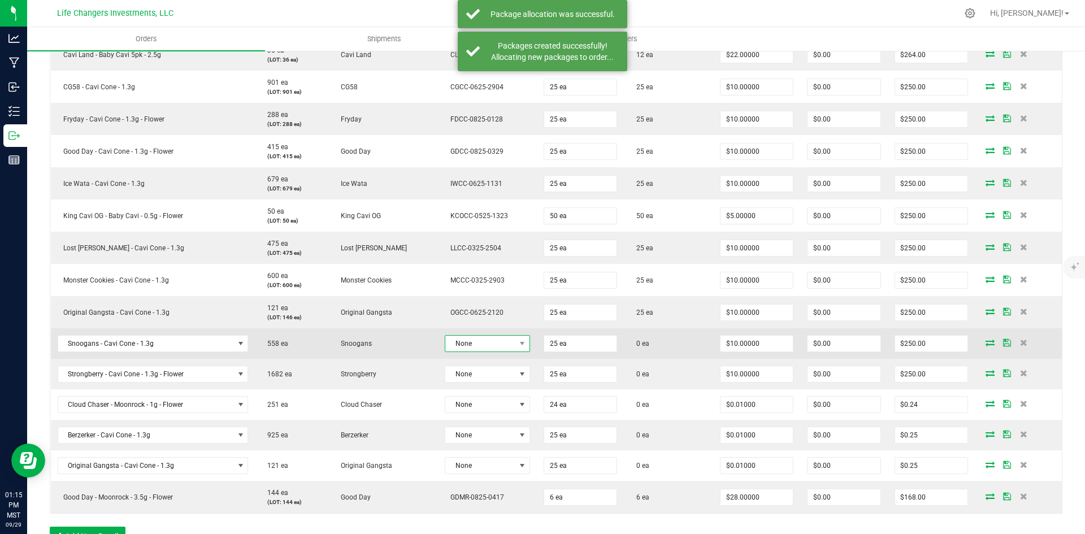
click at [490, 340] on span "None" at bounding box center [481, 344] width 70 height 16
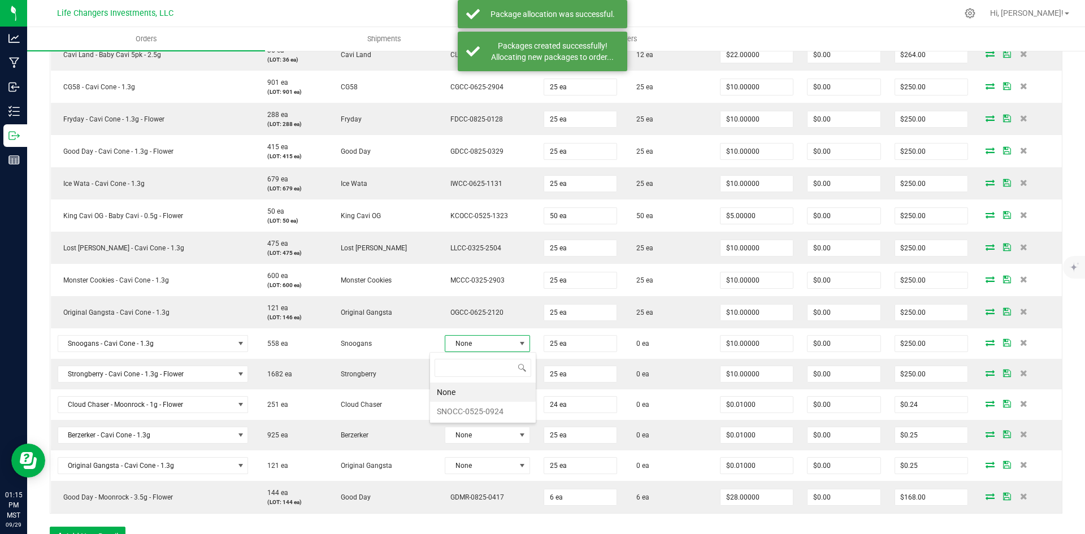
scroll to position [17, 85]
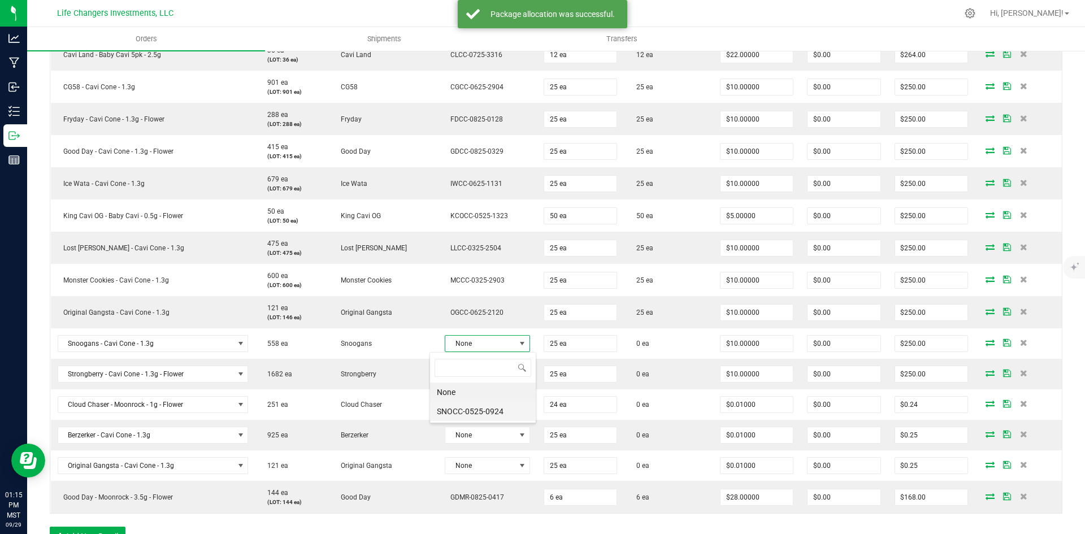
click at [495, 417] on li "SNOCC-0525-0924" at bounding box center [483, 411] width 106 height 19
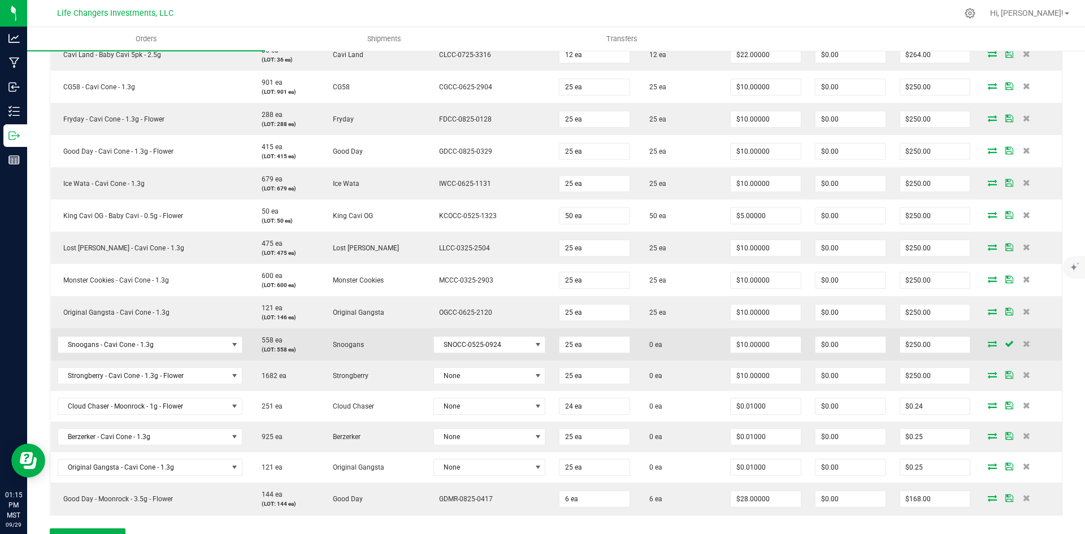
click at [988, 346] on icon at bounding box center [992, 343] width 9 height 7
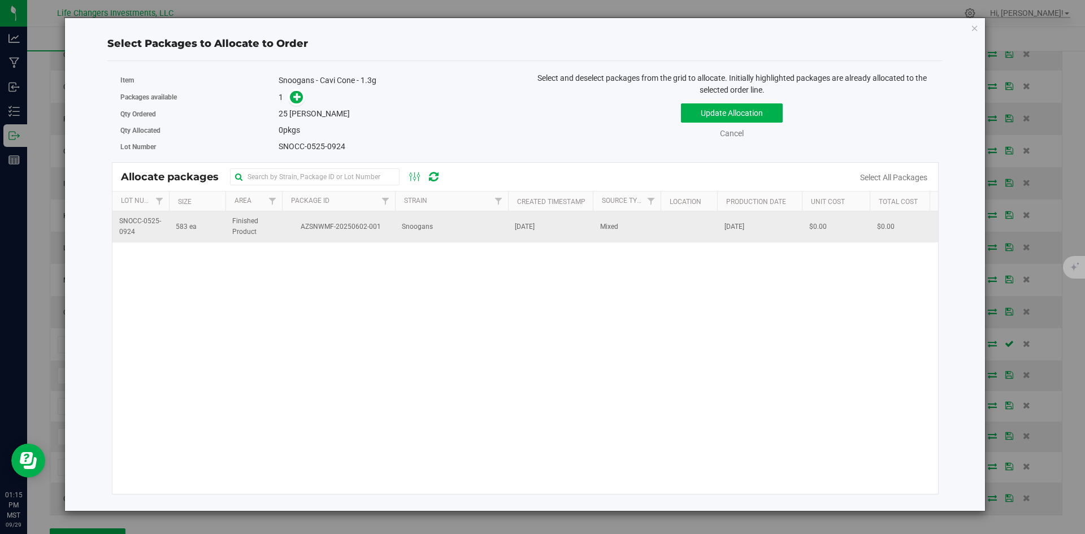
click at [364, 230] on span "AZSNWMF-20250602-001" at bounding box center [339, 227] width 100 height 11
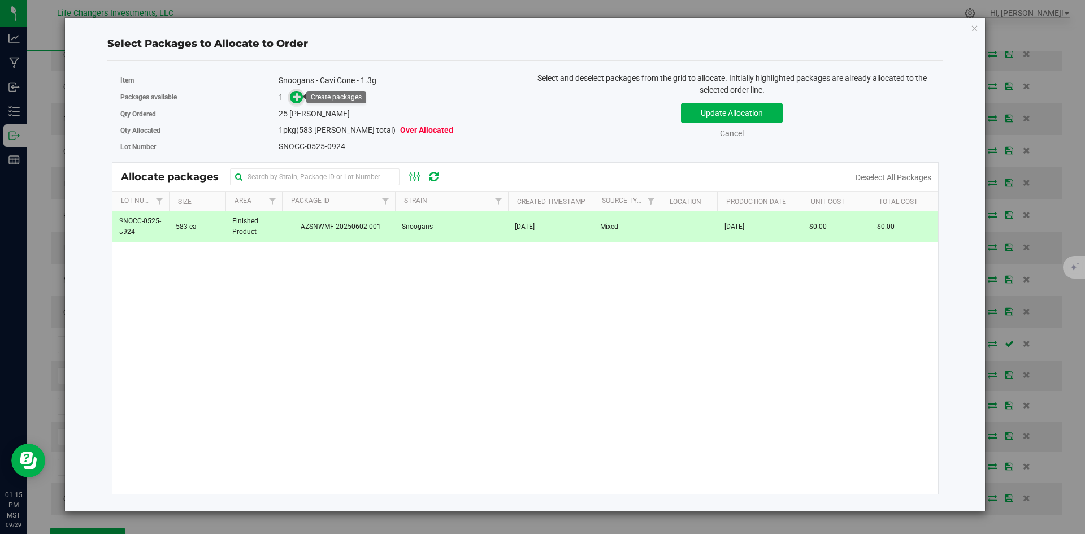
click at [293, 96] on span at bounding box center [296, 97] width 13 height 13
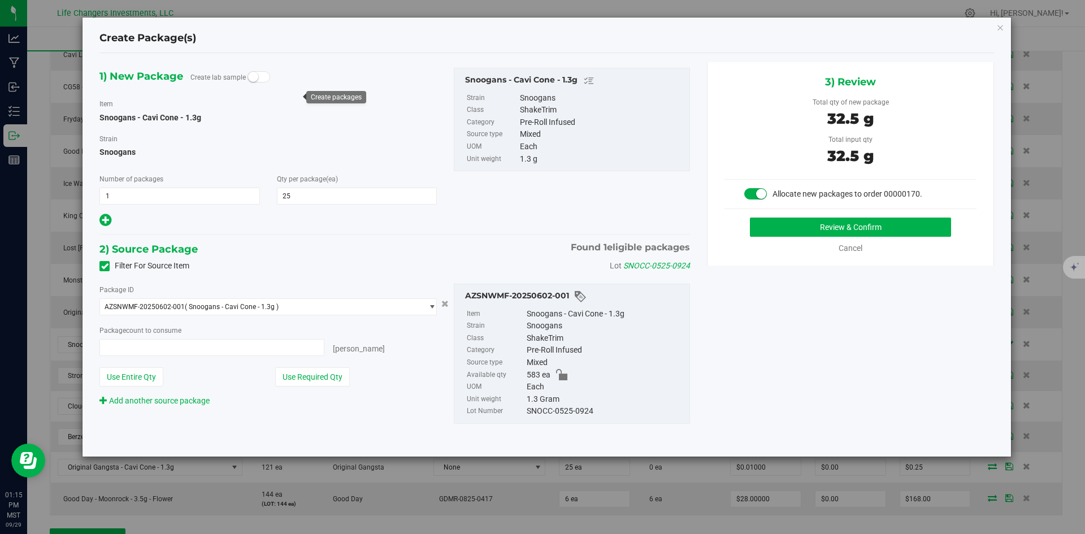
type input "25 ea"
click at [314, 377] on button "Use Required Qty" at bounding box center [312, 376] width 75 height 19
click at [860, 223] on button "Review & Confirm" at bounding box center [850, 227] width 201 height 19
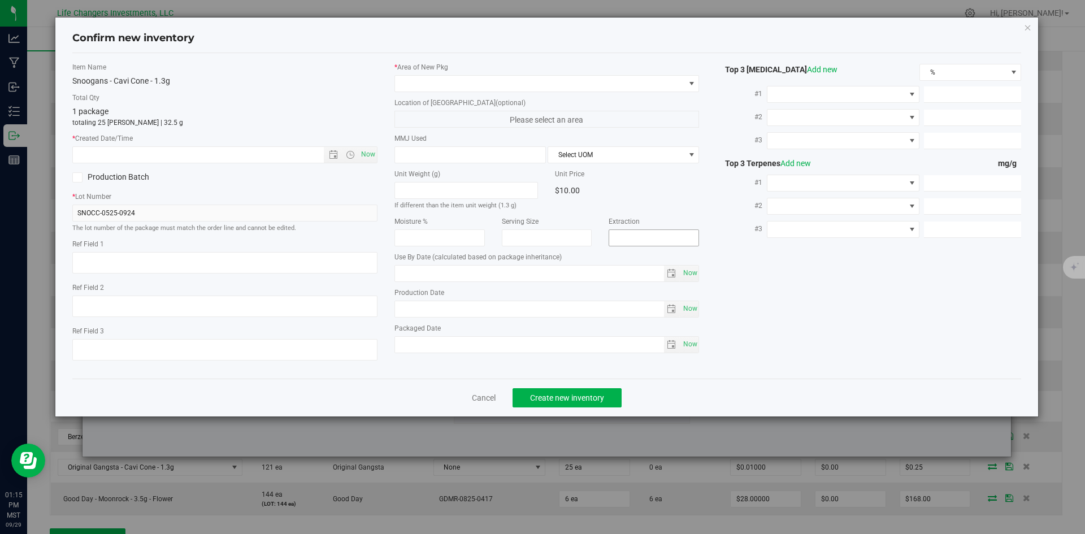
type input "[DATE]"
drag, startPoint x: 334, startPoint y: 156, endPoint x: 322, endPoint y: 153, distance: 12.9
click at [334, 156] on span "Open the date view" at bounding box center [333, 154] width 9 height 9
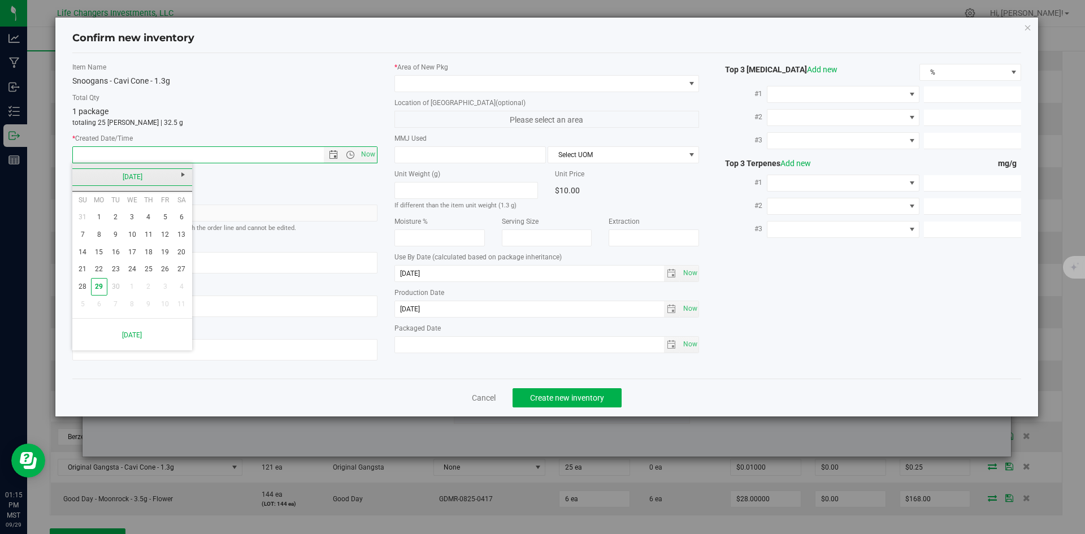
click at [77, 175] on link "[DATE]" at bounding box center [133, 177] width 122 height 18
click at [79, 241] on link "May" at bounding box center [89, 239] width 29 height 29
click at [115, 255] on link "13" at bounding box center [115, 253] width 16 height 18
type input "[DATE] 1:15 PM"
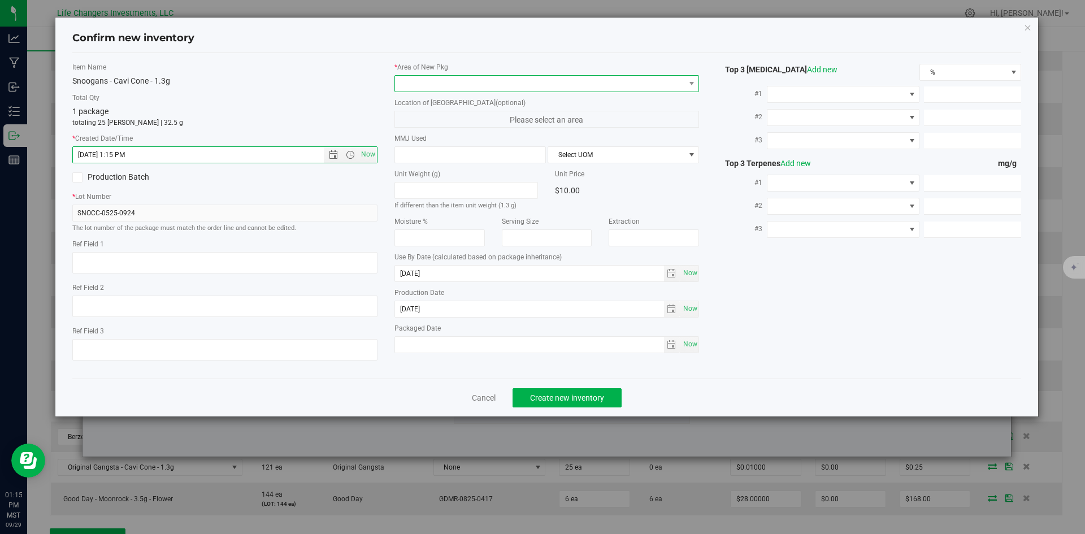
click at [434, 84] on span at bounding box center [540, 84] width 290 height 16
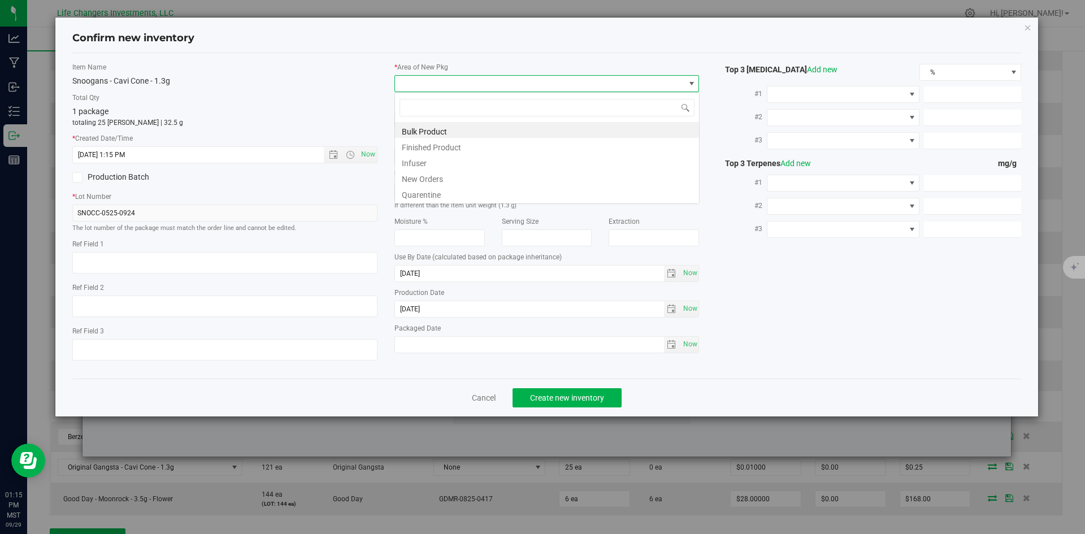
scroll to position [17, 305]
click at [448, 175] on li "New Orders" at bounding box center [547, 178] width 304 height 16
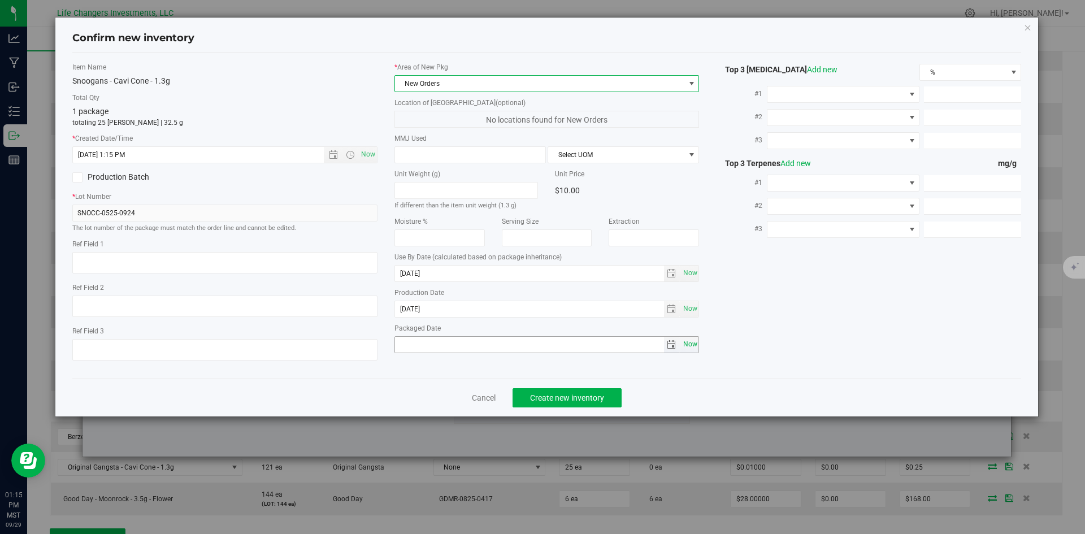
click at [694, 344] on span "Now" at bounding box center [690, 344] width 19 height 16
type input "[DATE]"
click at [586, 390] on button "Create new inventory" at bounding box center [567, 397] width 109 height 19
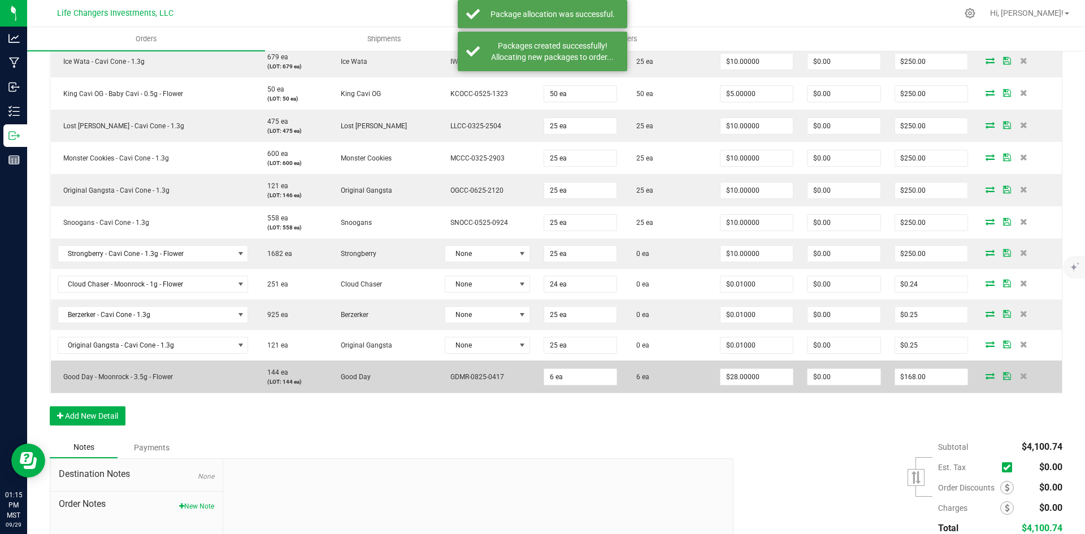
scroll to position [668, 0]
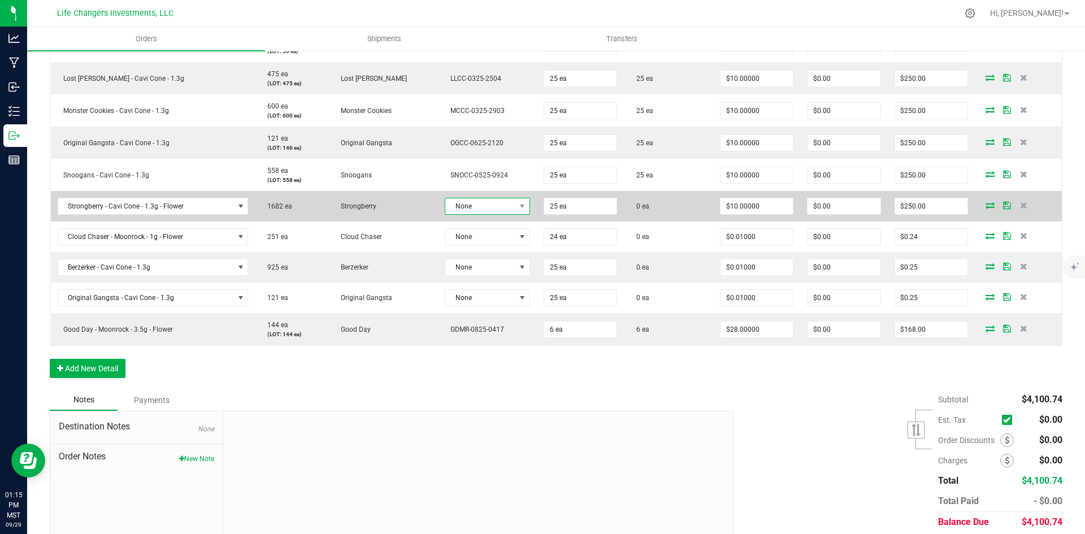
click at [477, 208] on span "None" at bounding box center [481, 206] width 70 height 16
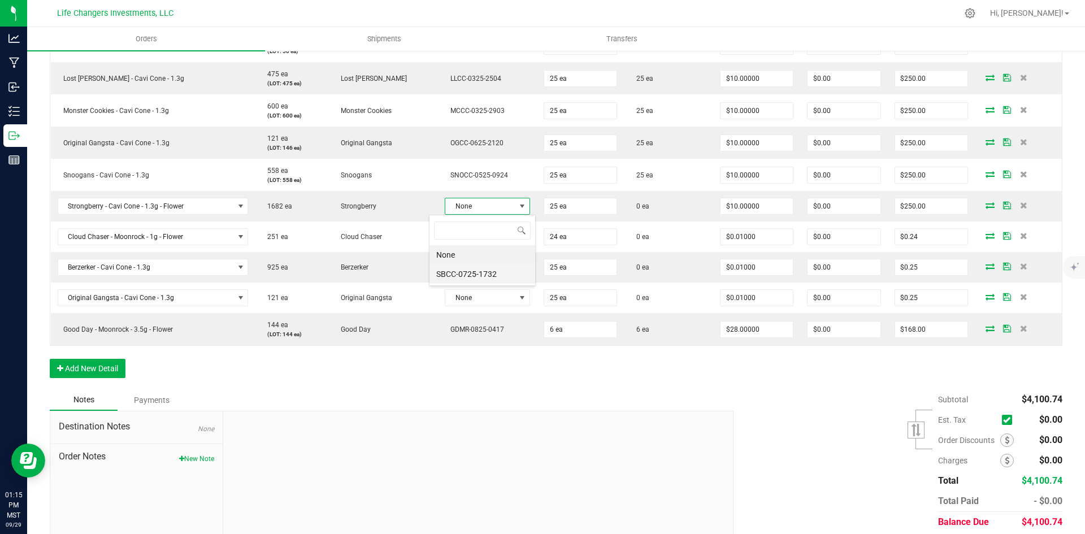
click at [477, 270] on li "SBCC-0725-1732" at bounding box center [483, 274] width 106 height 19
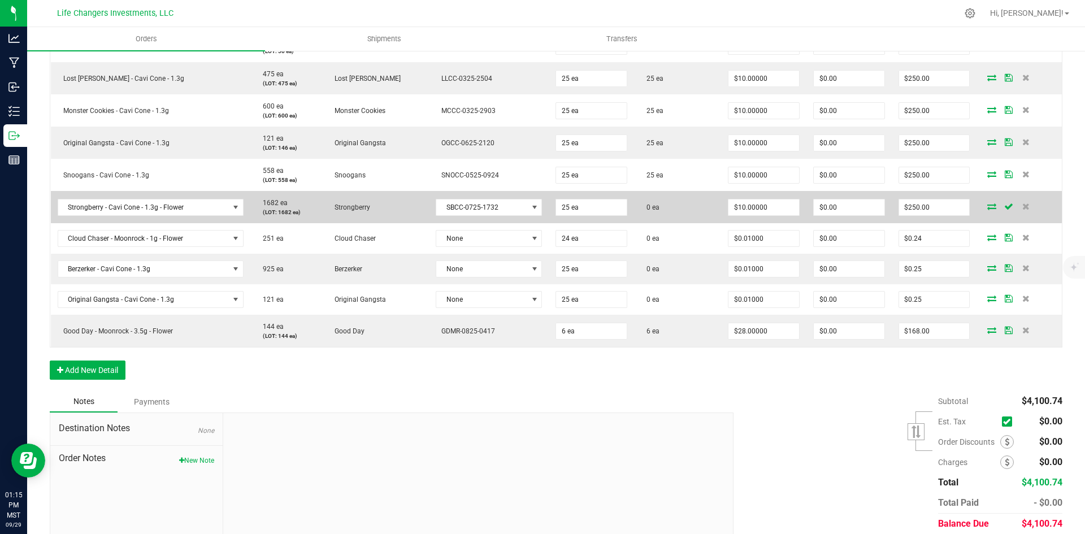
click at [988, 207] on icon at bounding box center [992, 206] width 9 height 7
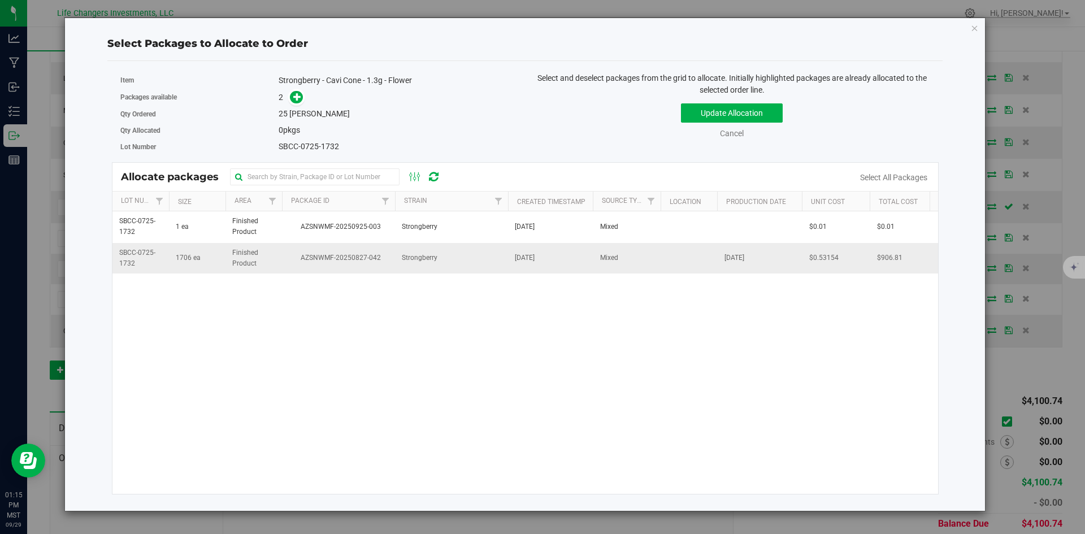
click at [319, 253] on span "AZSNWMF-20250827-042" at bounding box center [339, 258] width 100 height 11
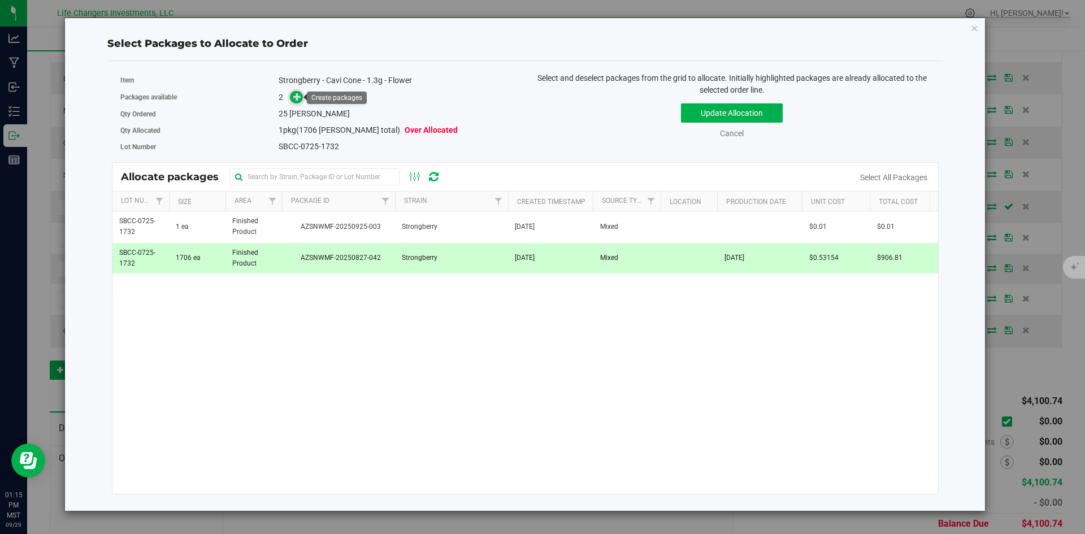
click at [290, 97] on span at bounding box center [296, 96] width 13 height 13
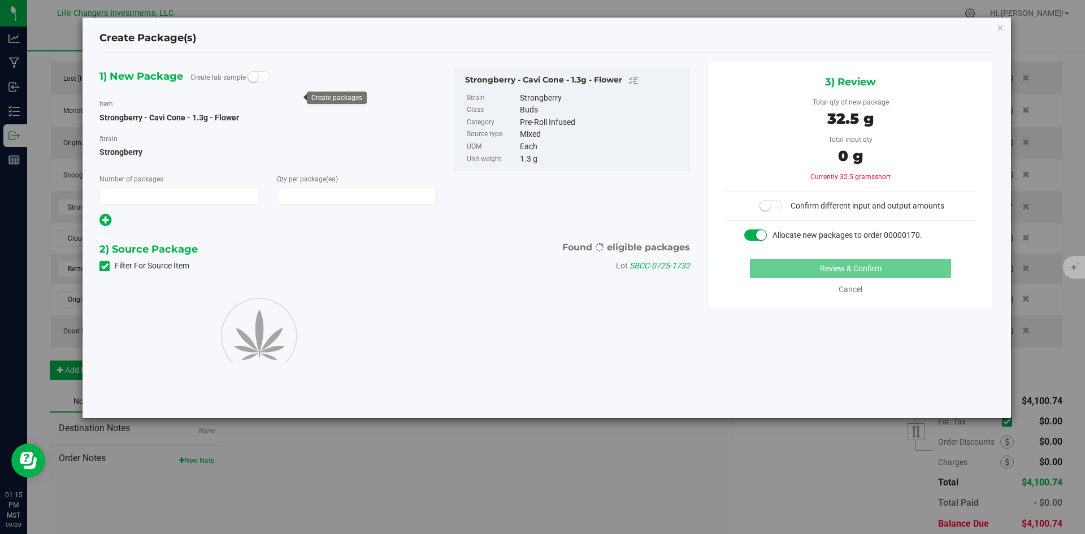
type input "1"
type input "25"
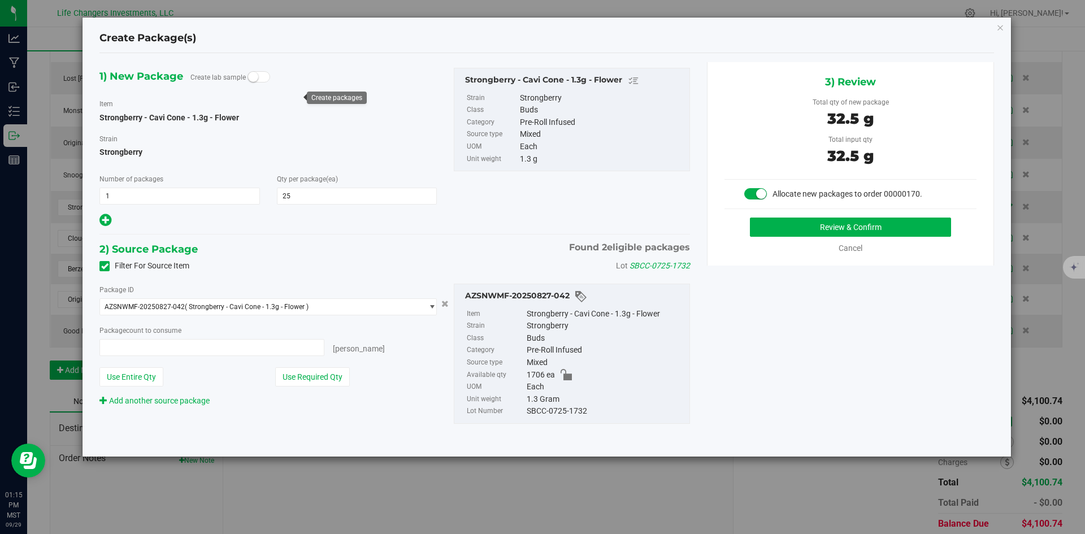
type input "25 ea"
click at [322, 375] on button "Use Required Qty" at bounding box center [312, 376] width 75 height 19
click at [807, 224] on button "Review & Confirm" at bounding box center [850, 227] width 201 height 19
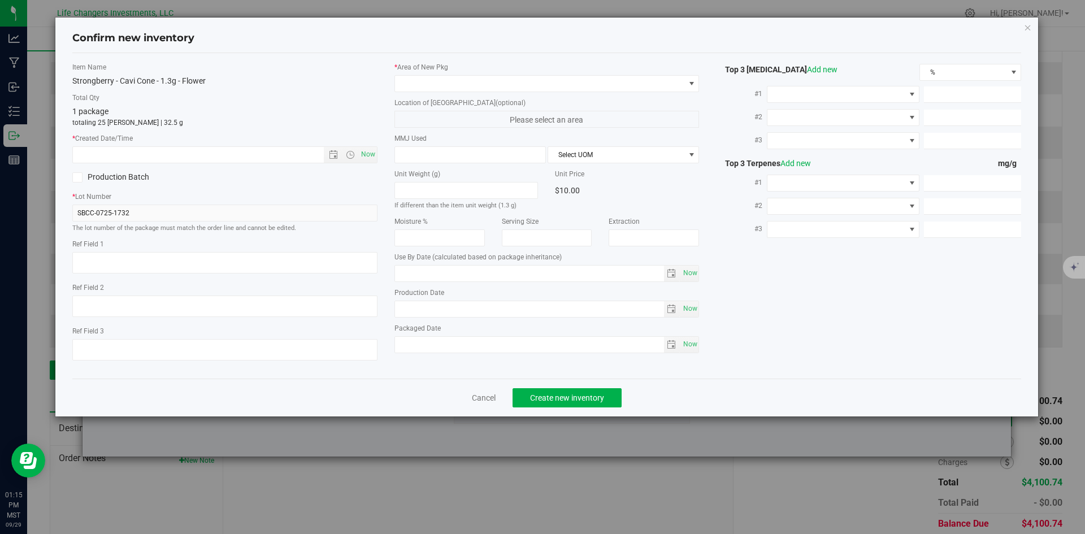
type input "[DATE]"
click at [334, 154] on span "Open the date view" at bounding box center [333, 154] width 9 height 9
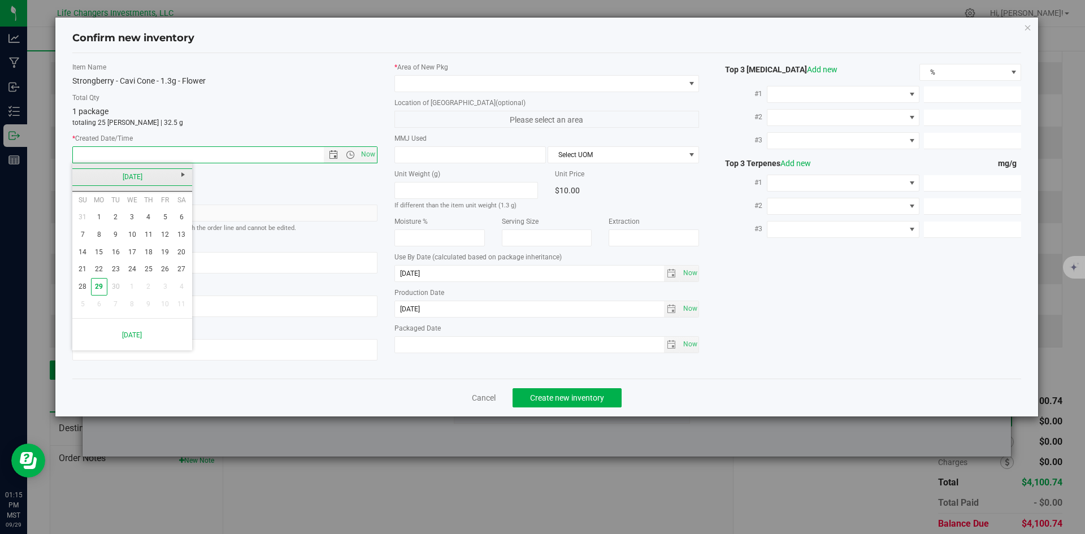
click at [81, 178] on link "[DATE]" at bounding box center [133, 177] width 122 height 18
click at [144, 236] on link "[DATE]" at bounding box center [146, 239] width 29 height 29
click at [145, 284] on link "31" at bounding box center [148, 287] width 16 height 18
type input "[DATE] 1:15 PM"
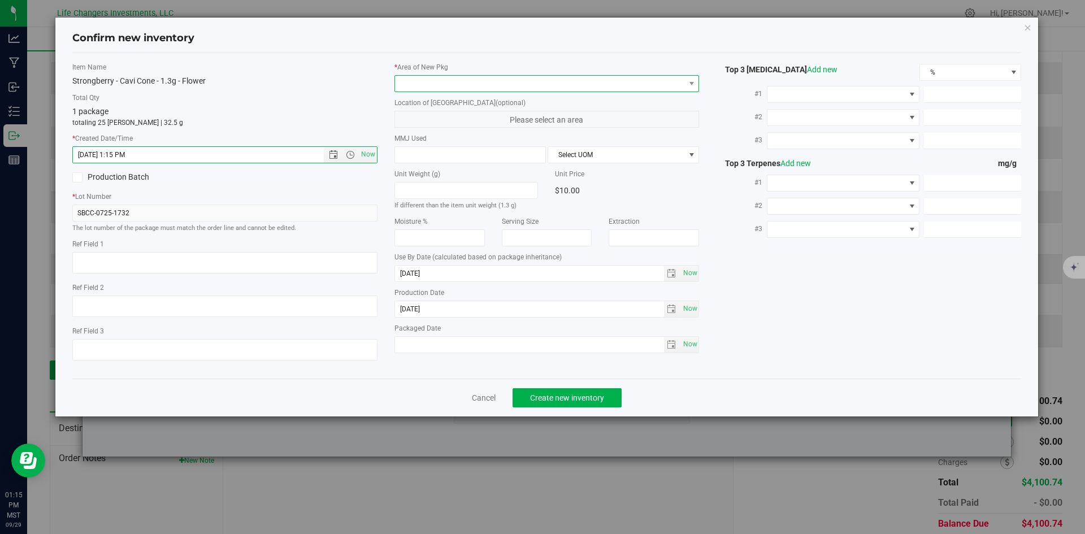
click at [444, 81] on span at bounding box center [540, 84] width 290 height 16
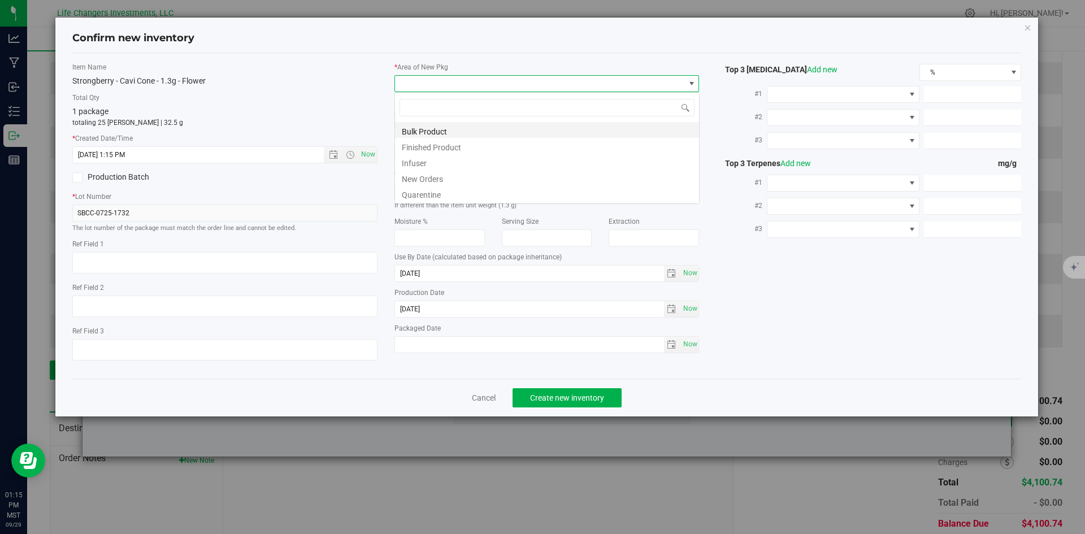
scroll to position [17, 305]
click at [427, 180] on li "New Orders" at bounding box center [547, 178] width 304 height 16
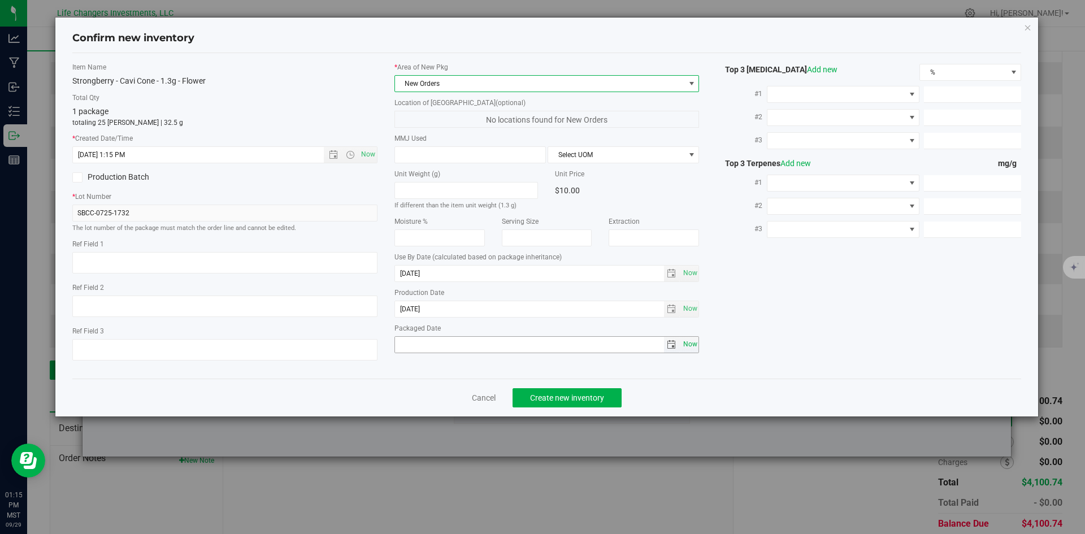
click at [694, 342] on span "Now" at bounding box center [690, 344] width 19 height 16
type input "[DATE]"
click at [579, 394] on span "Create new inventory" at bounding box center [567, 397] width 74 height 9
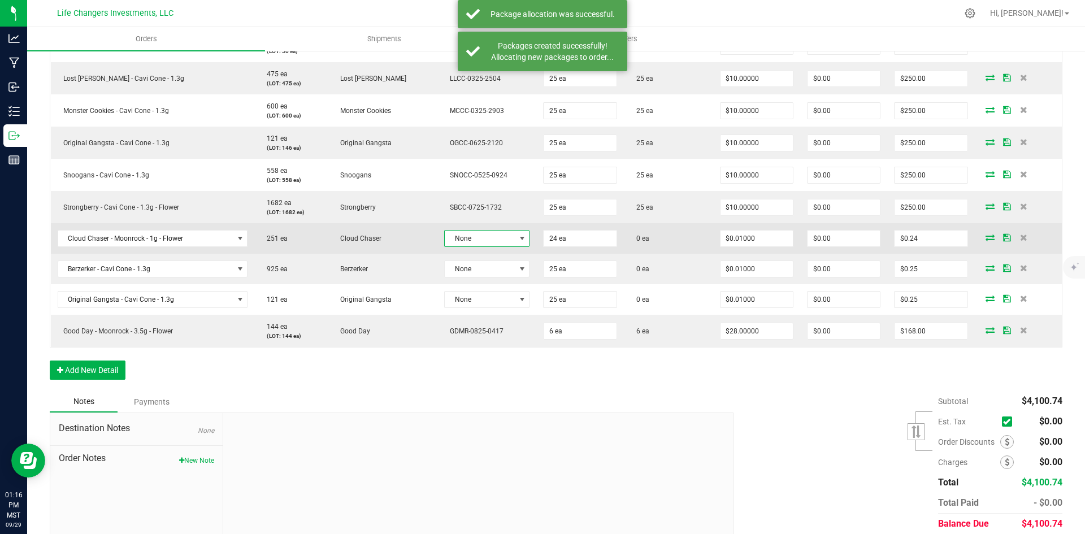
click at [518, 238] on span at bounding box center [522, 238] width 9 height 9
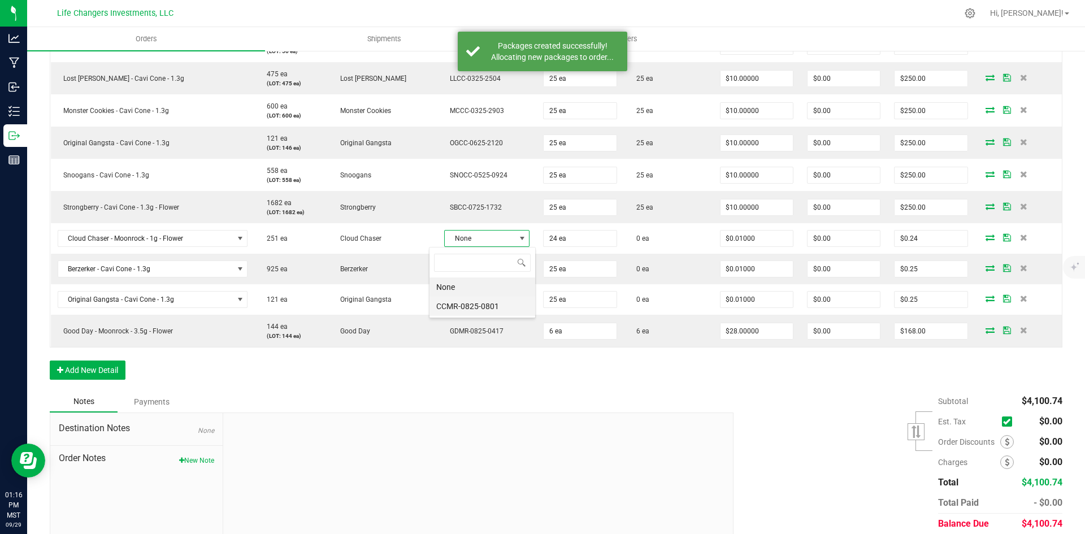
click at [481, 304] on li "CCMR-0825-0801" at bounding box center [483, 306] width 106 height 19
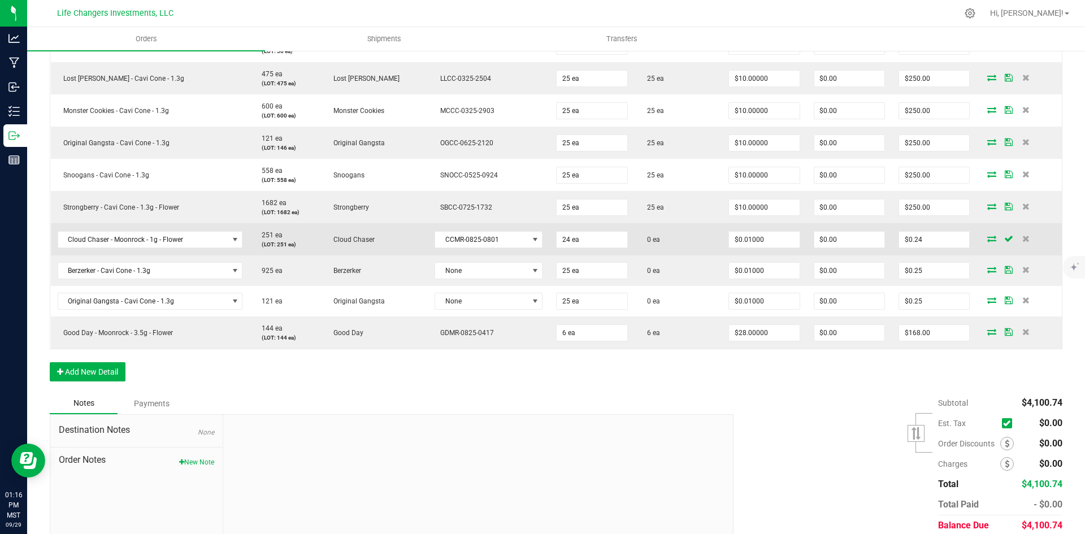
click at [988, 239] on icon at bounding box center [992, 238] width 9 height 7
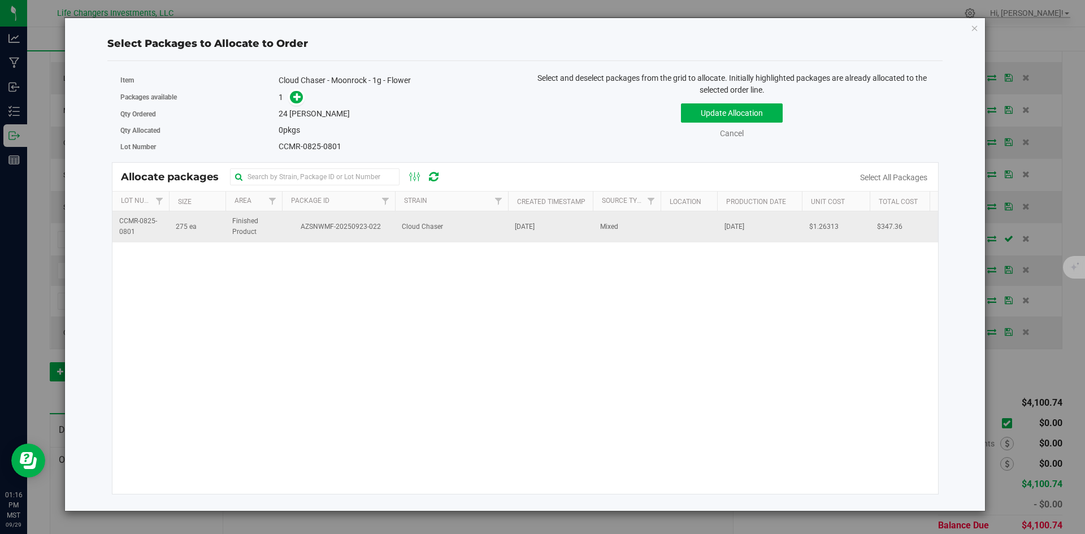
click at [322, 227] on span "AZSNWMF-20250923-022" at bounding box center [339, 227] width 100 height 11
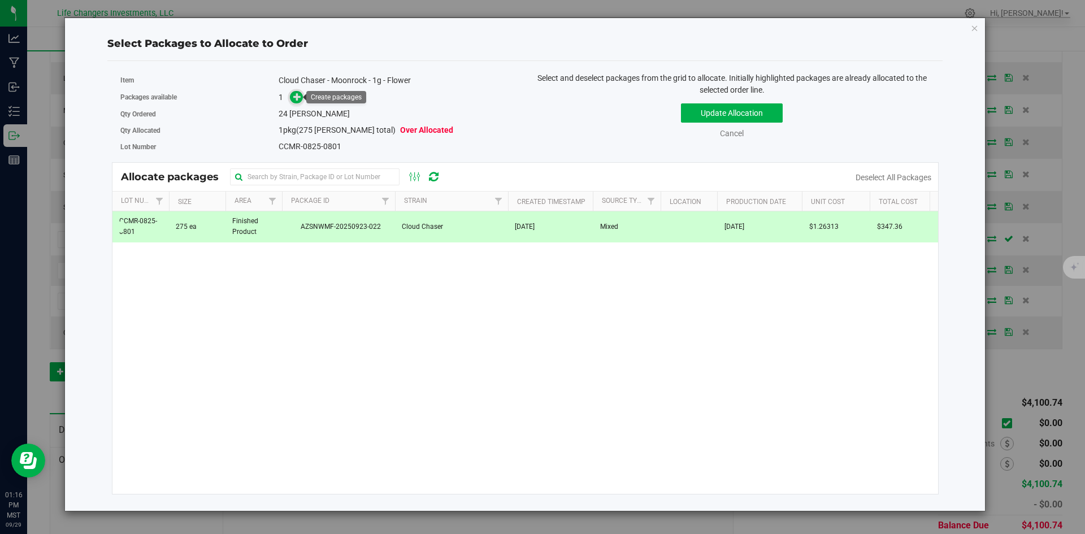
click at [295, 91] on span at bounding box center [296, 97] width 13 height 13
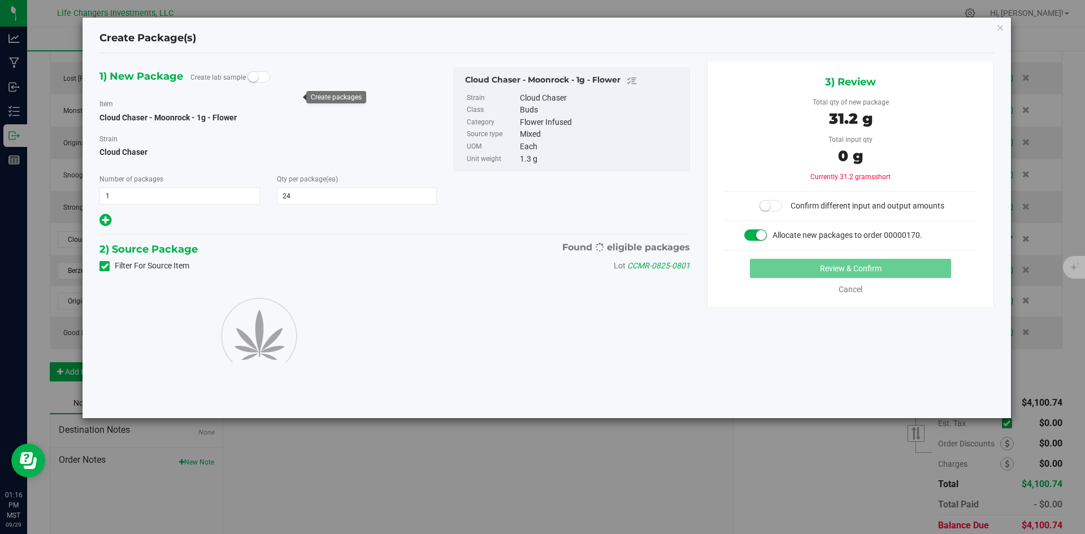
type input "24"
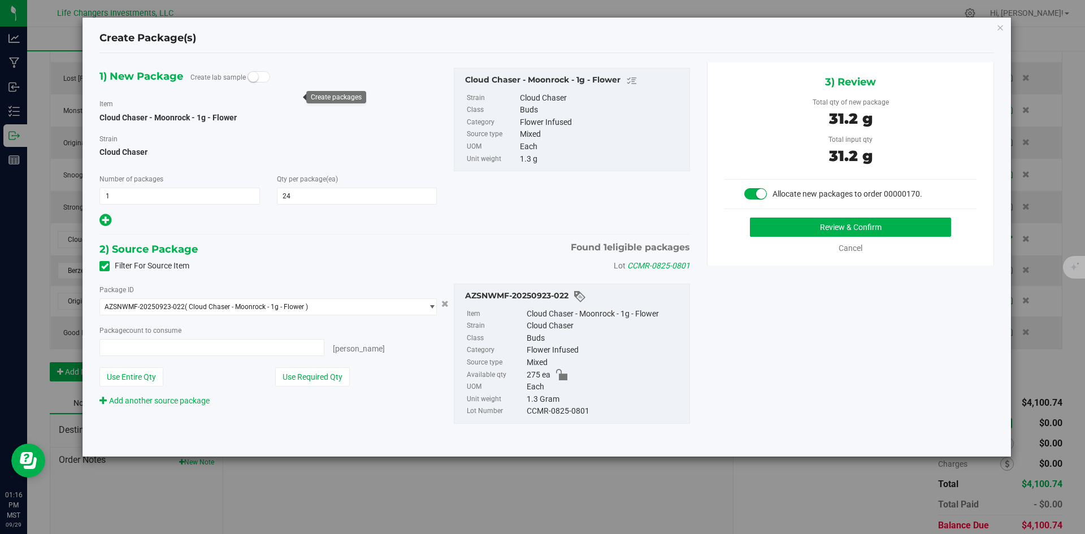
type input "24 ea"
click at [334, 374] on button "Use Required Qty" at bounding box center [312, 376] width 75 height 19
click at [833, 222] on button "Review & Confirm" at bounding box center [850, 227] width 201 height 19
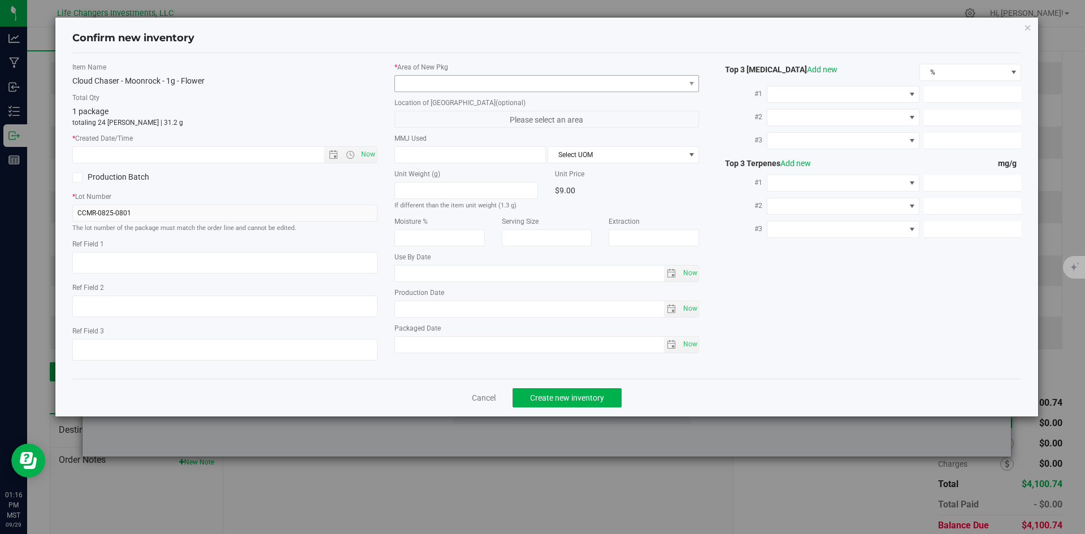
type input "[DATE]"
click at [335, 157] on span "Open the date view" at bounding box center [333, 154] width 9 height 9
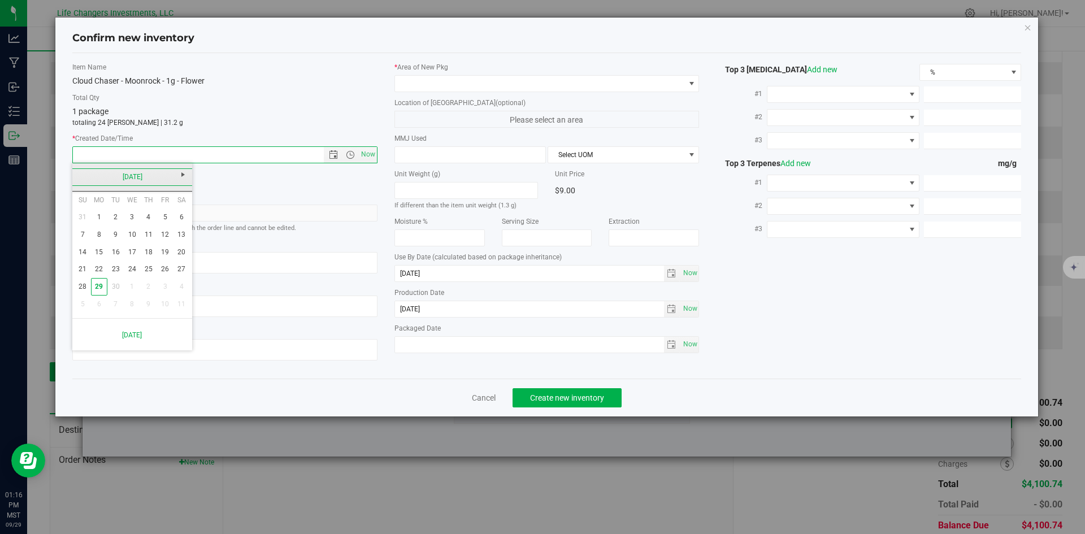
click at [81, 179] on link "[DATE]" at bounding box center [133, 177] width 122 height 18
click at [173, 237] on link "Aug" at bounding box center [175, 239] width 29 height 29
click at [94, 287] on link "25" at bounding box center [99, 287] width 16 height 18
type input "[DATE] 1:16 PM"
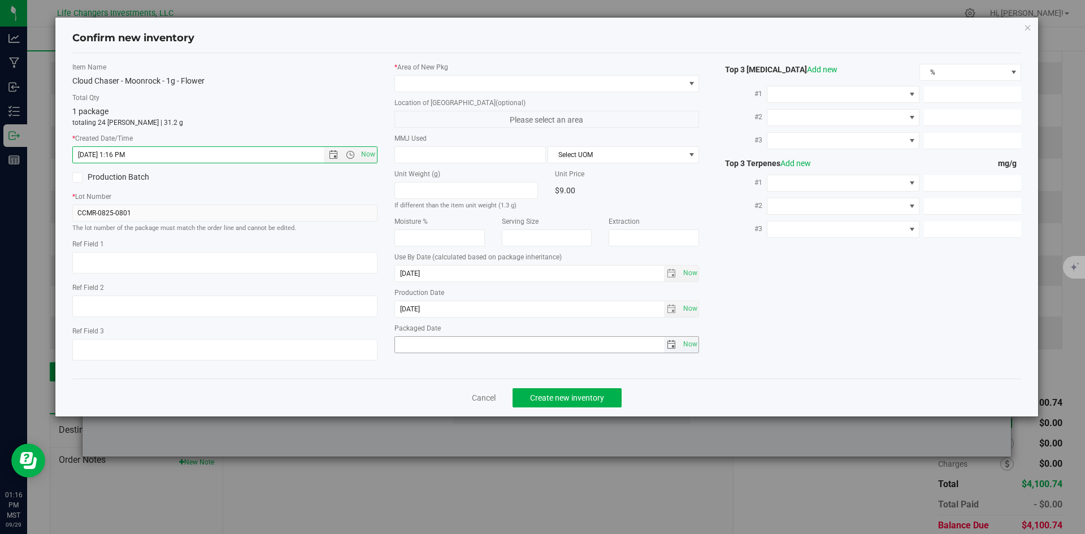
click at [671, 344] on span "select" at bounding box center [671, 344] width 9 height 9
click at [699, 342] on span "Now" at bounding box center [690, 344] width 19 height 16
type input "[DATE]"
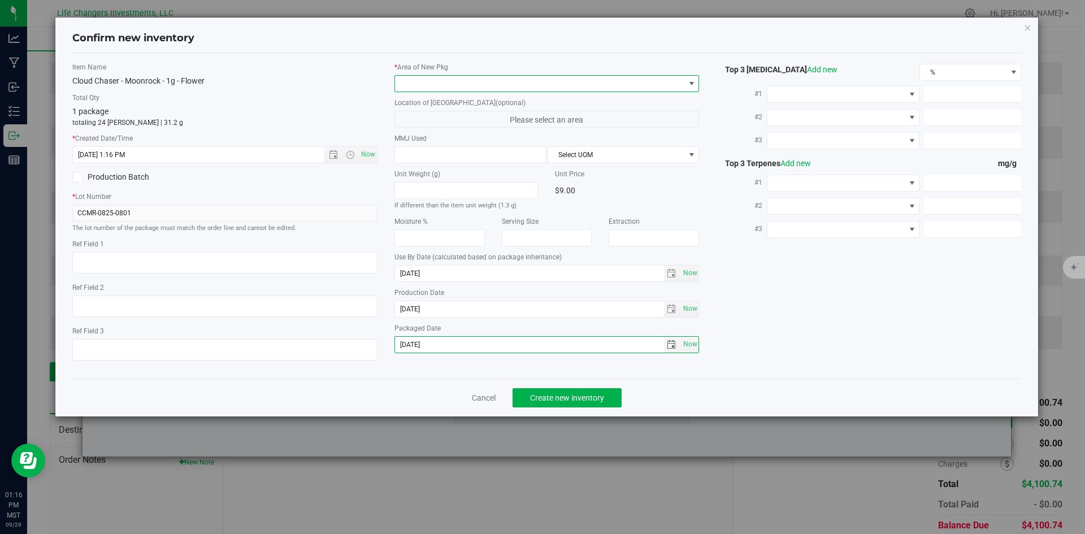
click at [690, 81] on span at bounding box center [691, 83] width 9 height 9
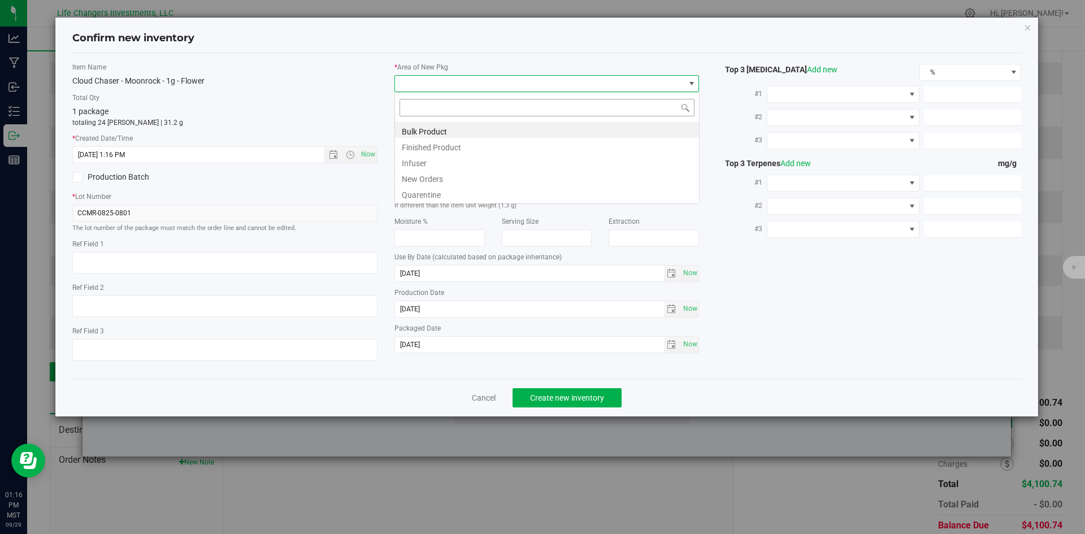
scroll to position [17, 305]
click at [453, 174] on li "New Orders" at bounding box center [547, 178] width 304 height 16
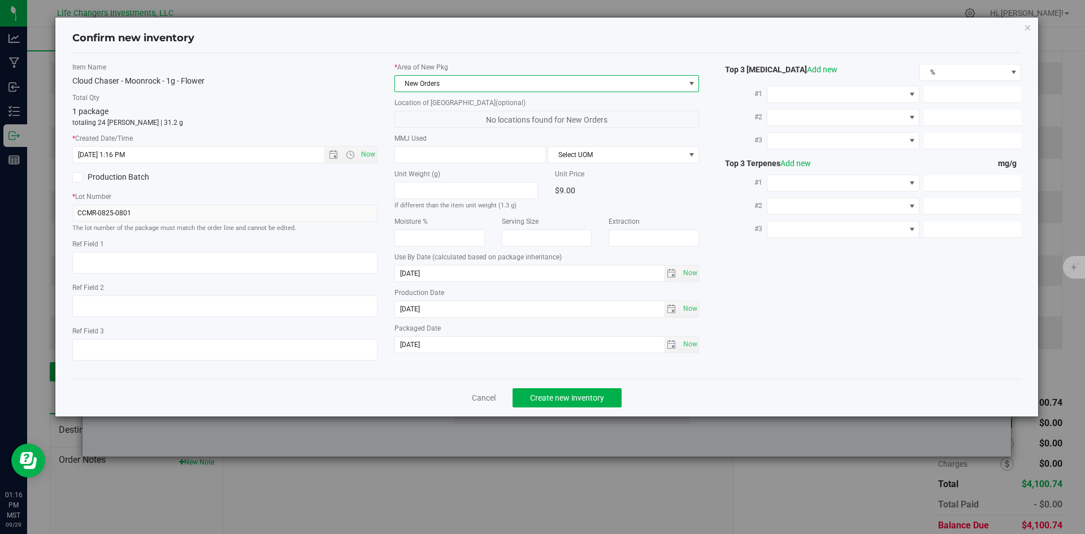
click at [728, 342] on div "Item Name Cloud Chaser - Moonrock - 1g - Flower Total Qty 1 package totaling 24…" at bounding box center [547, 216] width 967 height 308
click at [542, 396] on span "Create new inventory" at bounding box center [567, 397] width 74 height 9
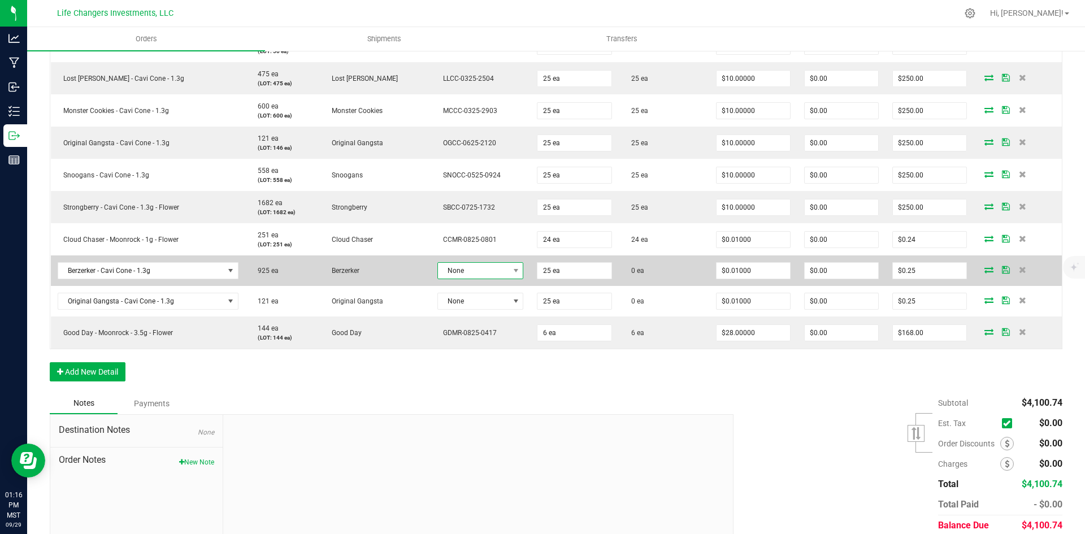
click at [484, 263] on span "None" at bounding box center [473, 271] width 71 height 16
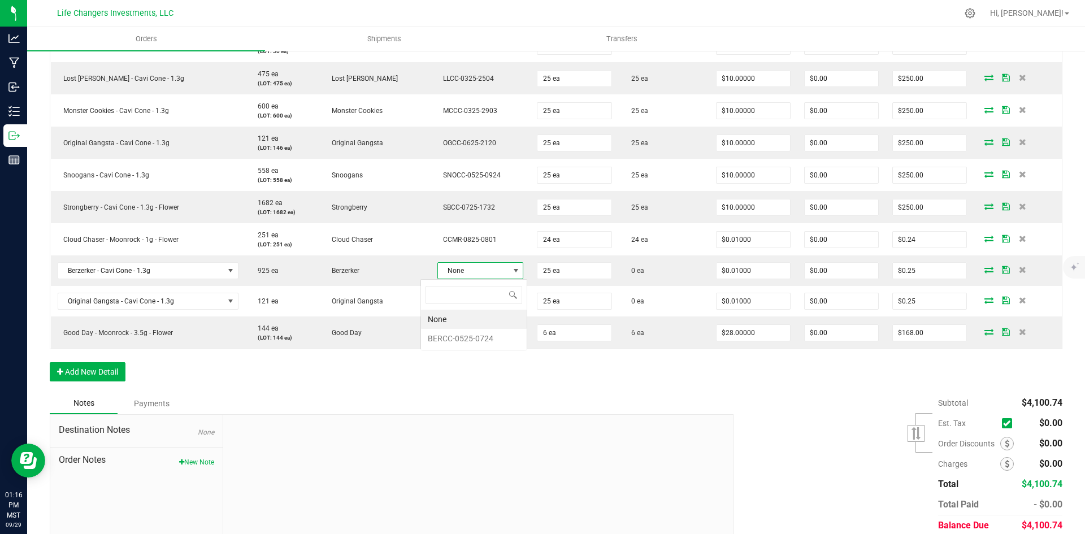
scroll to position [17, 87]
click at [486, 330] on li "BERCC-0525-0724" at bounding box center [474, 338] width 106 height 19
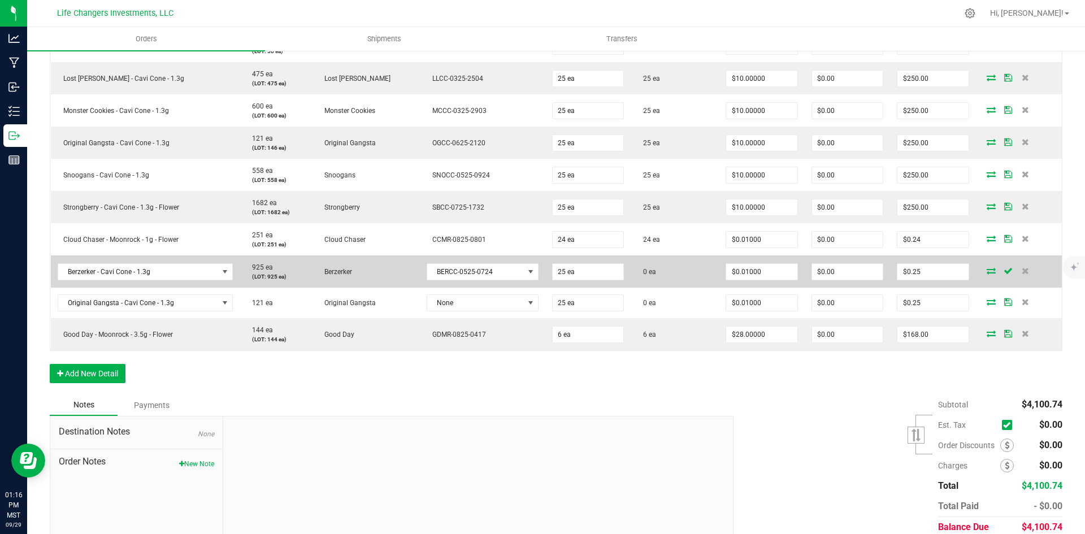
click at [987, 273] on icon at bounding box center [991, 270] width 9 height 7
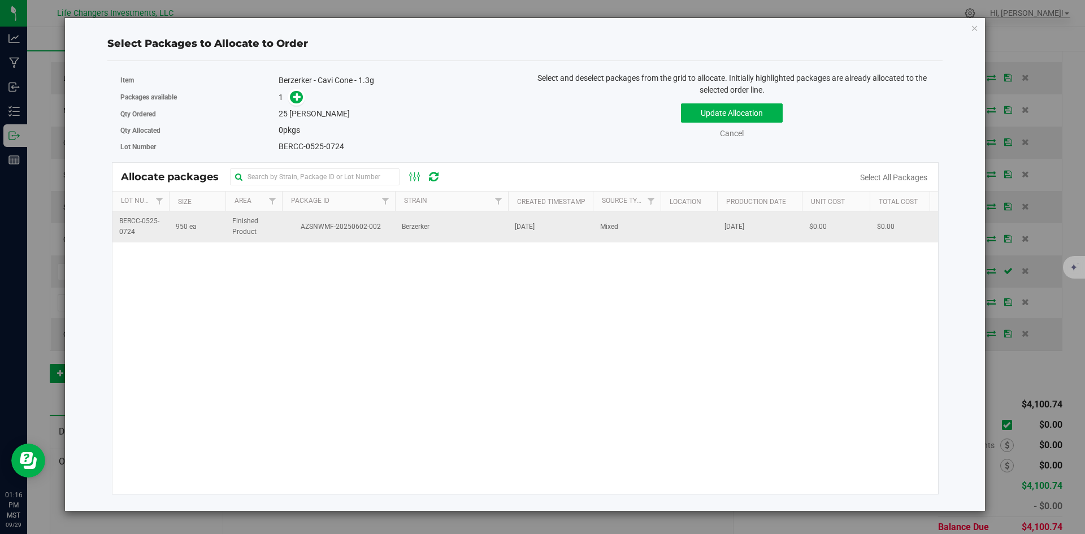
click at [359, 232] on td "AZSNWMF-20250602-002" at bounding box center [338, 226] width 113 height 31
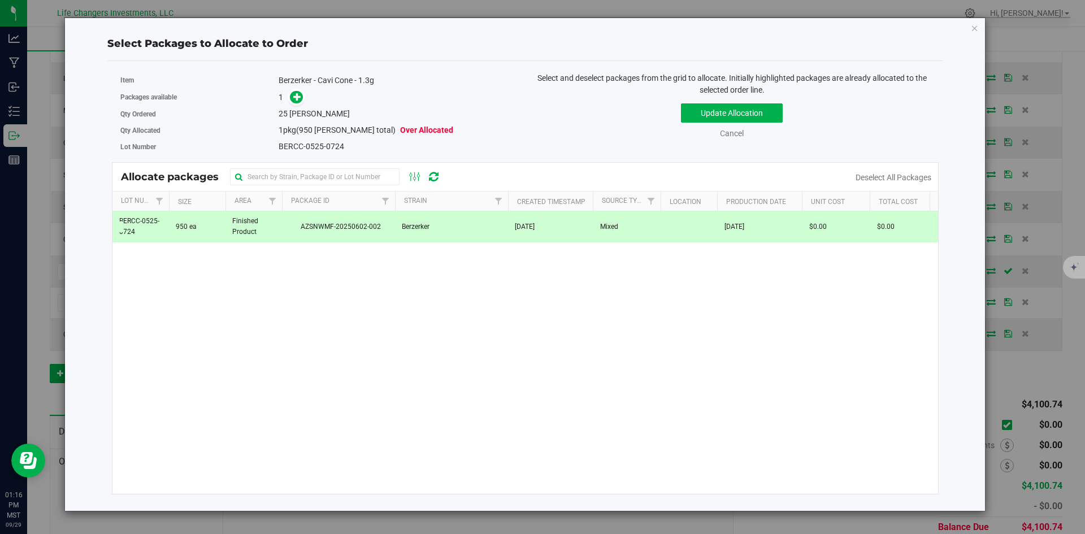
click at [289, 98] on span at bounding box center [293, 97] width 19 height 14
click at [295, 98] on span at bounding box center [297, 97] width 14 height 14
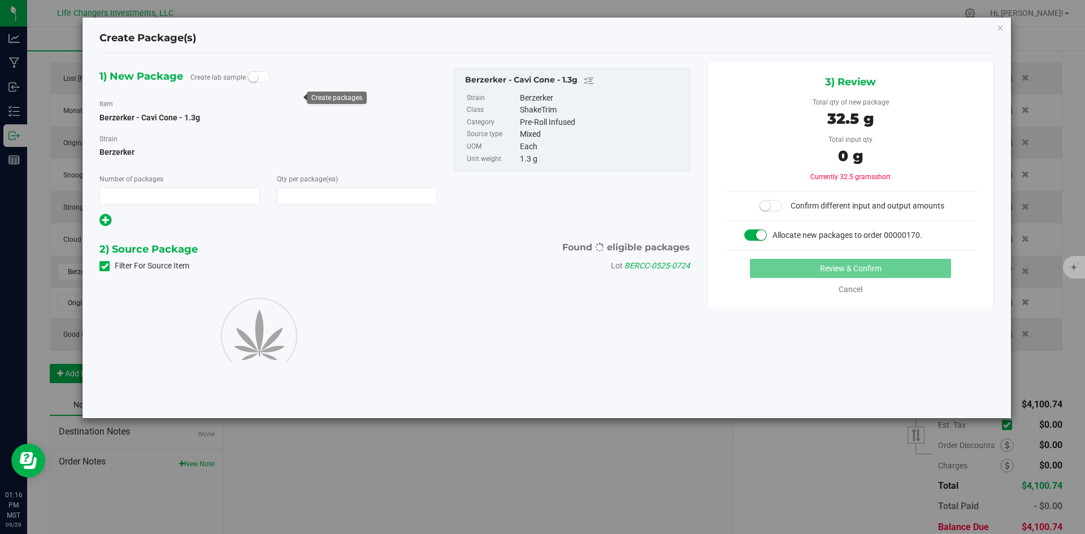
type input "1"
type input "25"
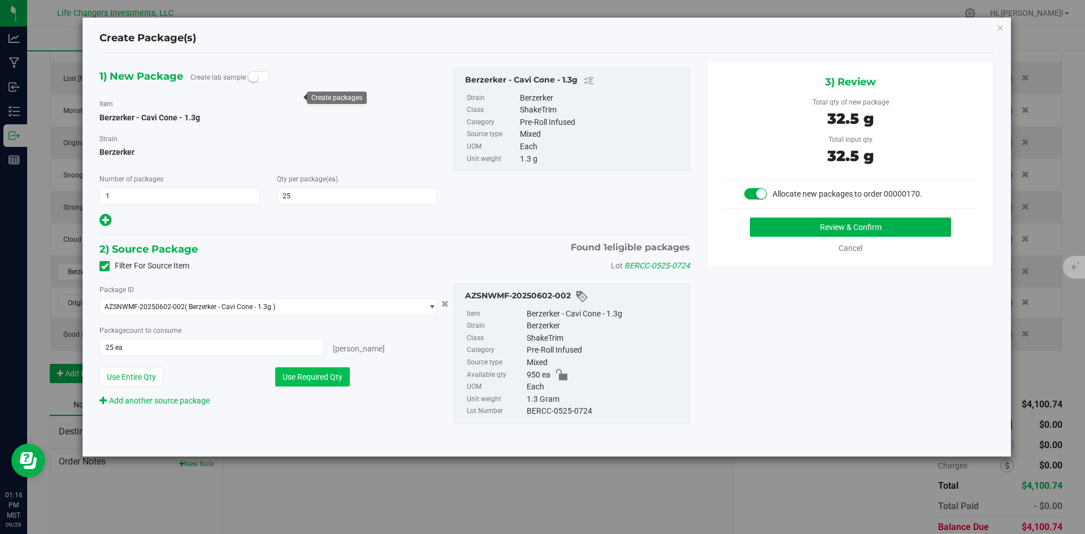
click at [335, 373] on button "Use Required Qty" at bounding box center [312, 376] width 75 height 19
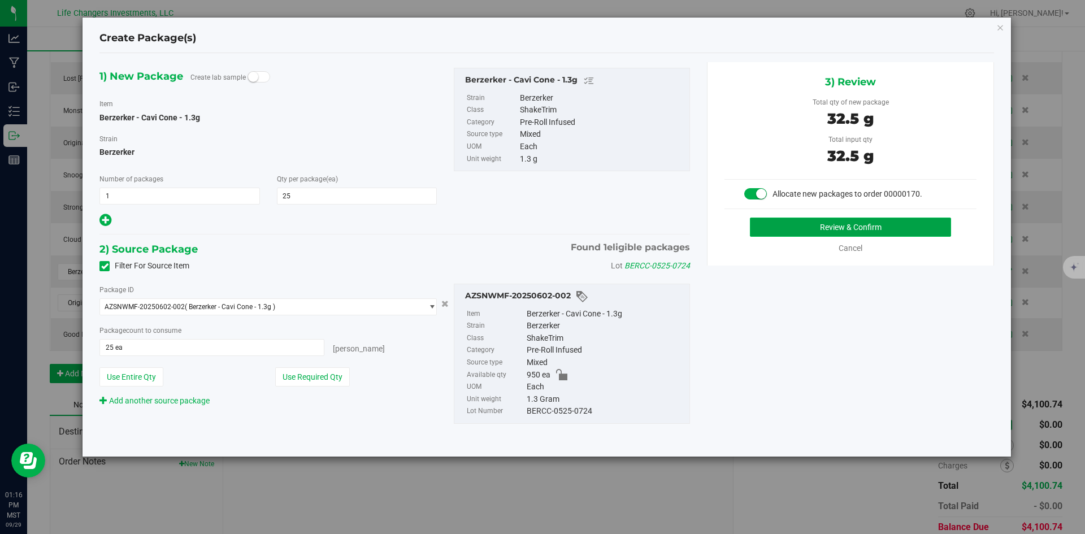
click at [903, 227] on button "Review & Confirm" at bounding box center [850, 227] width 201 height 19
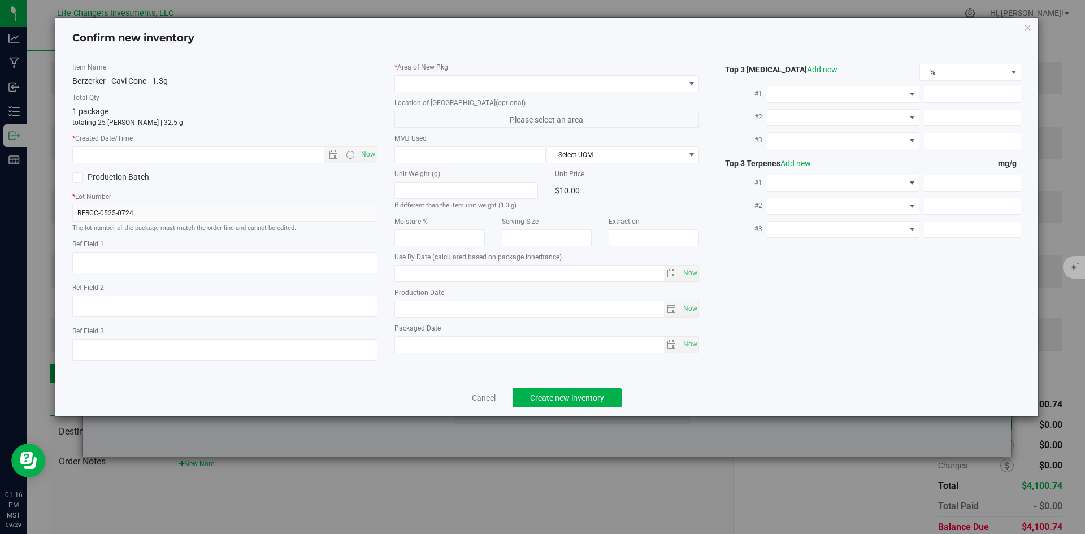
type input "[DATE]"
click at [332, 154] on span "Open the date view" at bounding box center [333, 154] width 9 height 9
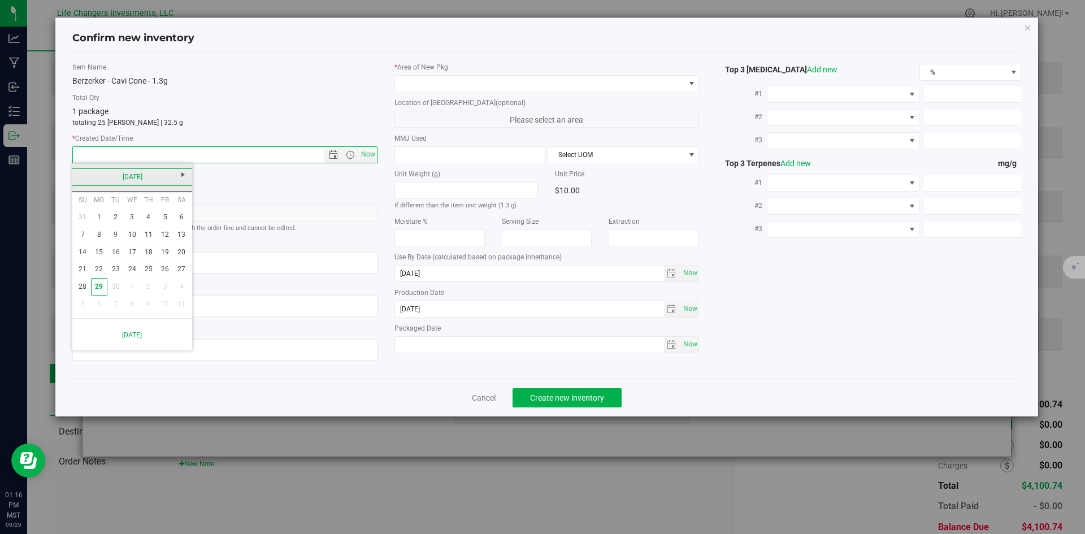
click at [83, 179] on link "[DATE]" at bounding box center [133, 177] width 122 height 18
click at [94, 239] on link "May" at bounding box center [89, 239] width 29 height 29
click at [132, 251] on link "14" at bounding box center [132, 253] width 16 height 18
type input "[DATE] 1:16 PM"
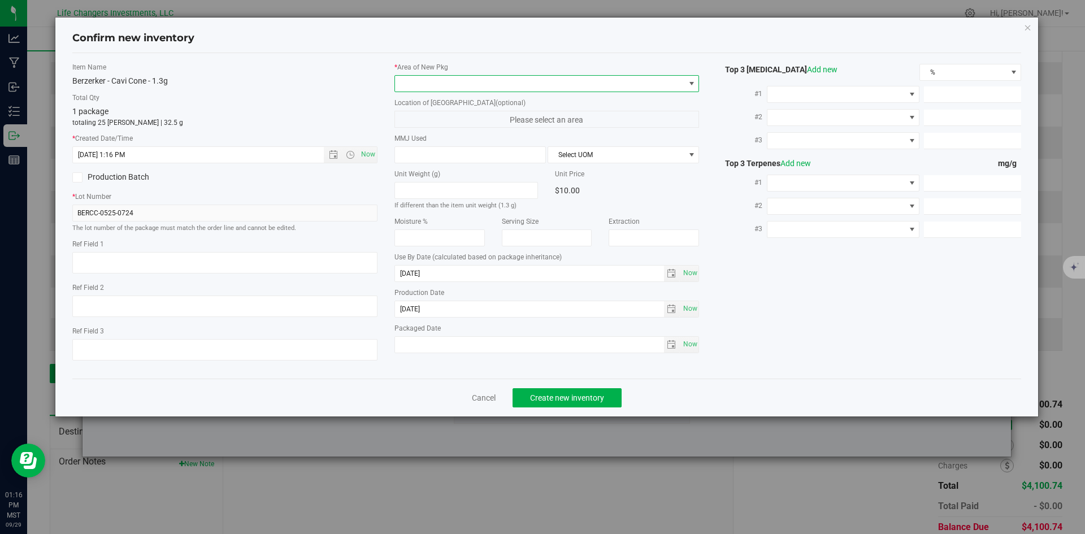
click at [444, 76] on span at bounding box center [540, 84] width 290 height 16
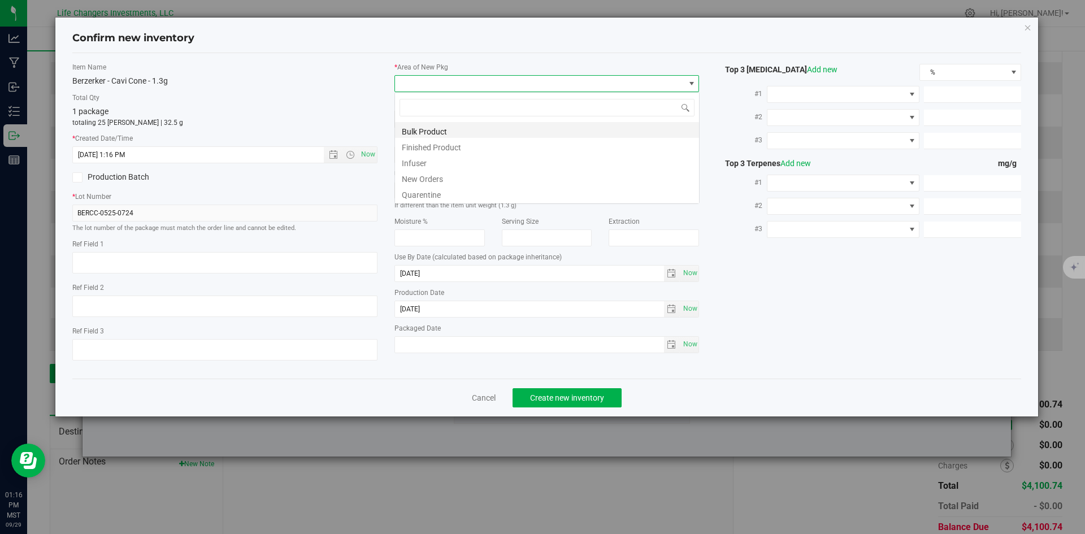
scroll to position [17, 305]
click at [459, 175] on li "New Orders" at bounding box center [547, 178] width 304 height 16
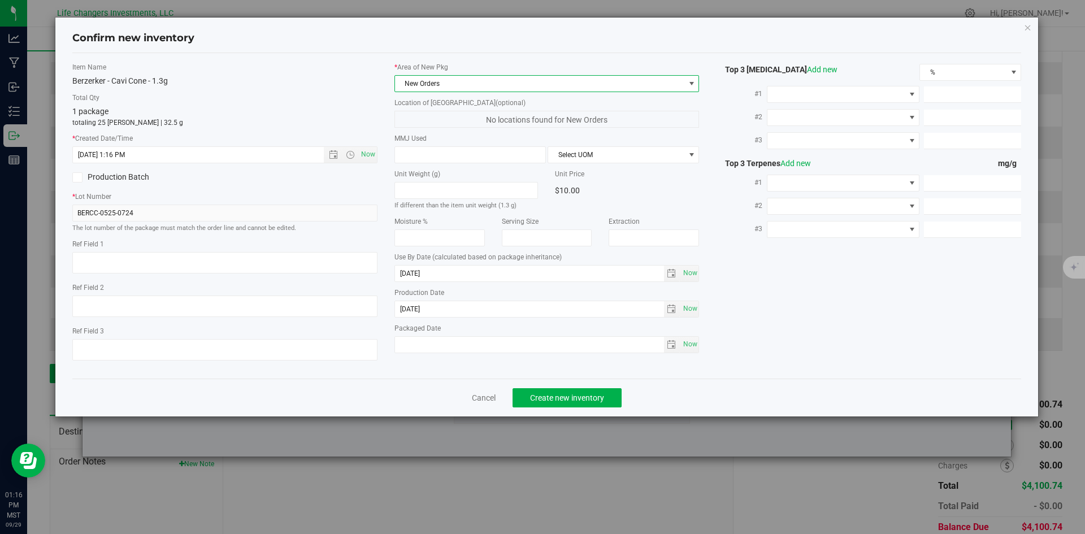
click at [747, 347] on div "Item Name Berzerker - Cavi Cone - 1.3g Total Qty 1 package totaling 25 [PERSON_…" at bounding box center [547, 216] width 967 height 308
click at [694, 345] on span "Now" at bounding box center [690, 344] width 19 height 16
type input "[DATE]"
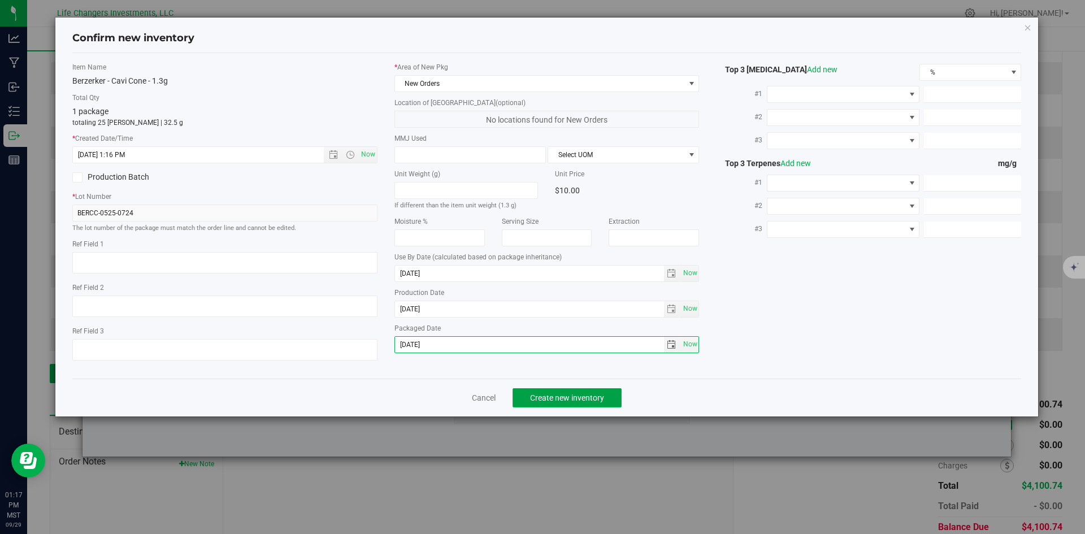
click at [542, 395] on span "Create new inventory" at bounding box center [567, 397] width 74 height 9
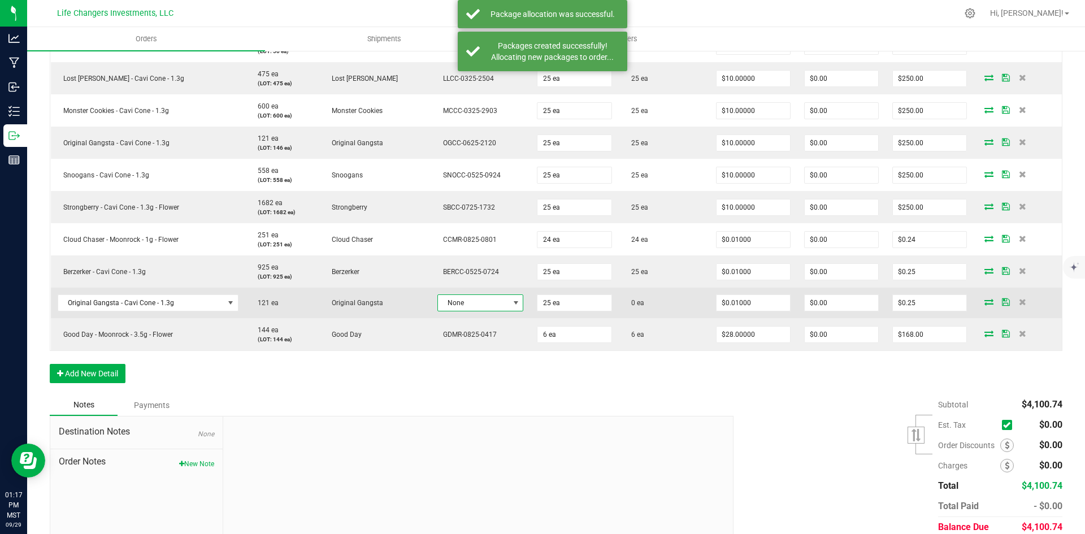
click at [512, 306] on span at bounding box center [516, 303] width 9 height 9
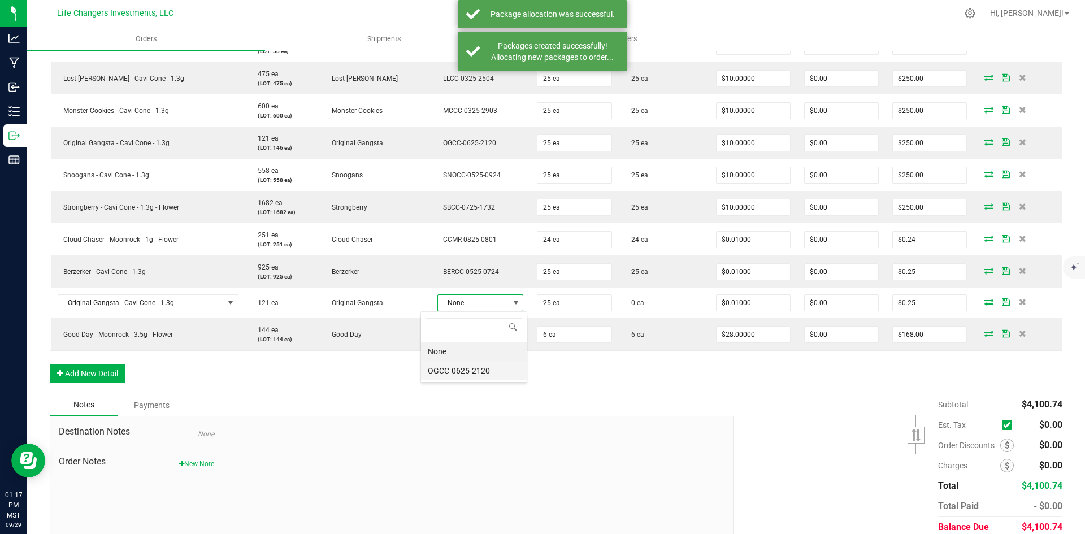
click at [482, 365] on li "OGCC-0625-2120" at bounding box center [474, 370] width 106 height 19
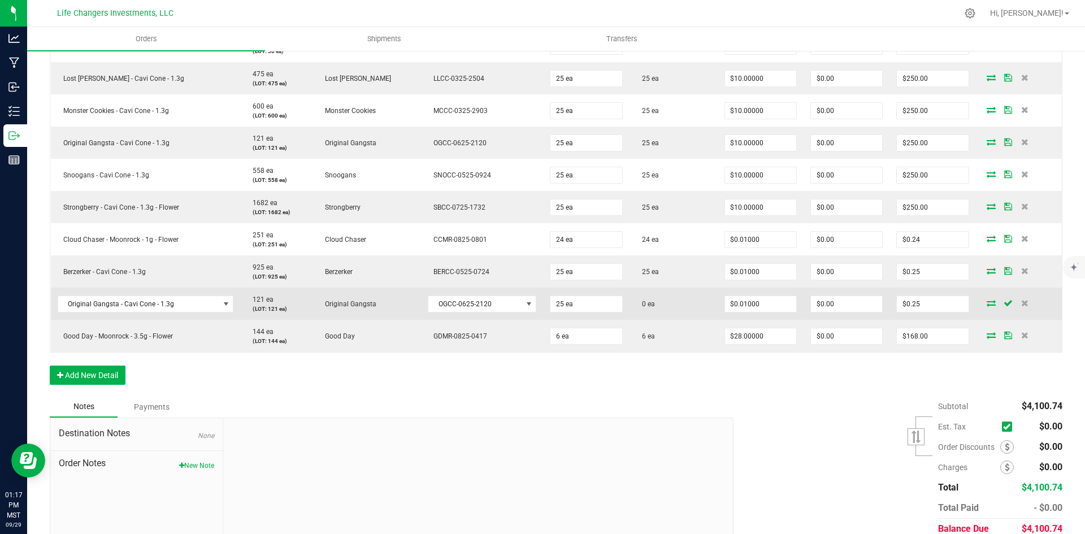
click at [987, 305] on icon at bounding box center [991, 303] width 9 height 7
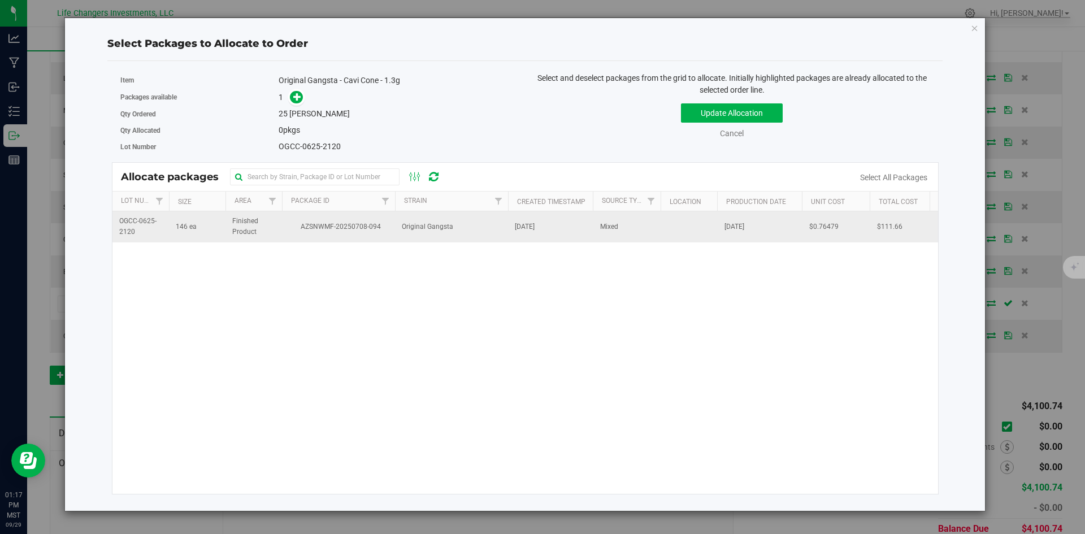
click at [360, 224] on span "AZSNWMF-20250708-094" at bounding box center [339, 227] width 100 height 11
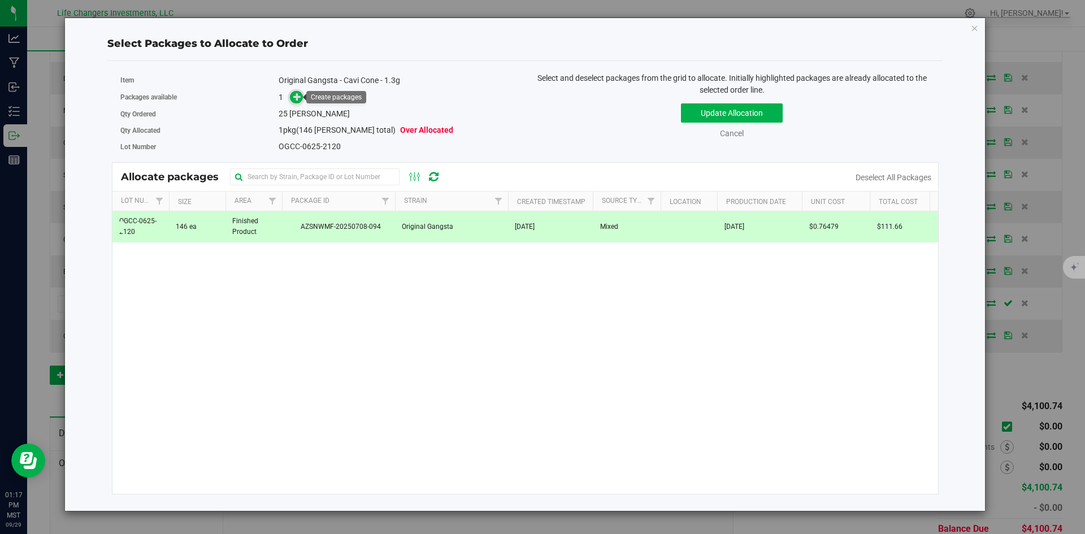
click at [295, 98] on icon at bounding box center [297, 96] width 8 height 8
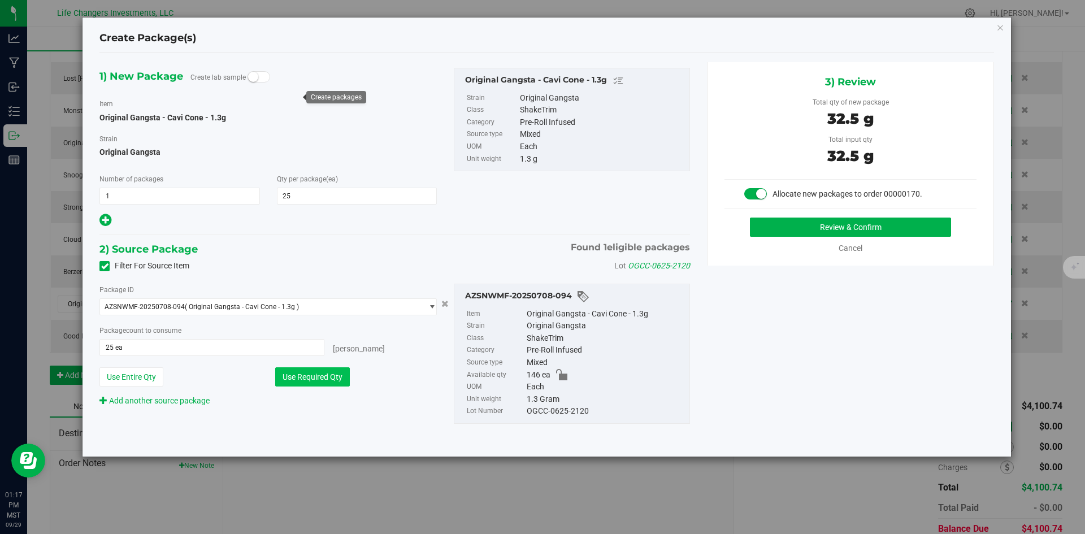
click at [335, 373] on button "Use Required Qty" at bounding box center [312, 376] width 75 height 19
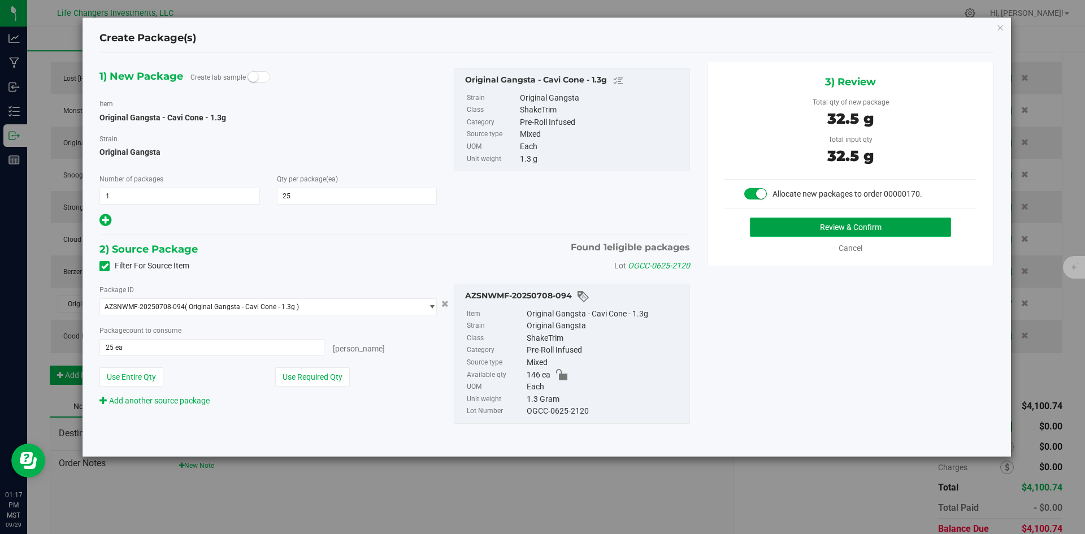
click at [835, 230] on button "Review & Confirm" at bounding box center [850, 227] width 201 height 19
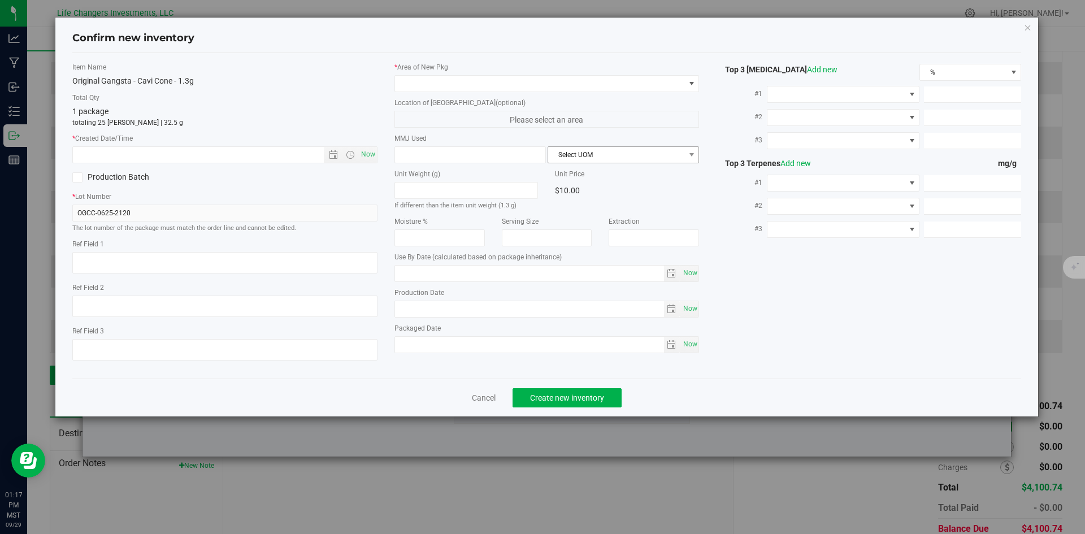
type input "[DATE]"
click at [335, 154] on span "Open the date view" at bounding box center [333, 154] width 9 height 9
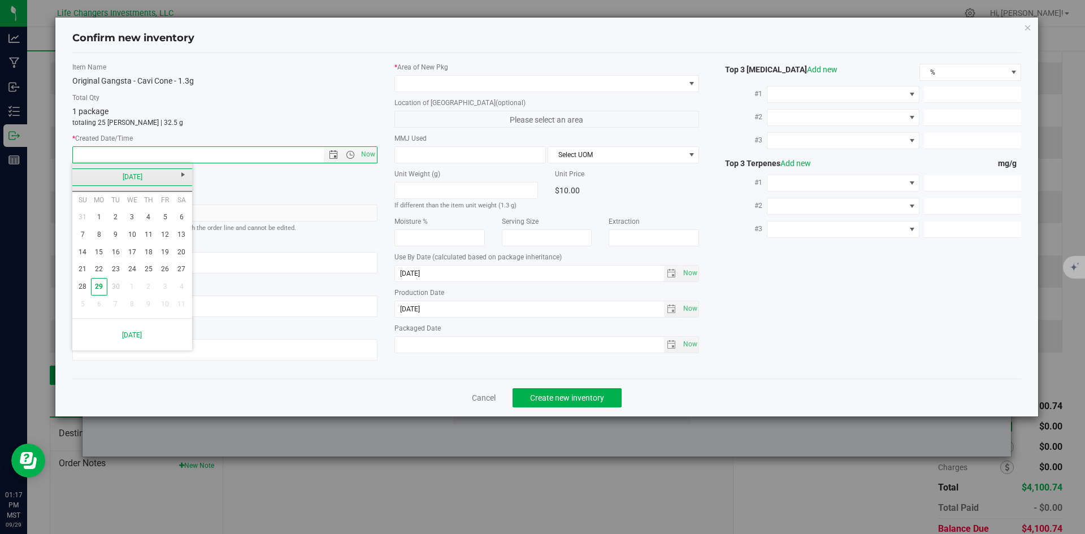
click at [80, 178] on link "[DATE]" at bounding box center [133, 177] width 122 height 18
click at [120, 233] on link "Jun" at bounding box center [117, 239] width 29 height 29
click at [114, 269] on link "24" at bounding box center [115, 270] width 16 height 18
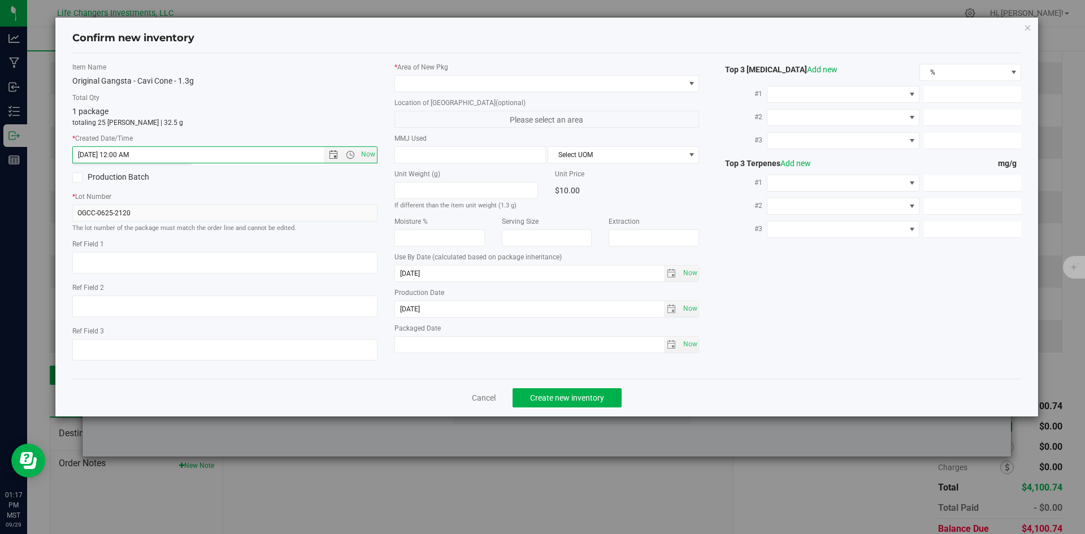
type input "[DATE] 1:17 PM"
click at [312, 116] on div "1 package totaling 25 [PERSON_NAME] | 32.5 g" at bounding box center [224, 117] width 305 height 22
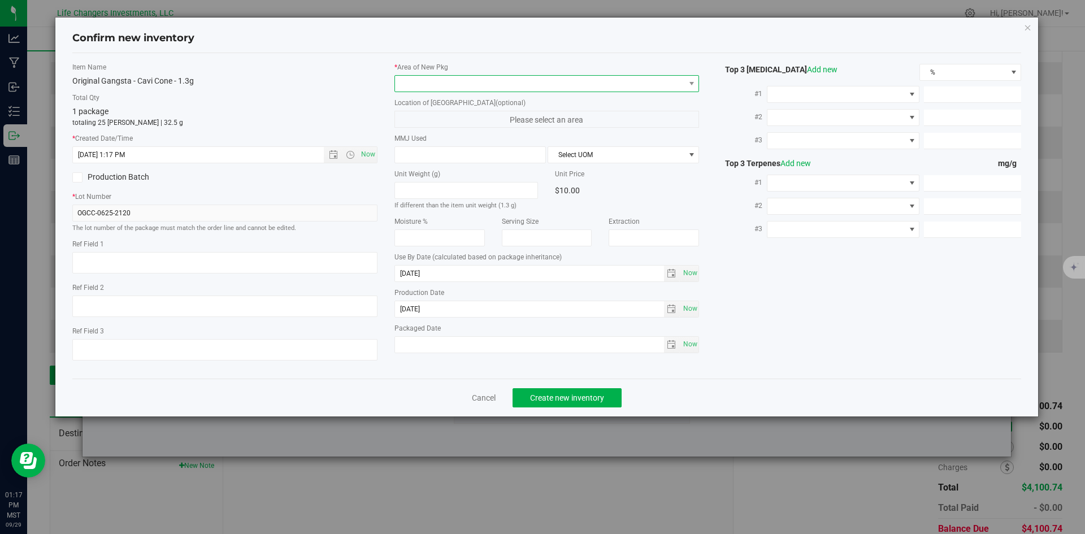
click at [453, 87] on span at bounding box center [540, 84] width 290 height 16
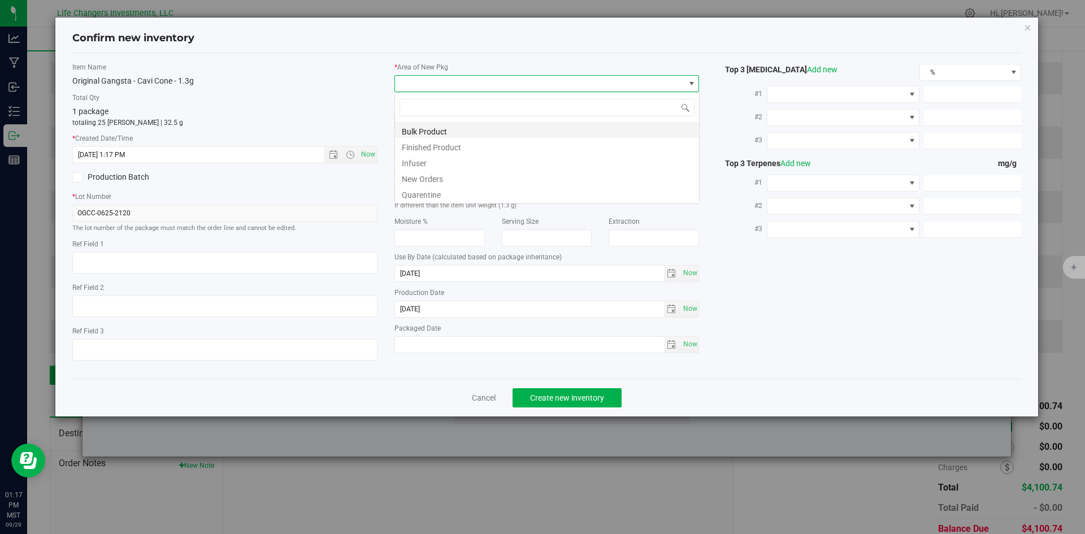
scroll to position [17, 305]
click at [443, 178] on li "New Orders" at bounding box center [547, 178] width 304 height 16
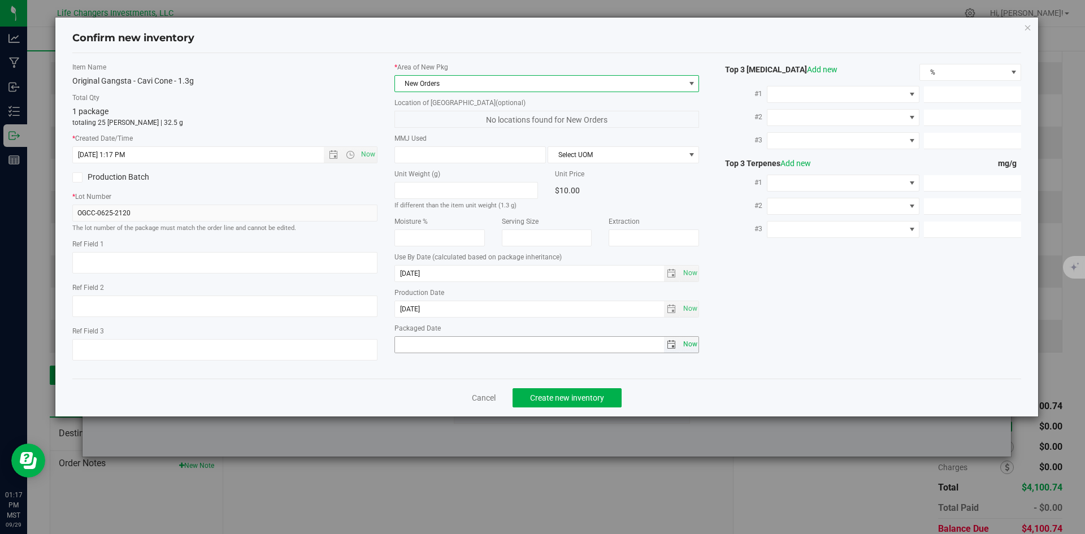
click at [695, 347] on span "Now" at bounding box center [690, 344] width 19 height 16
type input "[DATE]"
click at [579, 396] on span "Create new inventory" at bounding box center [567, 397] width 74 height 9
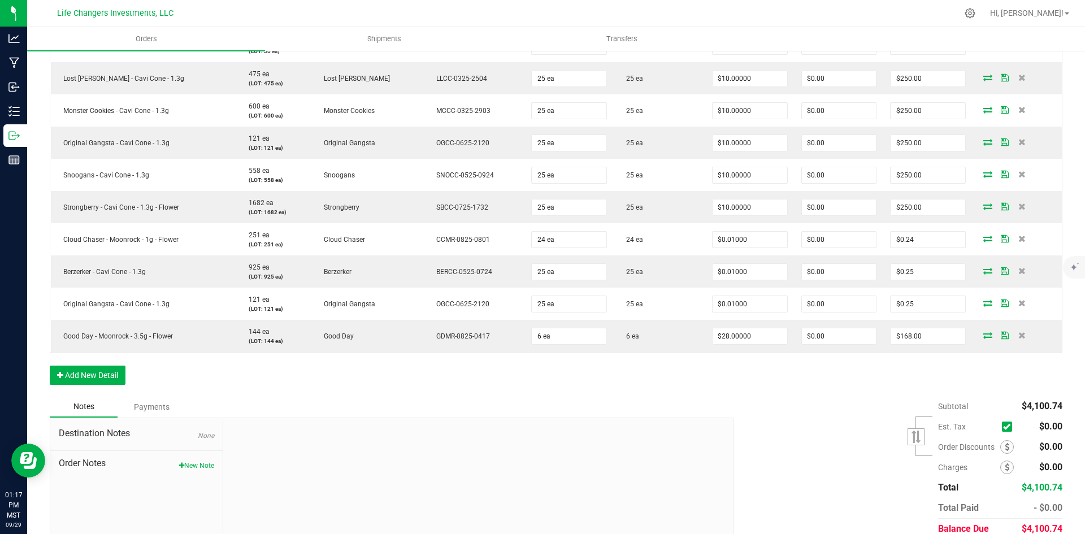
scroll to position [716, 0]
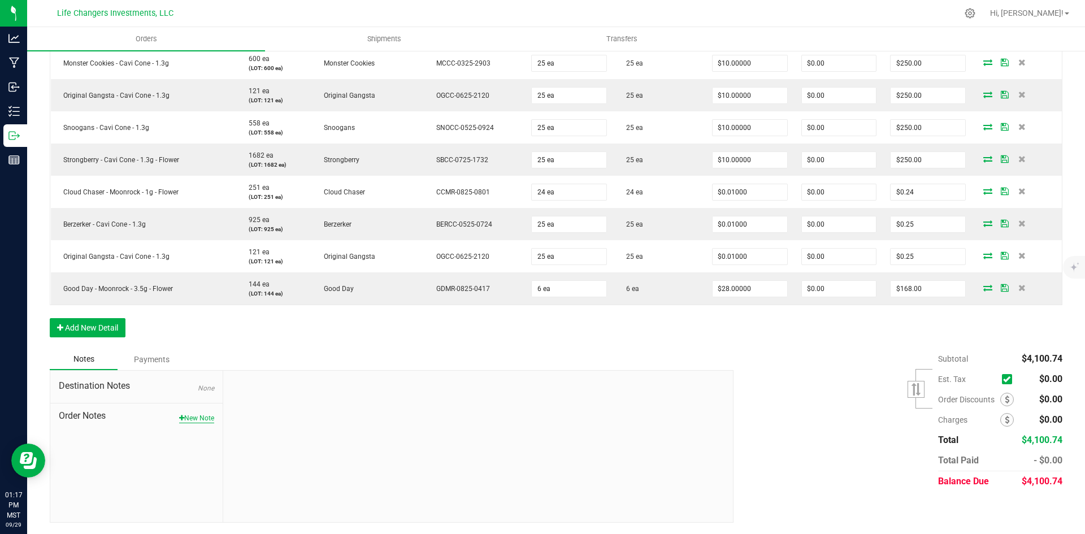
click at [196, 416] on button "New Note" at bounding box center [196, 418] width 35 height 10
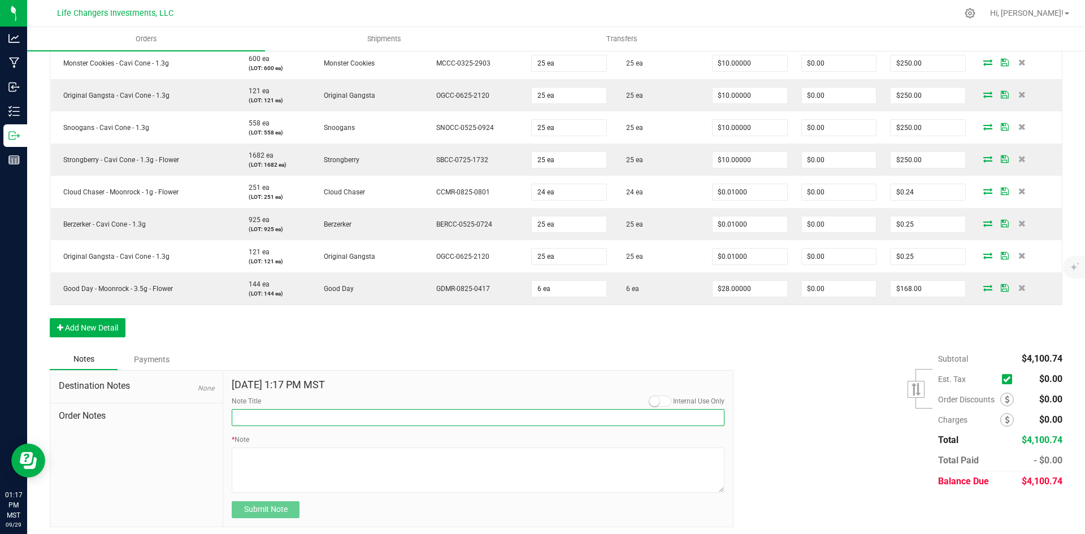
click at [270, 412] on input "Note Title" at bounding box center [478, 417] width 493 height 17
type input "Order Discount"
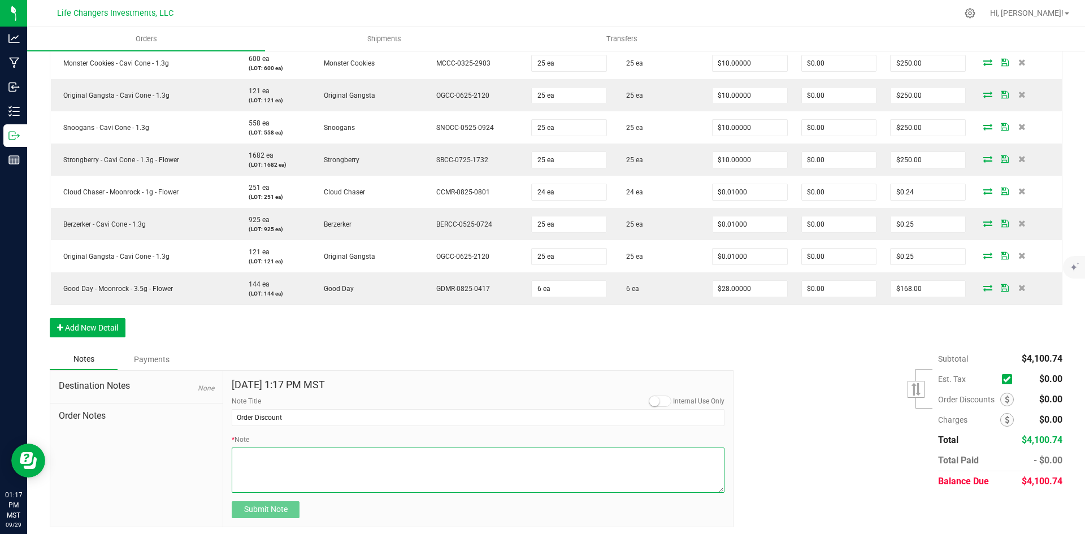
click at [273, 462] on textarea "* Note" at bounding box center [478, 470] width 493 height 45
type textarea "$715.26"
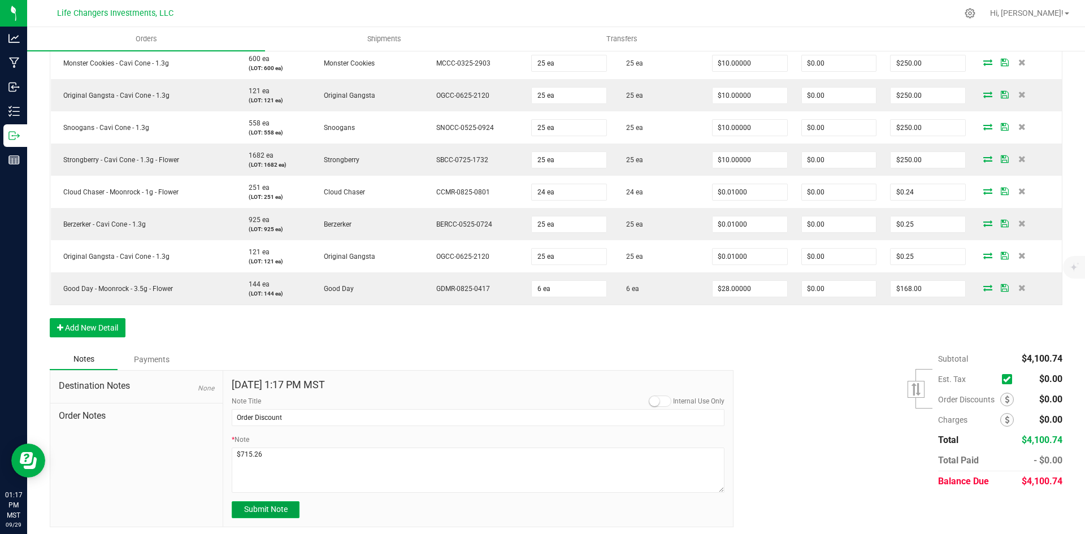
click at [290, 514] on button "Submit Note" at bounding box center [266, 509] width 68 height 17
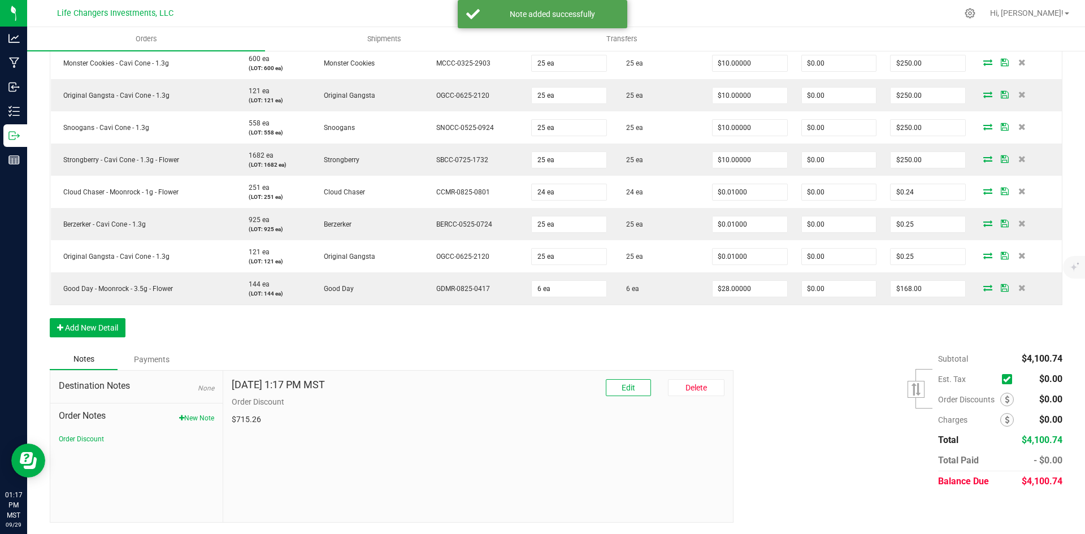
click at [808, 462] on div "Subtotal $4,100.74 Est. Tax" at bounding box center [894, 420] width 338 height 143
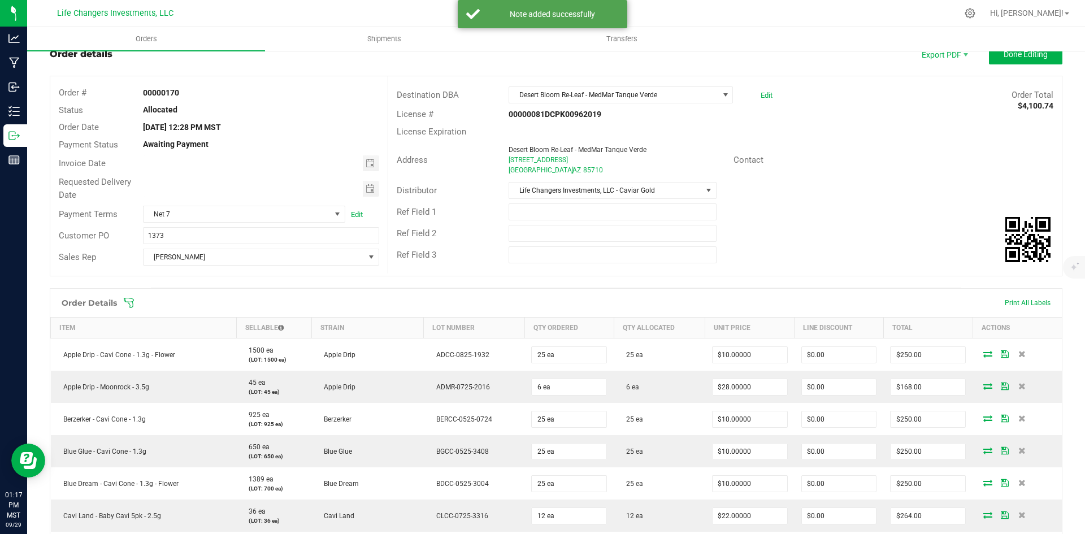
scroll to position [0, 0]
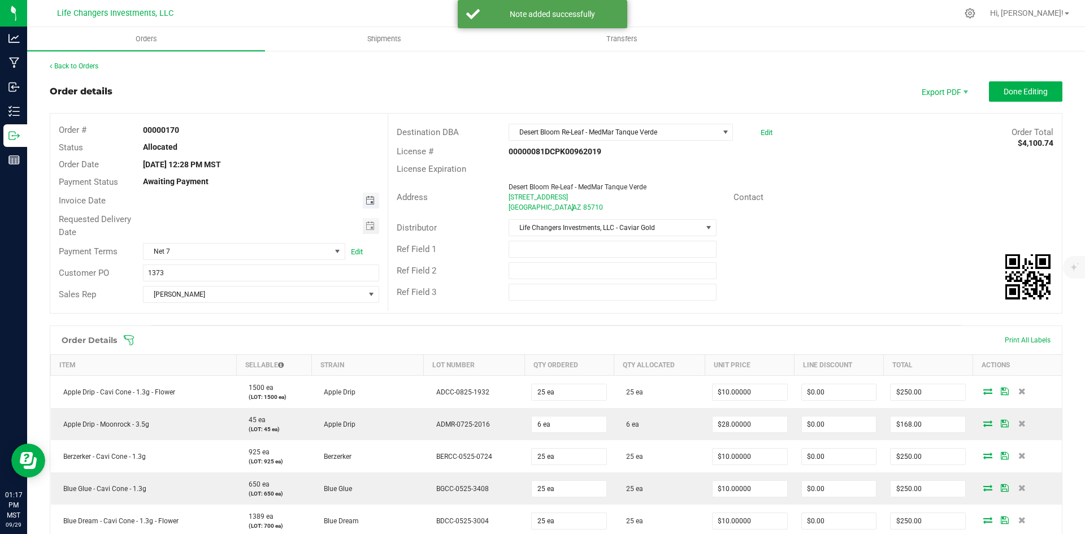
click at [366, 200] on span "Toggle calendar" at bounding box center [370, 200] width 9 height 9
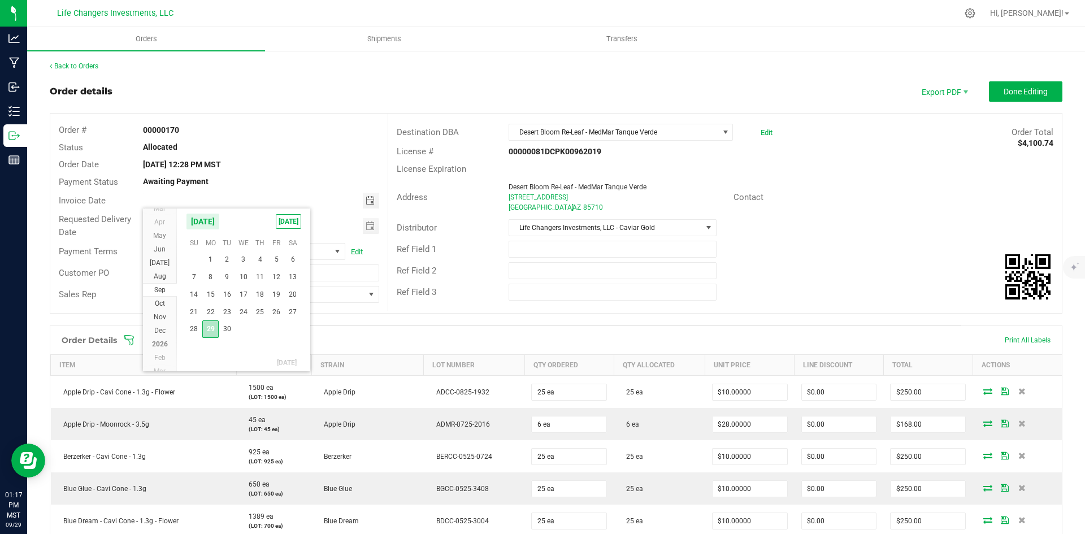
click at [210, 332] on span "29" at bounding box center [210, 330] width 16 height 18
type input "[DATE]"
click at [367, 229] on span "Toggle calendar" at bounding box center [370, 226] width 9 height 9
click at [163, 327] on span "Oct" at bounding box center [160, 329] width 10 height 8
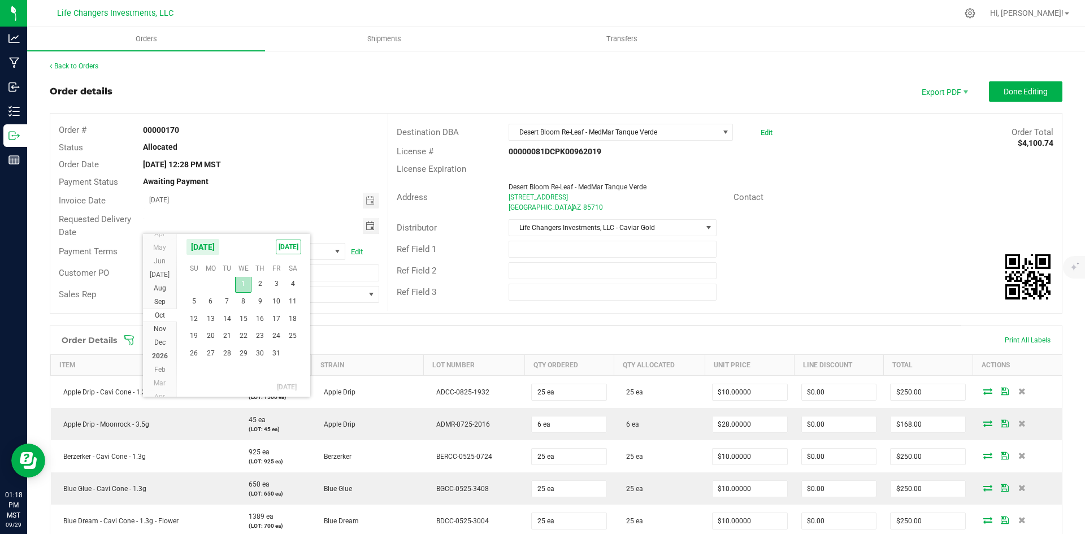
click at [246, 283] on span "1" at bounding box center [243, 284] width 16 height 18
type input "[DATE]"
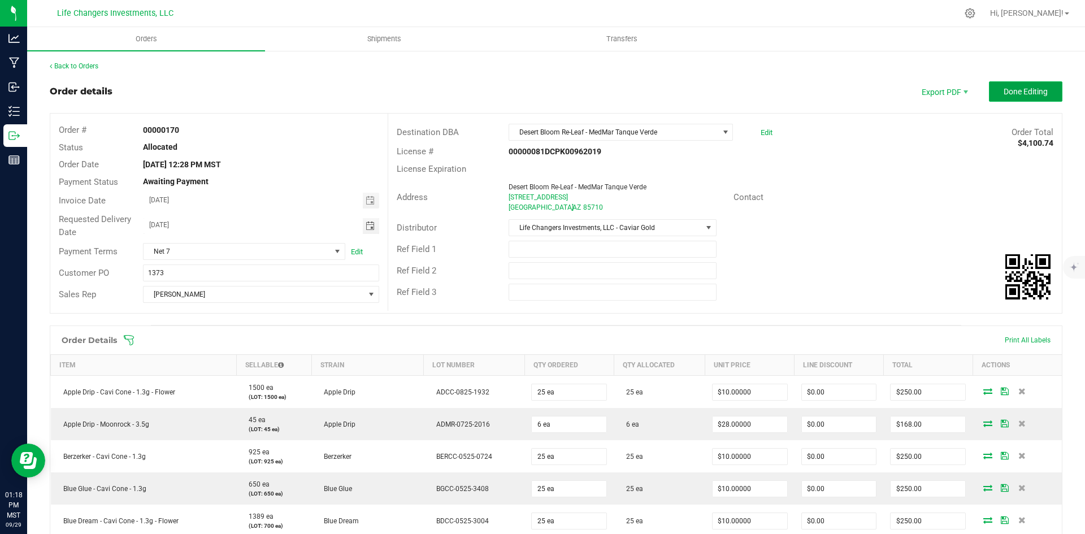
click at [1019, 89] on span "Done Editing" at bounding box center [1026, 91] width 44 height 9
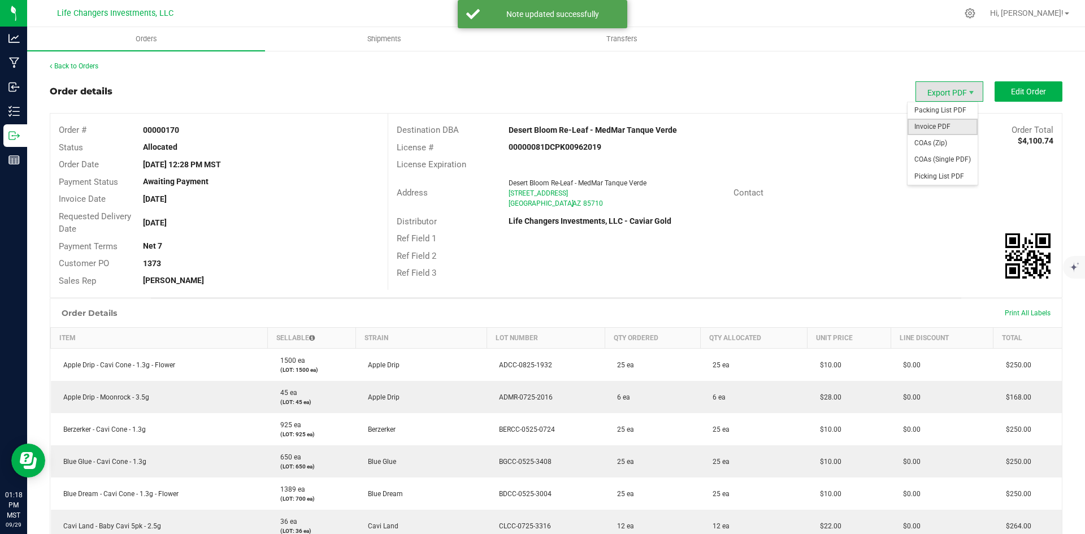
click at [928, 125] on span "Invoice PDF" at bounding box center [943, 127] width 70 height 16
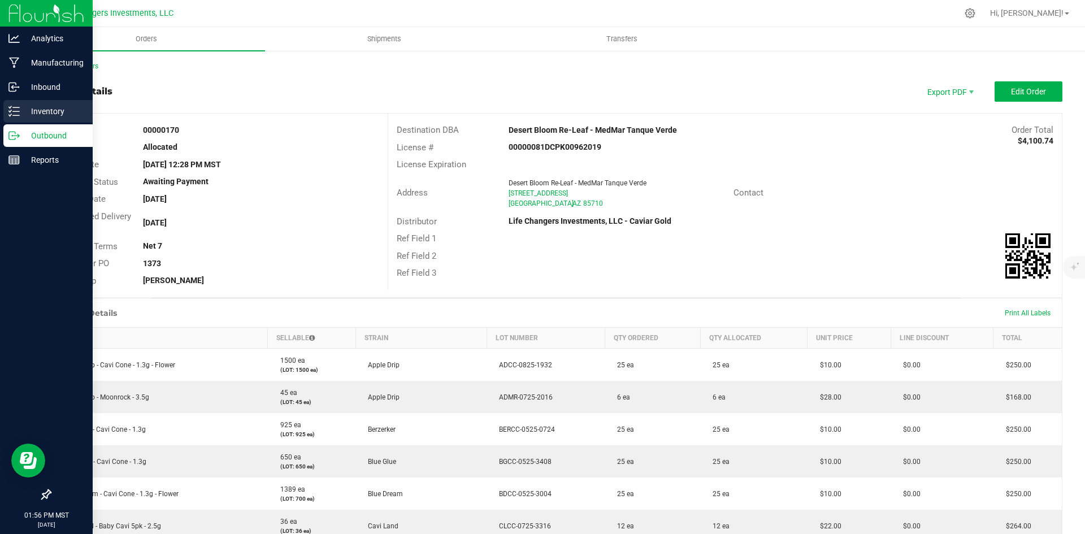
click at [44, 113] on p "Inventory" at bounding box center [54, 112] width 68 height 14
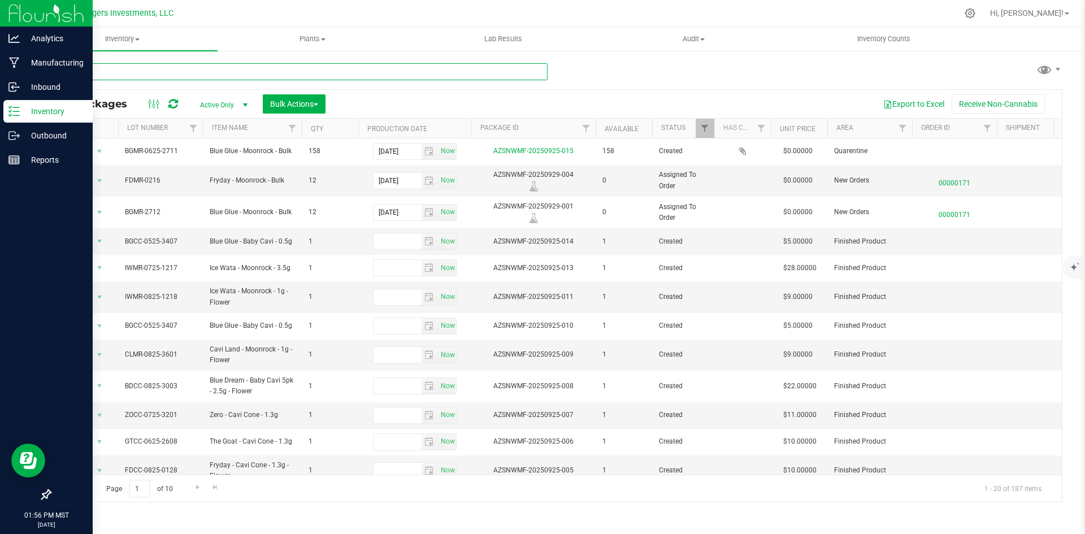
click at [146, 67] on input "text" at bounding box center [299, 71] width 498 height 17
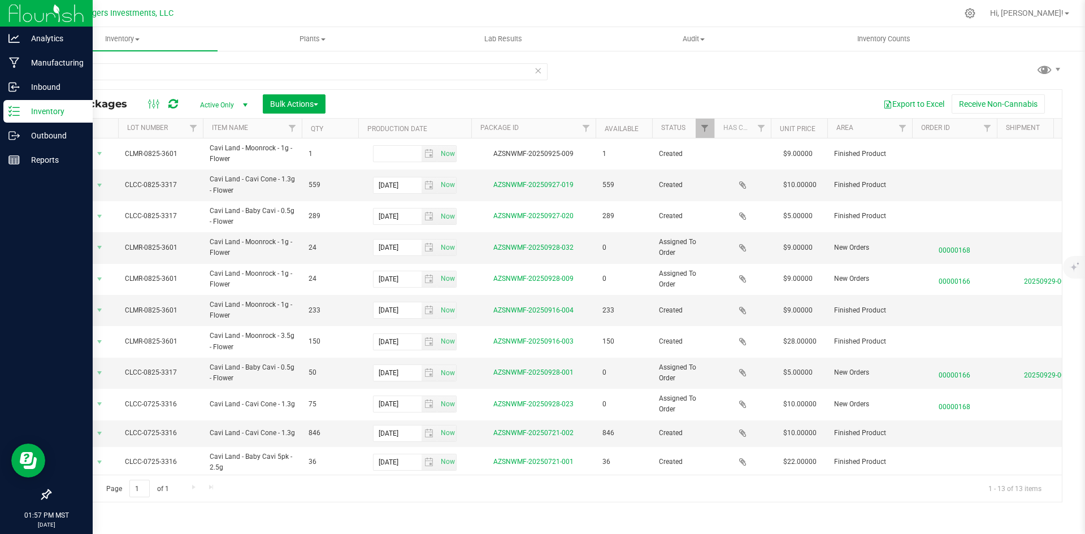
click at [633, 69] on div "land All Packages Active Only Active Only Lab Samples Locked All Bulk Actions A…" at bounding box center [556, 278] width 1013 height 450
click at [707, 71] on div "land All Packages Active Only Active Only Lab Samples Locked All Bulk Actions A…" at bounding box center [556, 278] width 1013 height 450
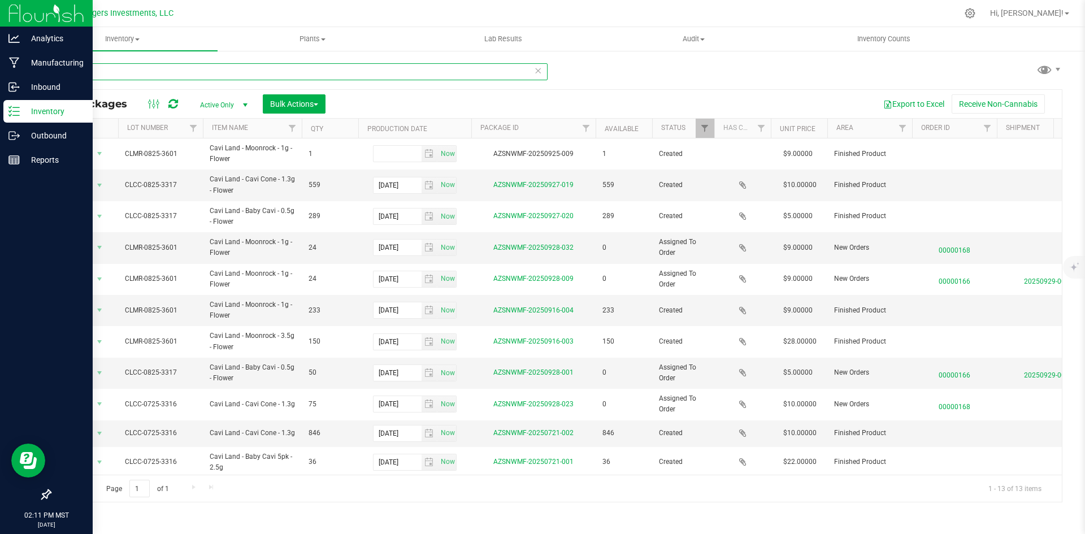
click at [126, 70] on input "land" at bounding box center [299, 71] width 498 height 17
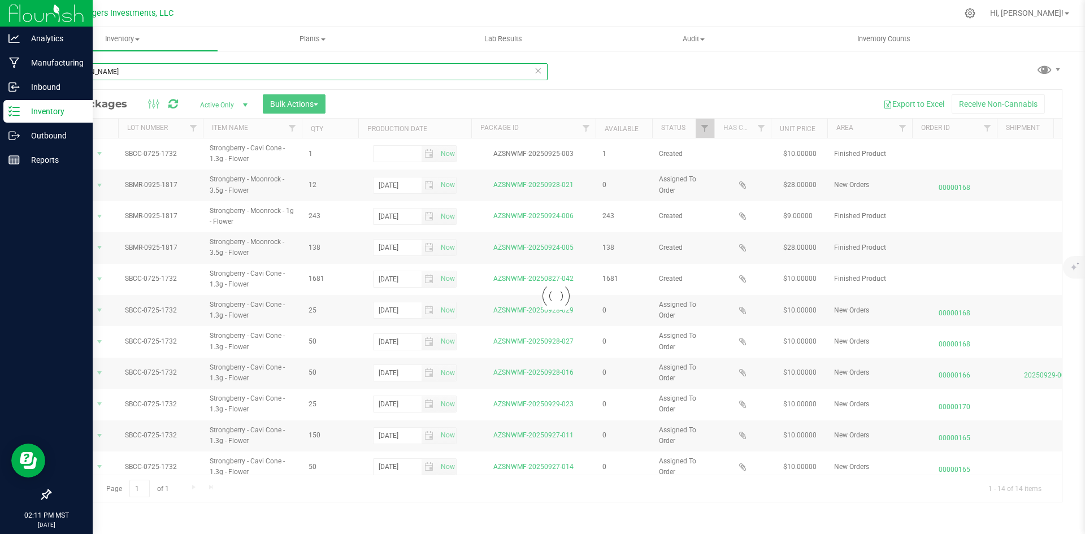
type input "[PERSON_NAME]"
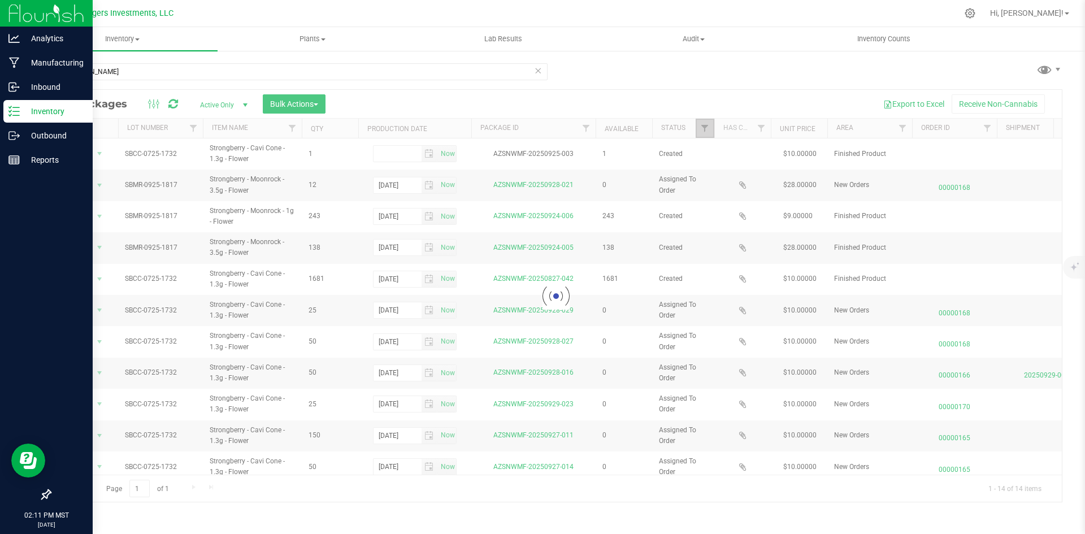
click at [700, 131] on span "Filter" at bounding box center [704, 128] width 9 height 9
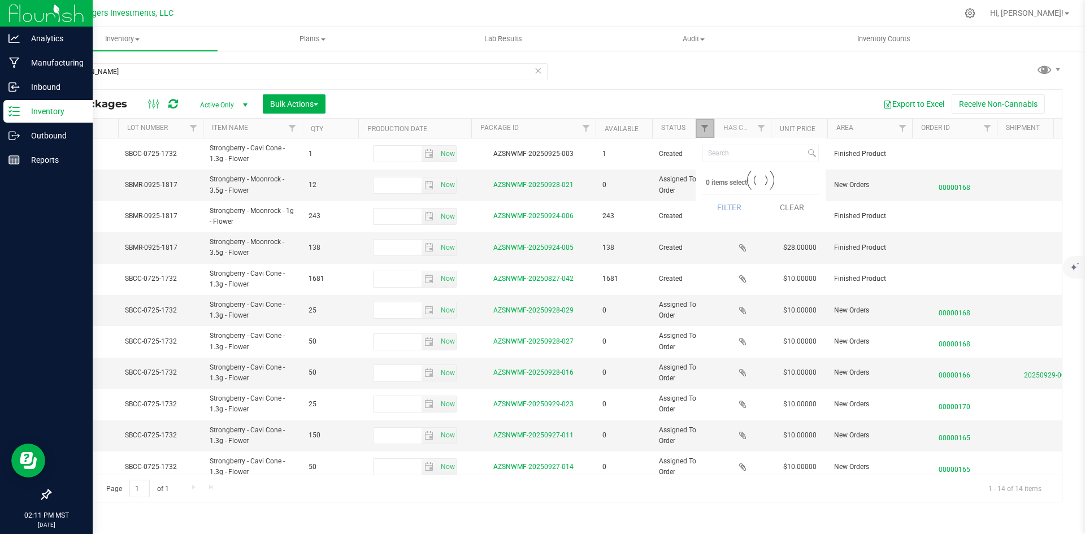
type input "[DATE]"
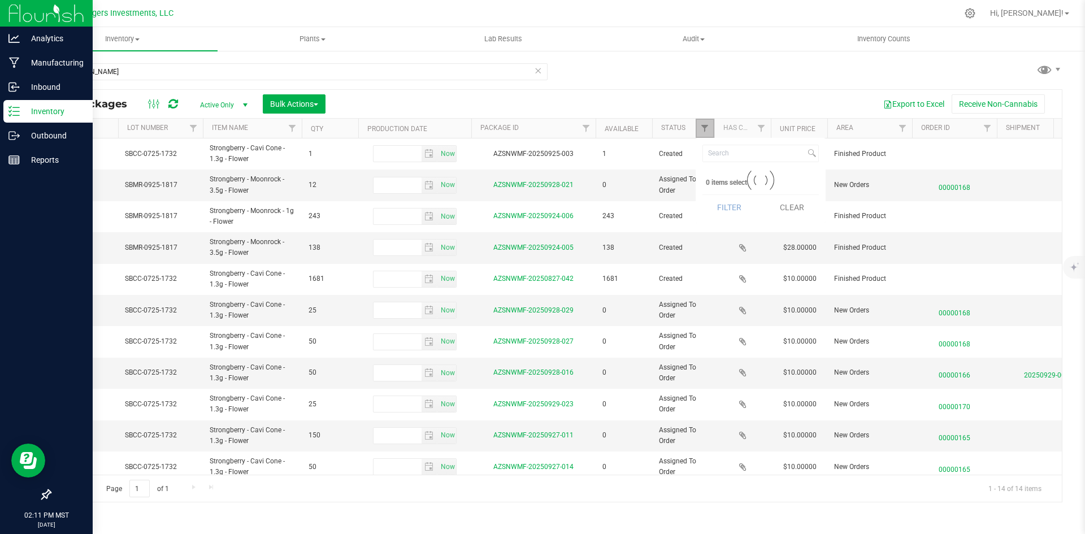
type input "[DATE]"
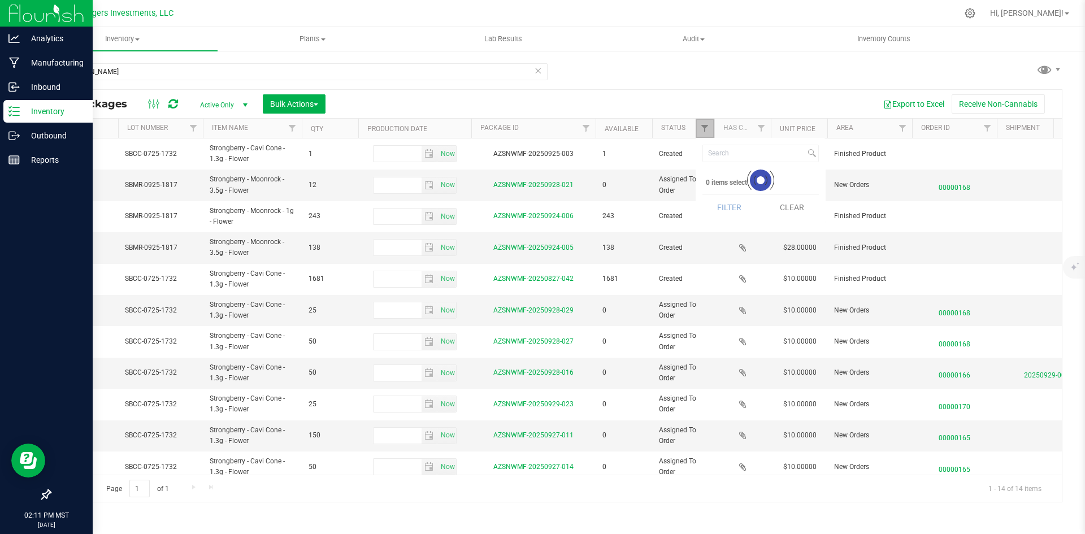
type input "[DATE]"
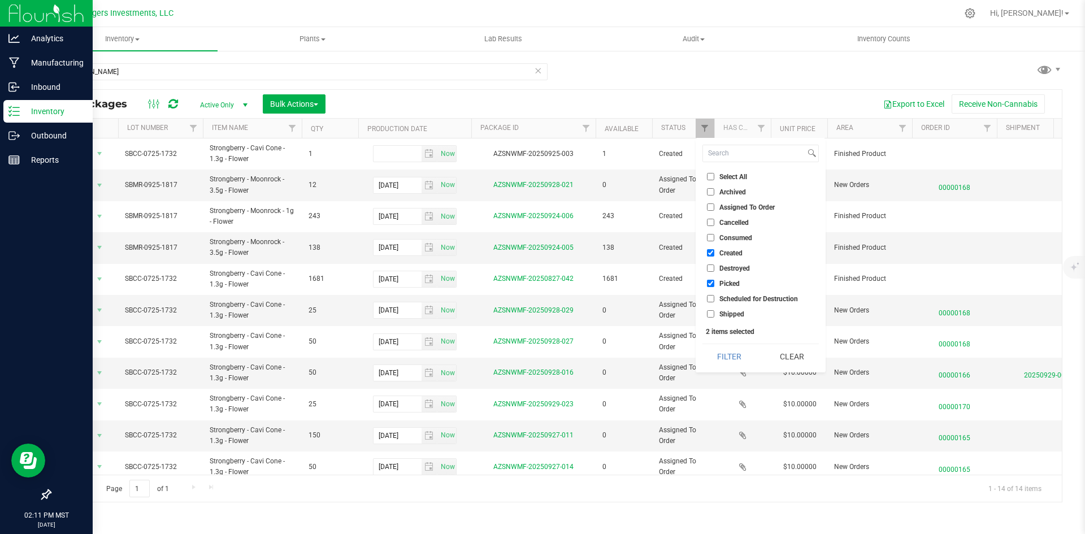
click at [710, 281] on input "Picked" at bounding box center [710, 283] width 7 height 7
checkbox input "false"
click at [721, 360] on button "Filter" at bounding box center [730, 356] width 54 height 25
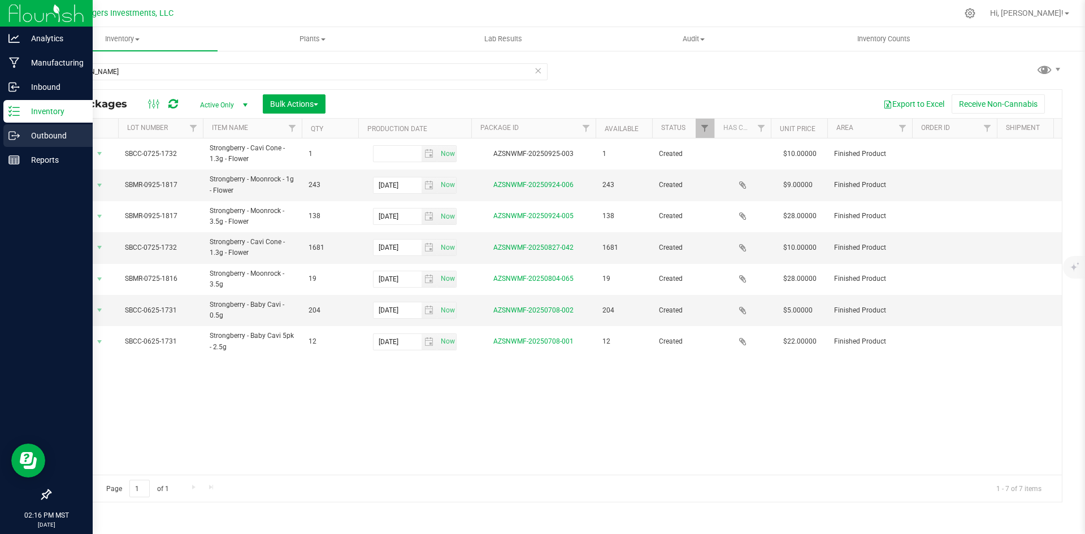
click at [40, 135] on p "Outbound" at bounding box center [54, 136] width 68 height 14
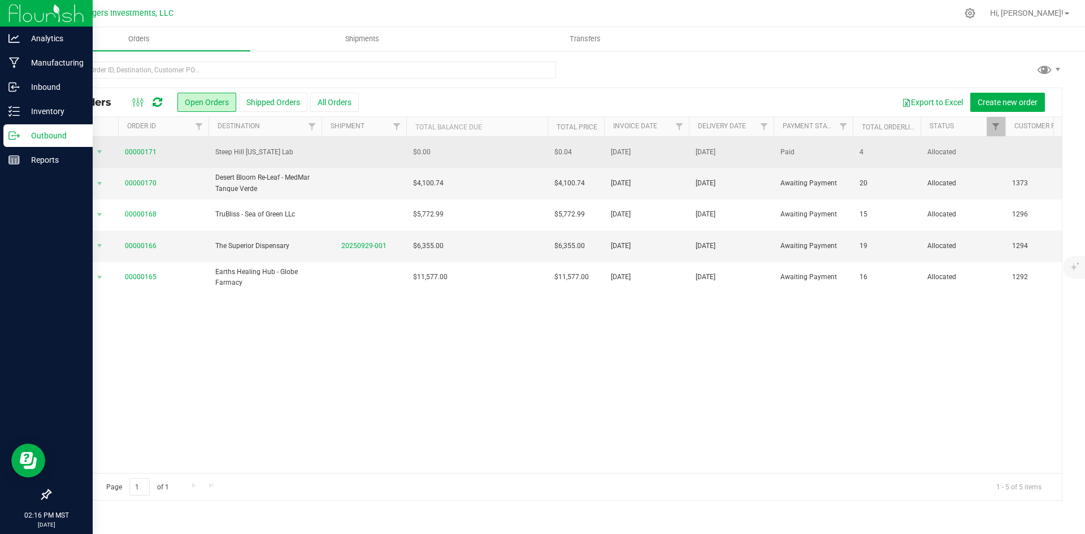
click at [488, 157] on td "$0.00" at bounding box center [476, 152] width 141 height 31
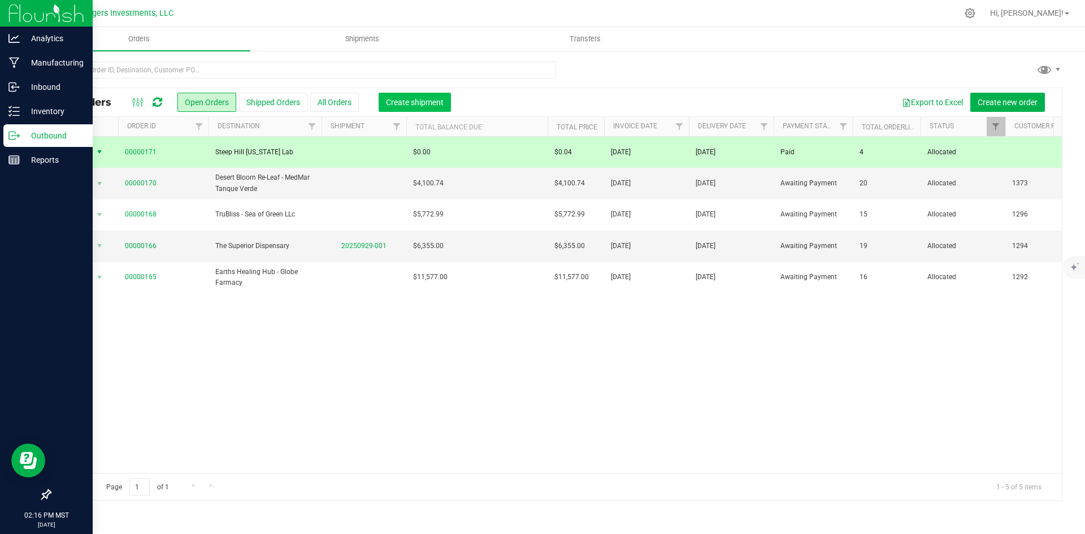
click at [418, 105] on span "Create shipment" at bounding box center [415, 102] width 58 height 9
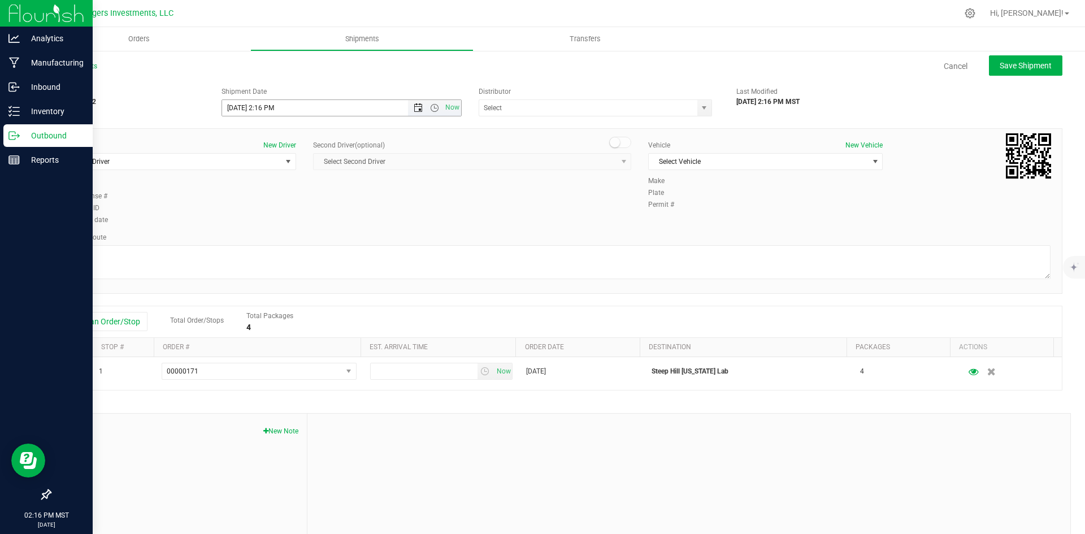
click at [414, 109] on span "Open the date view" at bounding box center [418, 107] width 9 height 9
click at [269, 239] on link "30" at bounding box center [263, 241] width 16 height 18
type input "[DATE] 2:16 PM"
click at [703, 110] on span "select" at bounding box center [704, 107] width 9 height 9
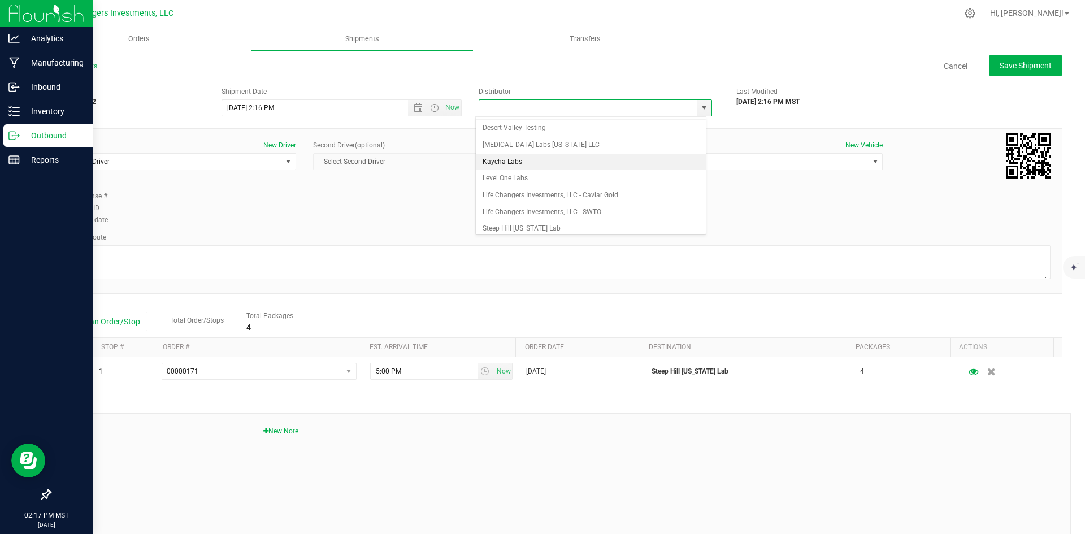
scroll to position [21, 0]
click at [542, 217] on li "Steep Hill [US_STATE] Lab" at bounding box center [591, 223] width 230 height 17
type input "Steep Hill [US_STATE] Lab"
click at [919, 102] on div "Shipment # 20250929-002 Created Shipment Date [DATE] 2:16 PM Now Distributor [G…" at bounding box center [556, 99] width 1030 height 36
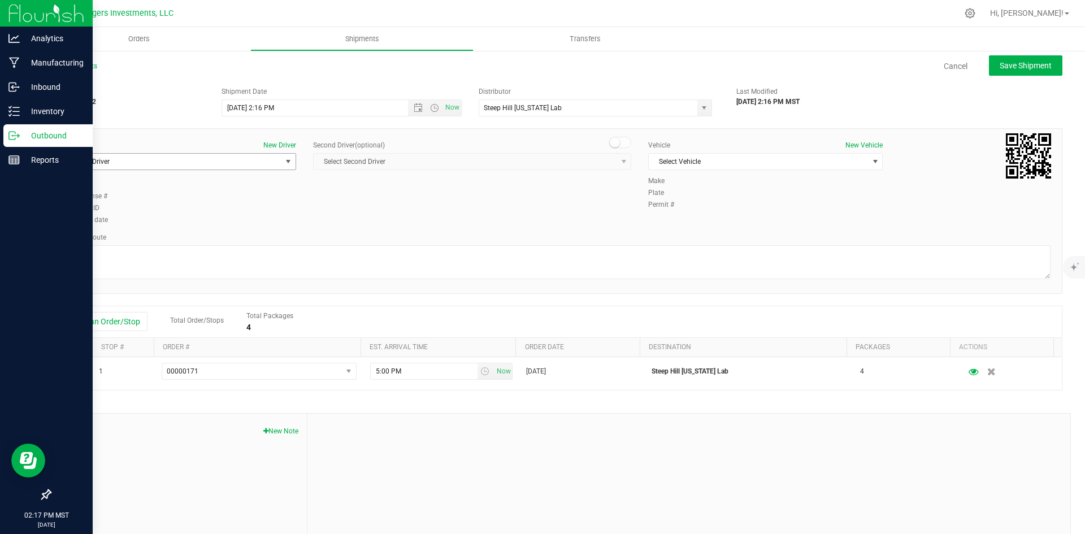
click at [287, 161] on span "select" at bounding box center [288, 161] width 9 height 9
click at [472, 212] on div "Driver New Driver Select Driver Select Driver [PERSON_NAME] [PERSON_NAME] [PERS…" at bounding box center [556, 183] width 1006 height 87
click at [288, 160] on span "select" at bounding box center [288, 161] width 9 height 9
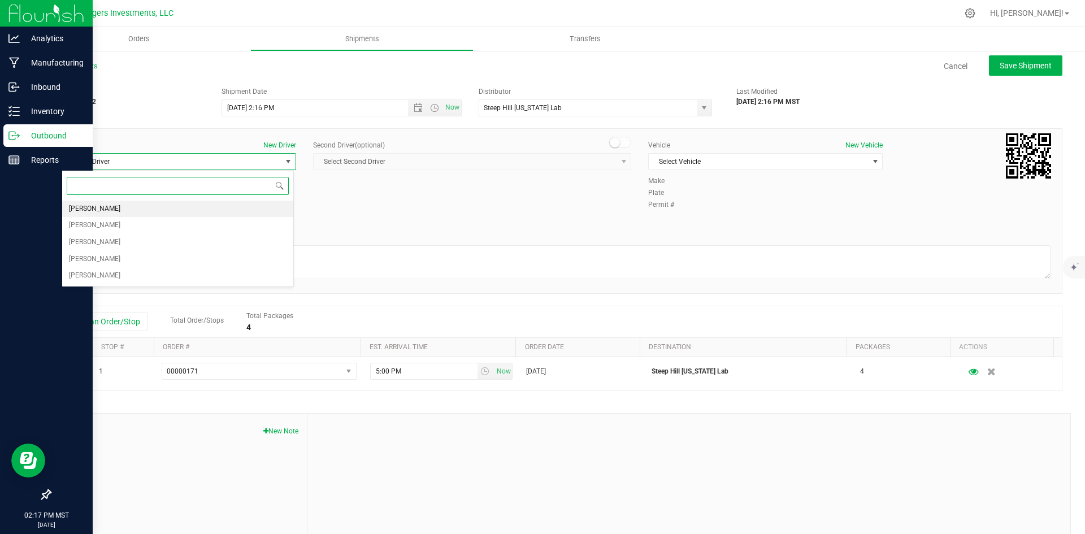
click at [94, 209] on span "[PERSON_NAME]" at bounding box center [94, 209] width 51 height 15
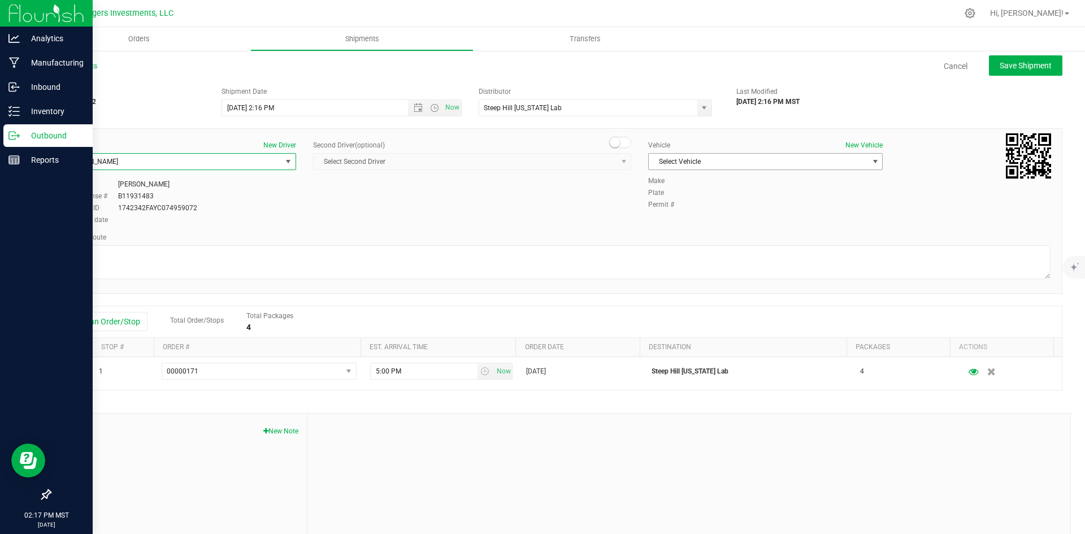
click at [871, 159] on span "select" at bounding box center [875, 161] width 9 height 9
click at [818, 245] on li "Life Changers - XT5" at bounding box center [760, 248] width 231 height 17
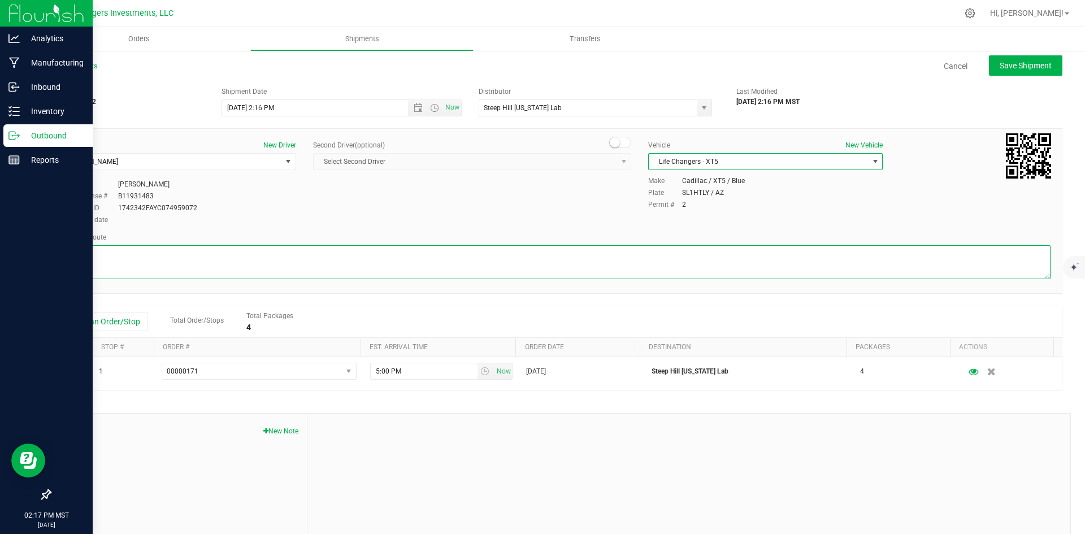
click at [301, 259] on textarea at bounding box center [556, 262] width 989 height 34
type textarea "Picked up by Agent"
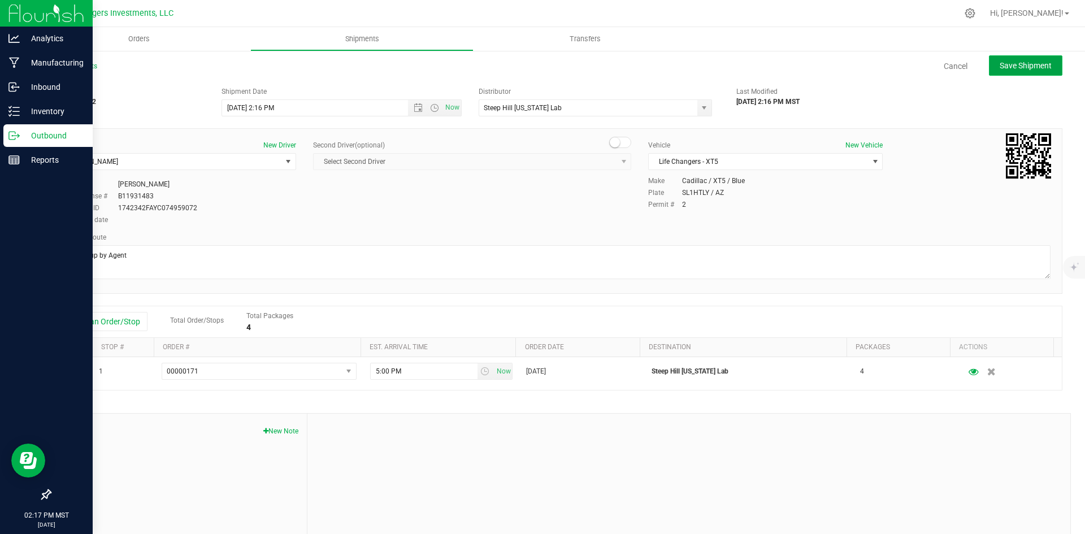
click at [1024, 68] on span "Save Shipment" at bounding box center [1026, 65] width 52 height 9
type input "[DATE] 9:16 PM"
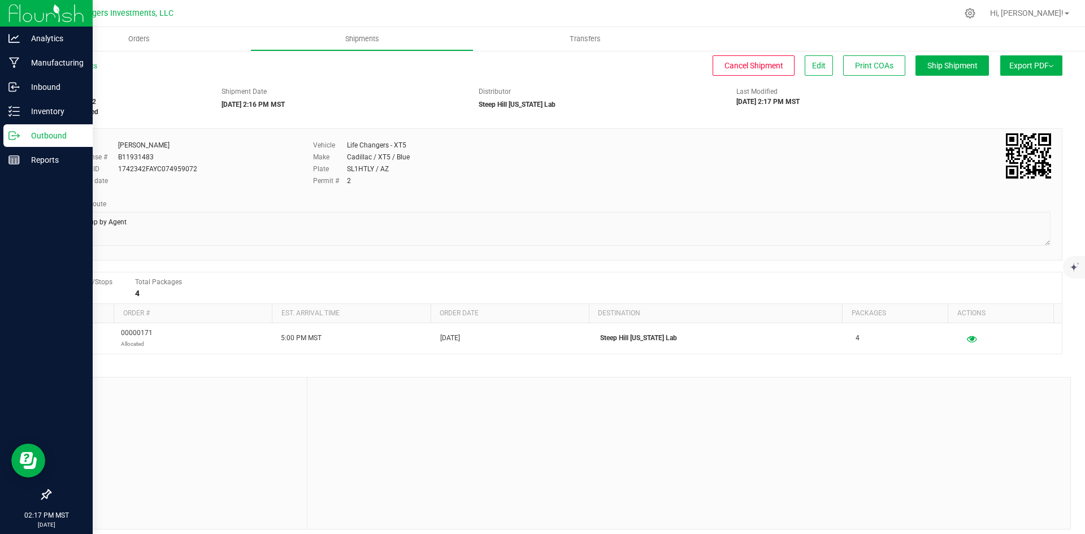
click at [77, 62] on div "All Shipments" at bounding box center [84, 69] width 68 height 17
click at [812, 68] on span "Edit" at bounding box center [819, 65] width 14 height 9
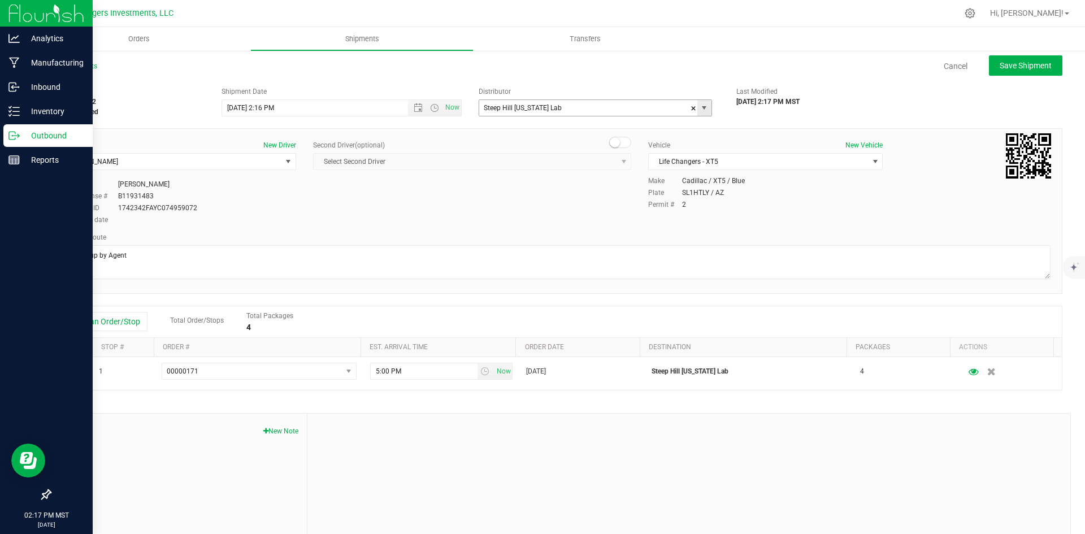
click at [700, 109] on span "select" at bounding box center [704, 107] width 9 height 9
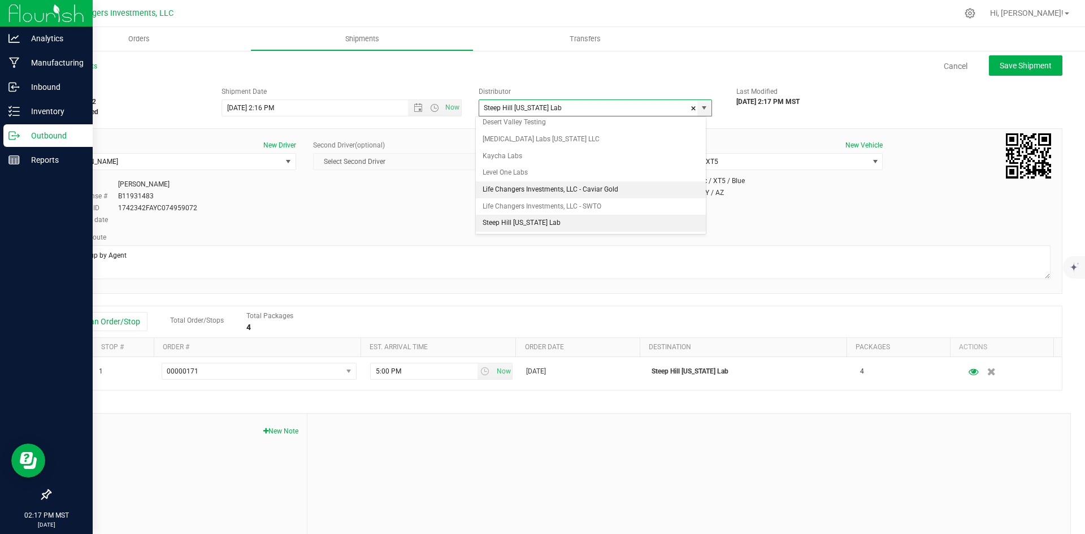
click at [546, 184] on li "Life Changers Investments, LLC - Caviar Gold" at bounding box center [591, 189] width 230 height 17
type input "Life Changers Investments, LLC - Caviar Gold"
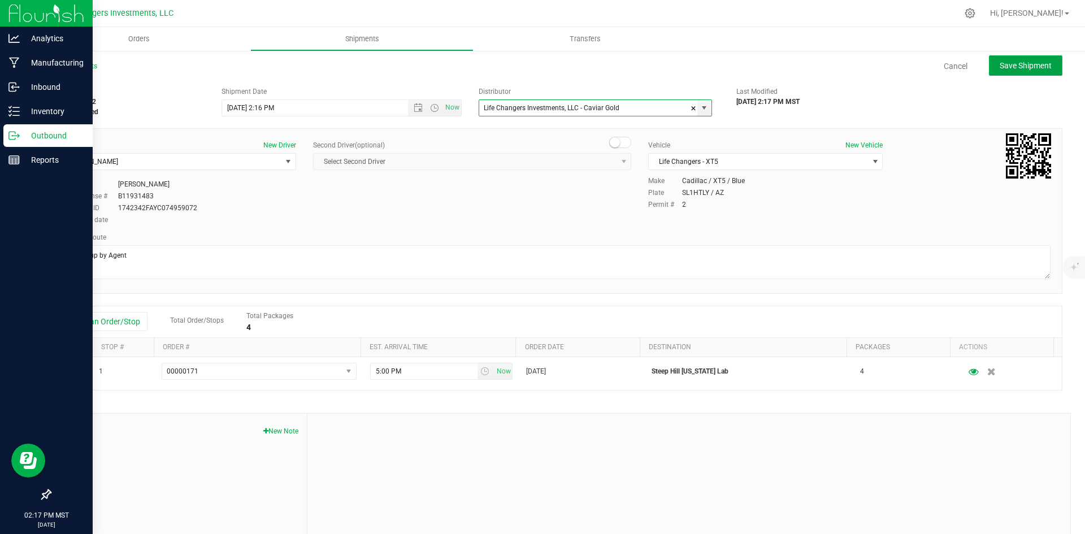
click at [1008, 68] on span "Save Shipment" at bounding box center [1026, 65] width 52 height 9
type input "[DATE] 9:16 PM"
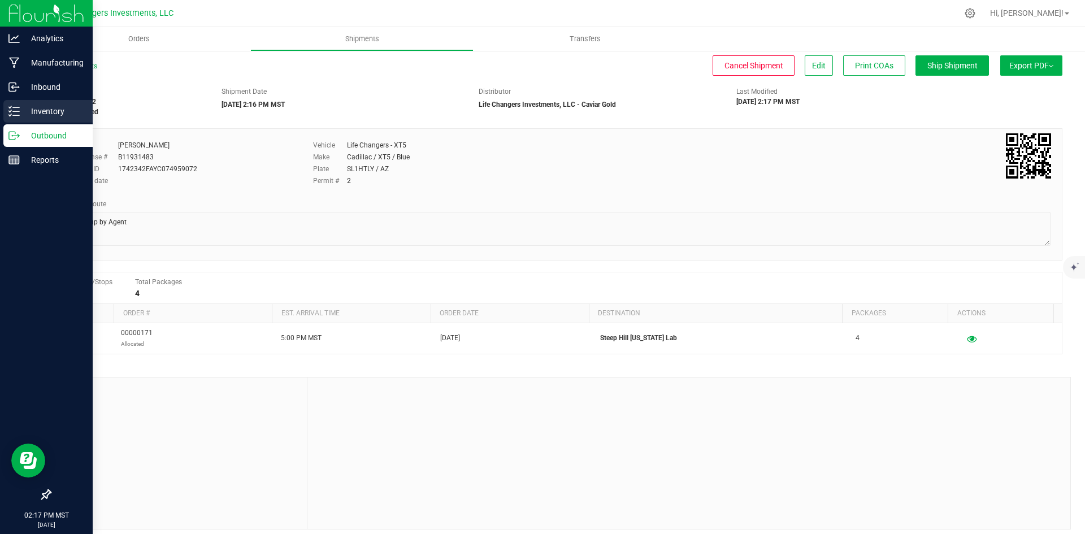
click at [37, 111] on p "Inventory" at bounding box center [54, 112] width 68 height 14
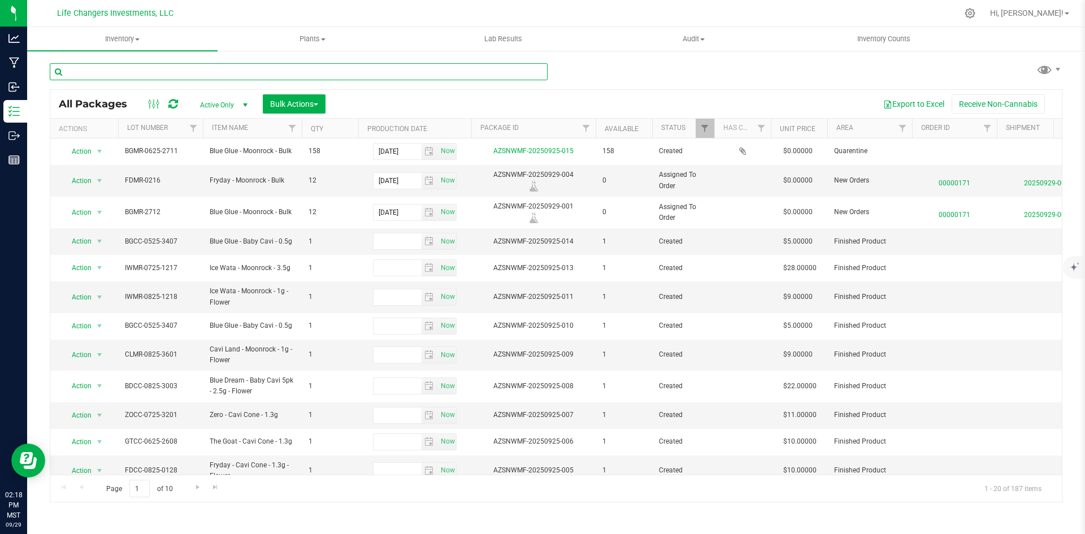
click at [151, 72] on input "text" at bounding box center [299, 71] width 498 height 17
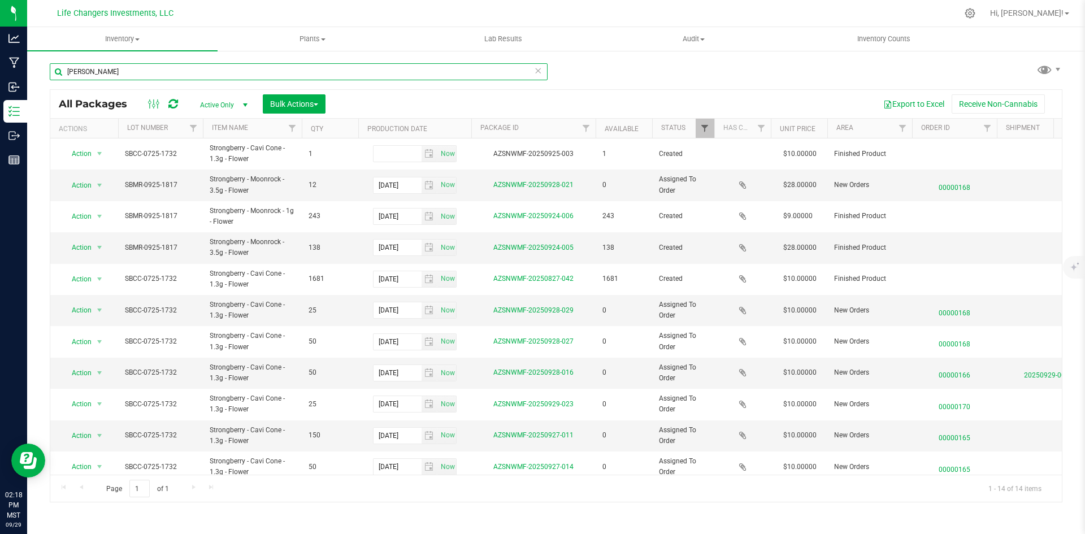
type input "[PERSON_NAME]"
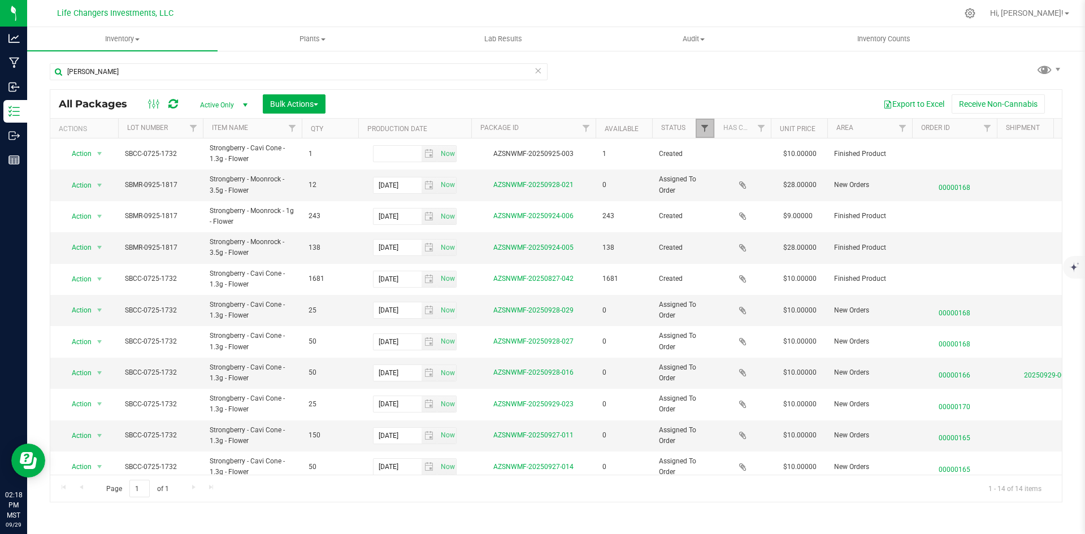
click at [700, 131] on span "Filter" at bounding box center [704, 128] width 9 height 9
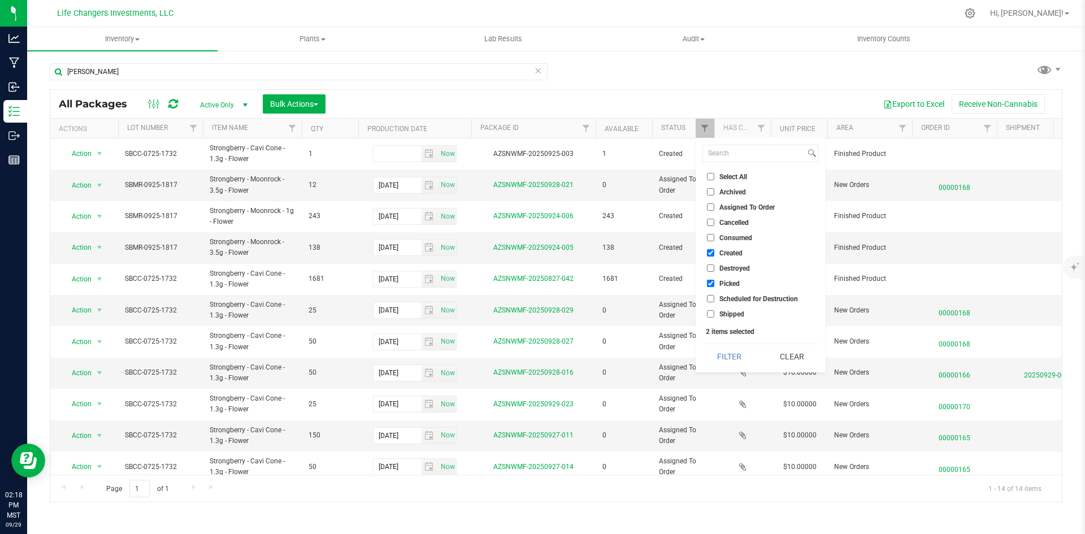
click at [709, 283] on input "Picked" at bounding box center [710, 283] width 7 height 7
checkbox input "false"
click at [733, 354] on button "Filter" at bounding box center [730, 356] width 54 height 25
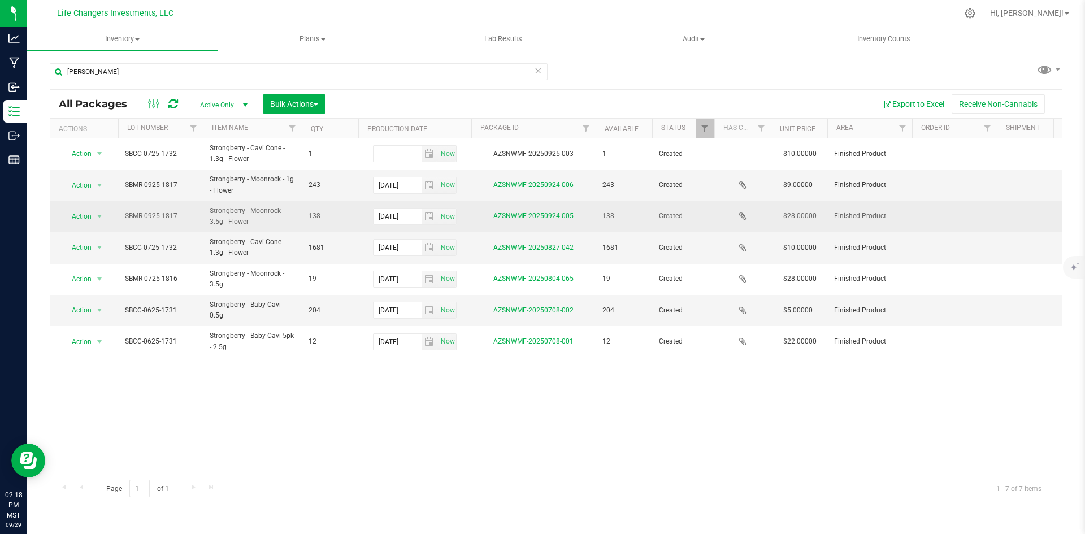
click at [179, 213] on span "SBMR-0925-1817" at bounding box center [160, 216] width 71 height 11
drag, startPoint x: 181, startPoint y: 213, endPoint x: 124, endPoint y: 209, distance: 56.7
click at [124, 209] on input "SBMR-0925-1817" at bounding box center [158, 216] width 81 height 18
